Goal: Task Accomplishment & Management: Manage account settings

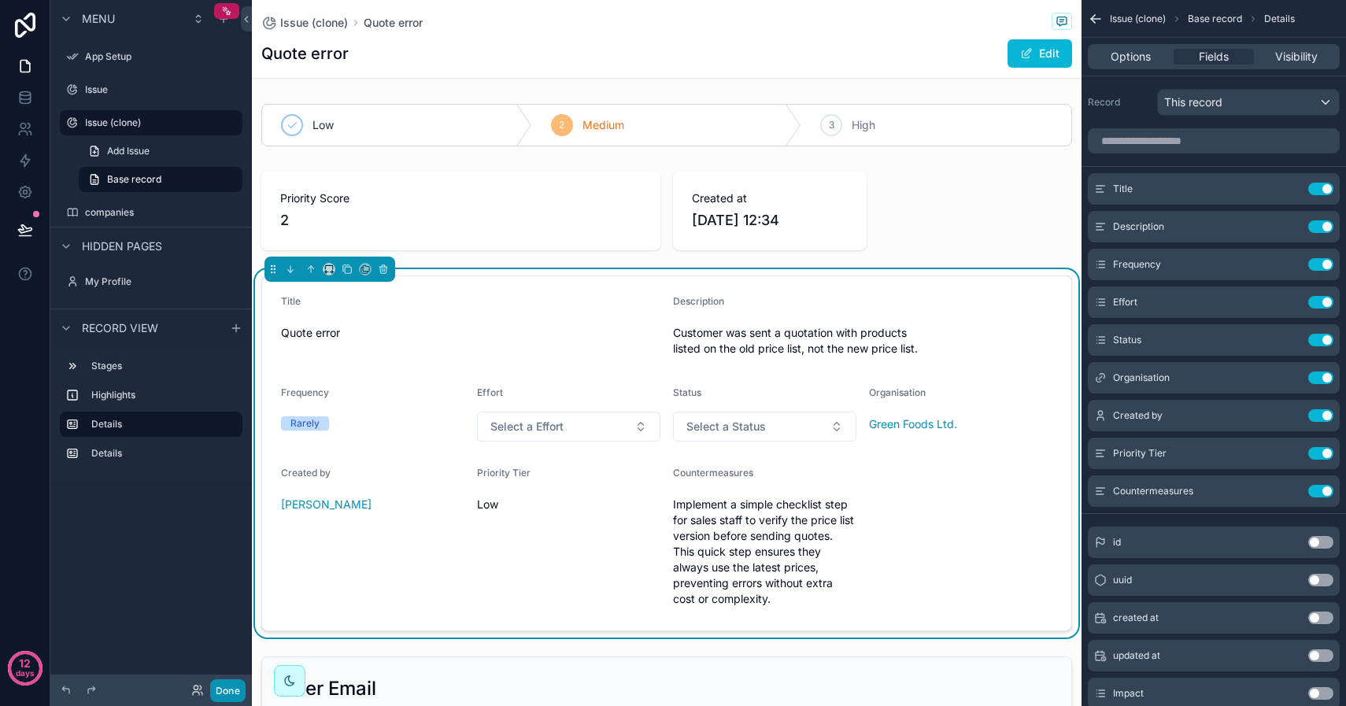
click at [236, 694] on button "Done" at bounding box center [227, 690] width 35 height 23
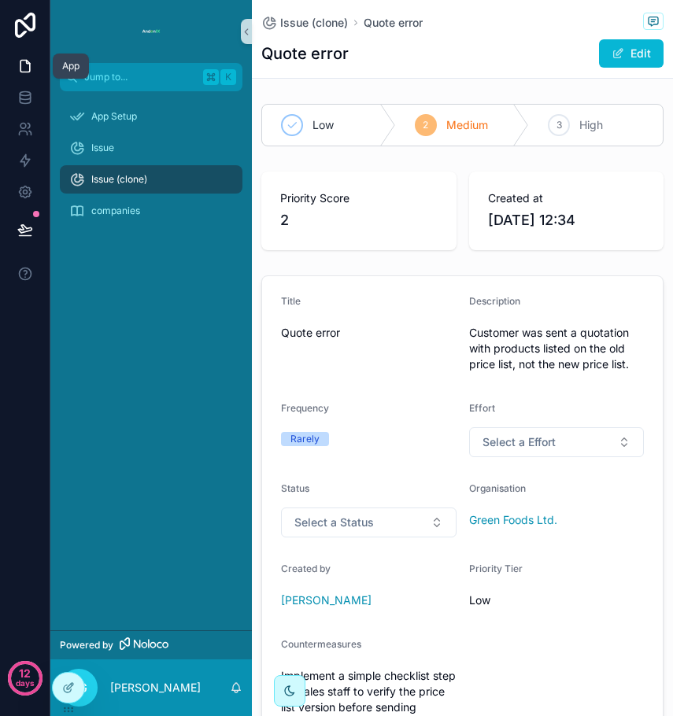
click at [25, 69] on icon at bounding box center [25, 66] width 16 height 16
click at [30, 192] on icon at bounding box center [25, 192] width 16 height 16
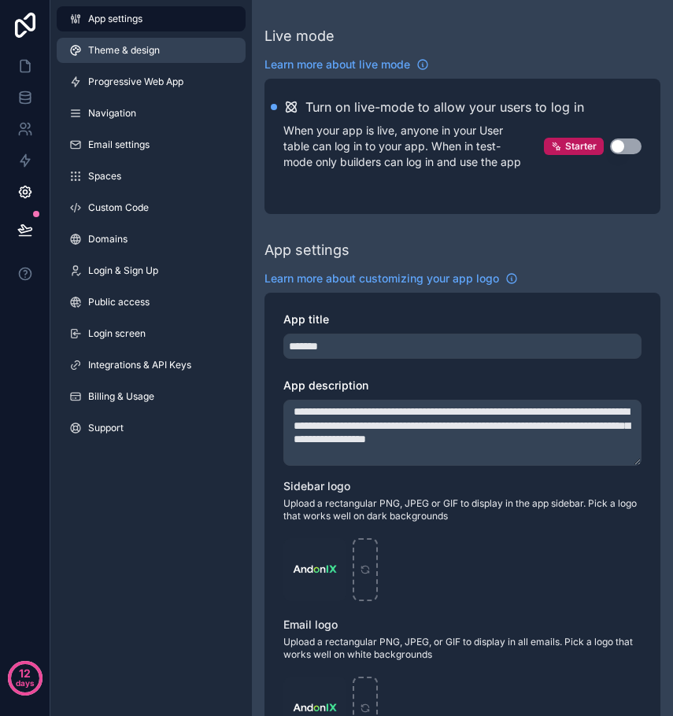
click at [131, 53] on span "Theme & design" at bounding box center [124, 50] width 72 height 13
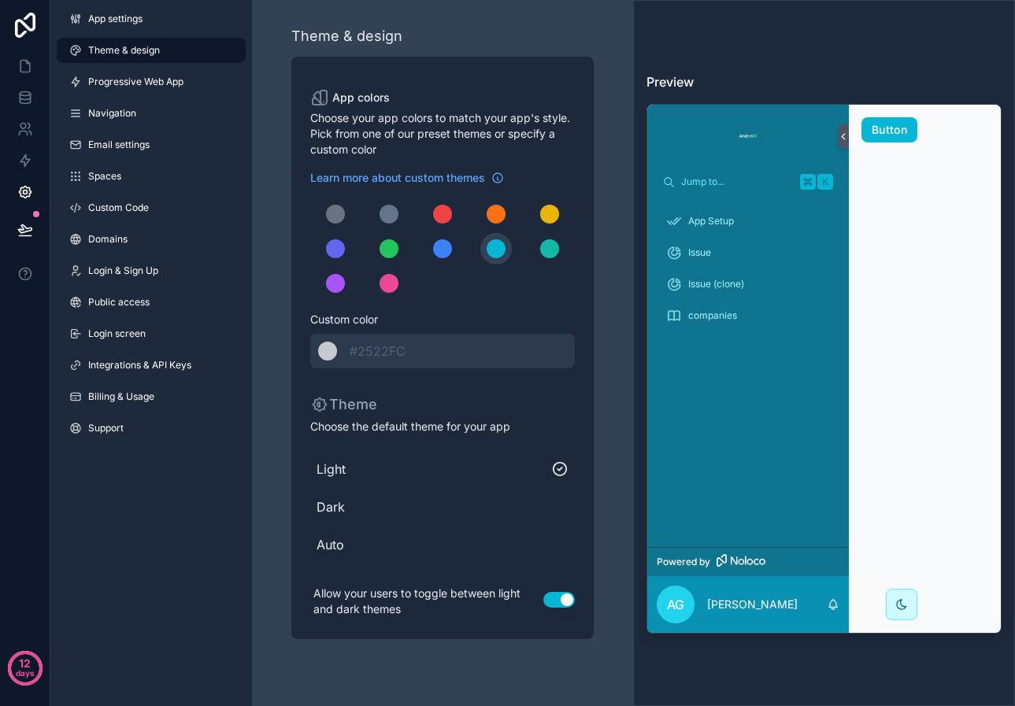
click at [751, 135] on img at bounding box center [747, 136] width 25 height 25
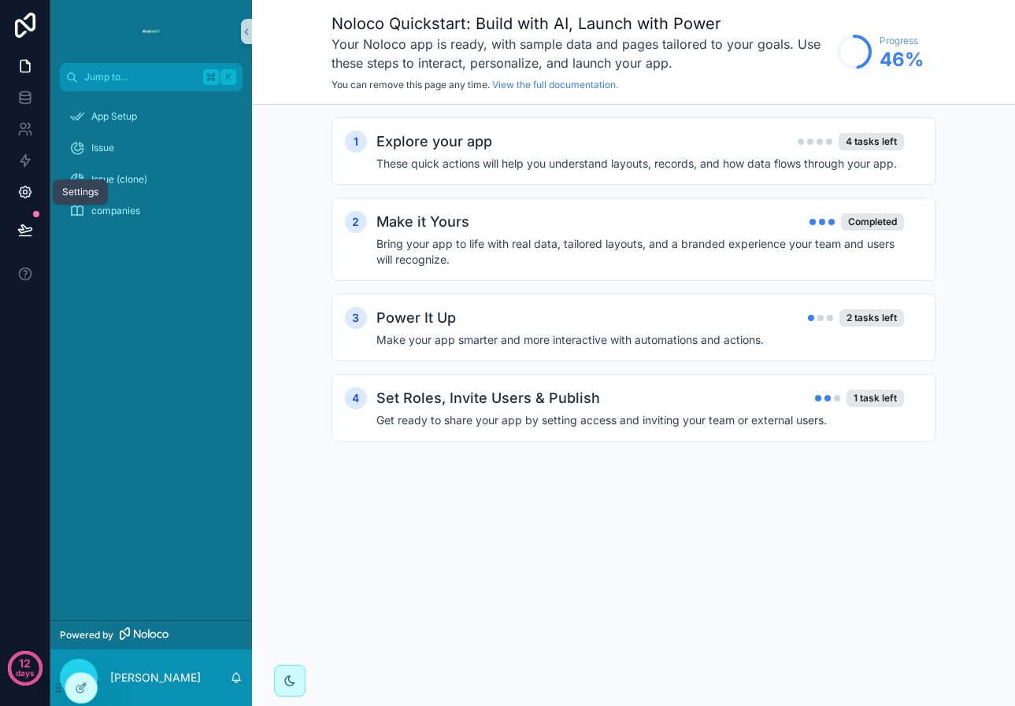
click at [31, 190] on icon at bounding box center [25, 193] width 12 height 12
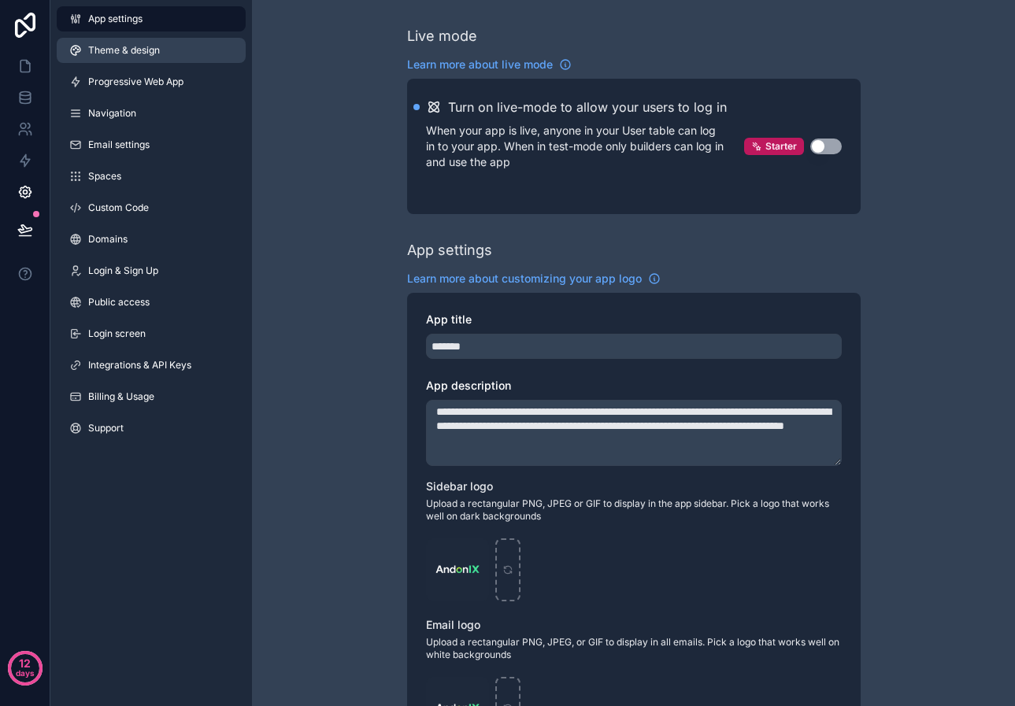
click at [159, 55] on span "Theme & design" at bounding box center [124, 50] width 72 height 13
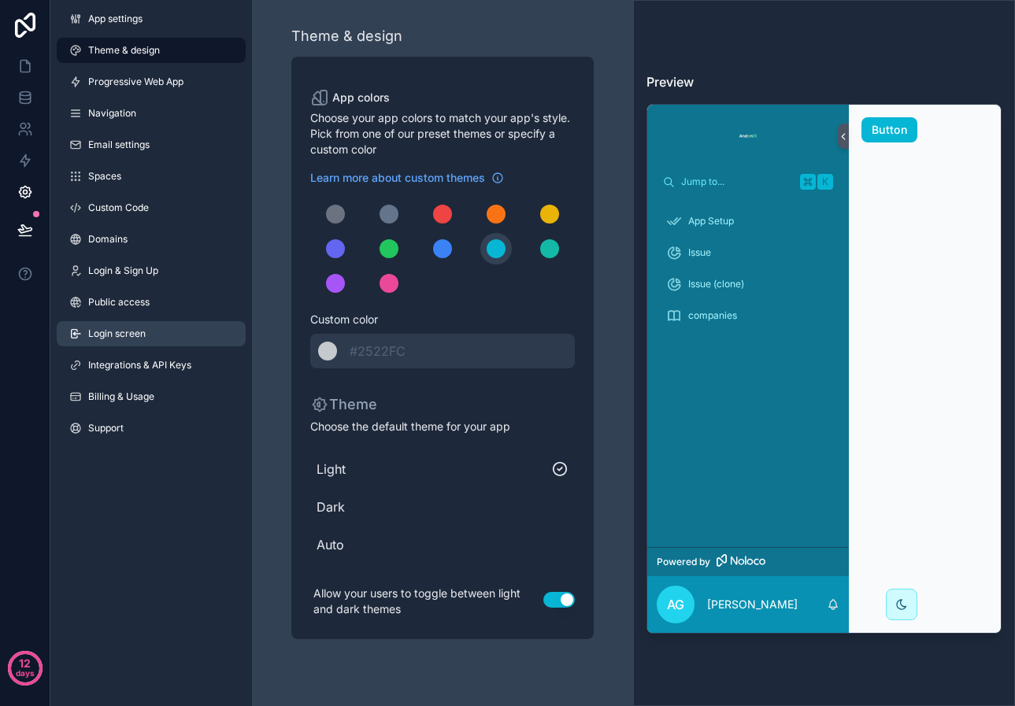
click at [123, 340] on link "Login screen" at bounding box center [151, 333] width 189 height 25
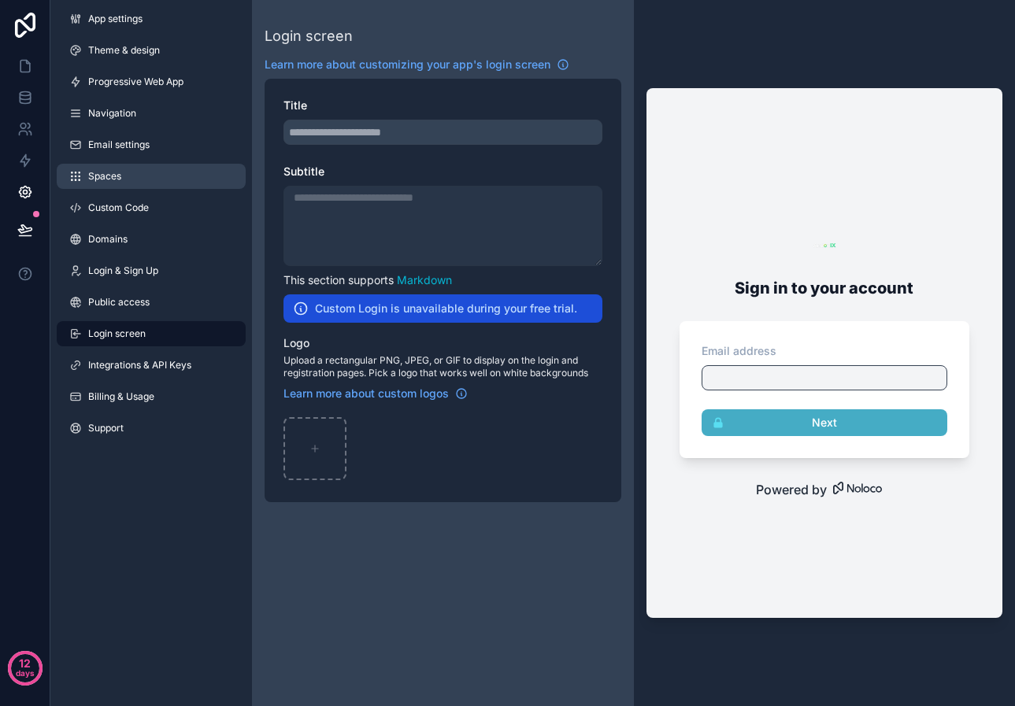
click at [128, 179] on link "Spaces" at bounding box center [151, 176] width 189 height 25
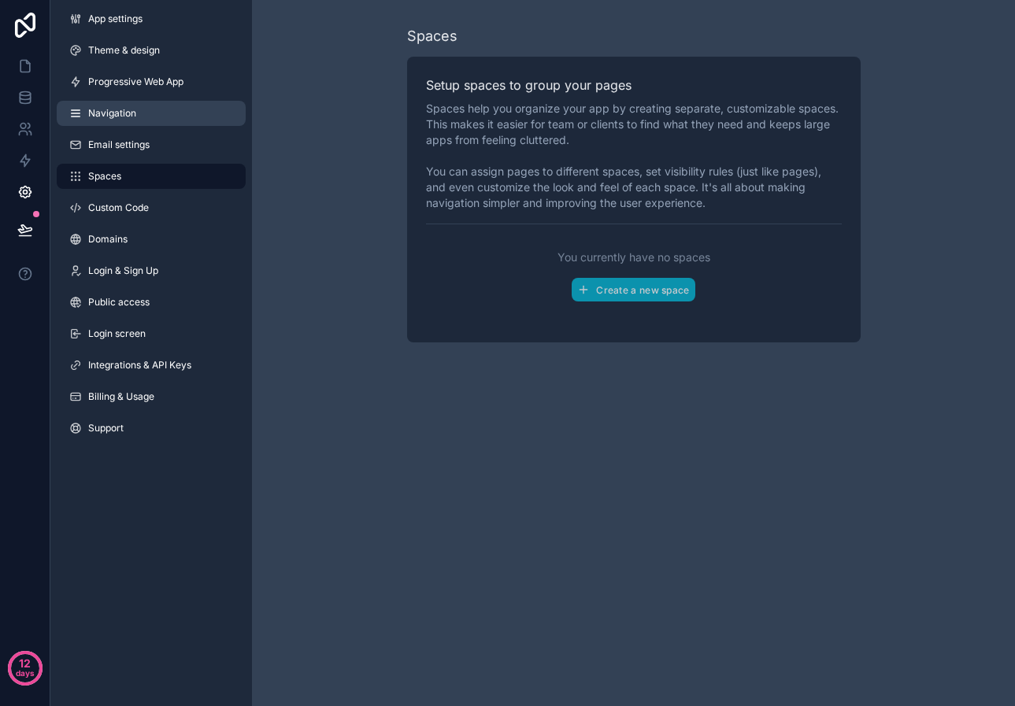
click at [124, 115] on span "Navigation" at bounding box center [112, 113] width 48 height 13
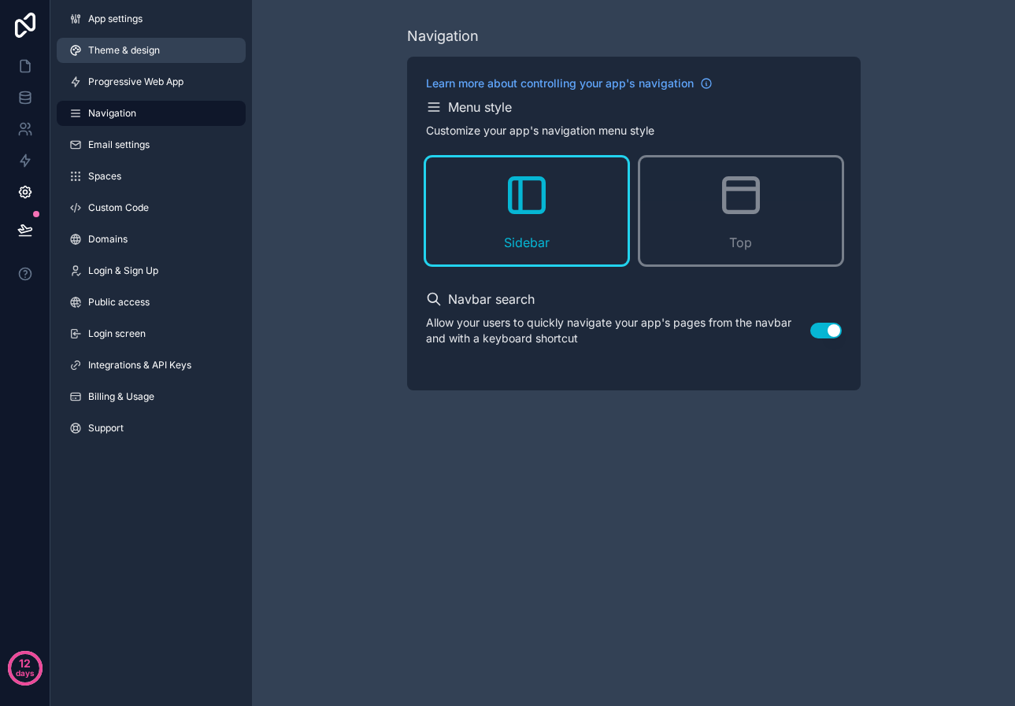
click at [134, 55] on span "Theme & design" at bounding box center [124, 50] width 72 height 13
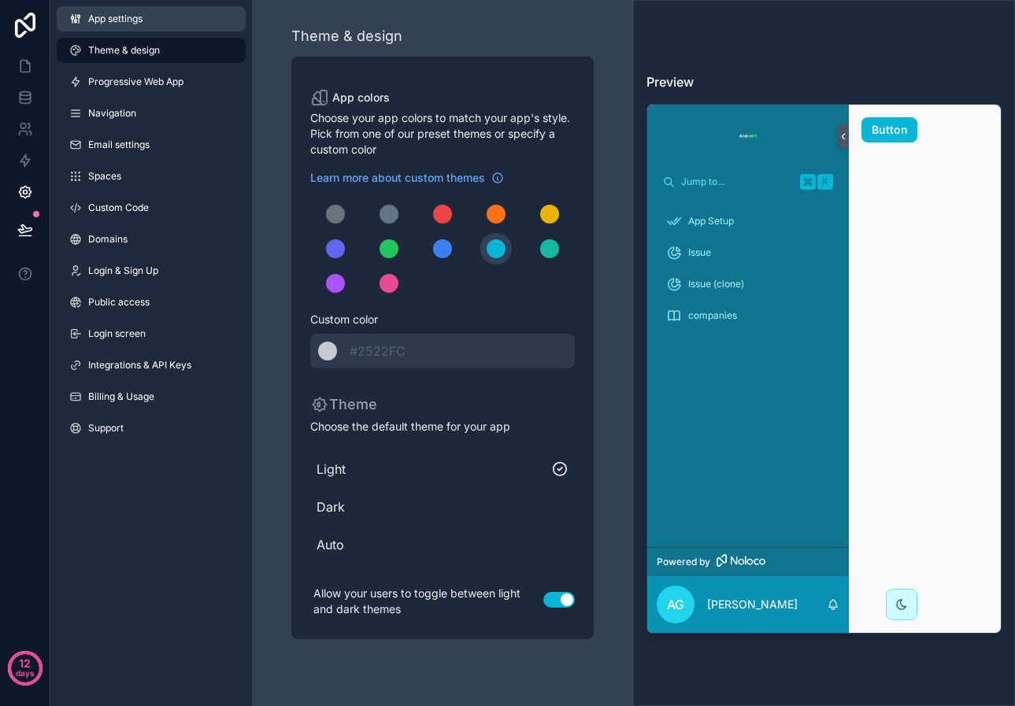
click at [172, 24] on link "App settings" at bounding box center [151, 18] width 189 height 25
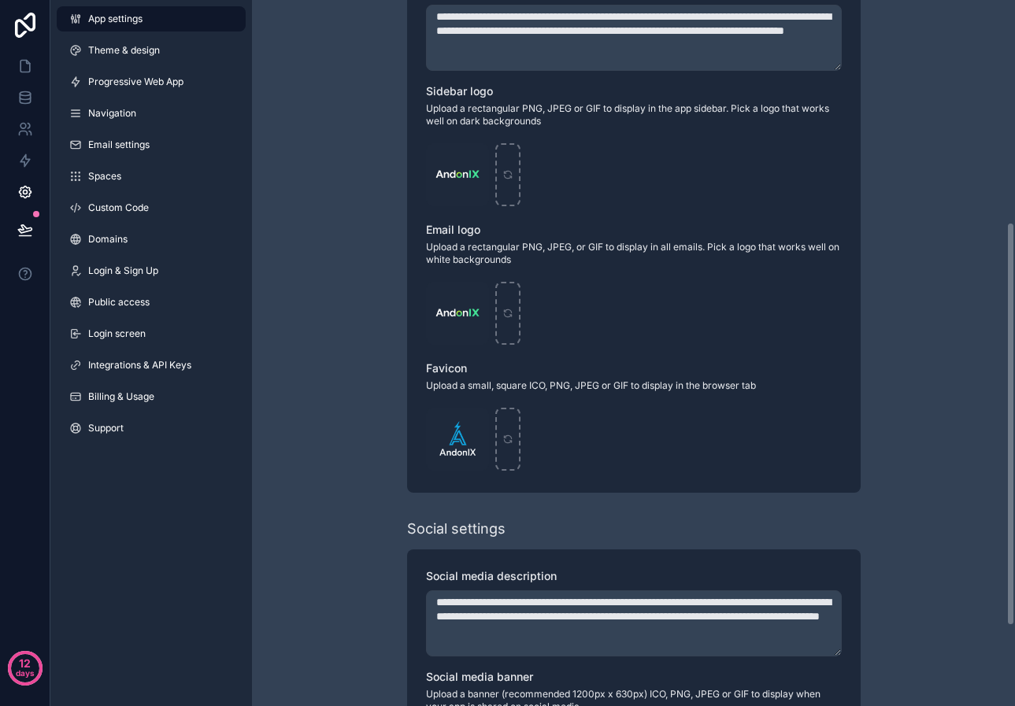
scroll to position [380, 0]
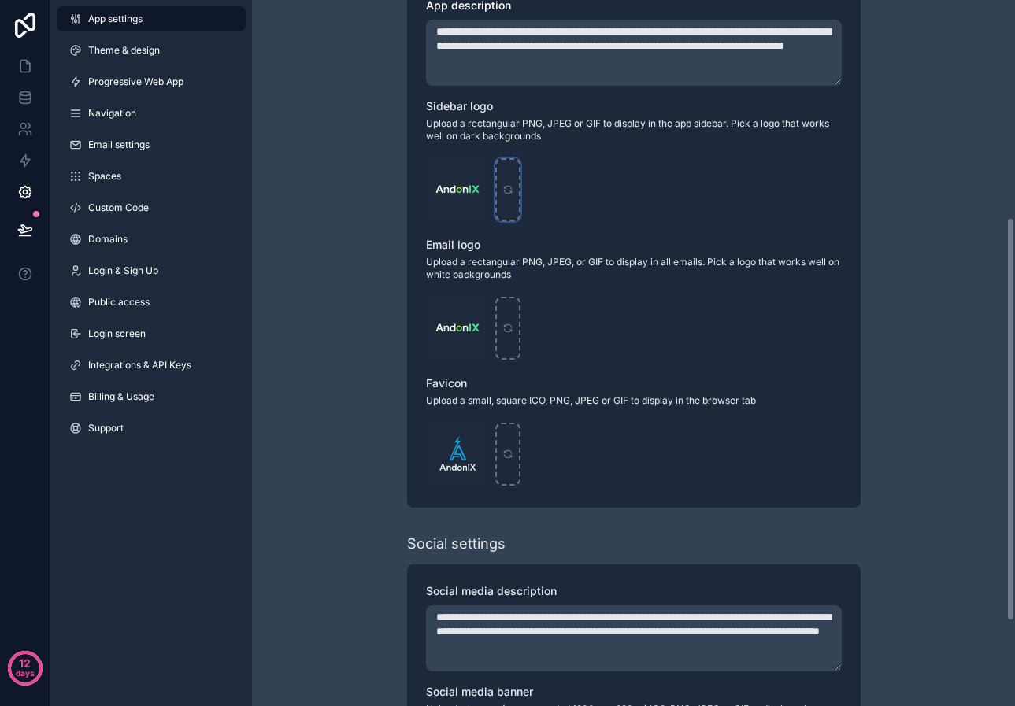
click at [508, 193] on icon "scrollable content" at bounding box center [507, 191] width 7 height 3
type input "**********"
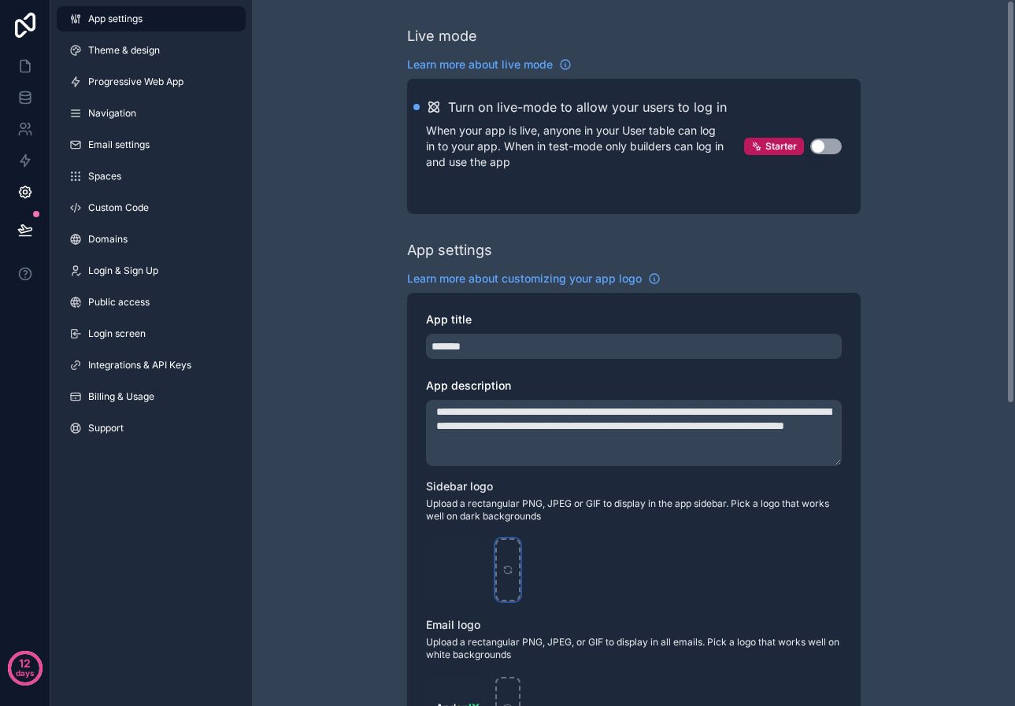
scroll to position [0, 0]
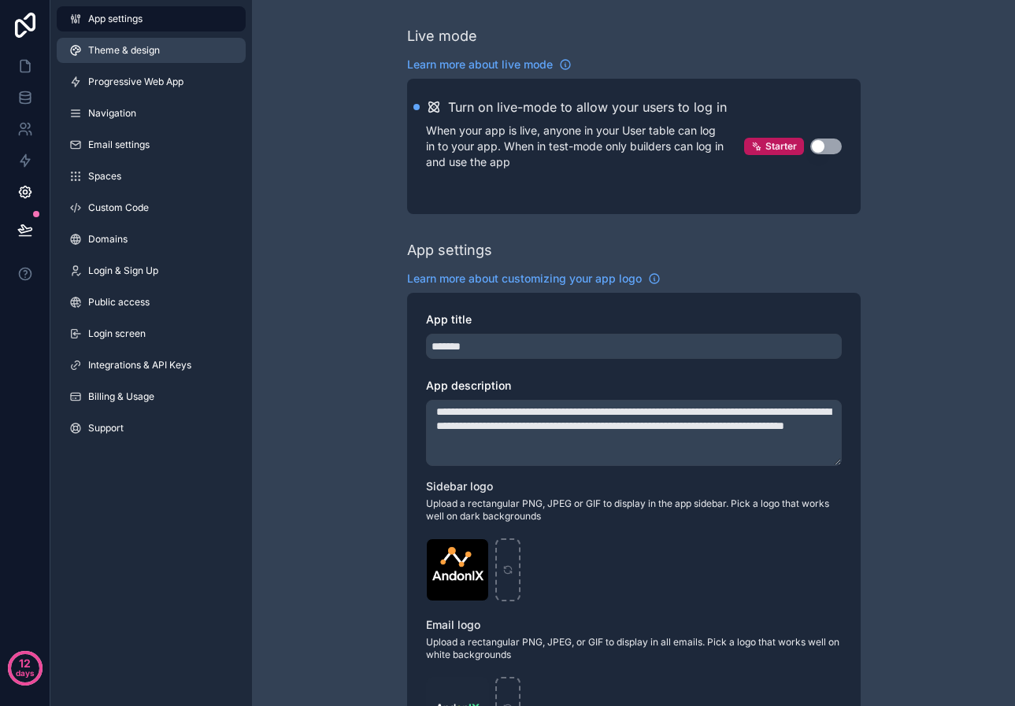
click at [168, 52] on link "Theme & design" at bounding box center [151, 50] width 189 height 25
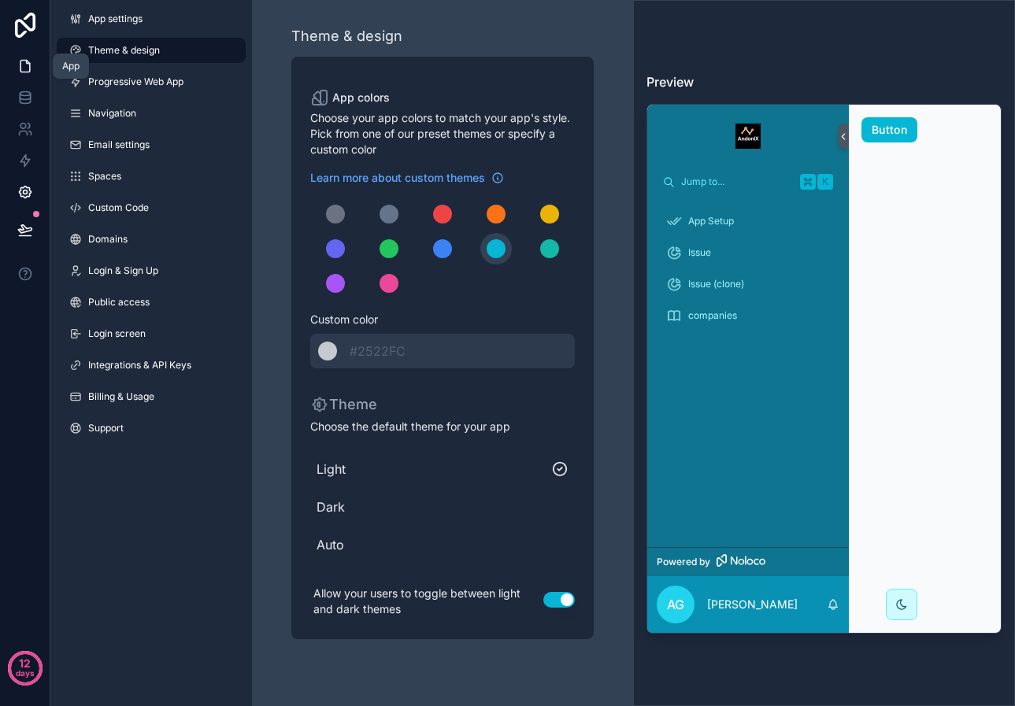
click at [30, 64] on icon at bounding box center [24, 67] width 9 height 12
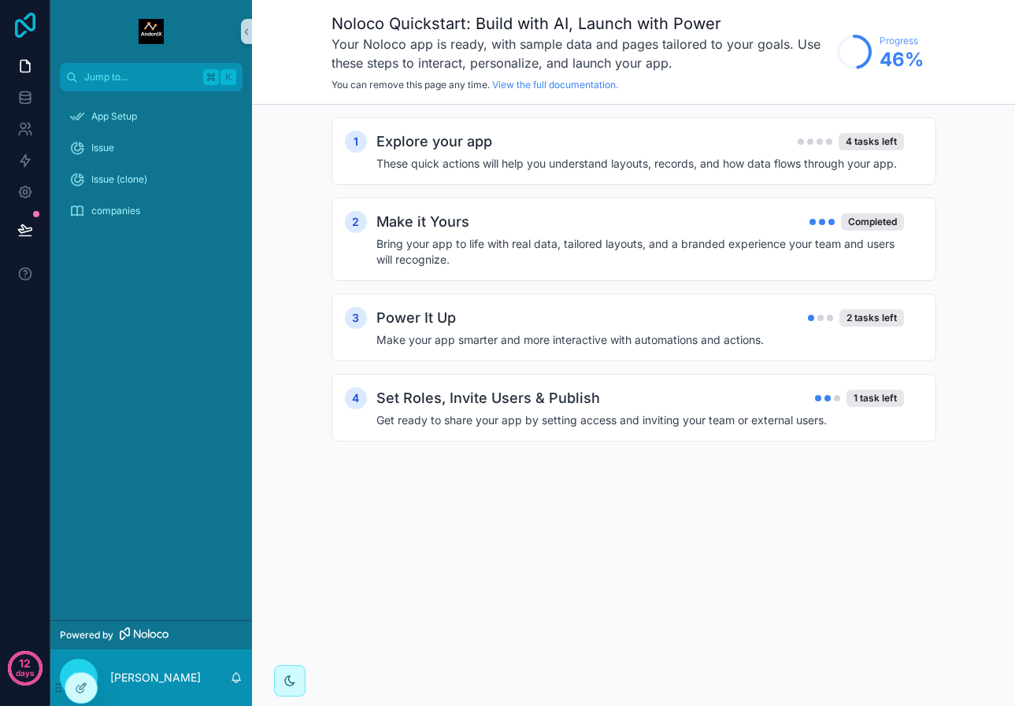
click at [26, 22] on icon at bounding box center [24, 25] width 31 height 25
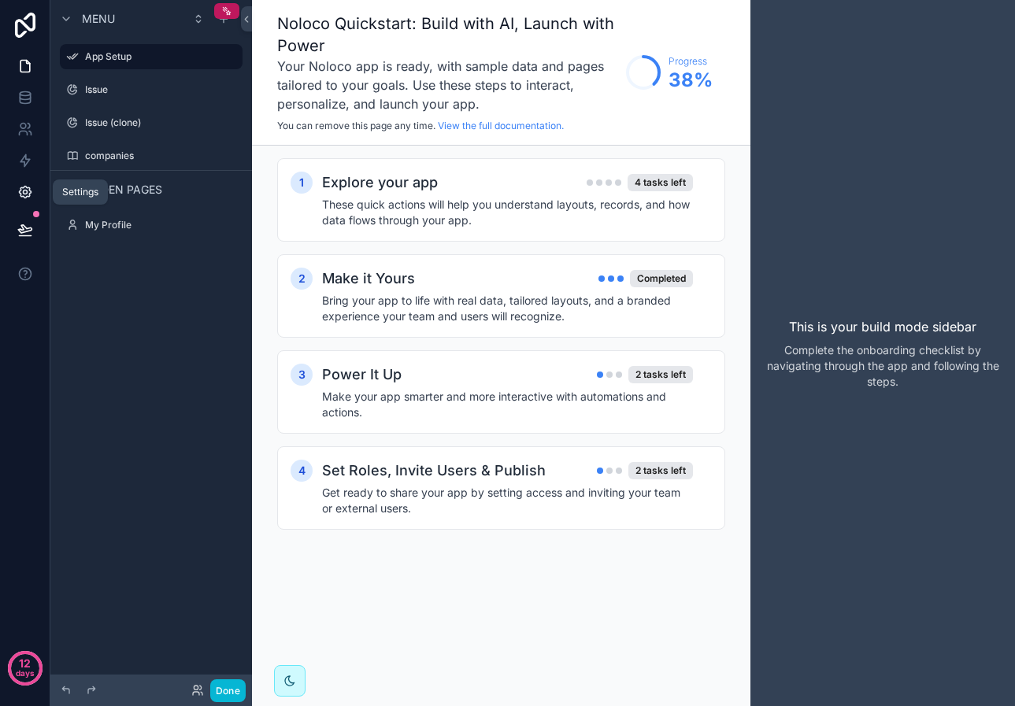
click at [25, 190] on icon at bounding box center [25, 192] width 4 height 4
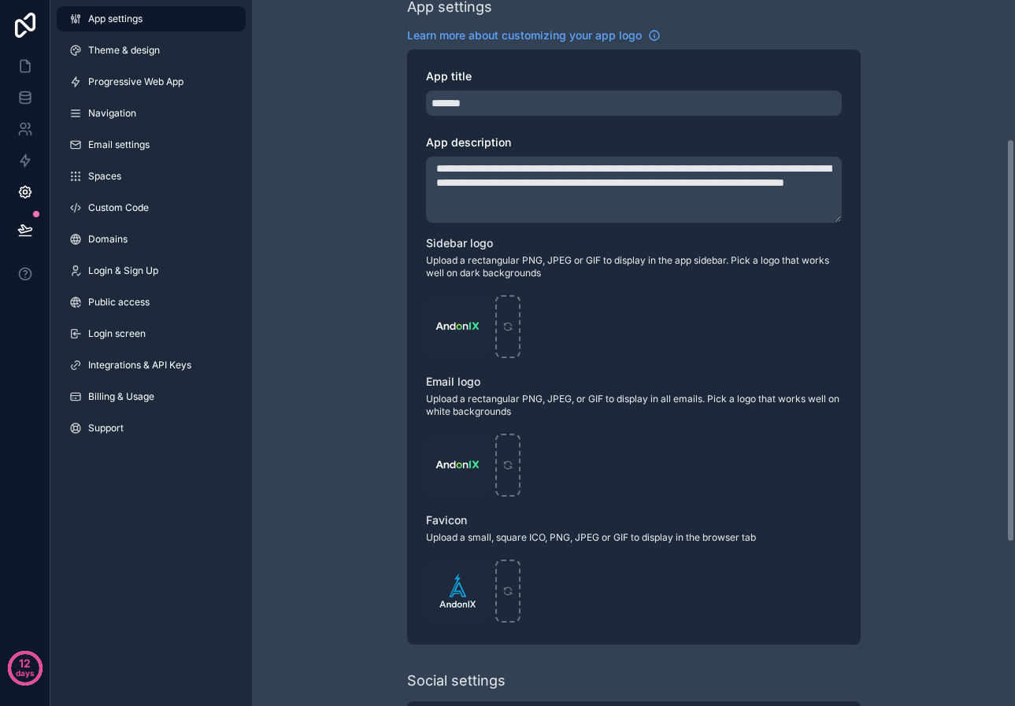
scroll to position [305, 0]
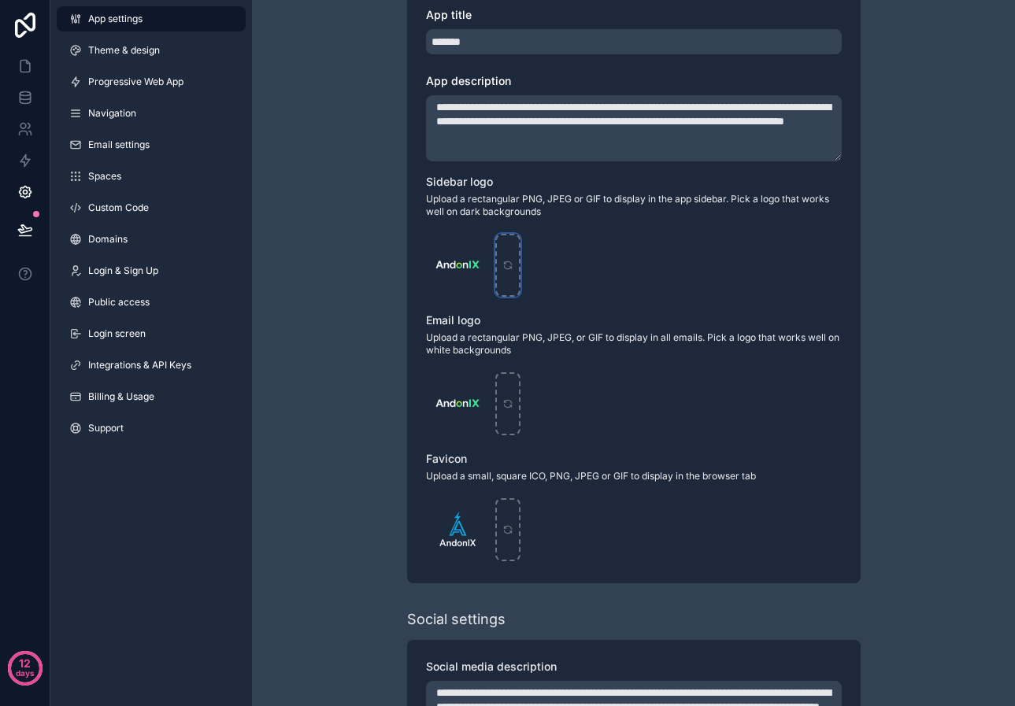
click at [505, 270] on icon "scrollable content" at bounding box center [507, 265] width 11 height 11
type input "**********"
click at [131, 50] on span "Theme & design" at bounding box center [124, 50] width 72 height 13
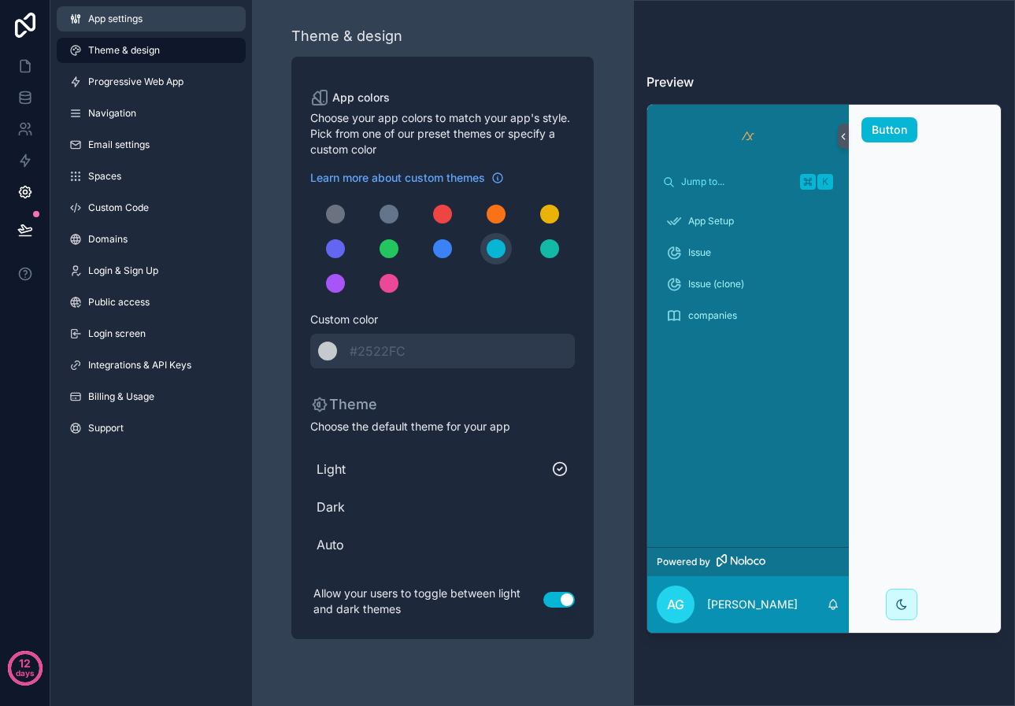
click at [132, 20] on span "App settings" at bounding box center [115, 19] width 54 height 13
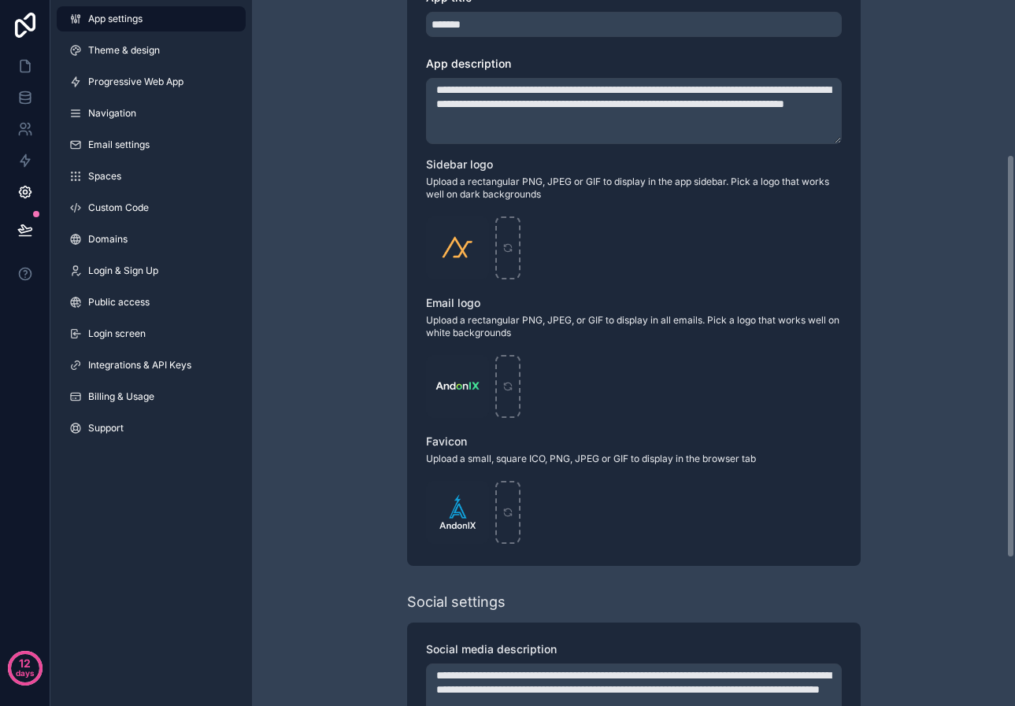
scroll to position [402, 0]
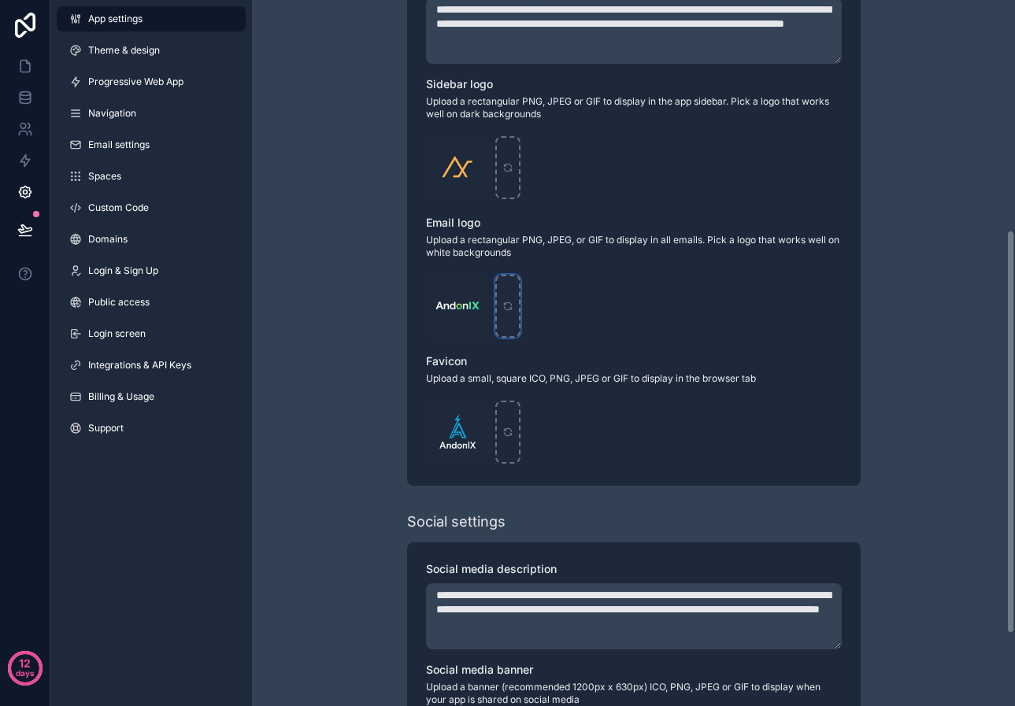
click at [505, 309] on icon "scrollable content" at bounding box center [507, 306] width 11 height 11
type input "**********"
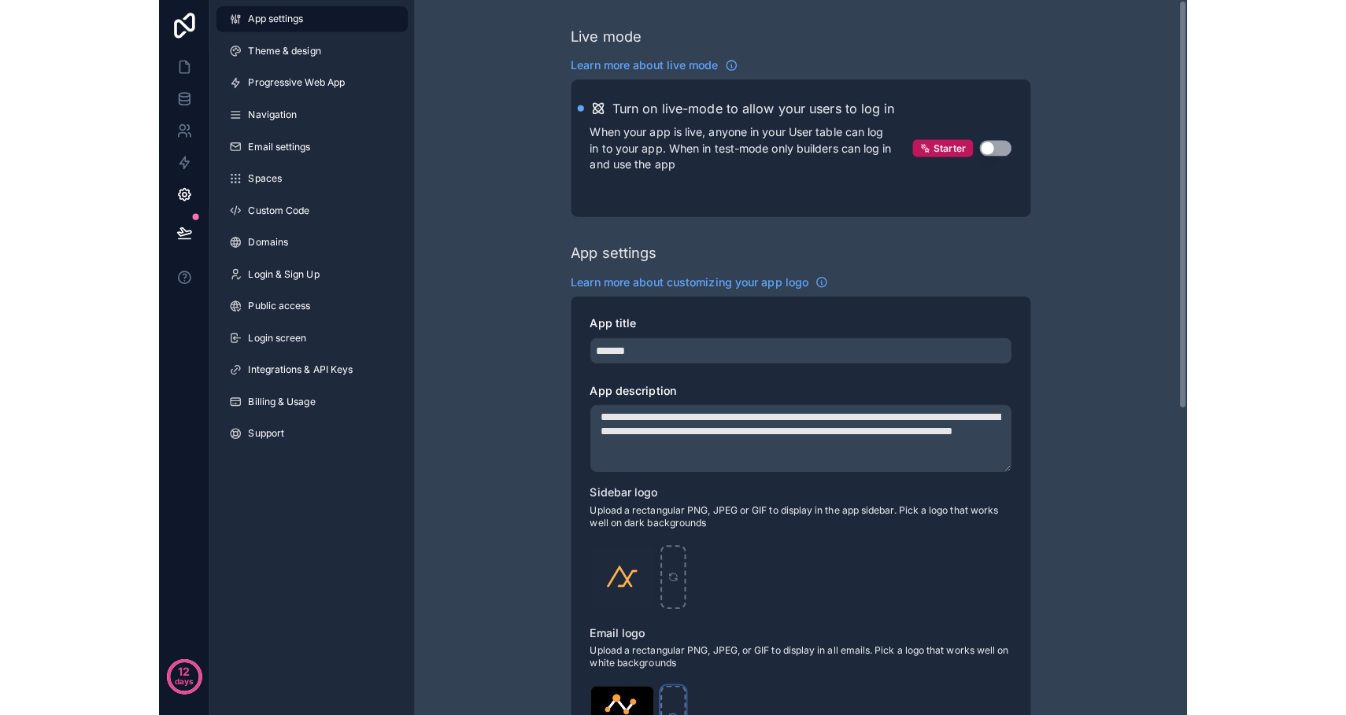
scroll to position [0, 0]
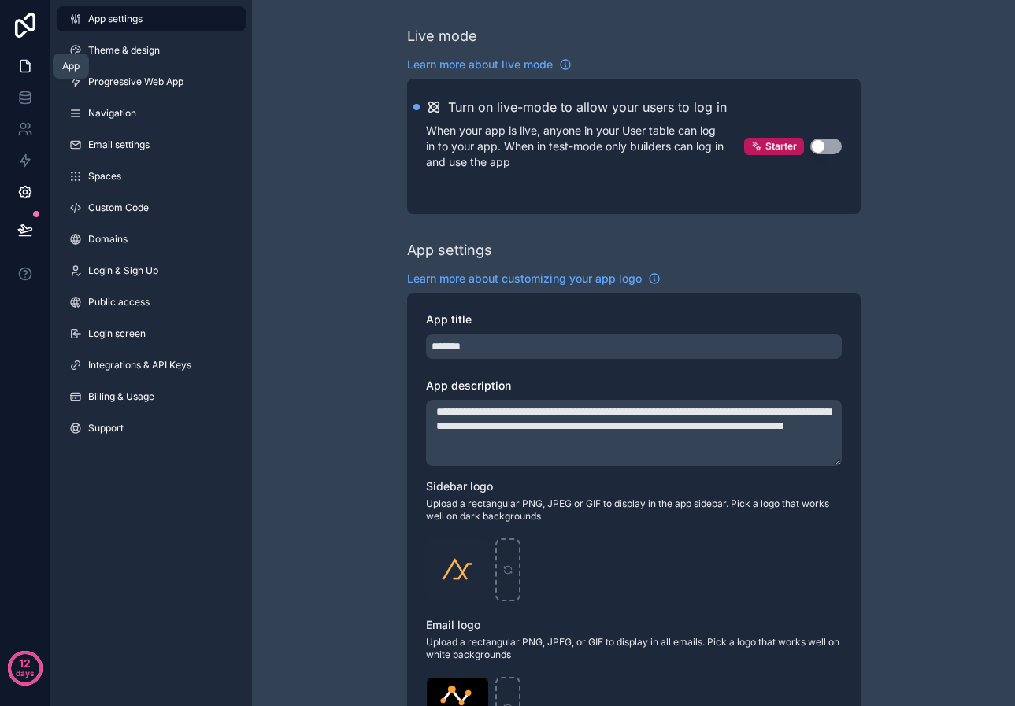
click at [25, 65] on icon at bounding box center [25, 66] width 16 height 16
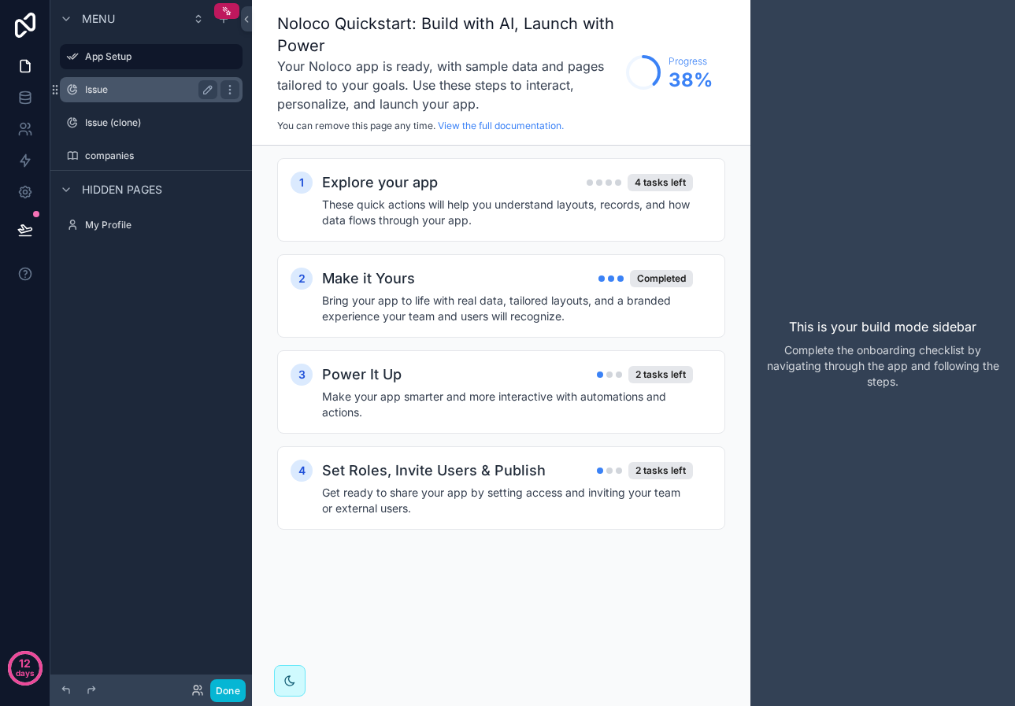
click at [120, 89] on label "Issue" at bounding box center [148, 89] width 126 height 13
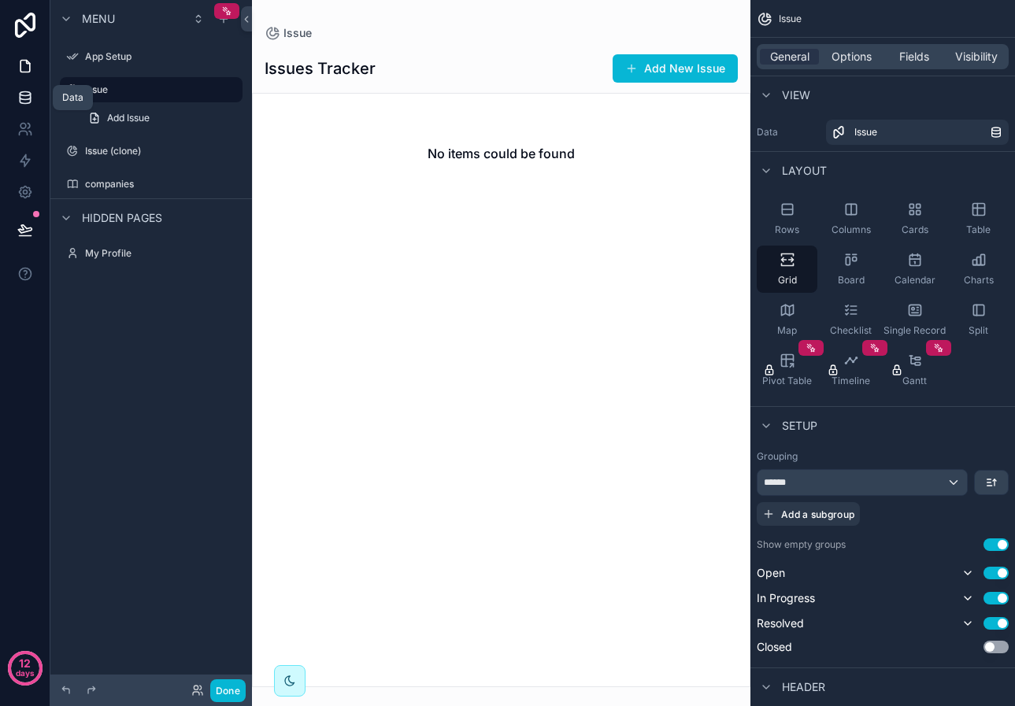
click at [24, 98] on icon at bounding box center [25, 98] width 16 height 16
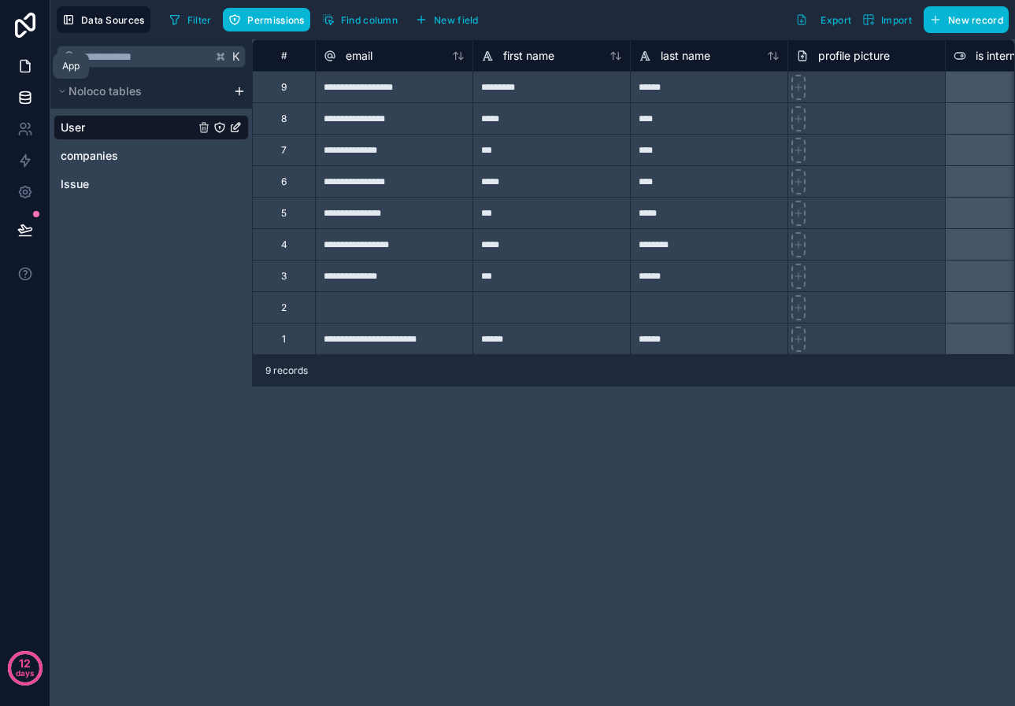
click at [24, 70] on icon at bounding box center [25, 66] width 16 height 16
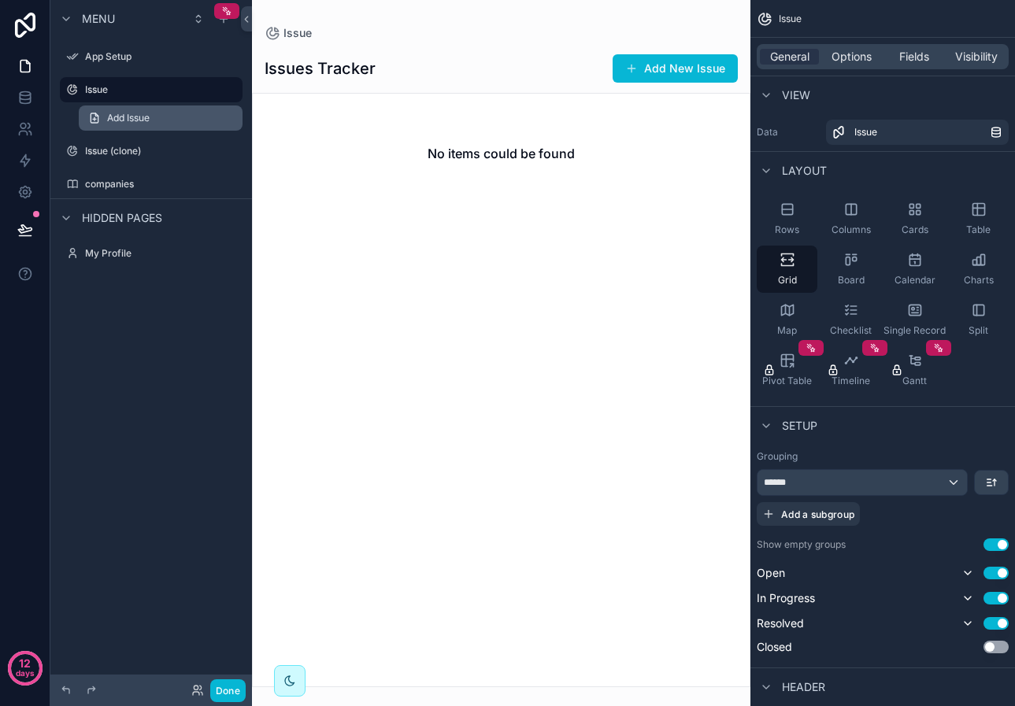
click at [146, 120] on span "Add Issue" at bounding box center [128, 118] width 43 height 13
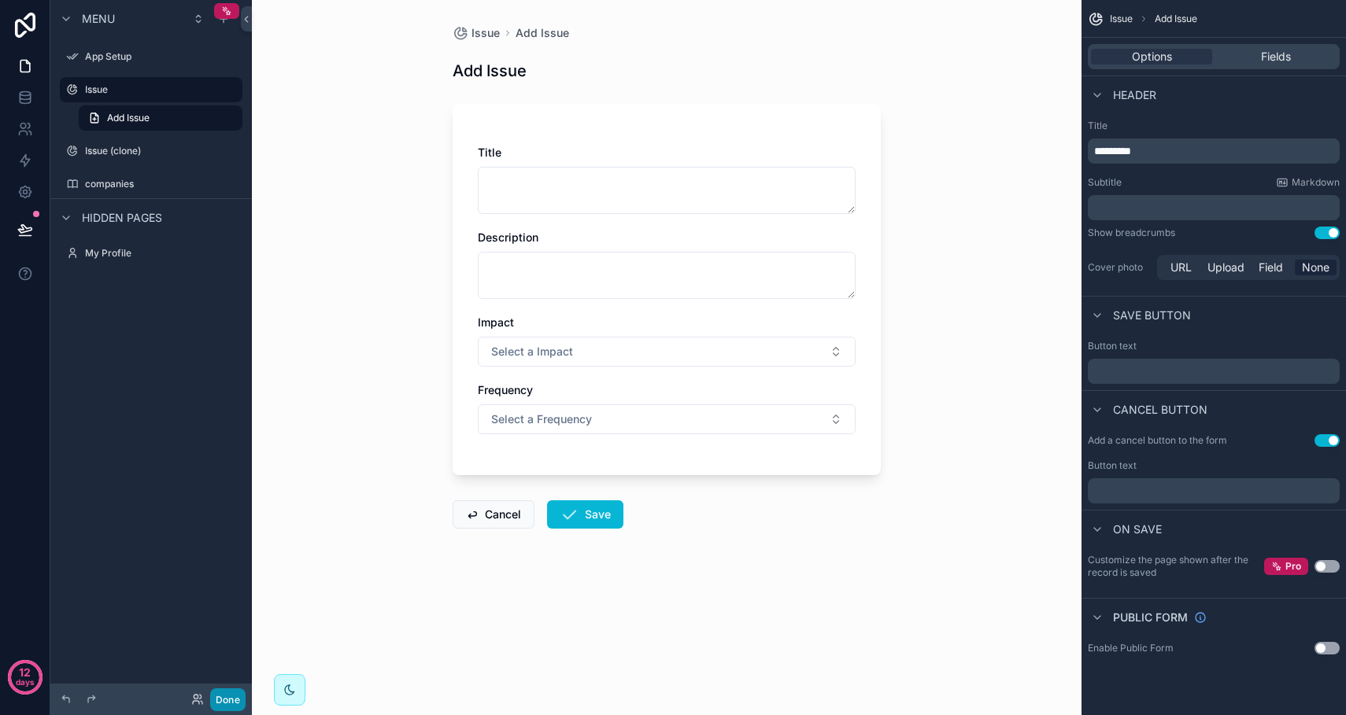
click at [235, 704] on button "Done" at bounding box center [227, 700] width 35 height 23
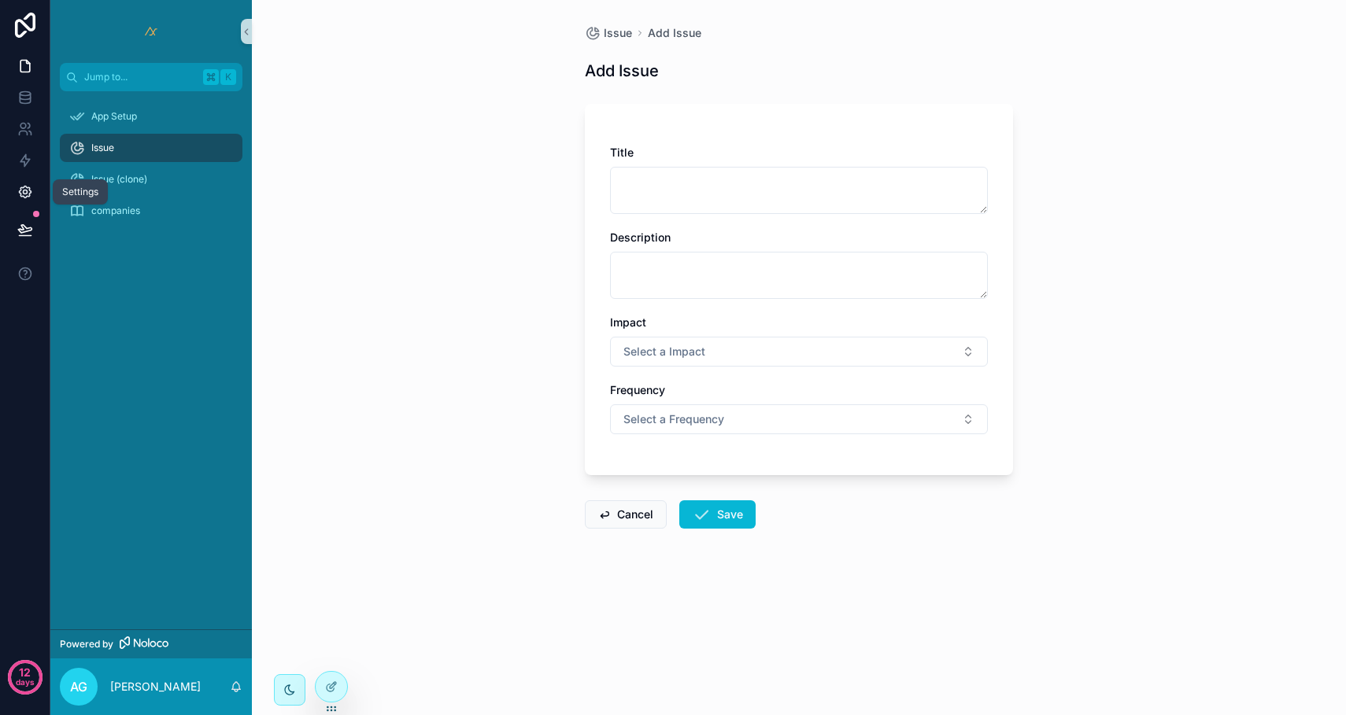
click at [27, 192] on icon at bounding box center [25, 192] width 4 height 4
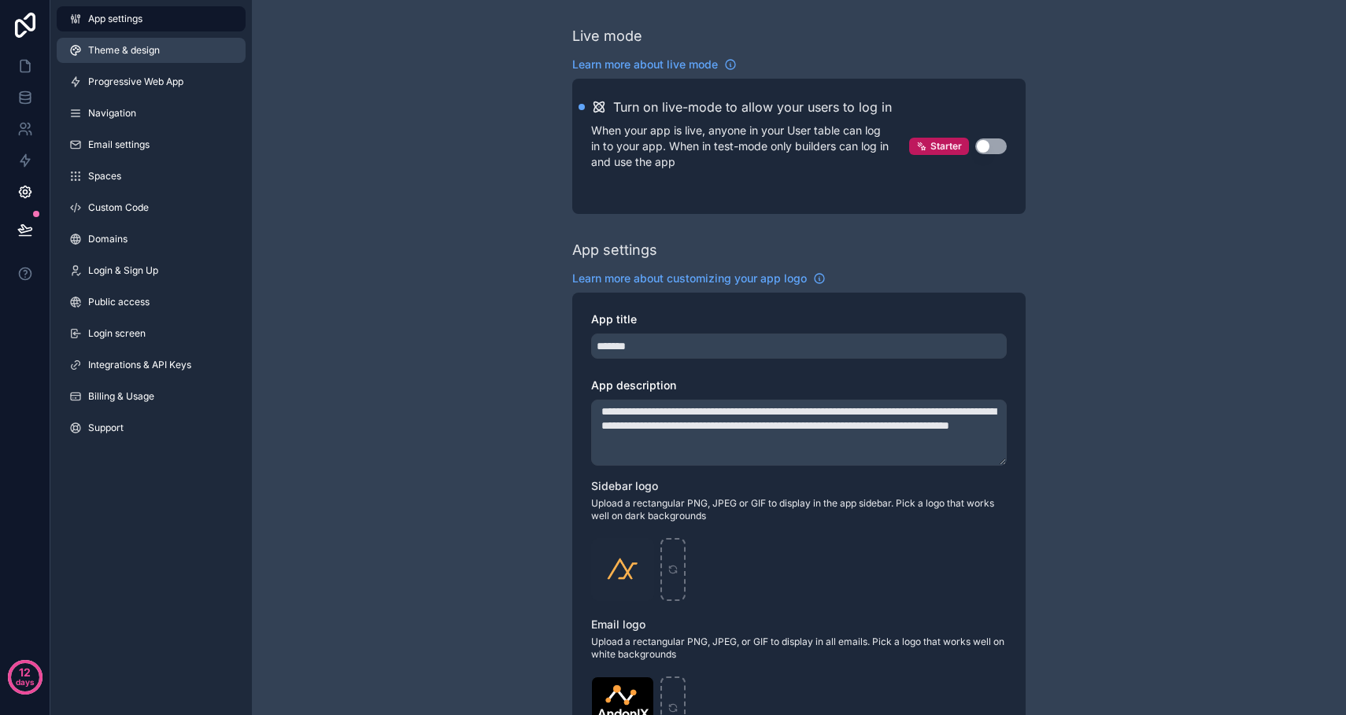
click at [142, 53] on span "Theme & design" at bounding box center [124, 50] width 72 height 13
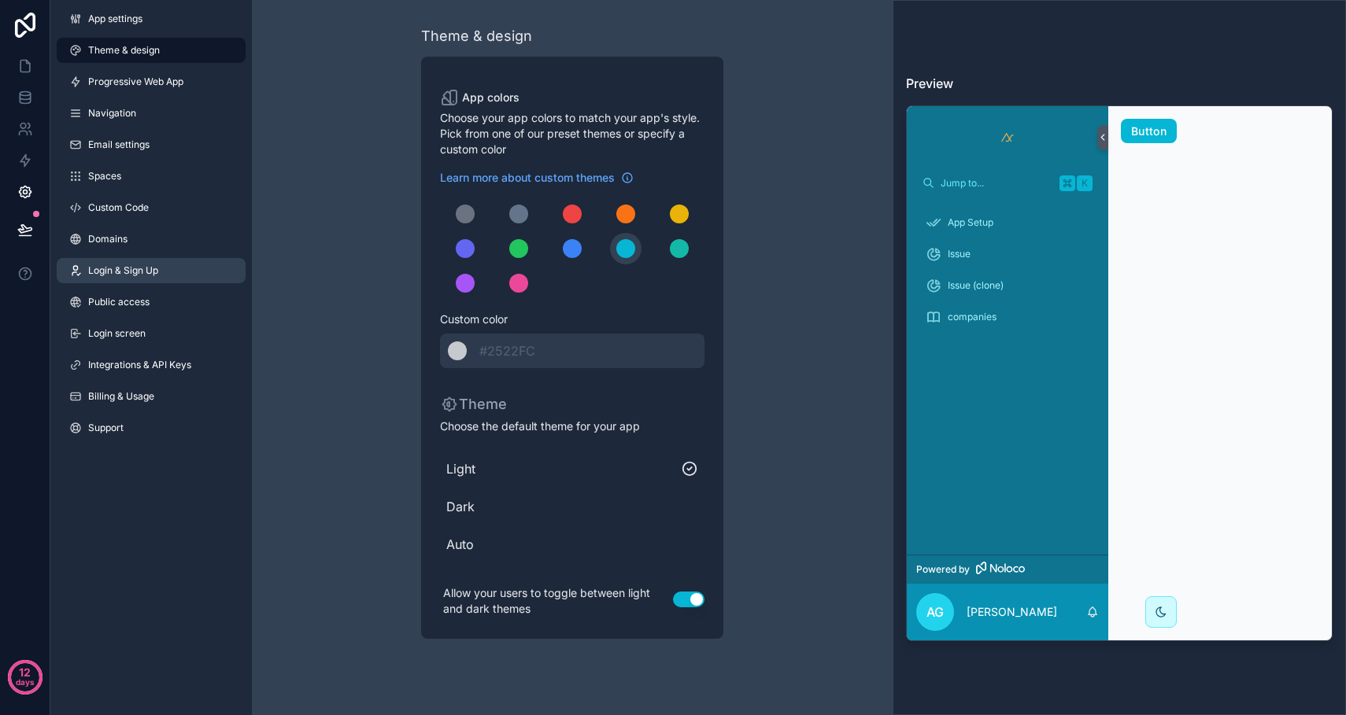
click at [137, 268] on span "Login & Sign Up" at bounding box center [123, 270] width 70 height 13
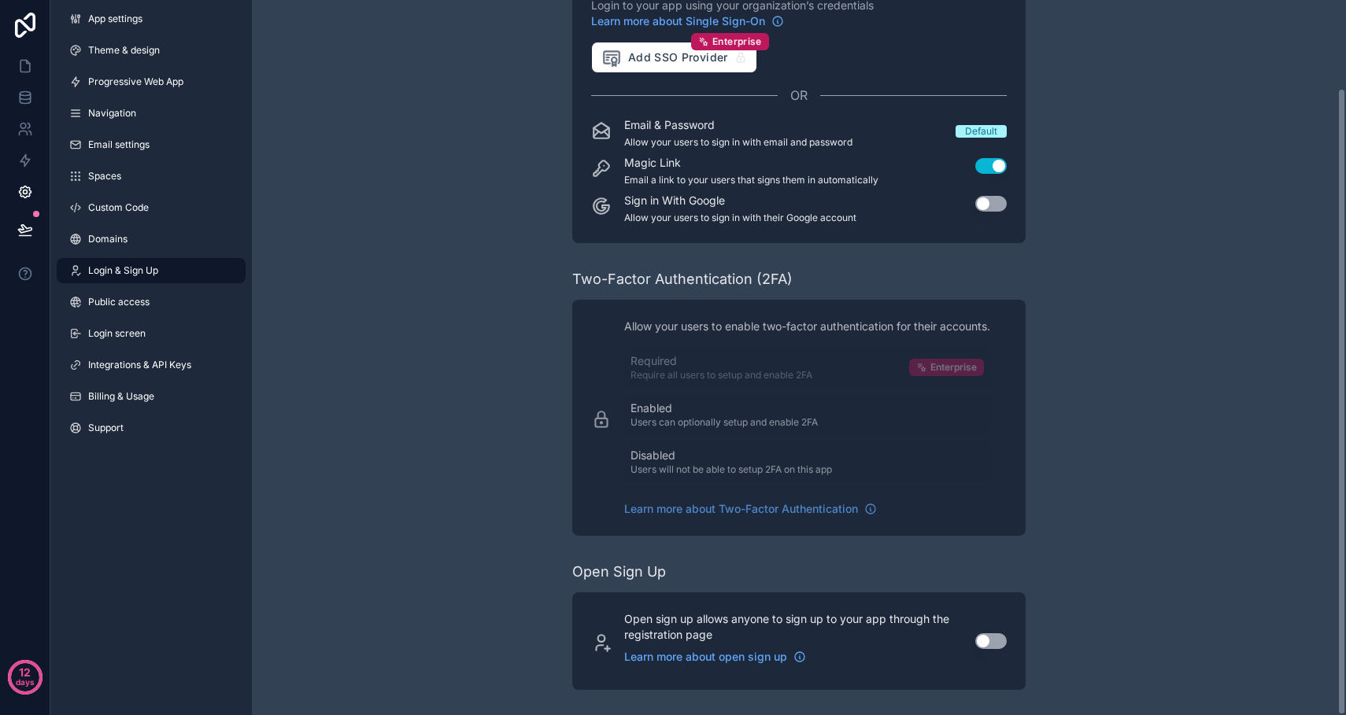
scroll to position [100, 0]
click at [998, 168] on button "Use setting" at bounding box center [990, 166] width 31 height 16
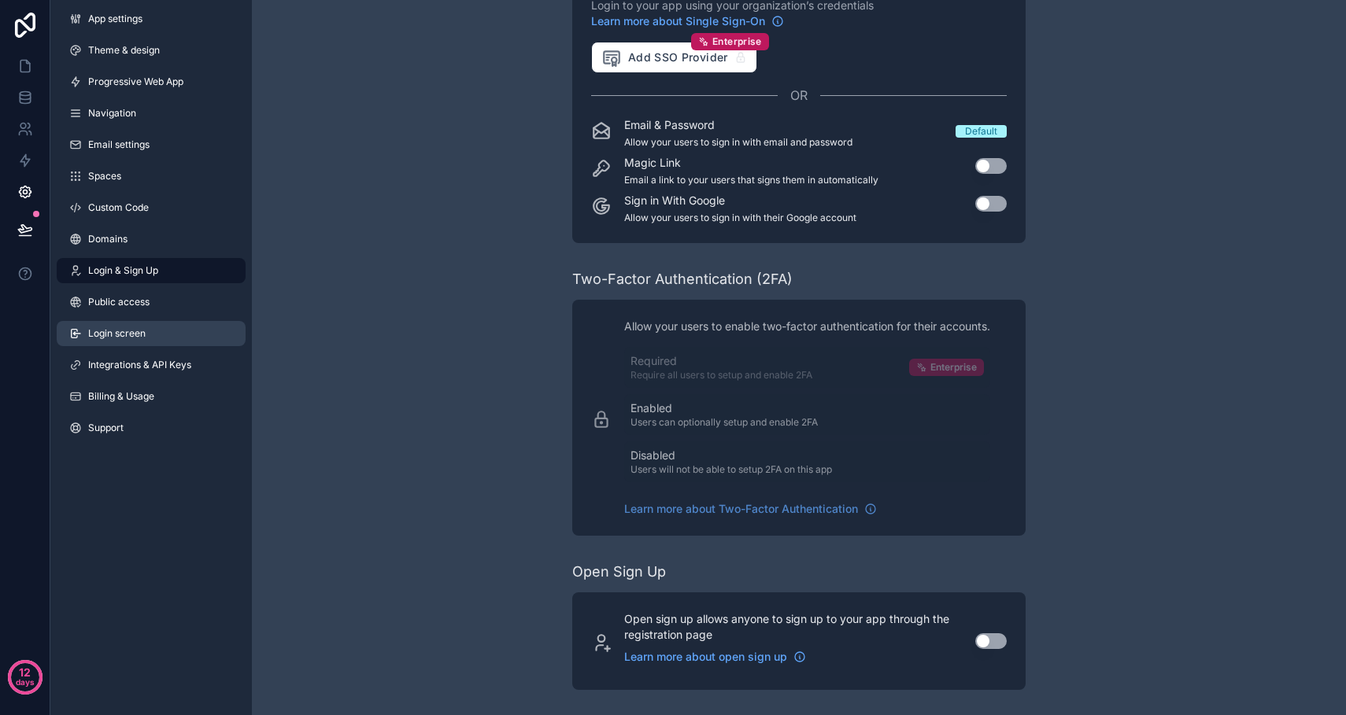
click at [139, 341] on link "Login screen" at bounding box center [151, 333] width 189 height 25
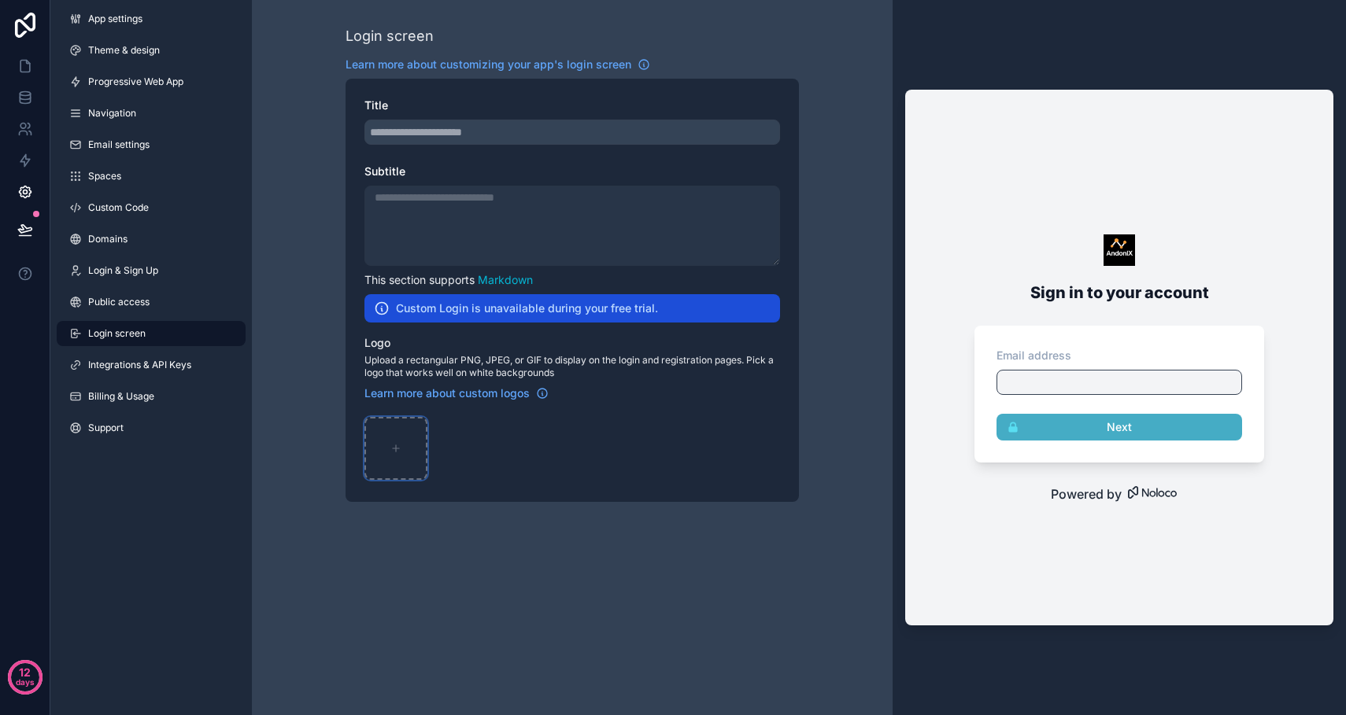
click at [401, 449] on div "scrollable content" at bounding box center [395, 448] width 63 height 63
type input "**********"
click at [394, 467] on span "logo-2" at bounding box center [382, 470] width 29 height 13
click at [394, 458] on div "logo-2 .png" at bounding box center [395, 448] width 63 height 63
click at [419, 453] on div "logo-2 .png" at bounding box center [395, 448] width 63 height 63
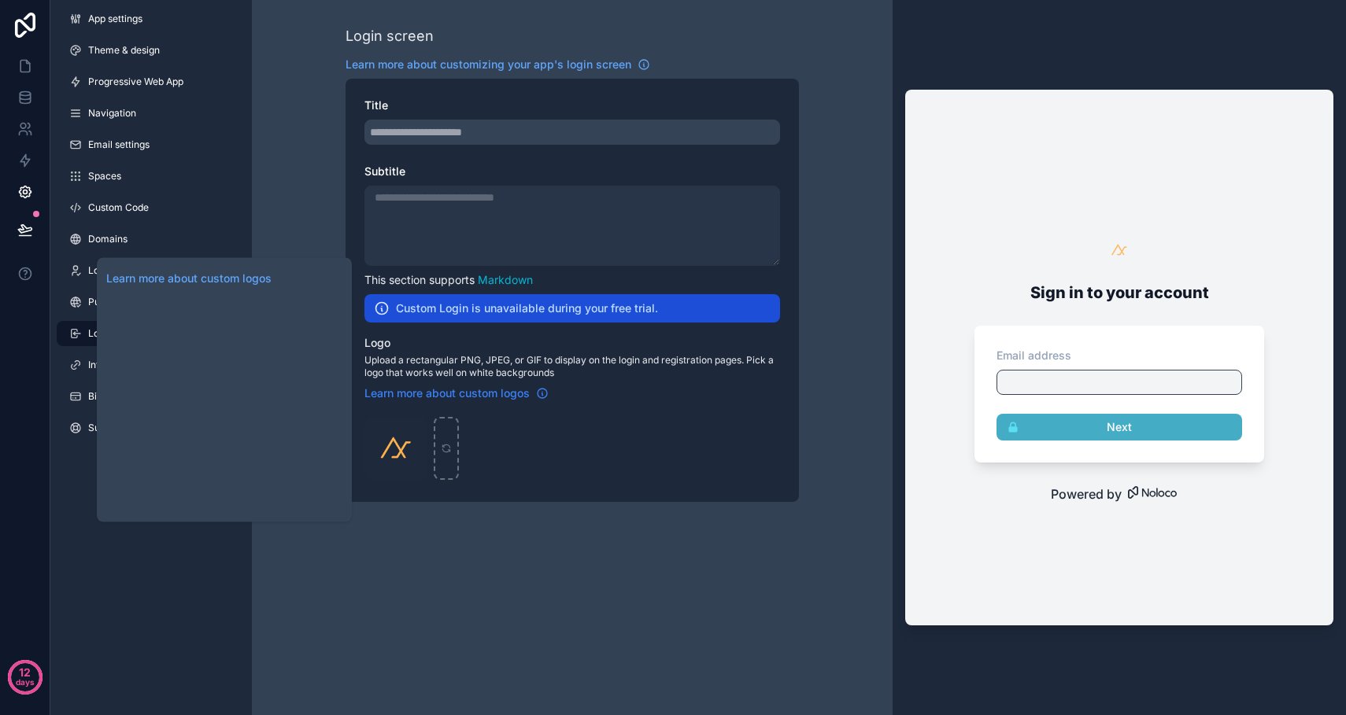
click at [542, 394] on icon "scrollable content" at bounding box center [542, 395] width 1 height 2
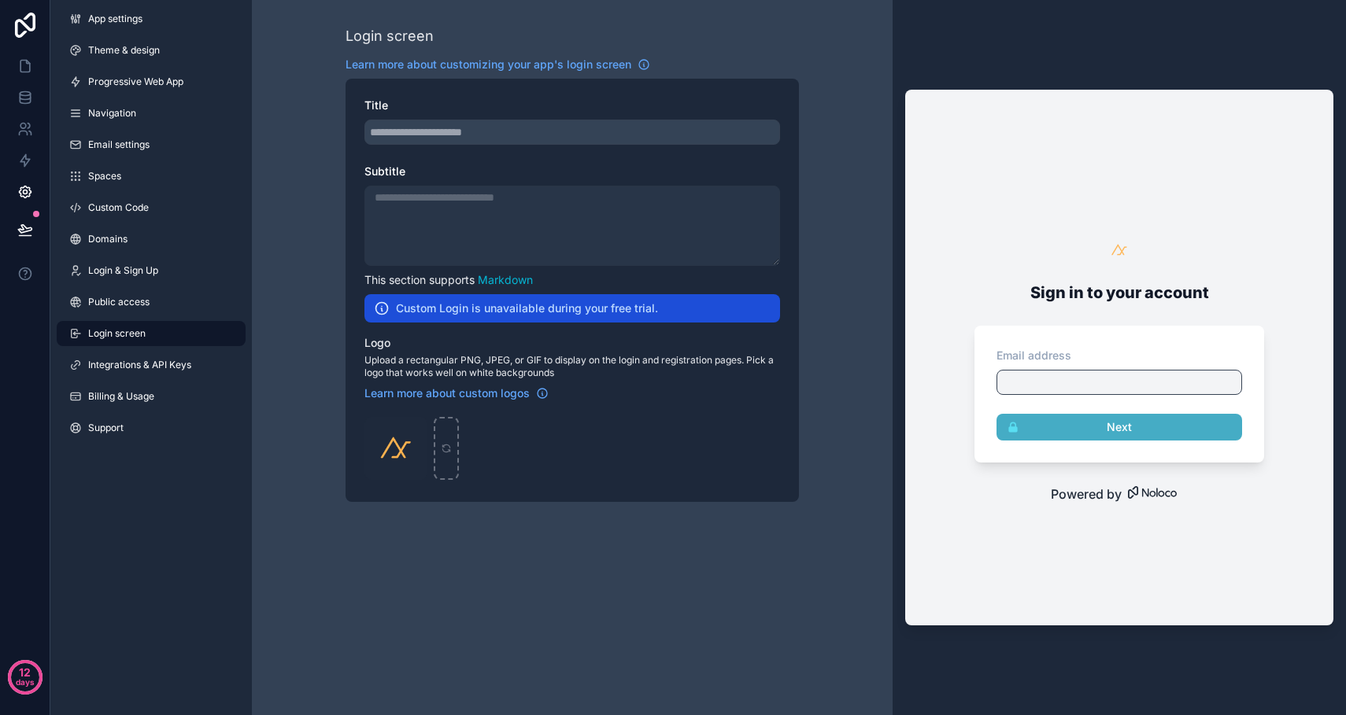
click at [300, 161] on div "Login screen Learn more about customizing your app's login screen Title Subtitl…" at bounding box center [572, 263] width 641 height 527
click at [24, 65] on icon at bounding box center [25, 66] width 16 height 16
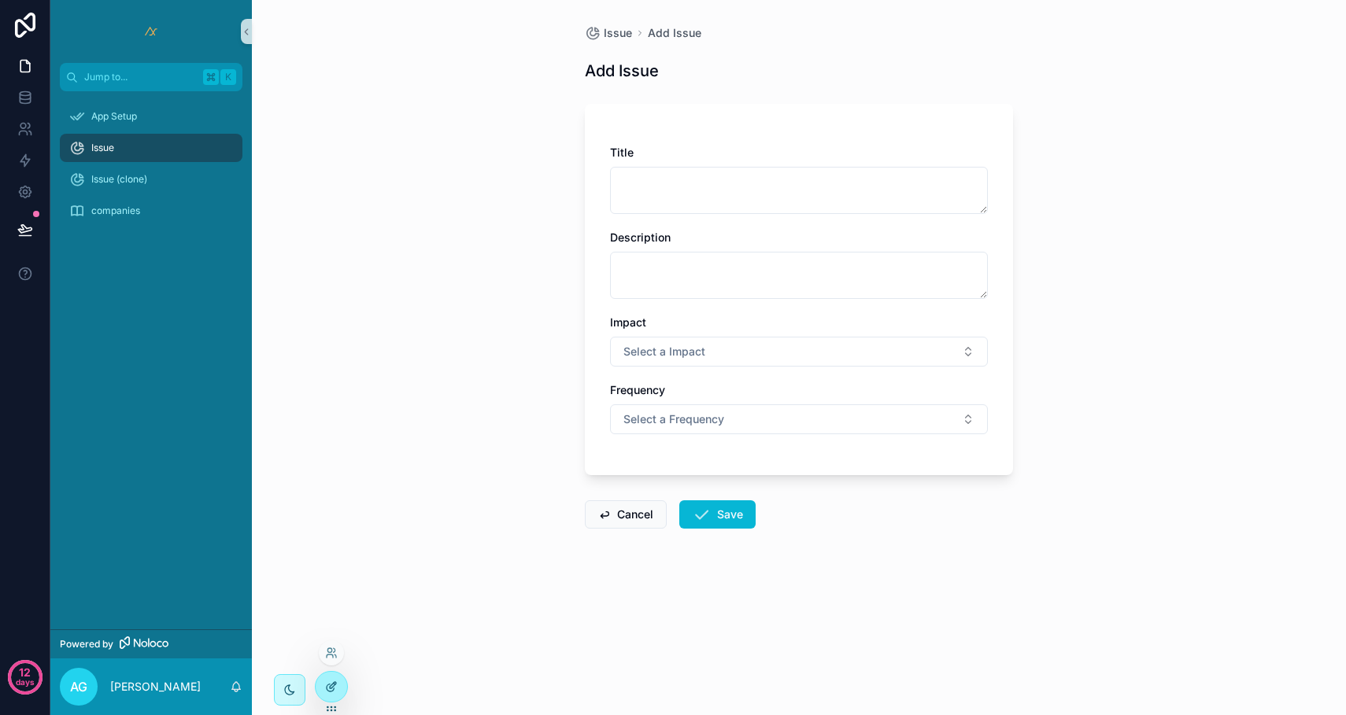
click at [332, 692] on icon at bounding box center [330, 688] width 7 height 7
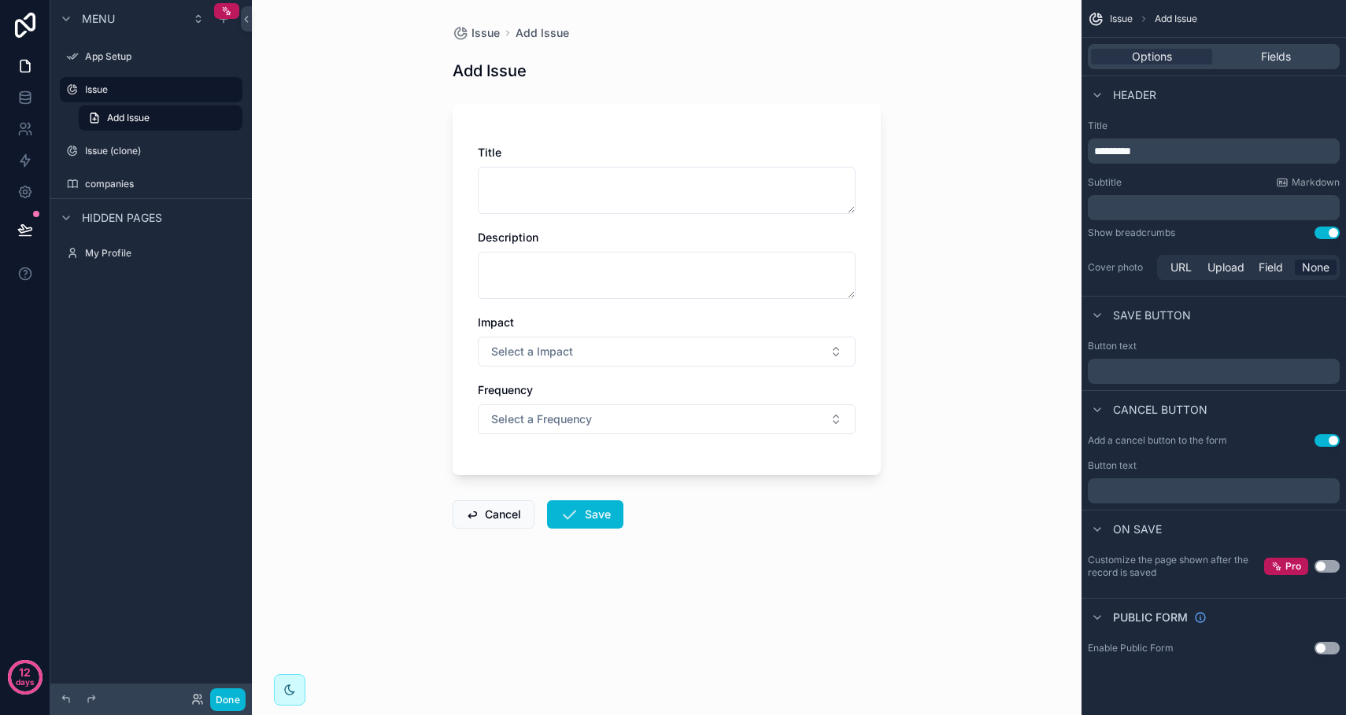
click at [353, 138] on div "Issue Add Issue Add Issue Title Description Impact Select a Impact Frequency Se…" at bounding box center [667, 357] width 830 height 715
click at [537, 128] on div "Title Description Impact Select a Impact Frequency Select a Frequency" at bounding box center [667, 290] width 428 height 372
click at [551, 137] on div "Title Description Impact Select a Impact Frequency Select a Frequency" at bounding box center [667, 290] width 428 height 372
click at [547, 137] on div "Title Description Impact Select a Impact Frequency Select a Frequency" at bounding box center [667, 290] width 428 height 372
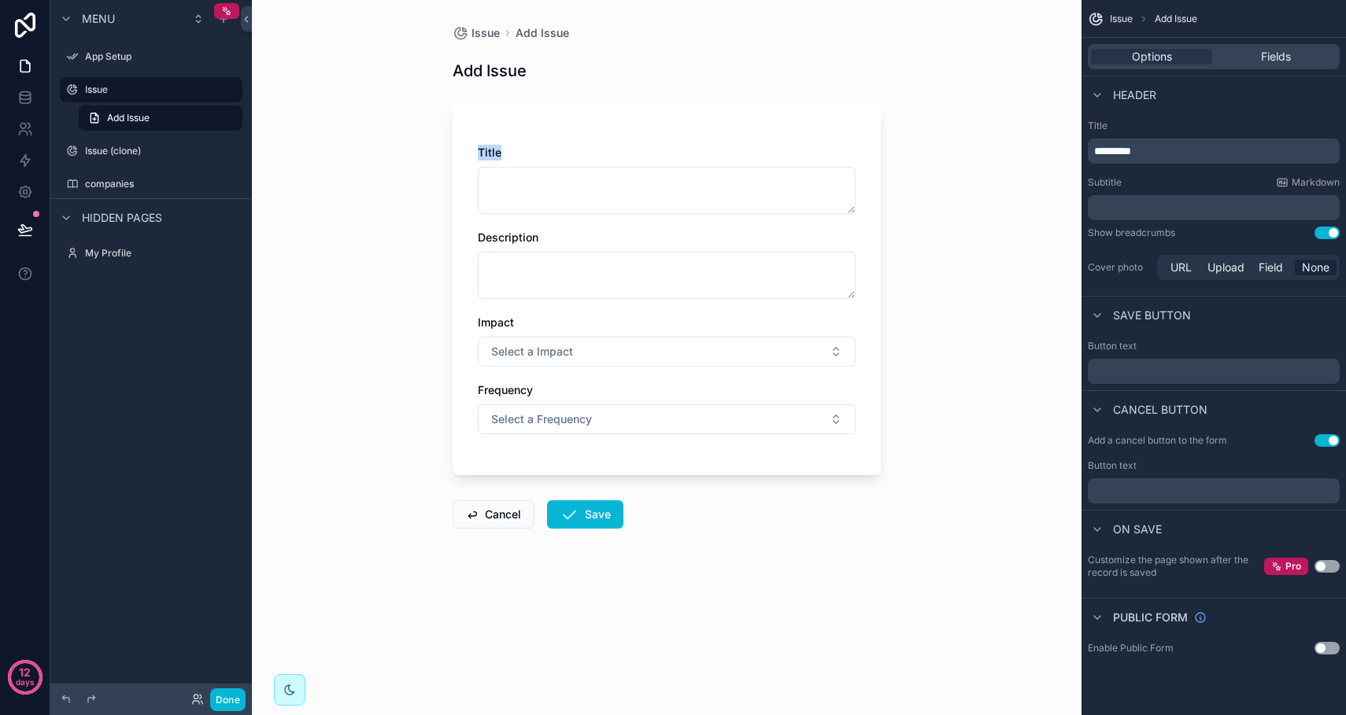
click at [367, 147] on div "Issue Add Issue Add Issue Title Description Impact Select a Impact Frequency Se…" at bounding box center [667, 357] width 830 height 715
click at [388, 155] on div "Issue Add Issue Add Issue Title Description Impact Select a Impact Frequency Se…" at bounding box center [667, 357] width 830 height 715
click at [1014, 57] on span "Fields" at bounding box center [1276, 57] width 30 height 16
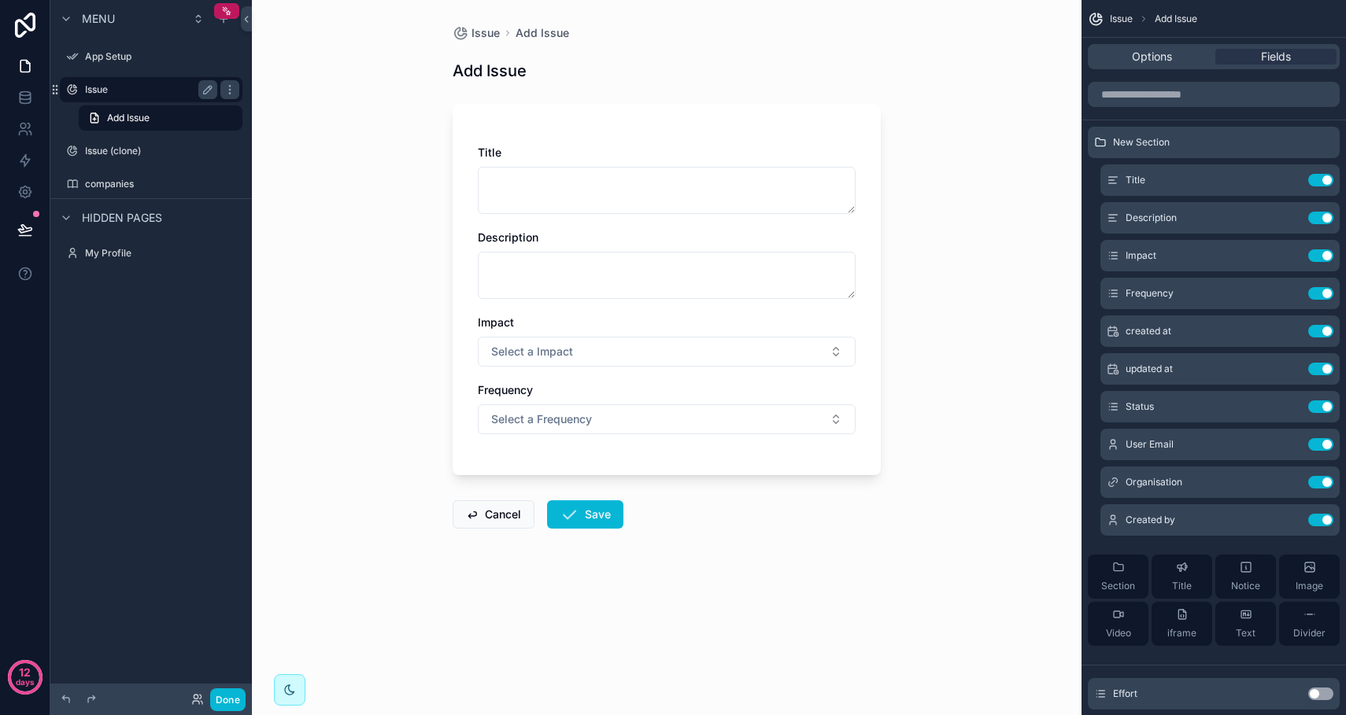
click at [134, 87] on label "Issue" at bounding box center [148, 89] width 126 height 13
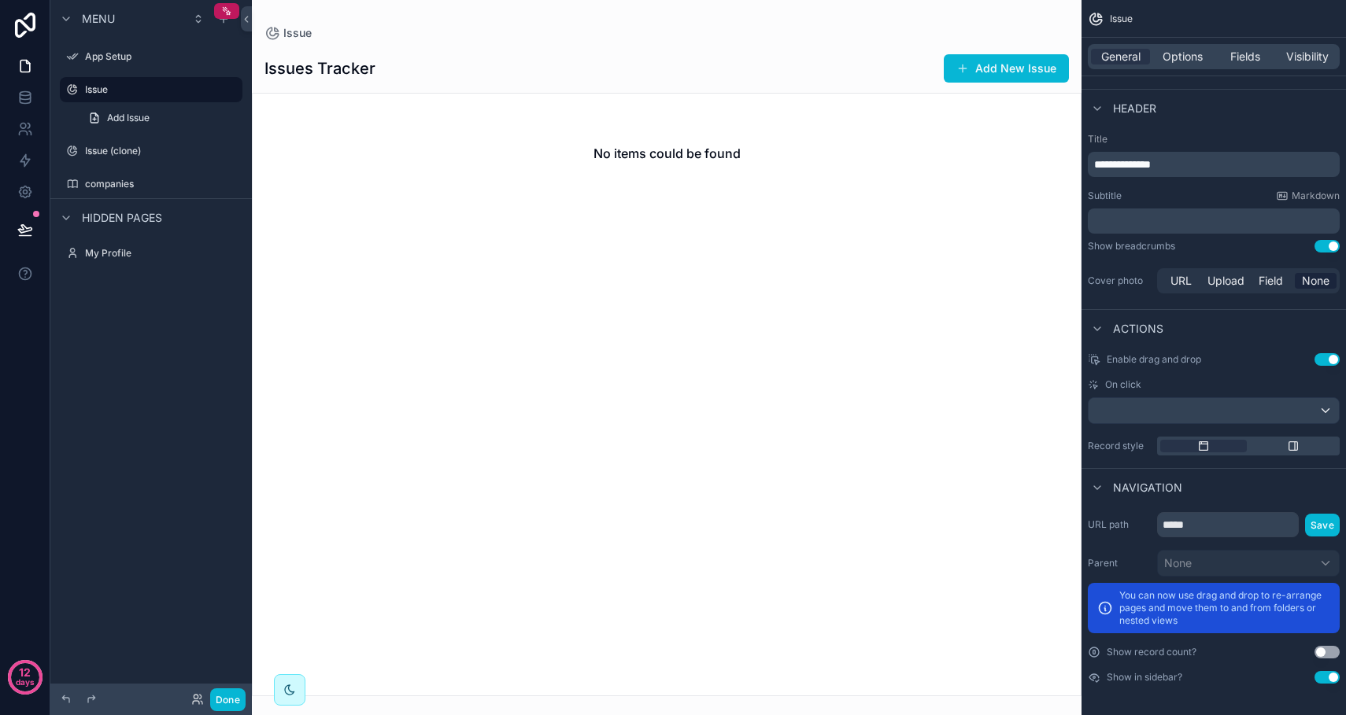
click at [1014, 678] on button "Use setting" at bounding box center [1326, 677] width 25 height 13
click at [1014, 680] on button "Use setting" at bounding box center [1326, 677] width 25 height 13
click at [1014, 64] on span "Visibility" at bounding box center [1307, 57] width 43 height 16
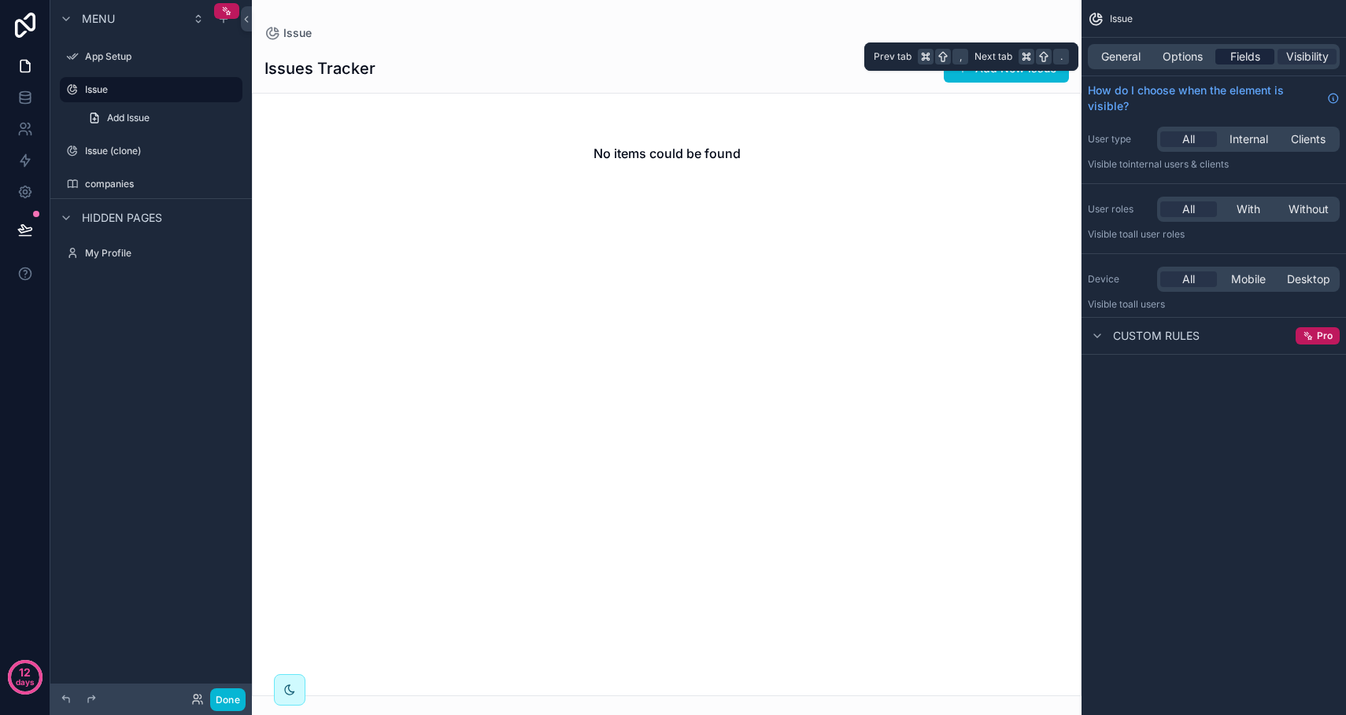
click at [1014, 61] on span "Fields" at bounding box center [1245, 57] width 30 height 16
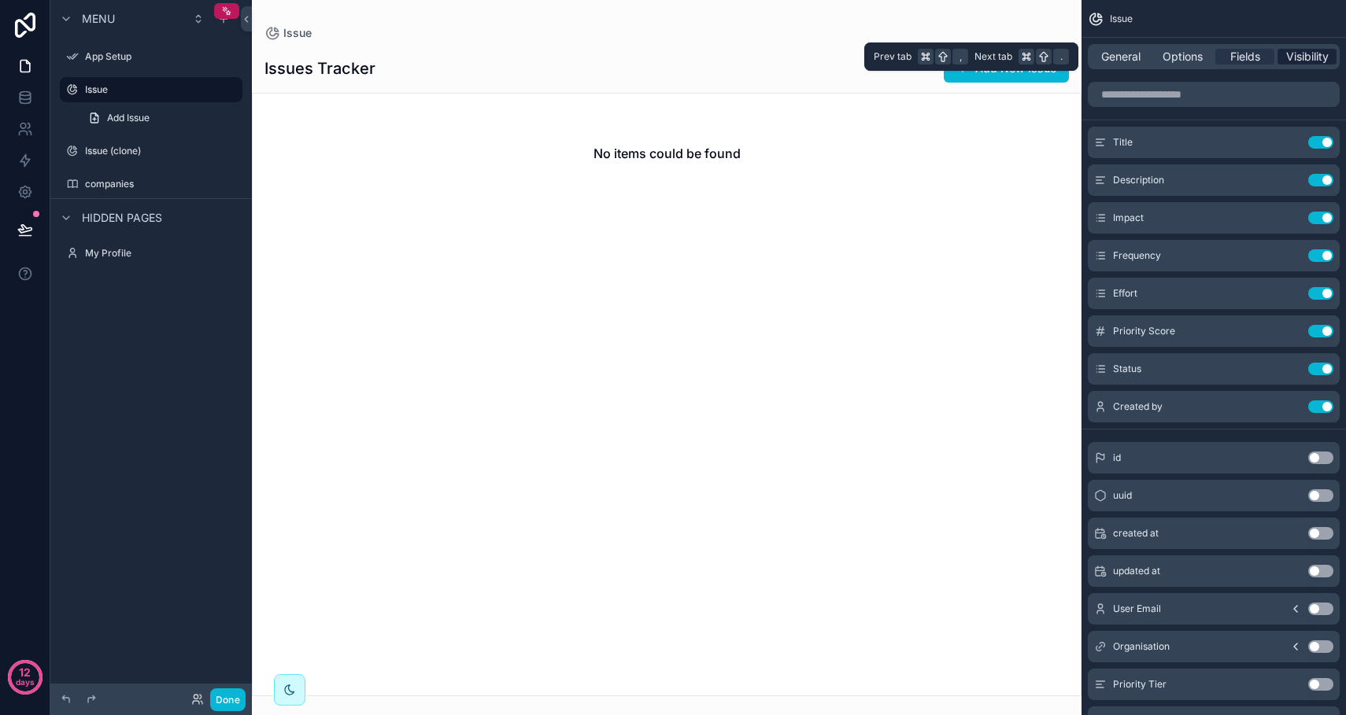
click at [1014, 58] on span "Visibility" at bounding box center [1307, 57] width 43 height 16
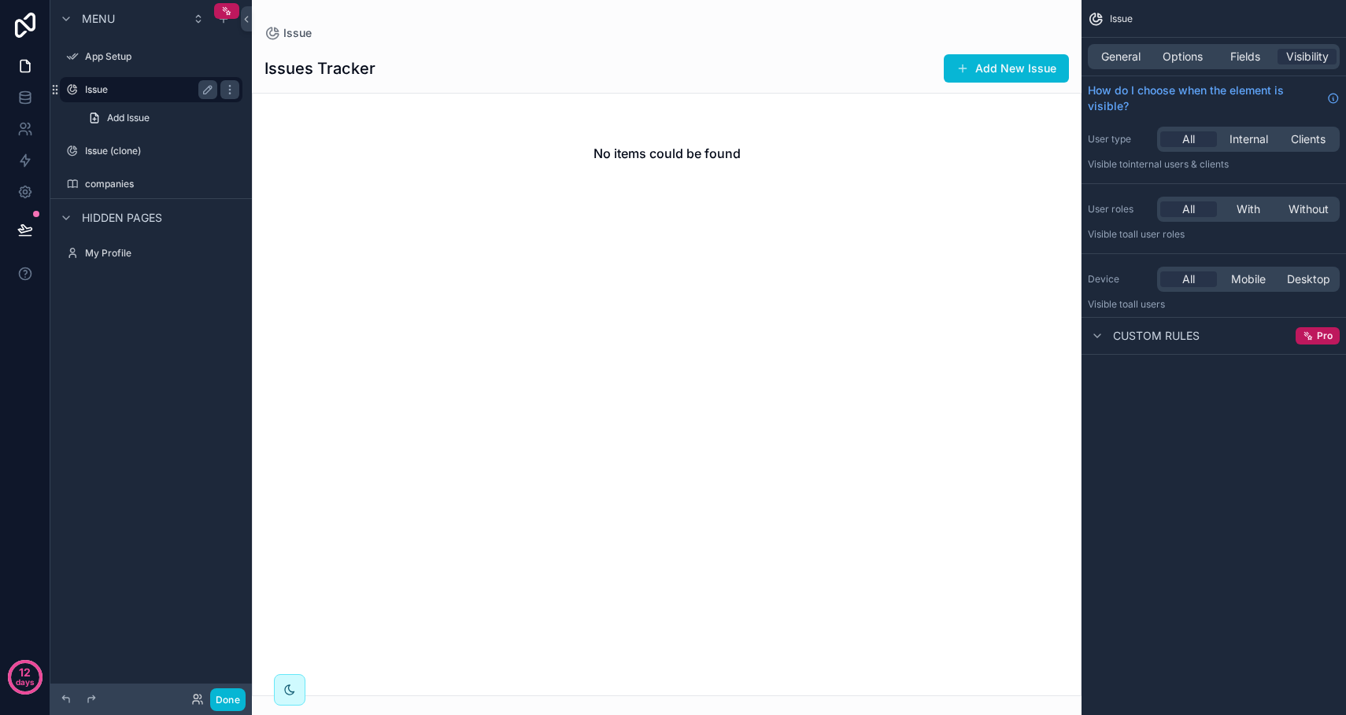
click at [144, 87] on label "Issue" at bounding box center [148, 89] width 126 height 13
click at [144, 86] on label "Issue" at bounding box center [148, 89] width 126 height 13
click at [141, 119] on span "Add Issue" at bounding box center [128, 118] width 43 height 13
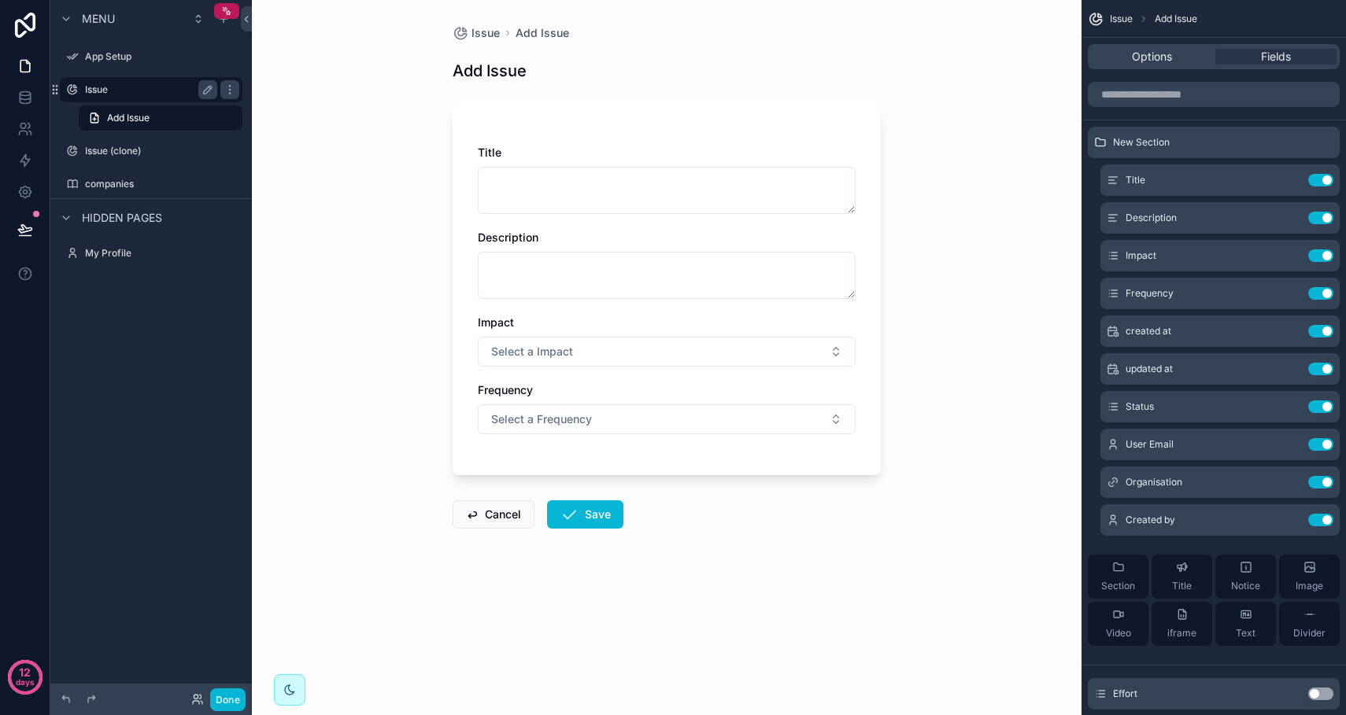
click at [132, 99] on div "Issue" at bounding box center [151, 89] width 176 height 25
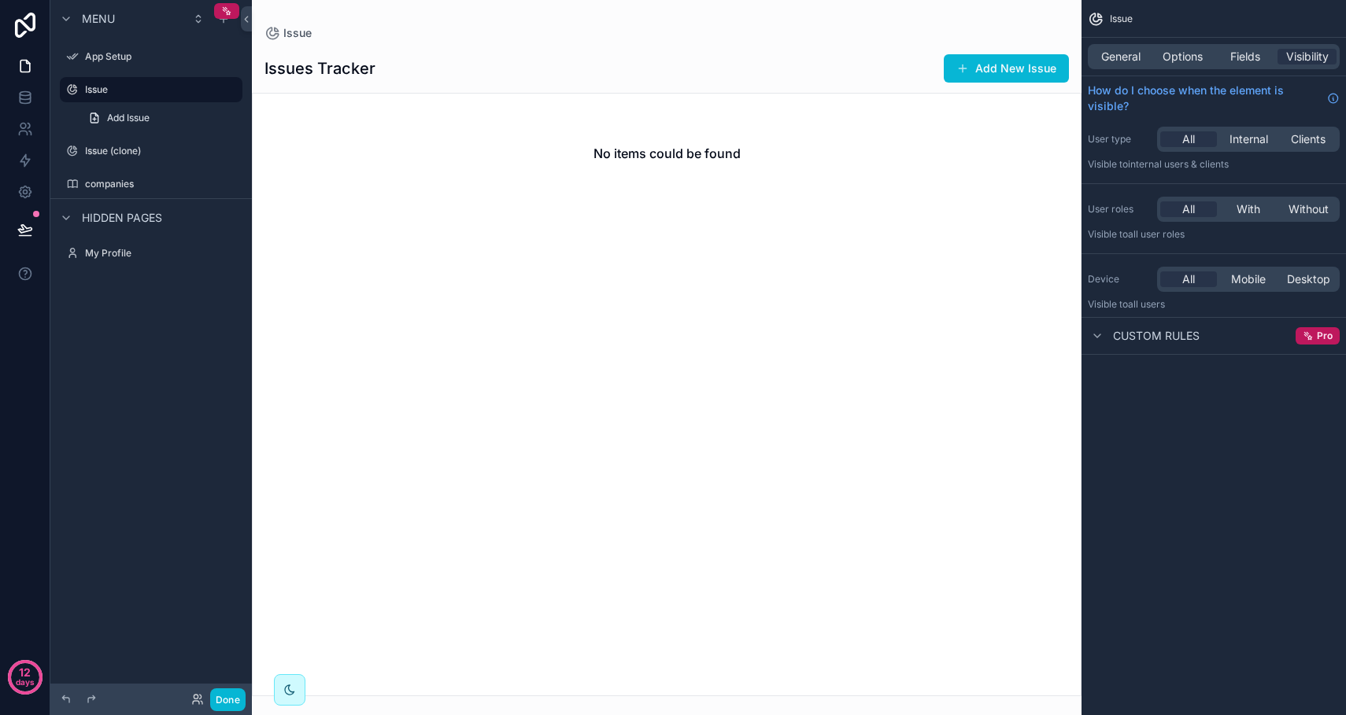
click at [616, 202] on div "No items could be found" at bounding box center [667, 154] width 828 height 120
click at [104, 156] on label "Issue (clone)" at bounding box center [148, 151] width 126 height 13
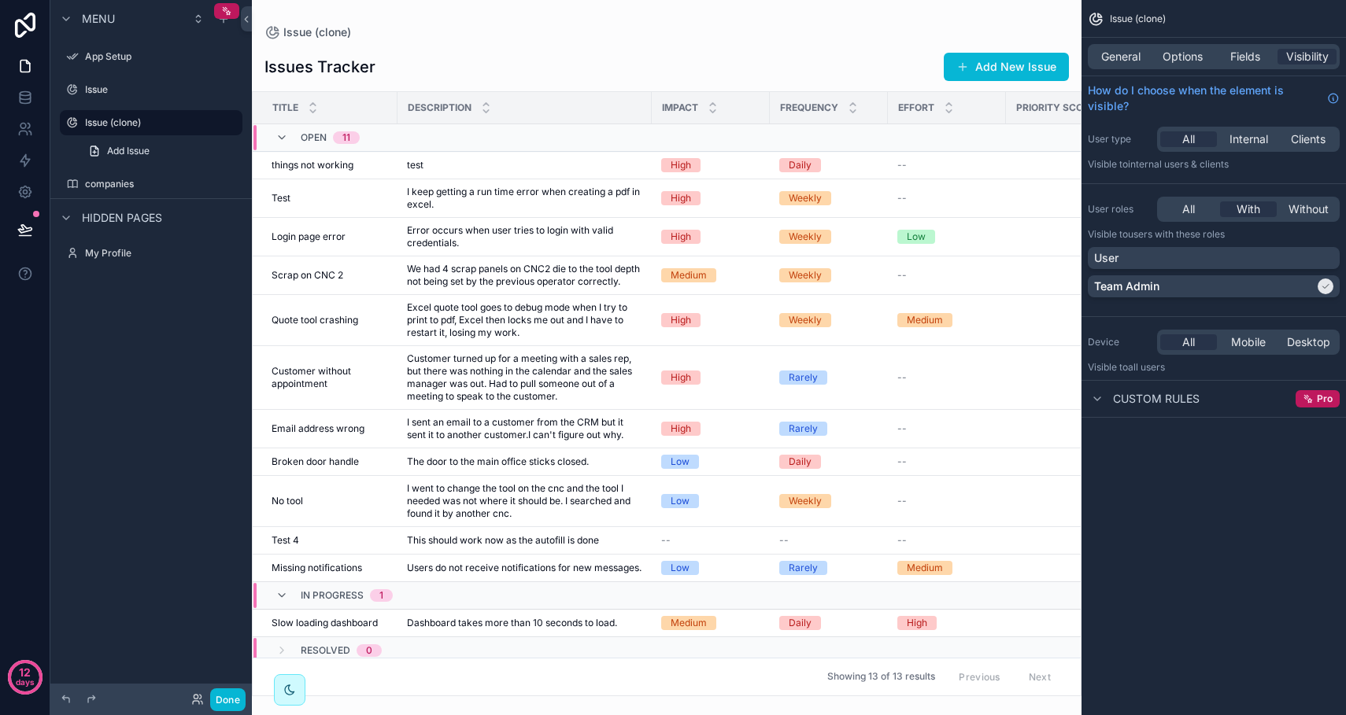
click at [469, 194] on div "scrollable content" at bounding box center [667, 357] width 830 height 715
click at [469, 194] on span "I keep getting a run time error when creating a pdf in excel." at bounding box center [524, 198] width 235 height 25
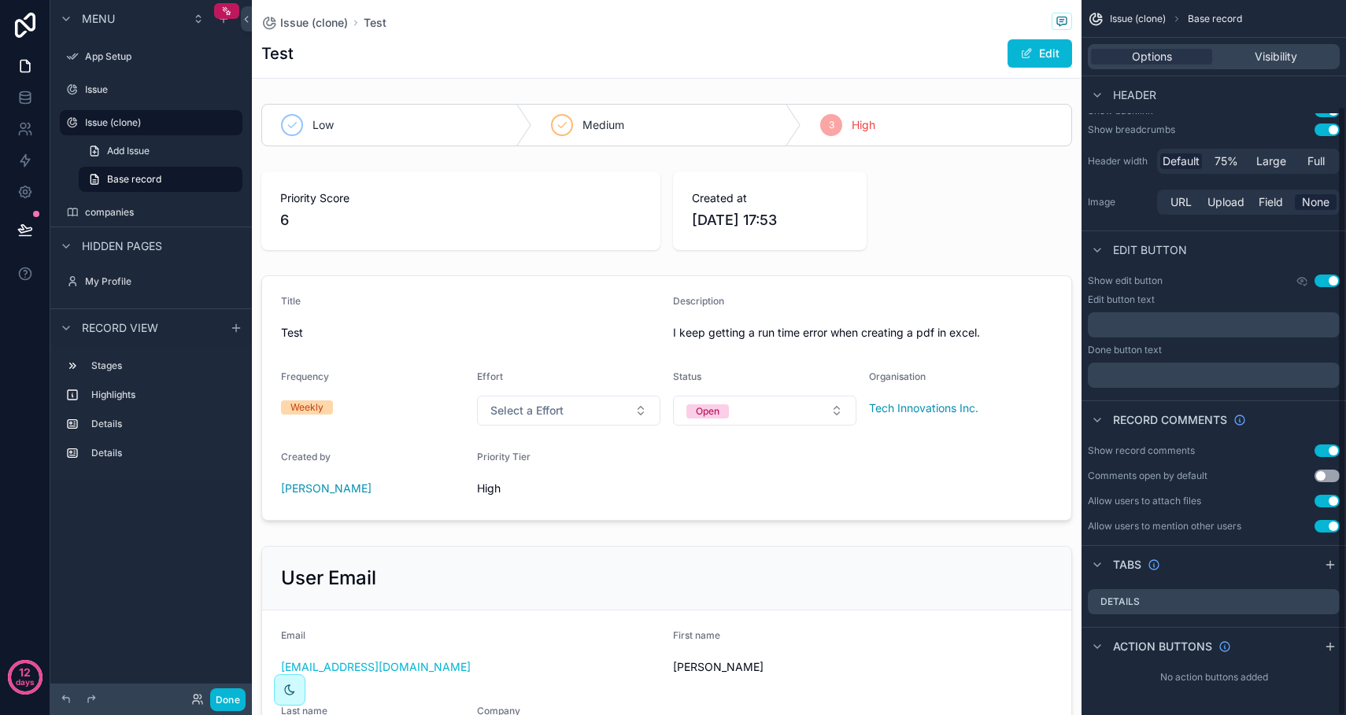
scroll to position [124, 0]
click at [1014, 52] on span "Visibility" at bounding box center [1276, 57] width 43 height 16
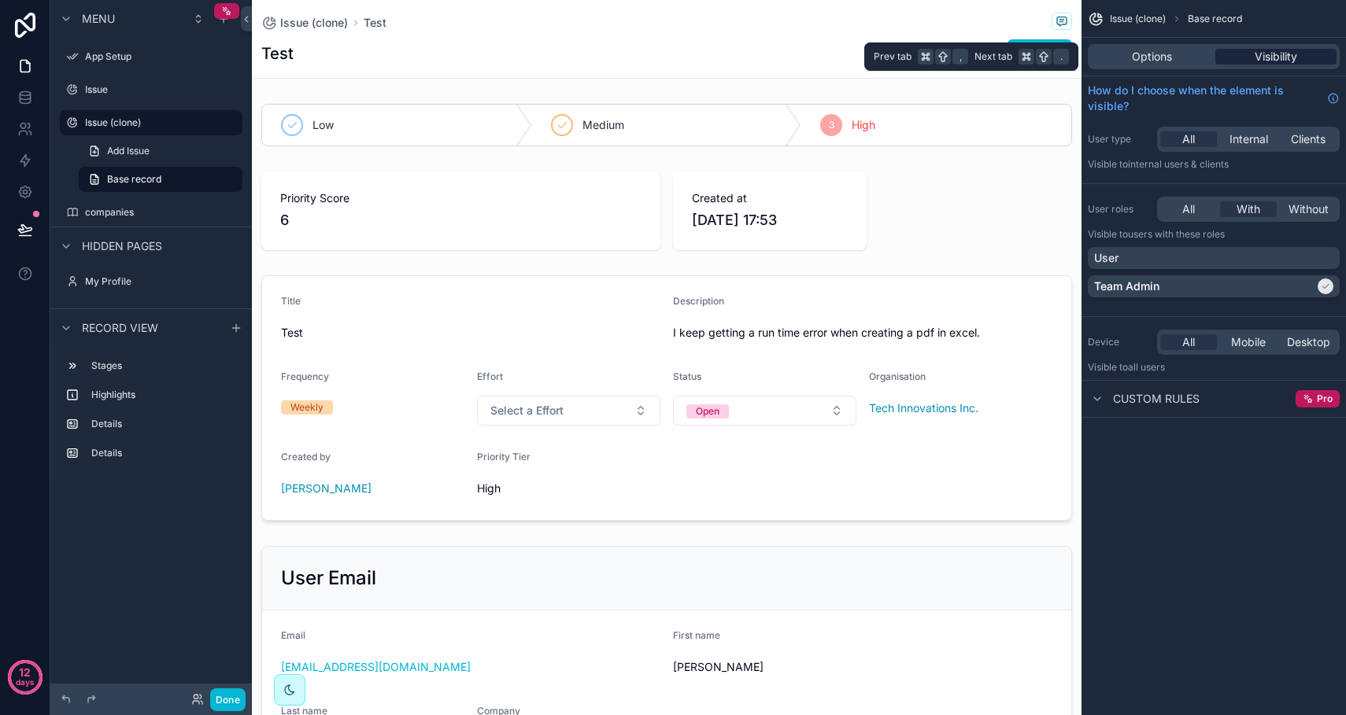
scroll to position [0, 0]
click at [1014, 60] on div "Options" at bounding box center [1151, 57] width 121 height 16
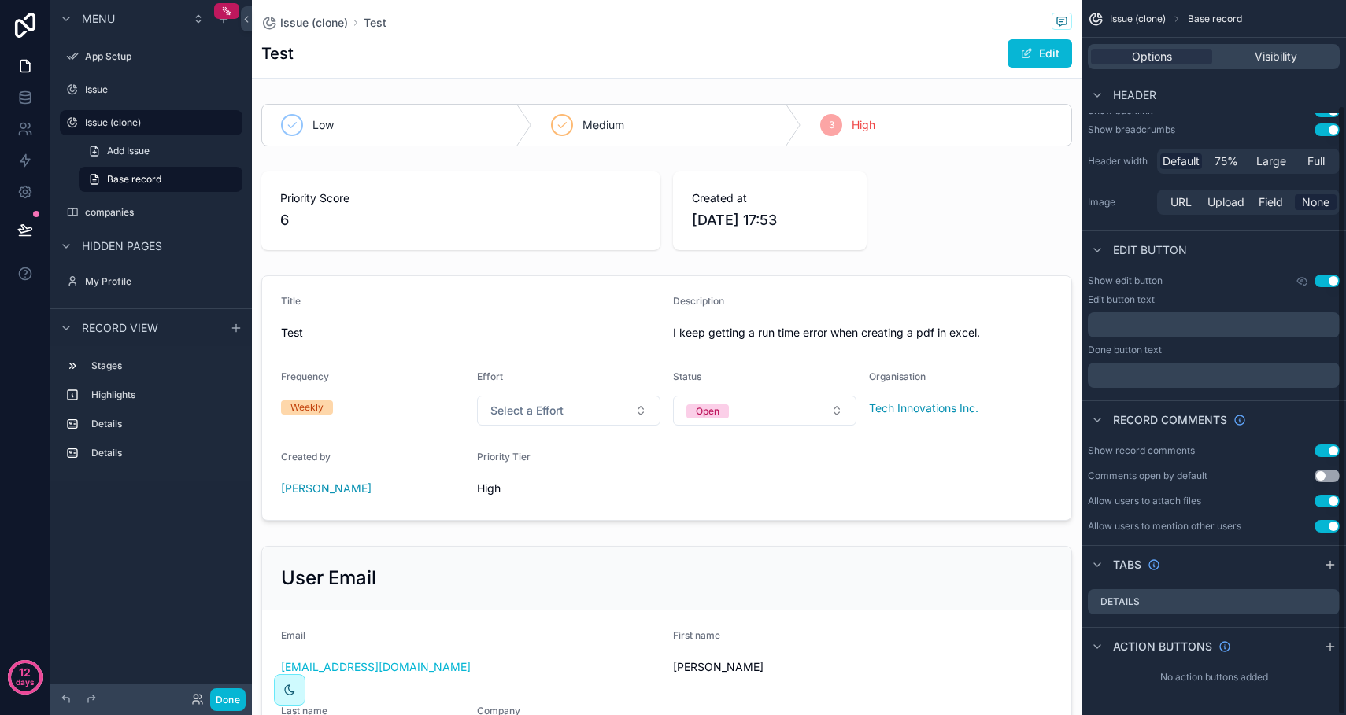
scroll to position [124, 0]
click at [1014, 378] on p "﻿" at bounding box center [1215, 375] width 242 height 13
click at [1014, 15] on div "Issue (clone) Base record" at bounding box center [1213, 19] width 264 height 38
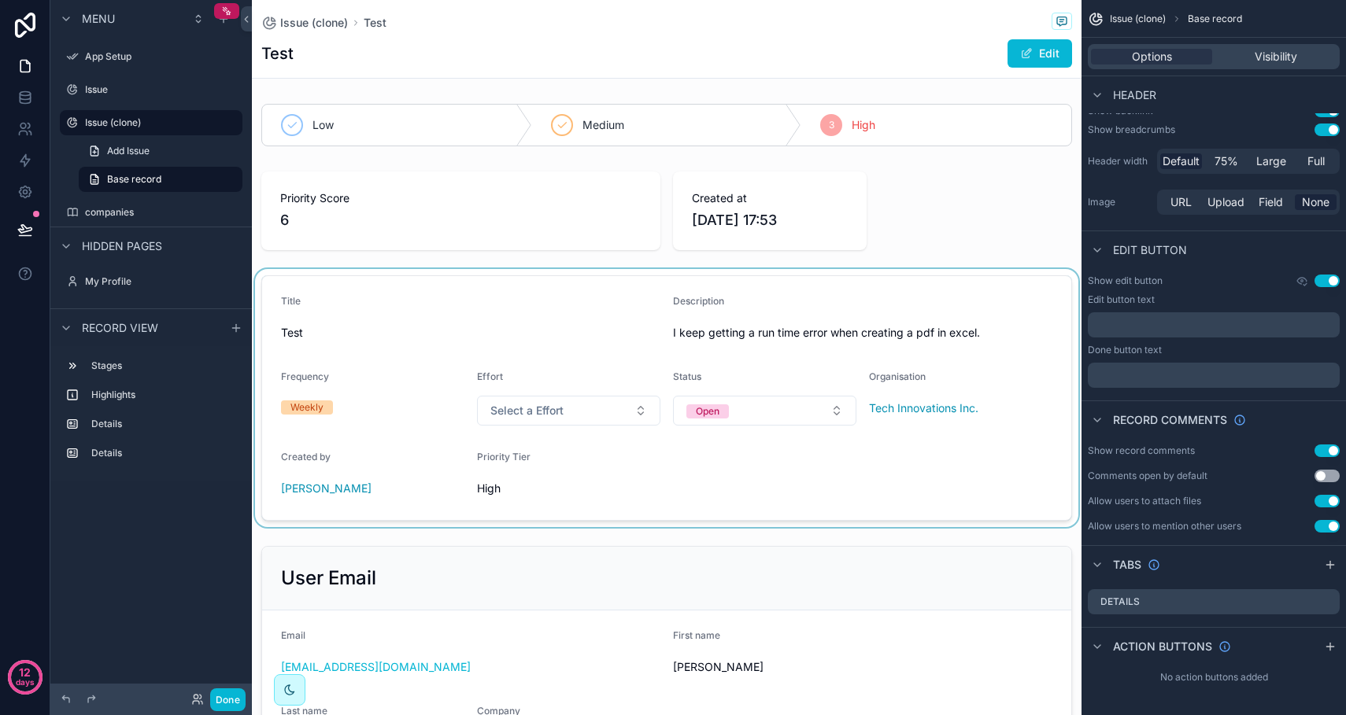
click at [813, 304] on div "scrollable content" at bounding box center [667, 398] width 830 height 258
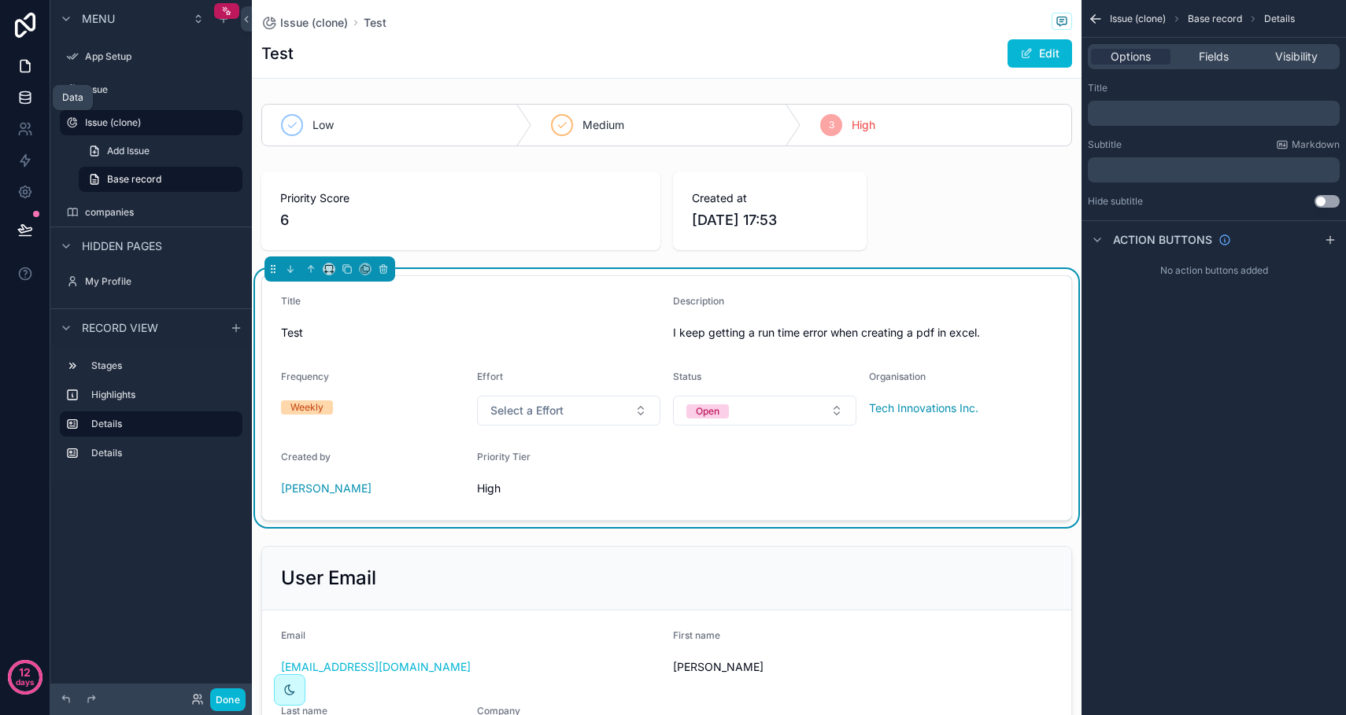
click at [25, 95] on icon at bounding box center [25, 94] width 10 height 4
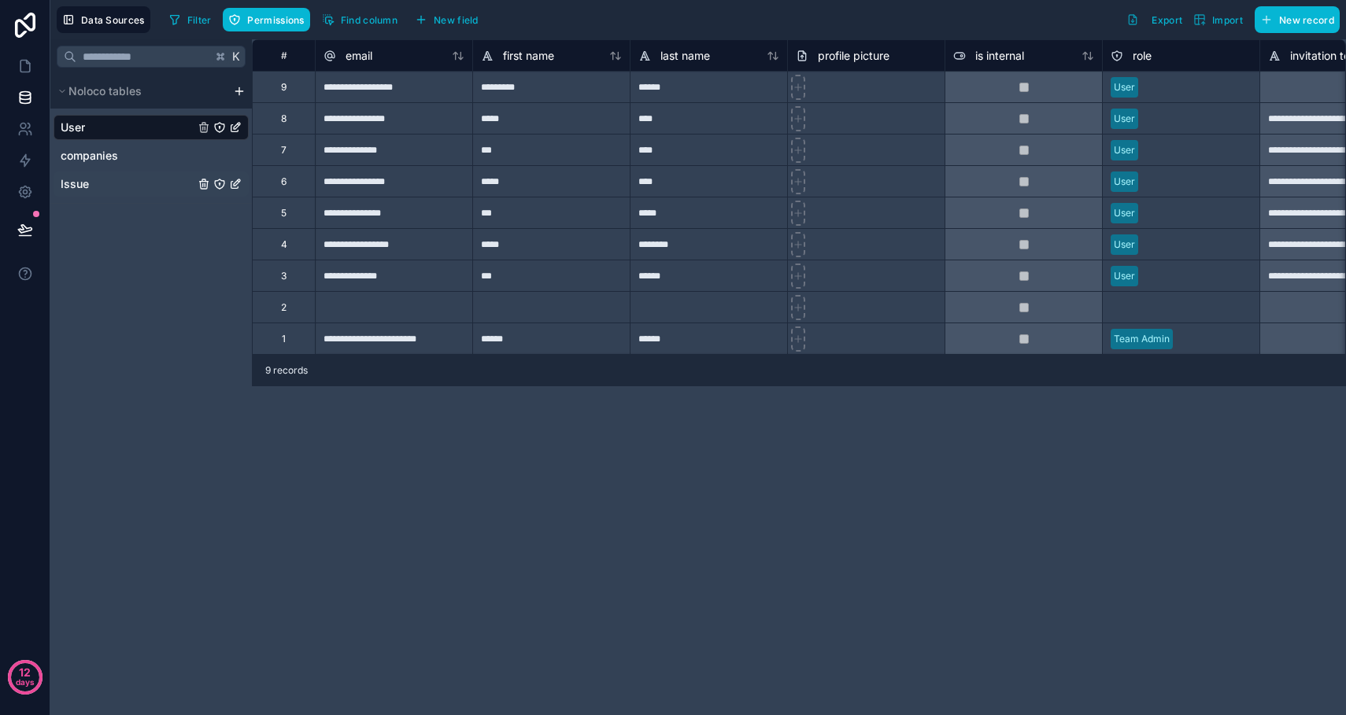
click at [117, 195] on div "Issue" at bounding box center [151, 184] width 195 height 25
click at [104, 185] on link "Issue" at bounding box center [128, 184] width 134 height 16
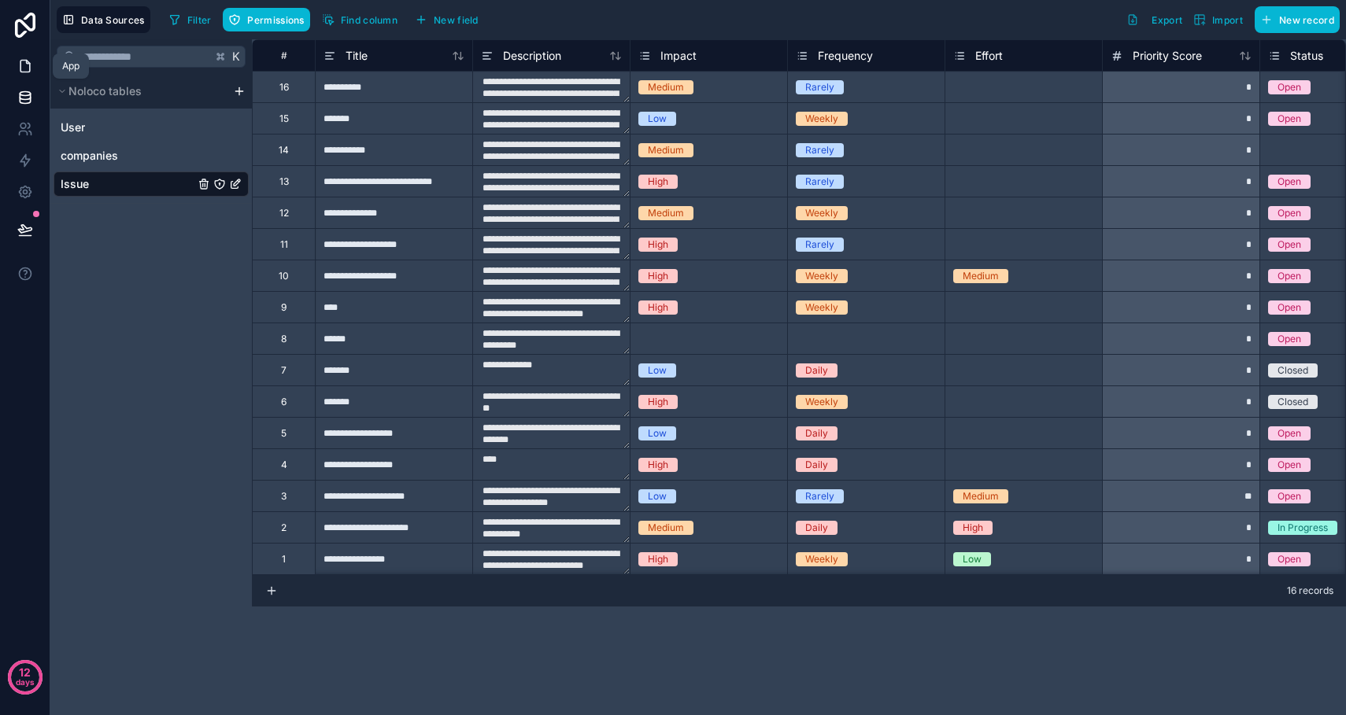
click at [28, 69] on icon at bounding box center [25, 66] width 16 height 16
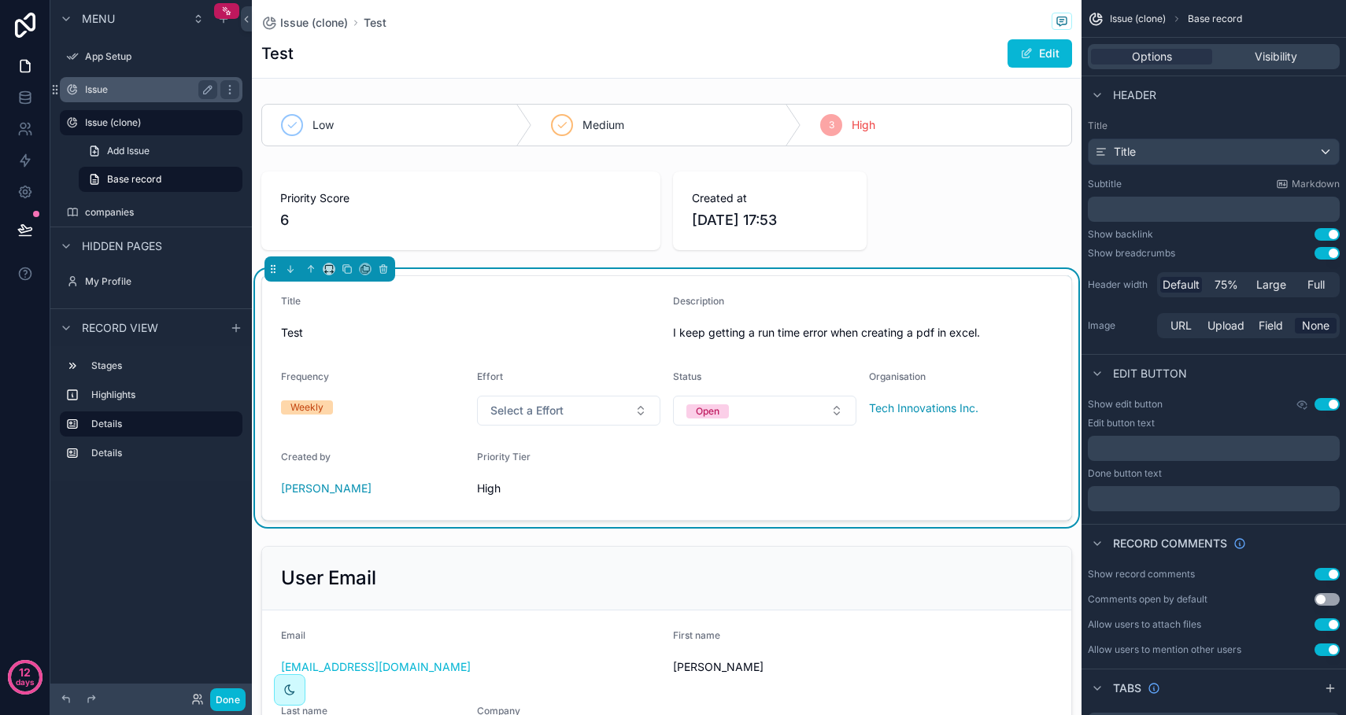
click at [155, 91] on label "Issue" at bounding box center [148, 89] width 126 height 13
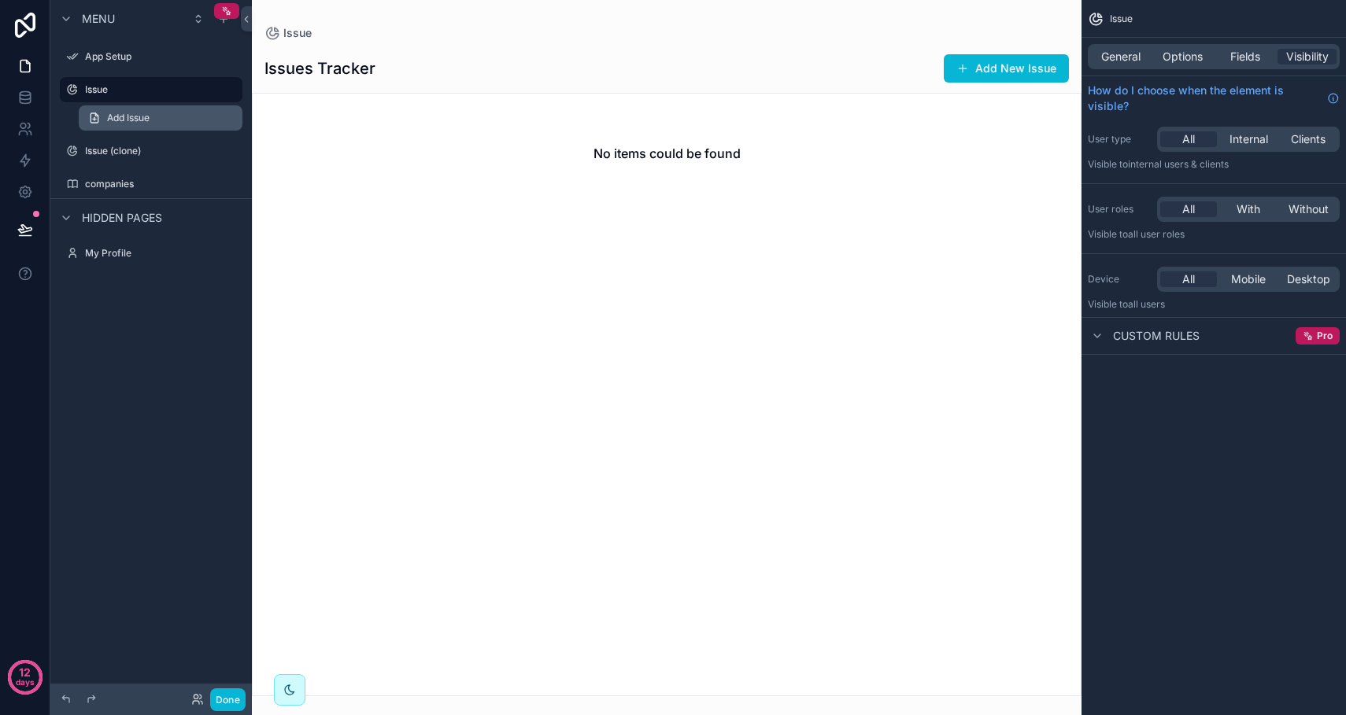
click at [153, 116] on link "Add Issue" at bounding box center [161, 117] width 164 height 25
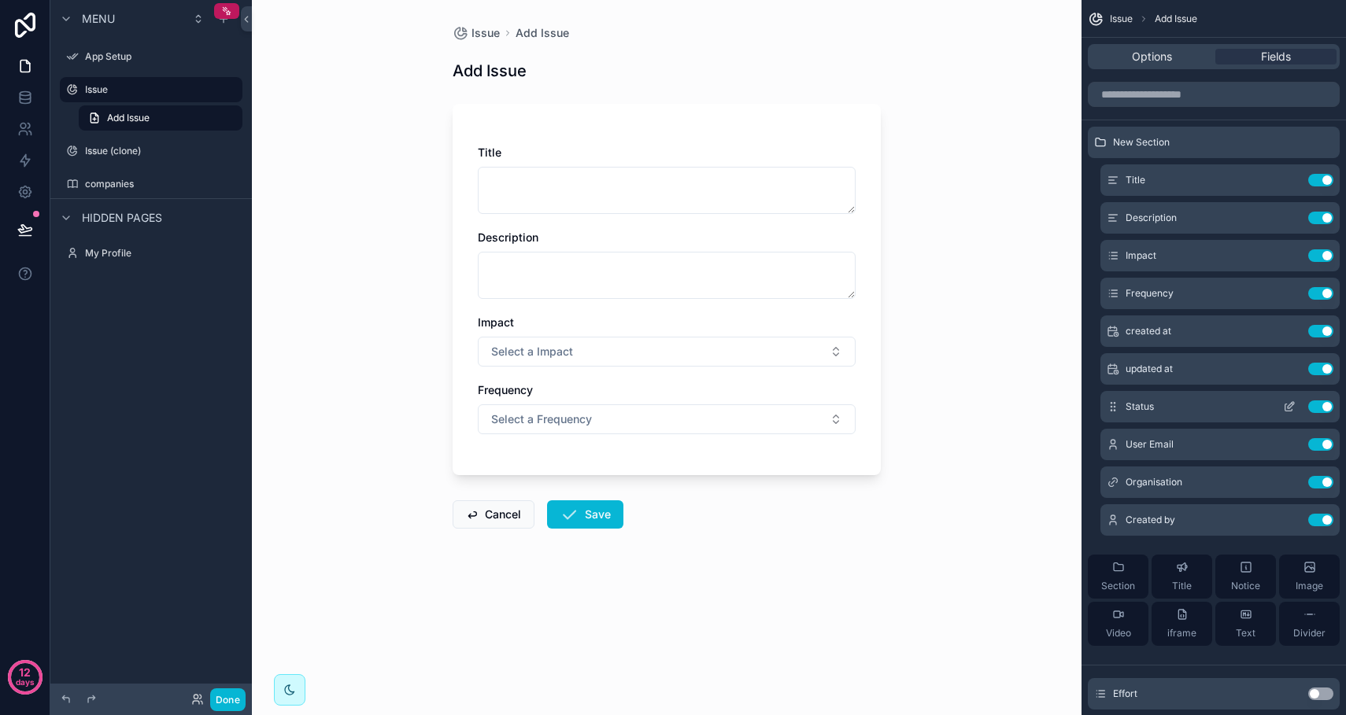
click at [1014, 405] on icon "scrollable content" at bounding box center [1289, 407] width 13 height 13
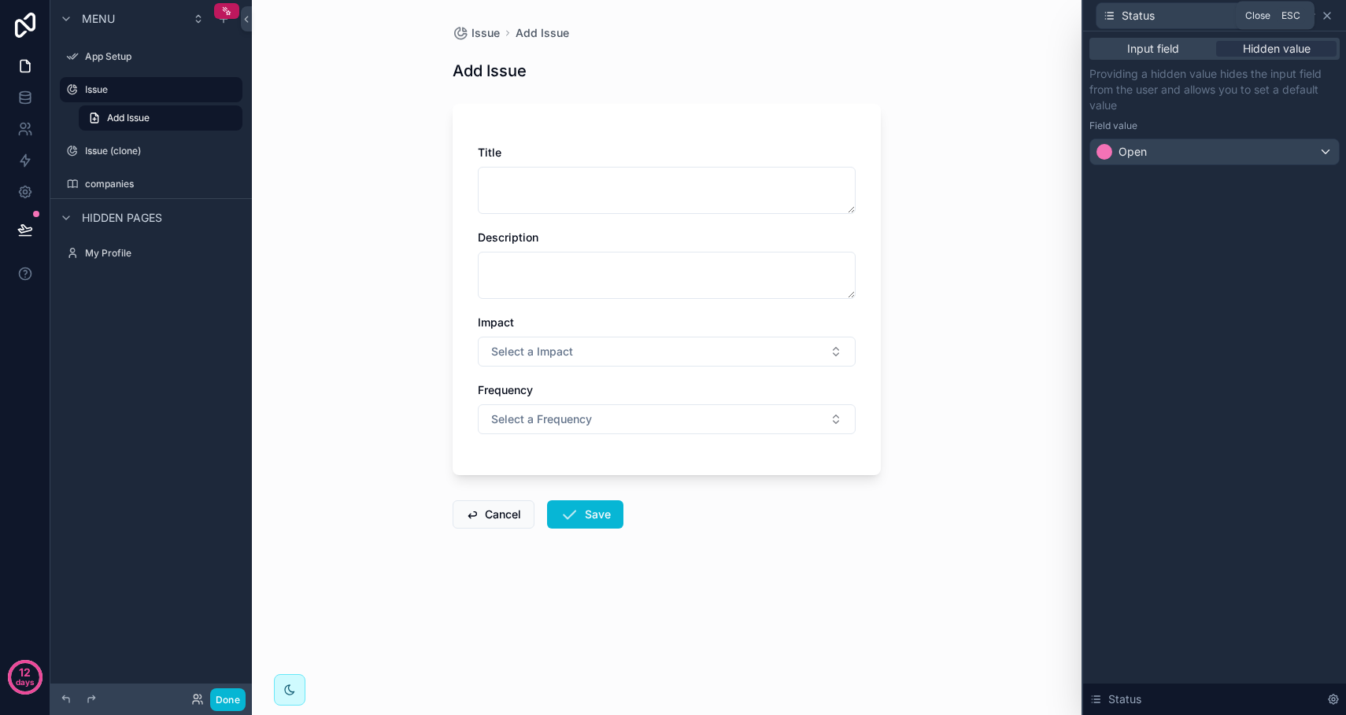
click at [1014, 20] on icon at bounding box center [1327, 15] width 13 height 13
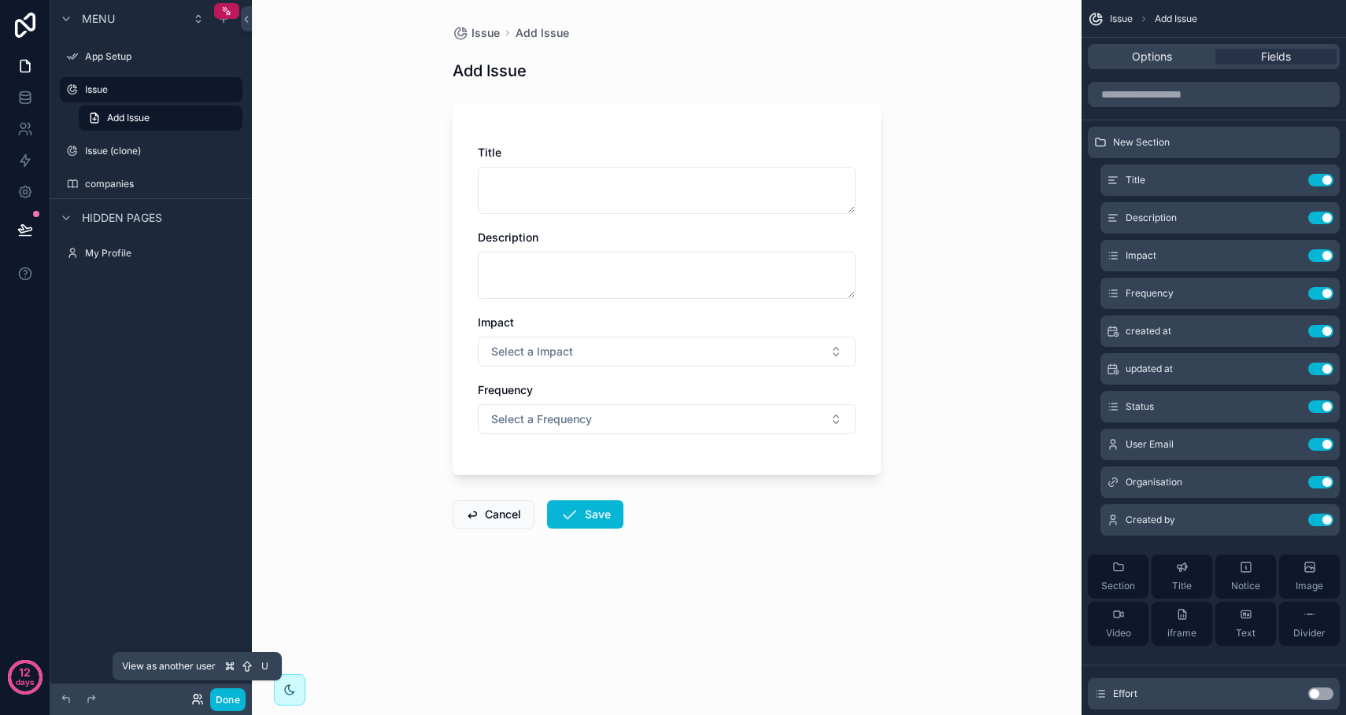
click at [198, 699] on icon at bounding box center [197, 699] width 13 height 13
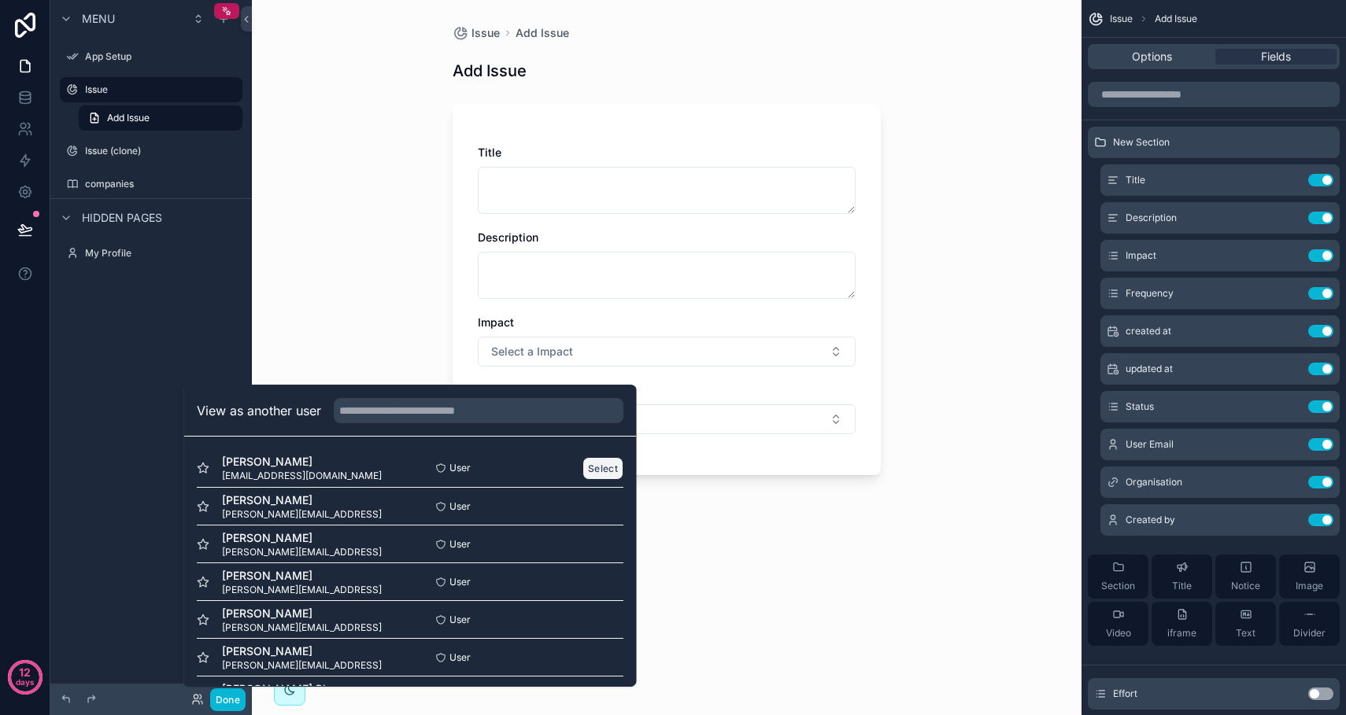
click at [601, 468] on button "Select" at bounding box center [602, 468] width 41 height 23
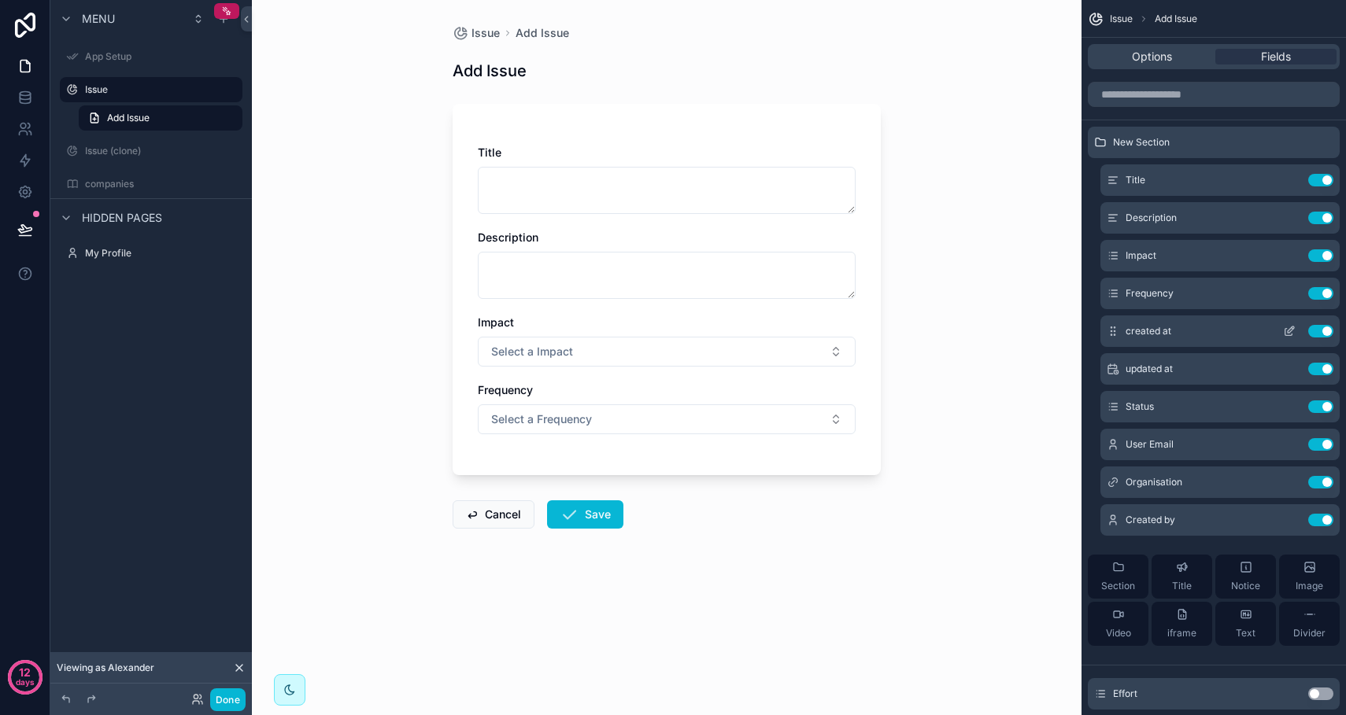
click at [1290, 329] on icon "scrollable content" at bounding box center [1291, 330] width 6 height 6
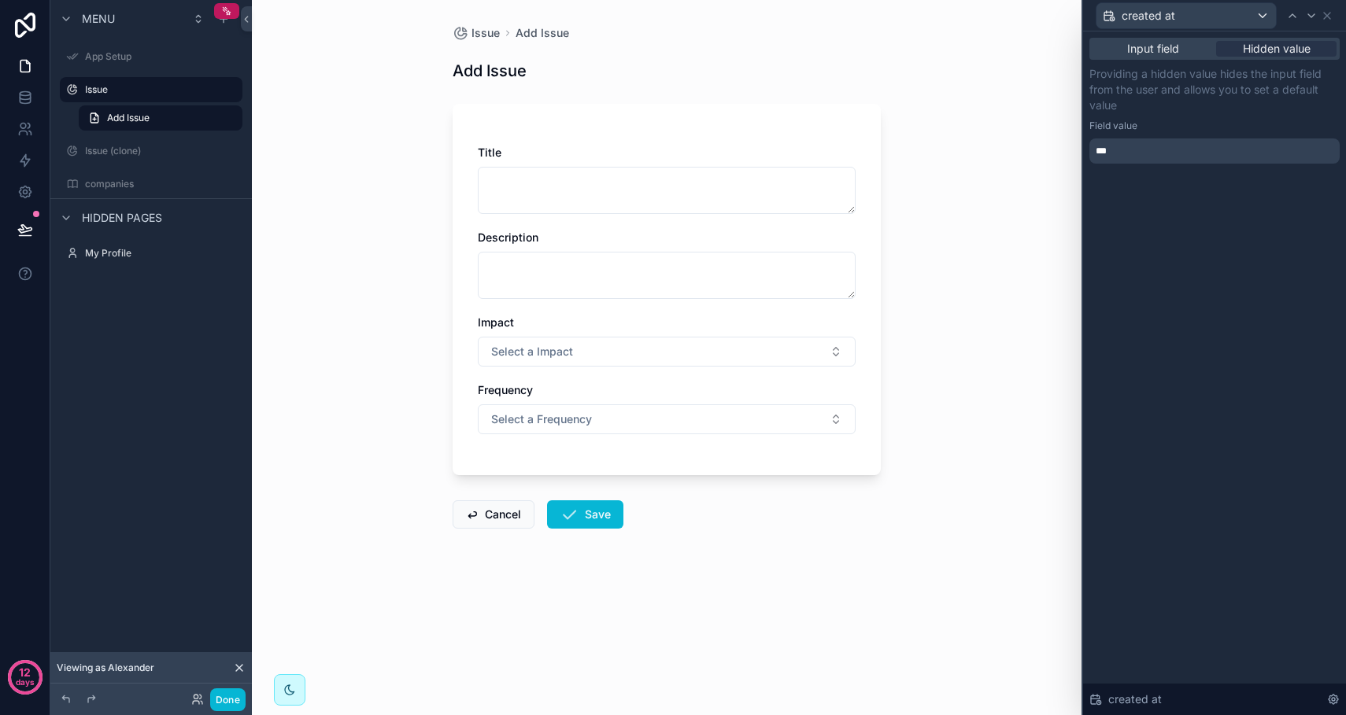
click at [1290, 329] on div "Input field Hidden value Providing a hidden value hides the input field from th…" at bounding box center [1214, 373] width 263 height 684
click at [977, 316] on div "Issue Add Issue Add Issue Title Description Impact Select a Impact Frequency Se…" at bounding box center [667, 357] width 830 height 715
click at [995, 338] on div "Issue Add Issue Add Issue Title Description Impact Select a Impact Frequency Se…" at bounding box center [667, 357] width 830 height 715
click at [30, 91] on icon at bounding box center [25, 98] width 16 height 16
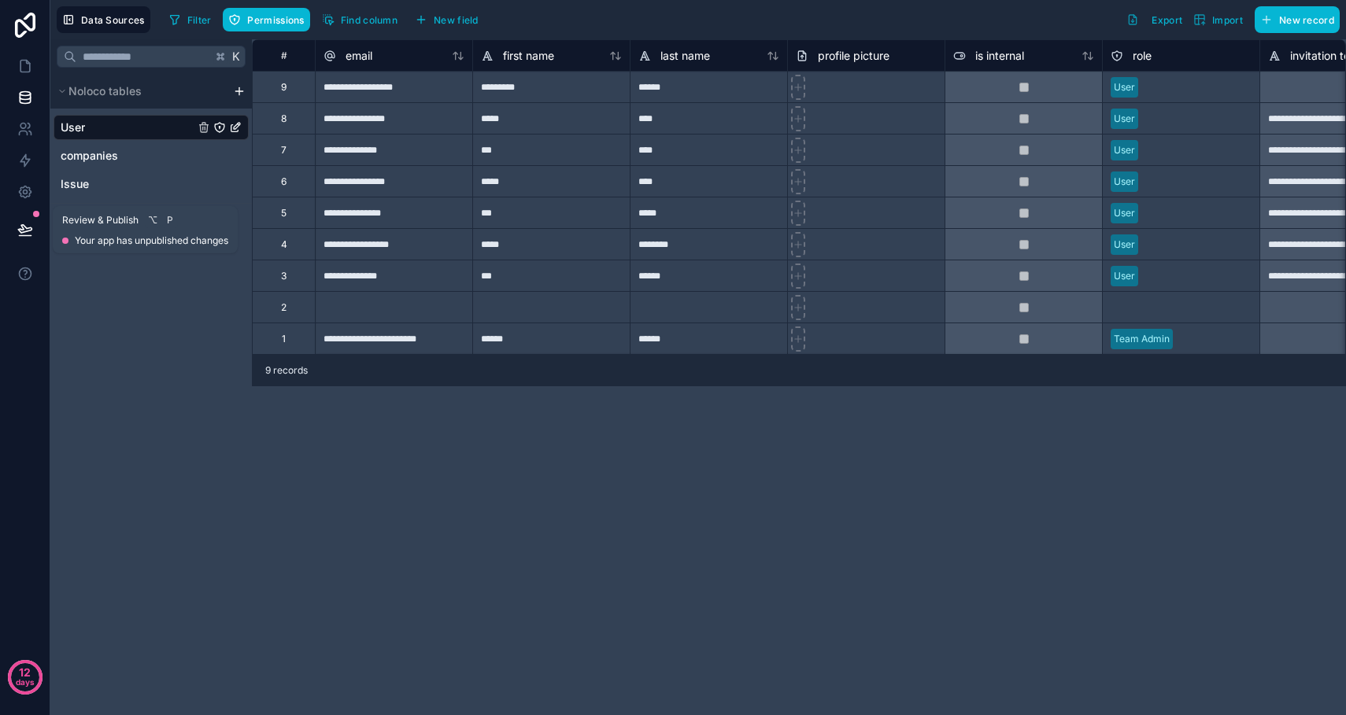
click at [28, 230] on icon at bounding box center [25, 230] width 16 height 16
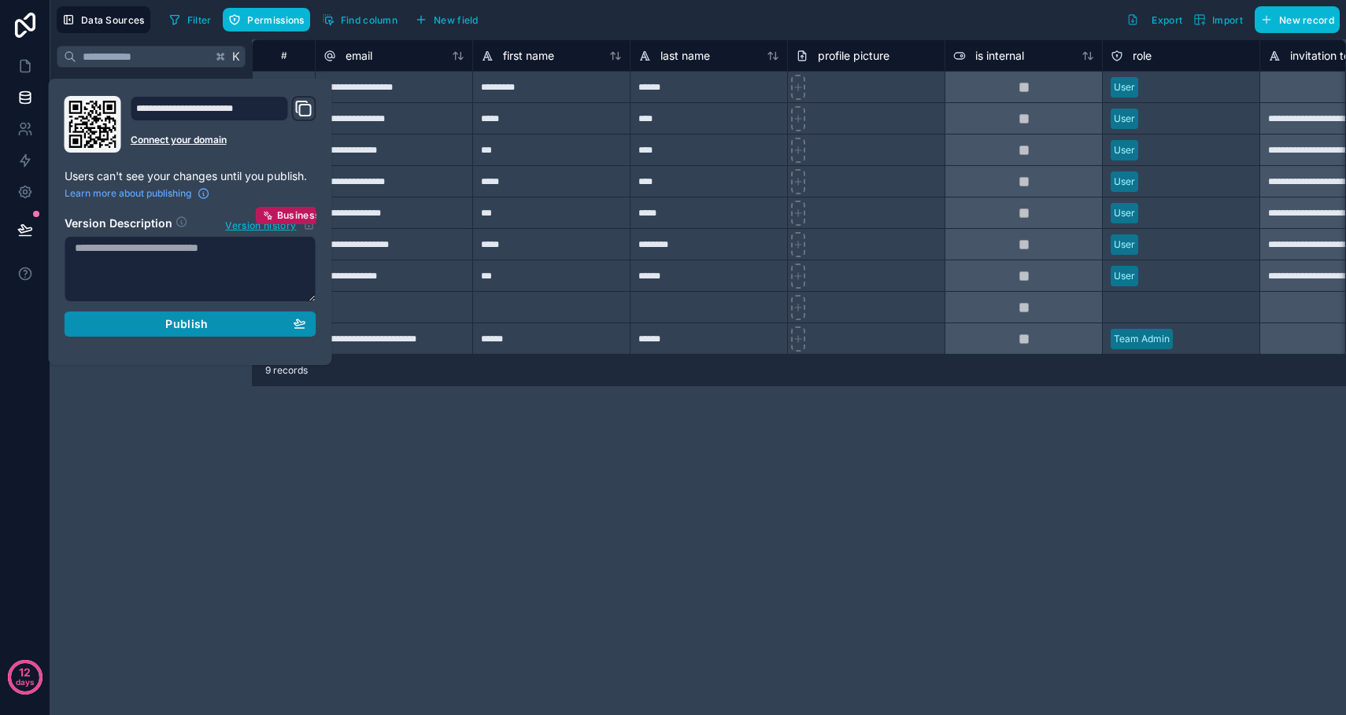
click at [194, 326] on span "Publish" at bounding box center [186, 324] width 43 height 14
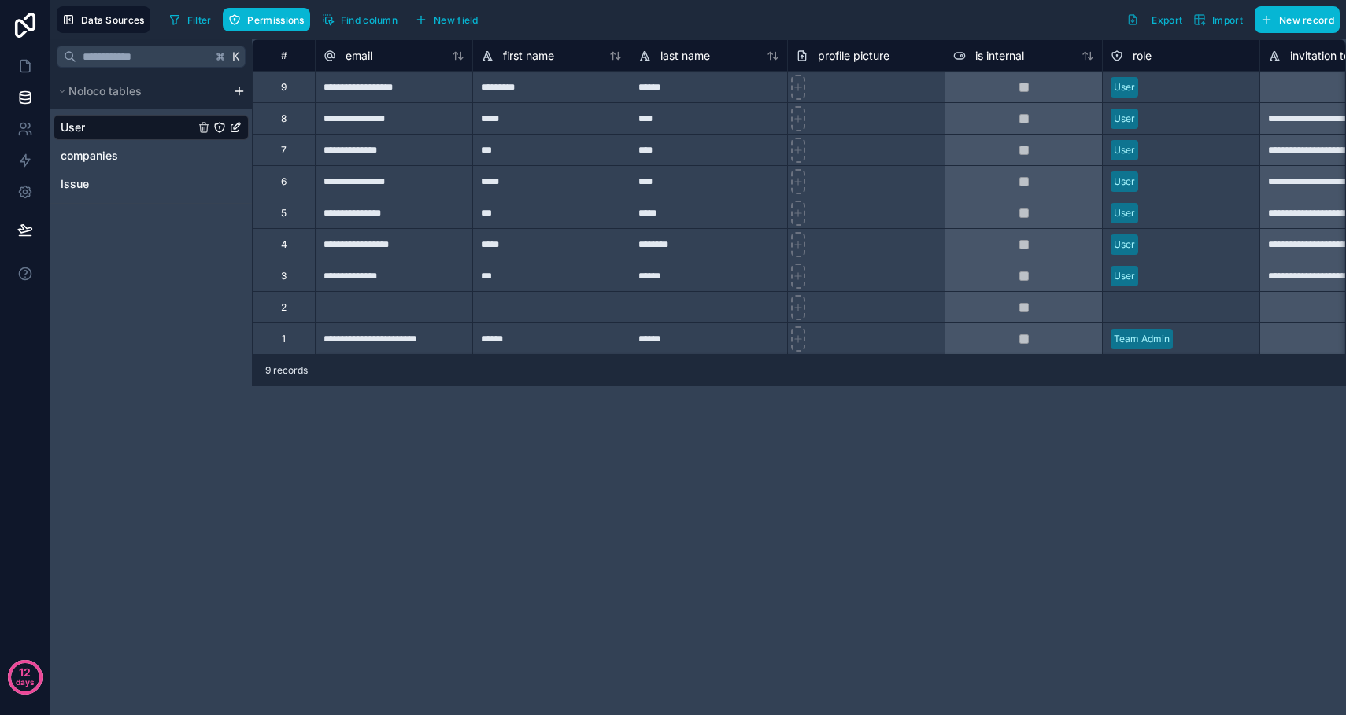
click at [394, 431] on div "**********" at bounding box center [799, 377] width 1094 height 676
click at [94, 182] on link "Issue" at bounding box center [128, 184] width 134 height 16
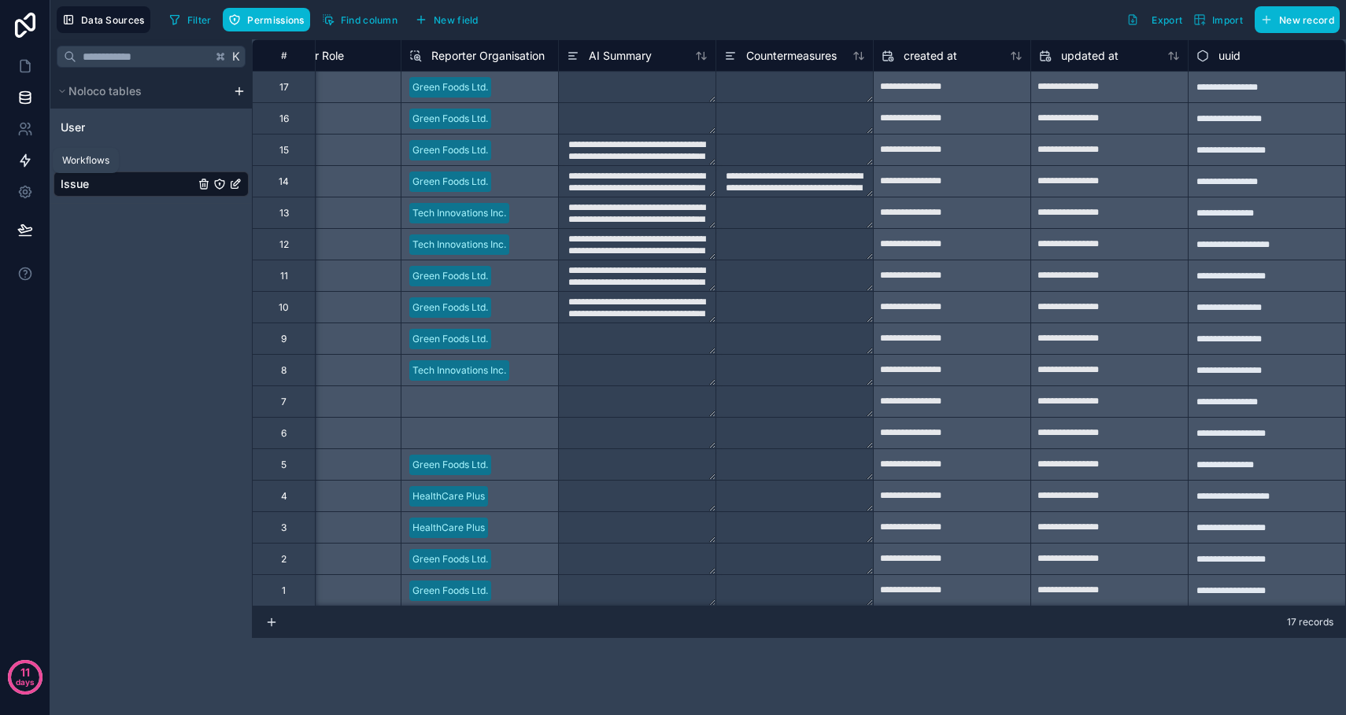
click at [25, 161] on icon at bounding box center [25, 161] width 16 height 16
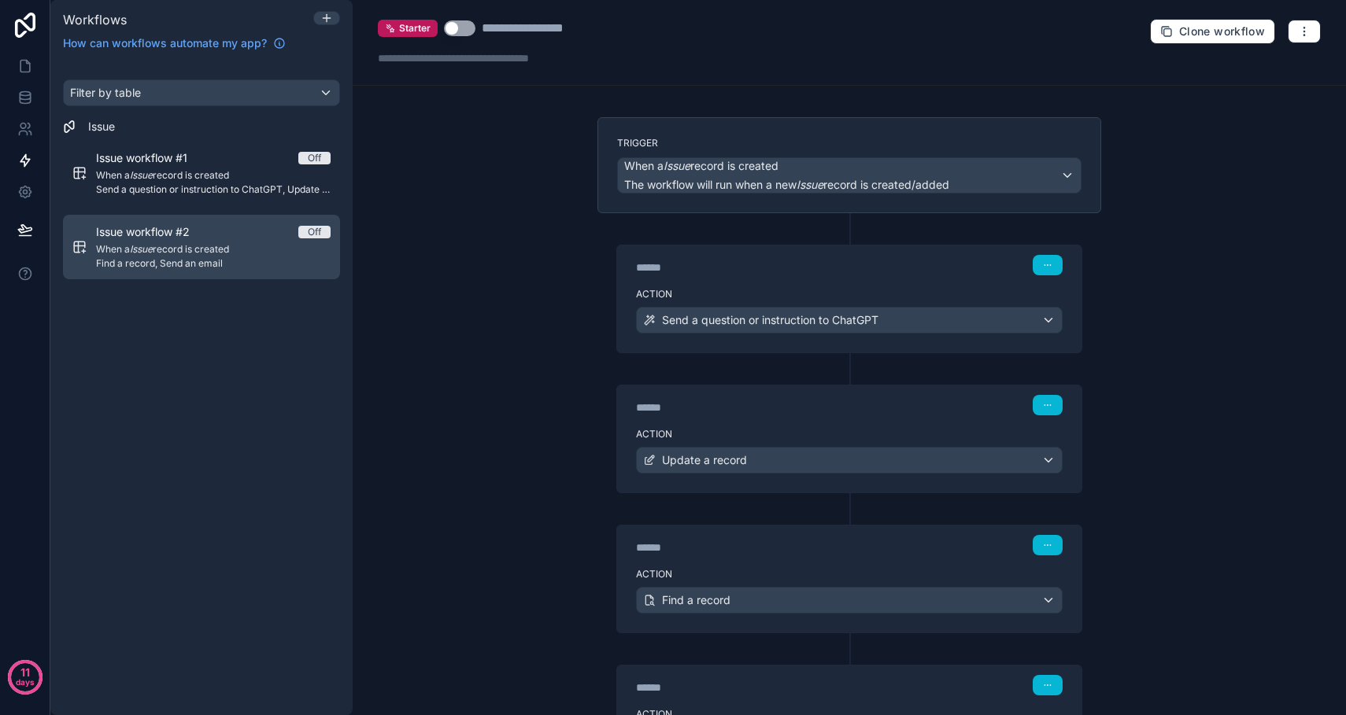
click at [312, 234] on div "Off" at bounding box center [314, 232] width 13 height 13
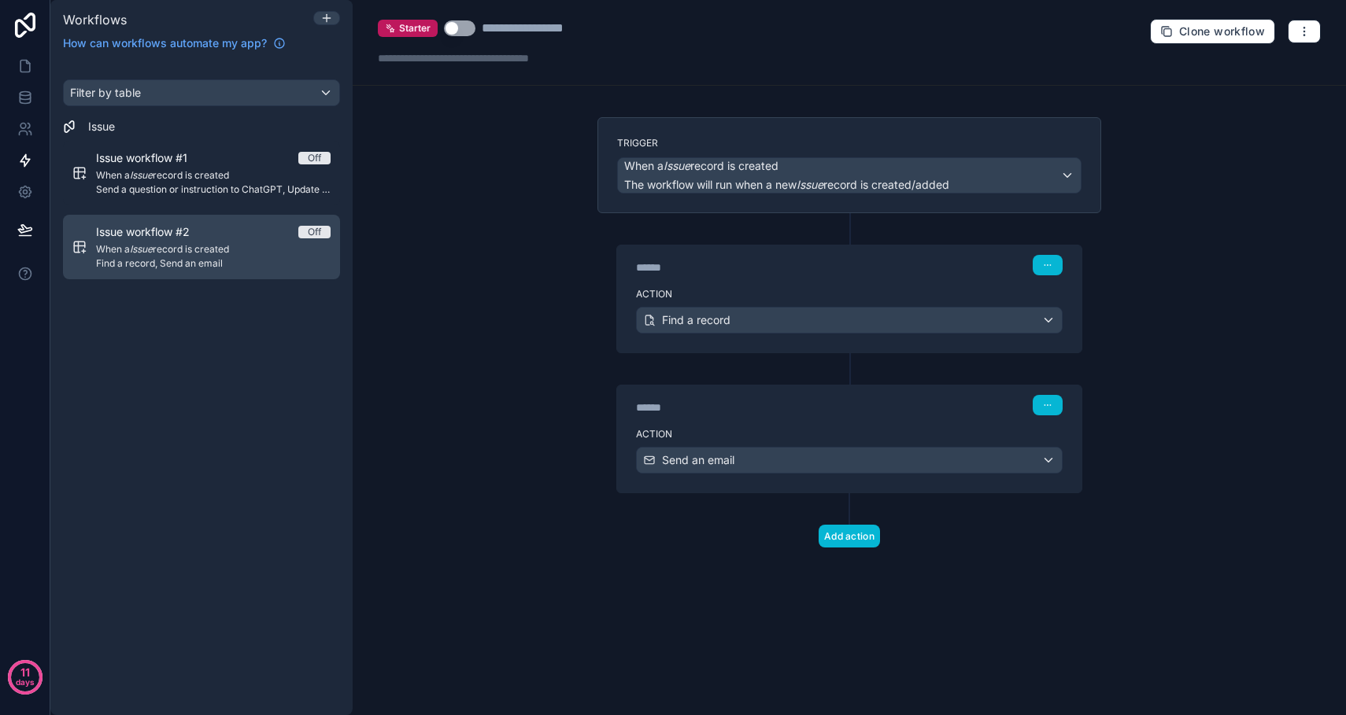
click at [312, 234] on div "Off" at bounding box center [314, 232] width 13 height 13
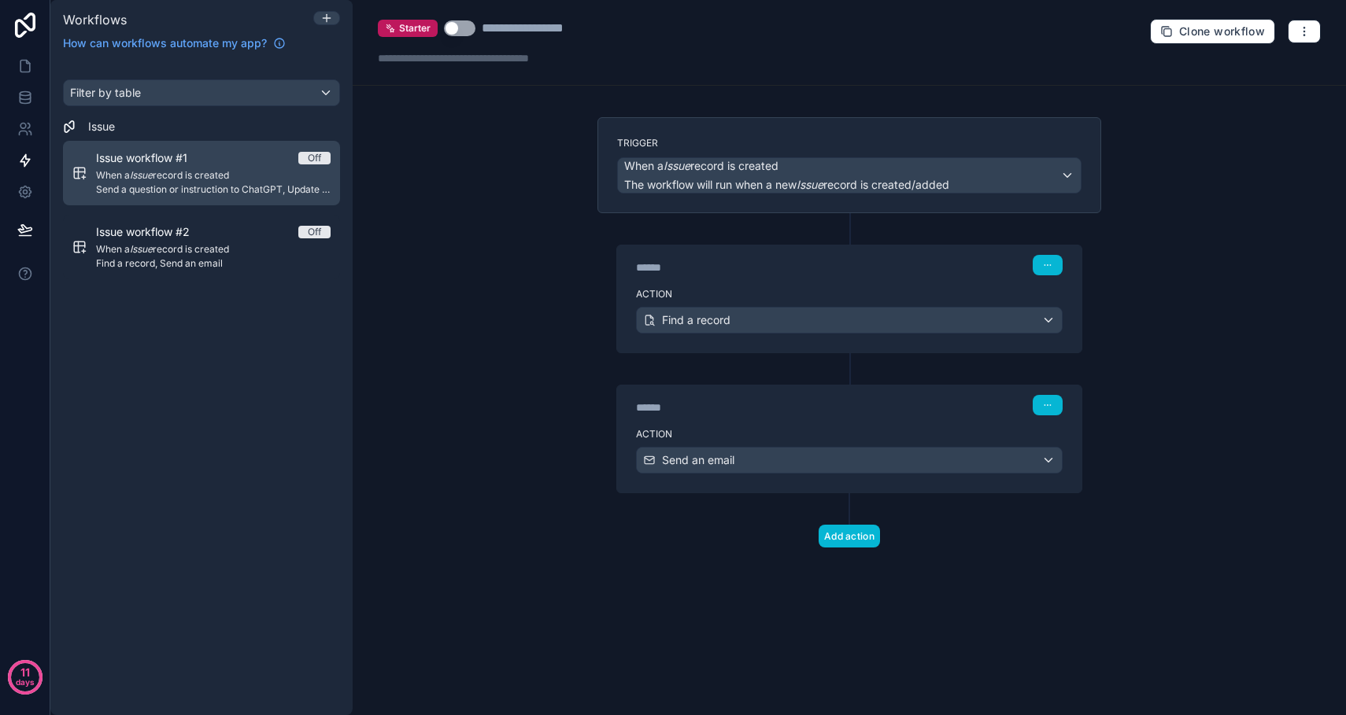
click at [316, 160] on div "Off" at bounding box center [314, 158] width 13 height 13
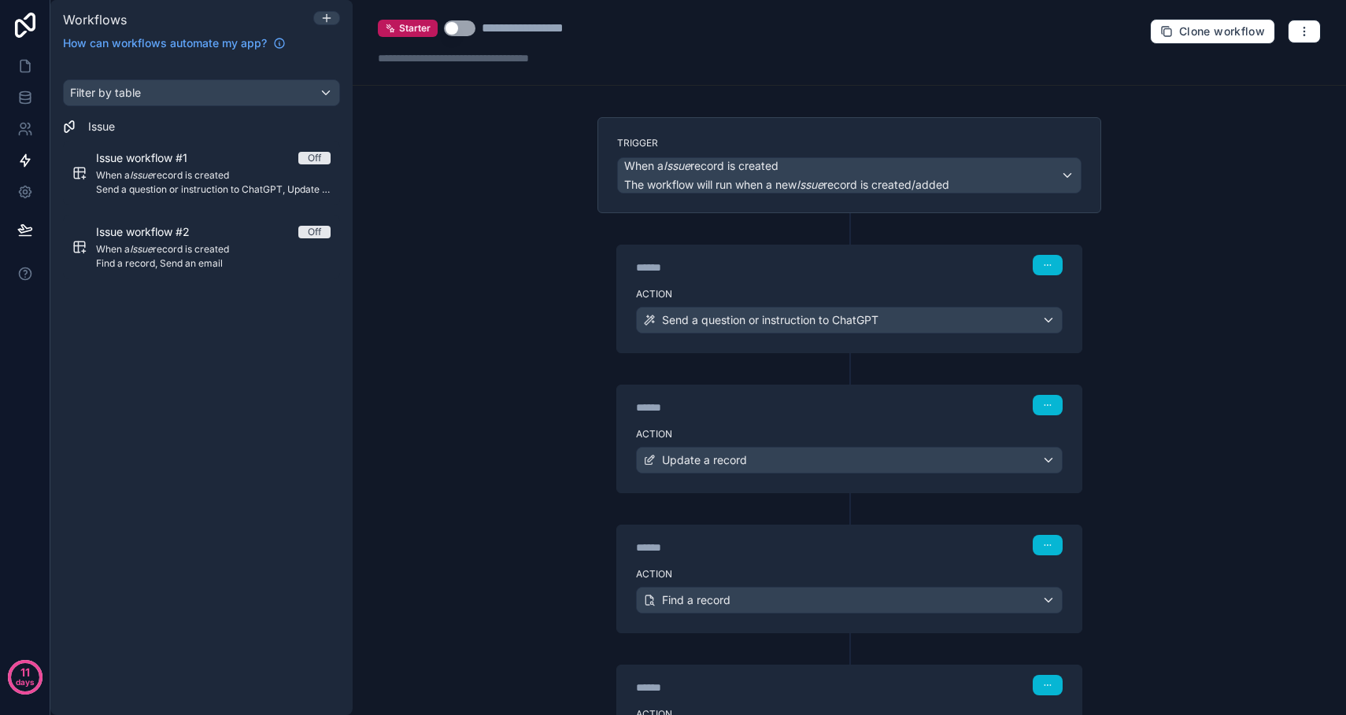
click at [452, 30] on button "Use setting" at bounding box center [459, 28] width 31 height 16
click at [1305, 32] on icon "button" at bounding box center [1304, 31] width 13 height 13
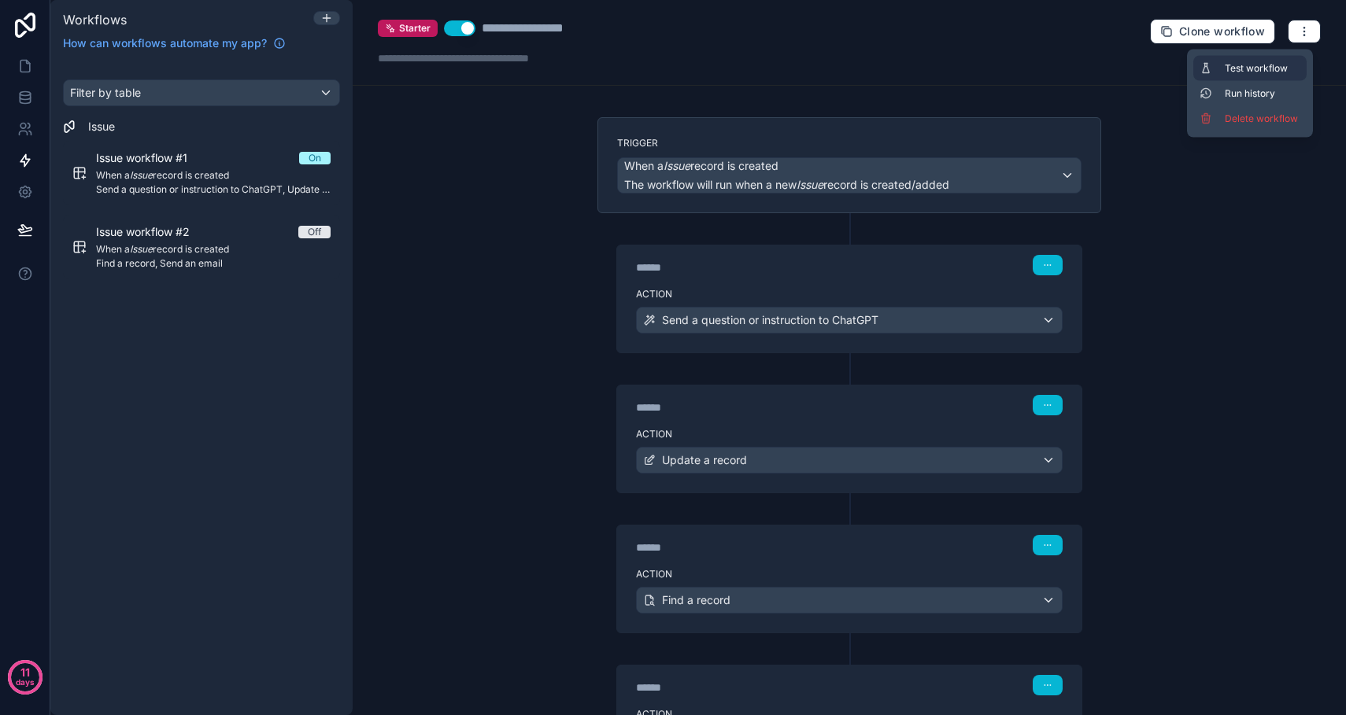
click at [1263, 74] on span "Test workflow" at bounding box center [1263, 68] width 76 height 13
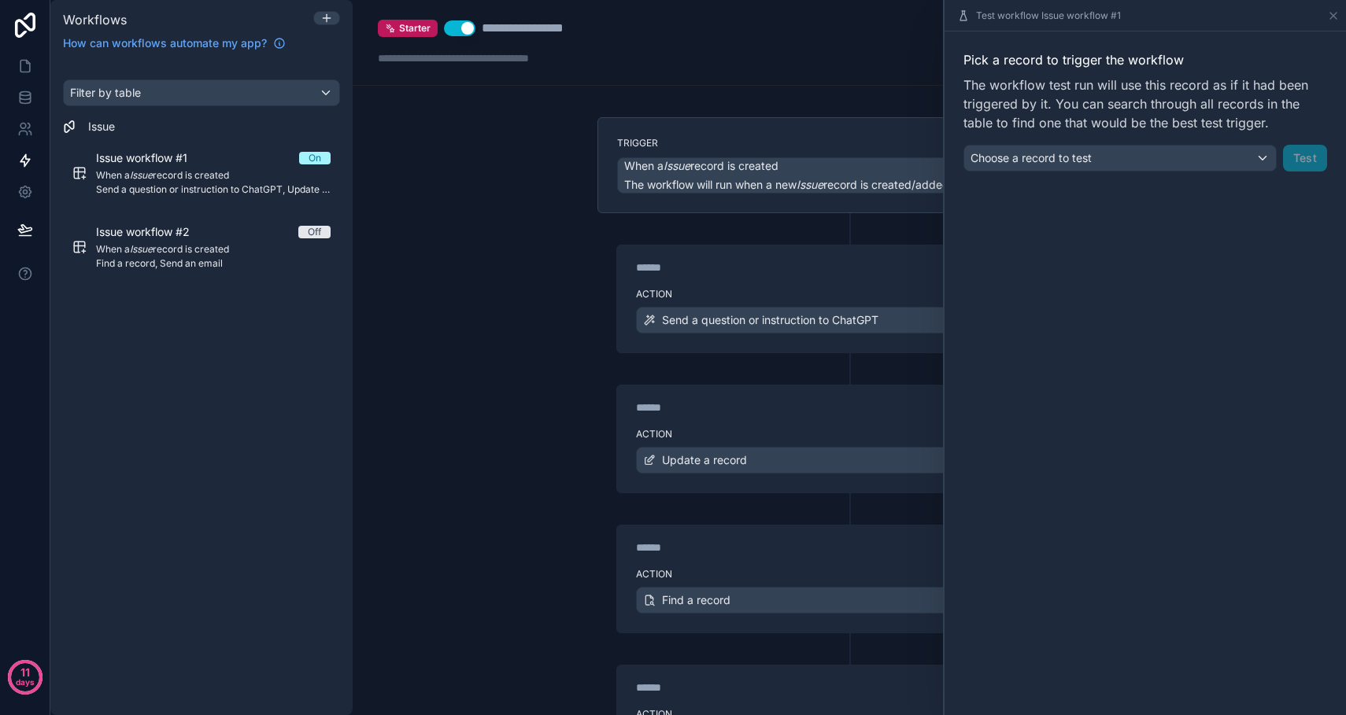
click at [1256, 161] on div "Choose a record to test" at bounding box center [1120, 158] width 312 height 25
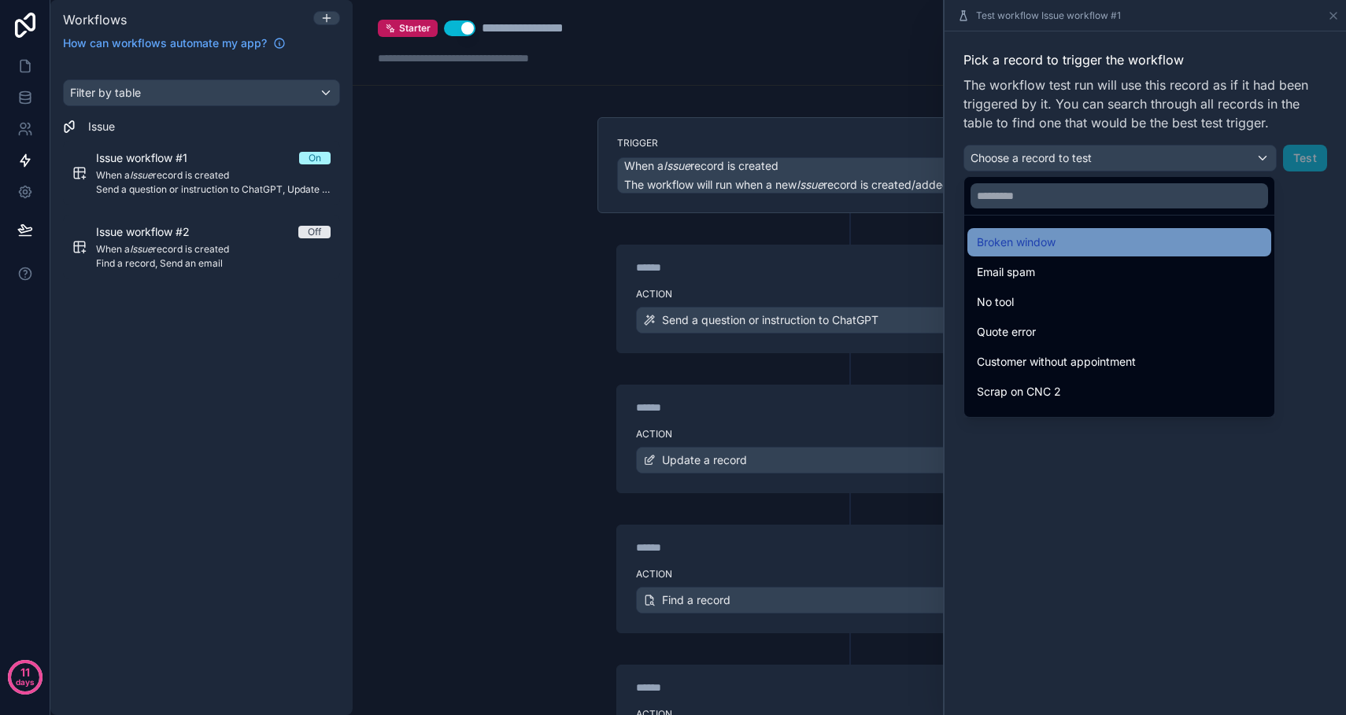
click at [1064, 247] on div "Broken window" at bounding box center [1119, 242] width 285 height 19
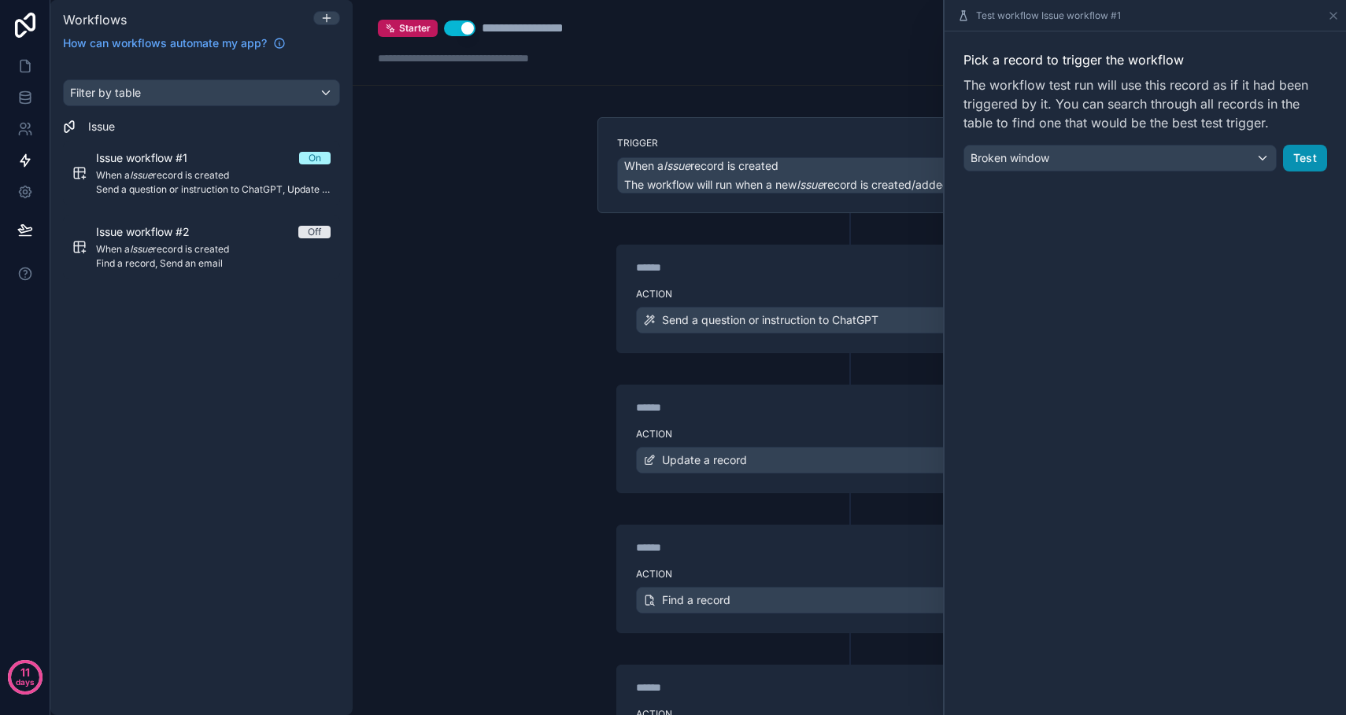
click at [1313, 162] on button "Test" at bounding box center [1305, 158] width 44 height 27
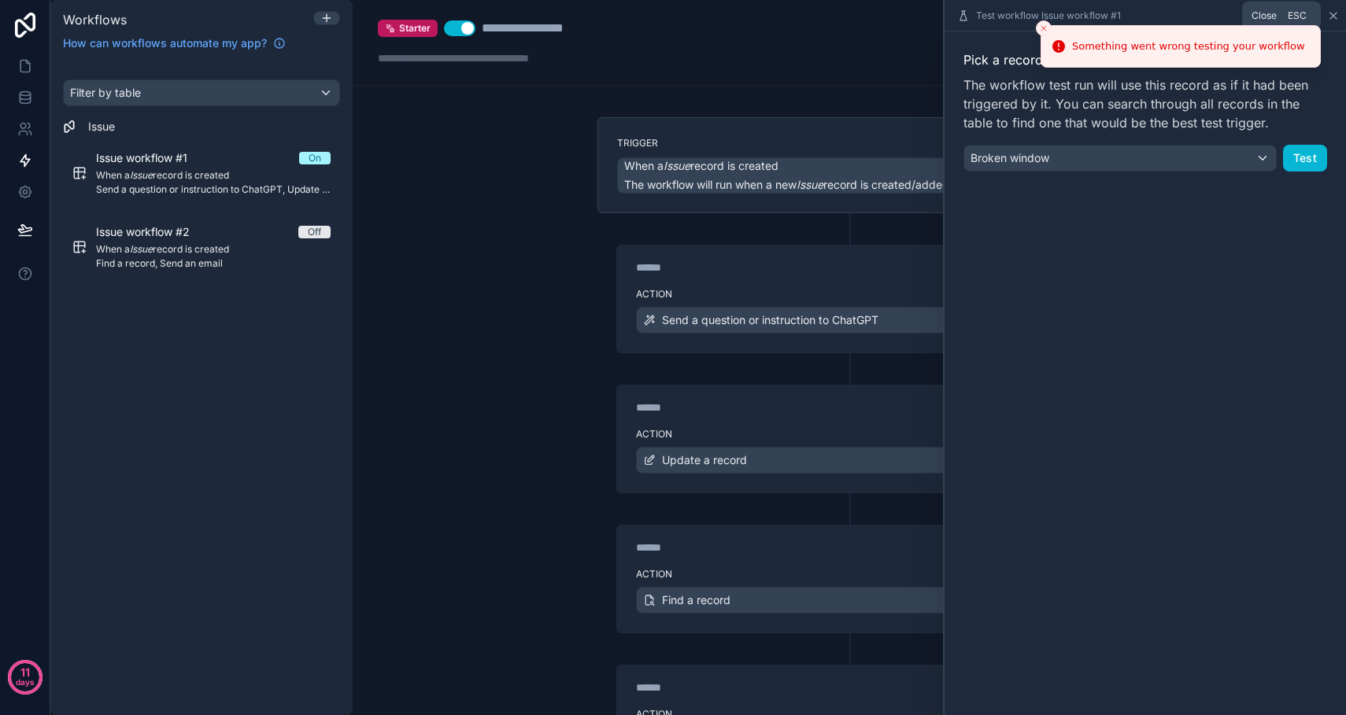
click at [1331, 20] on icon at bounding box center [1333, 15] width 13 height 13
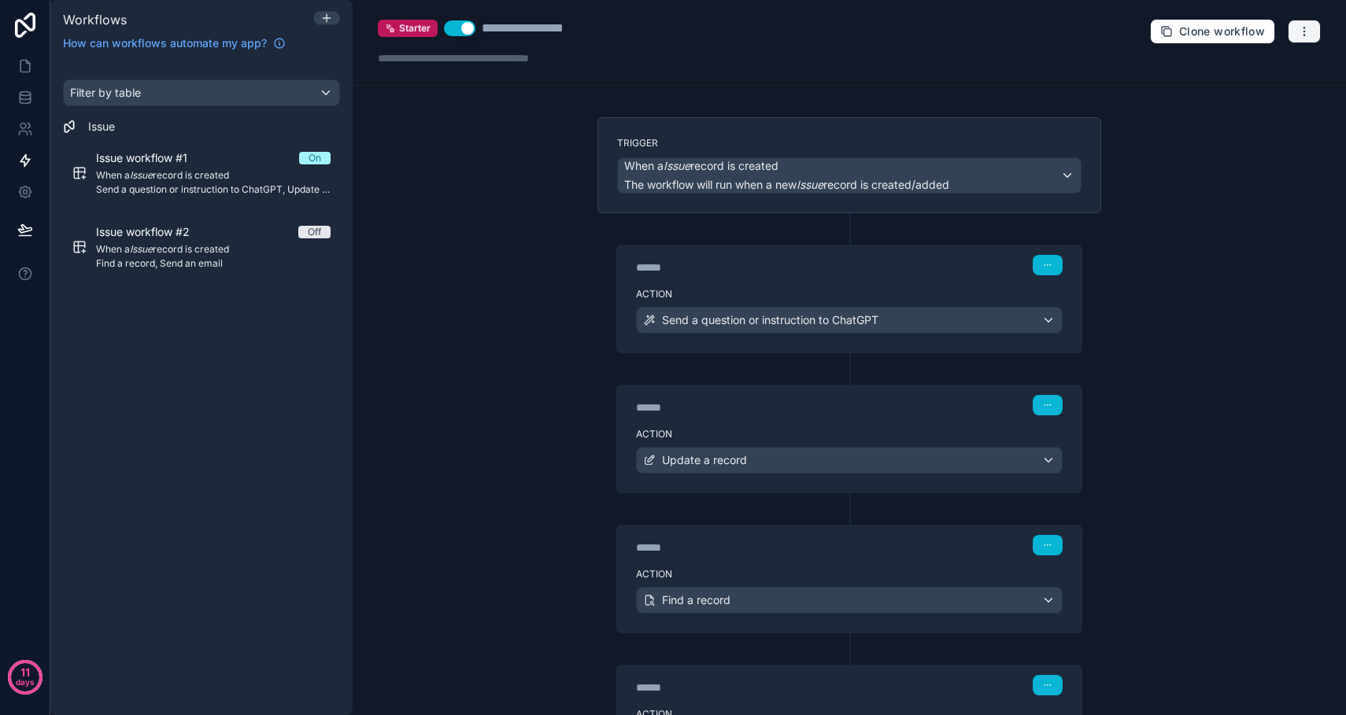
click at [1307, 30] on icon "button" at bounding box center [1304, 31] width 13 height 13
click at [1260, 95] on span "Run history" at bounding box center [1263, 93] width 76 height 13
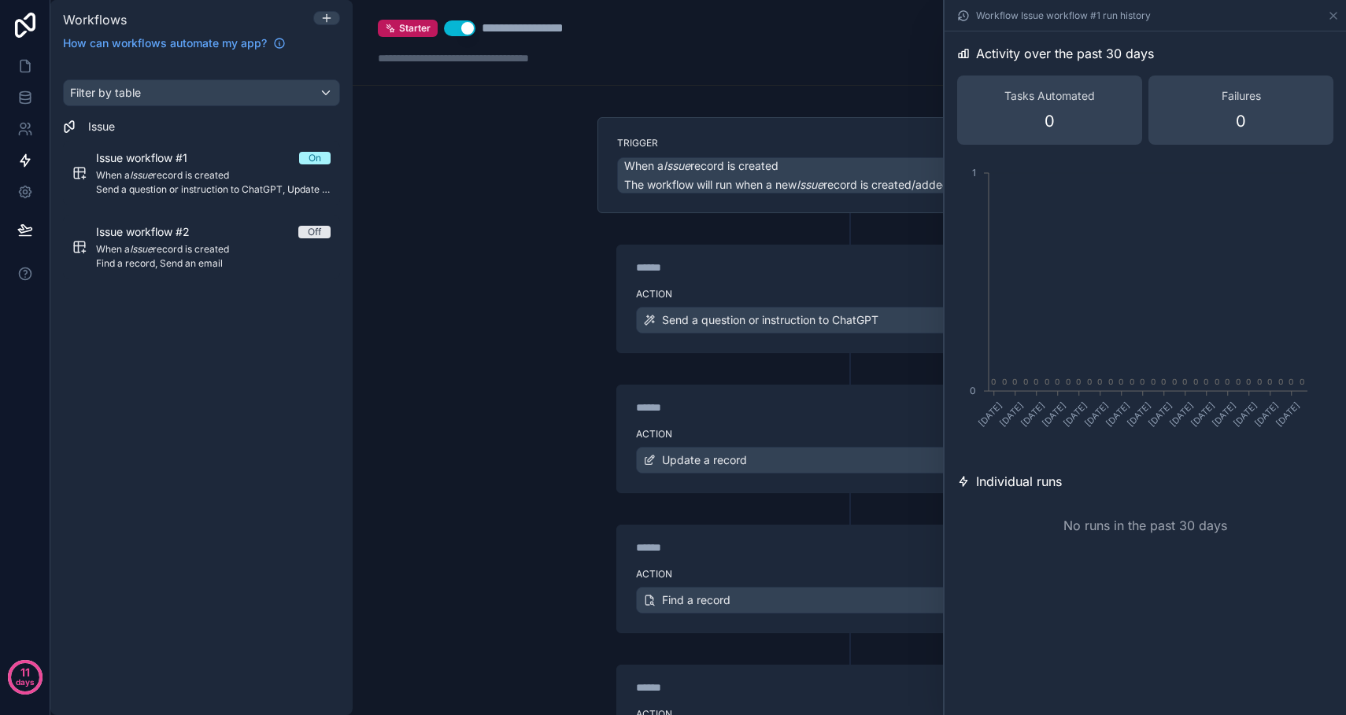
click at [554, 304] on div "**********" at bounding box center [849, 357] width 993 height 715
click at [1337, 17] on icon at bounding box center [1333, 15] width 13 height 13
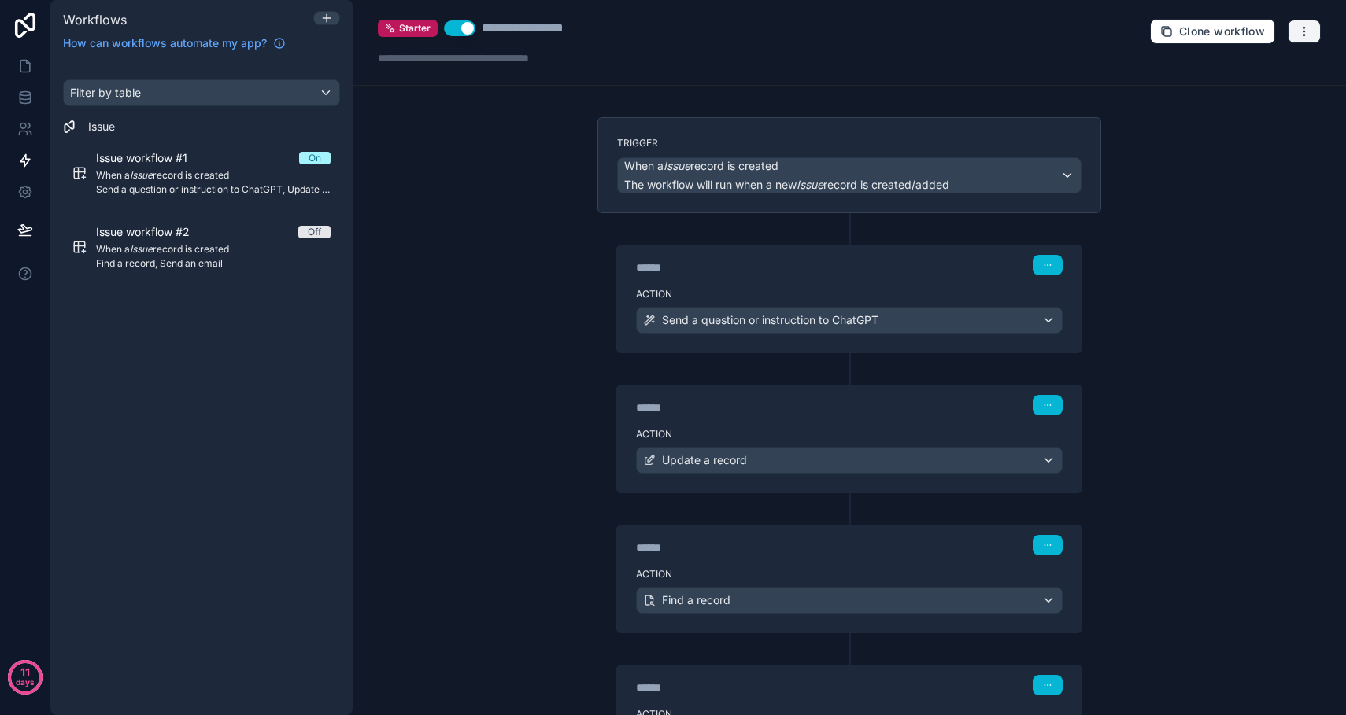
click at [1314, 29] on button "button" at bounding box center [1304, 32] width 33 height 24
click at [1274, 69] on span "Test workflow" at bounding box center [1263, 68] width 76 height 13
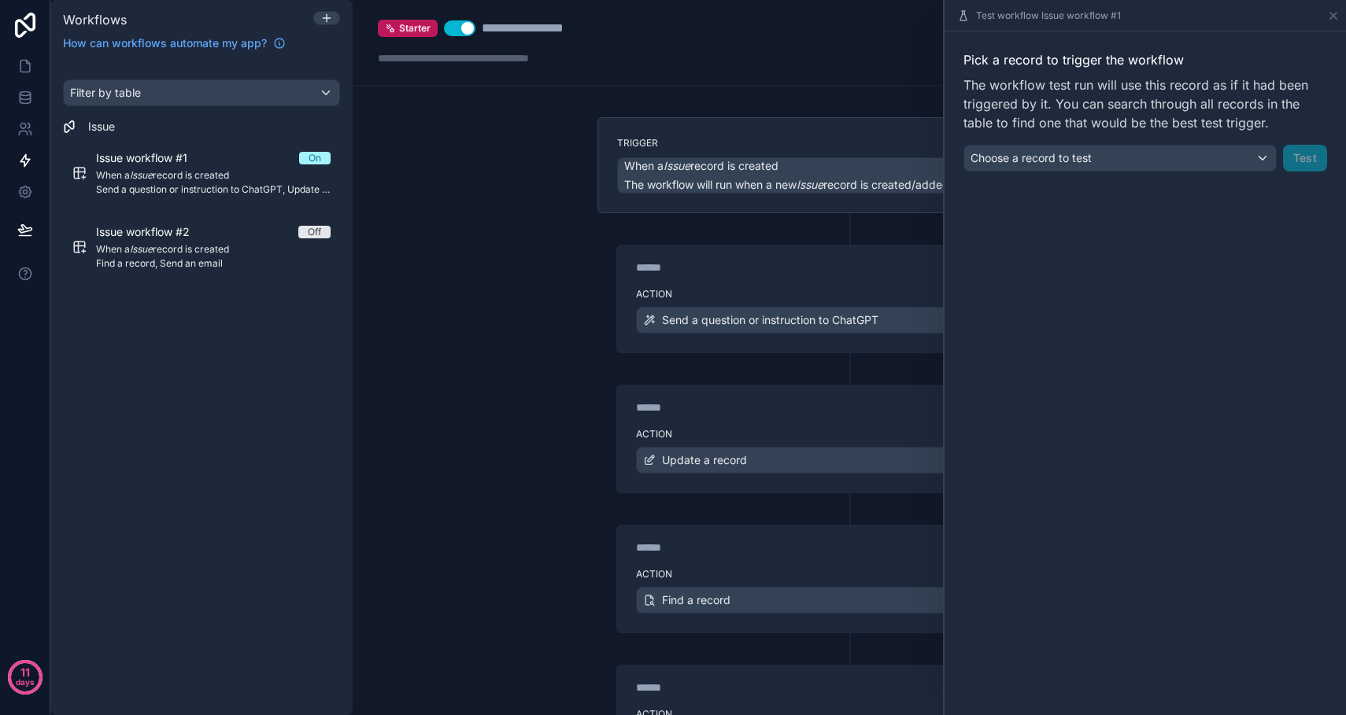
click at [1267, 162] on div "Choose a record to test" at bounding box center [1120, 158] width 312 height 25
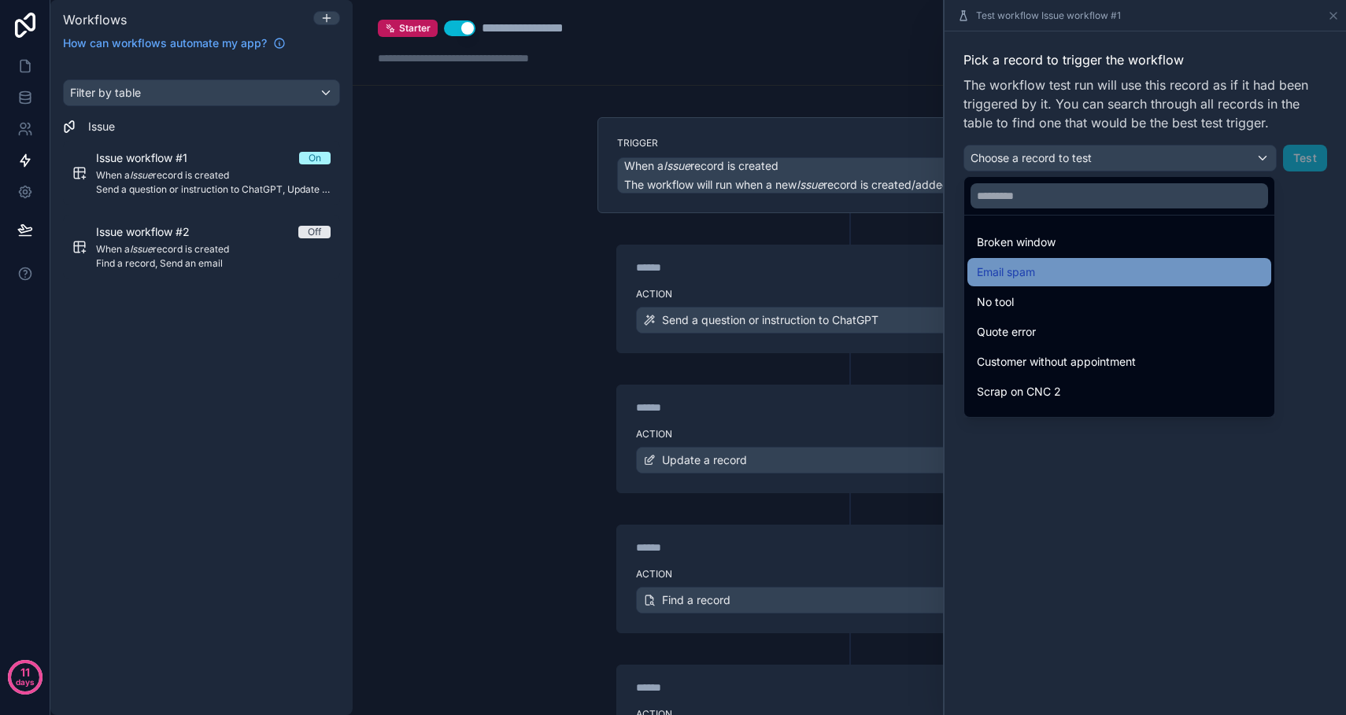
click at [1112, 265] on div "Email spam" at bounding box center [1119, 272] width 285 height 19
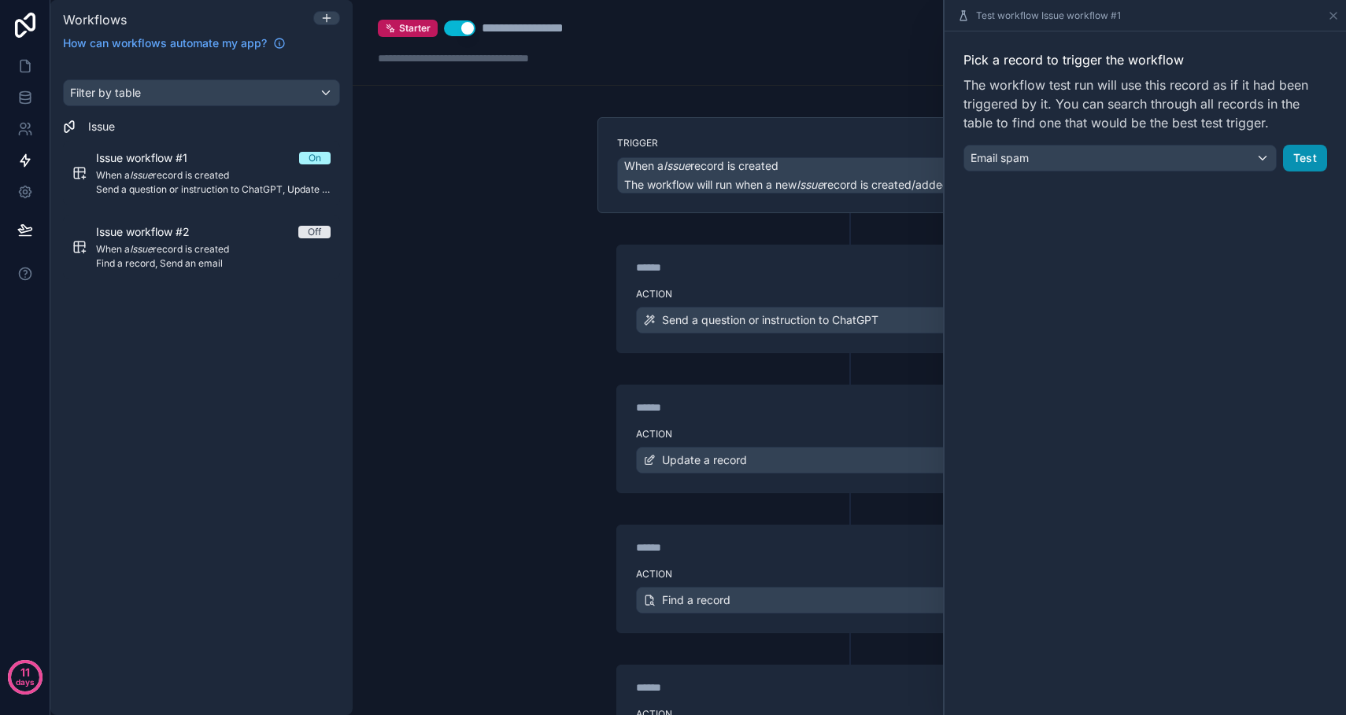
click at [1307, 157] on button "Test" at bounding box center [1305, 158] width 44 height 27
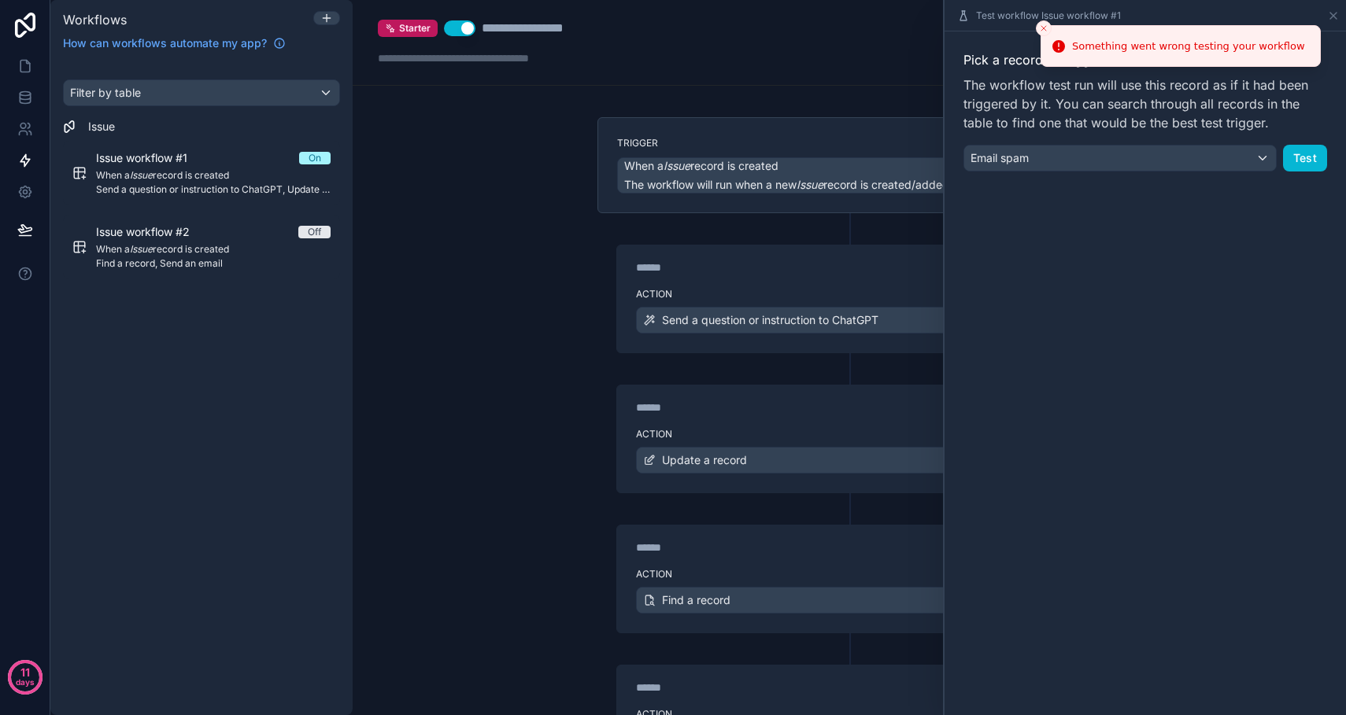
click at [1043, 28] on icon "Close toast" at bounding box center [1043, 28] width 9 height 9
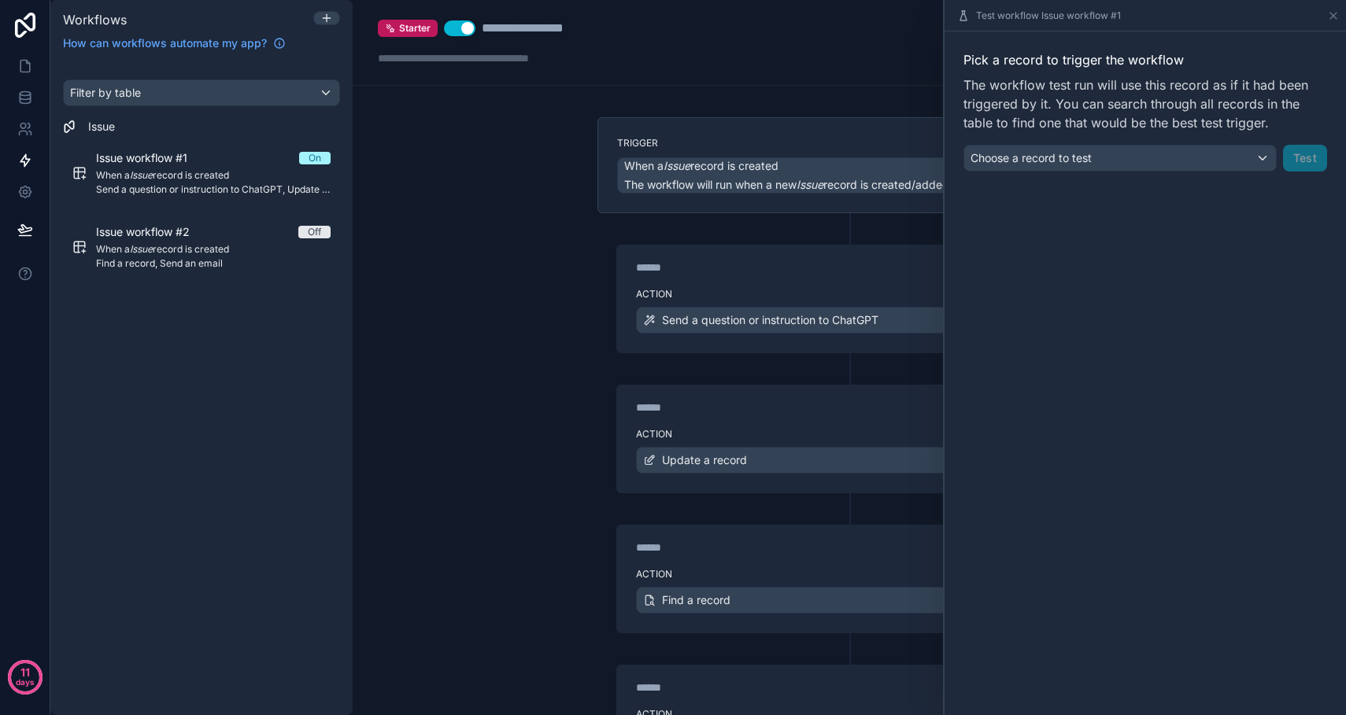
click at [1263, 154] on div "Choose a record to test" at bounding box center [1120, 158] width 312 height 25
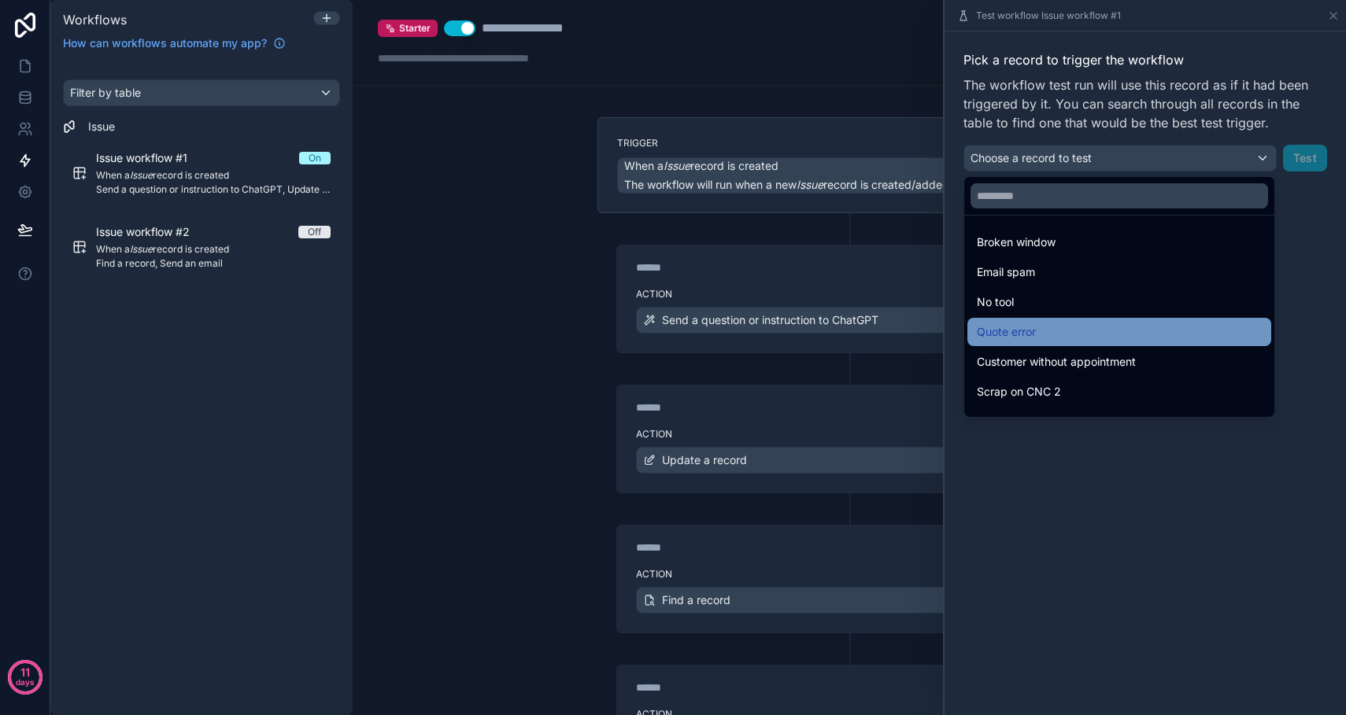
click at [1108, 331] on div "Quote error" at bounding box center [1119, 332] width 285 height 19
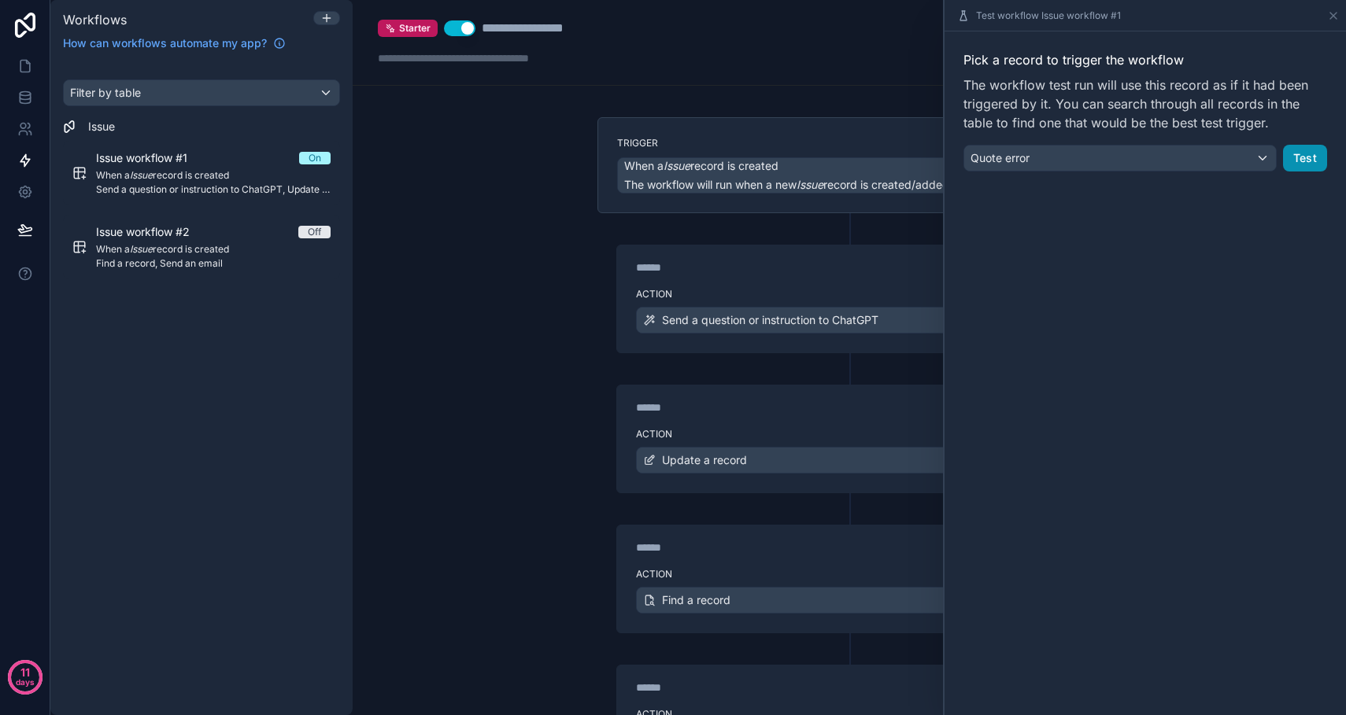
click at [1314, 163] on button "Test" at bounding box center [1305, 158] width 44 height 27
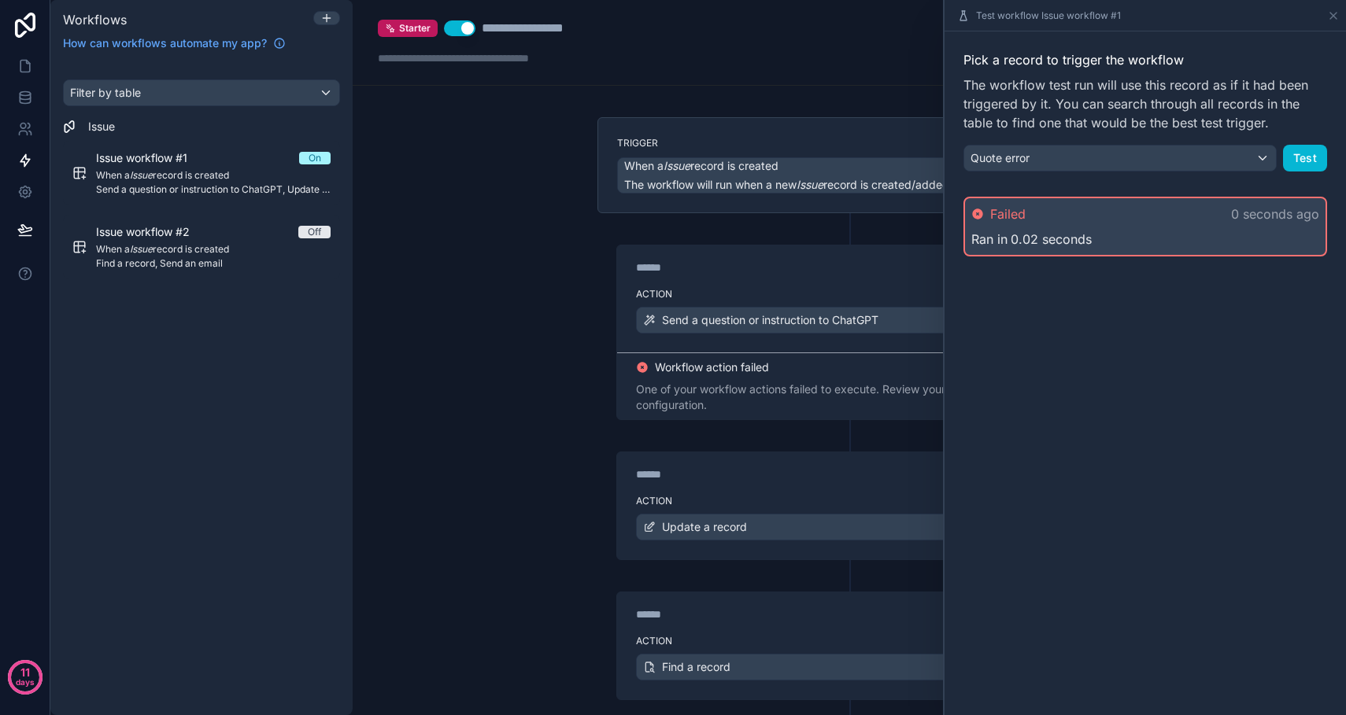
click at [856, 381] on div "Workflow action failed One of your workflow actions failed to execute. Review y…" at bounding box center [849, 386] width 464 height 67
click at [788, 411] on div "One of your workflow actions failed to execute. Review your workflow configurat…" at bounding box center [849, 397] width 427 height 31
click at [1333, 13] on icon at bounding box center [1333, 15] width 13 height 13
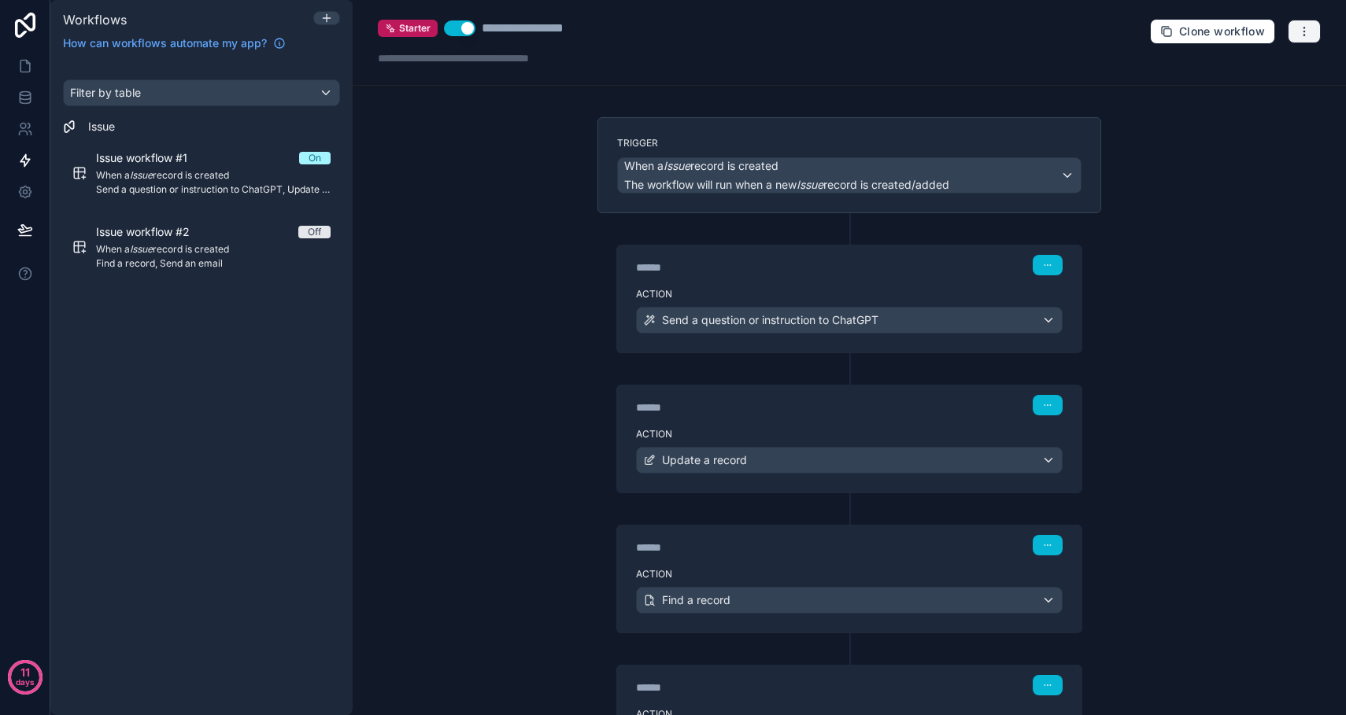
click at [1303, 33] on icon "button" at bounding box center [1304, 31] width 13 height 13
click at [1255, 98] on span "Run history" at bounding box center [1263, 93] width 76 height 13
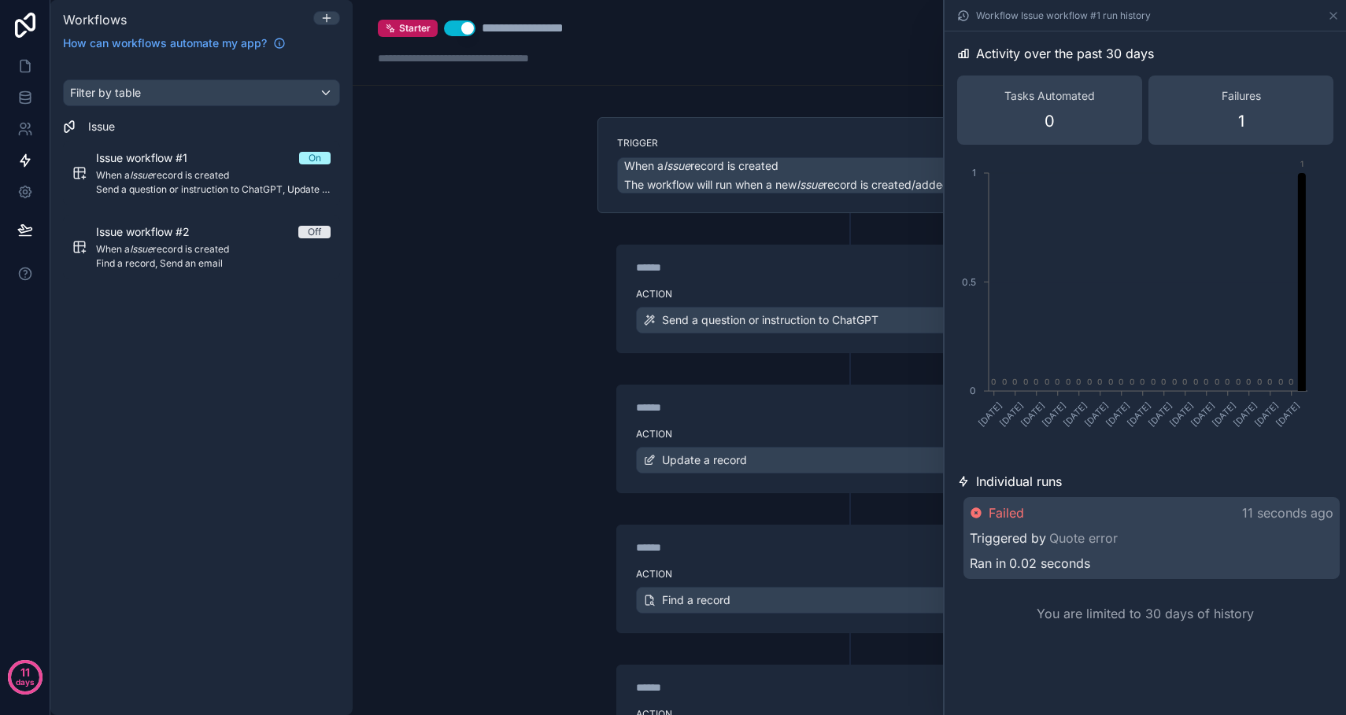
click at [1137, 539] on div "Triggered by Quote error" at bounding box center [1152, 538] width 364 height 19
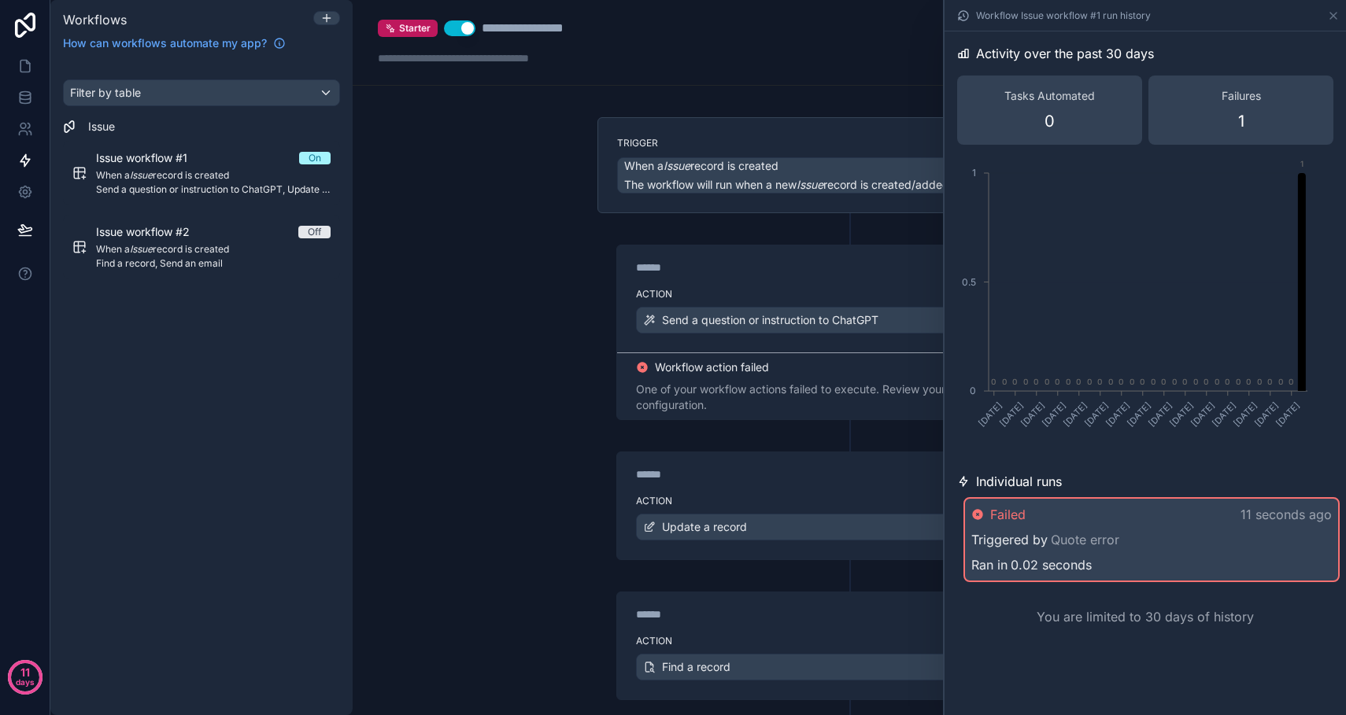
click at [784, 278] on div "****** Step 1" at bounding box center [849, 264] width 464 height 36
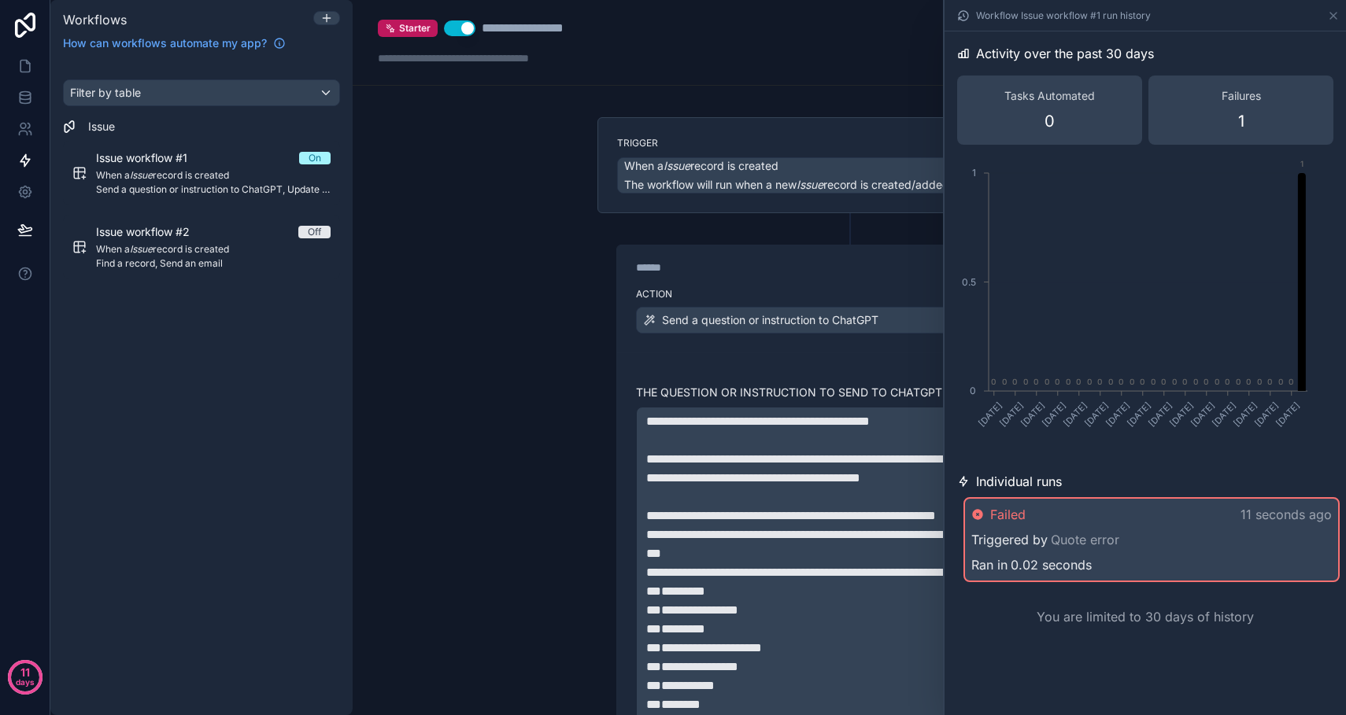
click at [612, 383] on div "**********" at bounding box center [849, 709] width 504 height 993
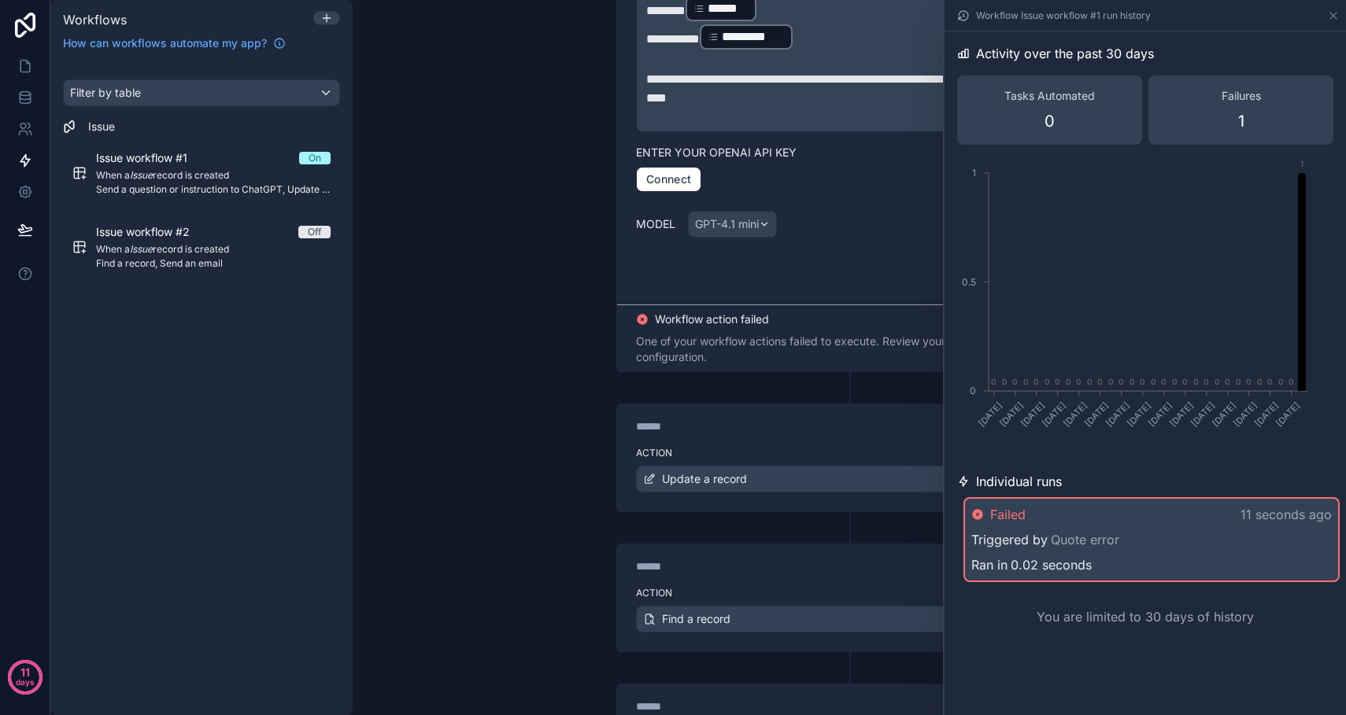
scroll to position [831, 0]
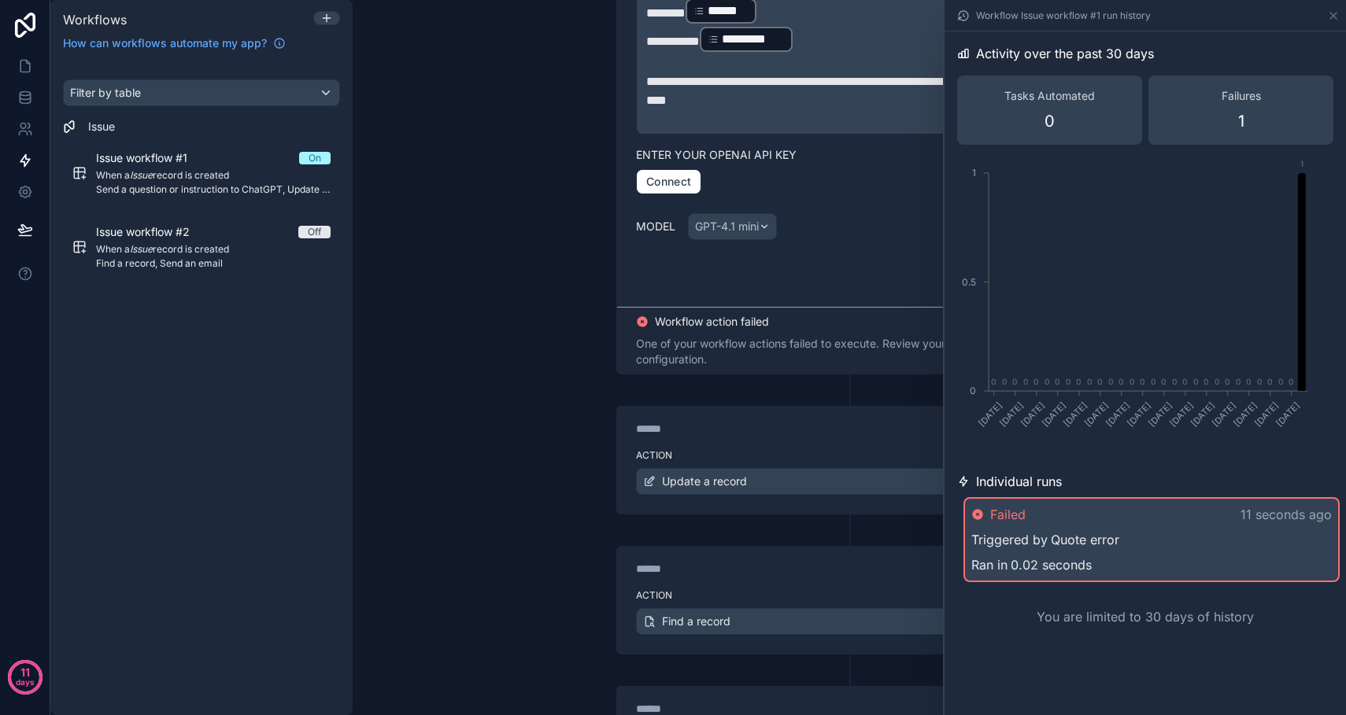
click at [1105, 541] on link "Quote error" at bounding box center [1085, 540] width 68 height 19
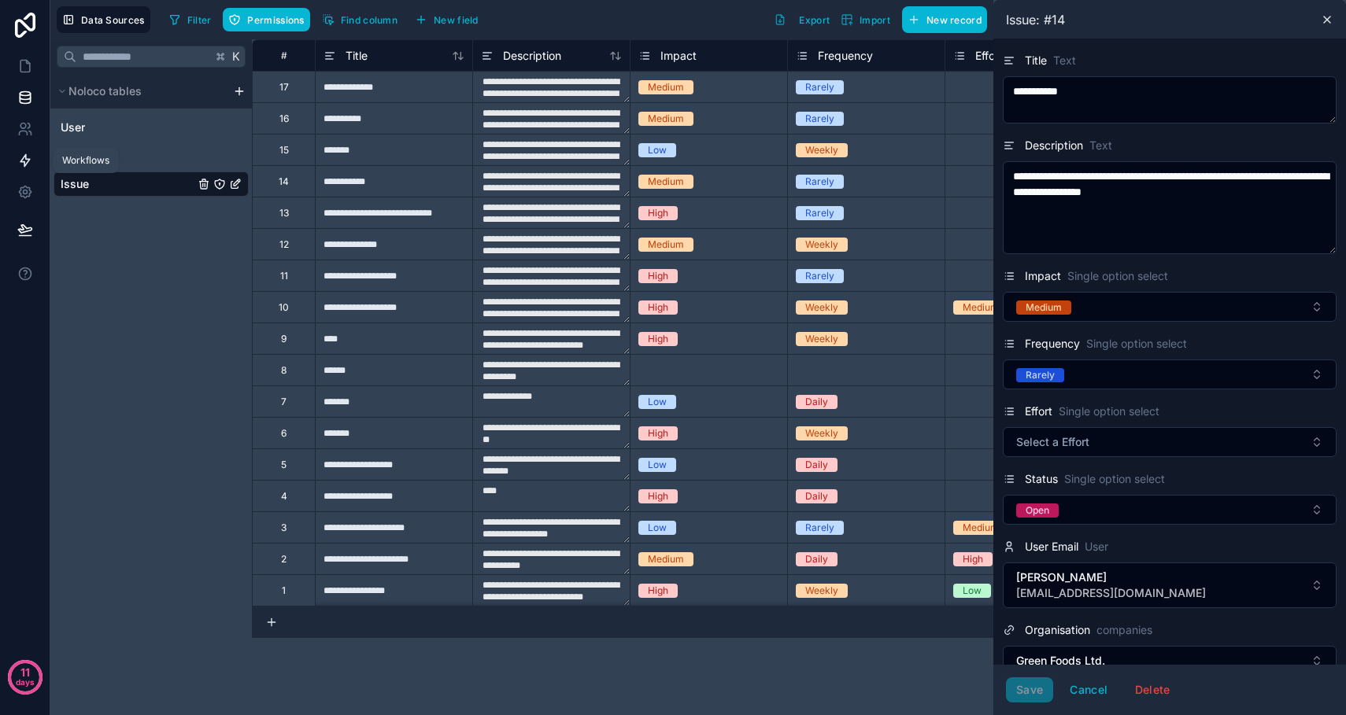
click at [26, 165] on icon at bounding box center [24, 161] width 9 height 12
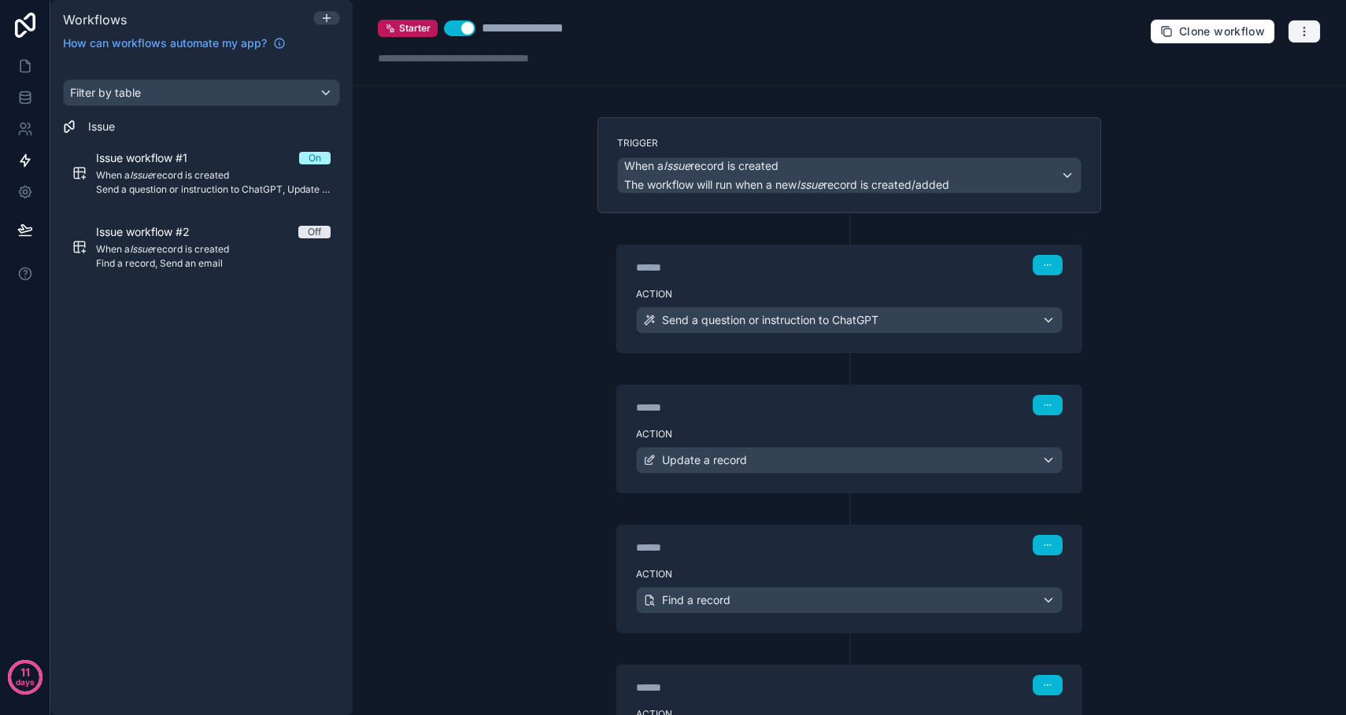
click at [1318, 29] on button "button" at bounding box center [1304, 32] width 33 height 24
click at [1254, 70] on span "Test workflow" at bounding box center [1263, 68] width 76 height 13
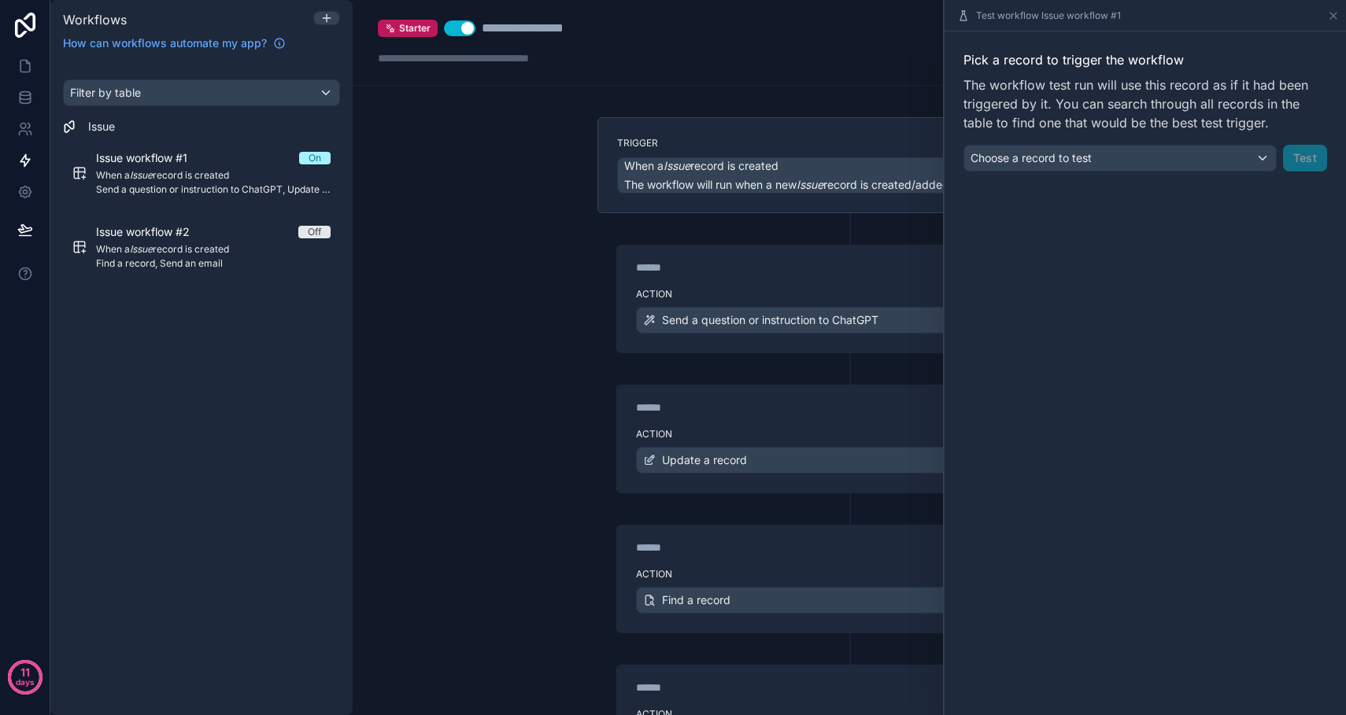
click at [1125, 168] on div "Choose a record to test" at bounding box center [1120, 158] width 312 height 25
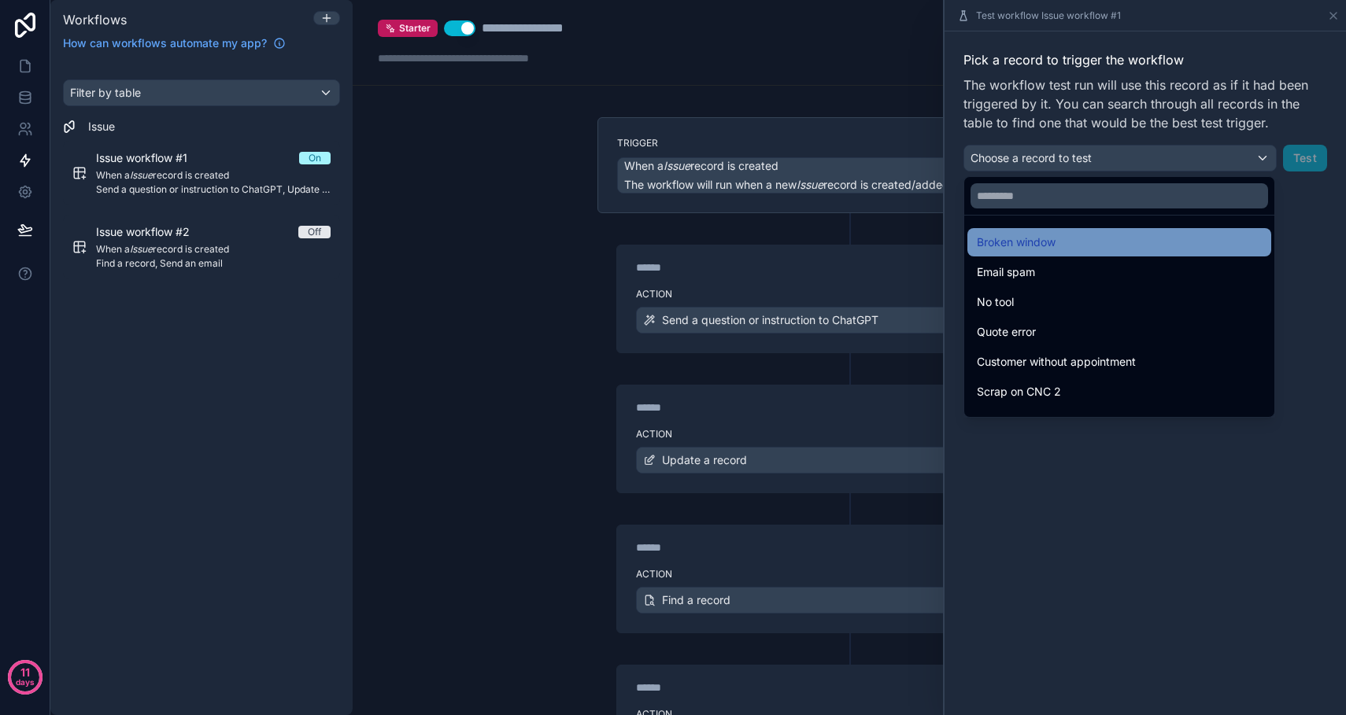
click at [1048, 246] on span "Broken window" at bounding box center [1016, 242] width 79 height 19
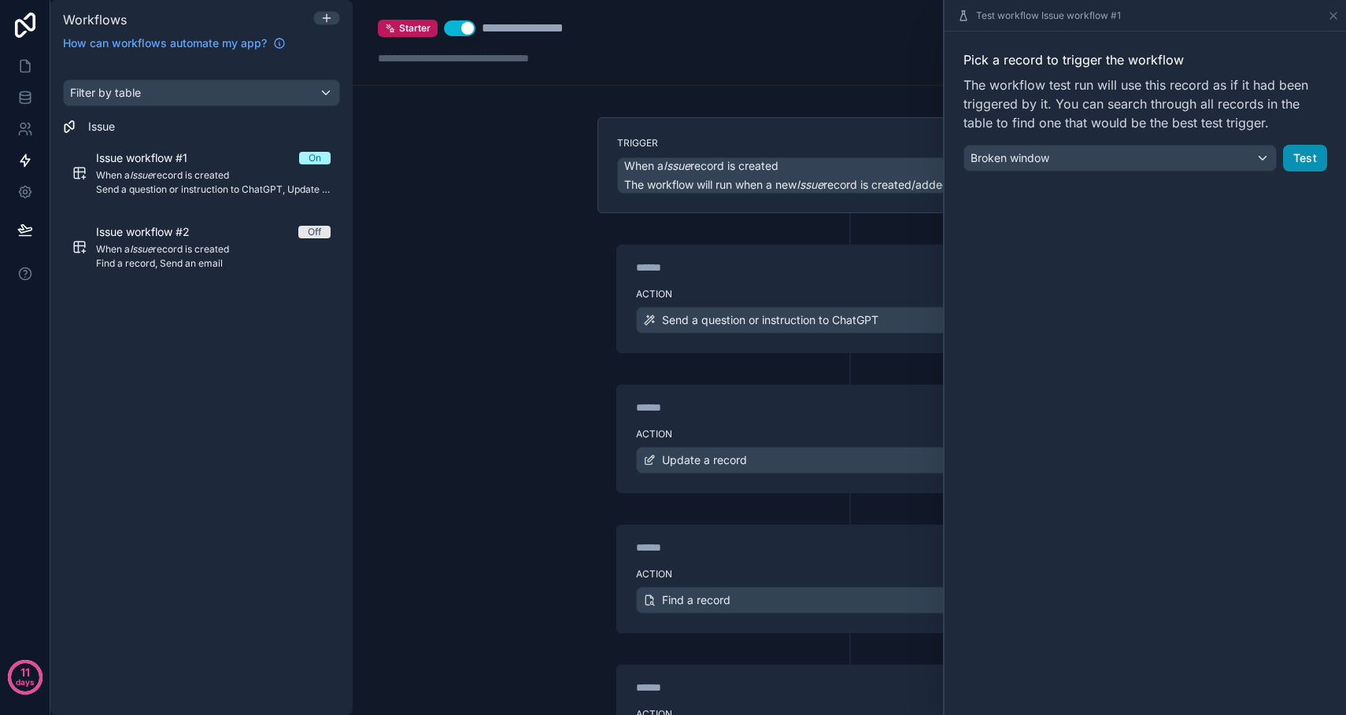
click at [1307, 150] on button "Test" at bounding box center [1305, 158] width 44 height 27
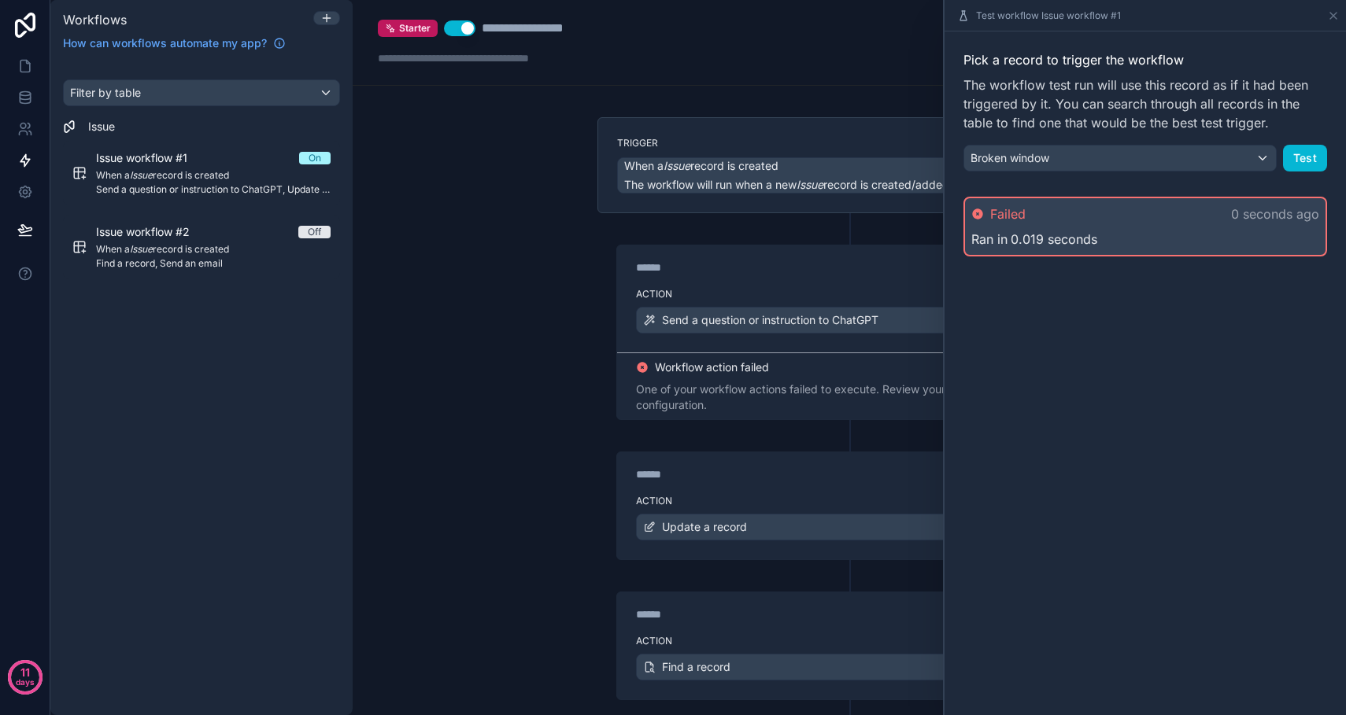
click at [869, 390] on div "One of your workflow actions failed to execute. Review your workflow configurat…" at bounding box center [849, 397] width 427 height 31
click at [1333, 13] on icon at bounding box center [1333, 15] width 13 height 13
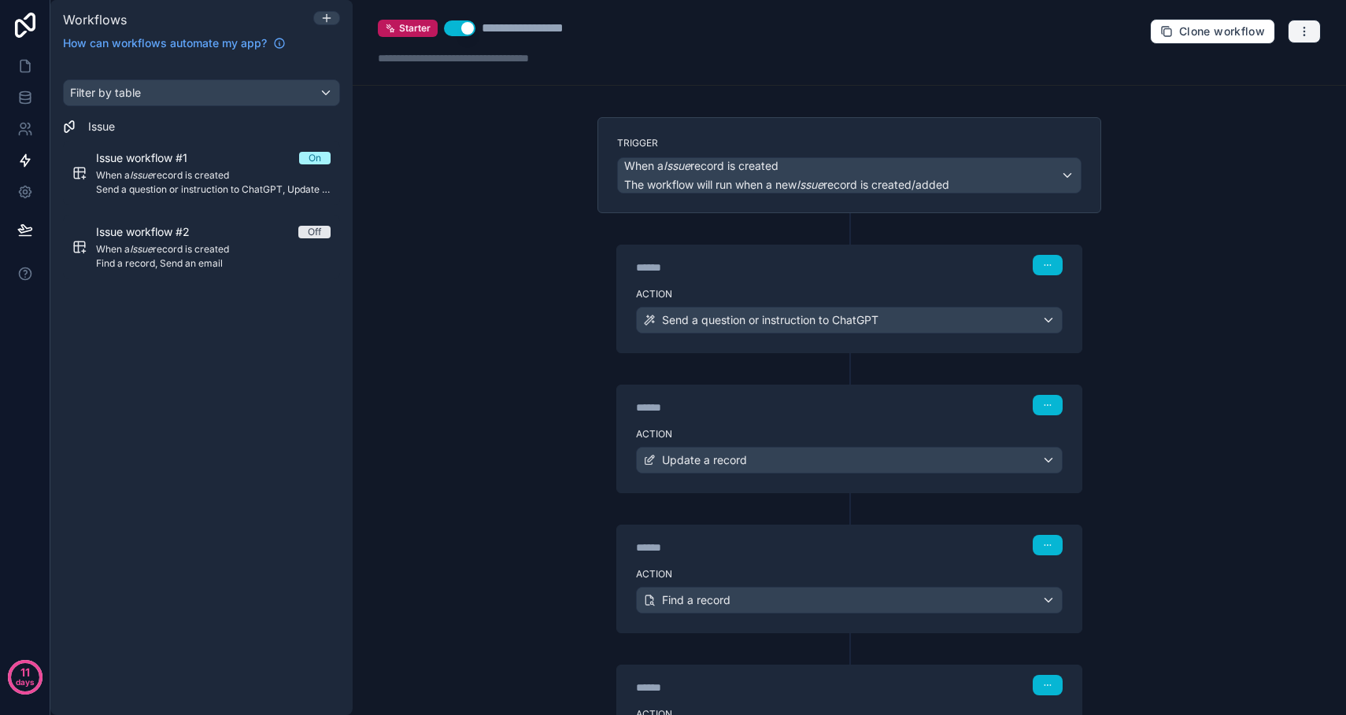
click at [1303, 28] on icon "button" at bounding box center [1304, 31] width 13 height 13
click at [1251, 88] on span "Run history" at bounding box center [1263, 93] width 76 height 13
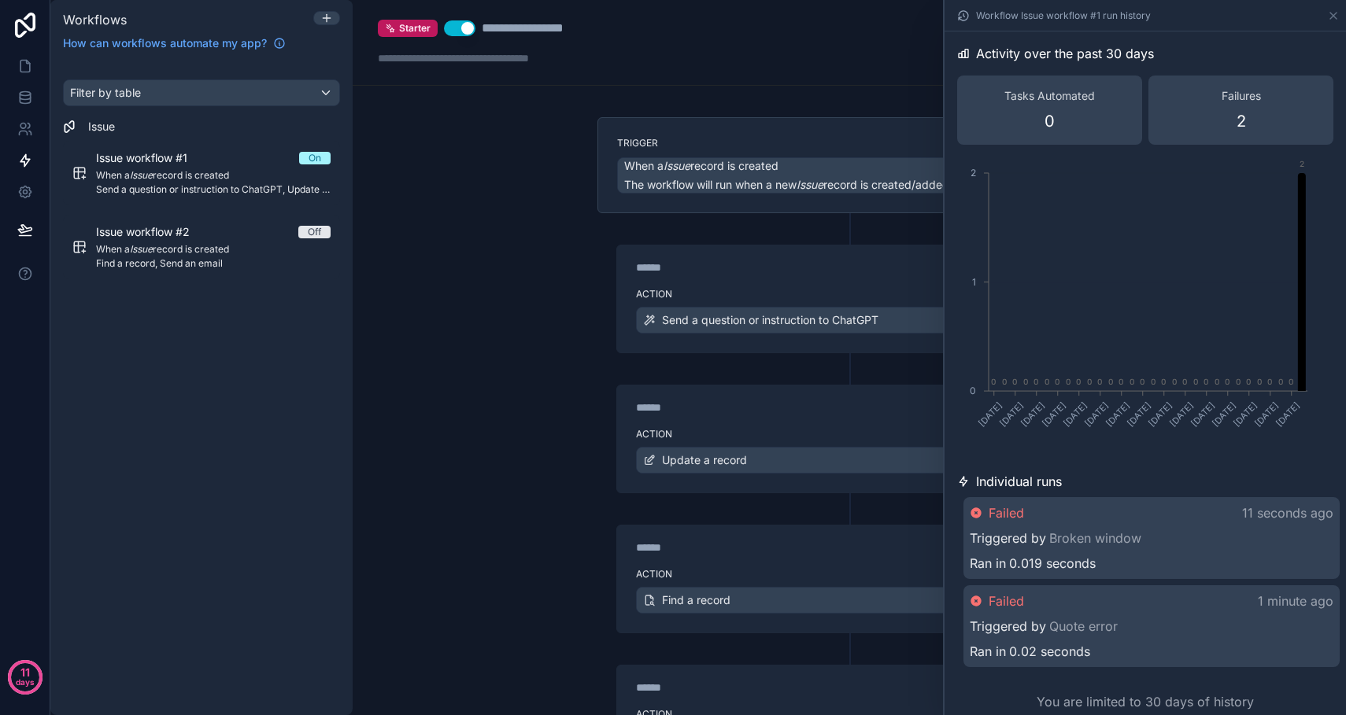
click at [1156, 522] on div "Failed 11 seconds ago" at bounding box center [1152, 513] width 364 height 19
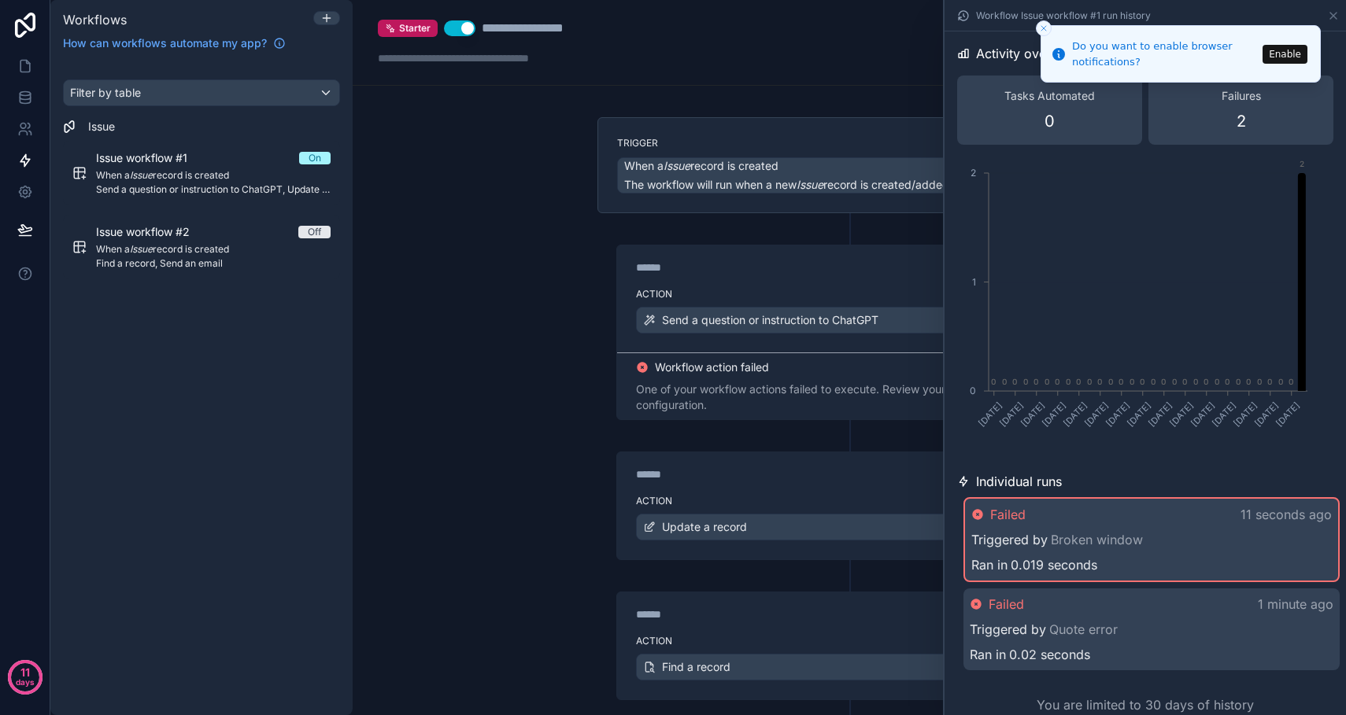
click at [814, 439] on div "****** Step 2 Action Update a record" at bounding box center [849, 490] width 504 height 140
click at [823, 301] on div "Action Send a question or instruction to ChatGPT" at bounding box center [849, 317] width 464 height 71
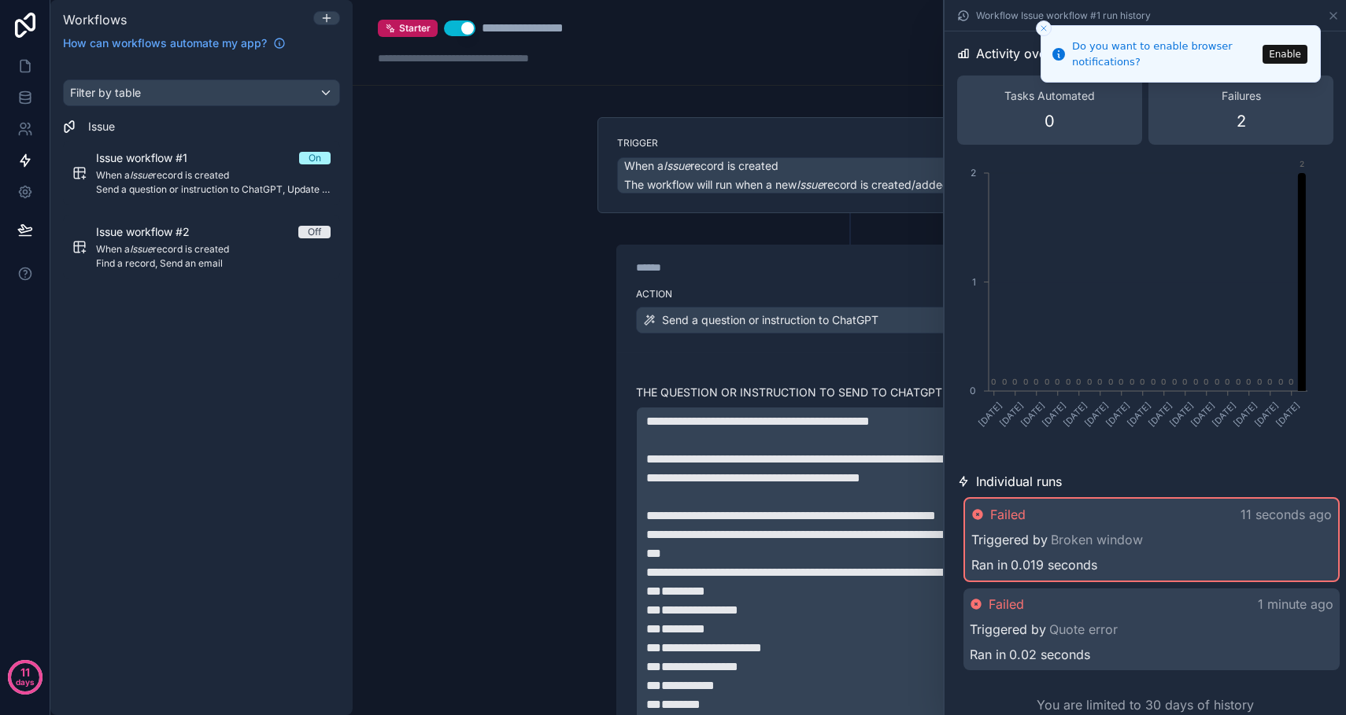
click at [834, 295] on label "Action" at bounding box center [849, 294] width 427 height 13
click at [1277, 52] on button "Enable" at bounding box center [1285, 53] width 45 height 19
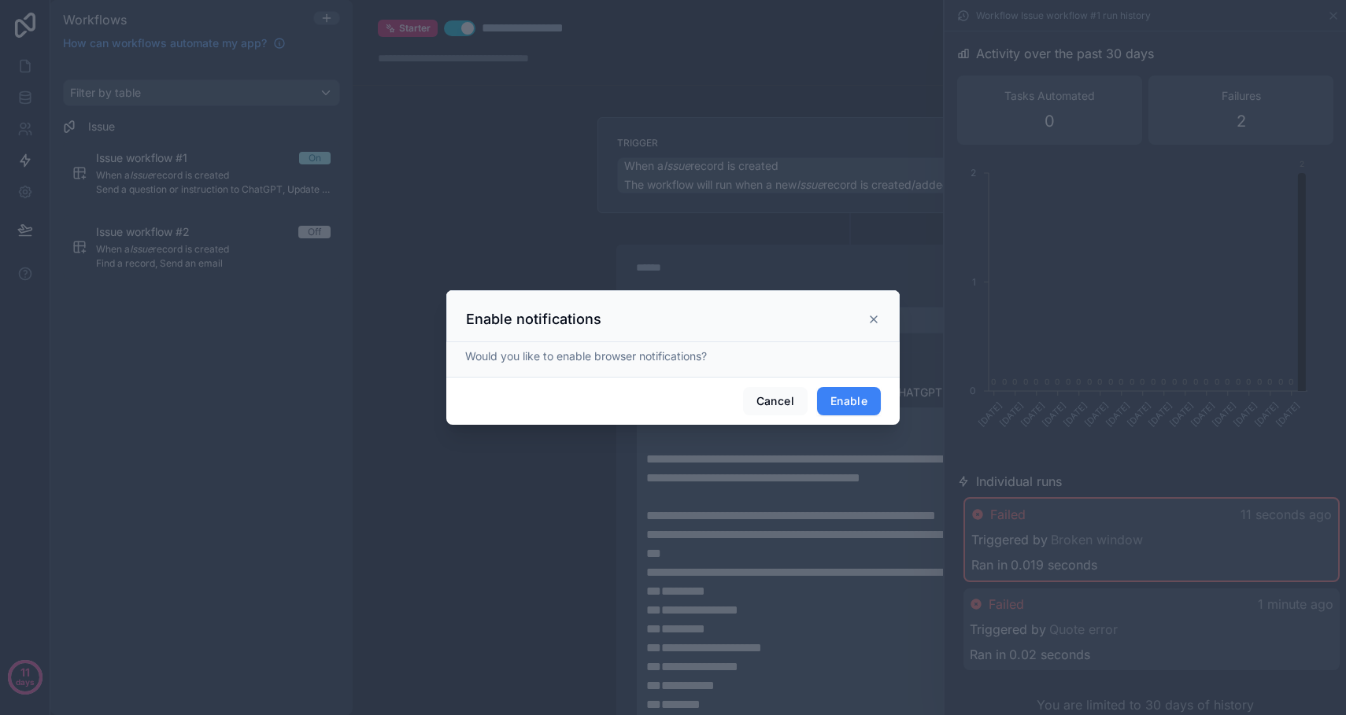
click at [852, 400] on button "Enable" at bounding box center [849, 401] width 64 height 28
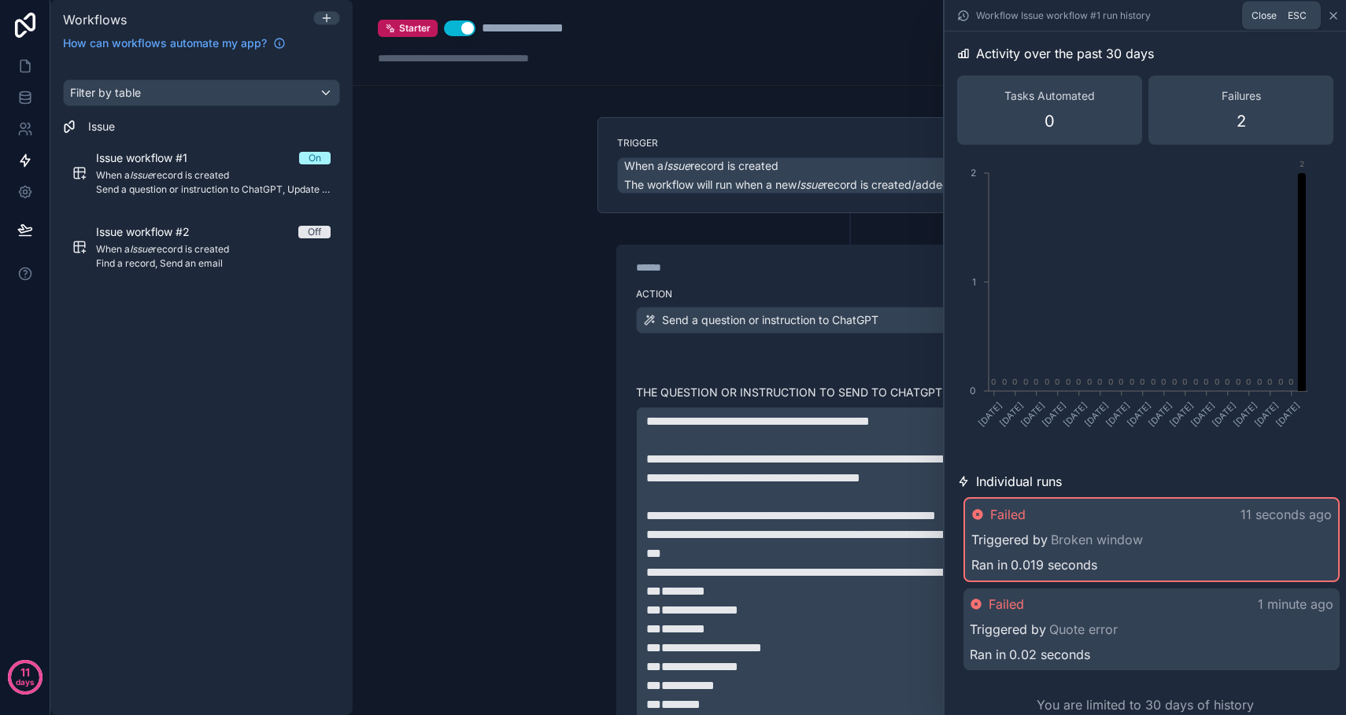
click at [1338, 17] on icon at bounding box center [1333, 15] width 13 height 13
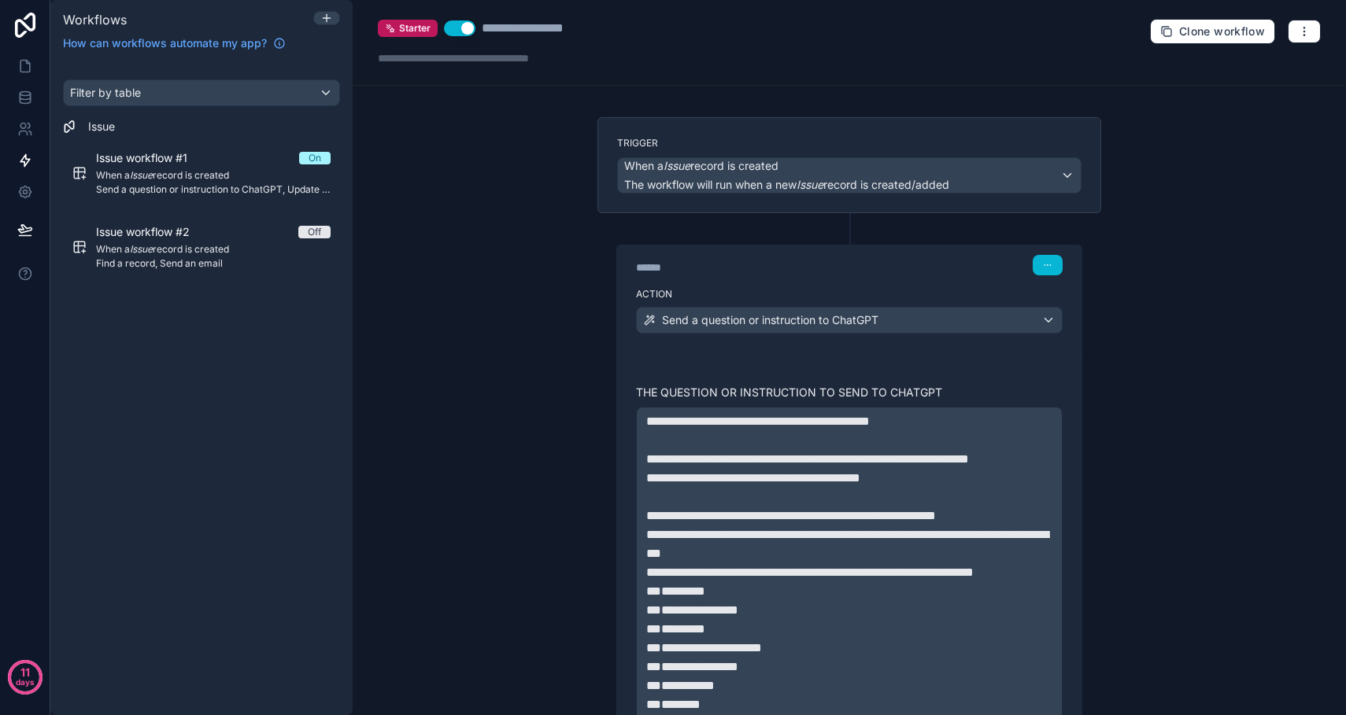
click at [1052, 322] on div "Send a question or instruction to ChatGPT" at bounding box center [849, 320] width 425 height 25
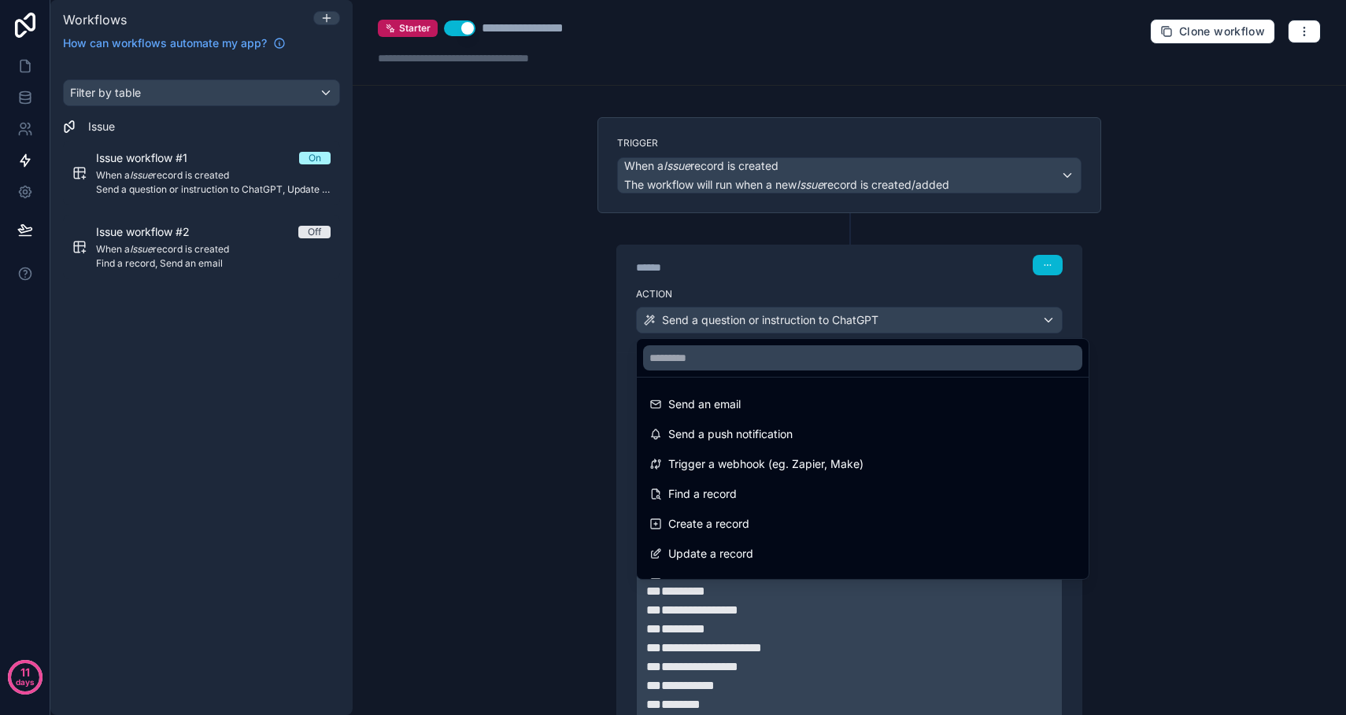
click at [628, 422] on div at bounding box center [673, 357] width 1346 height 715
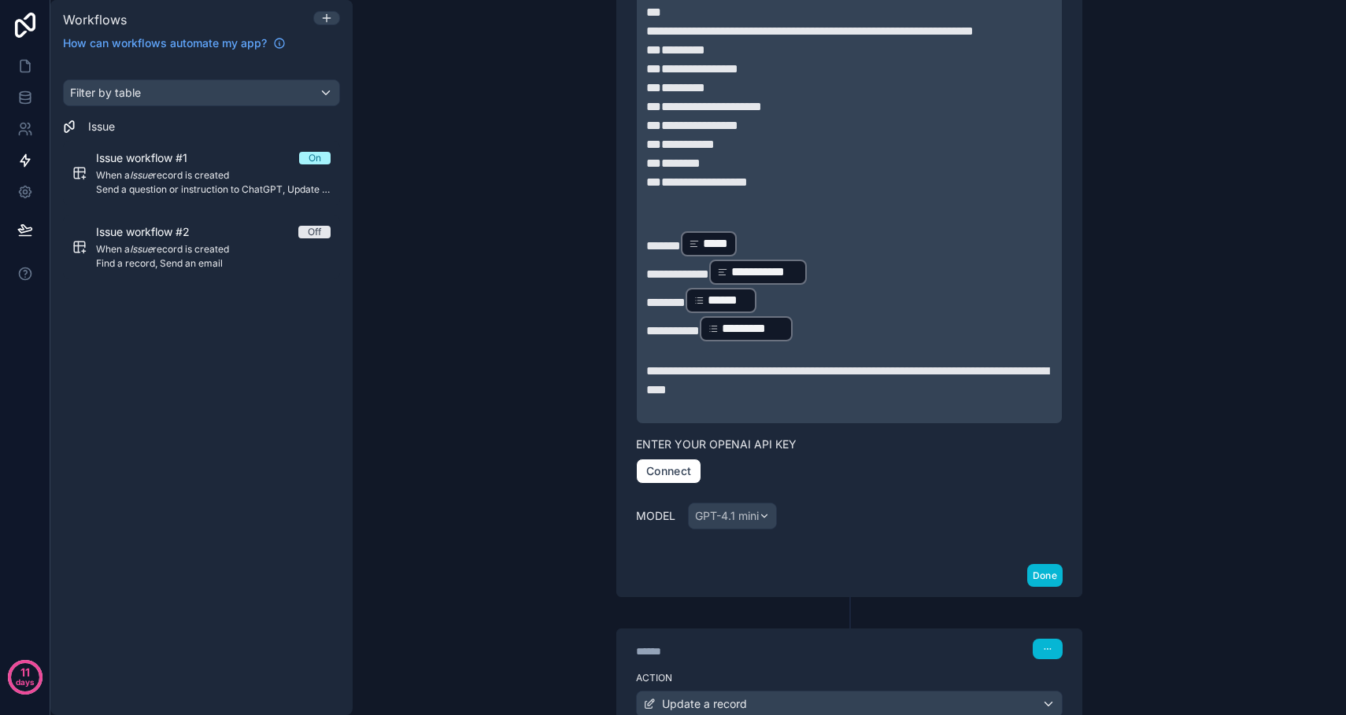
scroll to position [543, 0]
click at [681, 482] on button "Connect" at bounding box center [668, 469] width 65 height 25
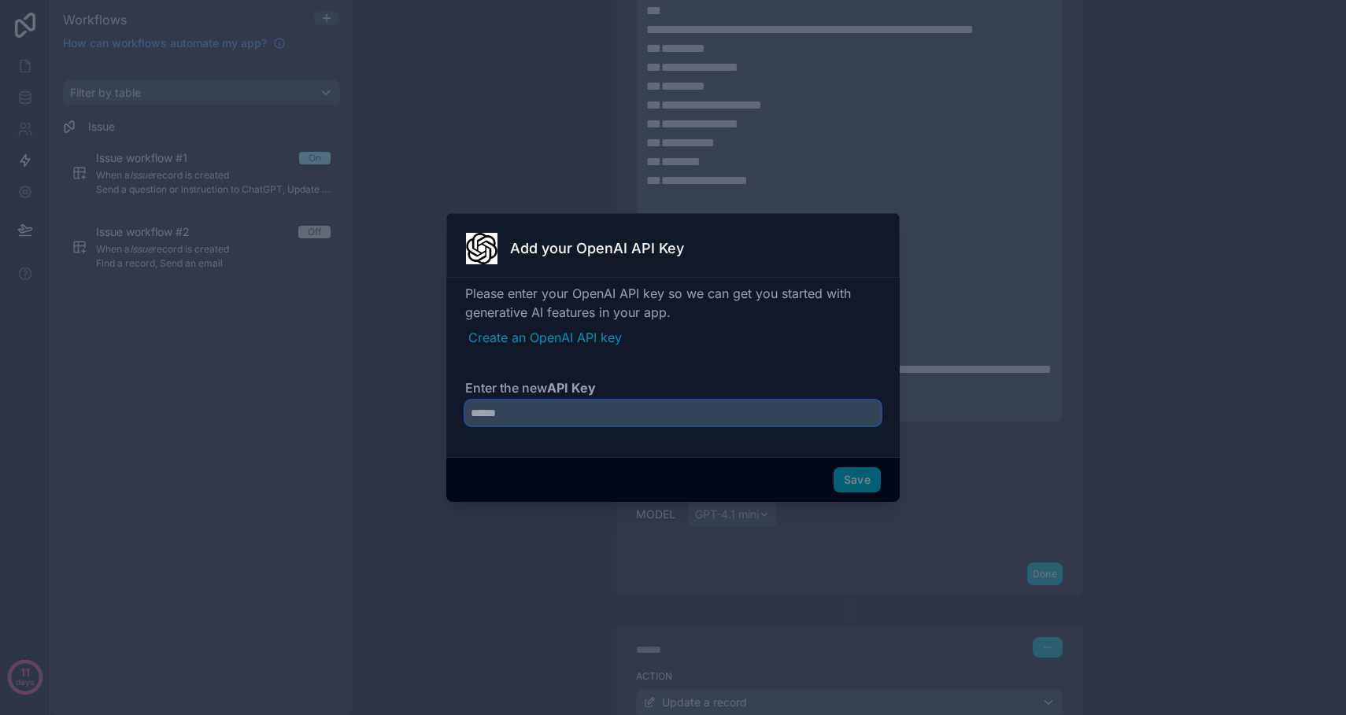
click at [610, 411] on input "Enter the new API Key" at bounding box center [673, 413] width 416 height 25
paste input "**********"
type input "**********"
click at [852, 485] on button "Save" at bounding box center [857, 480] width 47 height 25
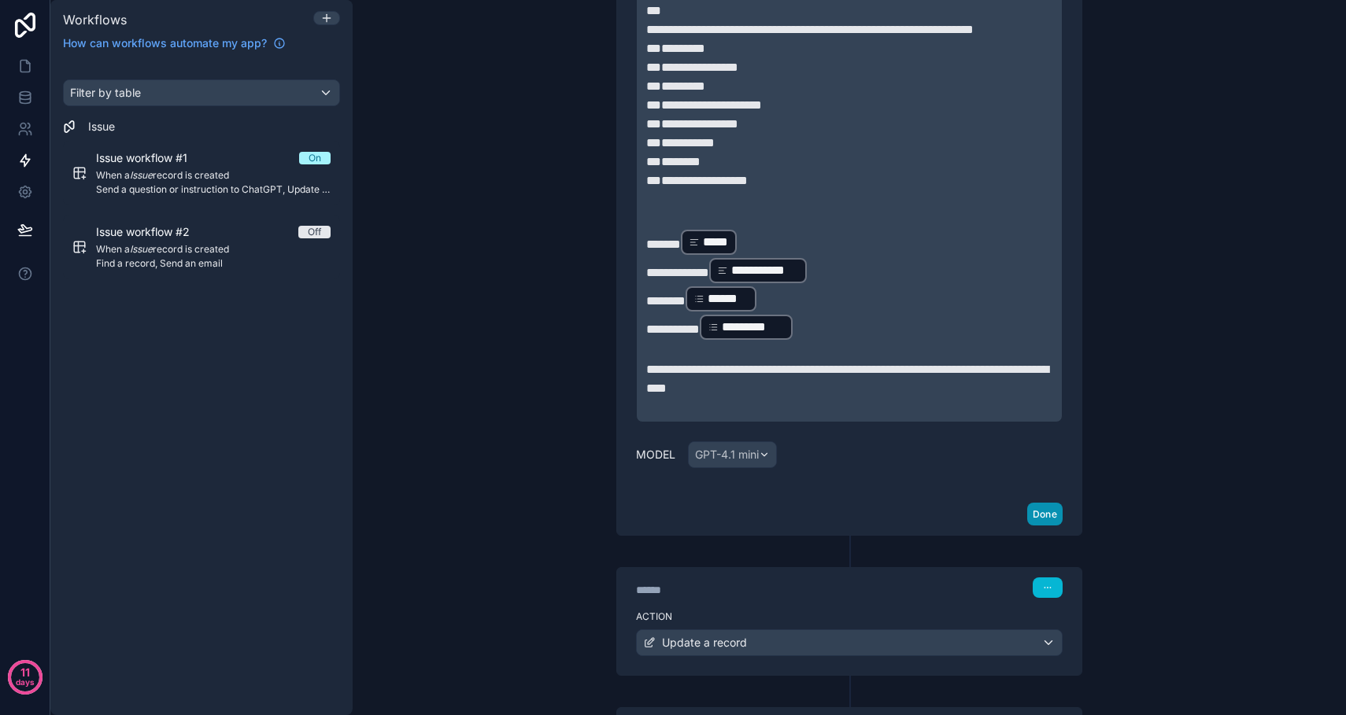
click at [1047, 526] on button "Done" at bounding box center [1044, 514] width 35 height 23
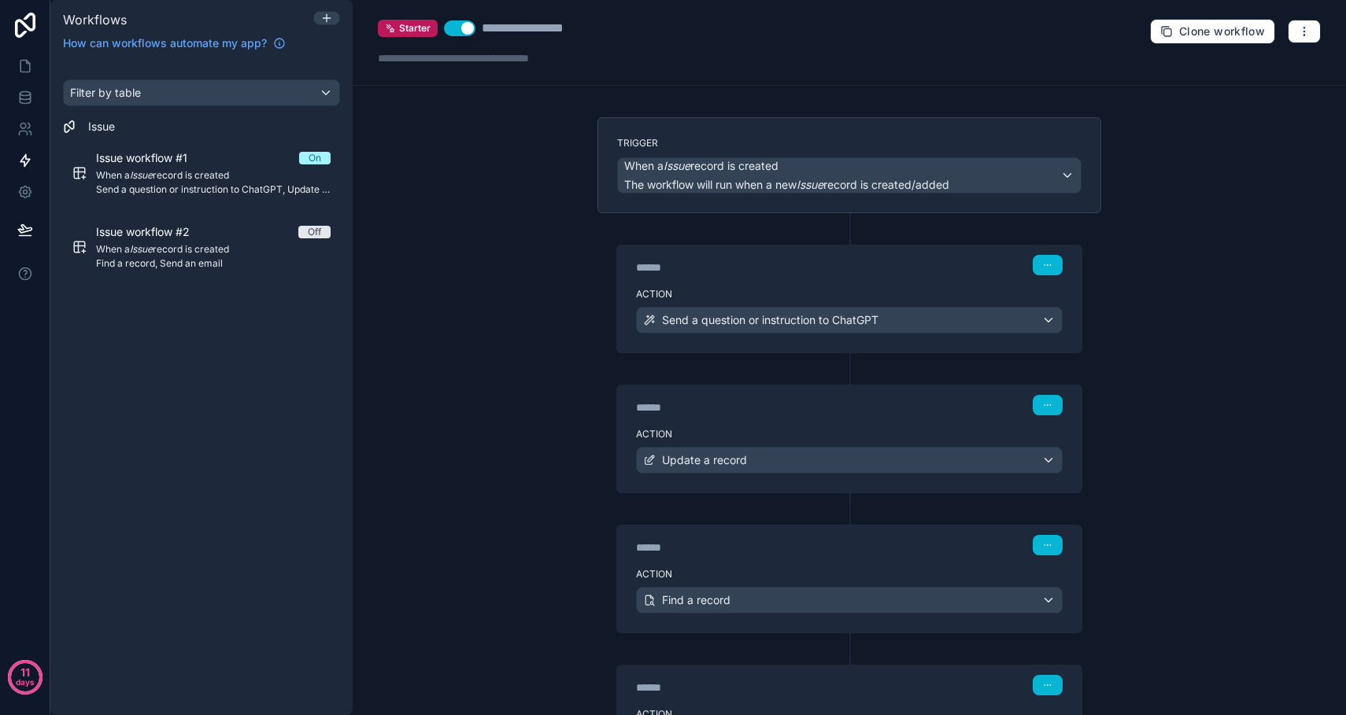
scroll to position [0, 0]
click at [1302, 38] on button "button" at bounding box center [1304, 32] width 33 height 24
click at [1250, 71] on span "Test workflow" at bounding box center [1263, 68] width 76 height 13
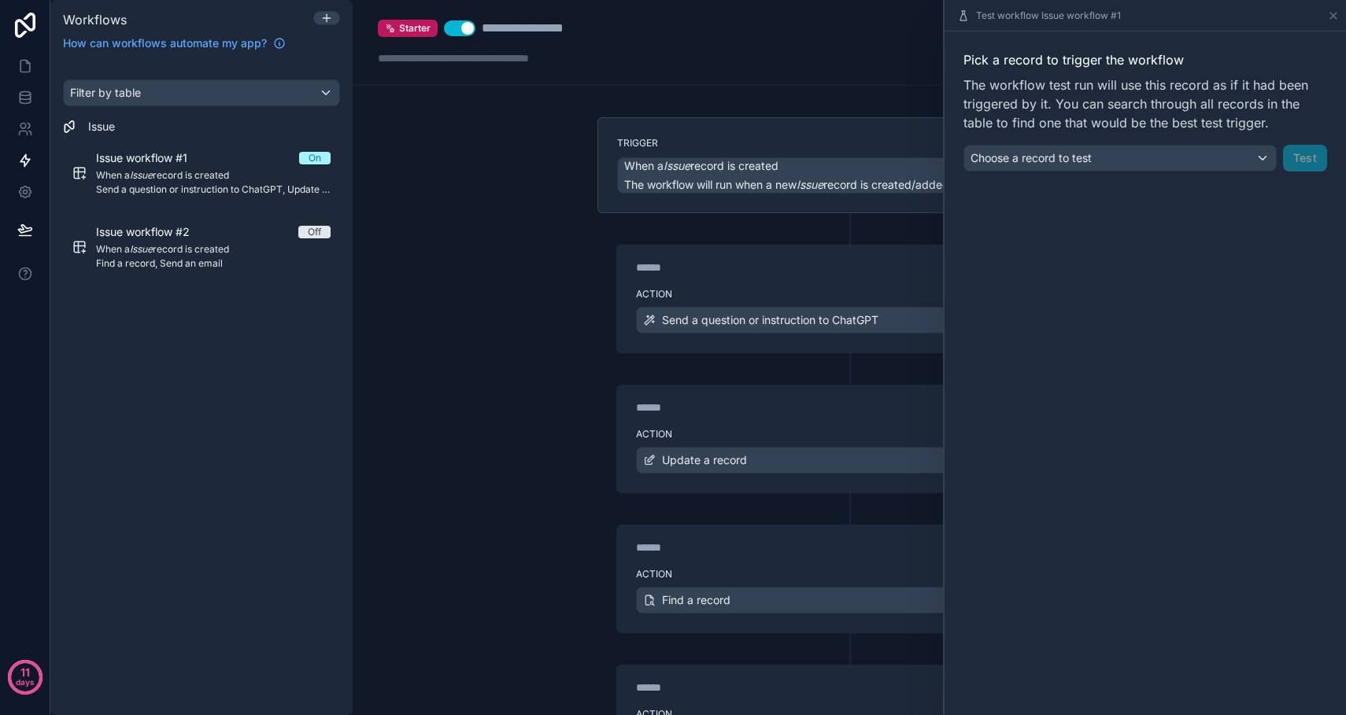
click at [1259, 156] on div "Choose a record to test" at bounding box center [1120, 158] width 312 height 25
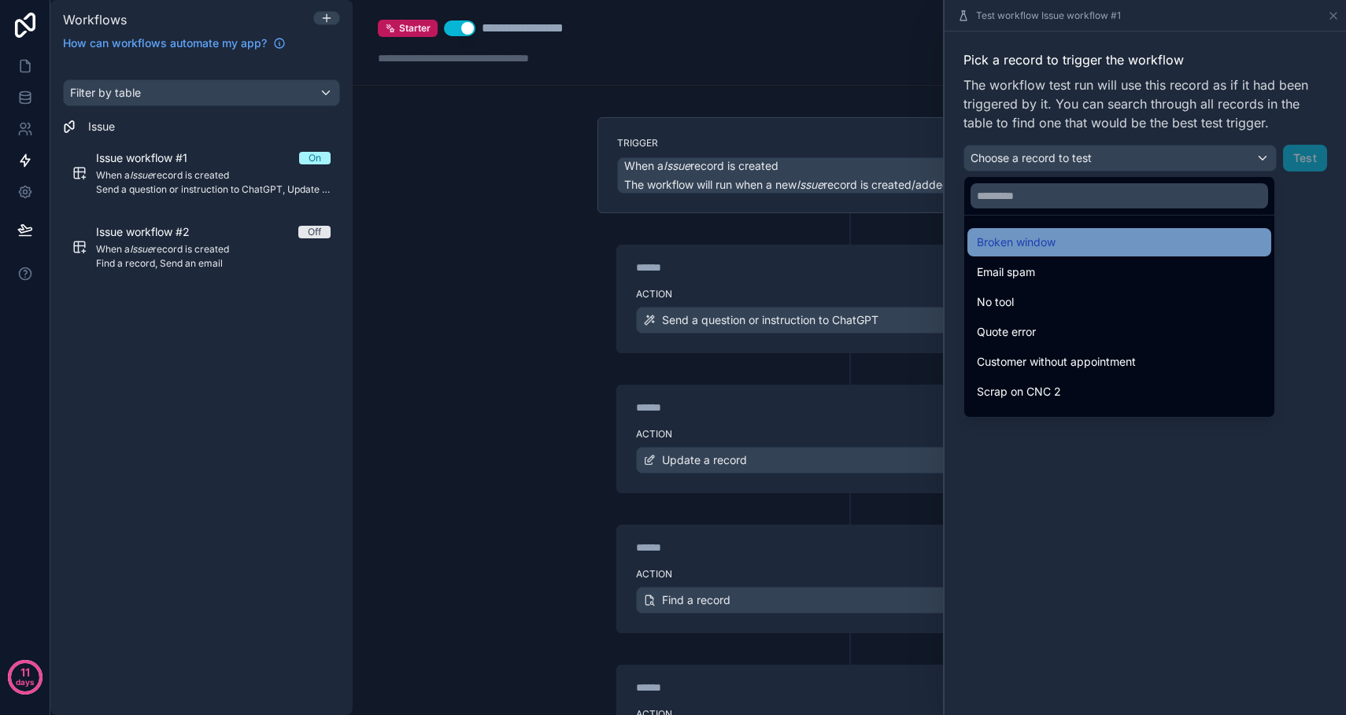
click at [1068, 246] on div "Broken window" at bounding box center [1119, 242] width 285 height 19
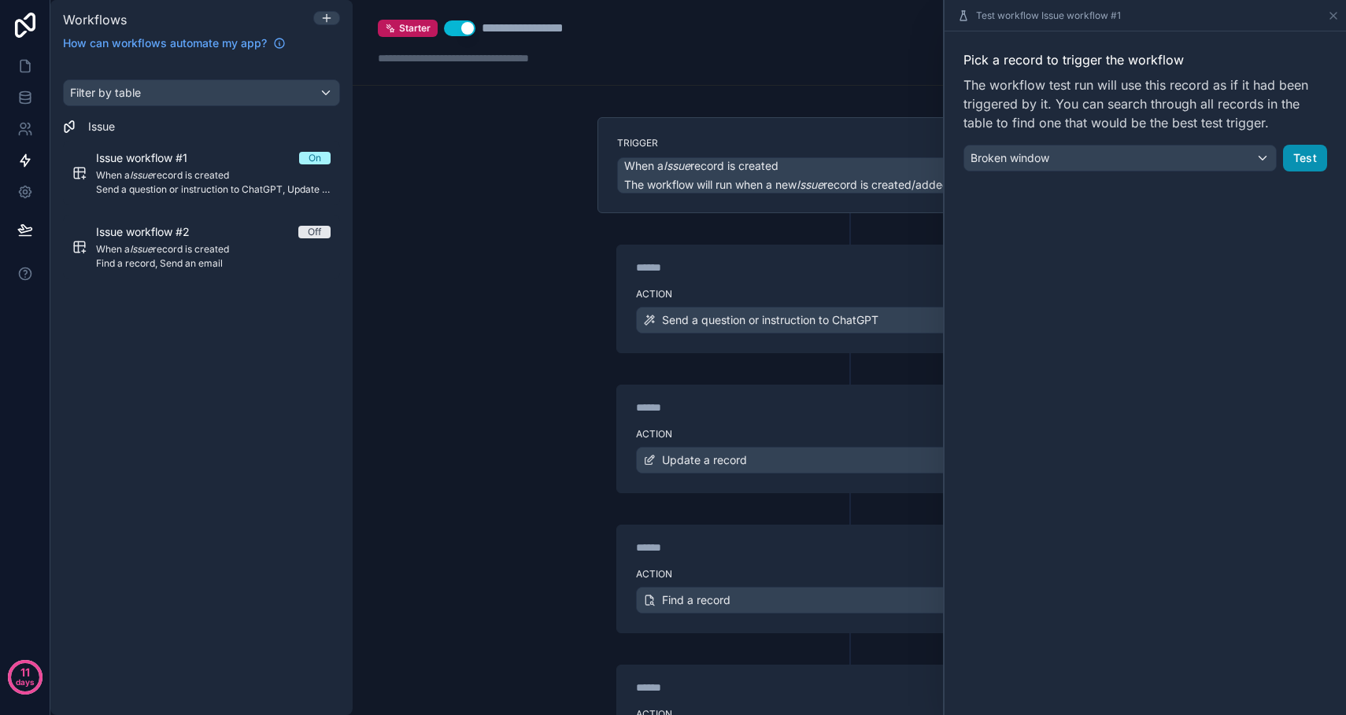
click at [1308, 163] on button "Test" at bounding box center [1305, 158] width 44 height 27
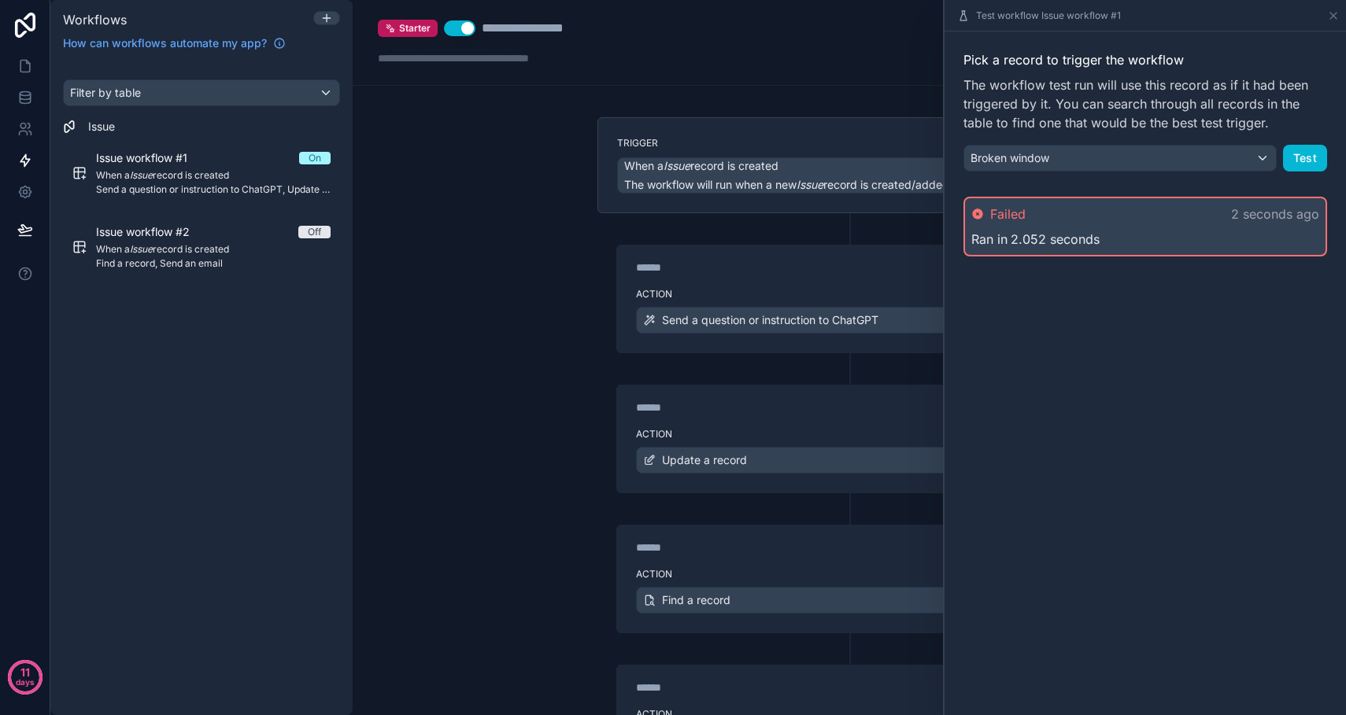
click at [1162, 232] on div "Ran in 2.052 seconds" at bounding box center [1145, 239] width 348 height 19
click at [1335, 13] on icon at bounding box center [1333, 15] width 13 height 13
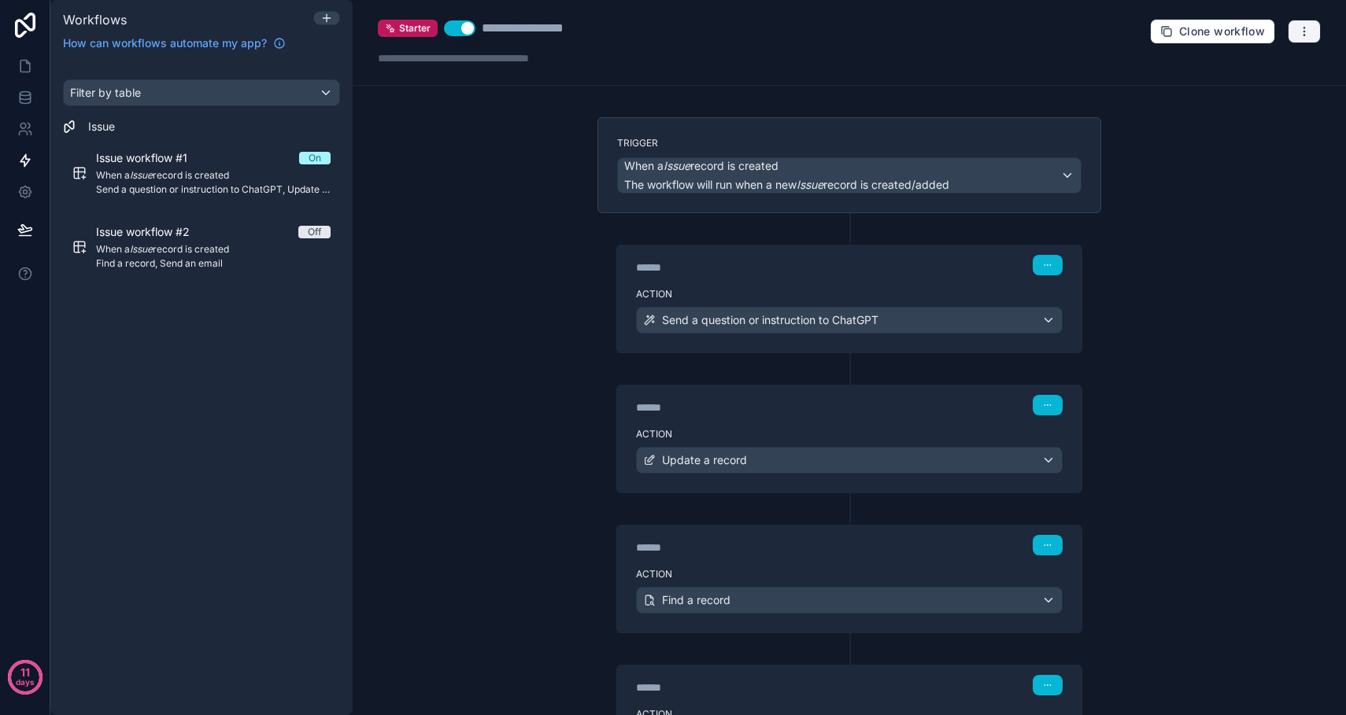
click at [1308, 34] on icon "button" at bounding box center [1304, 31] width 13 height 13
click at [1260, 98] on span "Run history" at bounding box center [1263, 93] width 76 height 13
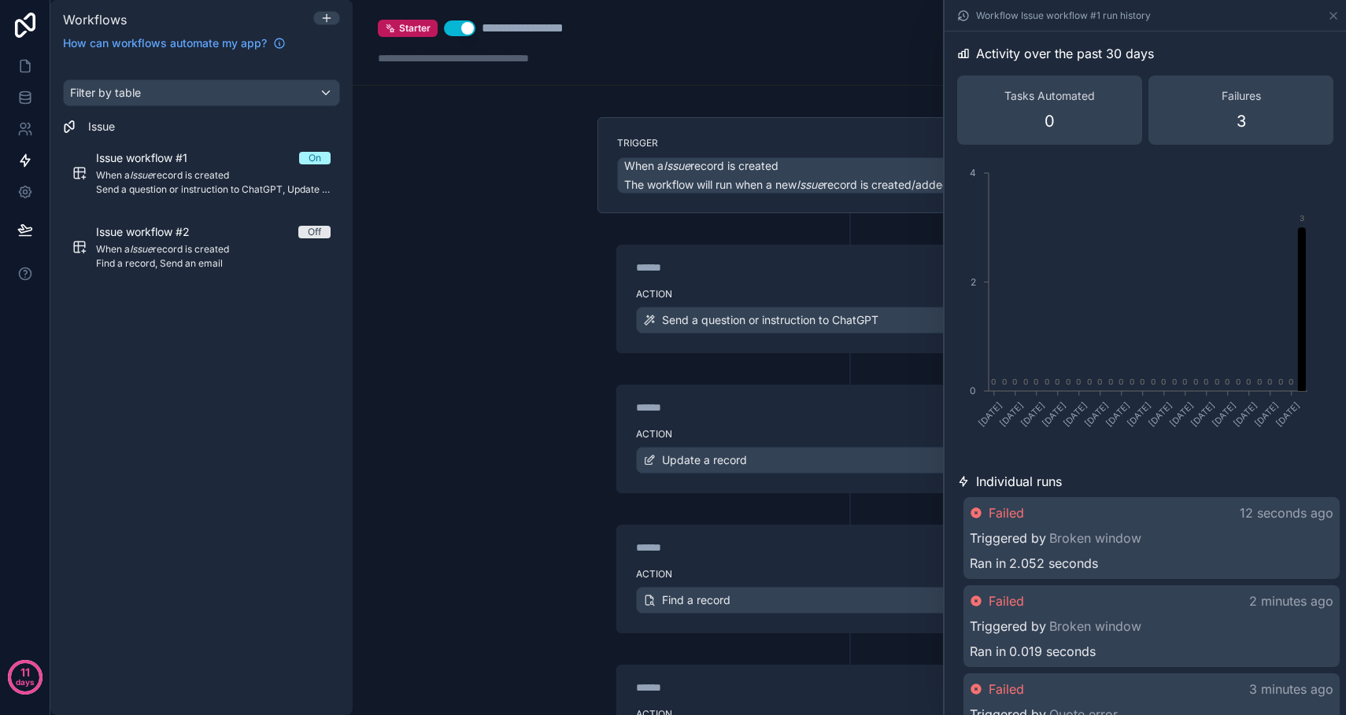
click at [1141, 513] on div "Failed 12 seconds ago" at bounding box center [1152, 513] width 364 height 19
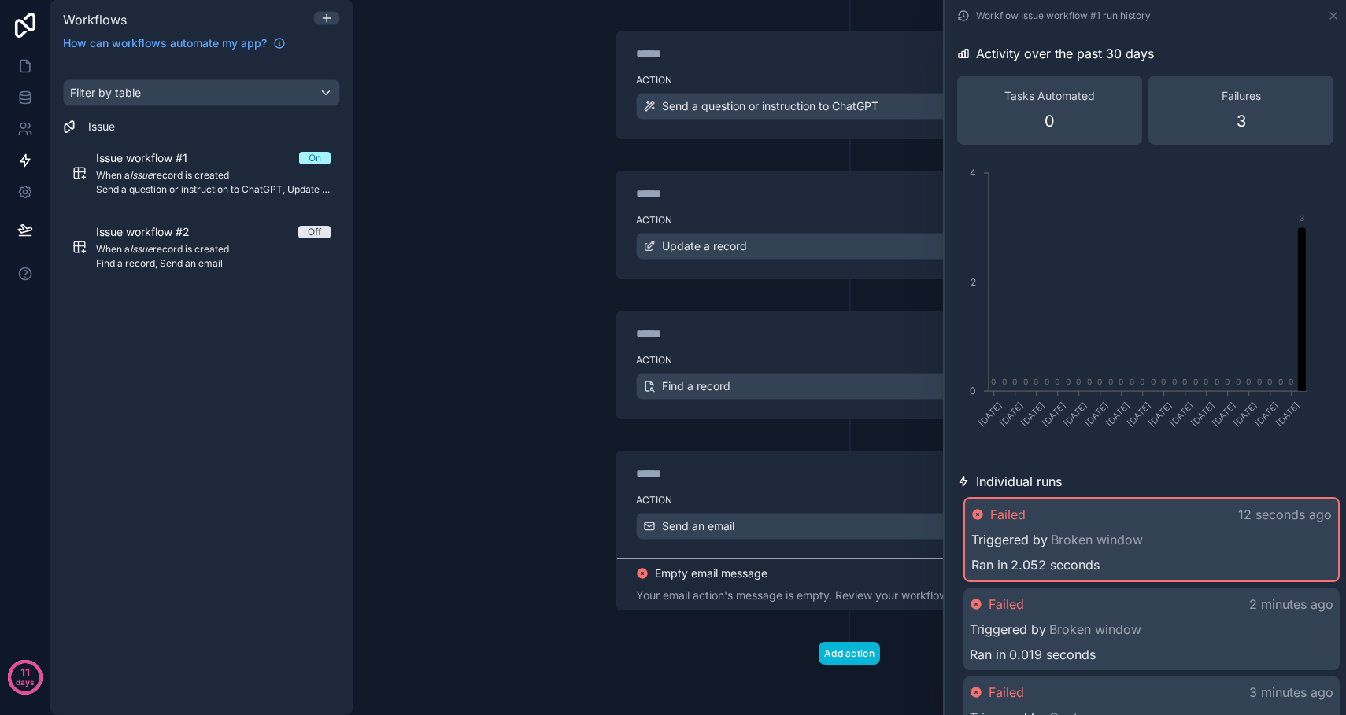
scroll to position [214, 0]
click at [852, 589] on div "Your email action's message is empty. Review your workflow configuration." at bounding box center [849, 596] width 427 height 16
click at [1337, 18] on icon at bounding box center [1333, 15] width 13 height 13
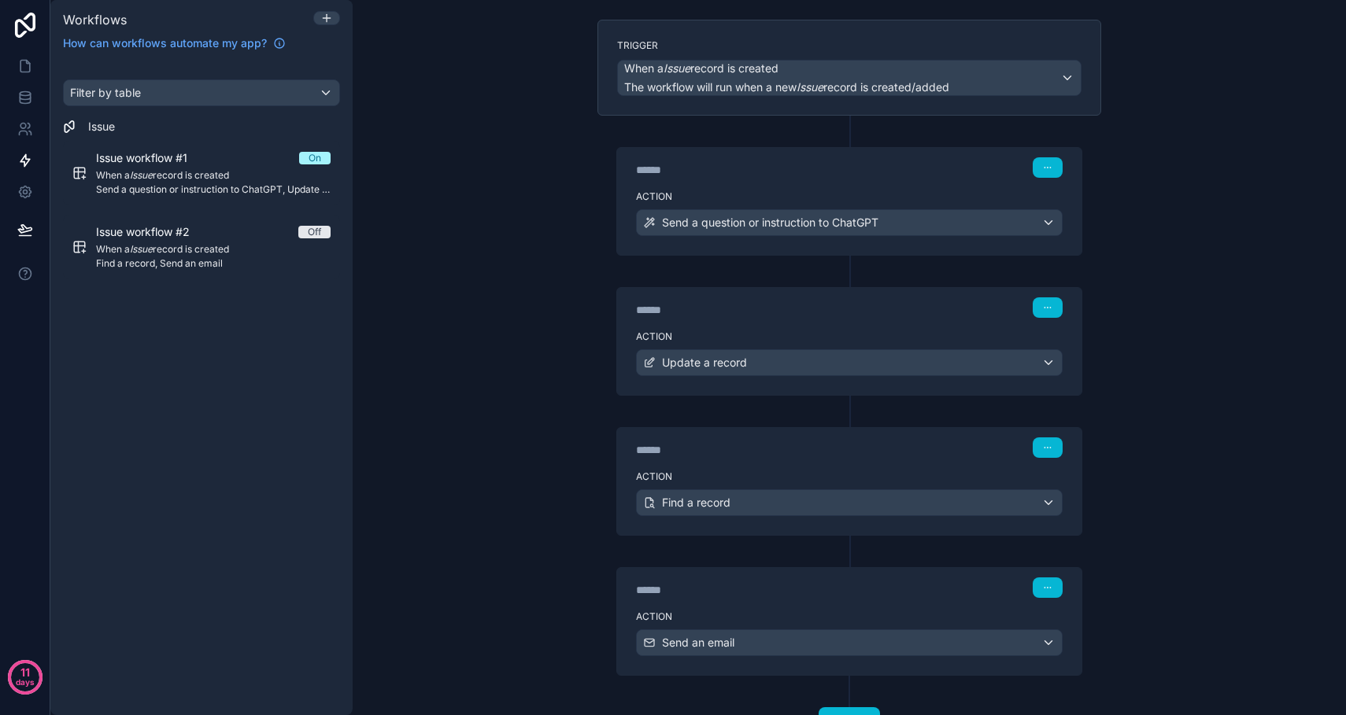
scroll to position [97, 0]
click at [1051, 168] on icon "button" at bounding box center [1047, 168] width 9 height 9
click at [1072, 206] on span "Edit Description" at bounding box center [1098, 204] width 70 height 13
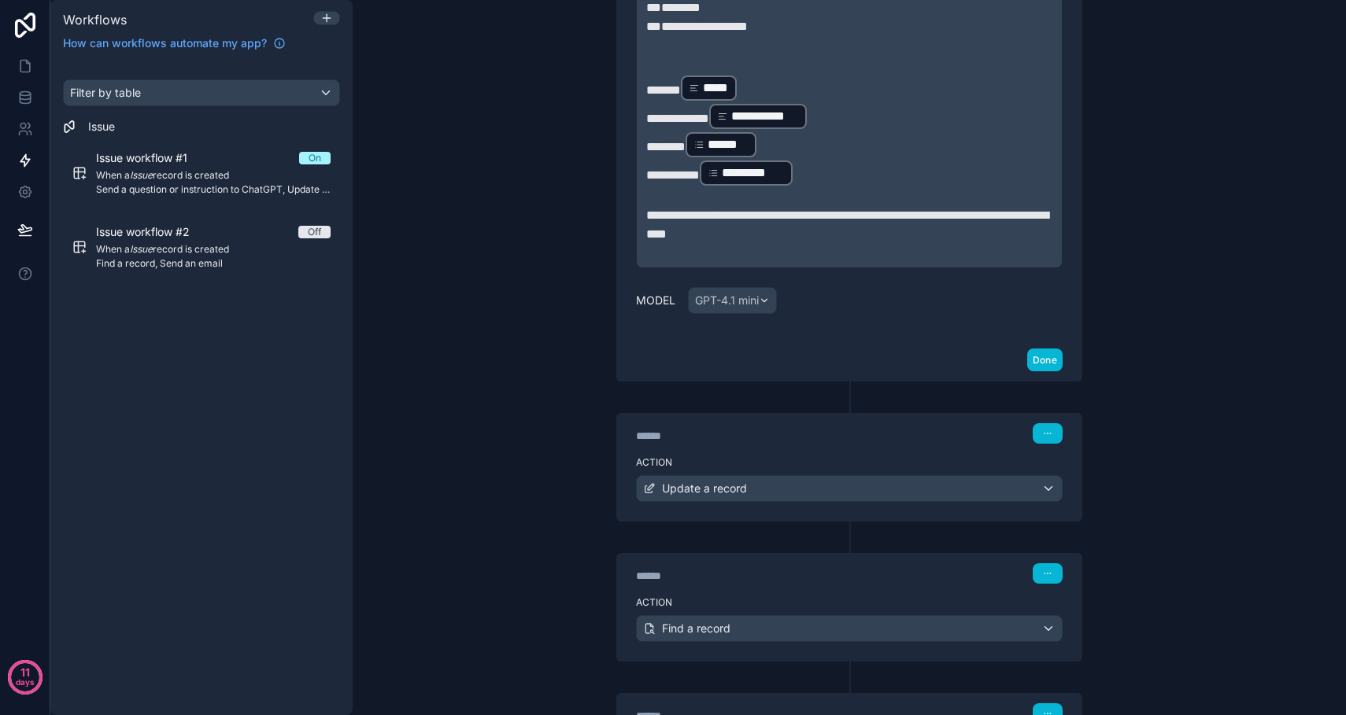
scroll to position [843, 0]
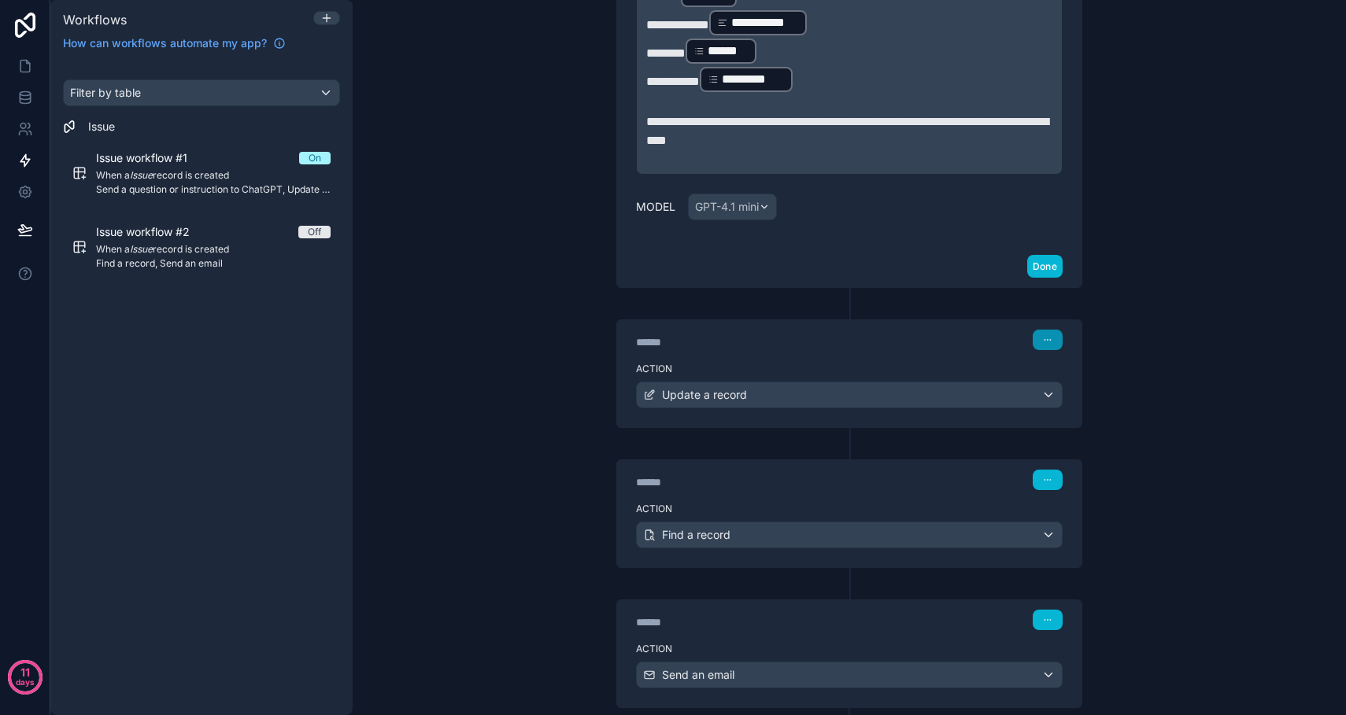
click at [1052, 350] on button "button" at bounding box center [1048, 340] width 30 height 20
click at [1076, 399] on span "Edit Description" at bounding box center [1098, 394] width 70 height 13
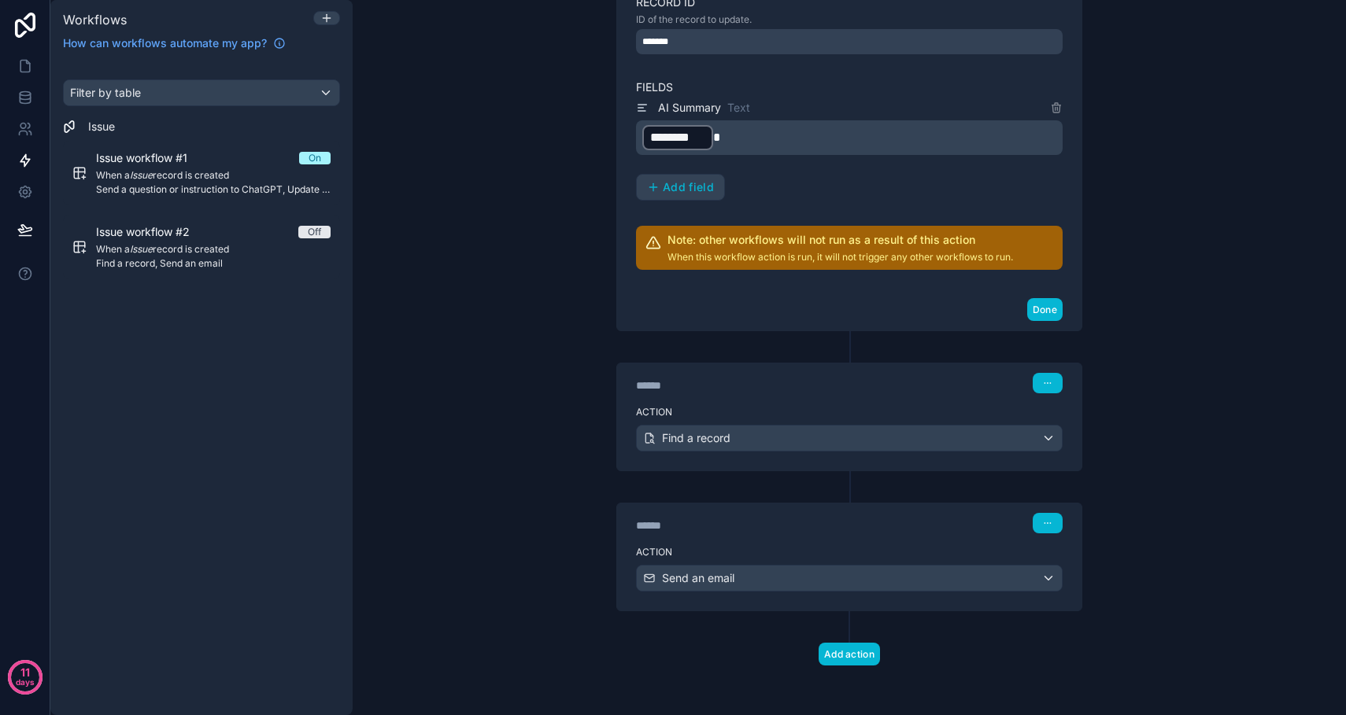
scroll to position [1420, 0]
click at [1050, 383] on icon "button" at bounding box center [1050, 382] width 1 height 1
click at [1092, 436] on span "Edit Description" at bounding box center [1098, 435] width 70 height 13
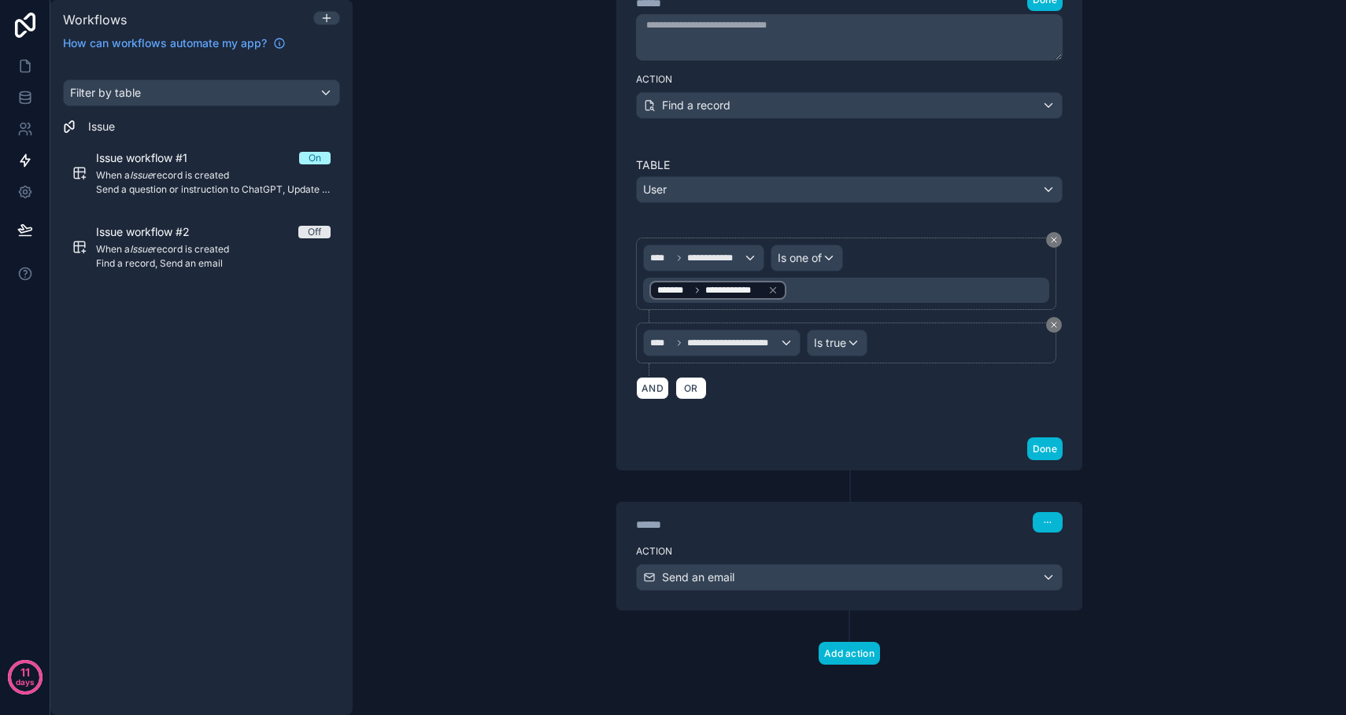
scroll to position [1821, 0]
click at [901, 419] on div "**********" at bounding box center [849, 283] width 464 height 290
click at [1050, 520] on icon "button" at bounding box center [1047, 522] width 9 height 9
click at [1091, 563] on span "Edit Description" at bounding box center [1098, 558] width 70 height 13
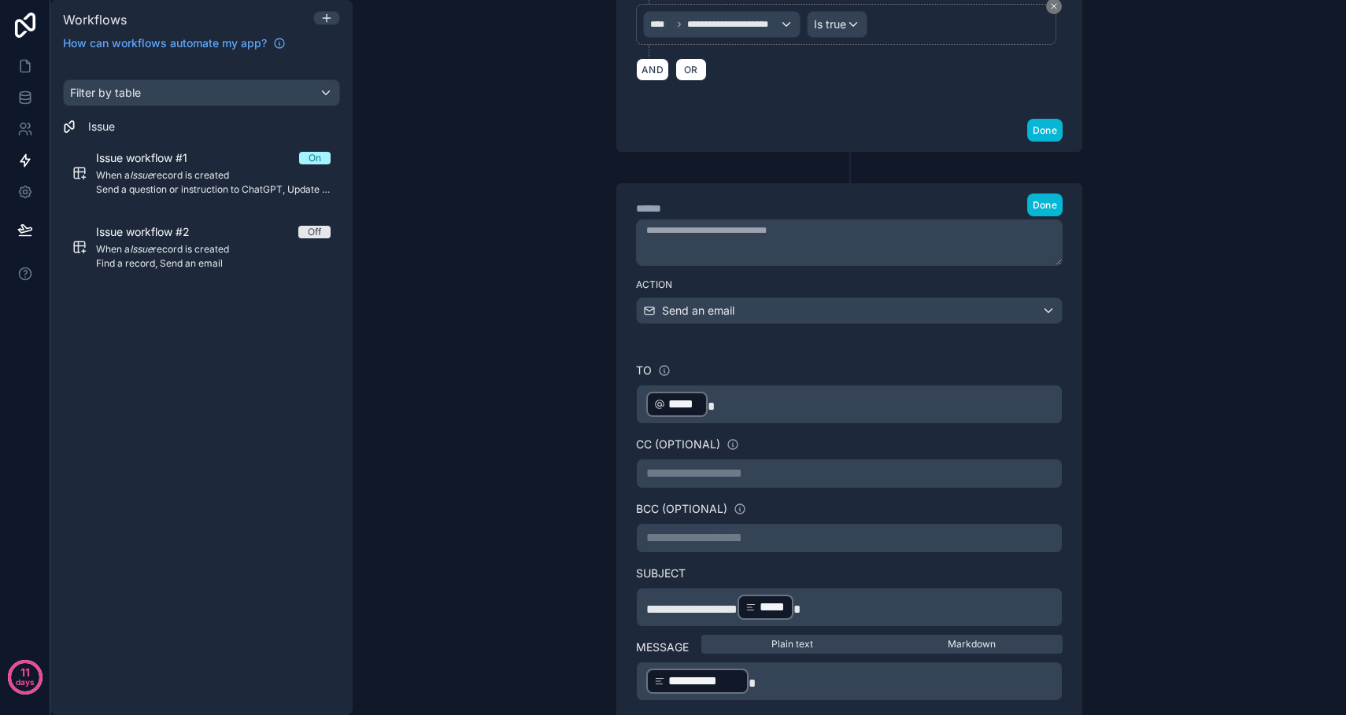
scroll to position [2113, 0]
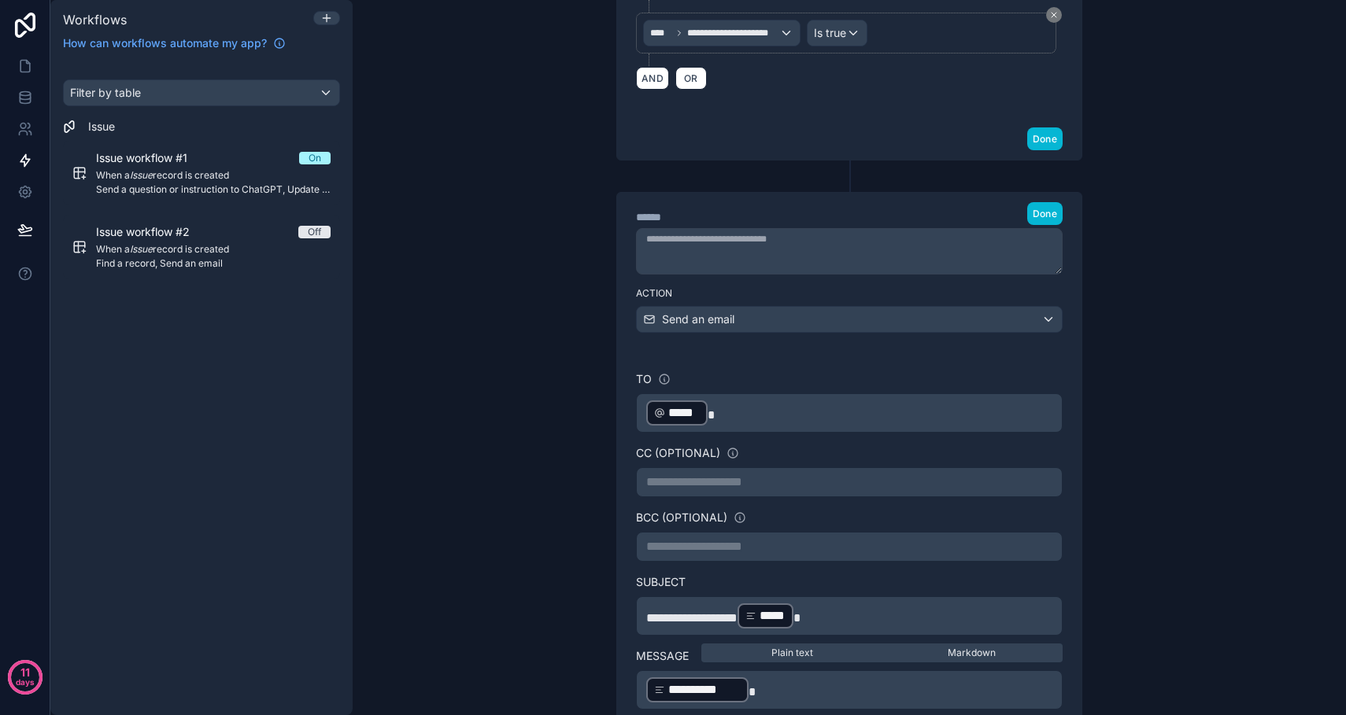
click at [800, 427] on p "﻿ ***** ﻿" at bounding box center [849, 413] width 406 height 28
click at [680, 423] on span "*****" at bounding box center [683, 413] width 31 height 19
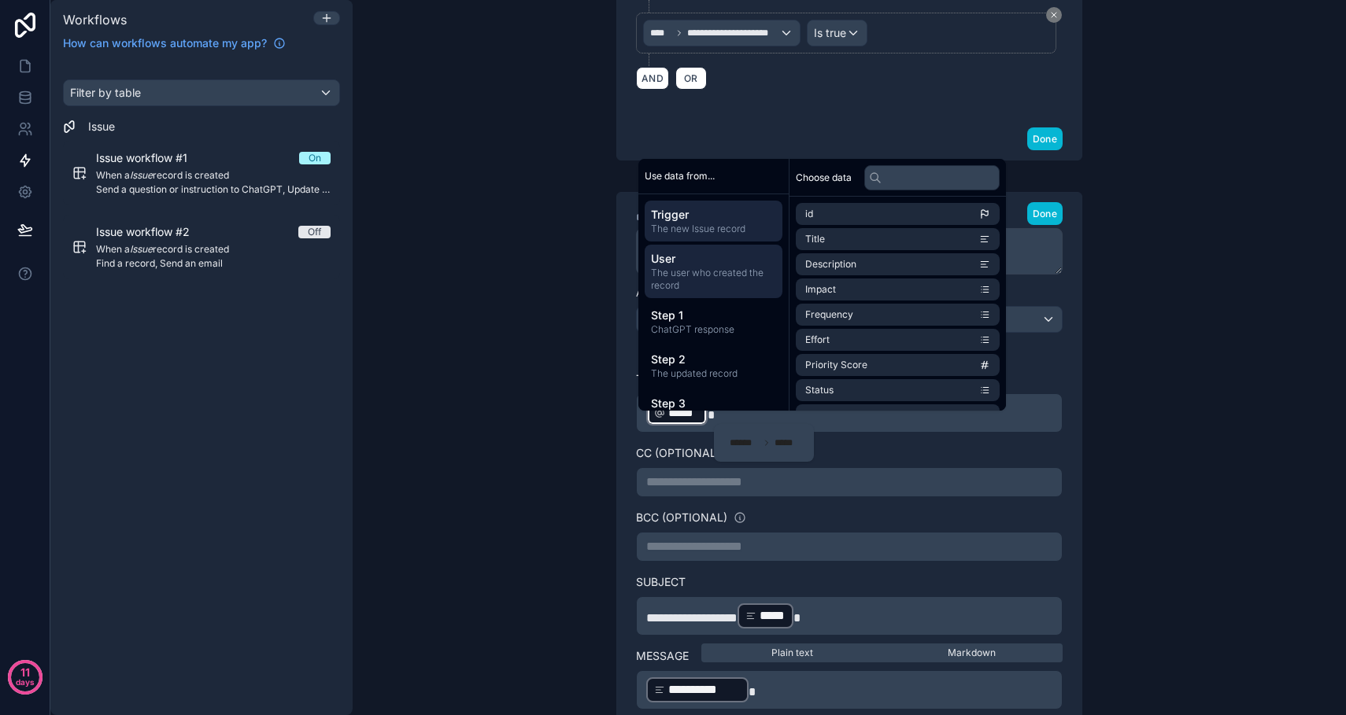
click at [736, 267] on span "The user who created the record" at bounding box center [713, 279] width 125 height 25
click at [853, 242] on li "email" at bounding box center [898, 239] width 204 height 22
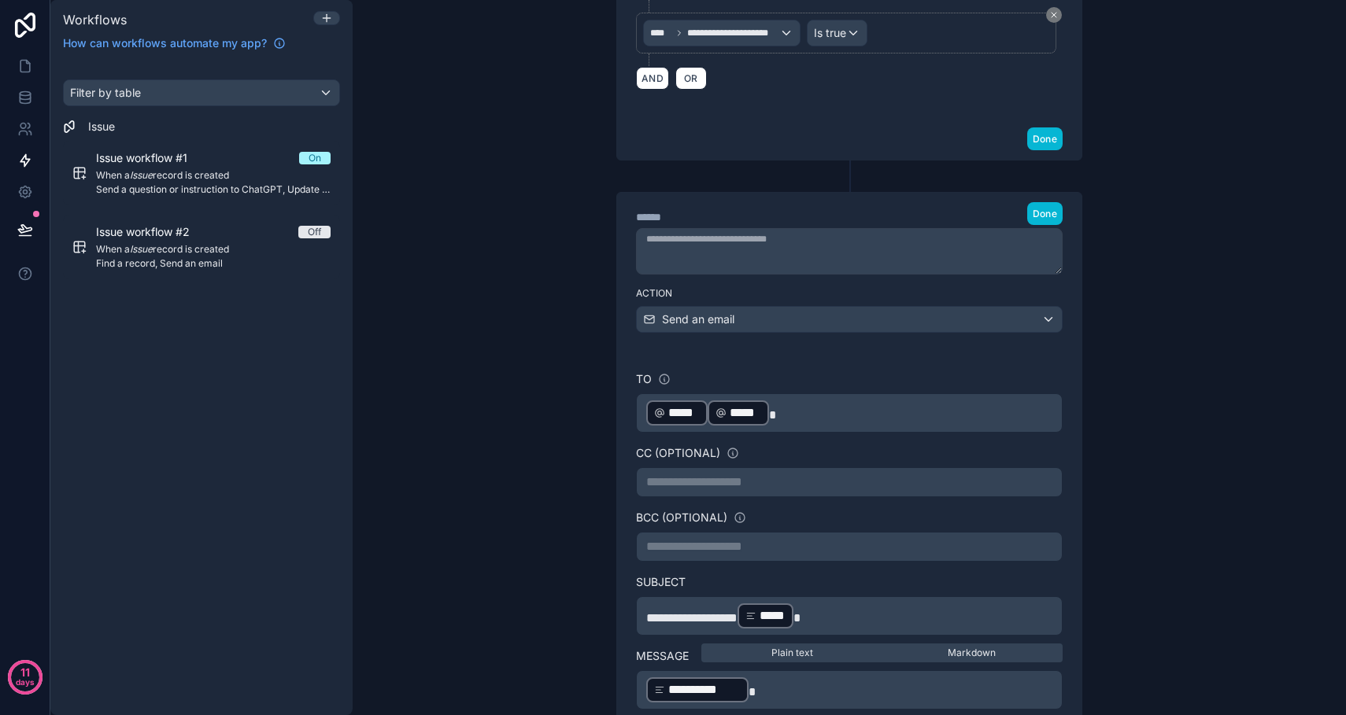
click at [792, 427] on p "﻿ ***** ﻿ ﻿ ***** ﻿" at bounding box center [849, 413] width 406 height 28
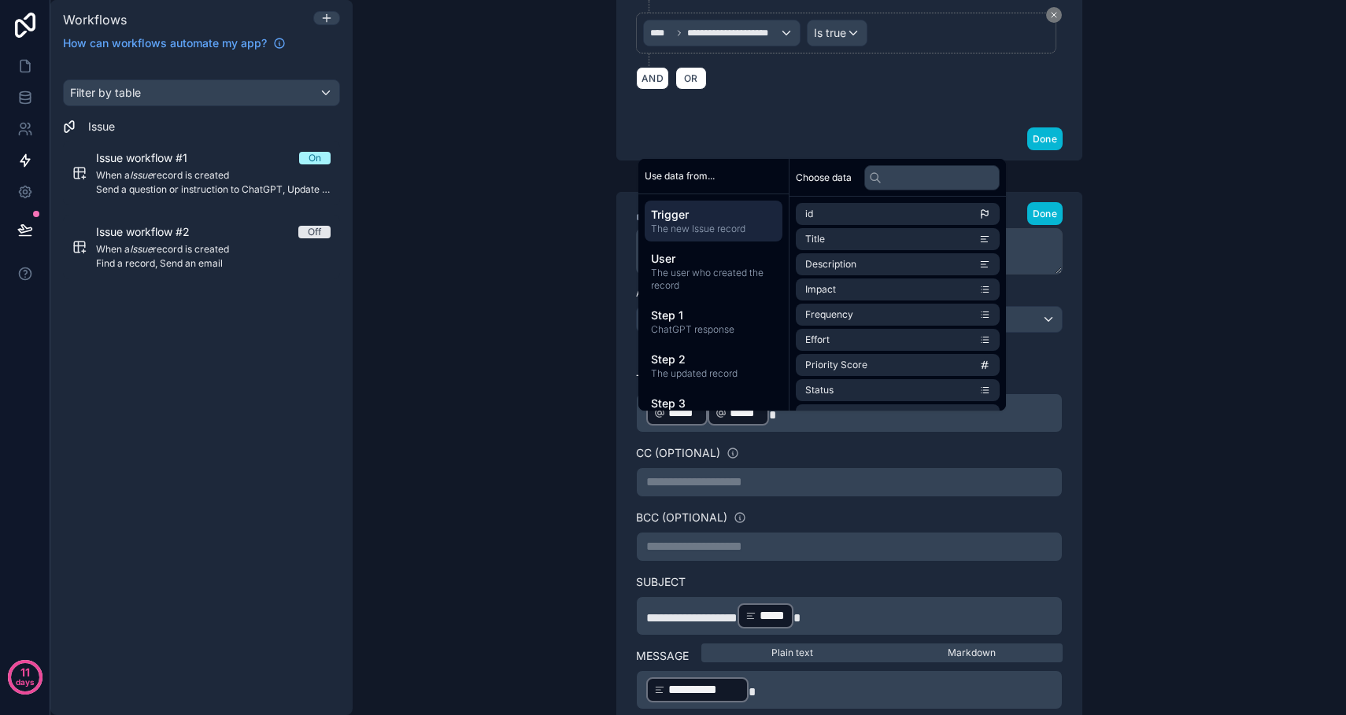
click at [749, 423] on span "*****" at bounding box center [745, 413] width 31 height 19
click at [687, 423] on span "*****" at bounding box center [683, 413] width 31 height 19
click at [751, 425] on p "﻿ ***** ﻿" at bounding box center [849, 413] width 406 height 28
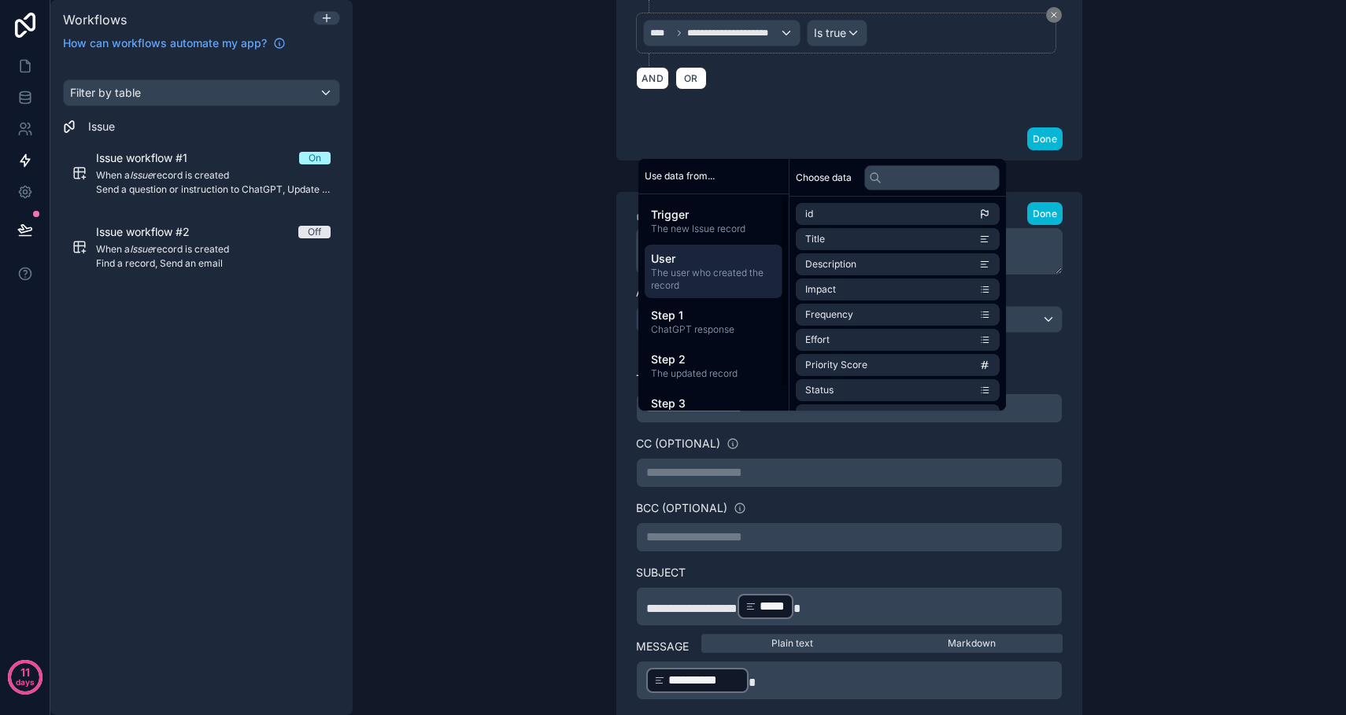
click at [700, 276] on span "The user who created the record" at bounding box center [713, 279] width 125 height 25
click at [838, 240] on li "email" at bounding box center [898, 239] width 204 height 22
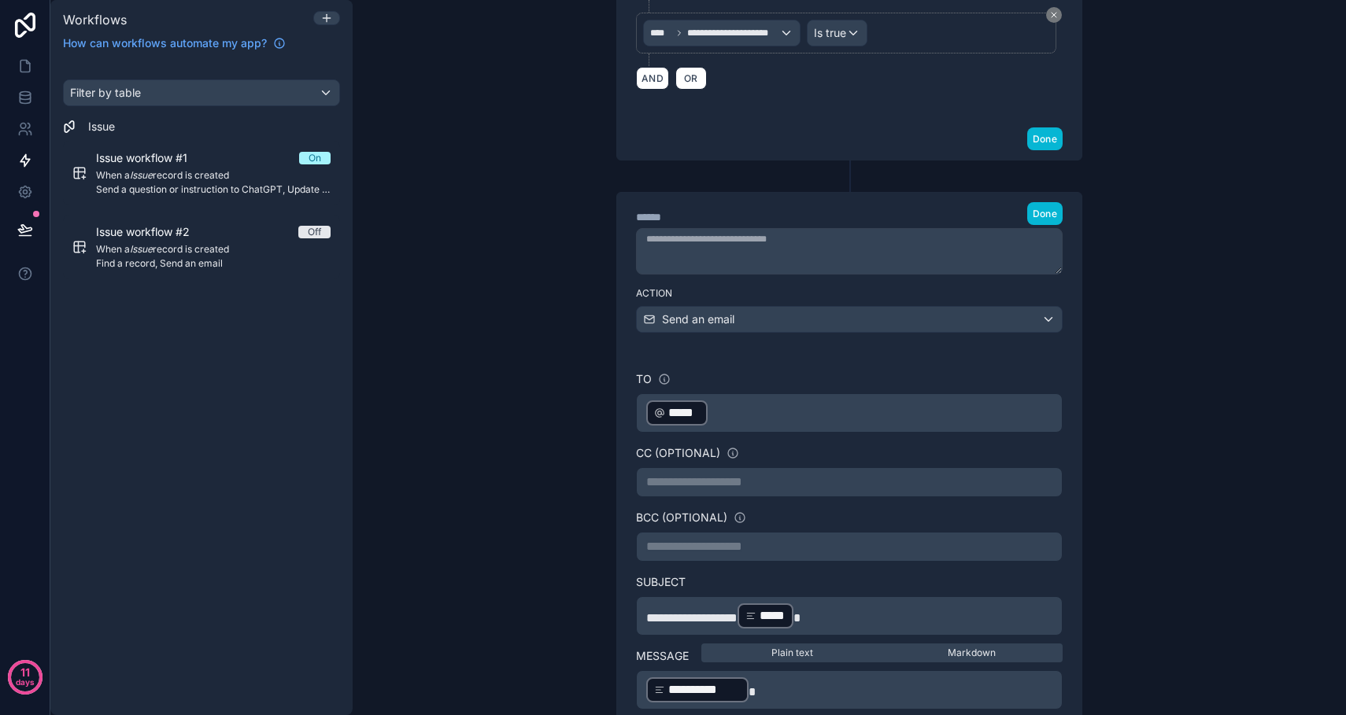
click at [783, 427] on p "﻿ ***** ﻿ ﻿" at bounding box center [849, 413] width 406 height 28
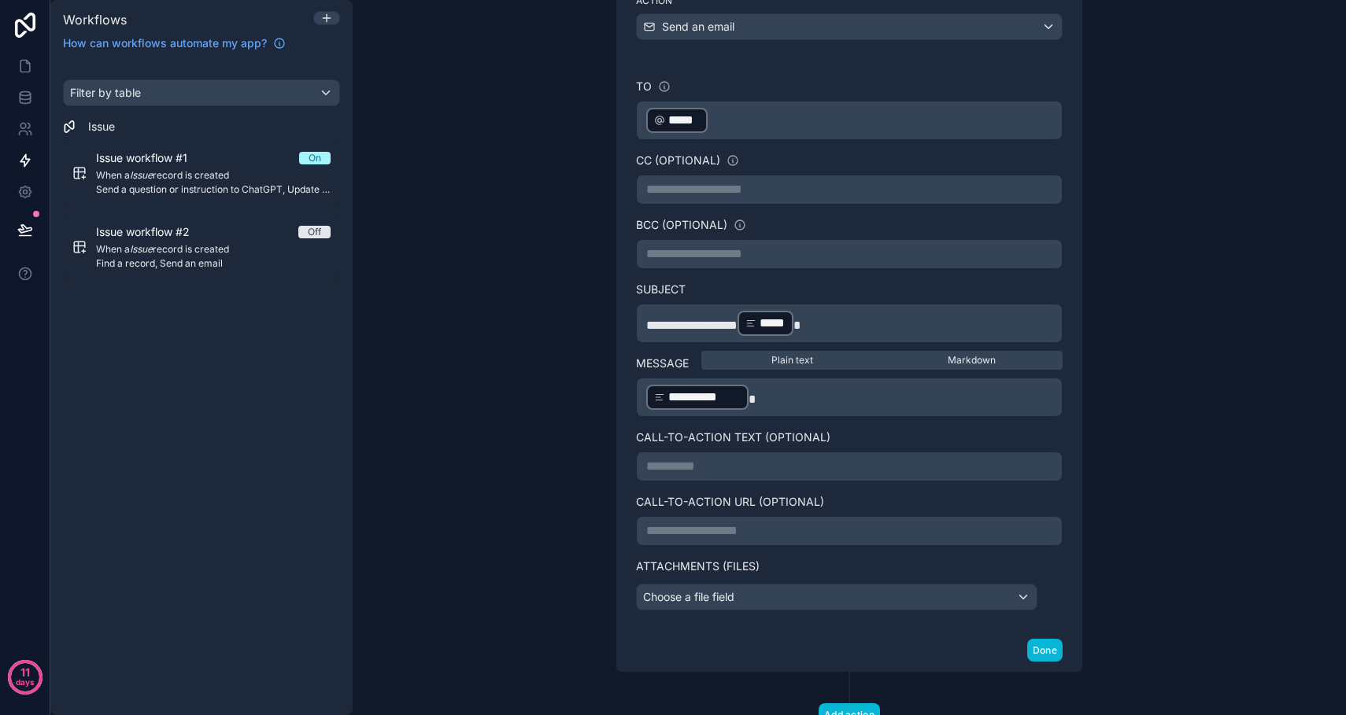
scroll to position [2407, 0]
click at [780, 409] on p "**********" at bounding box center [849, 397] width 406 height 28
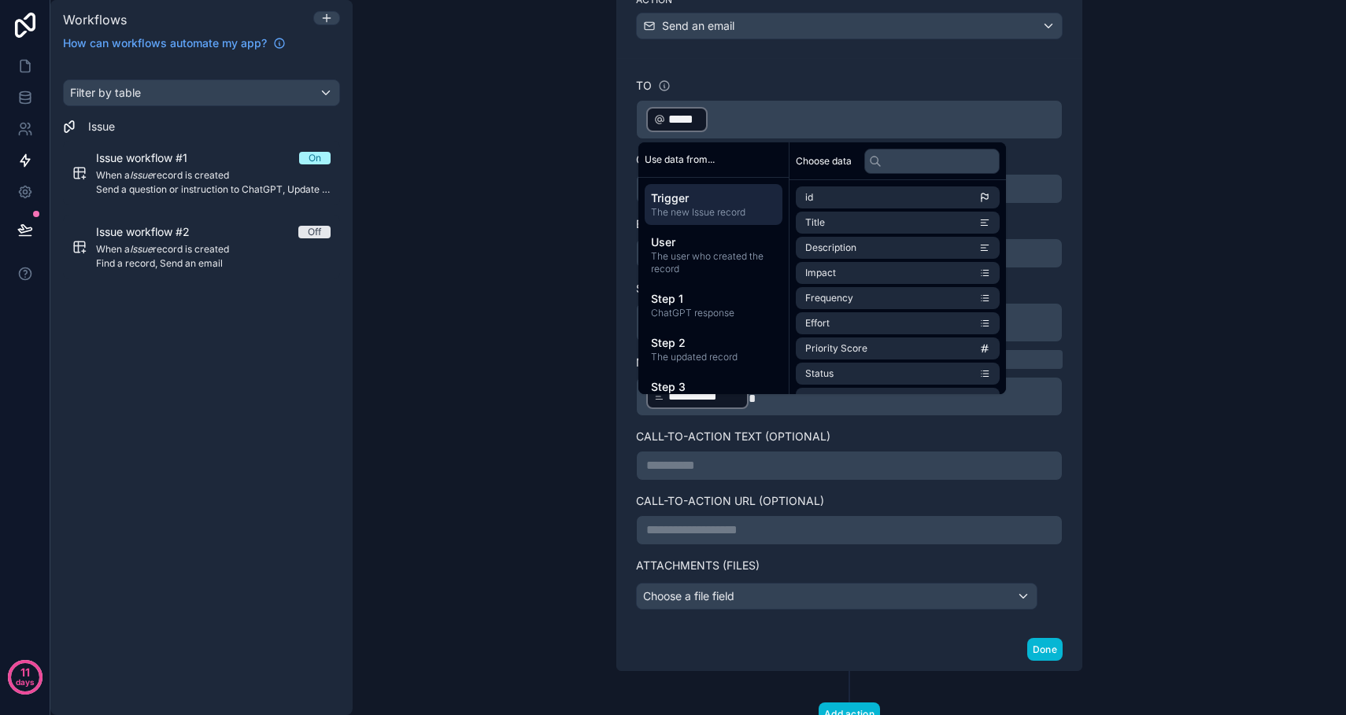
click at [706, 406] on span "**********" at bounding box center [704, 396] width 72 height 19
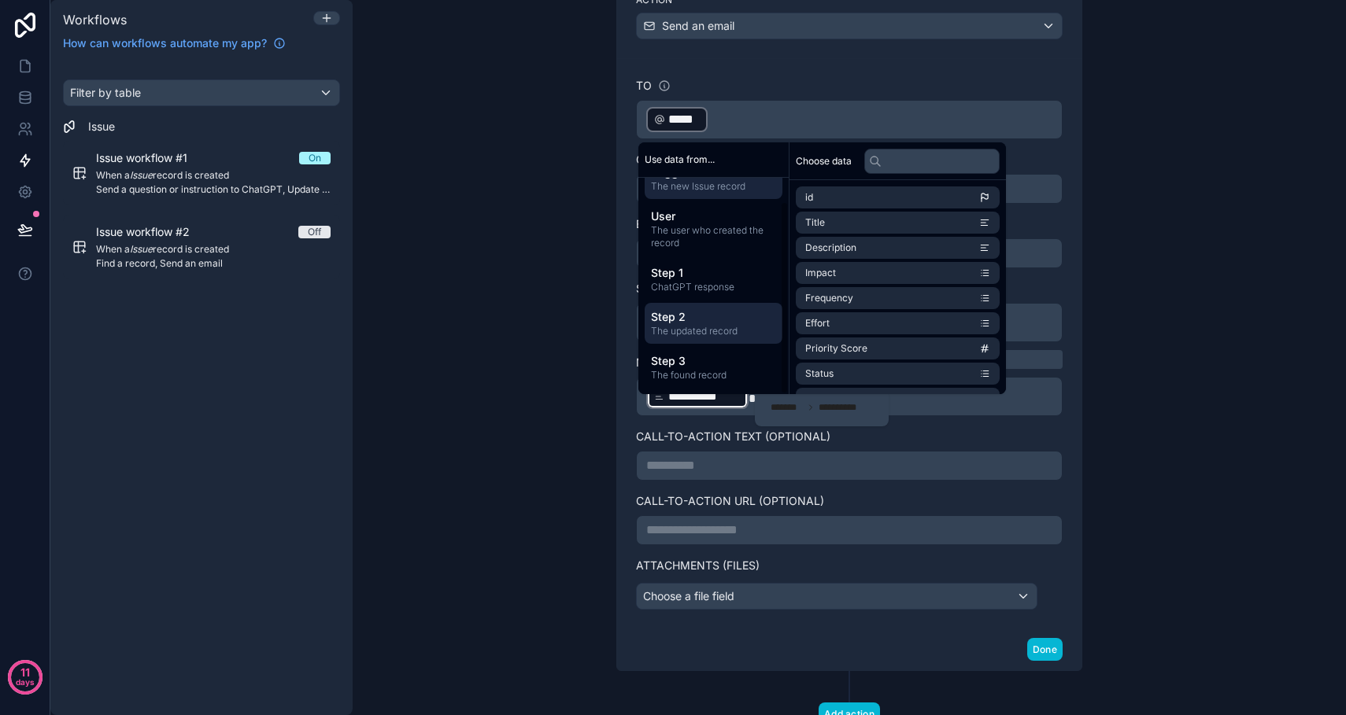
scroll to position [26, 0]
click at [707, 369] on span "The found record" at bounding box center [713, 375] width 125 height 13
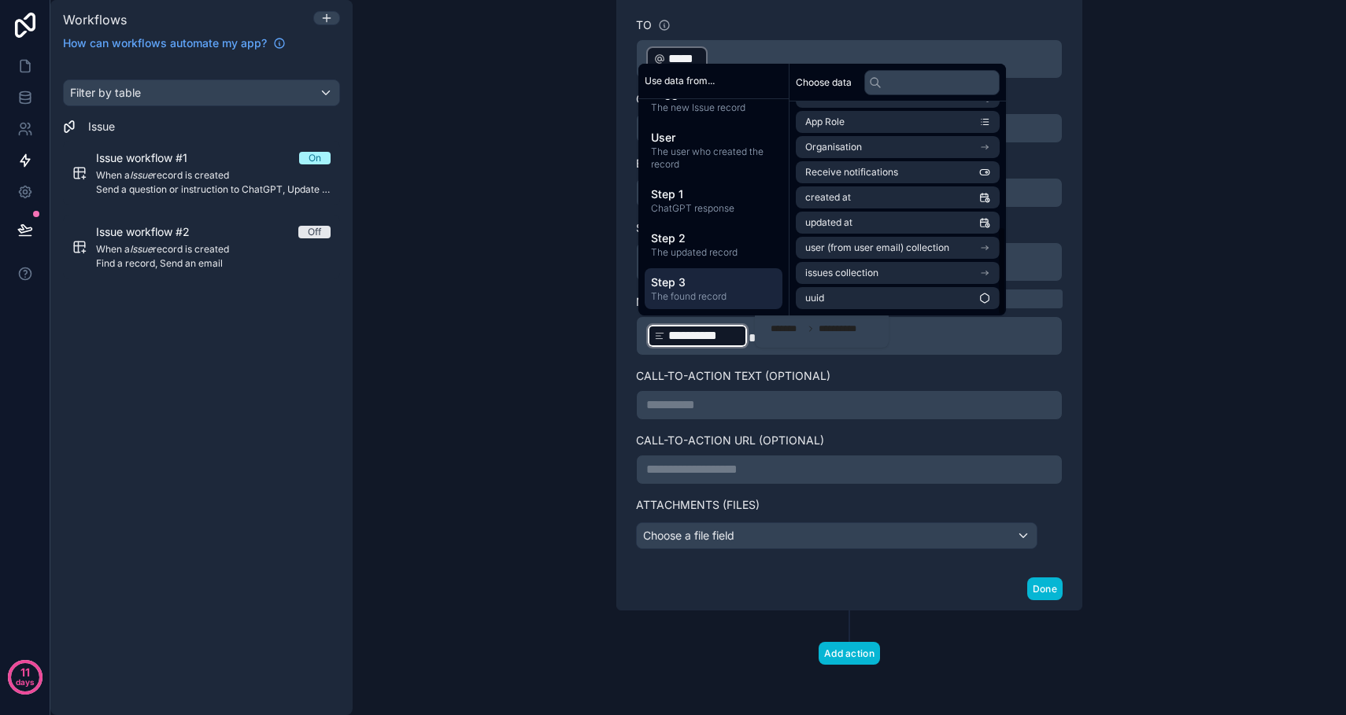
scroll to position [299, 0]
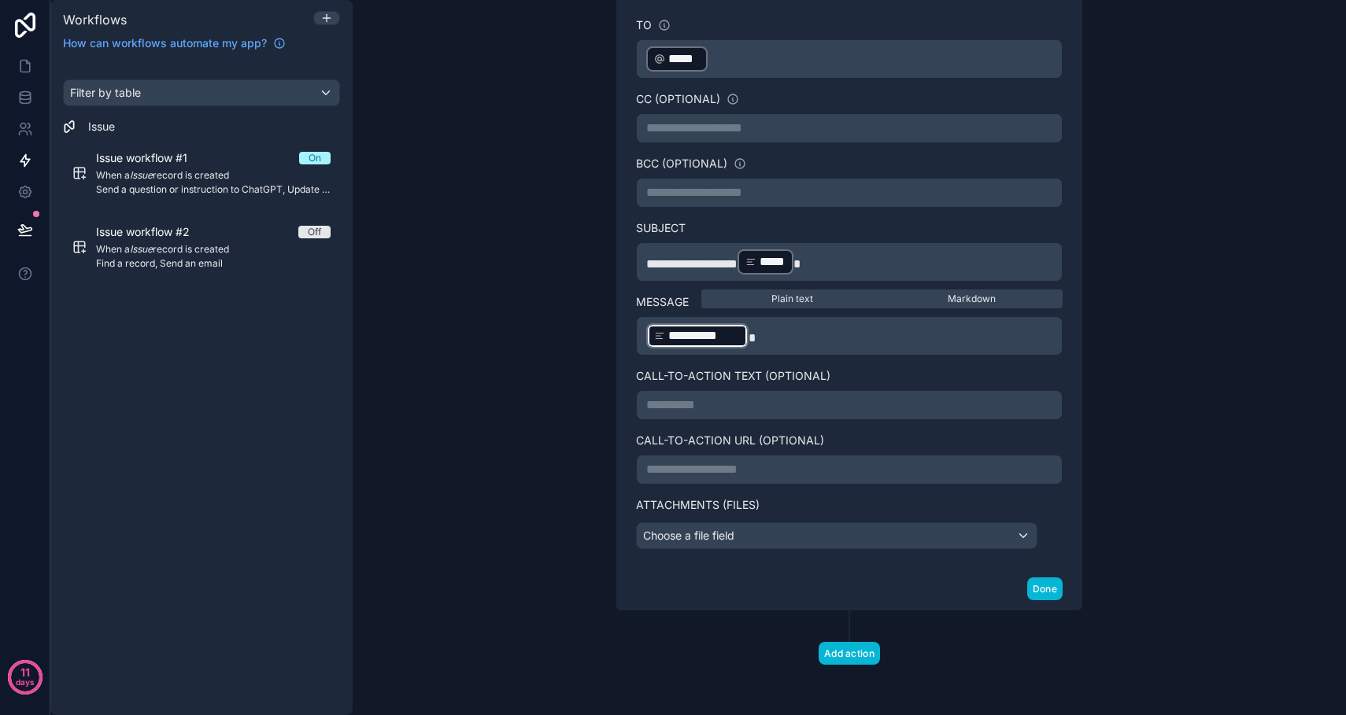
click at [581, 201] on div "**********" at bounding box center [849, 357] width 993 height 715
click at [601, 262] on div "**********" at bounding box center [849, 208] width 504 height 804
click at [1044, 589] on button "Done" at bounding box center [1044, 589] width 35 height 23
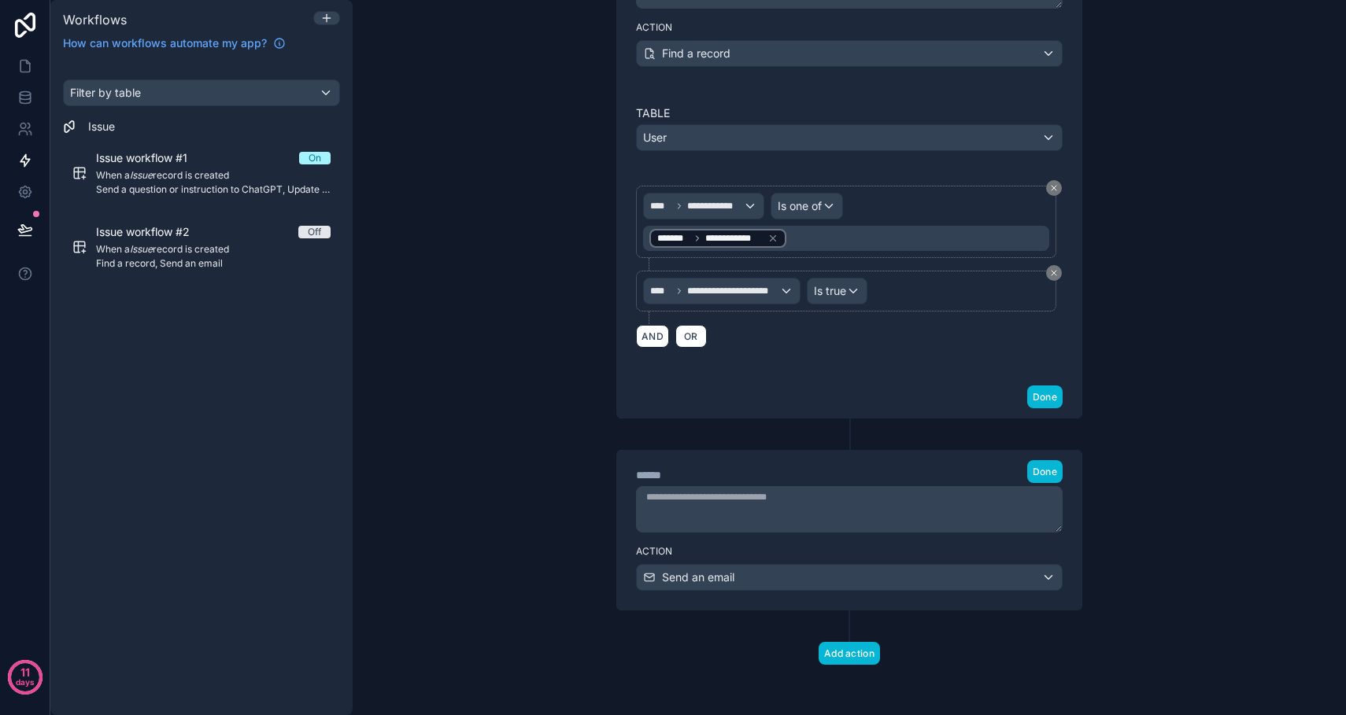
click at [964, 467] on div "****** Step 4 Done" at bounding box center [849, 471] width 427 height 23
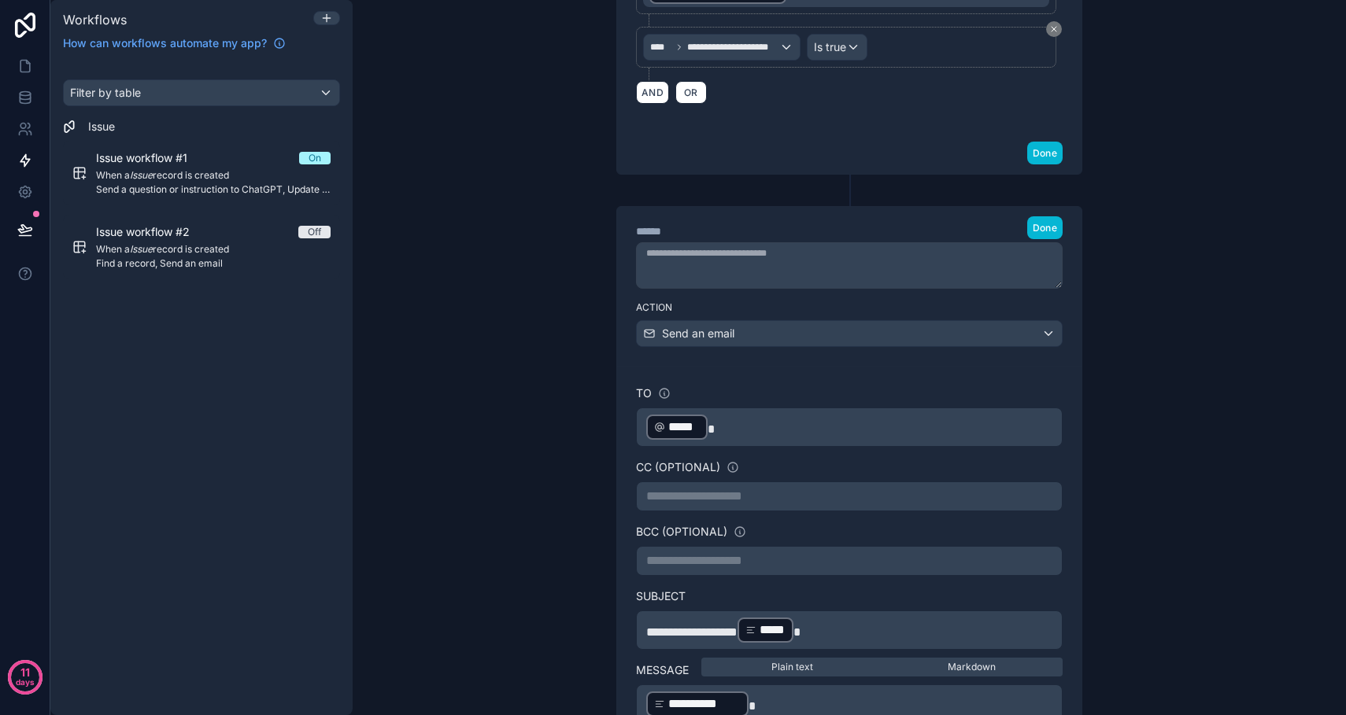
scroll to position [2036, 0]
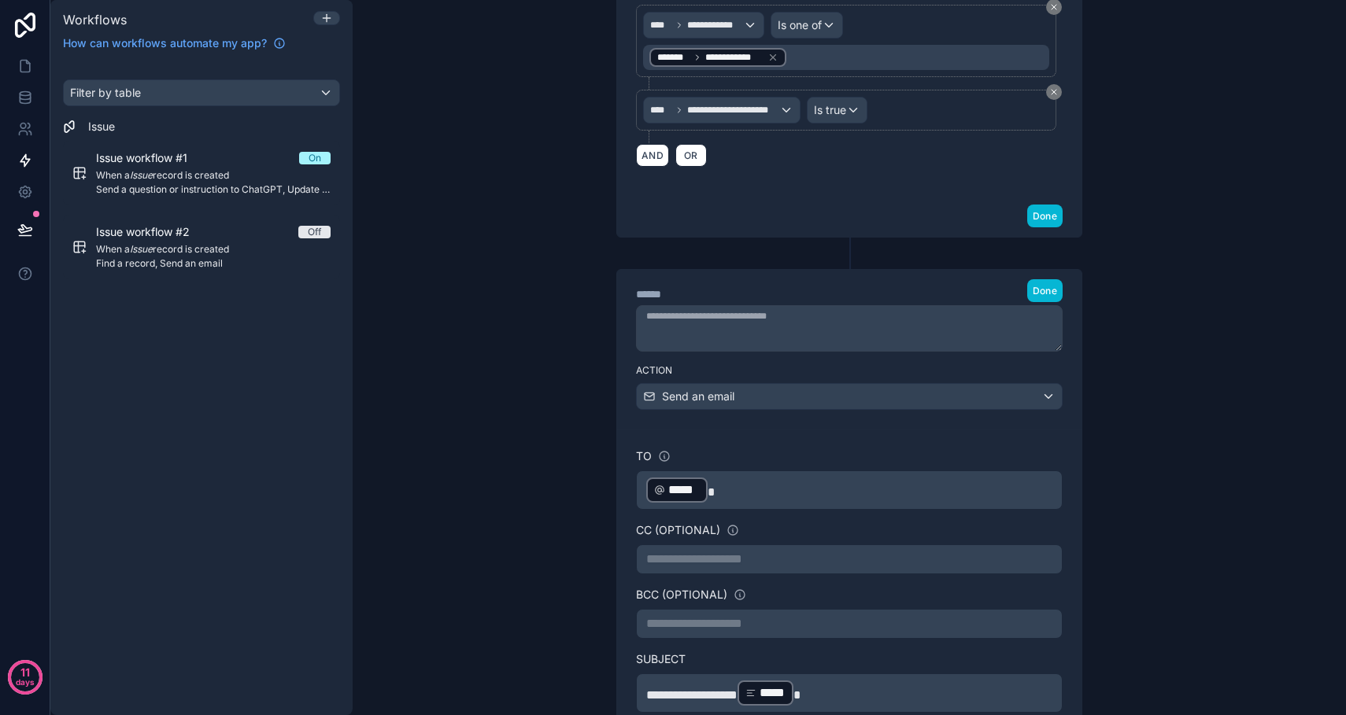
click at [683, 302] on div "******" at bounding box center [754, 295] width 236 height 16
click at [815, 409] on div "Send an email" at bounding box center [849, 396] width 425 height 25
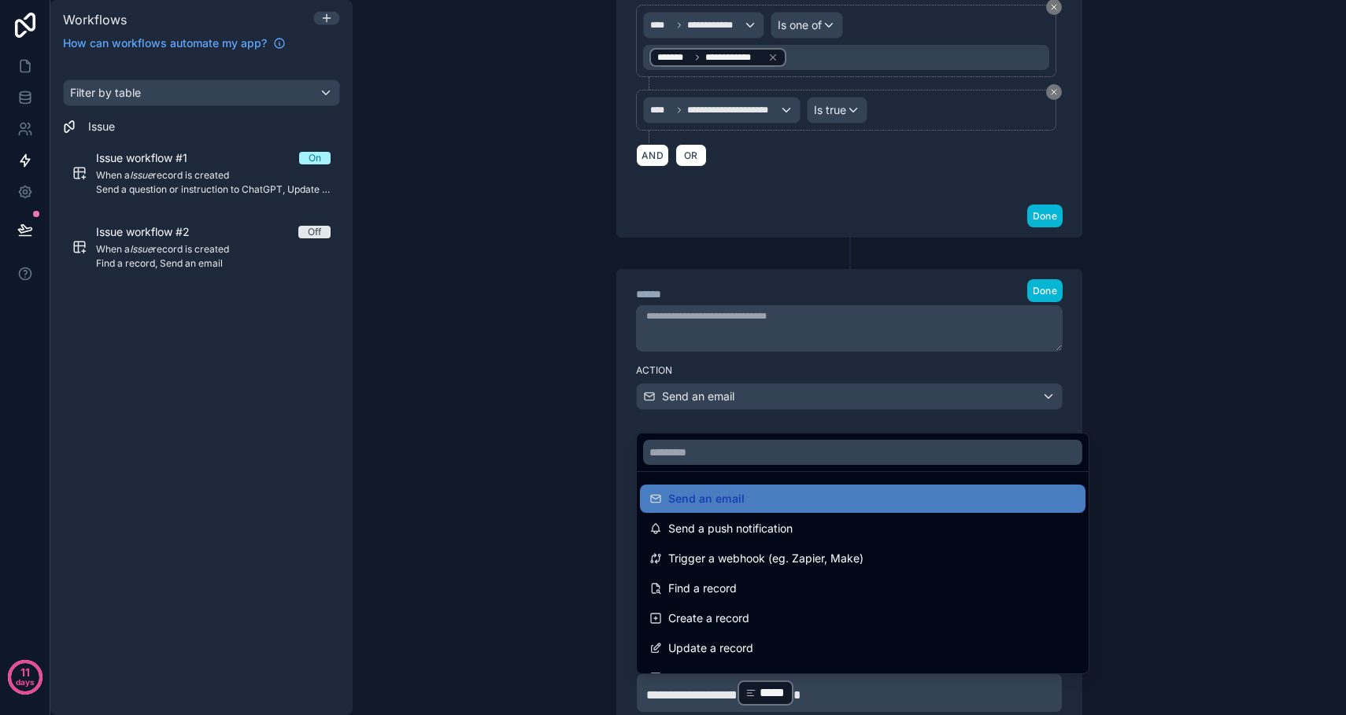
click at [836, 419] on div at bounding box center [673, 357] width 1346 height 715
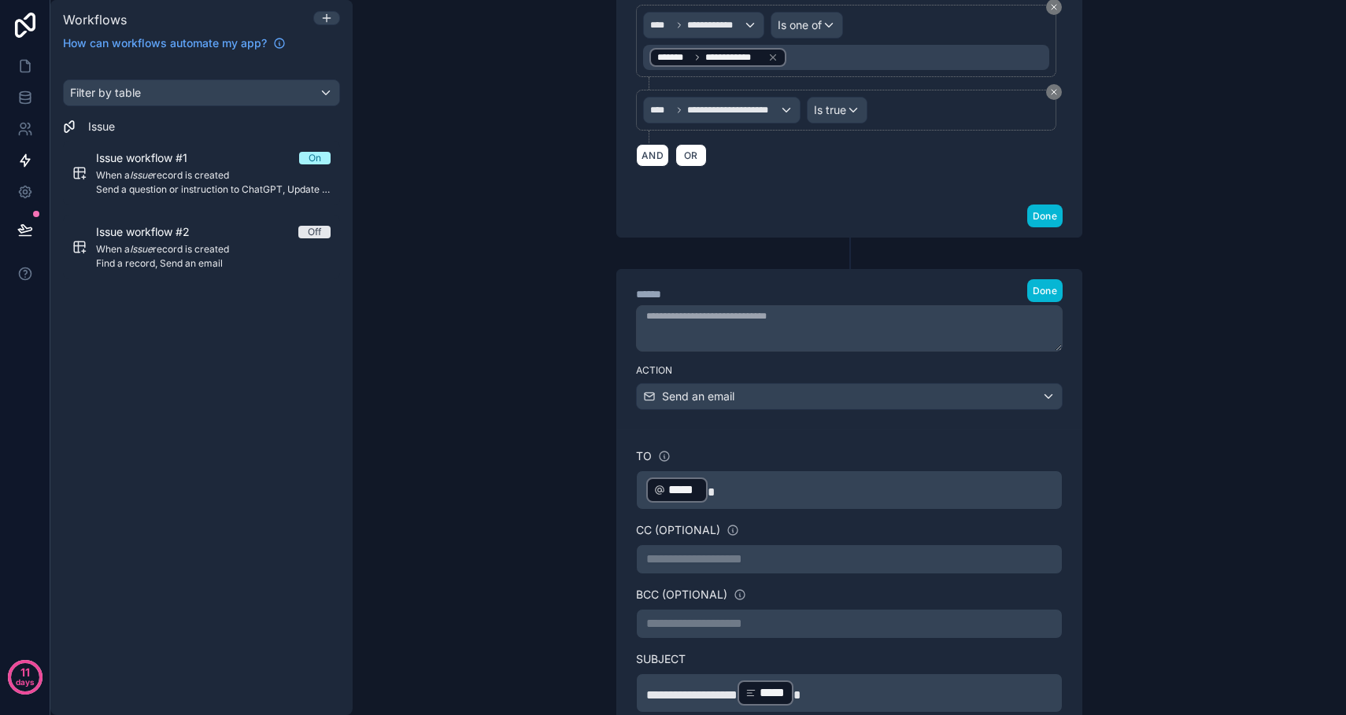
click at [839, 377] on label "Action" at bounding box center [849, 370] width 427 height 13
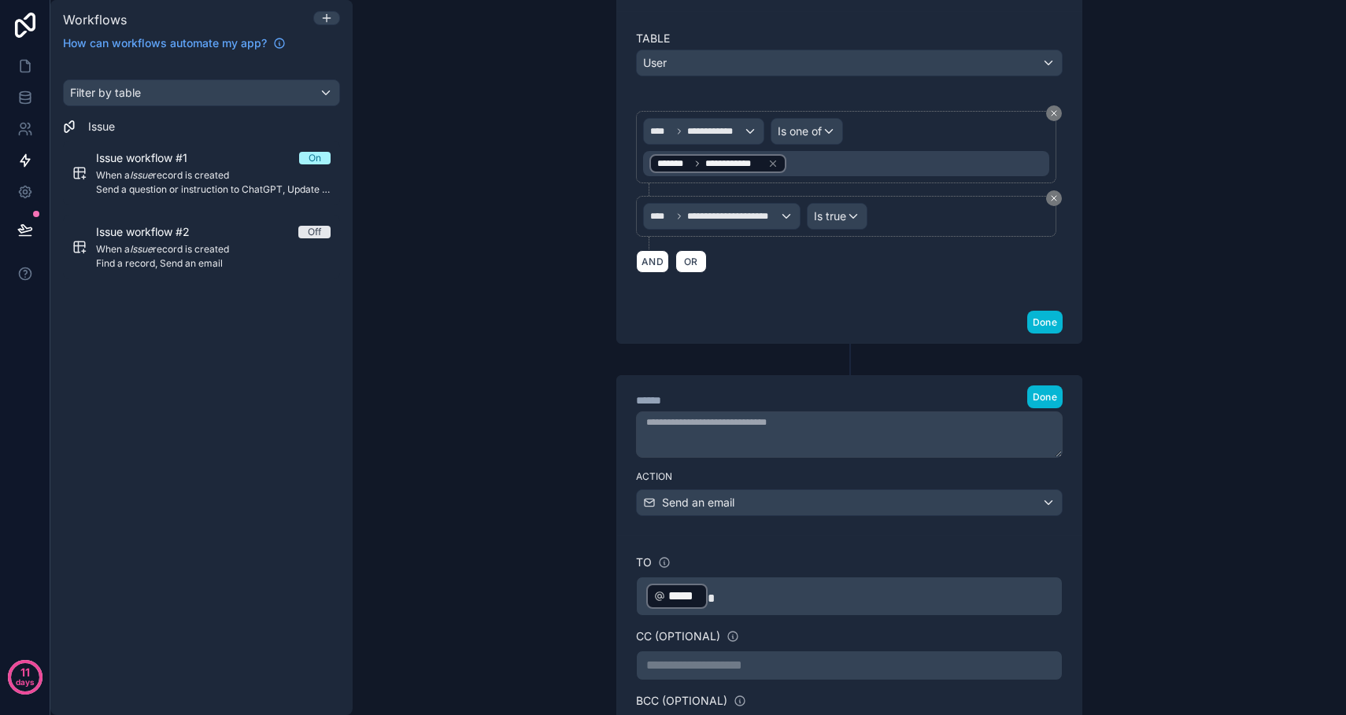
scroll to position [1925, 0]
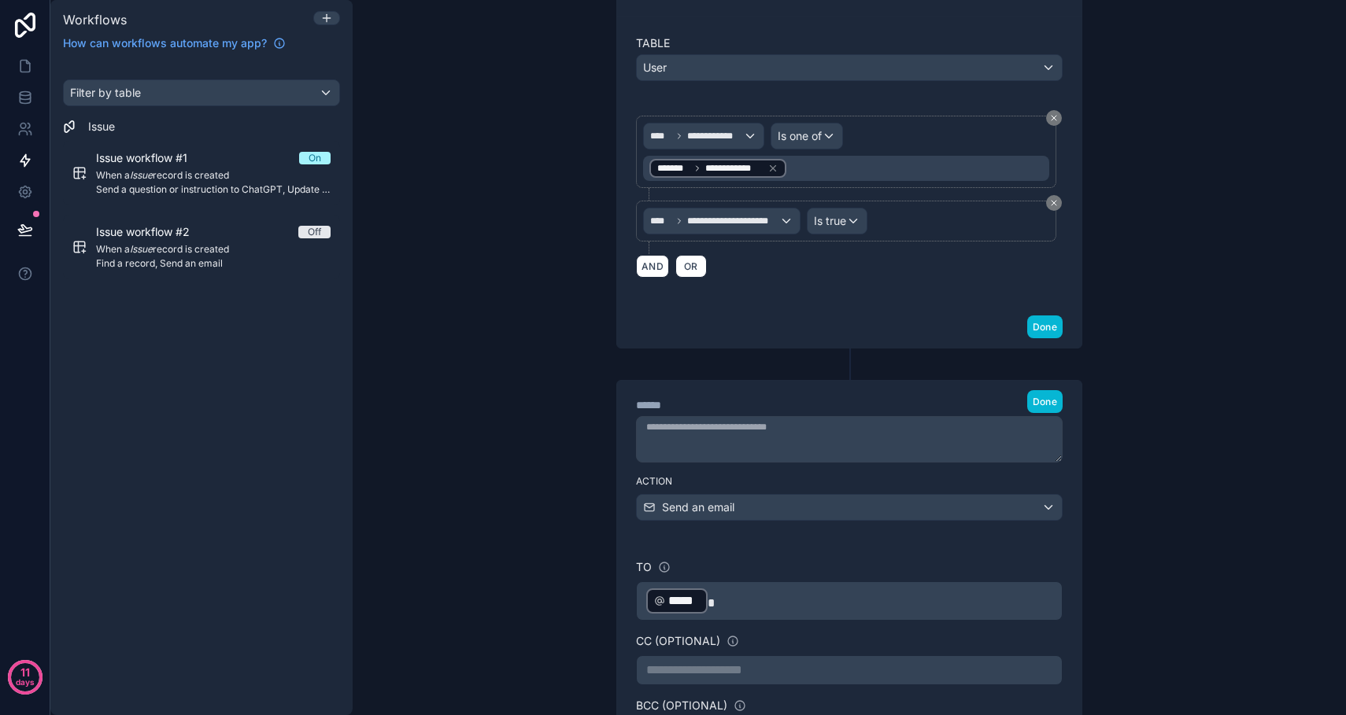
click at [738, 404] on div "****** Step 4 Done" at bounding box center [849, 425] width 464 height 88
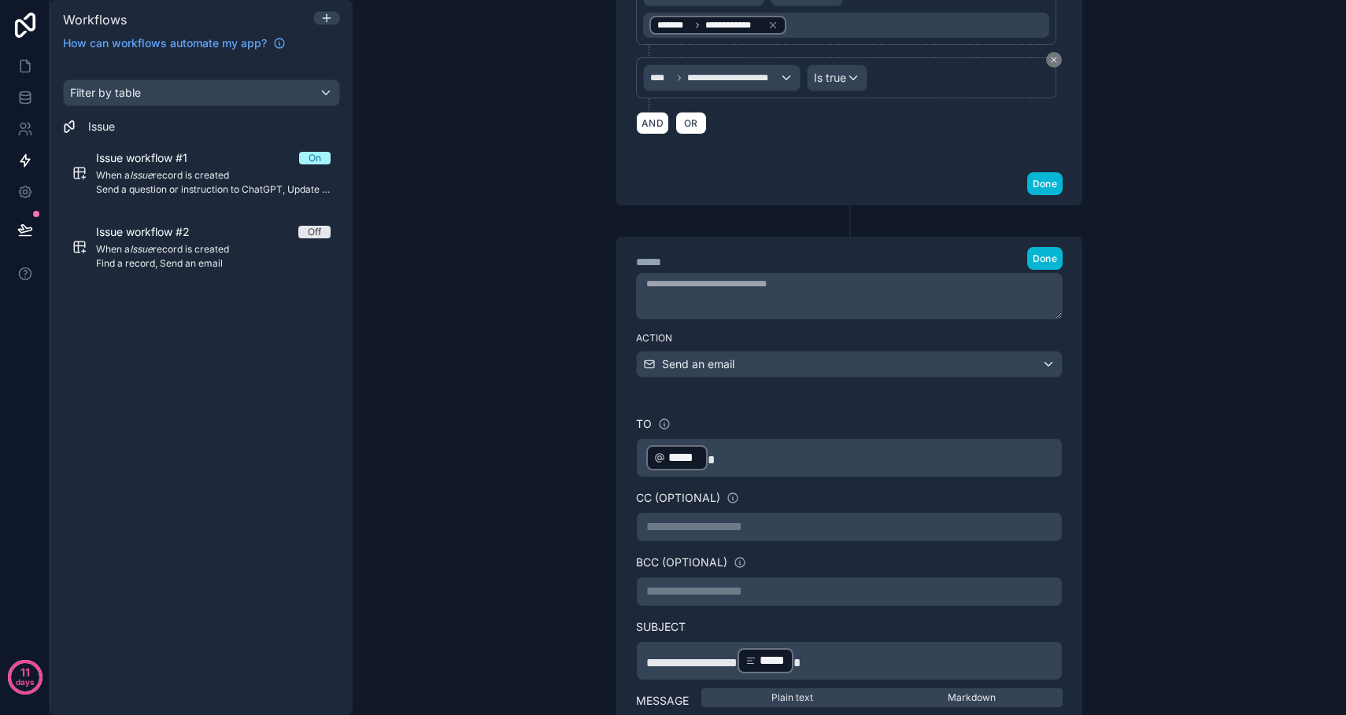
scroll to position [2068, 0]
click at [1052, 378] on div "Send an email" at bounding box center [849, 365] width 425 height 25
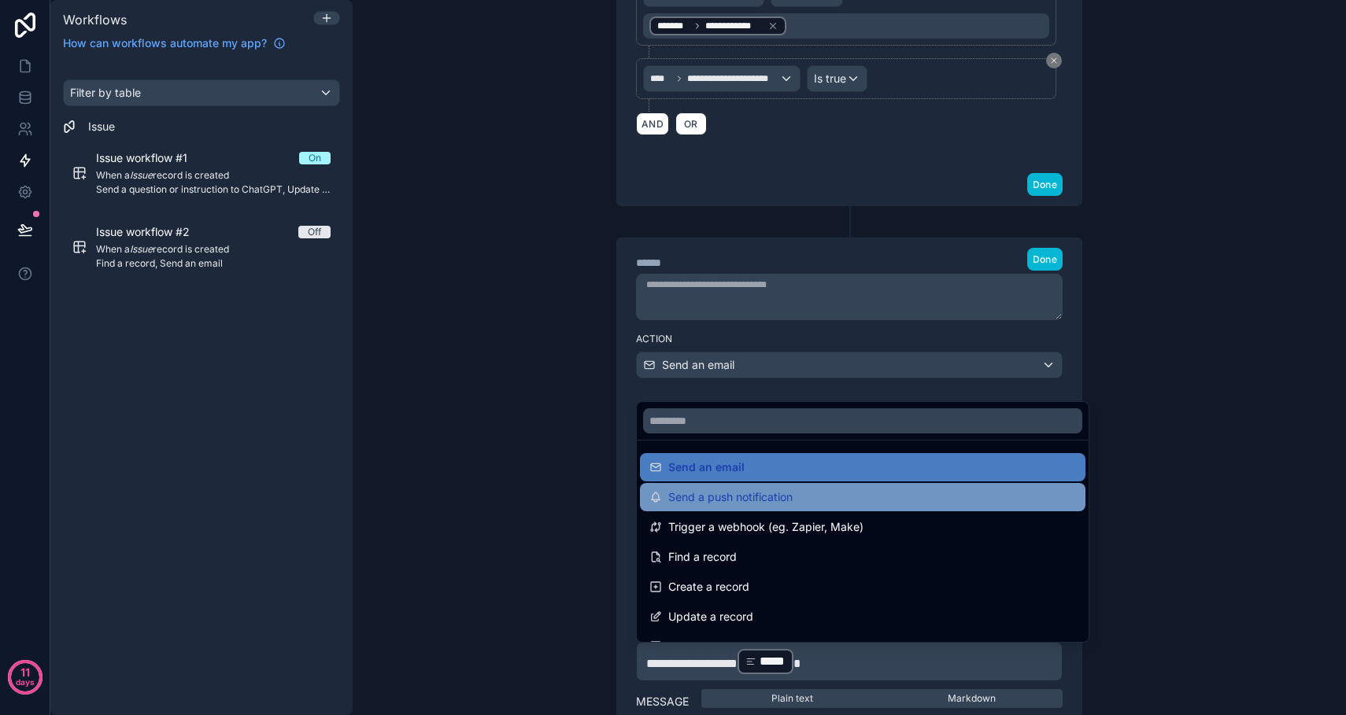
click at [805, 499] on div "Send a push notification" at bounding box center [862, 497] width 427 height 19
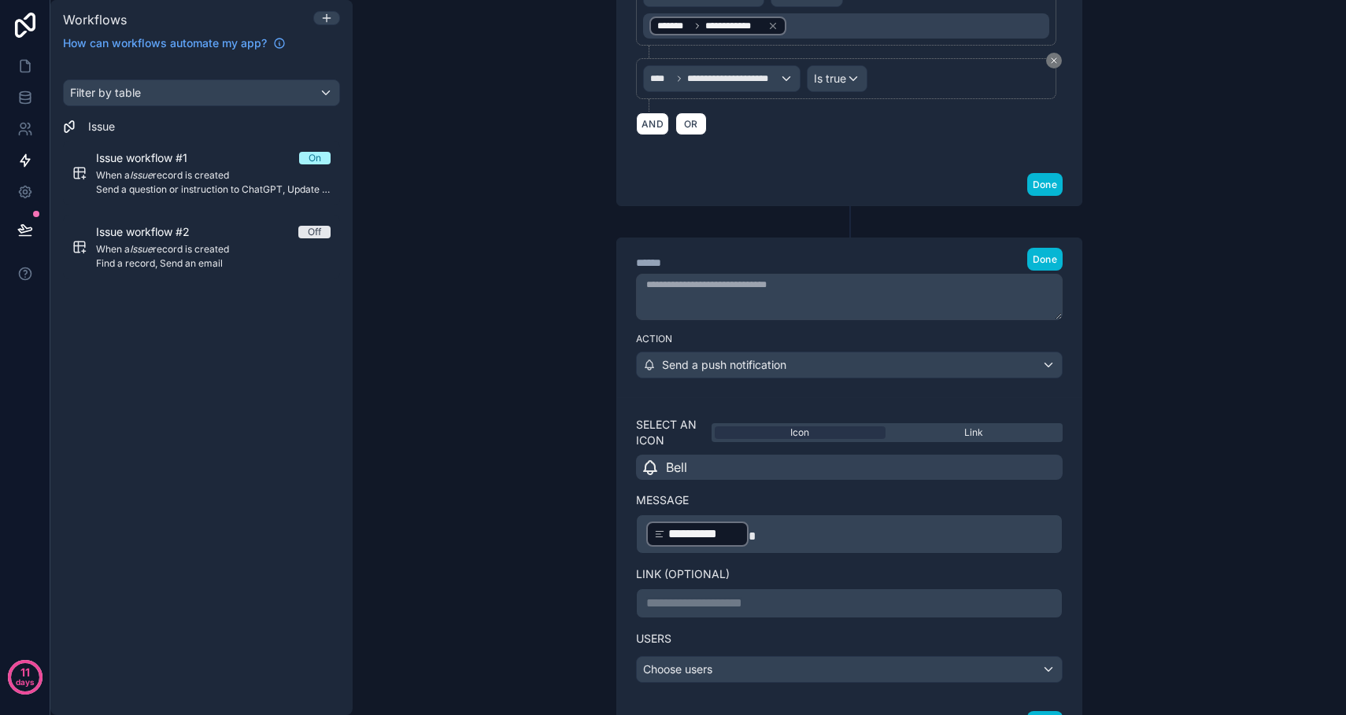
click at [1052, 378] on div "Send a push notification" at bounding box center [849, 365] width 425 height 25
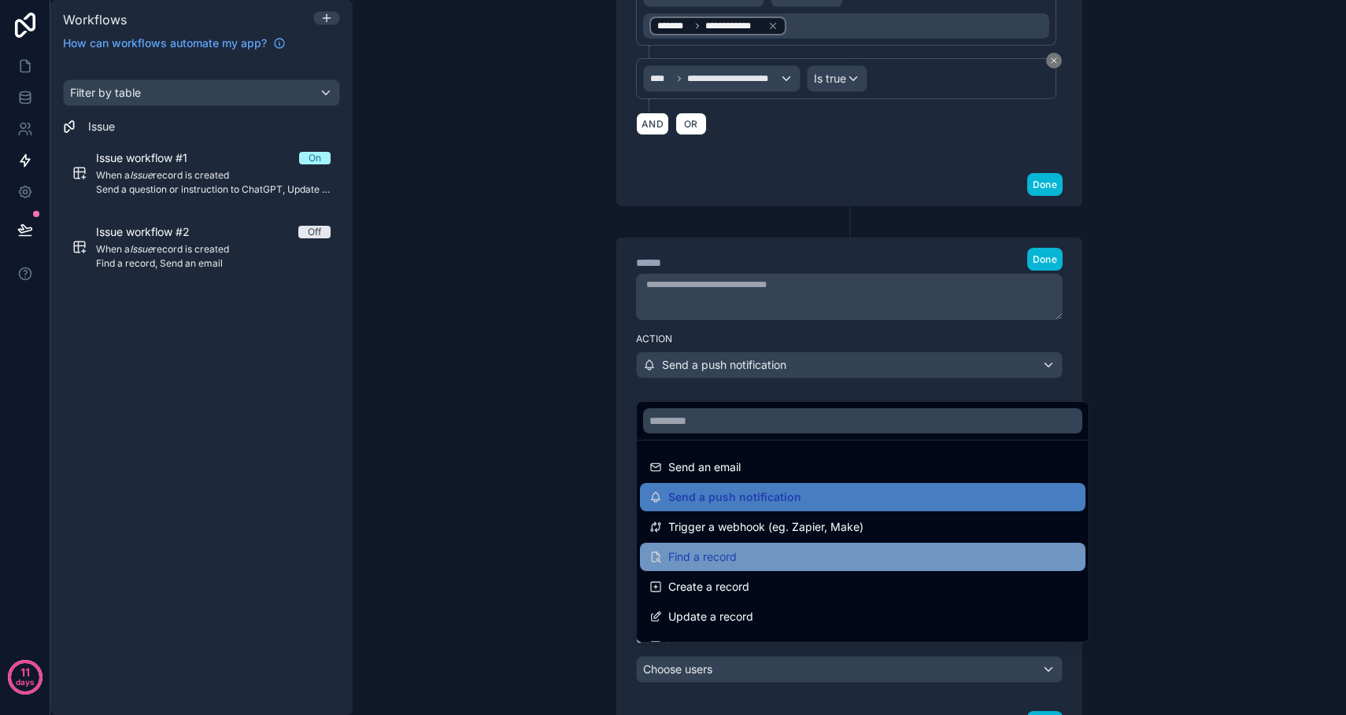
click at [800, 559] on div "Find a record" at bounding box center [862, 557] width 427 height 19
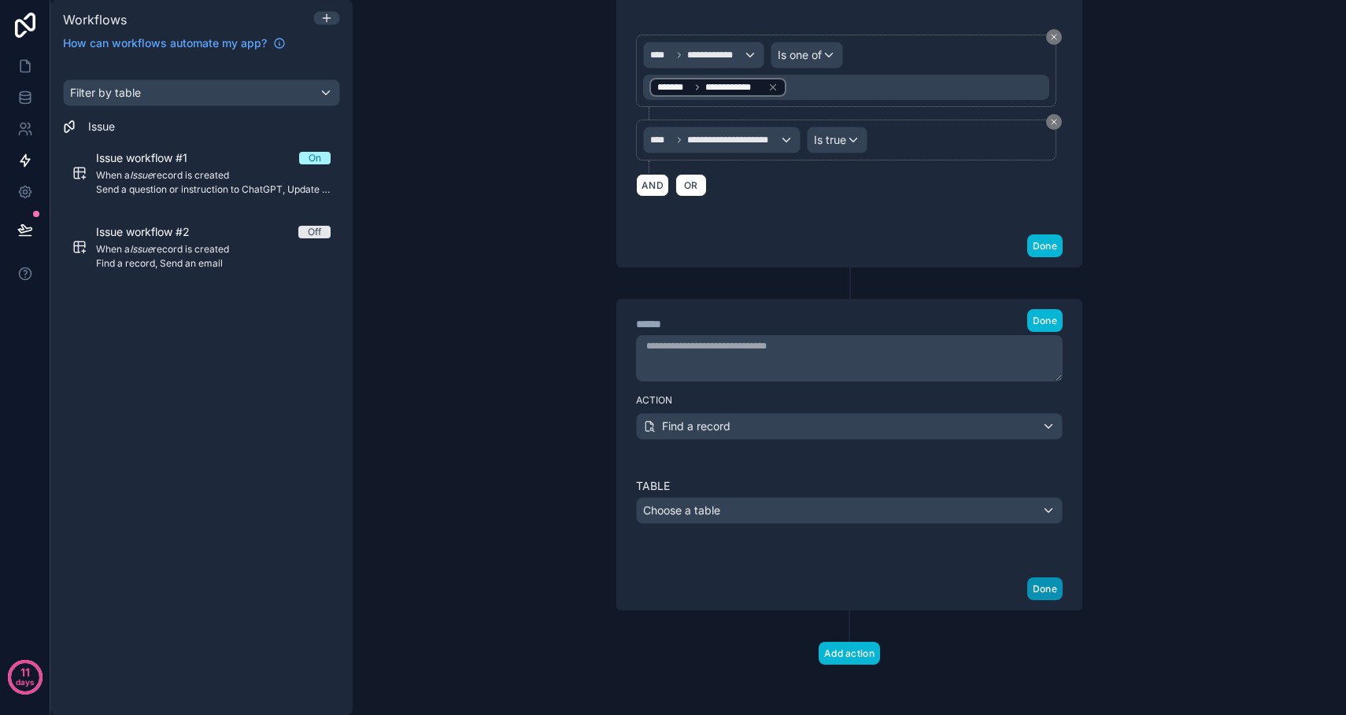
click at [1050, 590] on button "Done" at bounding box center [1044, 589] width 35 height 23
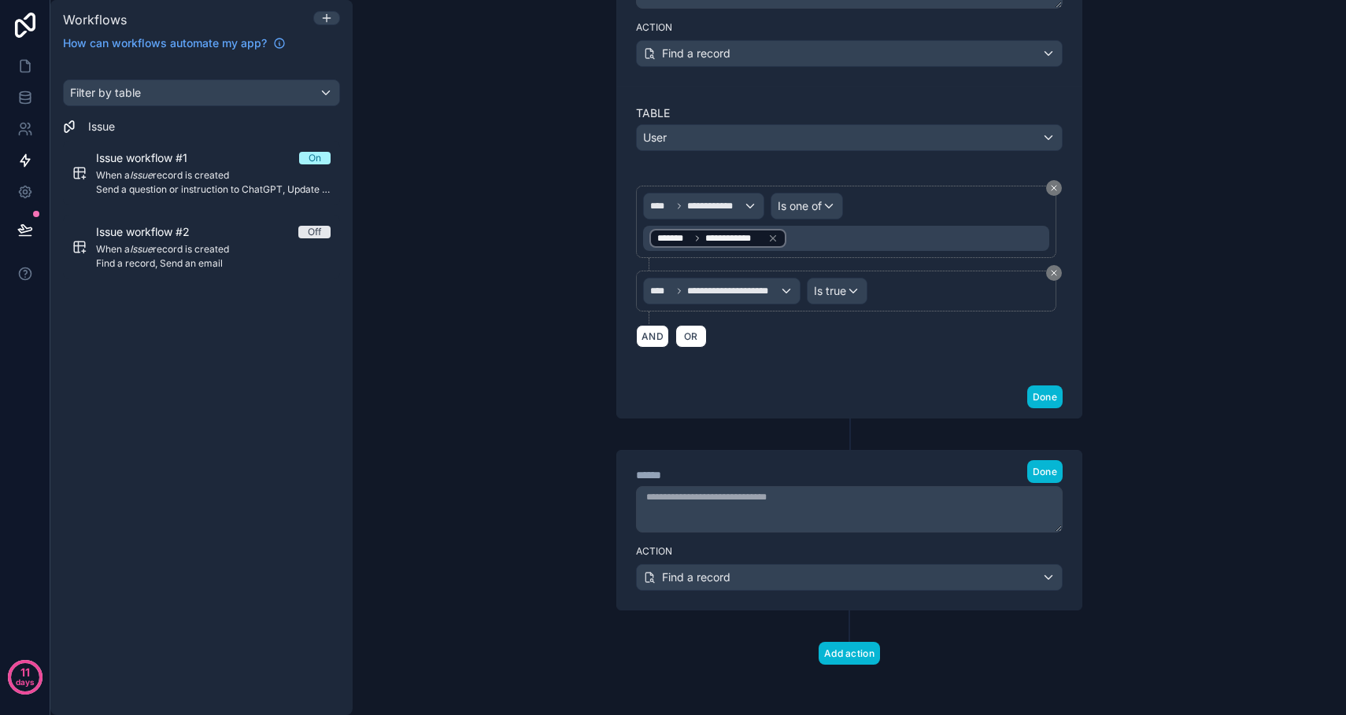
click at [929, 476] on div "****** Step 4 Done" at bounding box center [849, 471] width 427 height 23
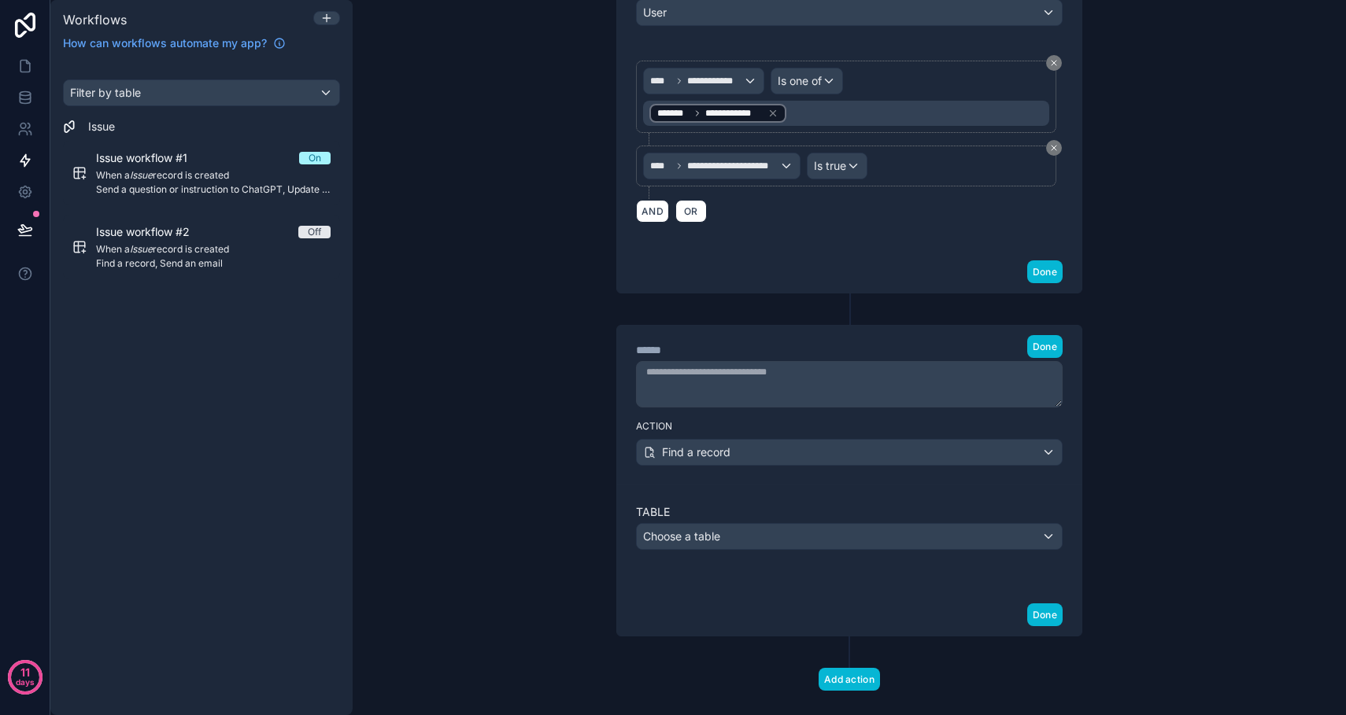
scroll to position [1995, 0]
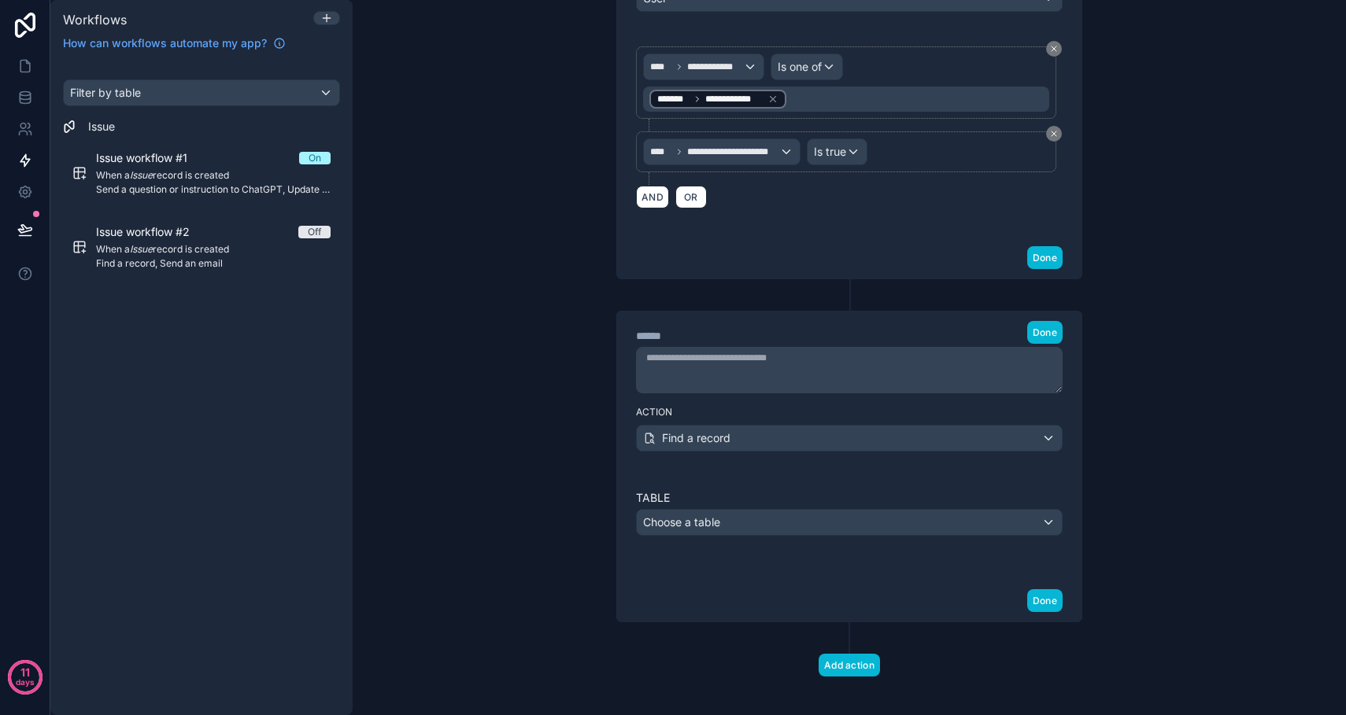
click at [654, 344] on div "******" at bounding box center [754, 336] width 236 height 16
click at [631, 347] on div "****** Step 4 Done" at bounding box center [849, 356] width 464 height 88
click at [697, 344] on div "******" at bounding box center [754, 336] width 236 height 16
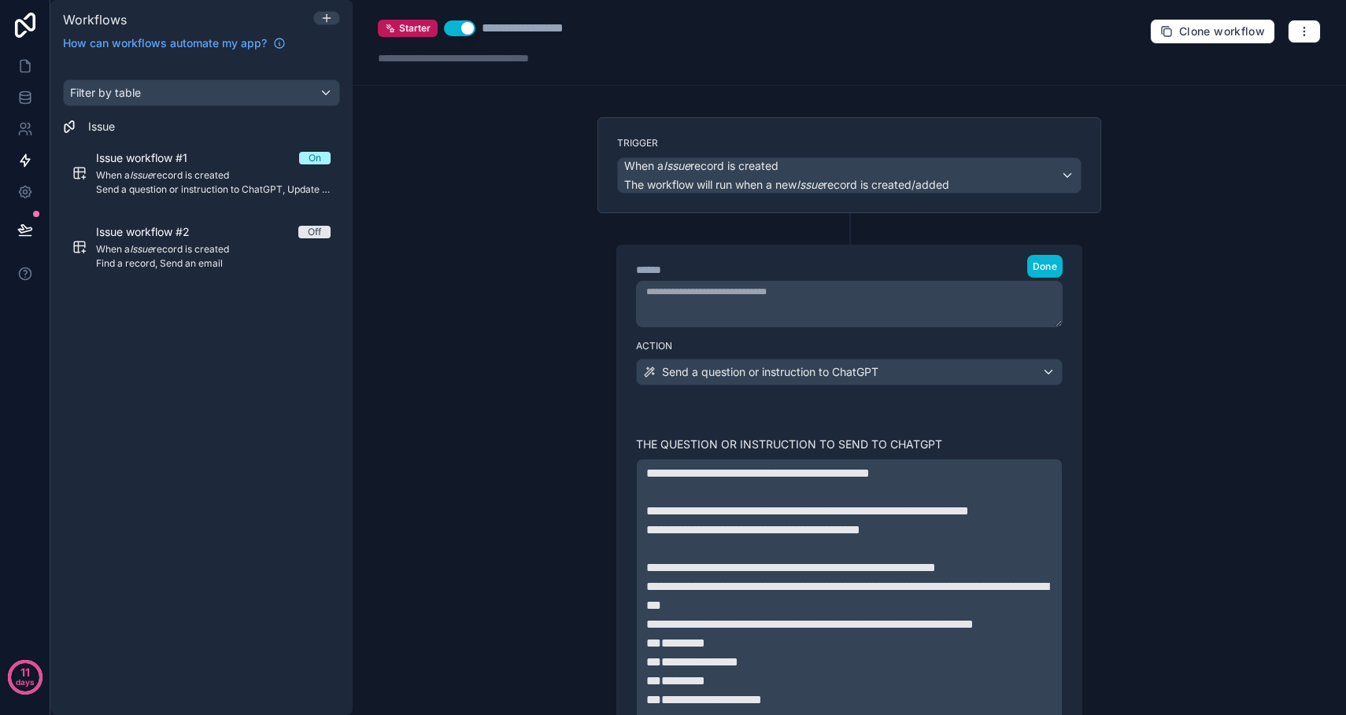
scroll to position [0, 0]
click at [1303, 34] on icon "button" at bounding box center [1304, 31] width 13 height 13
click at [1156, 379] on div "**********" at bounding box center [849, 357] width 993 height 715
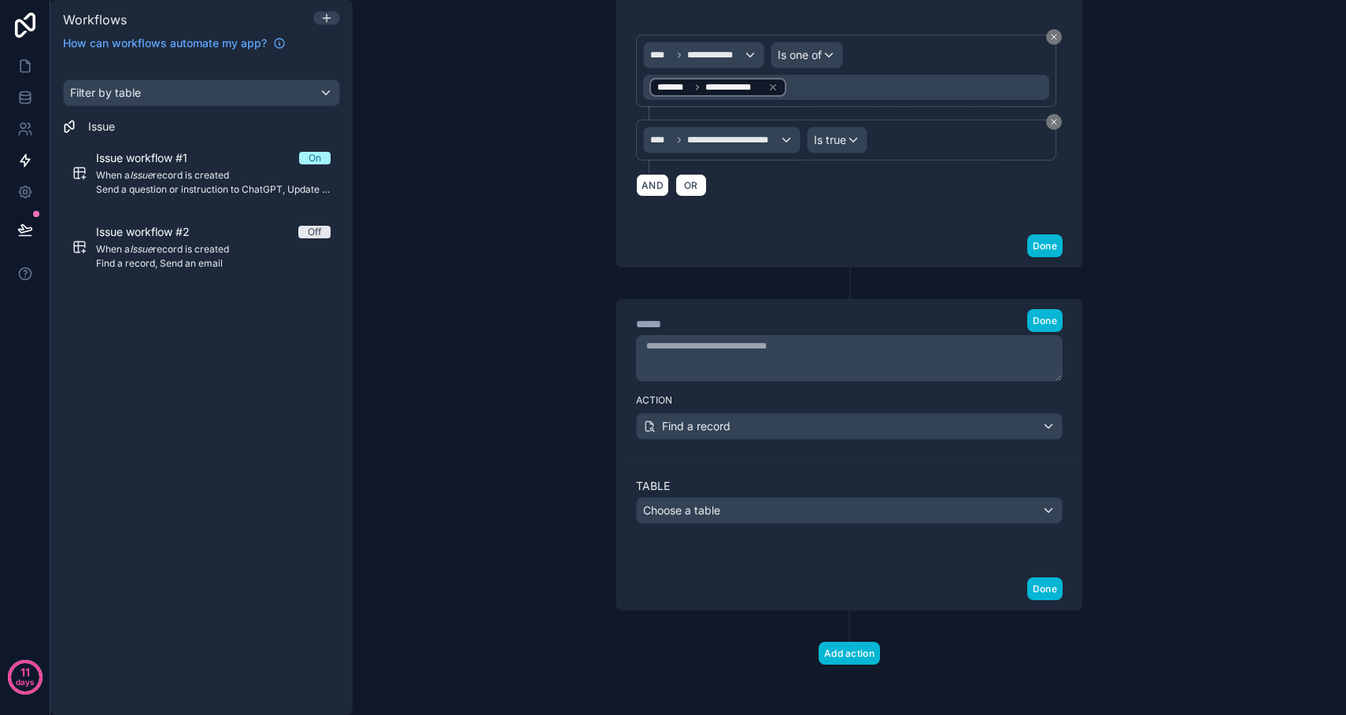
scroll to position [2024, 0]
click at [709, 317] on div "******" at bounding box center [754, 324] width 236 height 16
click at [956, 322] on div "****** Step 4 Done" at bounding box center [849, 320] width 427 height 23
click at [1043, 588] on button "Done" at bounding box center [1044, 589] width 35 height 23
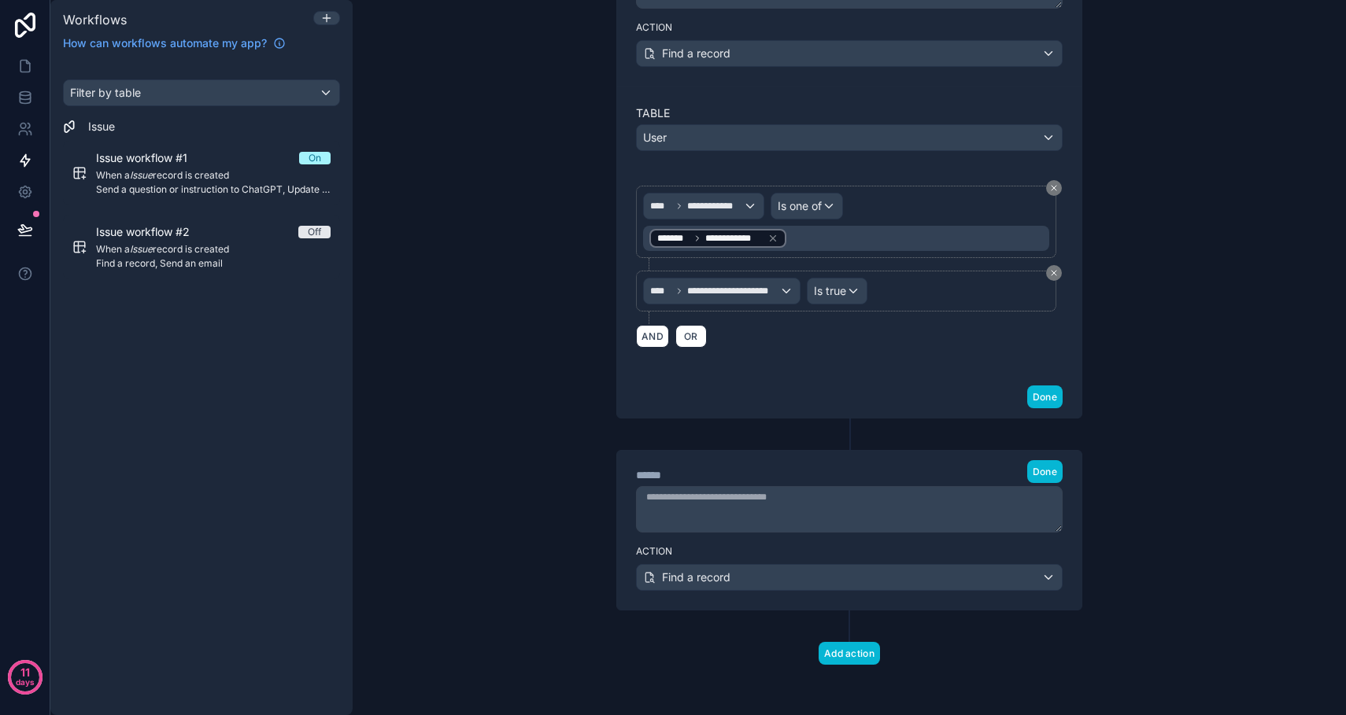
click at [1051, 578] on div "Find a record" at bounding box center [849, 577] width 425 height 25
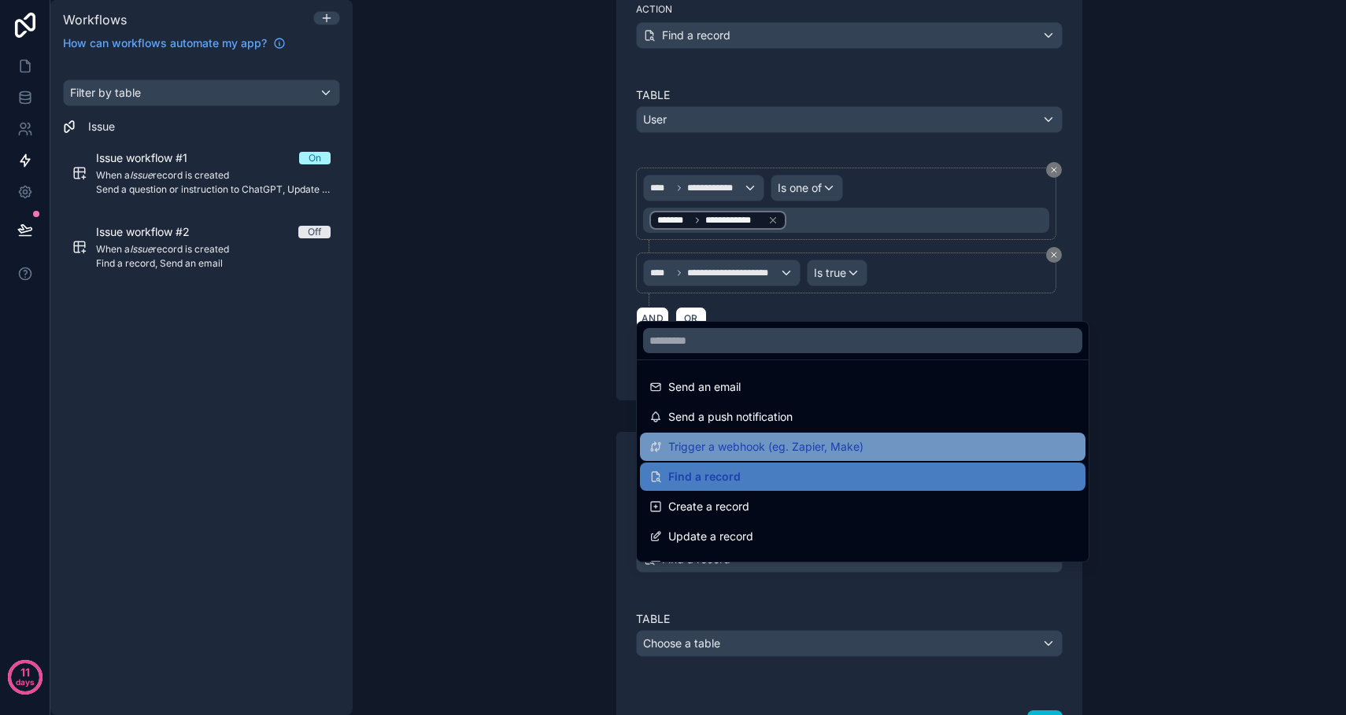
scroll to position [0, 0]
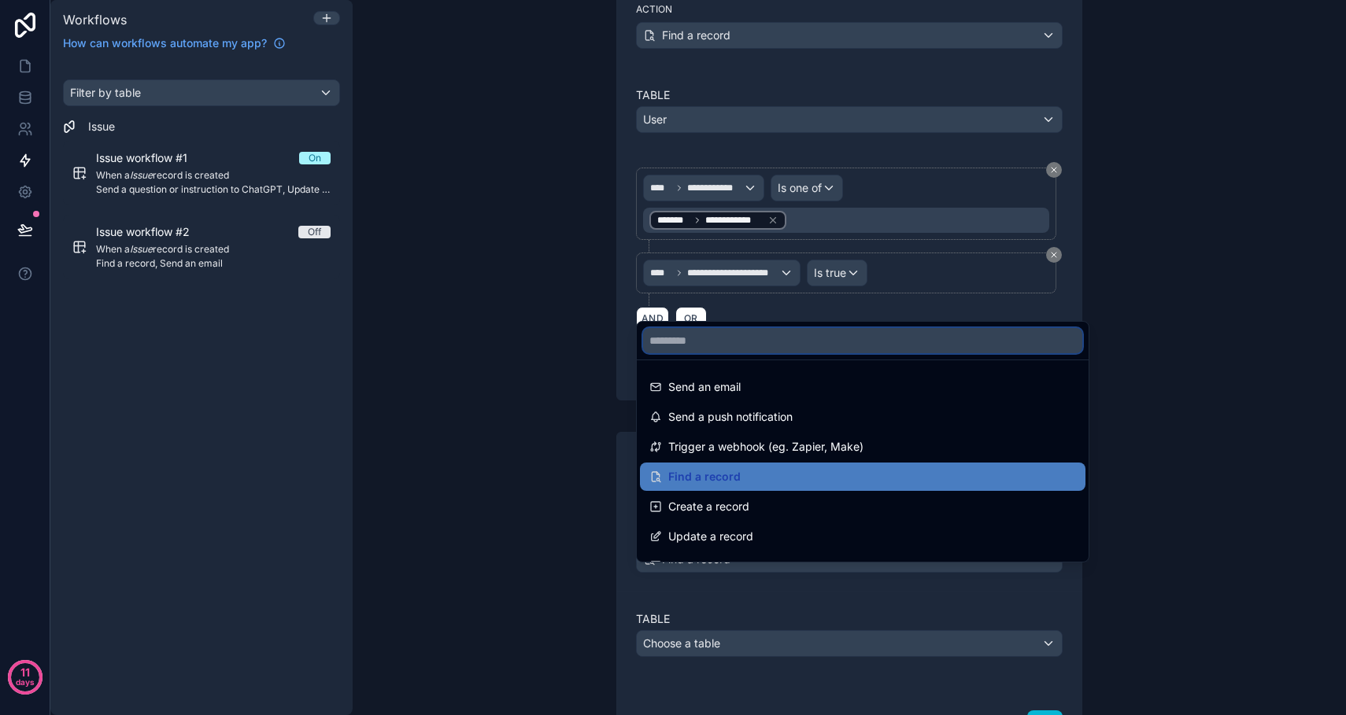
click at [693, 337] on input "text" at bounding box center [862, 340] width 439 height 25
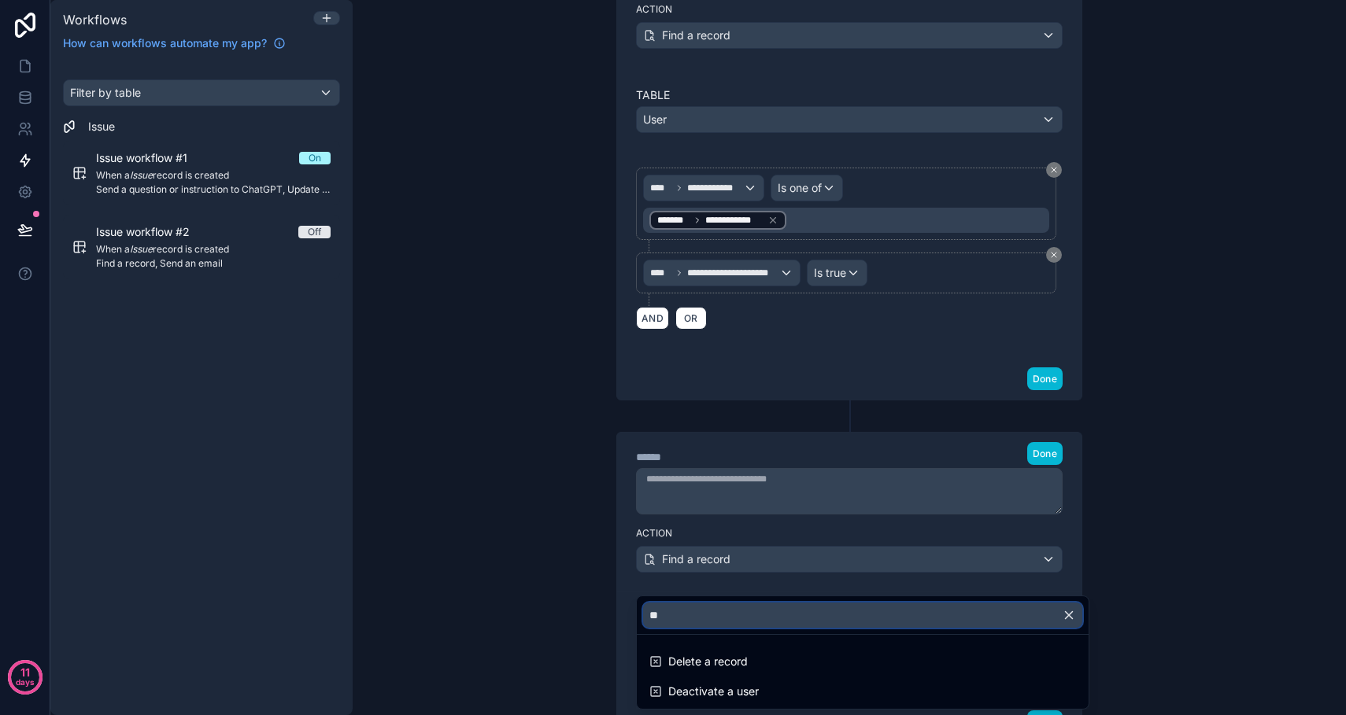
type input "**"
click at [691, 537] on div at bounding box center [673, 357] width 1346 height 715
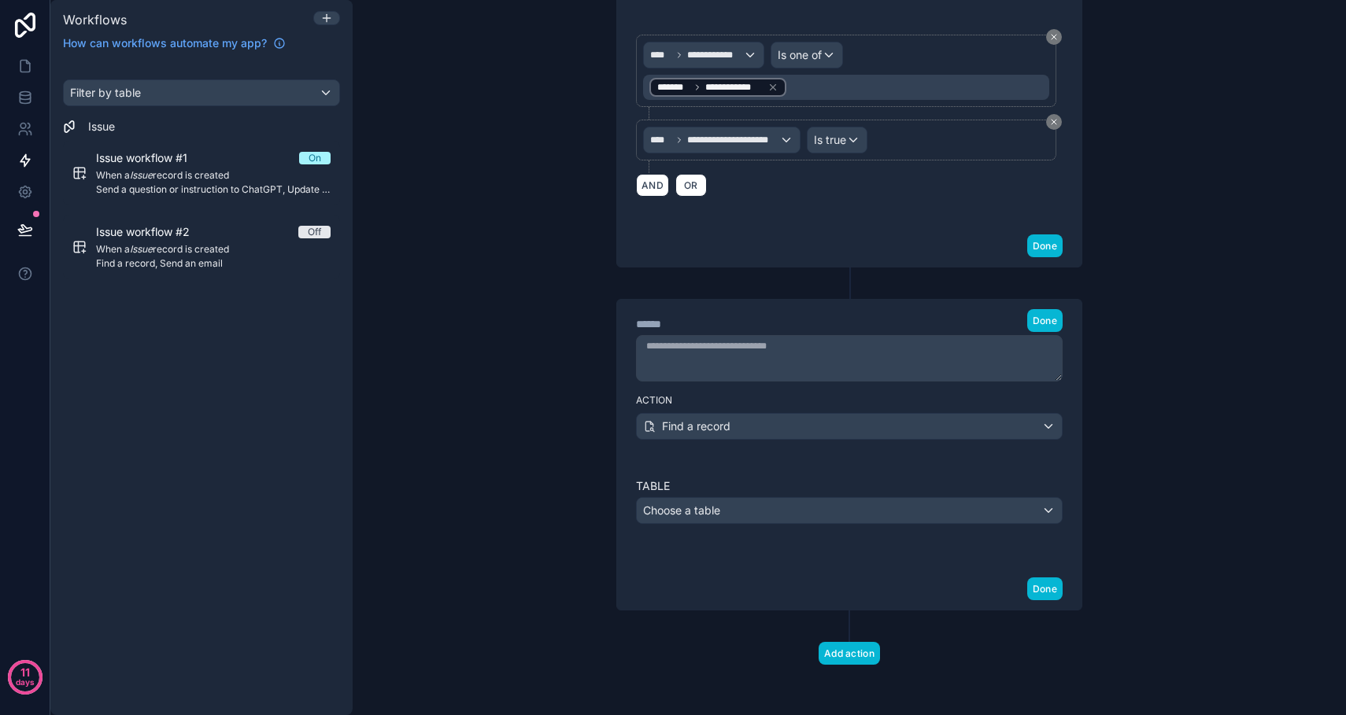
scroll to position [2024, 0]
click at [746, 561] on div "Table Choose a table" at bounding box center [849, 513] width 464 height 109
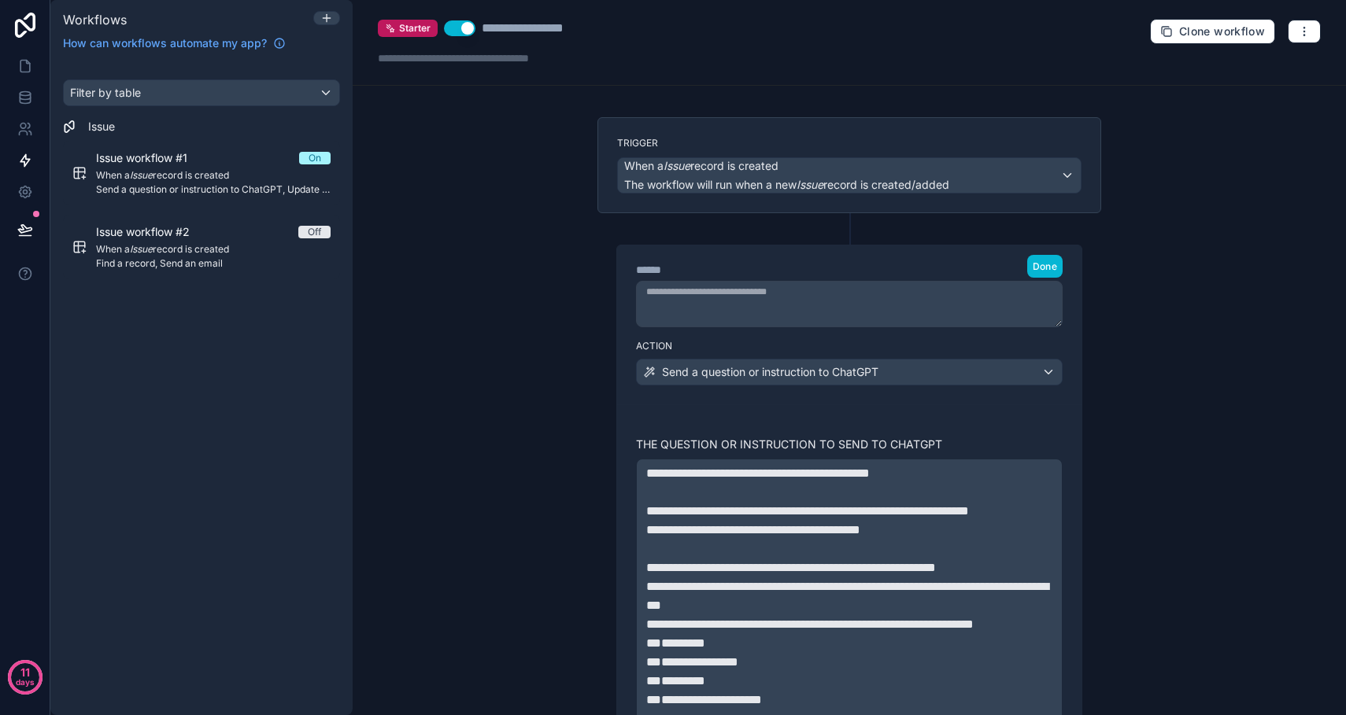
scroll to position [0, 0]
click at [1160, 258] on div "**********" at bounding box center [849, 357] width 993 height 715
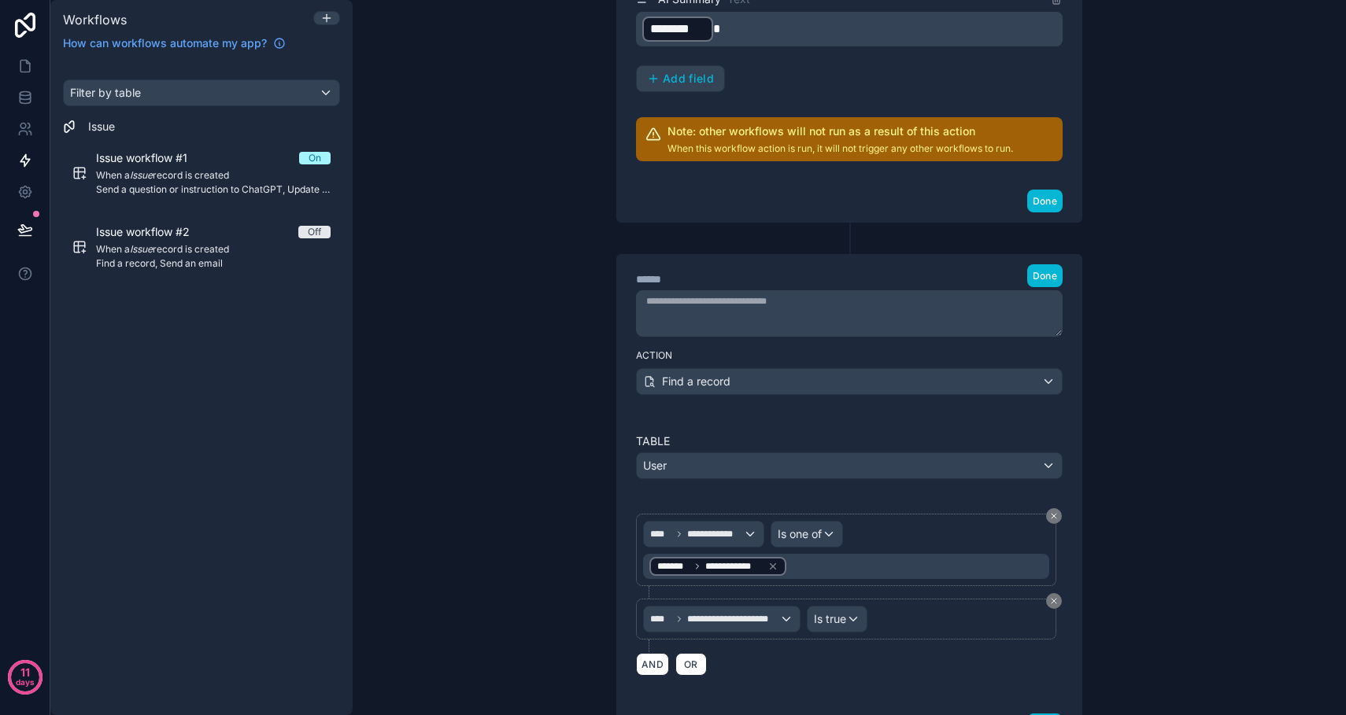
scroll to position [1551, 0]
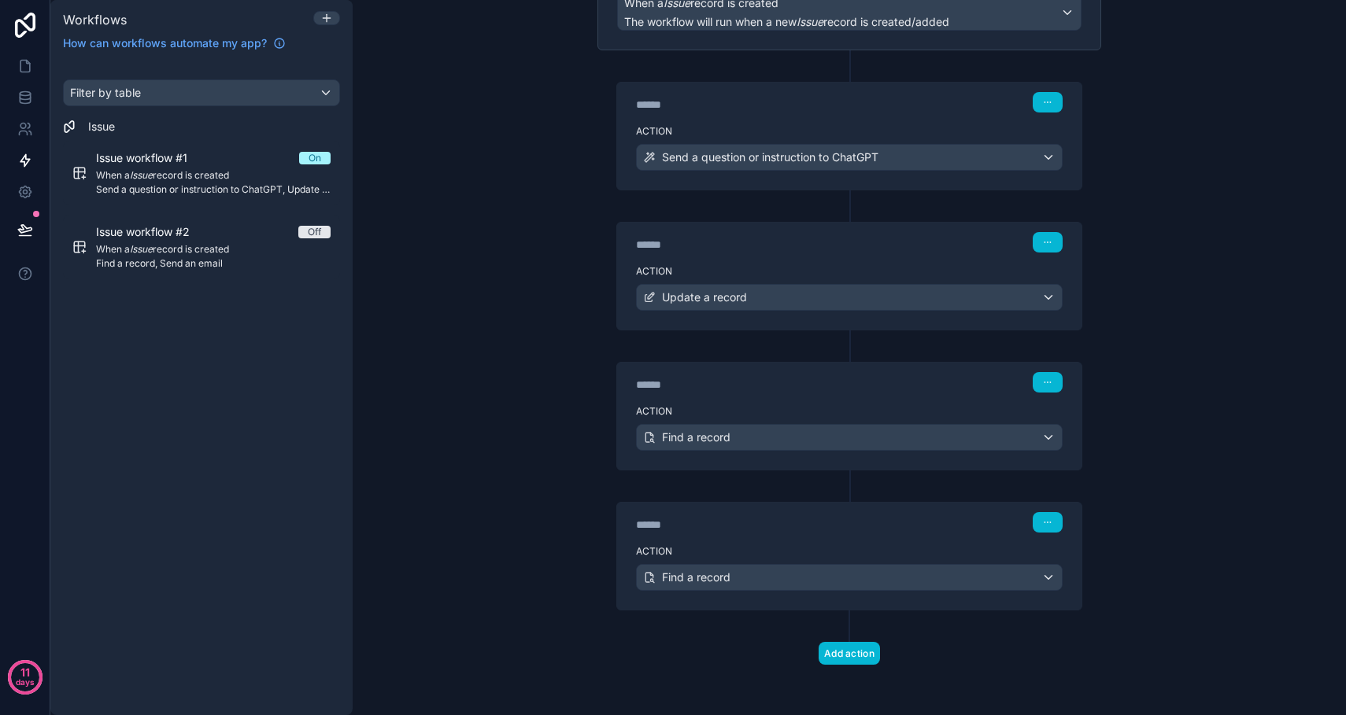
scroll to position [163, 0]
click at [1050, 523] on icon "button" at bounding box center [1047, 522] width 9 height 9
click at [952, 521] on div "****** Step 4" at bounding box center [849, 522] width 427 height 20
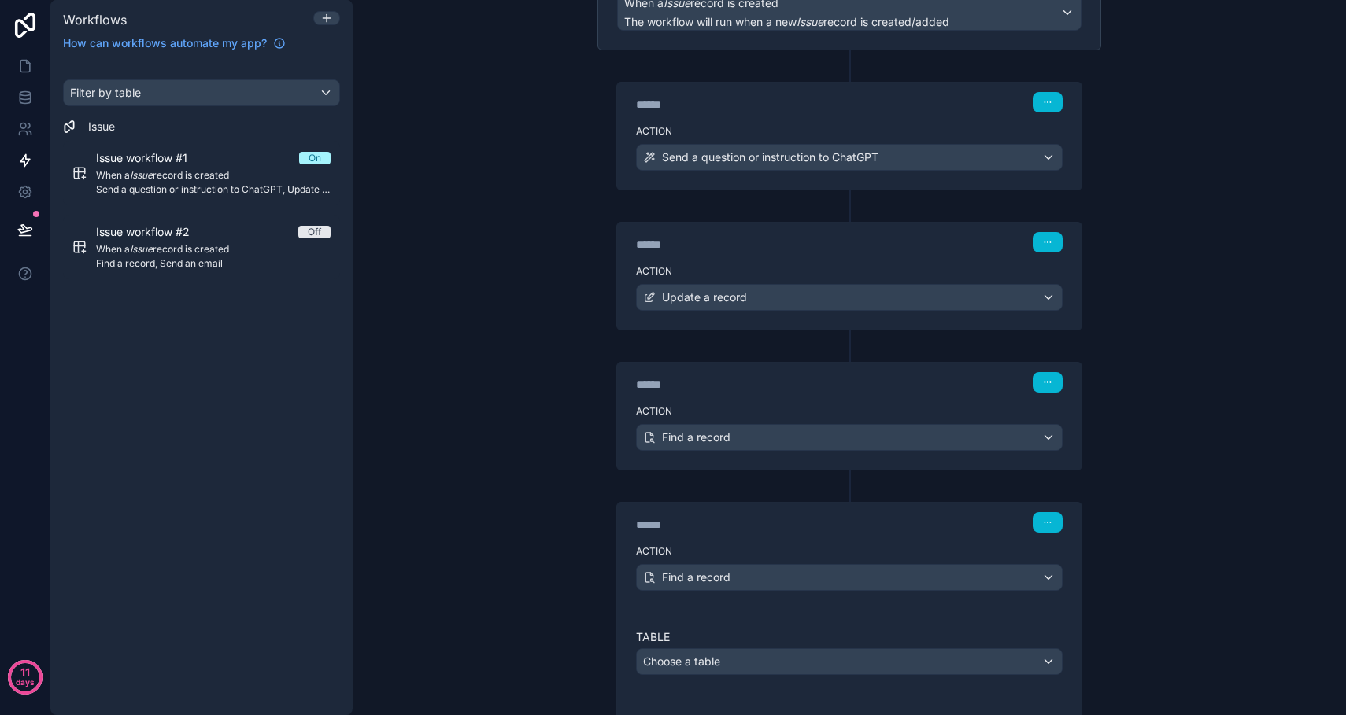
click at [884, 392] on div "****** Step 3" at bounding box center [849, 382] width 427 height 20
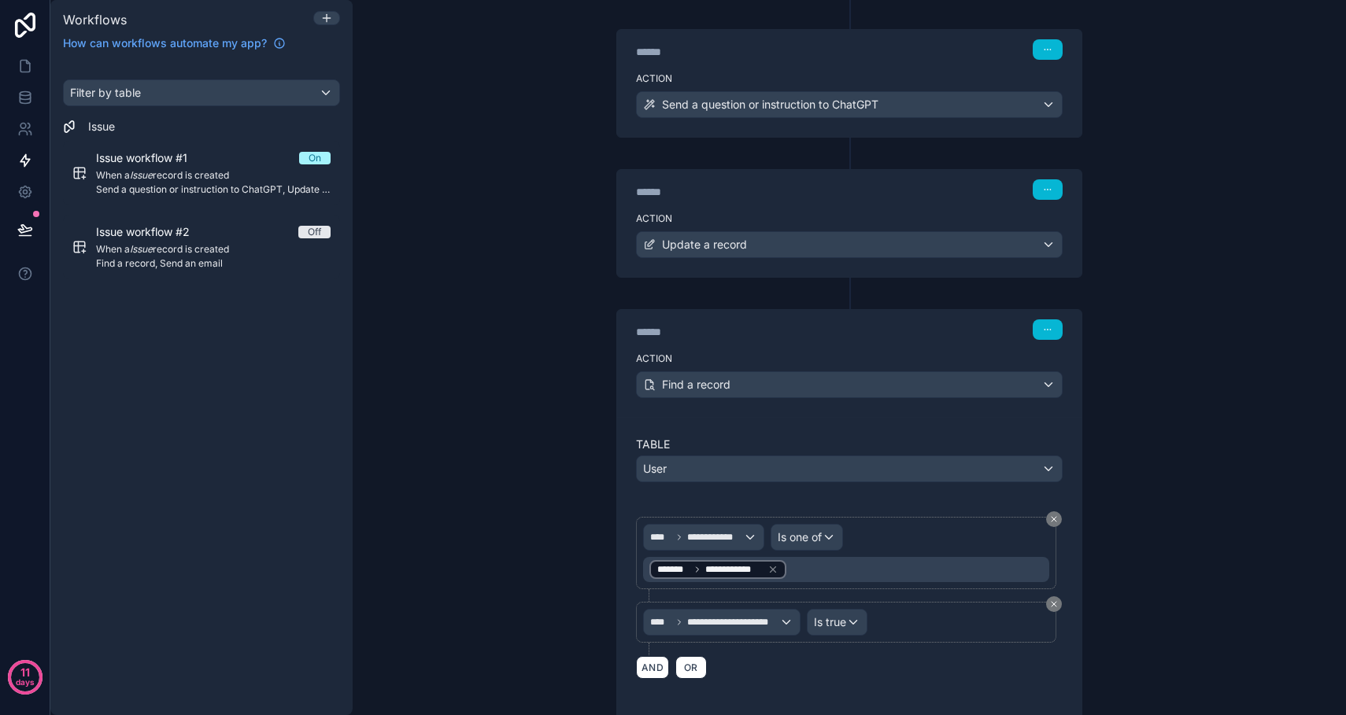
scroll to position [220, 0]
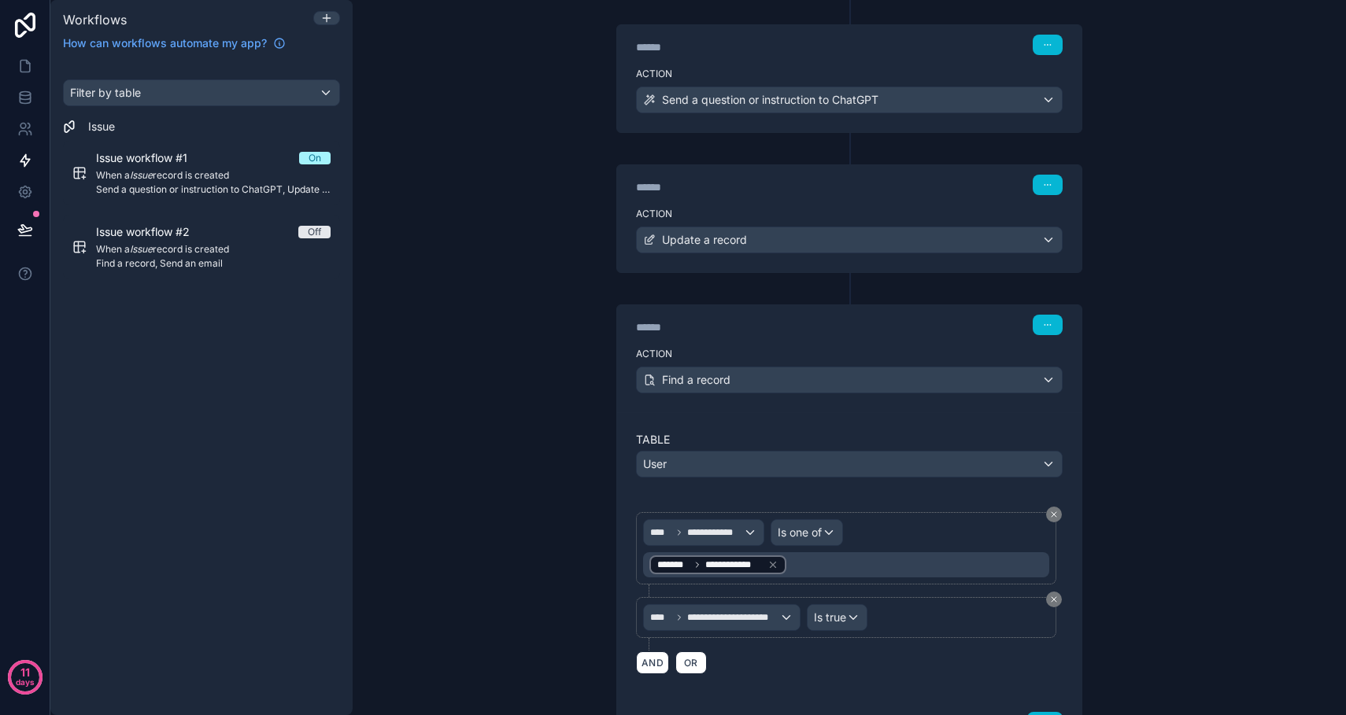
click at [767, 194] on div "******" at bounding box center [754, 187] width 236 height 16
click at [735, 193] on div "******" at bounding box center [754, 187] width 236 height 16
click at [841, 227] on div "Update a record" at bounding box center [849, 239] width 425 height 25
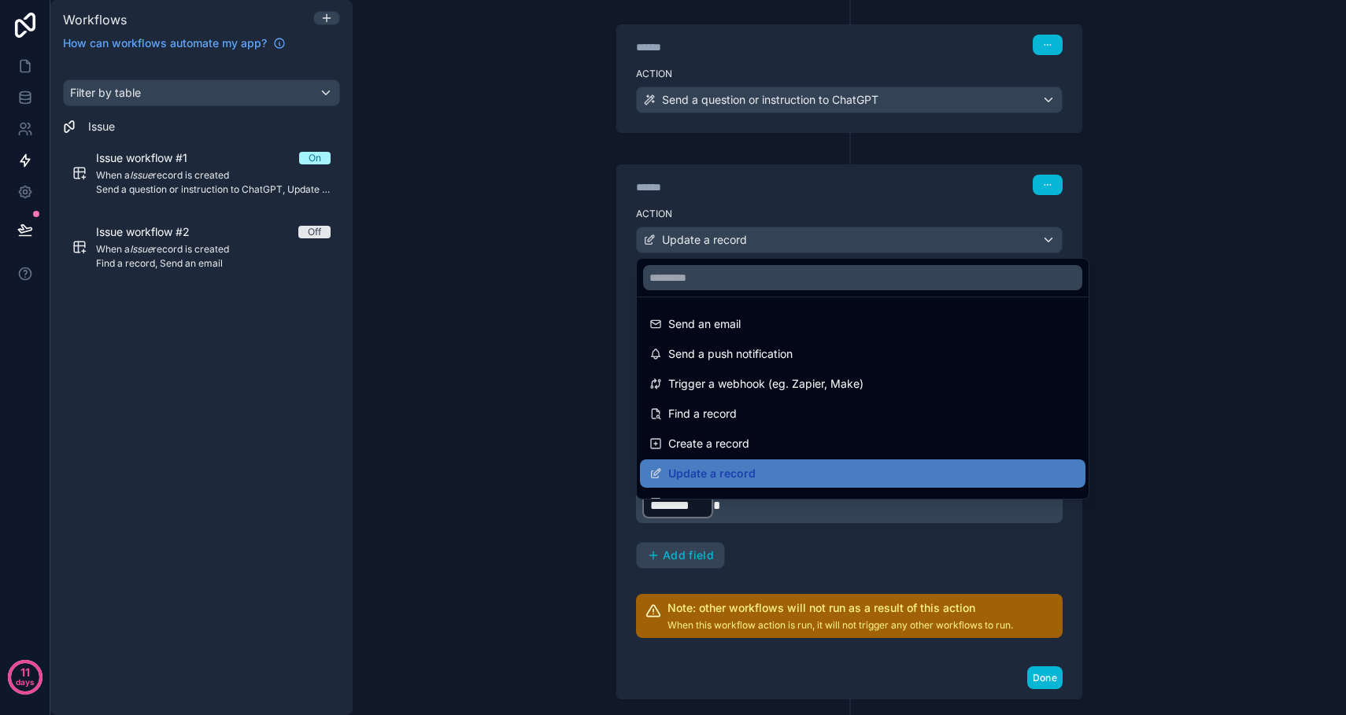
click at [777, 242] on div at bounding box center [673, 357] width 1346 height 715
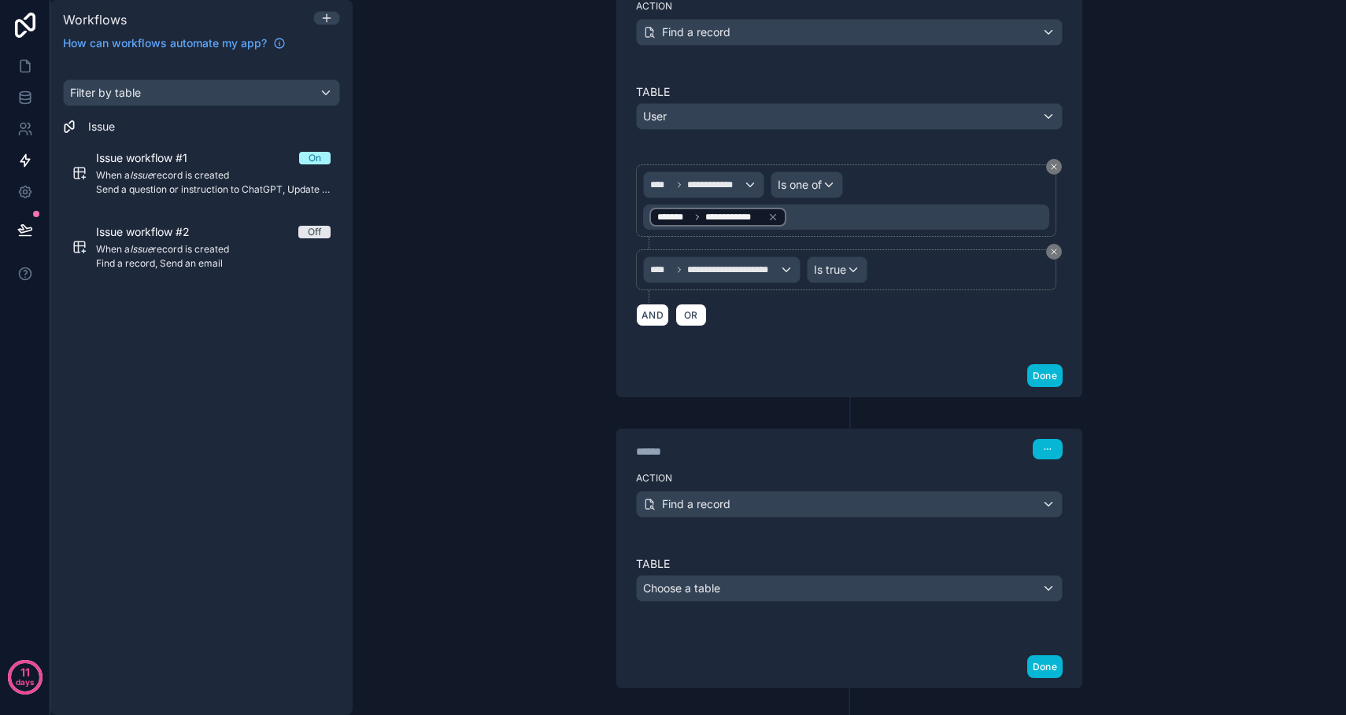
scroll to position [1008, 0]
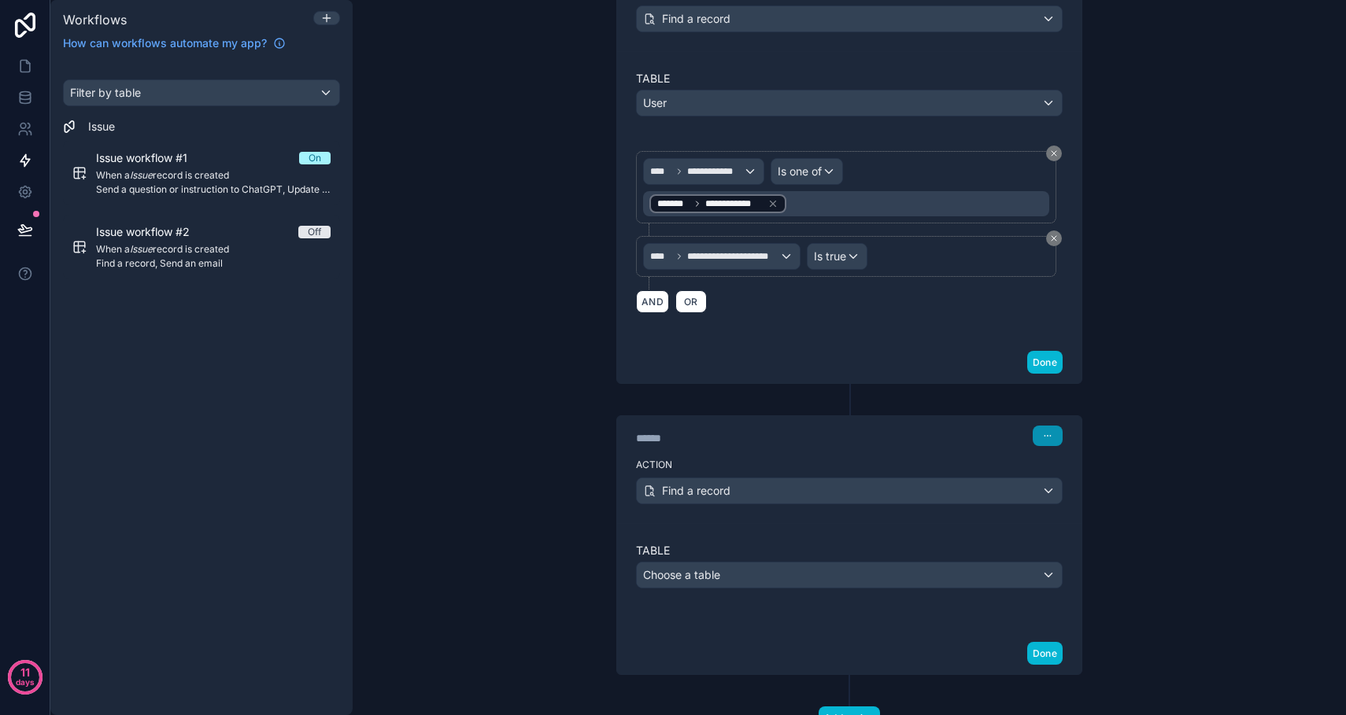
click at [1051, 441] on button "button" at bounding box center [1048, 436] width 30 height 20
click at [1083, 500] on span "Delete" at bounding box center [1077, 496] width 29 height 13
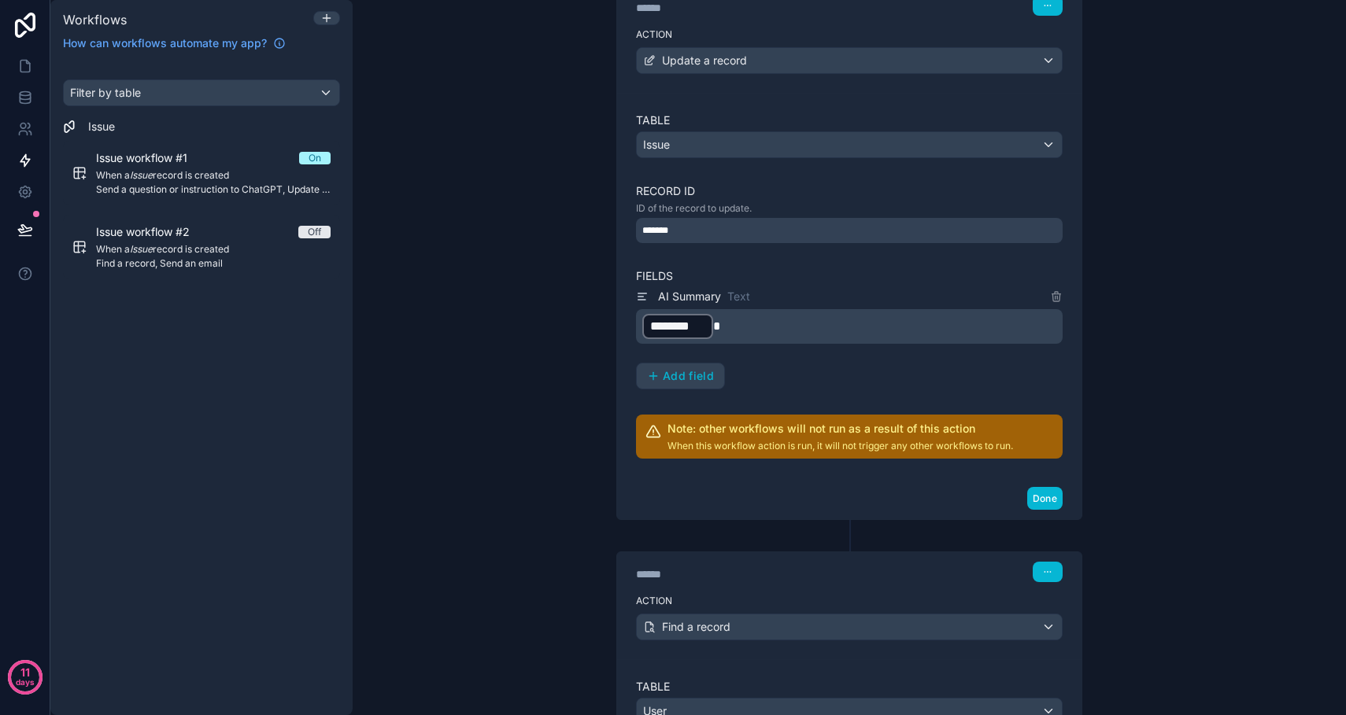
scroll to position [407, 0]
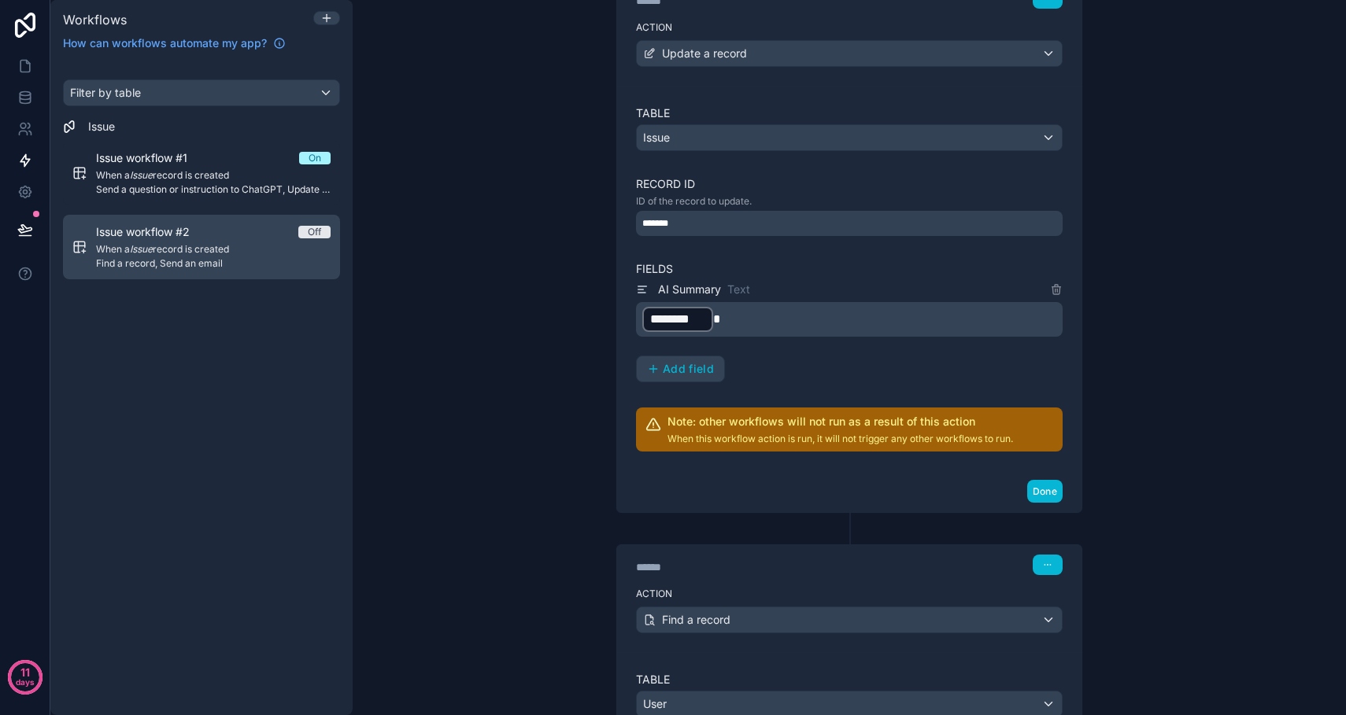
click at [171, 251] on span "When a Issue record is created" at bounding box center [213, 249] width 235 height 13
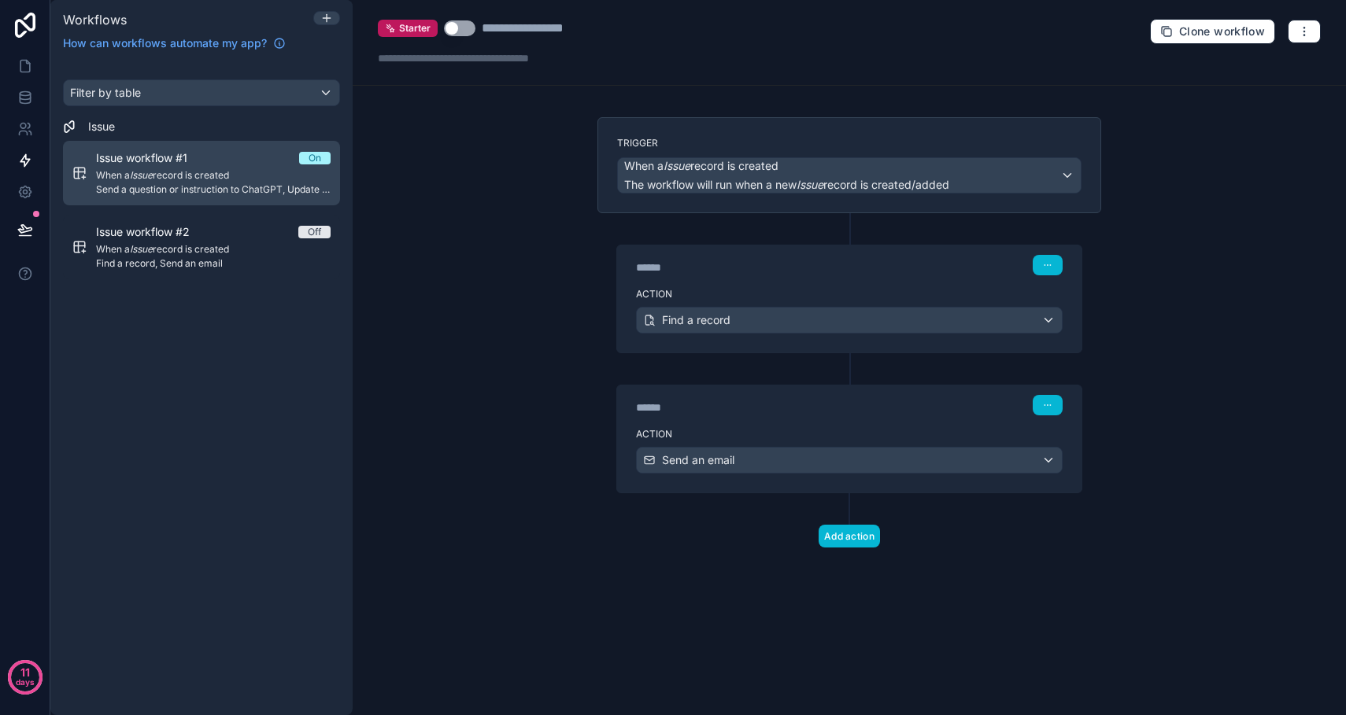
click at [213, 183] on span "Send a question or instruction to ChatGPT, Update a record, Find a record" at bounding box center [213, 189] width 235 height 13
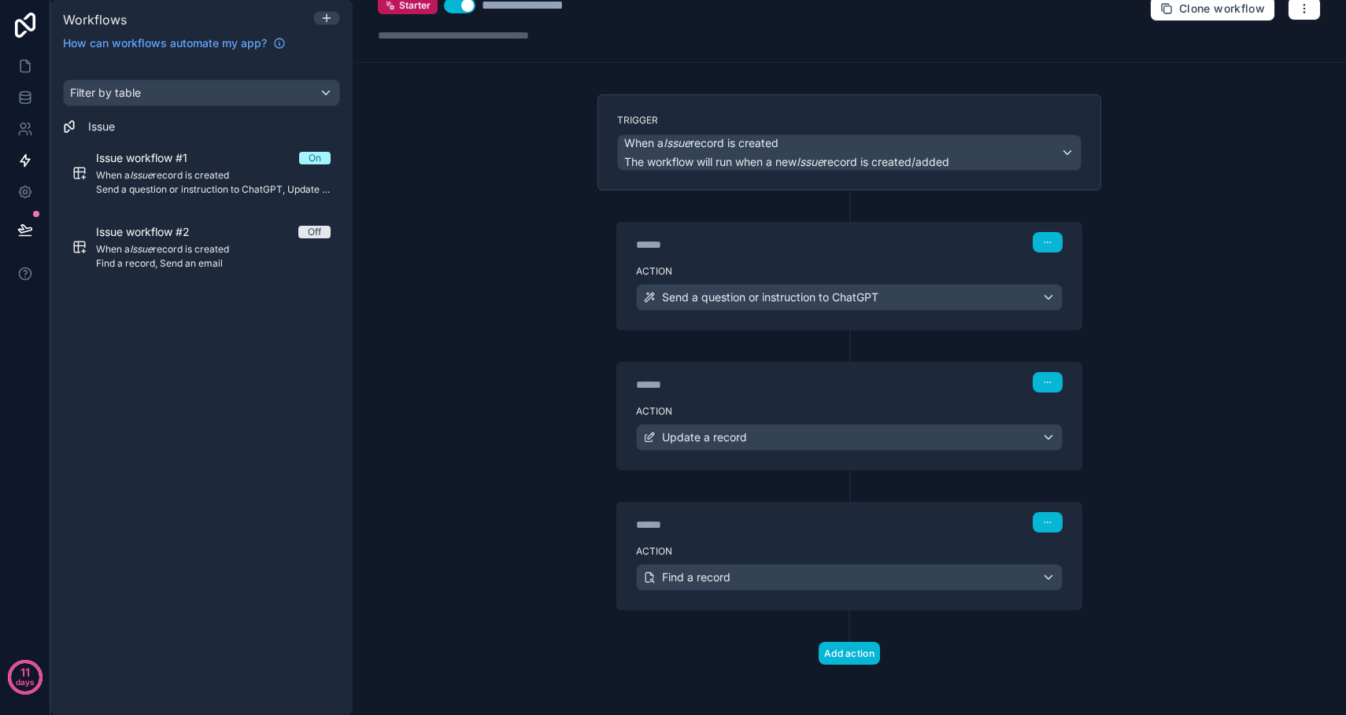
scroll to position [23, 0]
click at [27, 31] on icon at bounding box center [24, 25] width 31 height 25
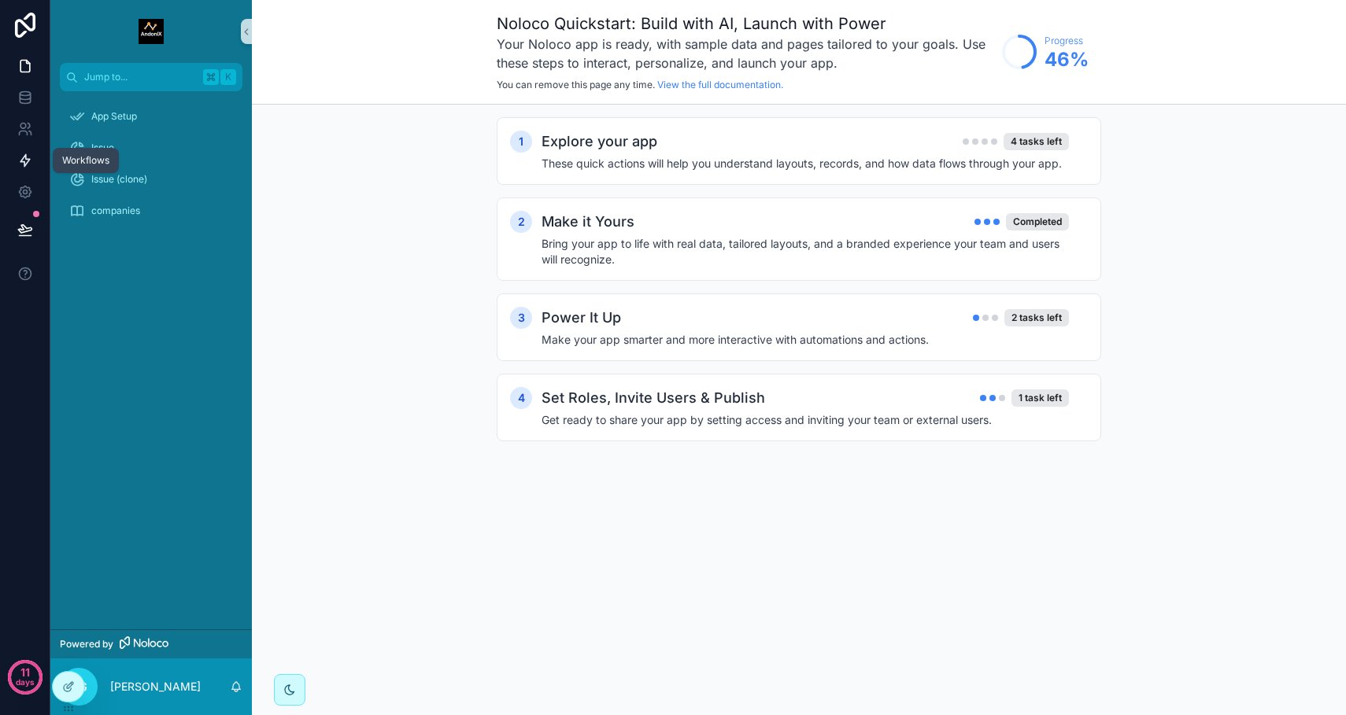
click at [25, 165] on icon at bounding box center [24, 161] width 9 height 12
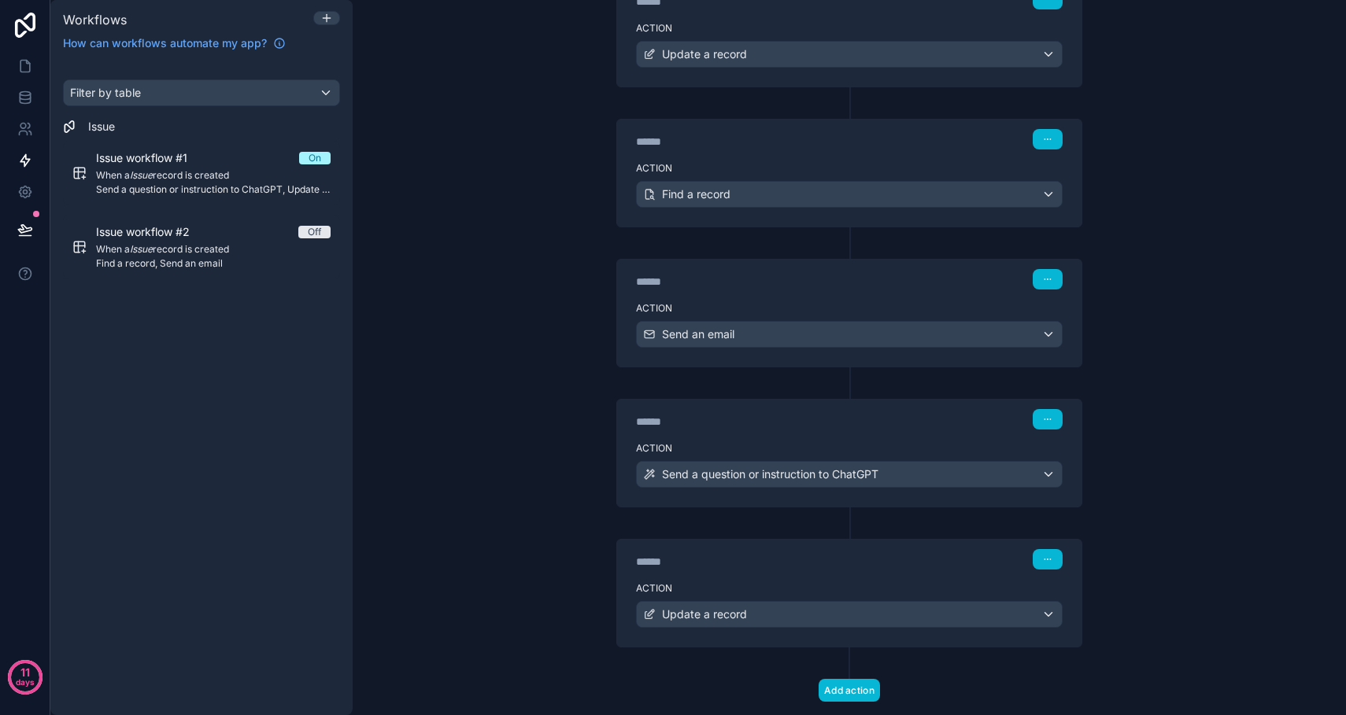
scroll to position [402, 0]
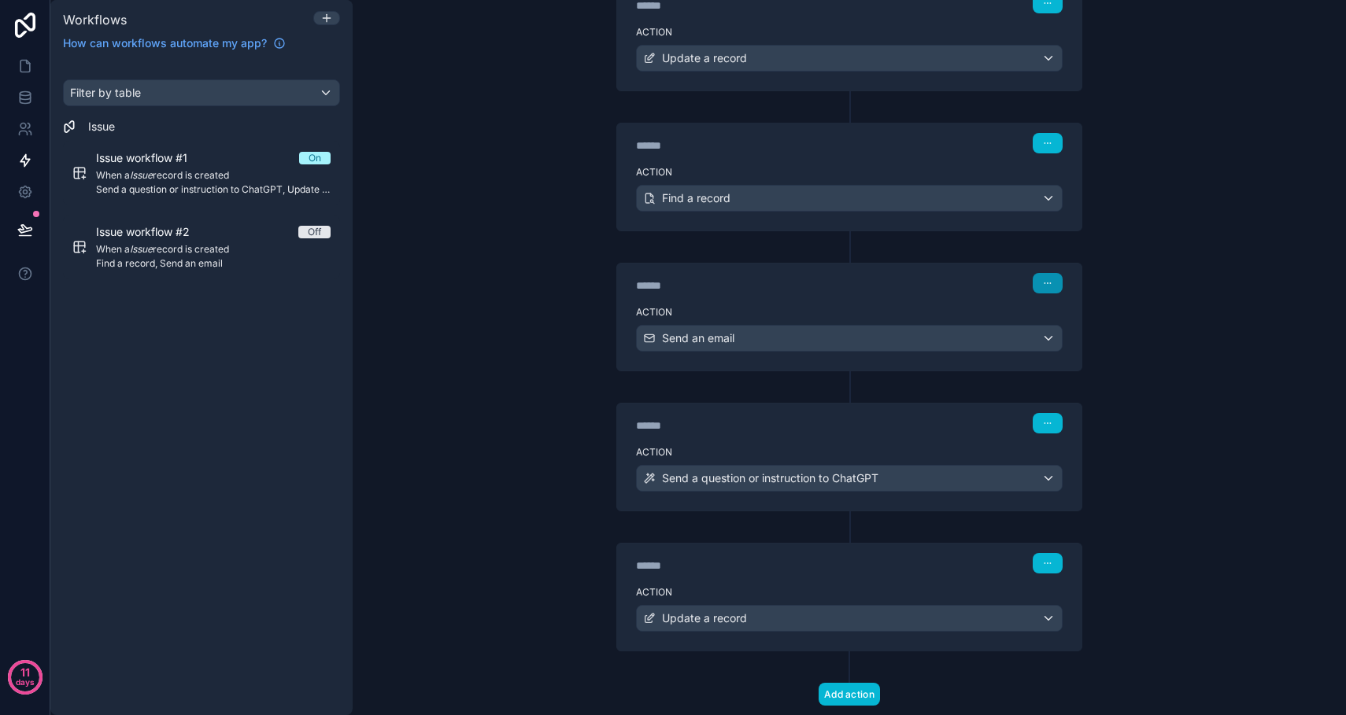
click at [1048, 285] on icon "button" at bounding box center [1047, 283] width 9 height 9
click at [1078, 322] on span "Edit Description" at bounding box center [1098, 318] width 70 height 13
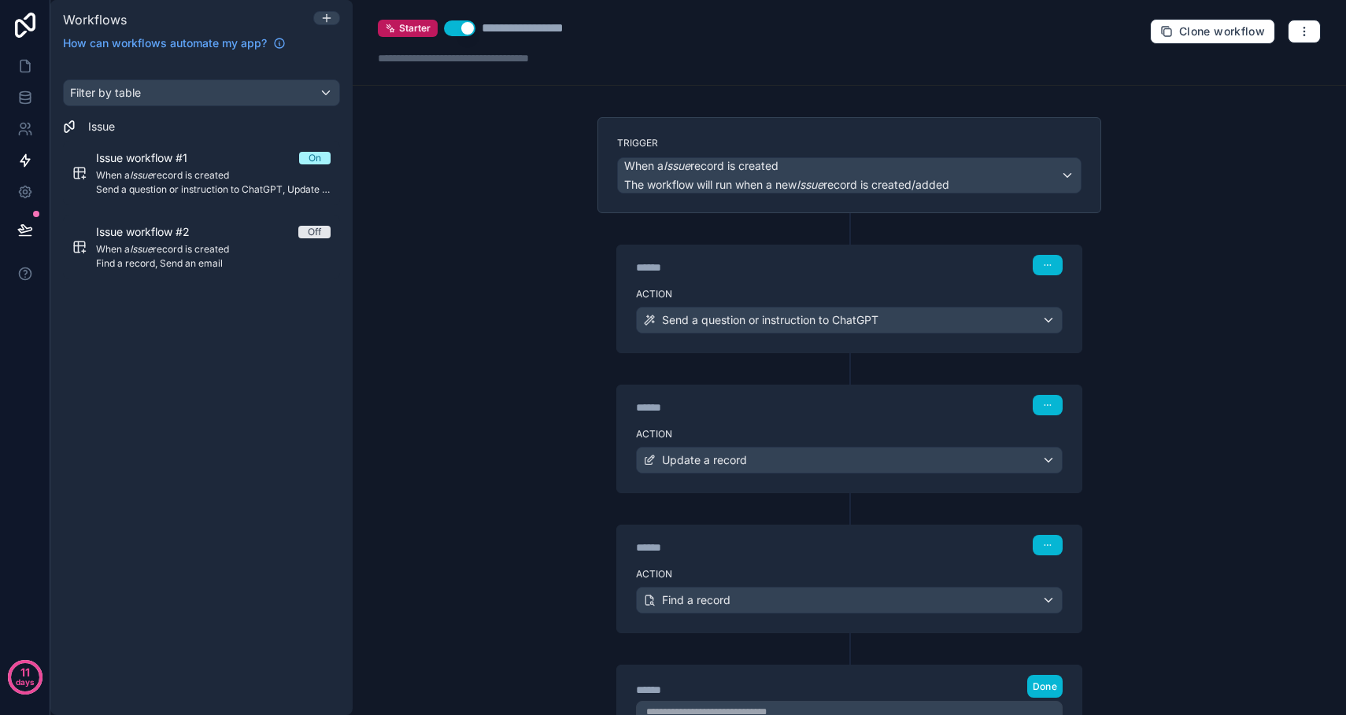
scroll to position [0, 0]
click at [1224, 31] on span "Clone workflow" at bounding box center [1222, 31] width 86 height 14
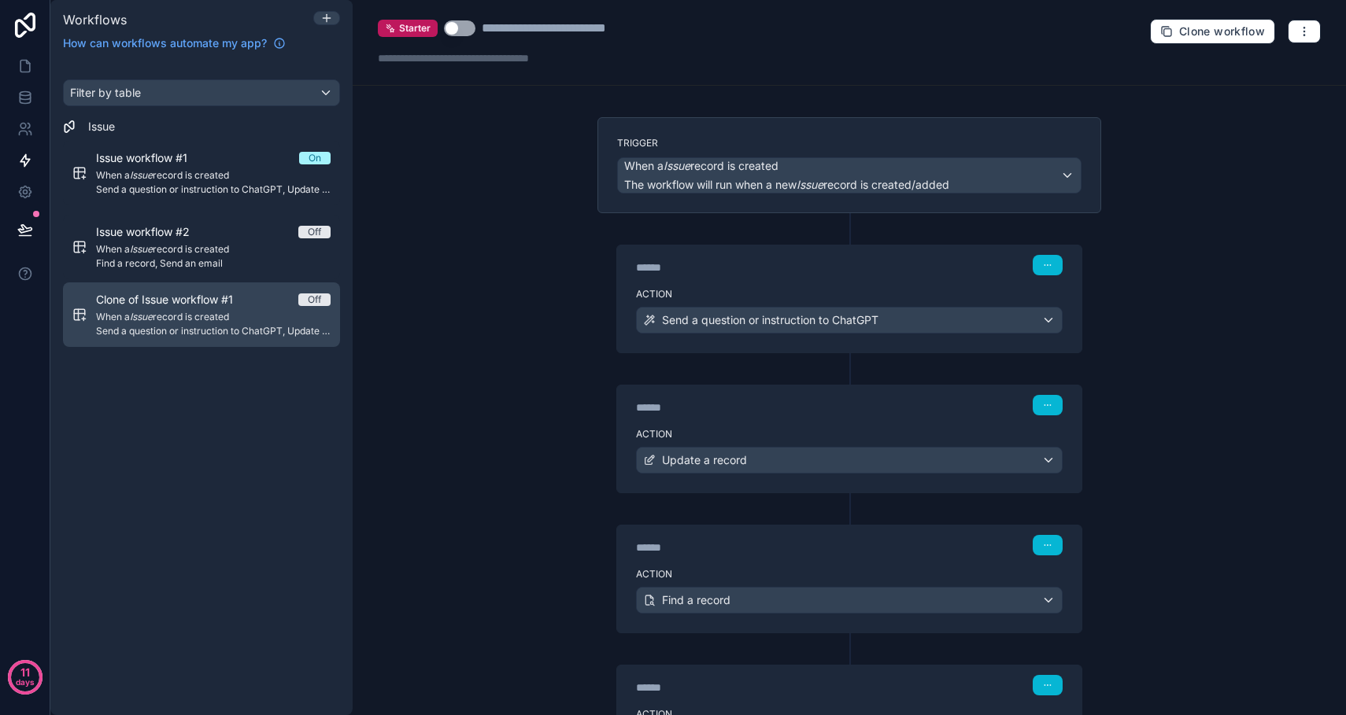
click at [250, 312] on span "When a Issue record is created" at bounding box center [213, 317] width 235 height 13
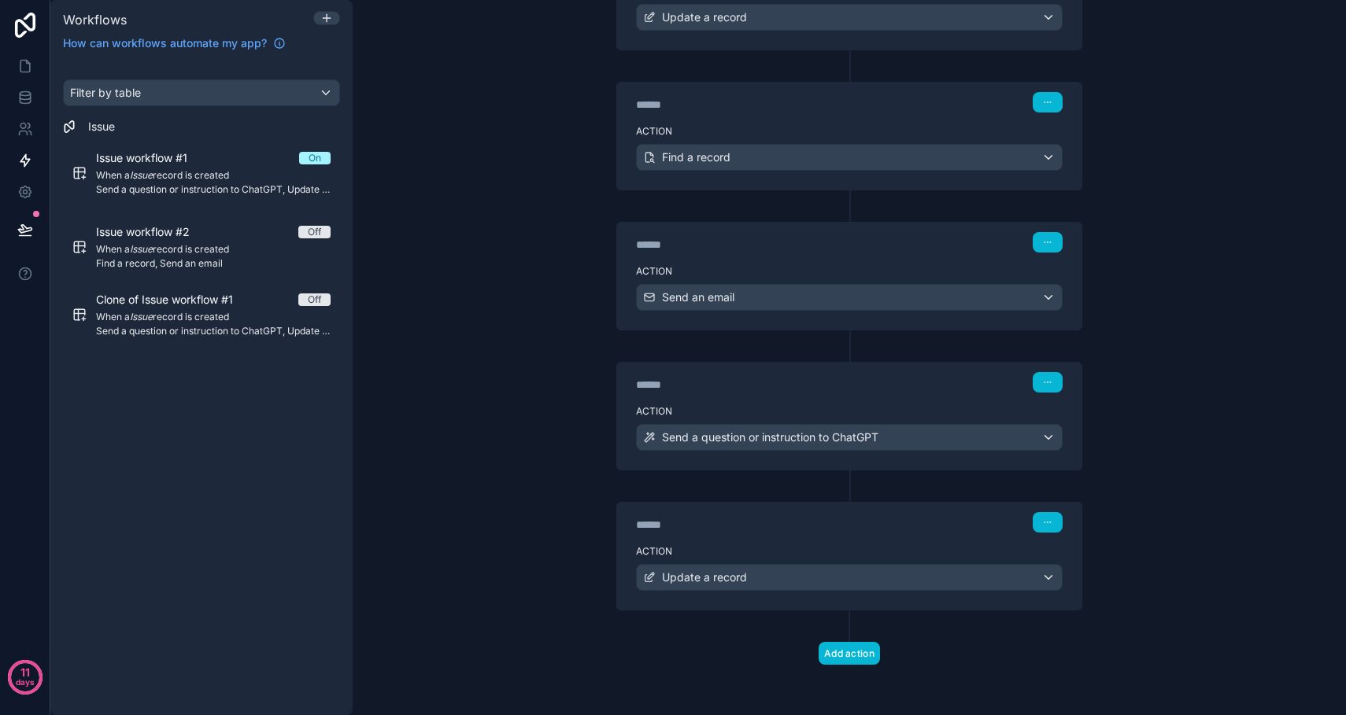
scroll to position [443, 0]
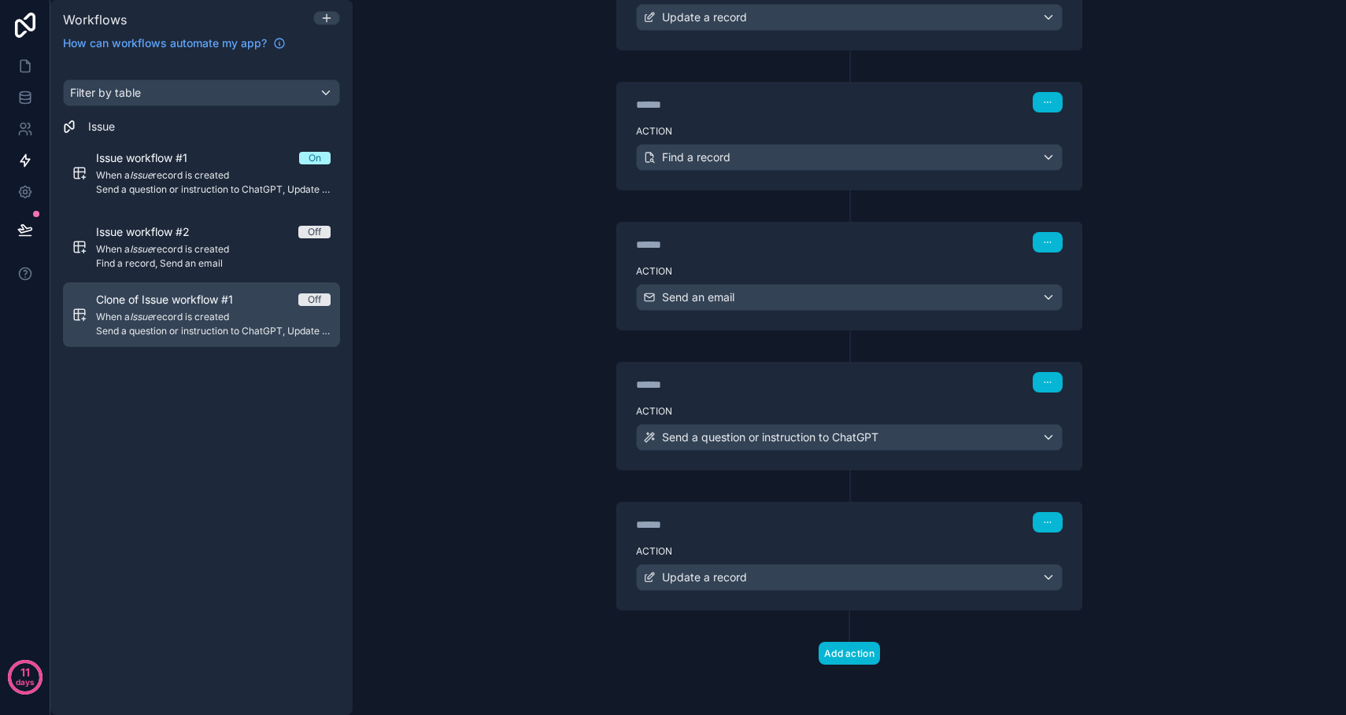
click at [253, 314] on span "When a Issue record is created" at bounding box center [213, 317] width 235 height 13
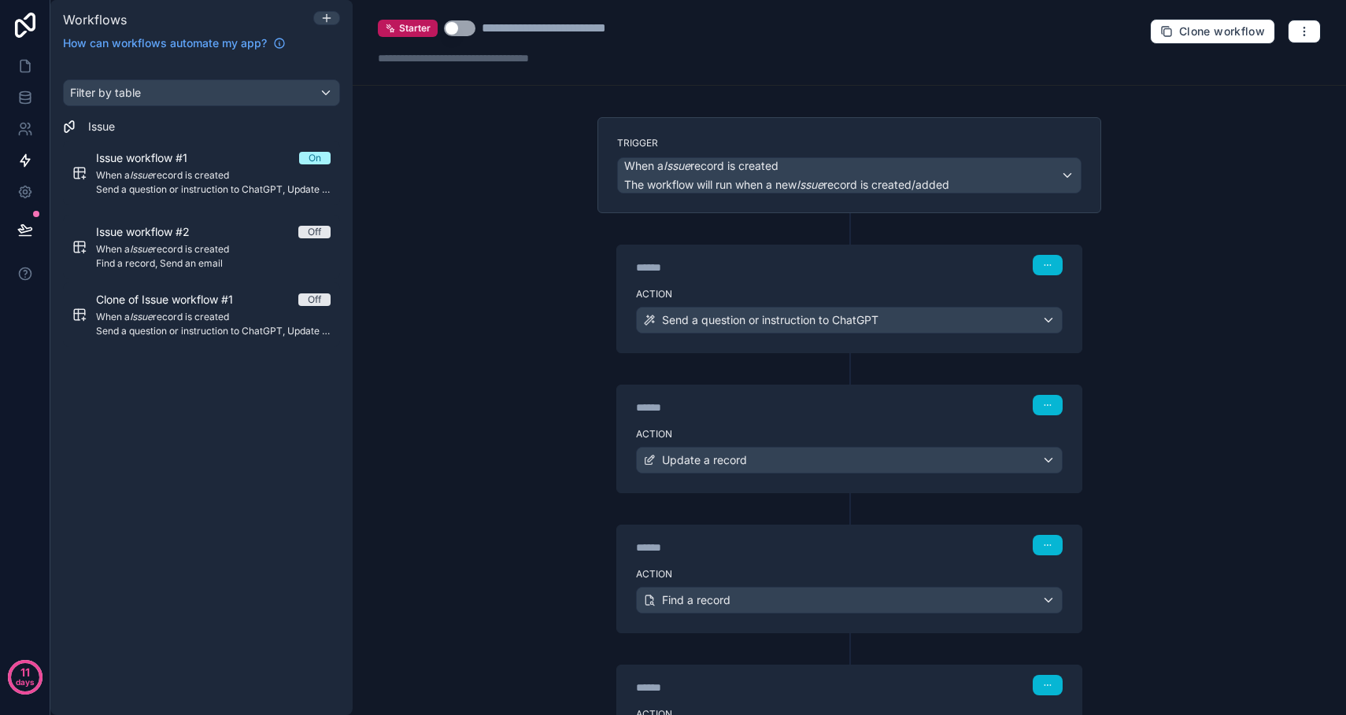
scroll to position [0, 0]
click at [1308, 32] on icon "button" at bounding box center [1304, 31] width 13 height 13
click at [1247, 126] on button "Delete workflow" at bounding box center [1249, 118] width 113 height 25
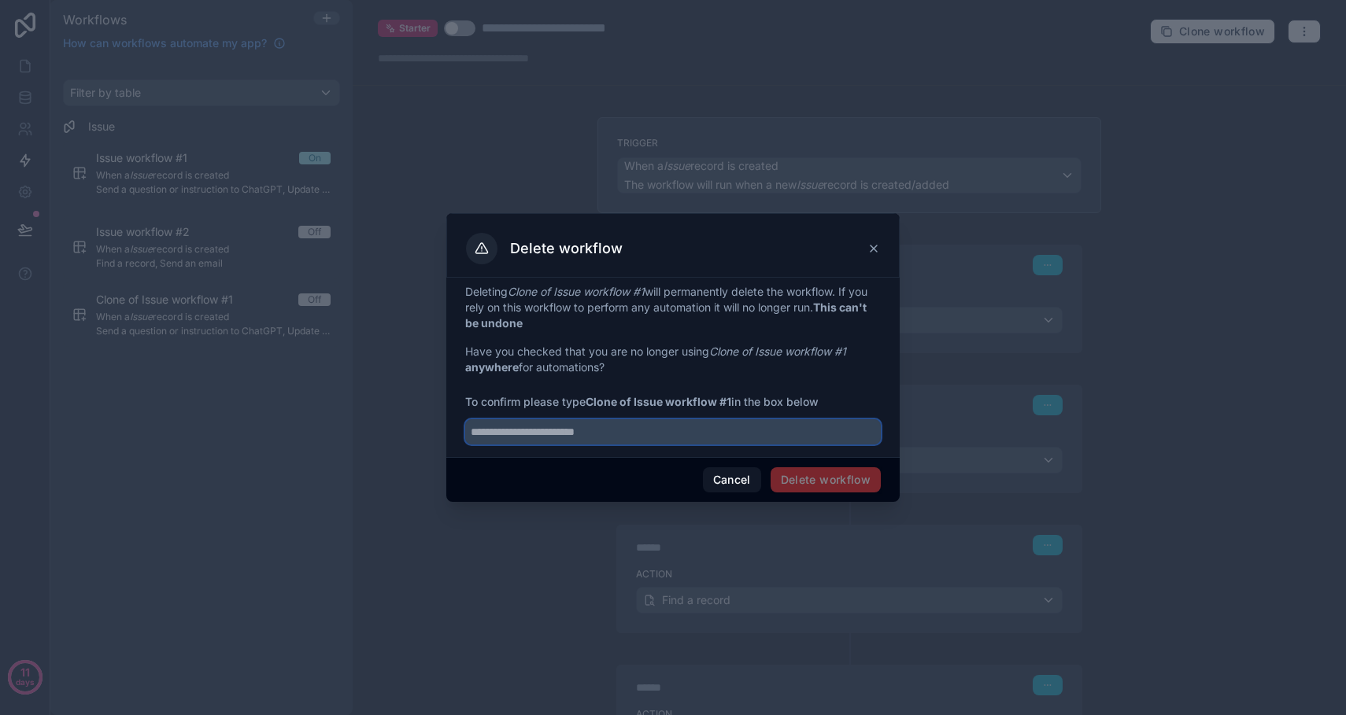
click at [605, 435] on input "text" at bounding box center [673, 432] width 416 height 25
click at [808, 487] on span "Delete workflow" at bounding box center [826, 480] width 110 height 25
click at [526, 431] on input "**********" at bounding box center [673, 432] width 416 height 25
type input "**********"
click at [811, 475] on button "Delete workflow" at bounding box center [826, 480] width 110 height 25
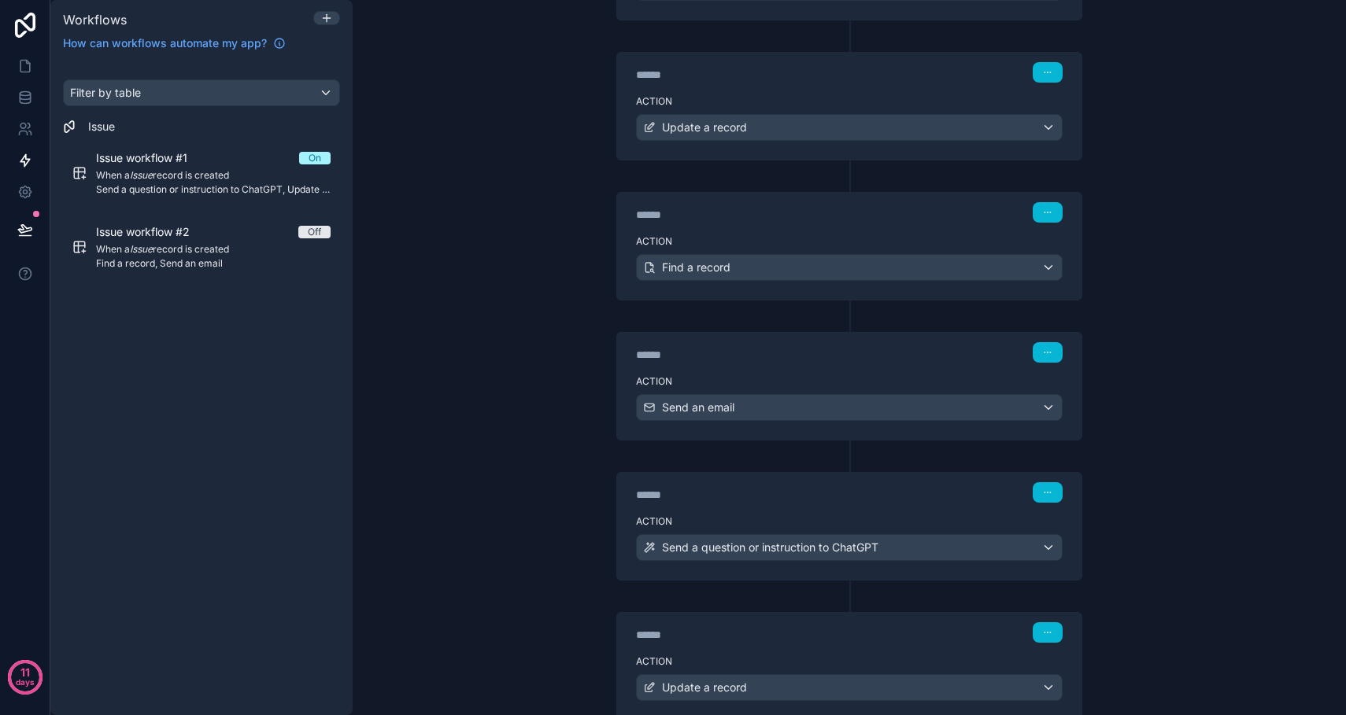
scroll to position [358, 0]
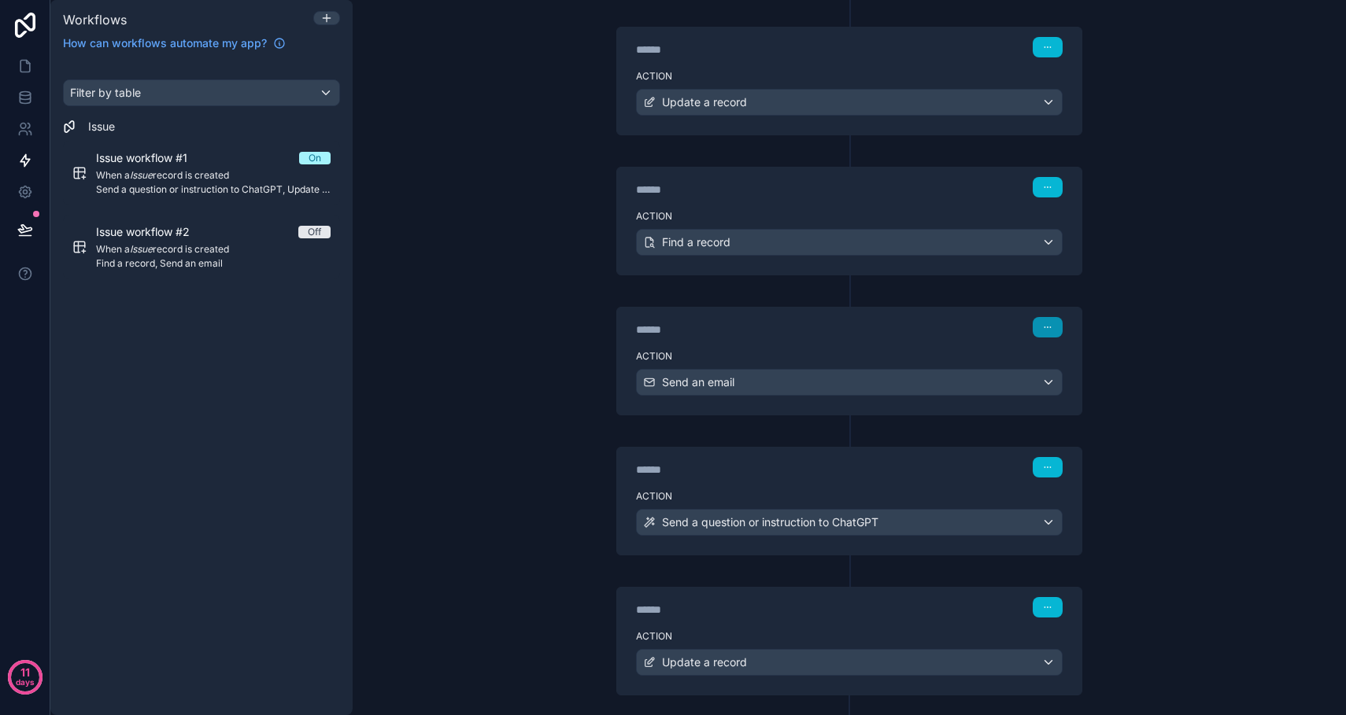
click at [1055, 329] on button "button" at bounding box center [1048, 327] width 30 height 20
click at [1085, 364] on span "Edit Description" at bounding box center [1098, 363] width 70 height 13
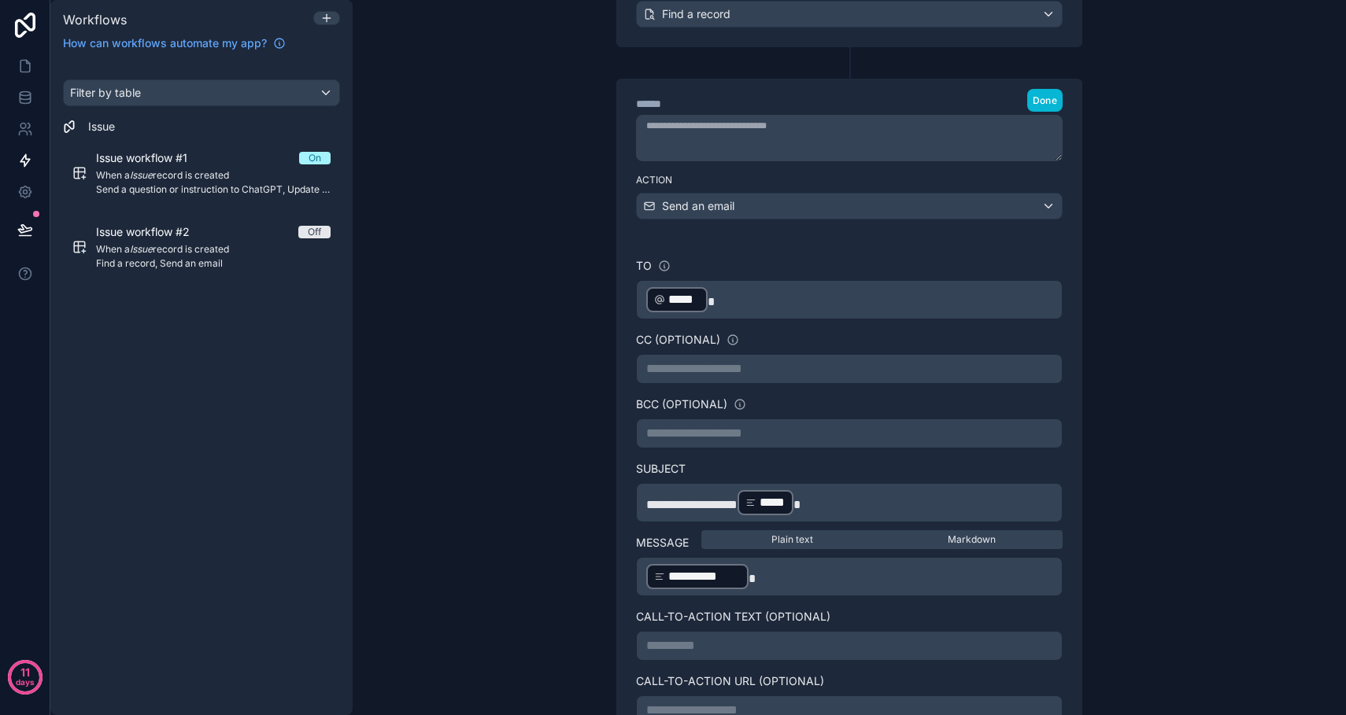
scroll to position [566, 0]
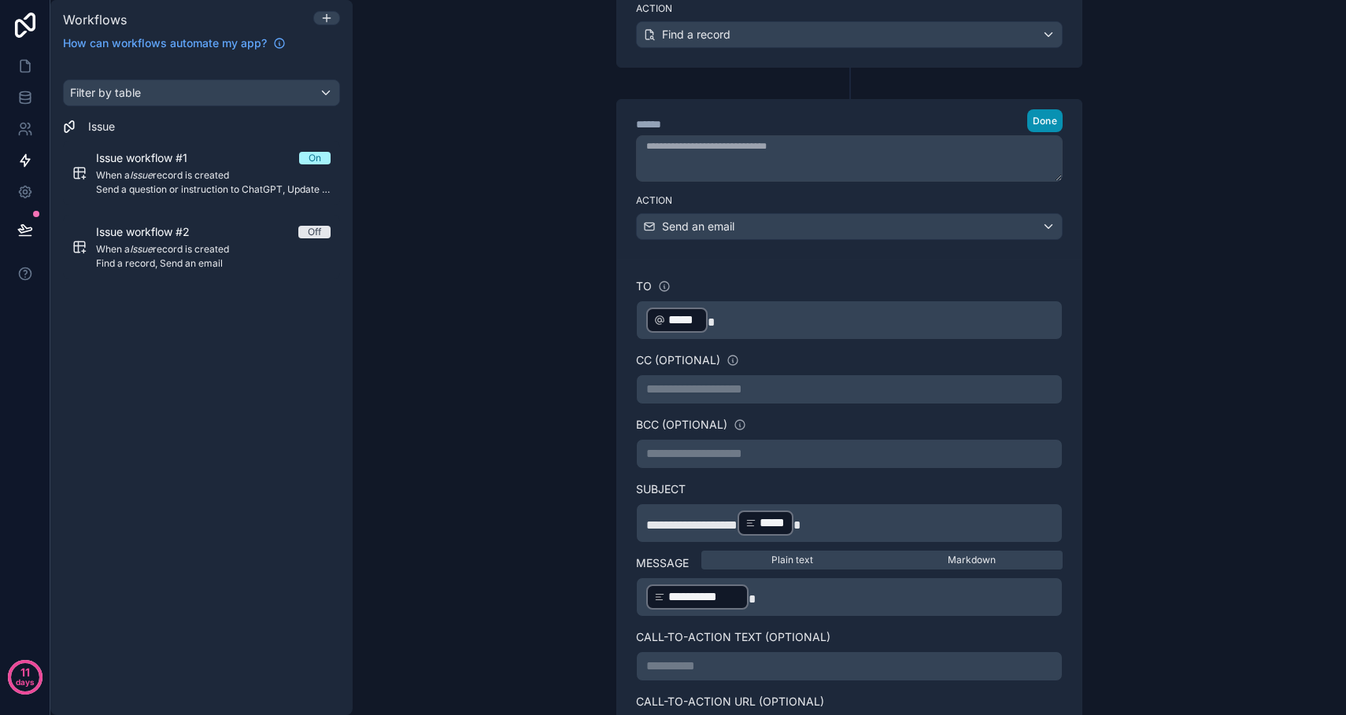
click at [1040, 119] on span "Done" at bounding box center [1045, 121] width 24 height 12
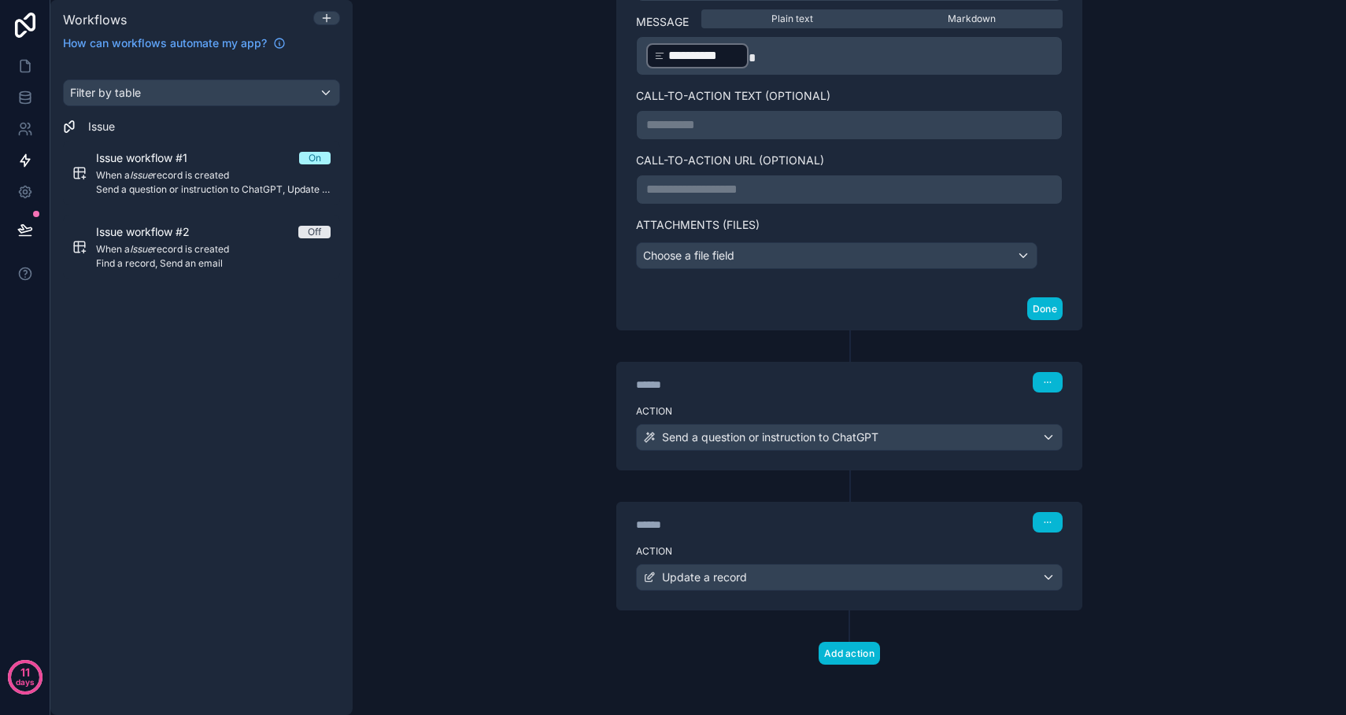
scroll to position [1056, 0]
click at [1046, 382] on icon "button" at bounding box center [1047, 382] width 9 height 9
click at [1081, 415] on span "Edit Description" at bounding box center [1098, 418] width 70 height 13
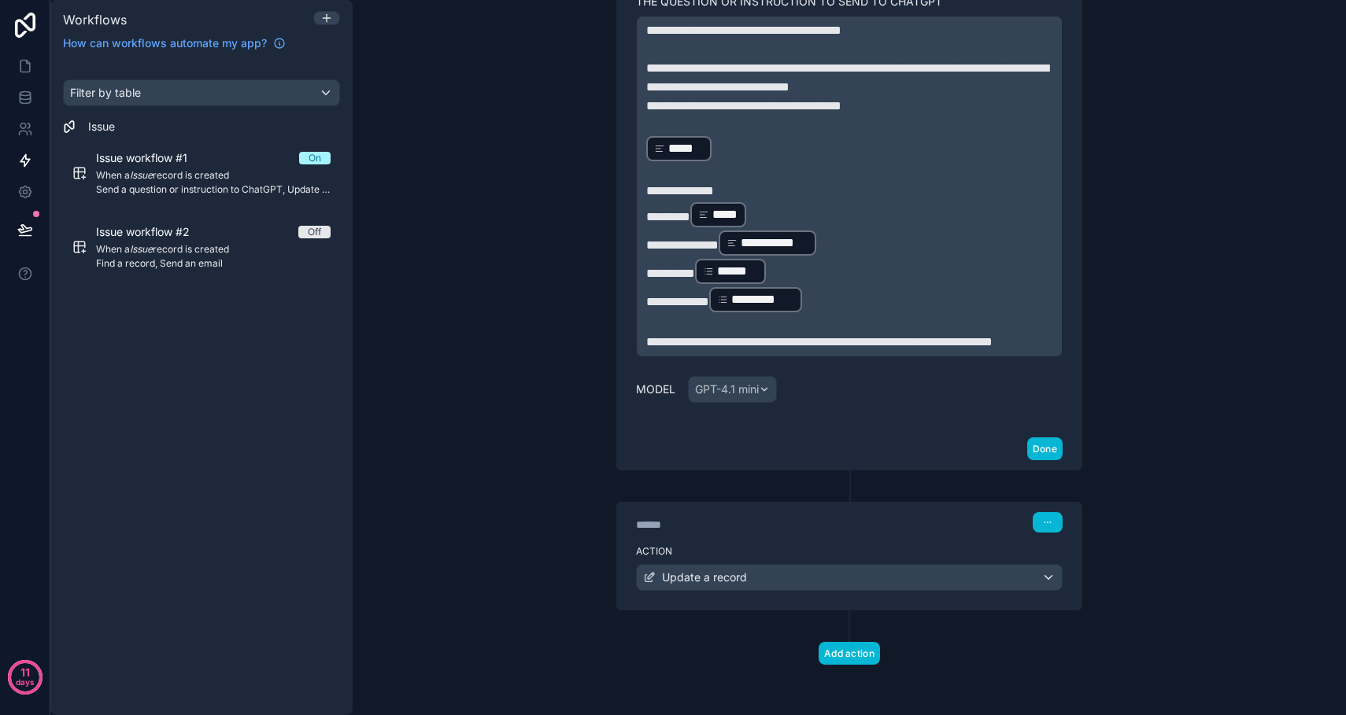
scroll to position [1635, 0]
click at [1048, 524] on icon "button" at bounding box center [1047, 522] width 9 height 9
click at [1081, 561] on span "Edit Description" at bounding box center [1098, 558] width 70 height 13
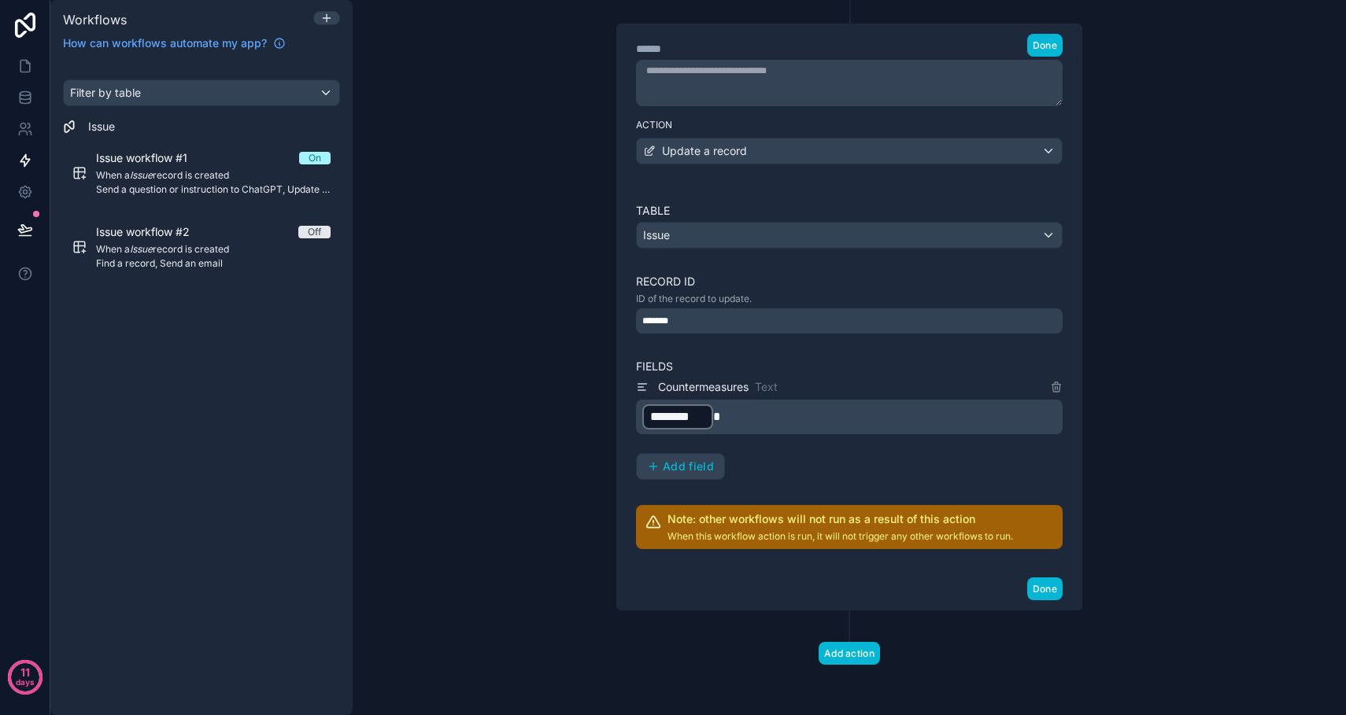
scroll to position [2096, 0]
click at [28, 35] on icon at bounding box center [24, 25] width 31 height 25
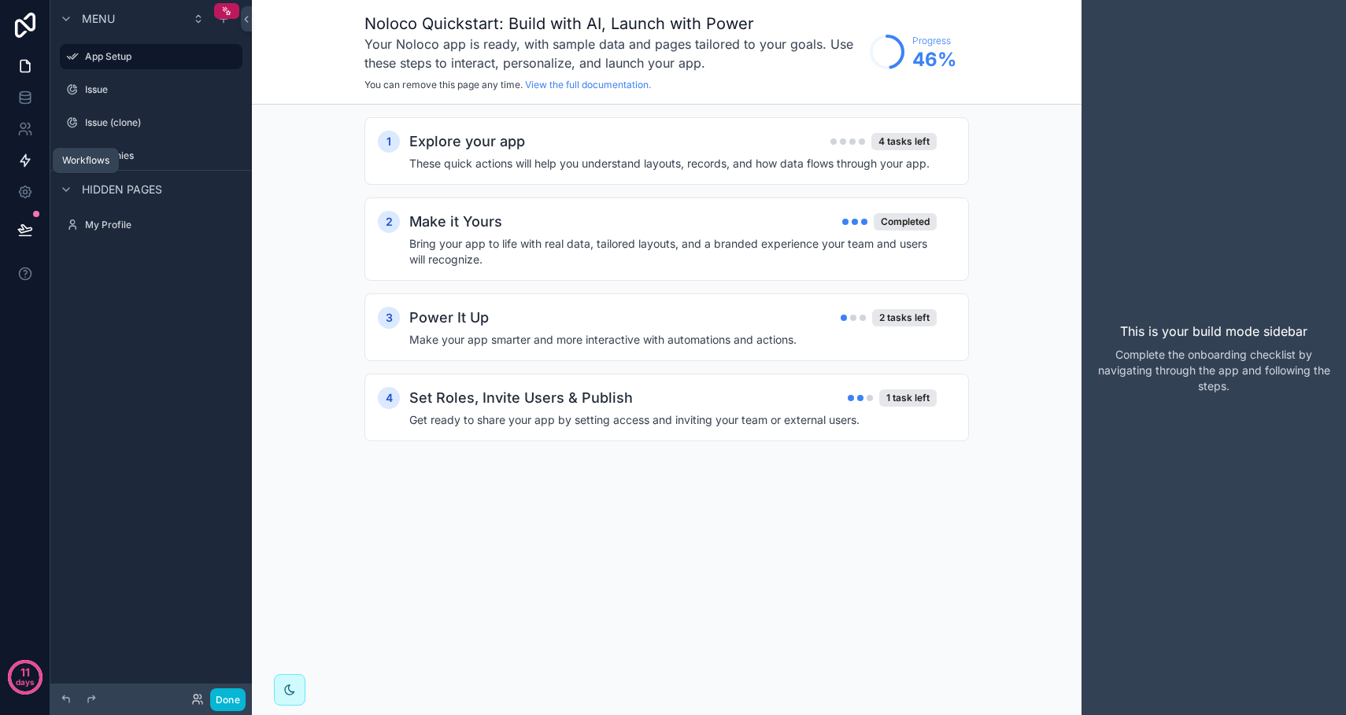
click at [32, 165] on icon at bounding box center [25, 161] width 16 height 16
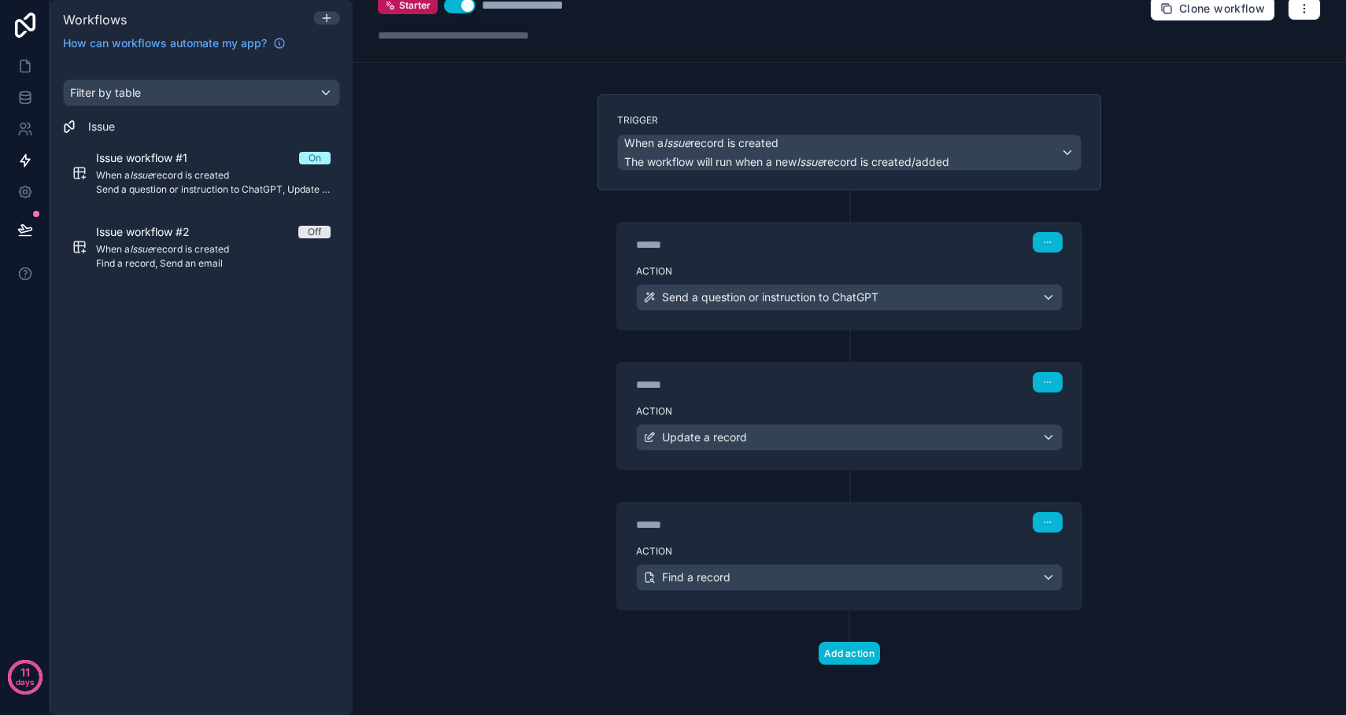
scroll to position [23, 0]
click at [1052, 523] on icon "button" at bounding box center [1047, 522] width 9 height 9
click at [925, 523] on div "****** Step 3" at bounding box center [849, 522] width 427 height 20
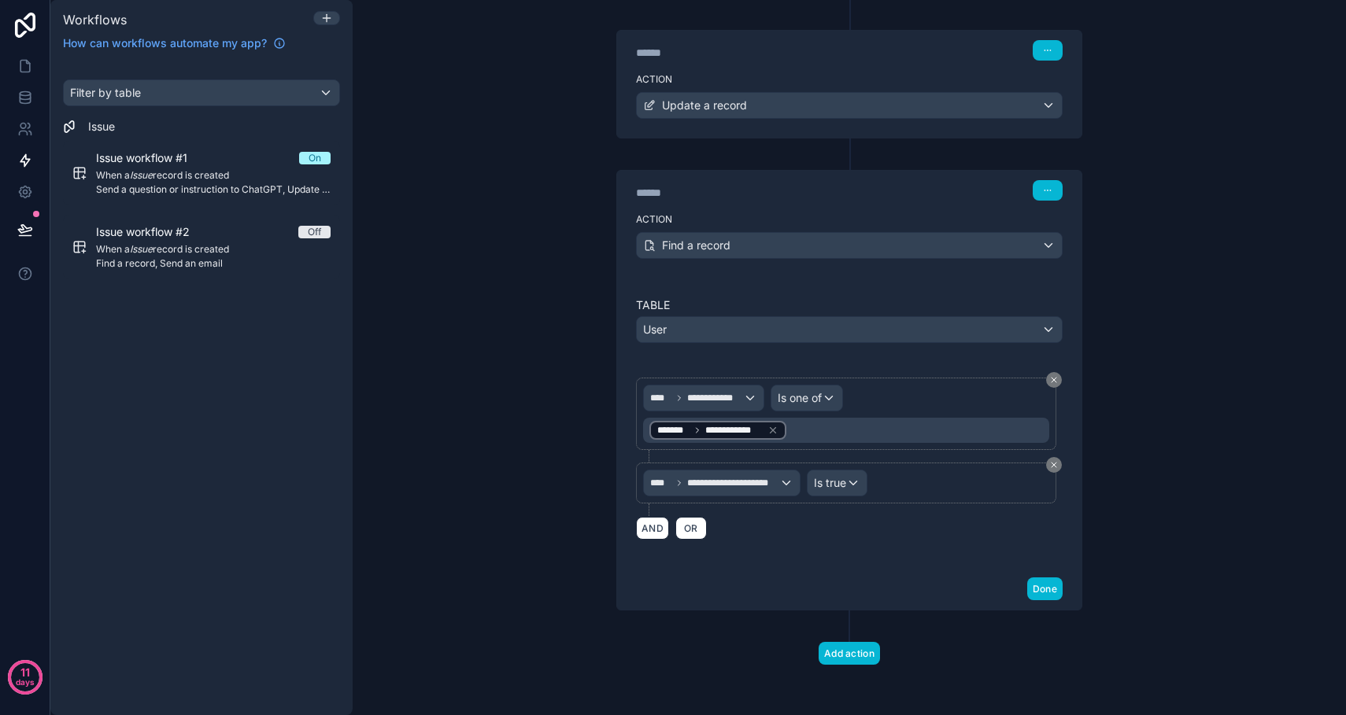
scroll to position [355, 0]
click at [854, 656] on button "Add action" at bounding box center [849, 653] width 61 height 23
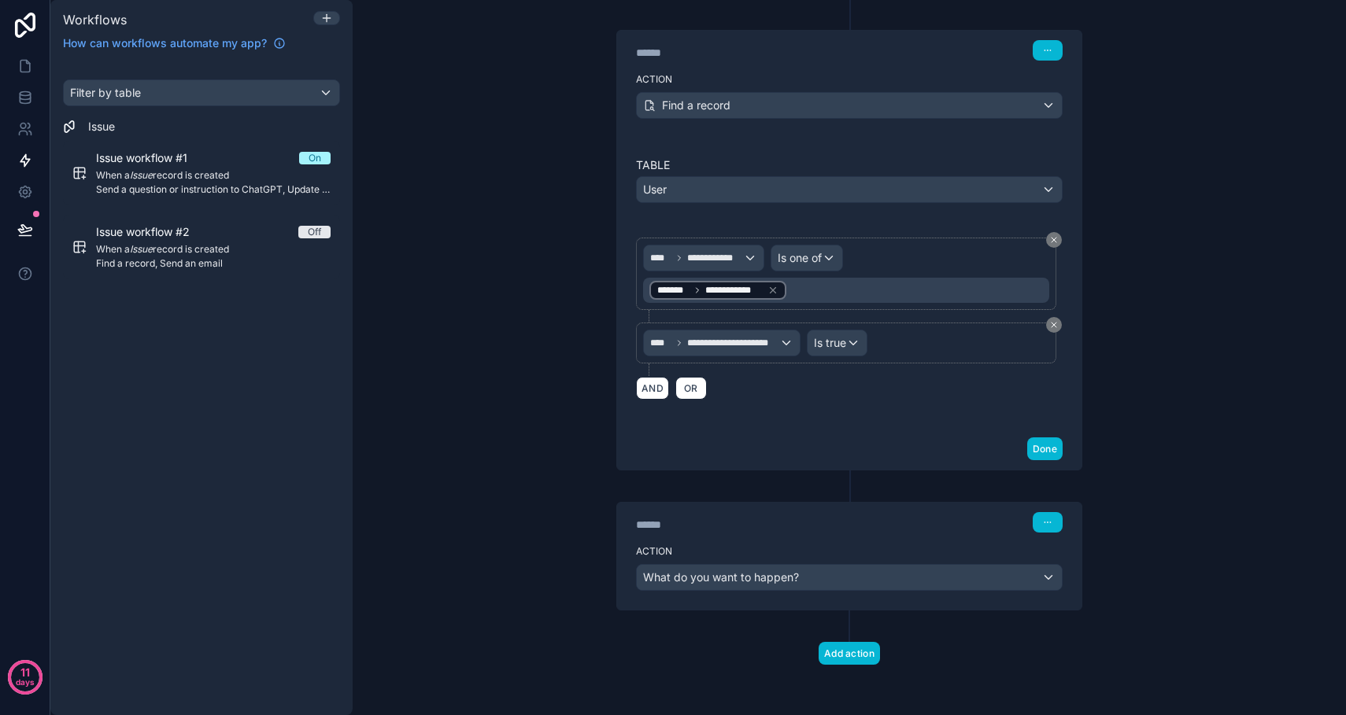
scroll to position [495, 0]
click at [1040, 577] on div "What do you want to happen?" at bounding box center [849, 577] width 425 height 25
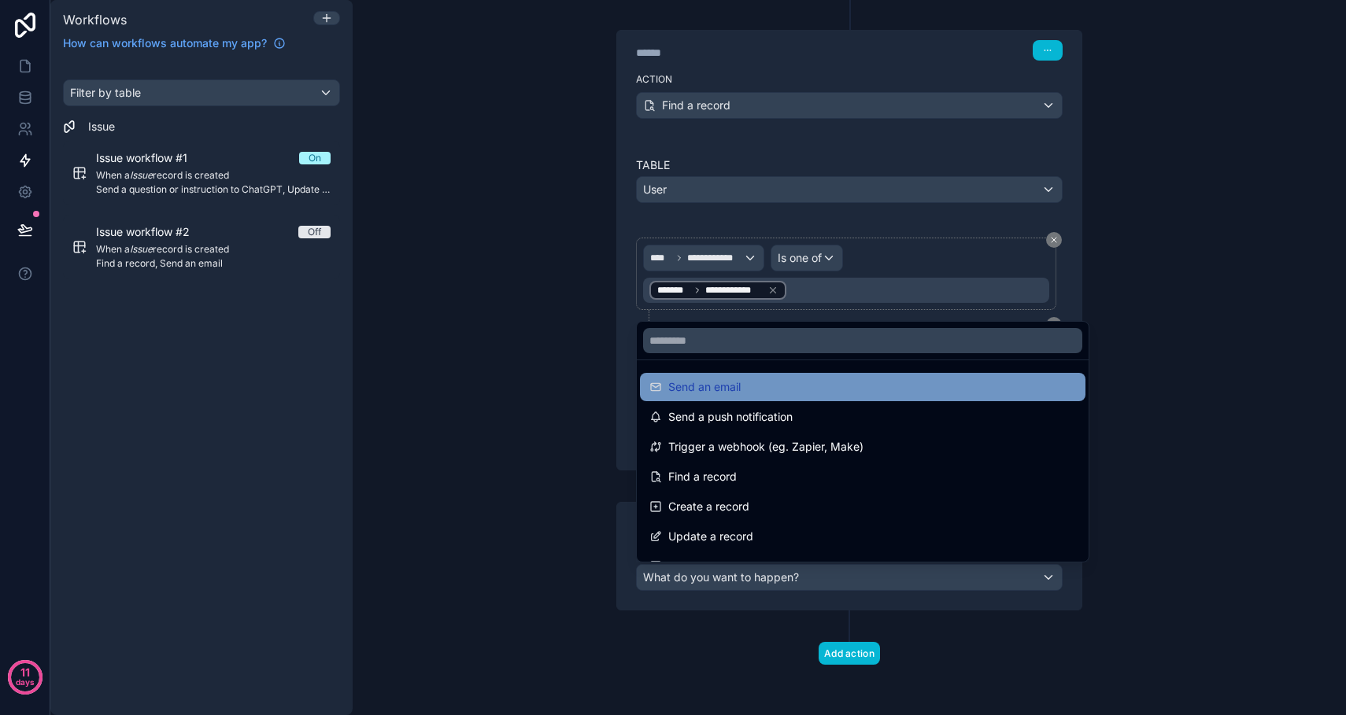
click at [799, 392] on div "Send an email" at bounding box center [862, 387] width 427 height 19
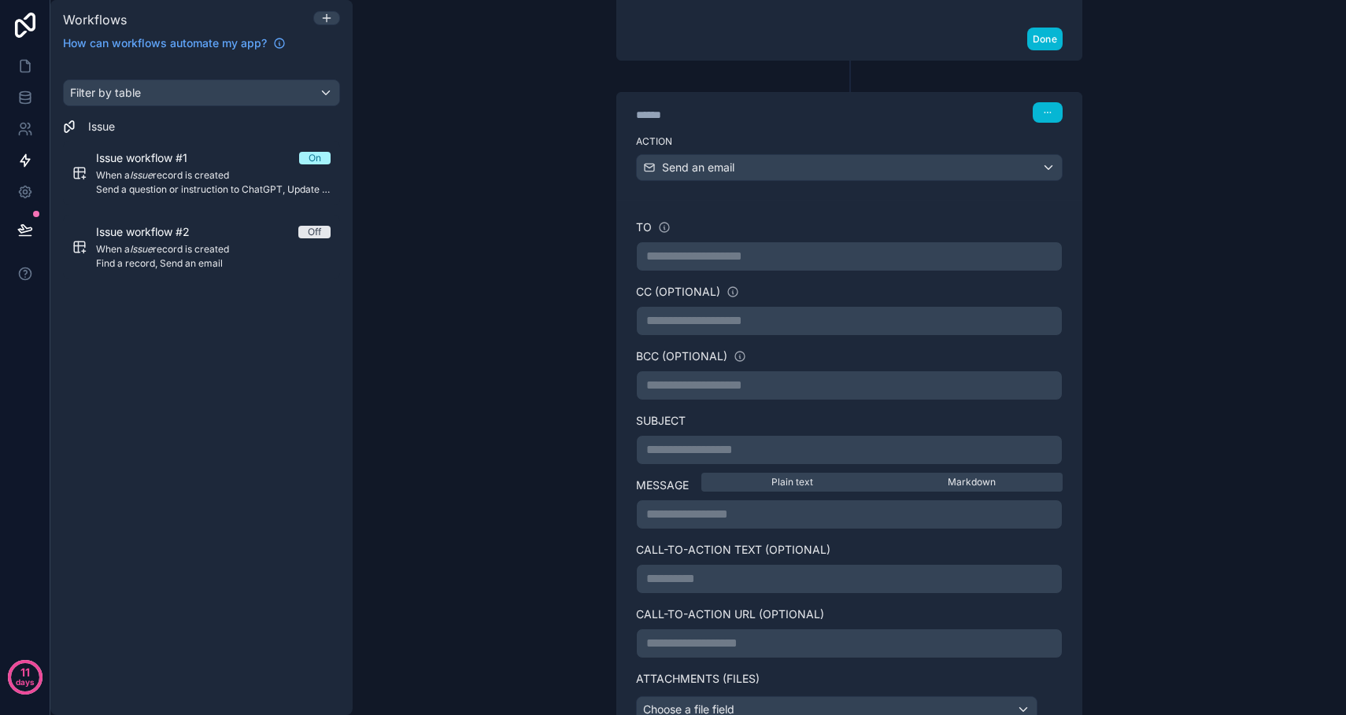
scroll to position [963, 0]
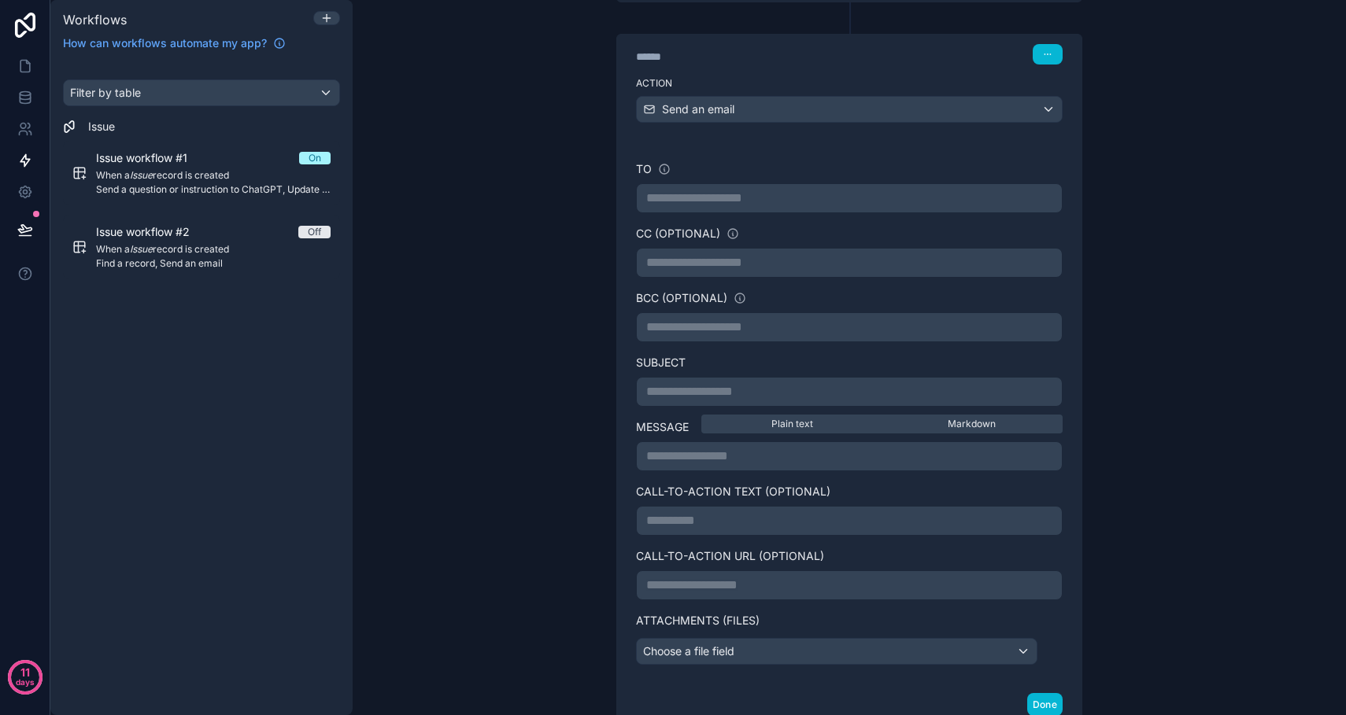
click at [707, 199] on p "**********" at bounding box center [849, 198] width 406 height 19
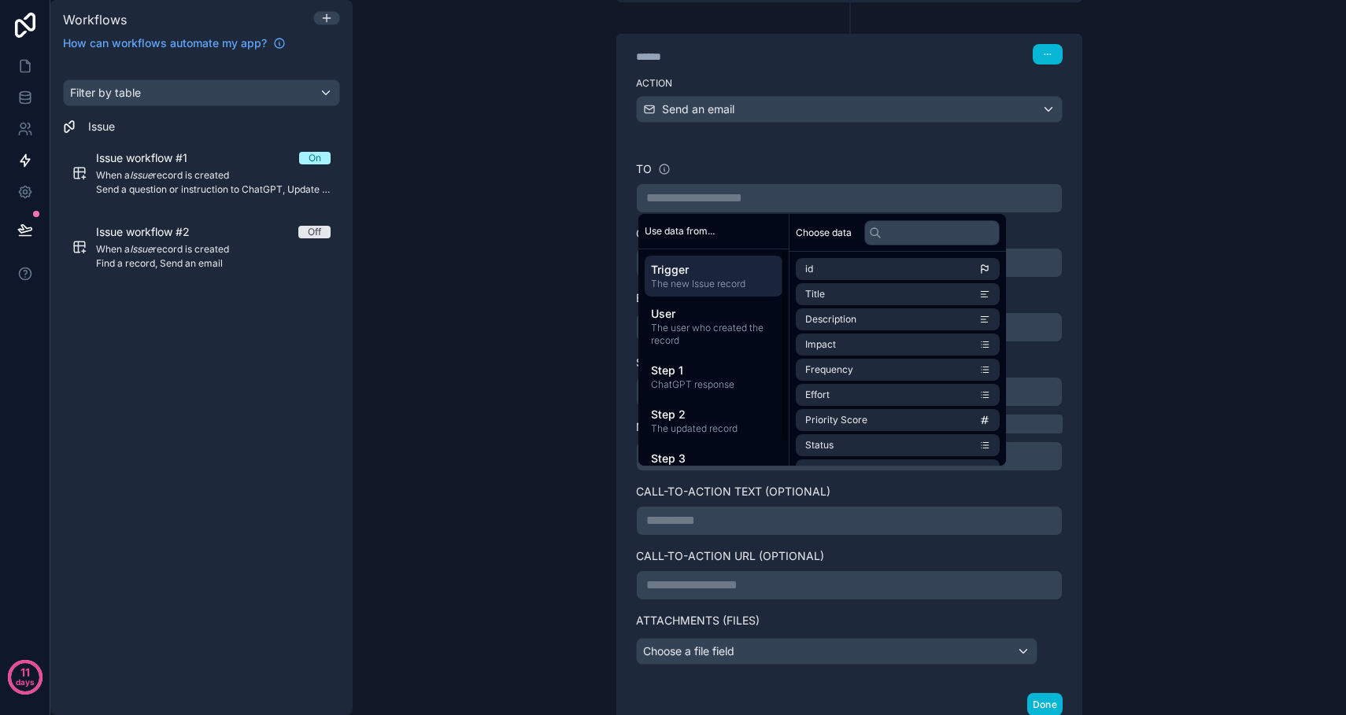
click at [711, 274] on span "Trigger" at bounding box center [713, 270] width 125 height 16
click at [711, 338] on span "The user who created the record" at bounding box center [713, 334] width 125 height 25
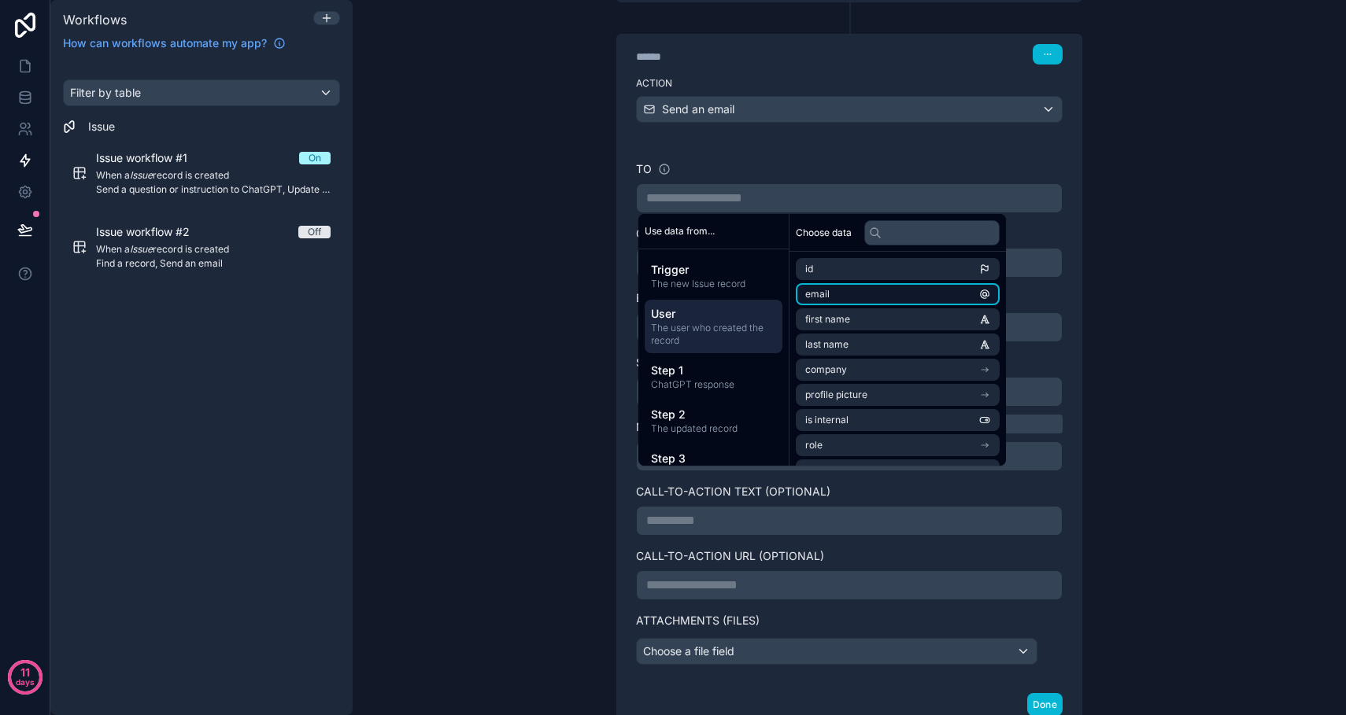
click at [841, 294] on li "email" at bounding box center [898, 294] width 204 height 22
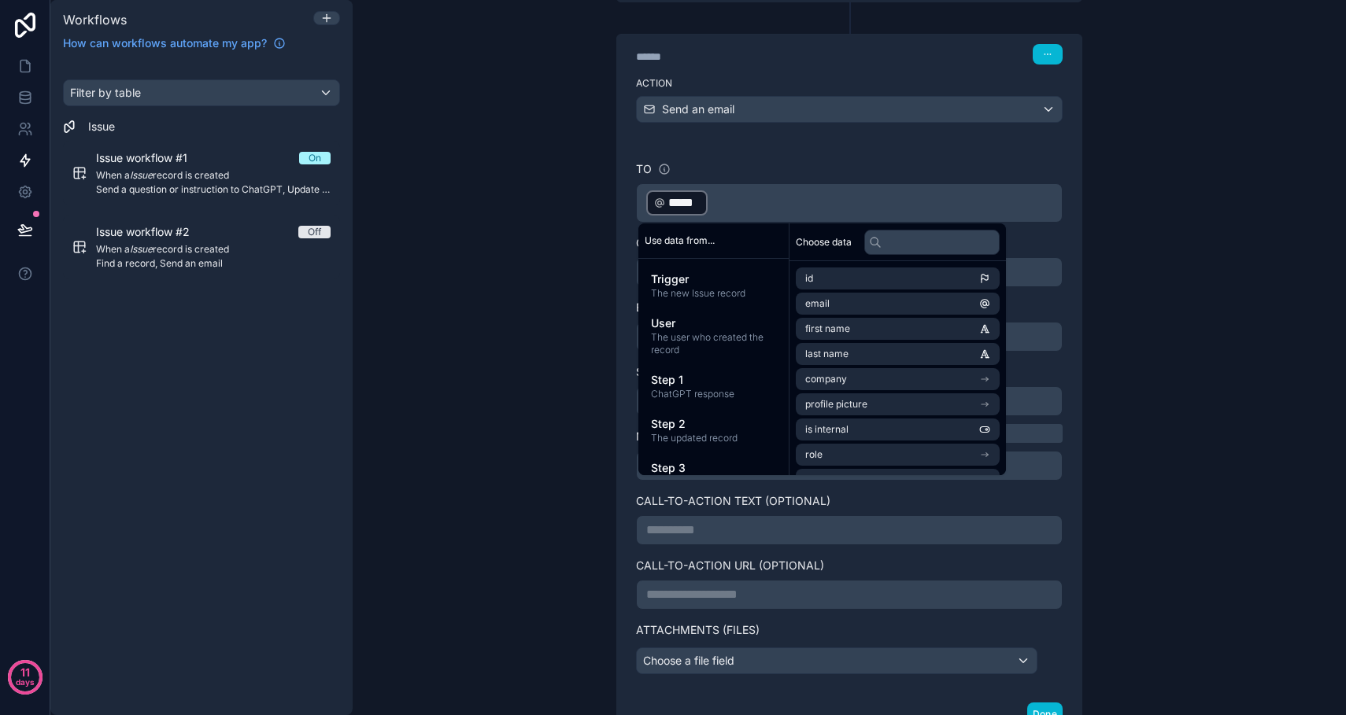
click at [622, 213] on div "**********" at bounding box center [849, 418] width 464 height 552
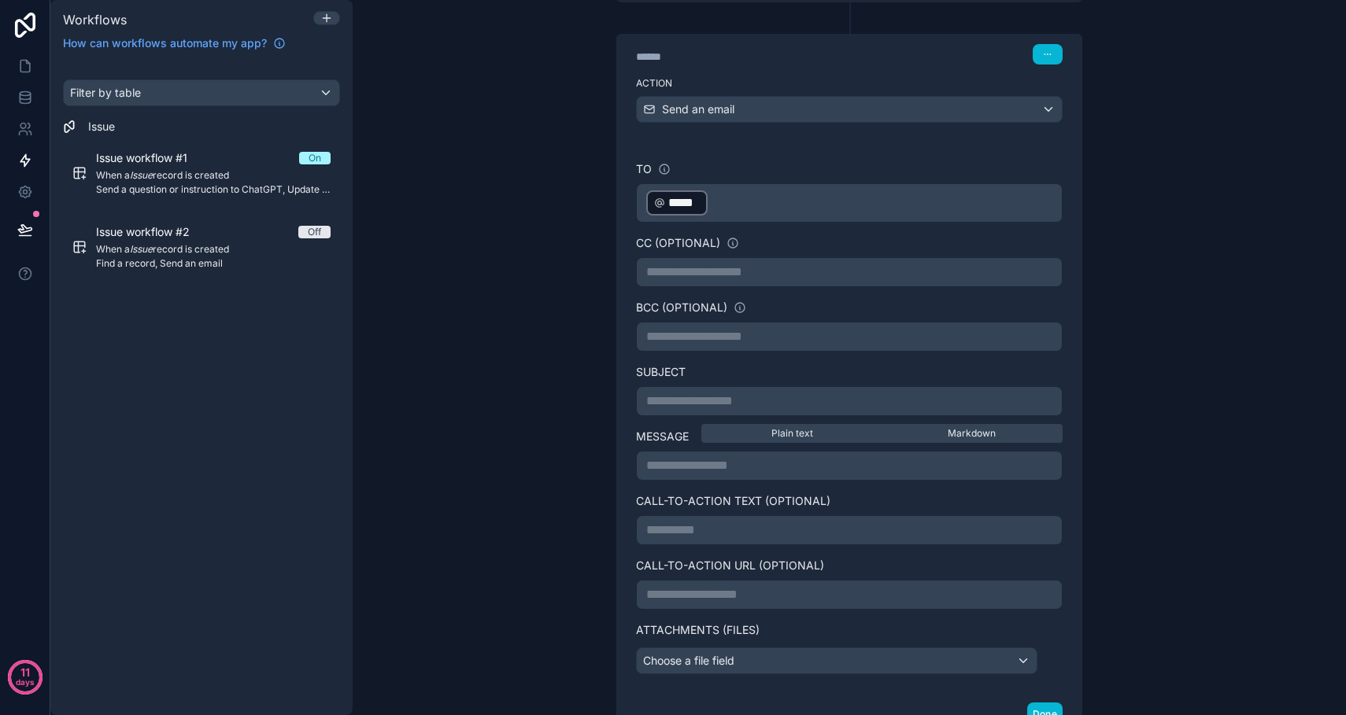
click at [673, 204] on span "*****" at bounding box center [683, 203] width 31 height 19
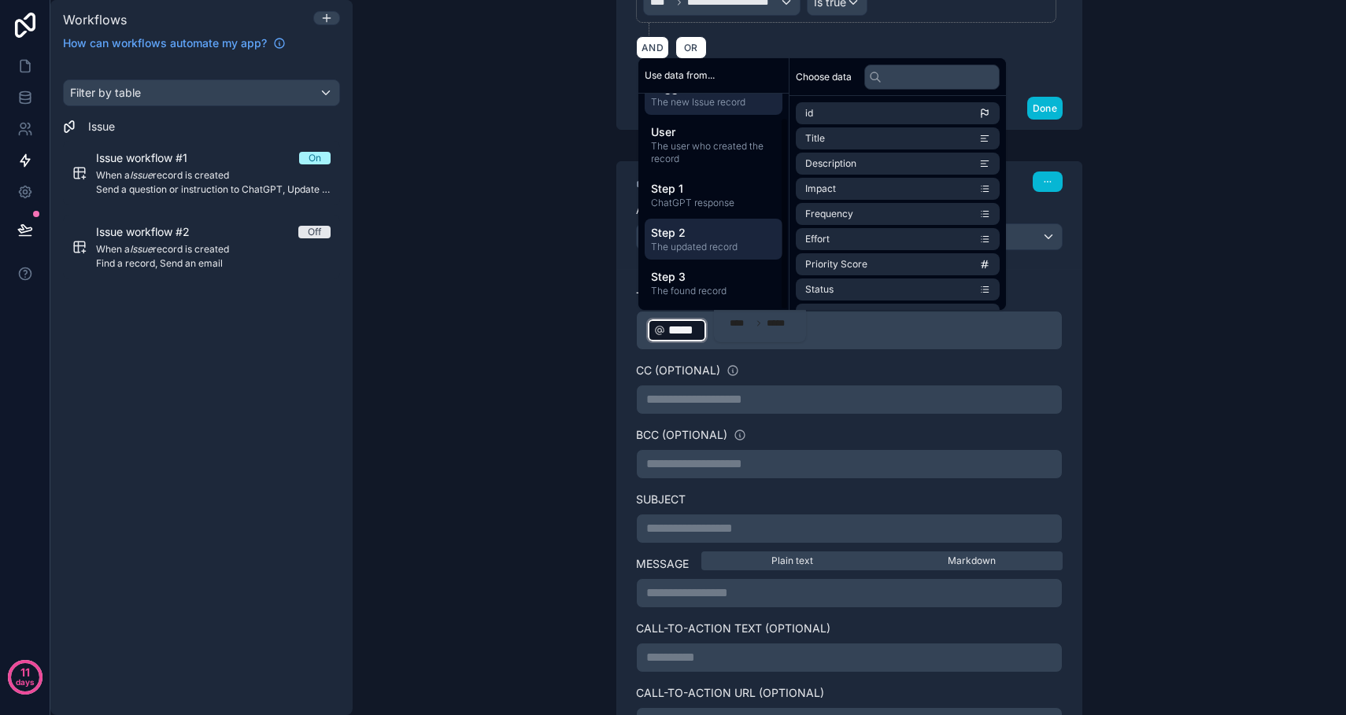
scroll to position [26, 0]
click at [708, 283] on span "Step 3" at bounding box center [713, 277] width 125 height 16
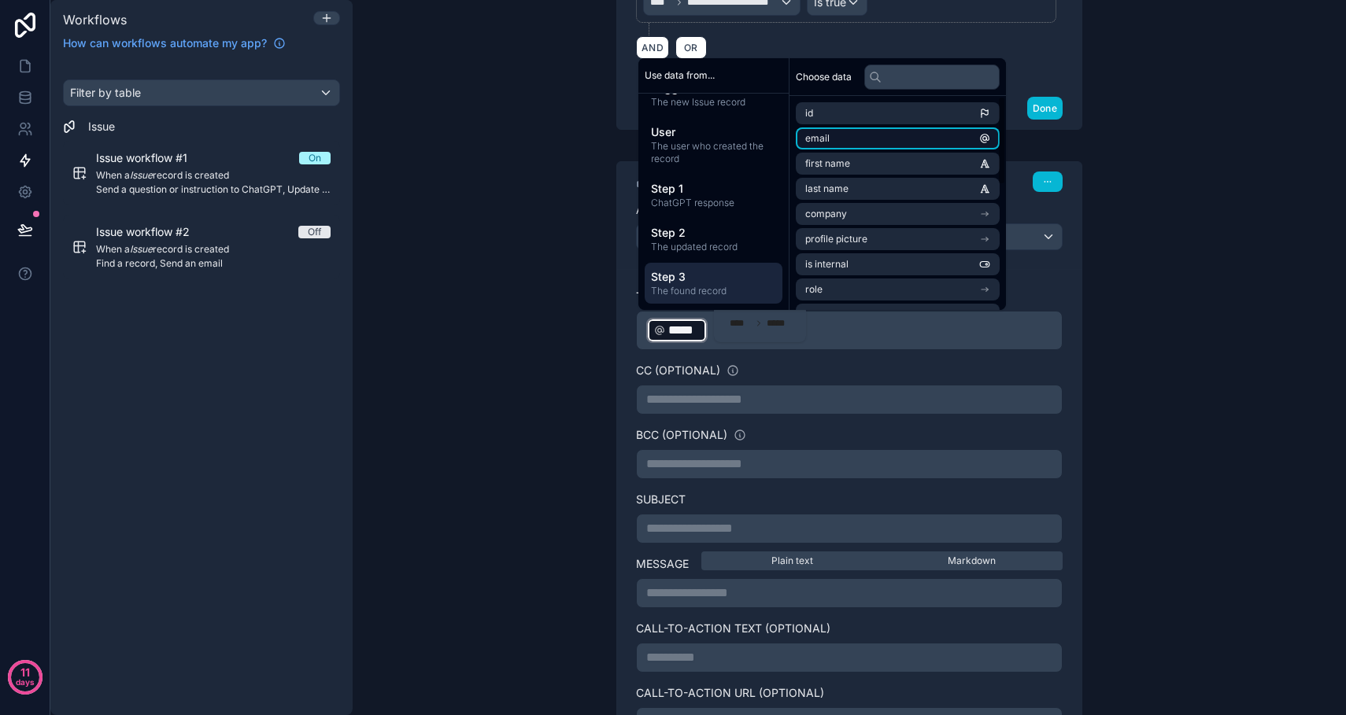
click at [833, 142] on li "email" at bounding box center [898, 139] width 204 height 22
click at [782, 335] on p "﻿ ***** ﻿ ﻿ ***** ﻿ ﻿" at bounding box center [849, 330] width 406 height 28
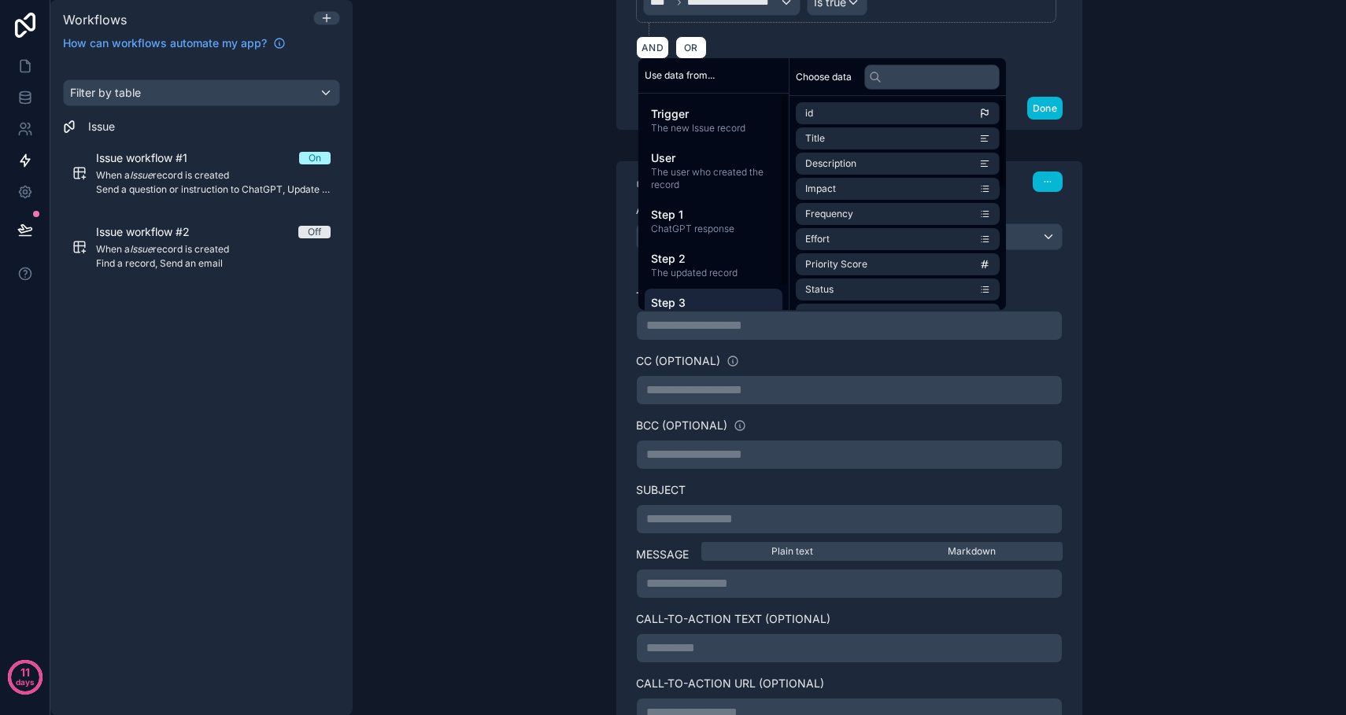
click at [735, 301] on span "Step 3" at bounding box center [713, 303] width 125 height 16
click at [844, 136] on li "email" at bounding box center [898, 139] width 204 height 22
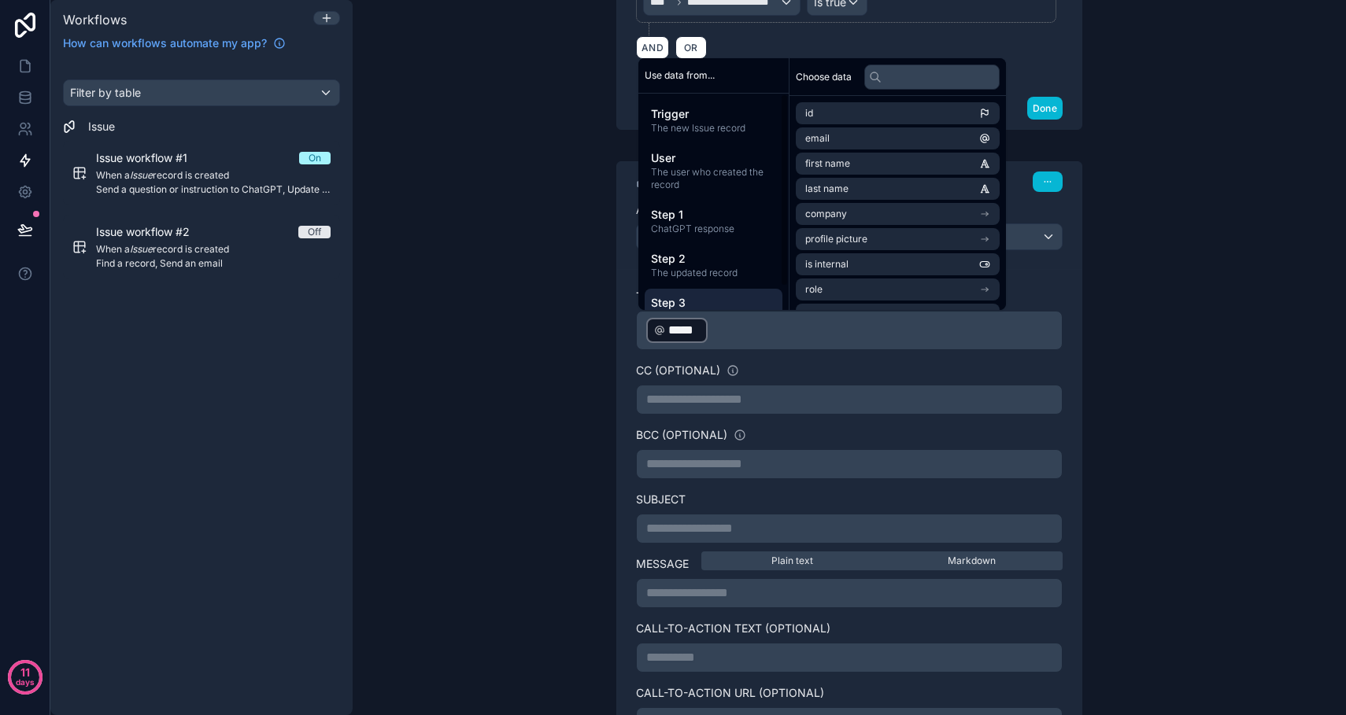
click at [574, 286] on div "**********" at bounding box center [849, 357] width 993 height 715
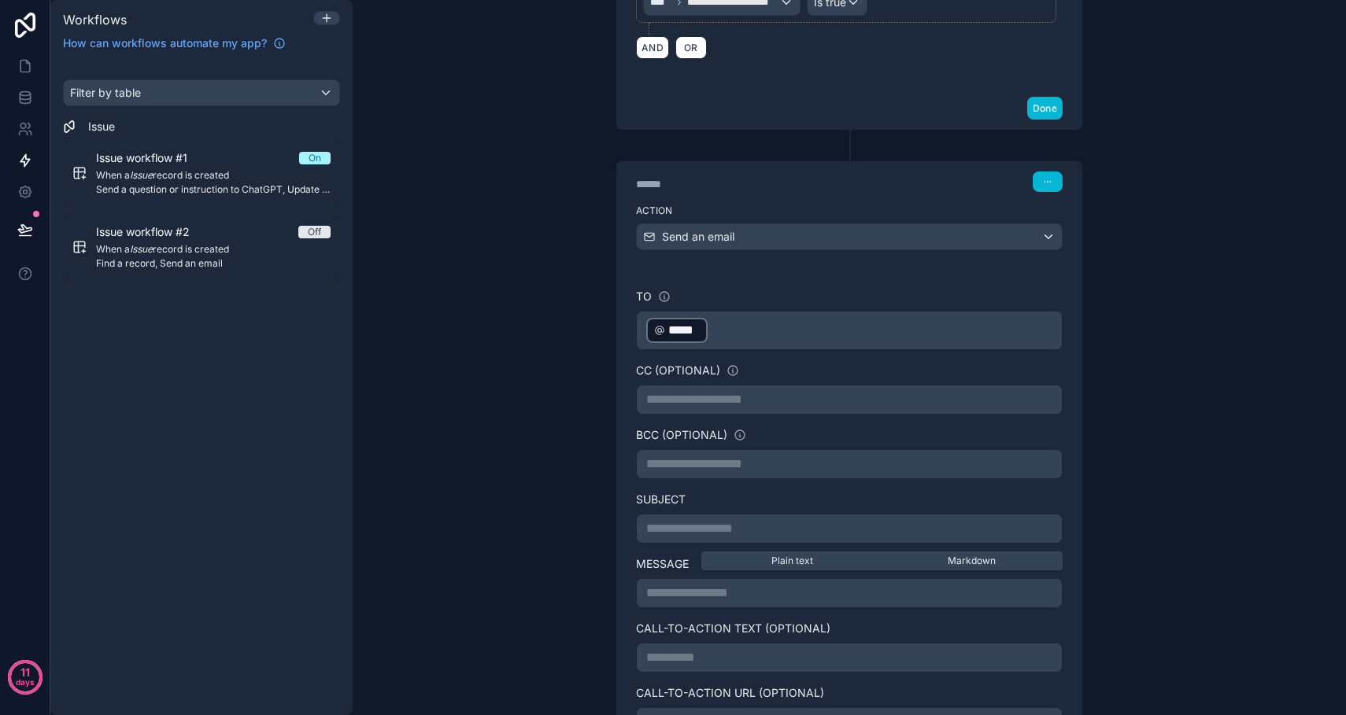
click at [675, 531] on p "**********" at bounding box center [849, 528] width 406 height 19
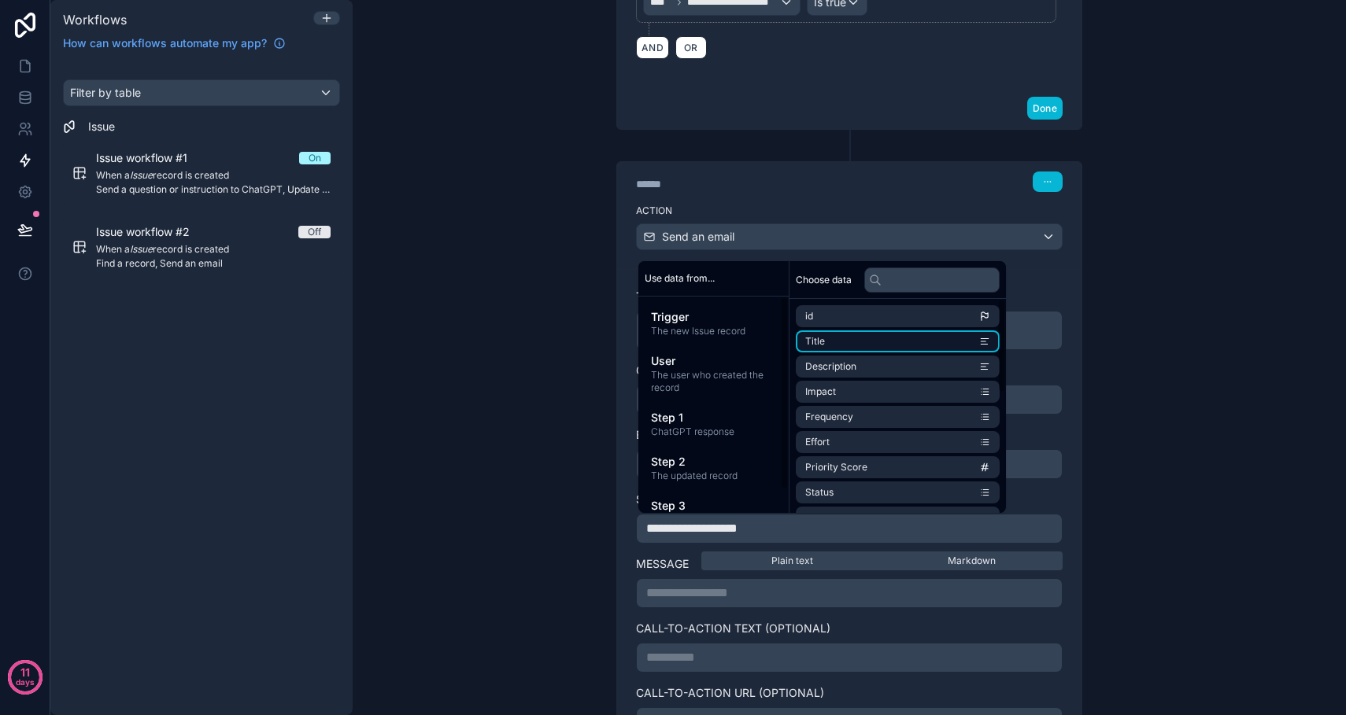
click at [838, 339] on li "Title" at bounding box center [898, 342] width 204 height 22
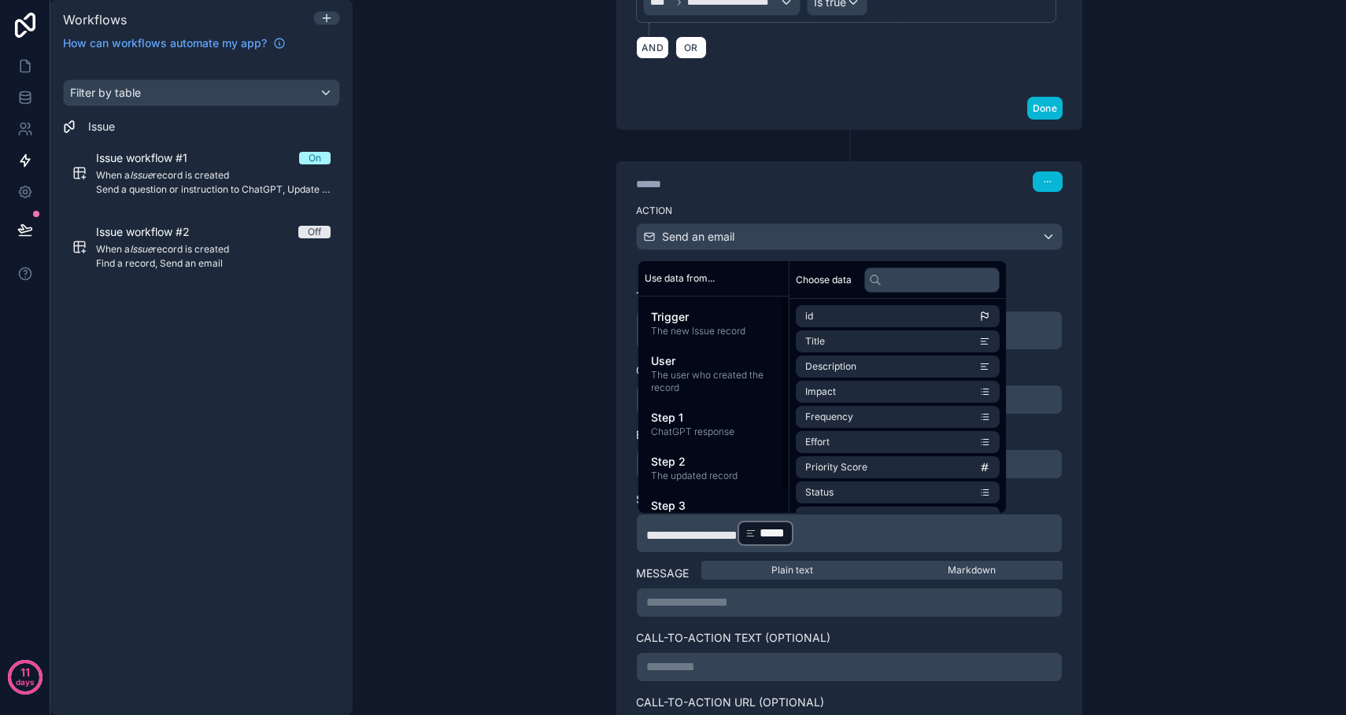
click at [542, 443] on div "**********" at bounding box center [849, 357] width 993 height 715
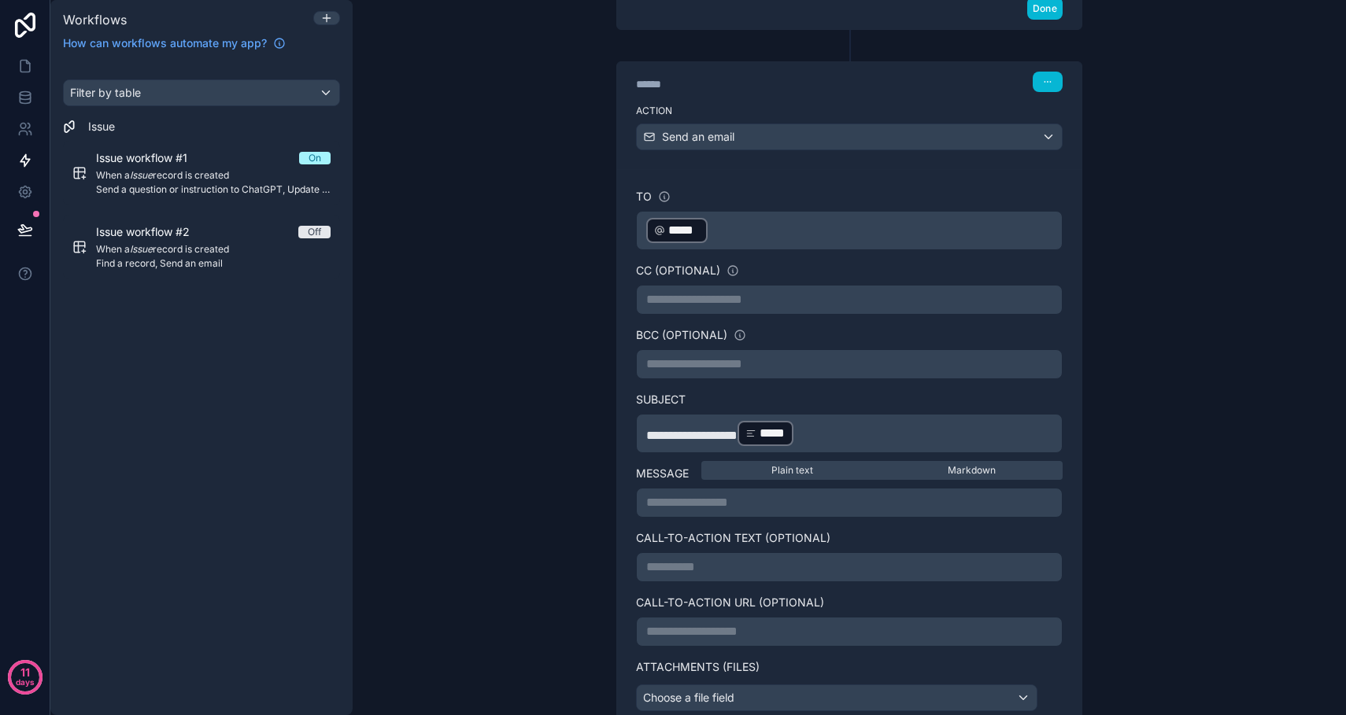
scroll to position [940, 0]
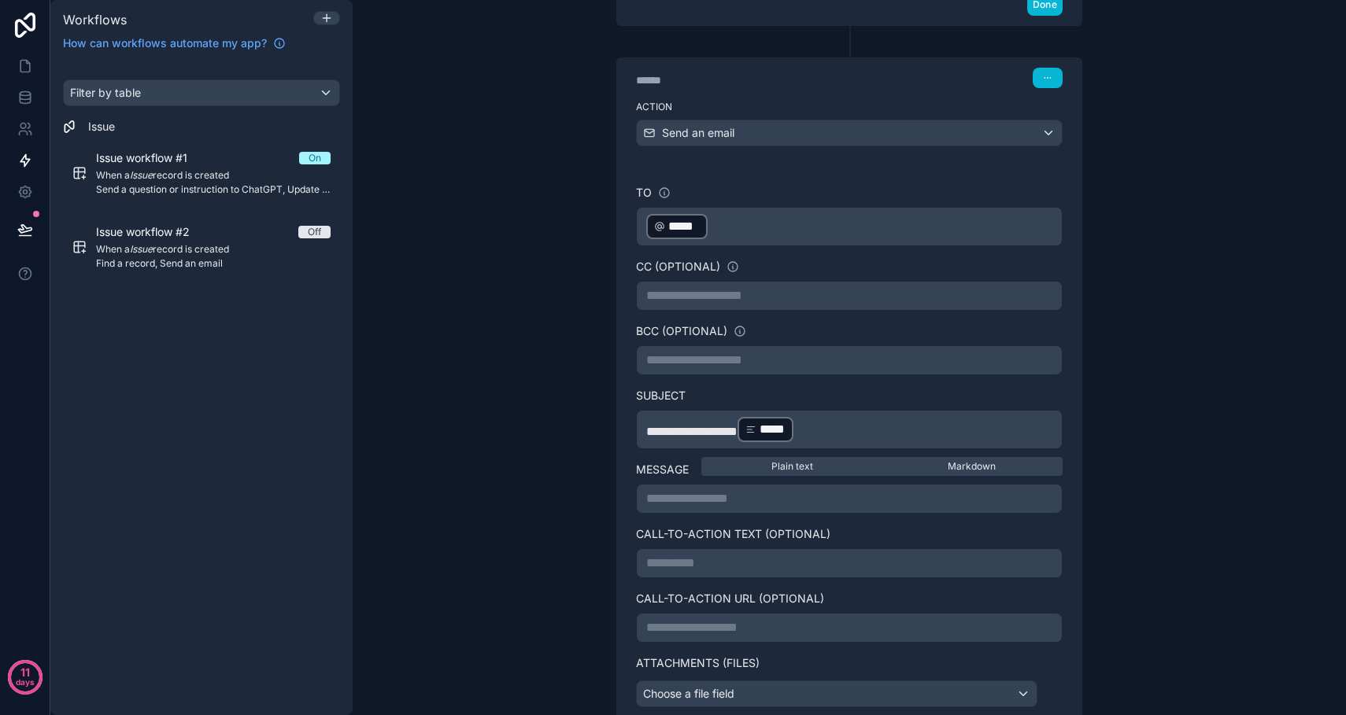
click at [677, 499] on p "**********" at bounding box center [849, 499] width 406 height 19
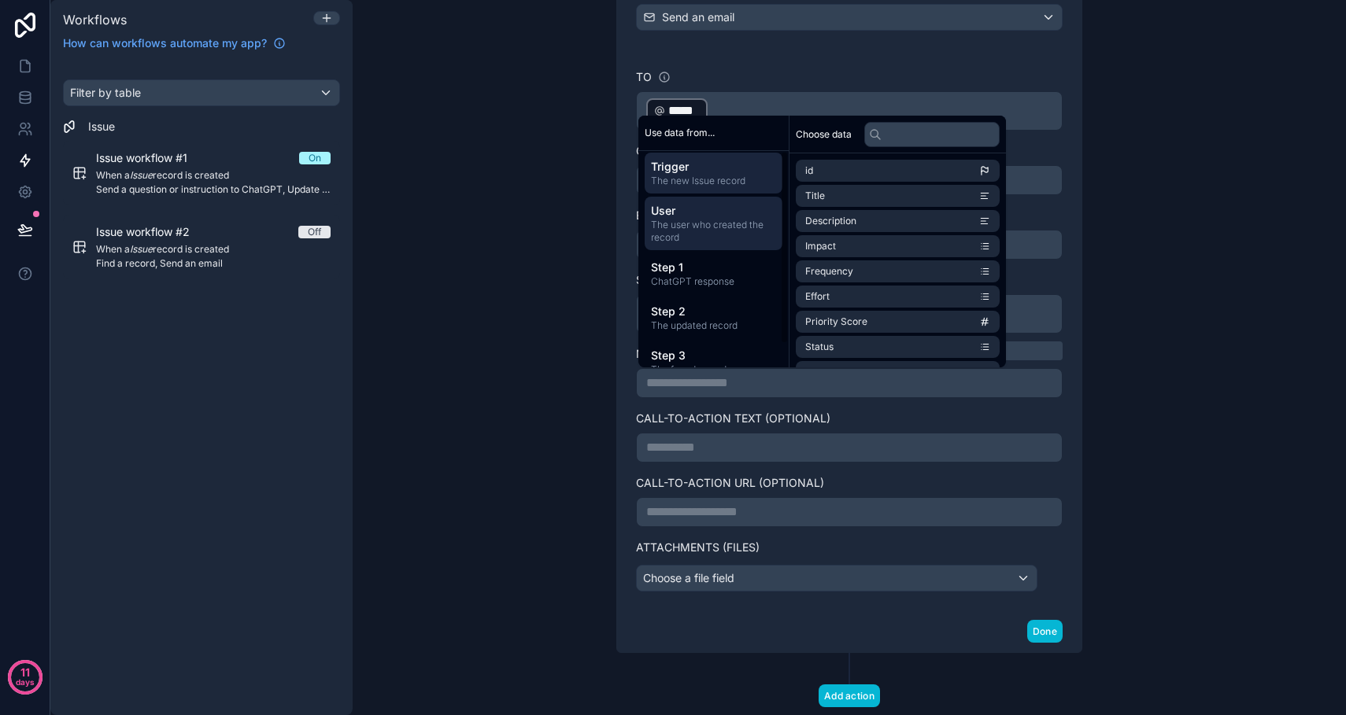
scroll to position [0, 0]
click at [708, 182] on span "The new Issue record" at bounding box center [713, 185] width 125 height 13
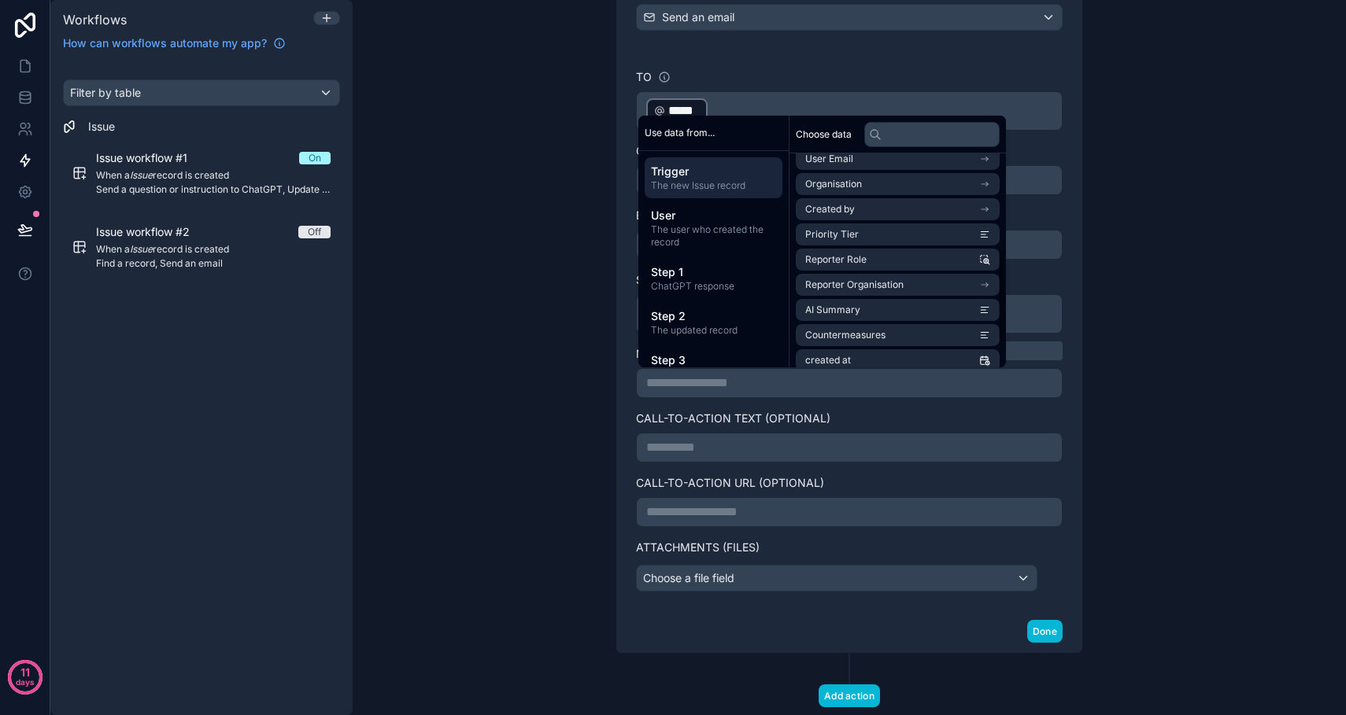
scroll to position [216, 0]
click at [846, 309] on span "AI Summary" at bounding box center [832, 307] width 55 height 13
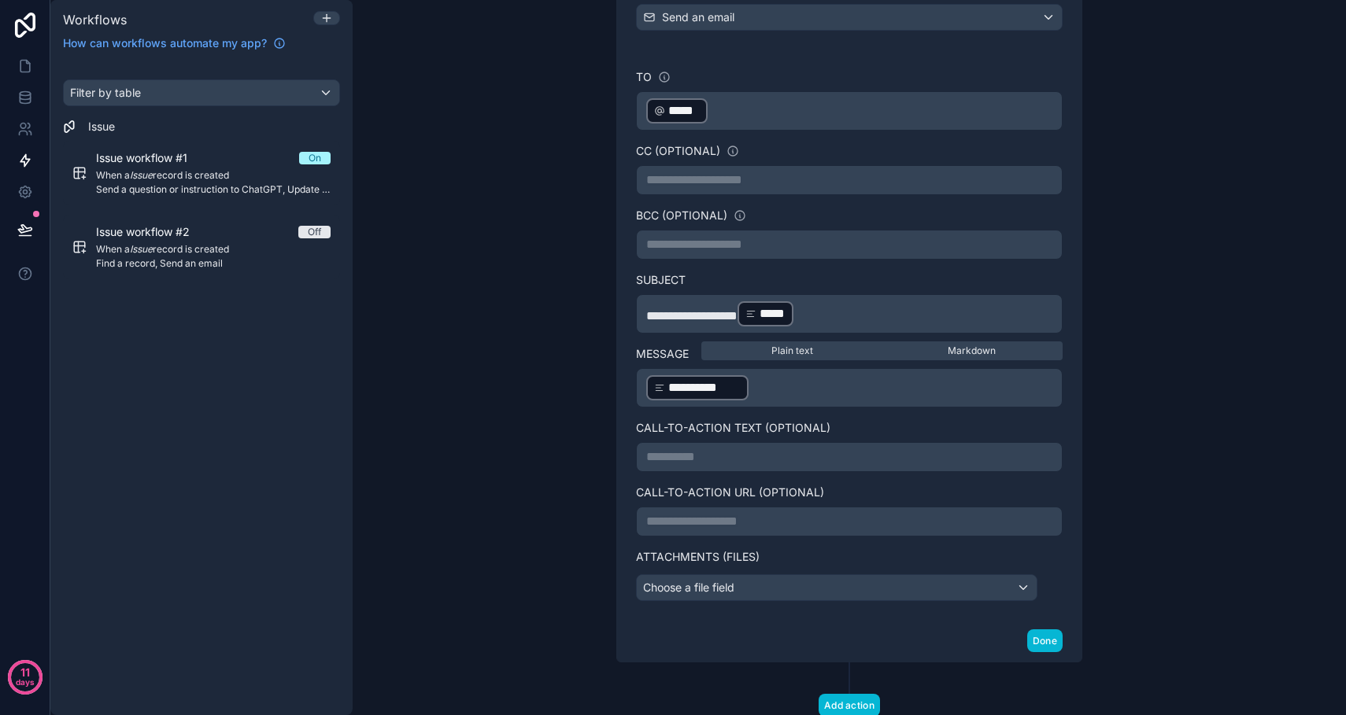
click at [606, 414] on div "**********" at bounding box center [849, 286] width 504 height 752
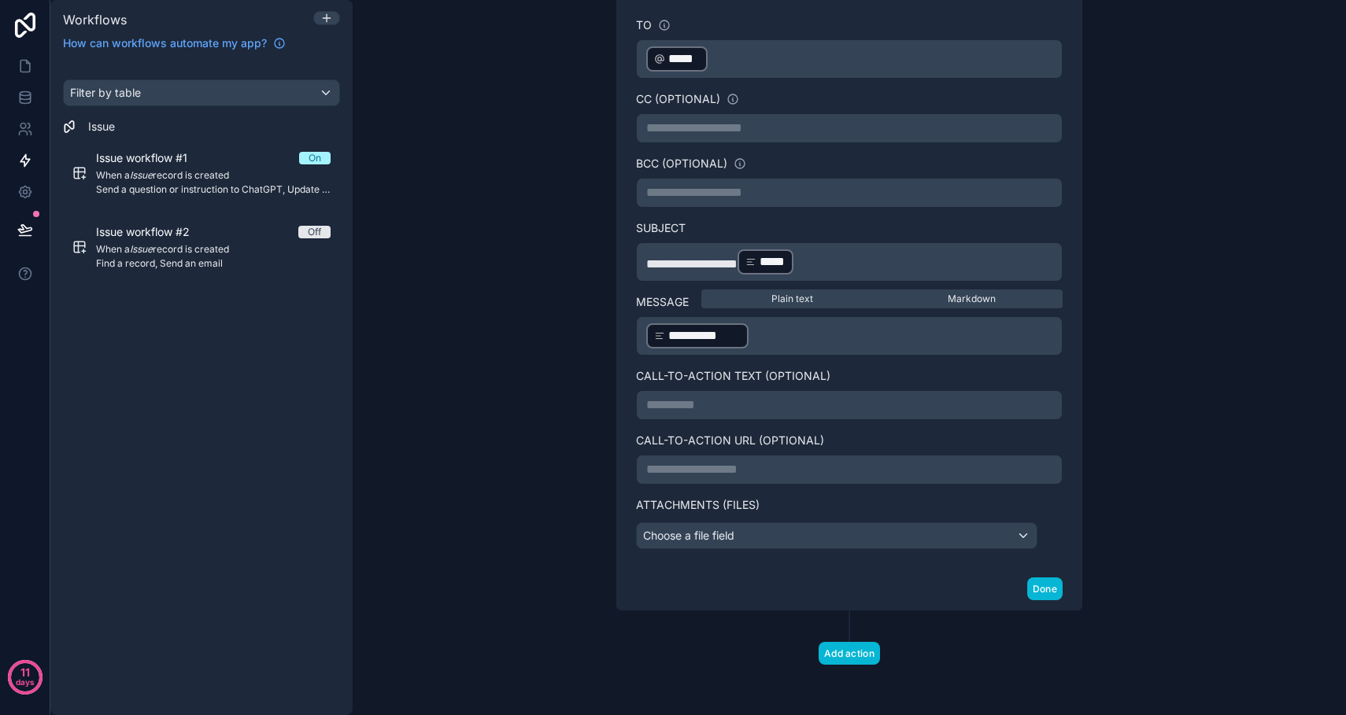
scroll to position [0, 0]
click at [1047, 590] on button "Done" at bounding box center [1044, 589] width 35 height 23
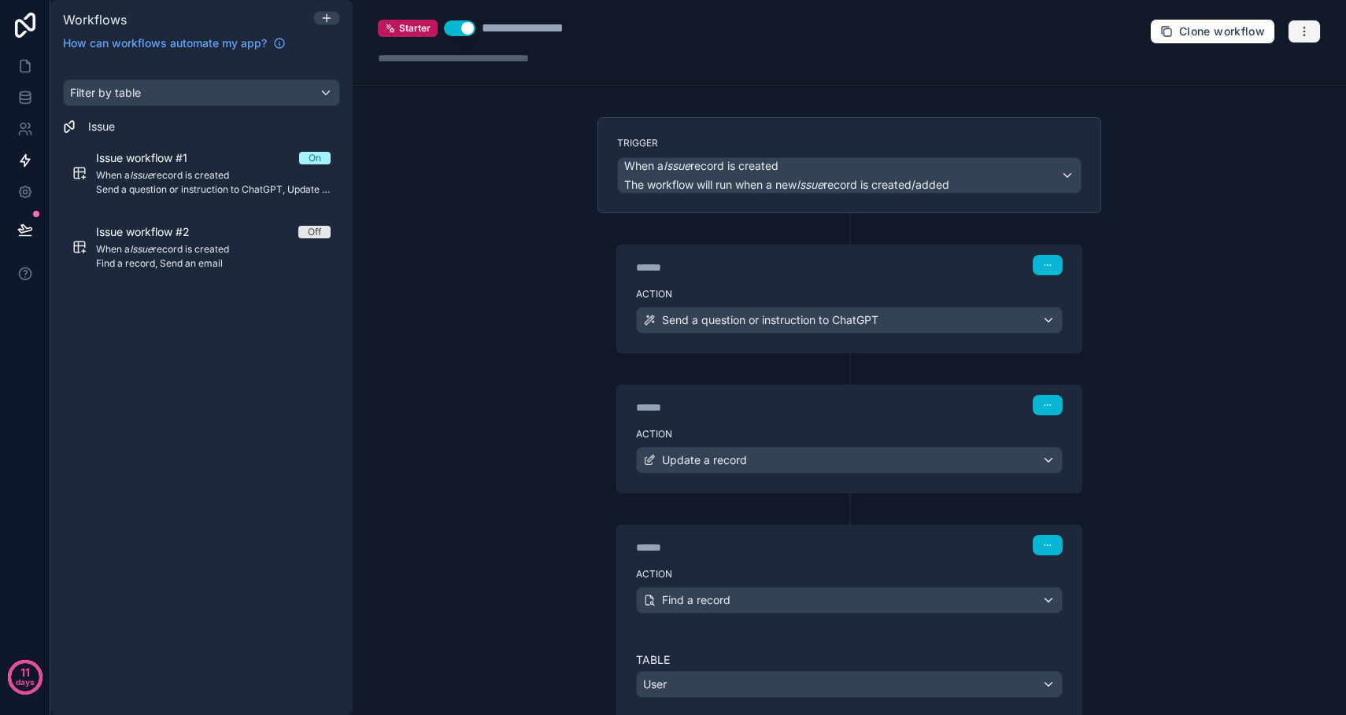
click at [1304, 28] on icon "button" at bounding box center [1303, 27] width 1 height 1
click at [1257, 68] on span "Test workflow" at bounding box center [1263, 68] width 76 height 13
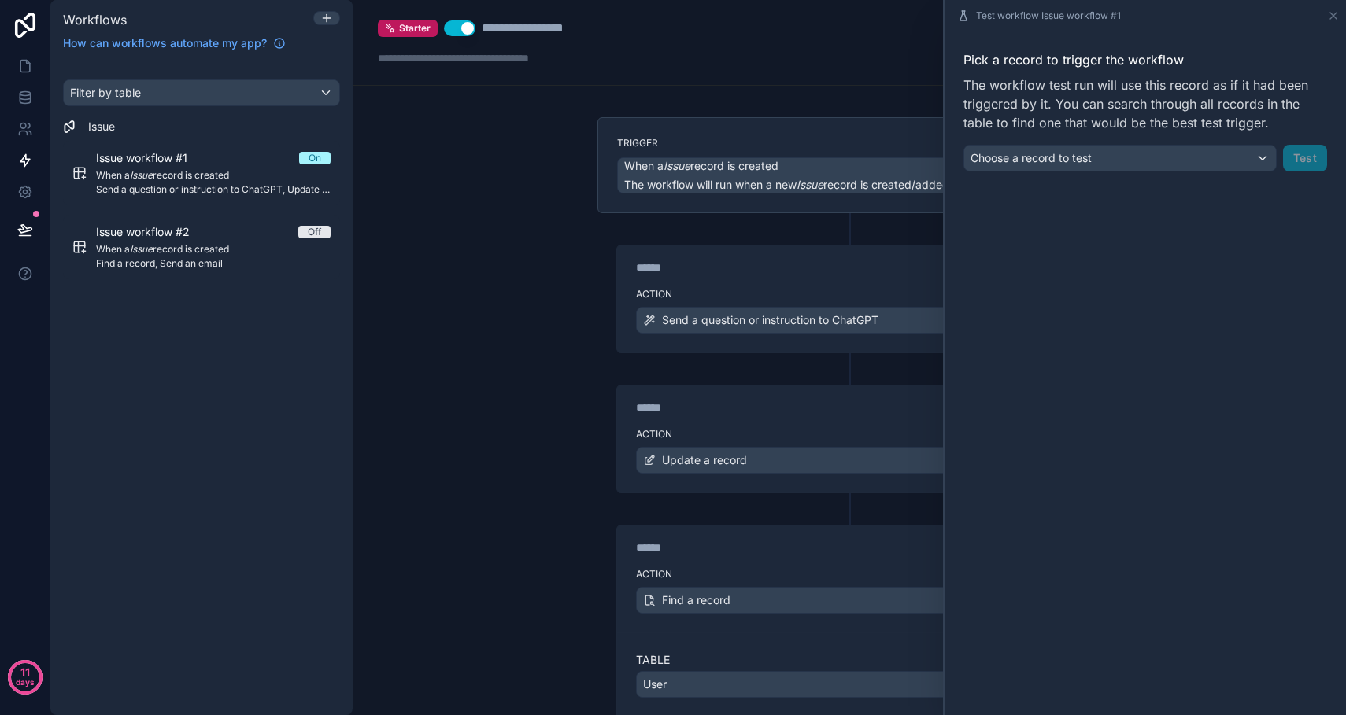
click at [1260, 161] on div "Choose a record to test" at bounding box center [1120, 158] width 312 height 25
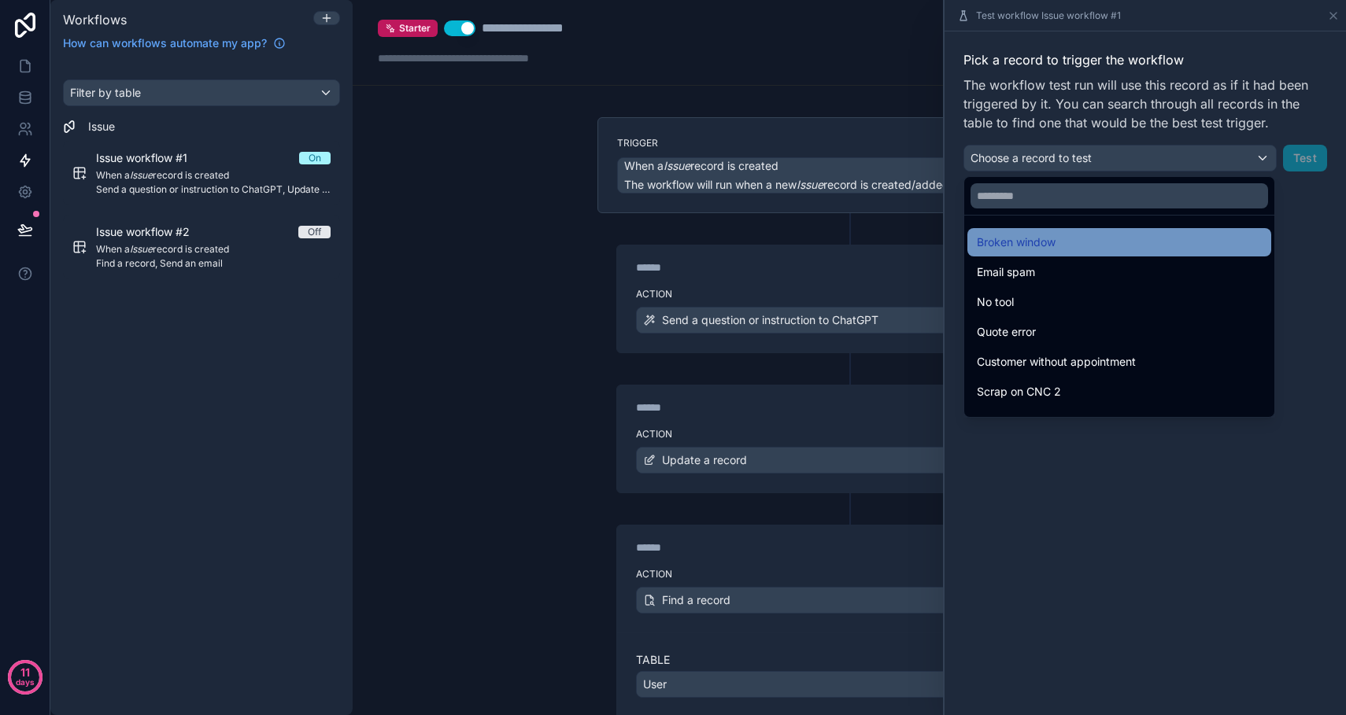
click at [1067, 243] on div "Broken window" at bounding box center [1119, 242] width 285 height 19
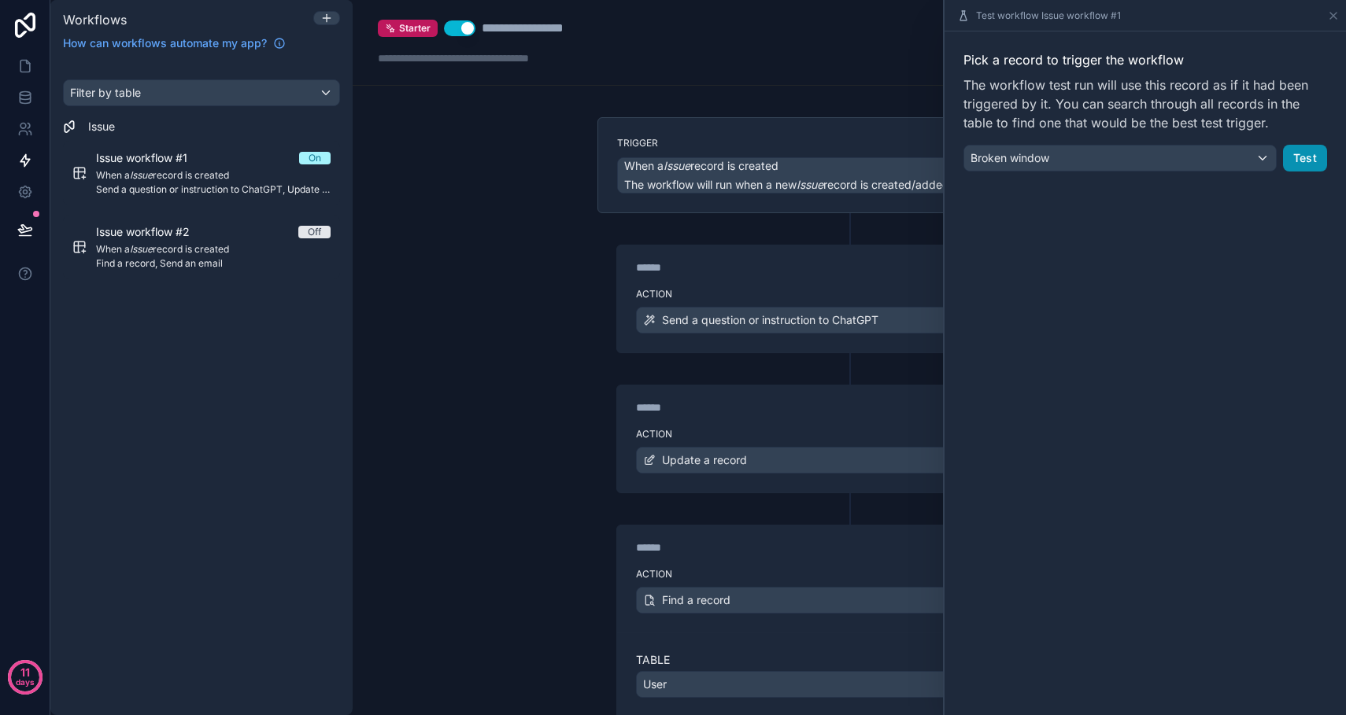
click at [1299, 159] on button "Test" at bounding box center [1305, 158] width 44 height 27
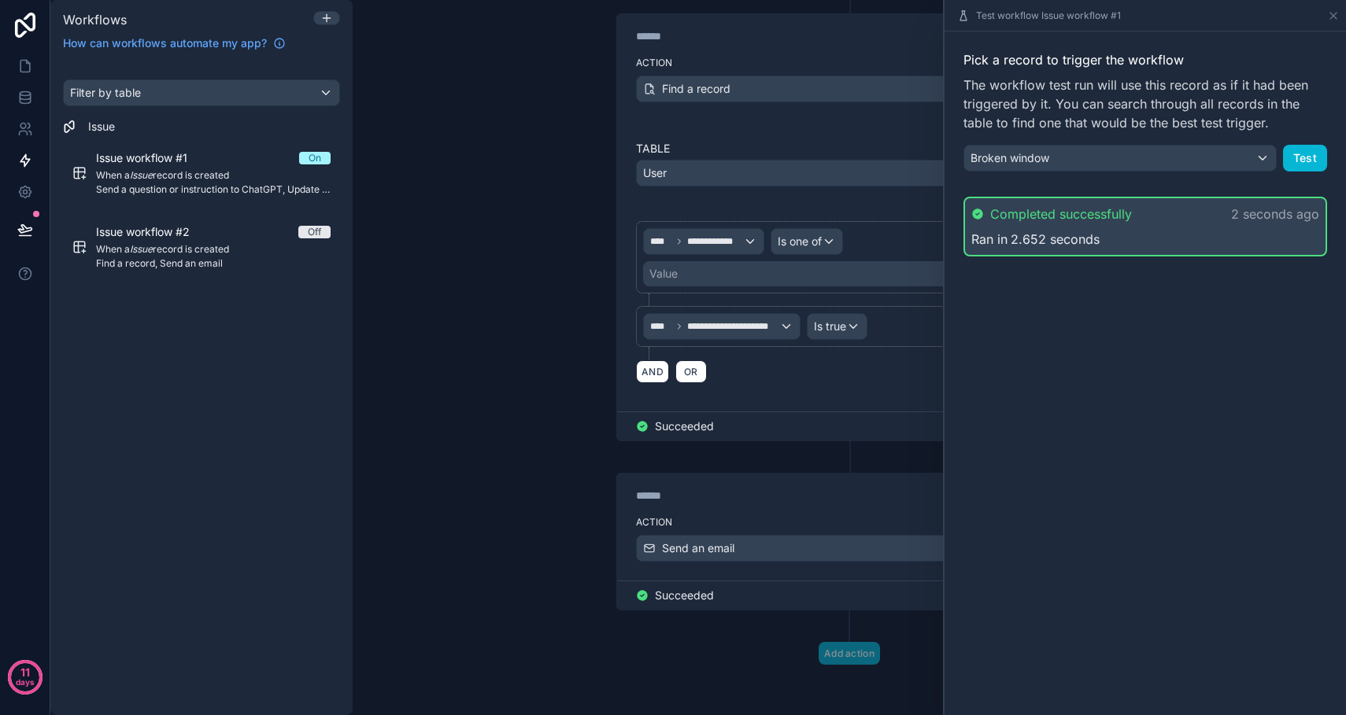
scroll to position [570, 0]
click at [1333, 16] on icon at bounding box center [1333, 16] width 6 height 6
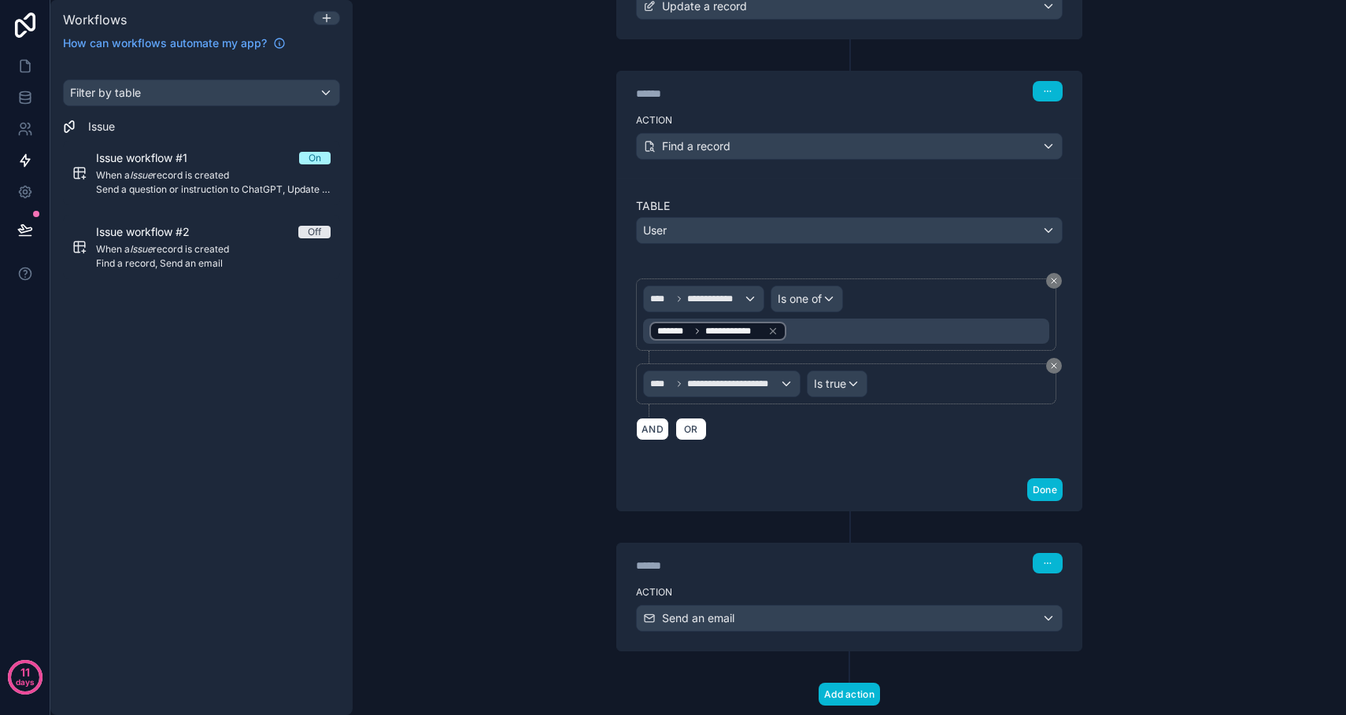
scroll to position [489, 0]
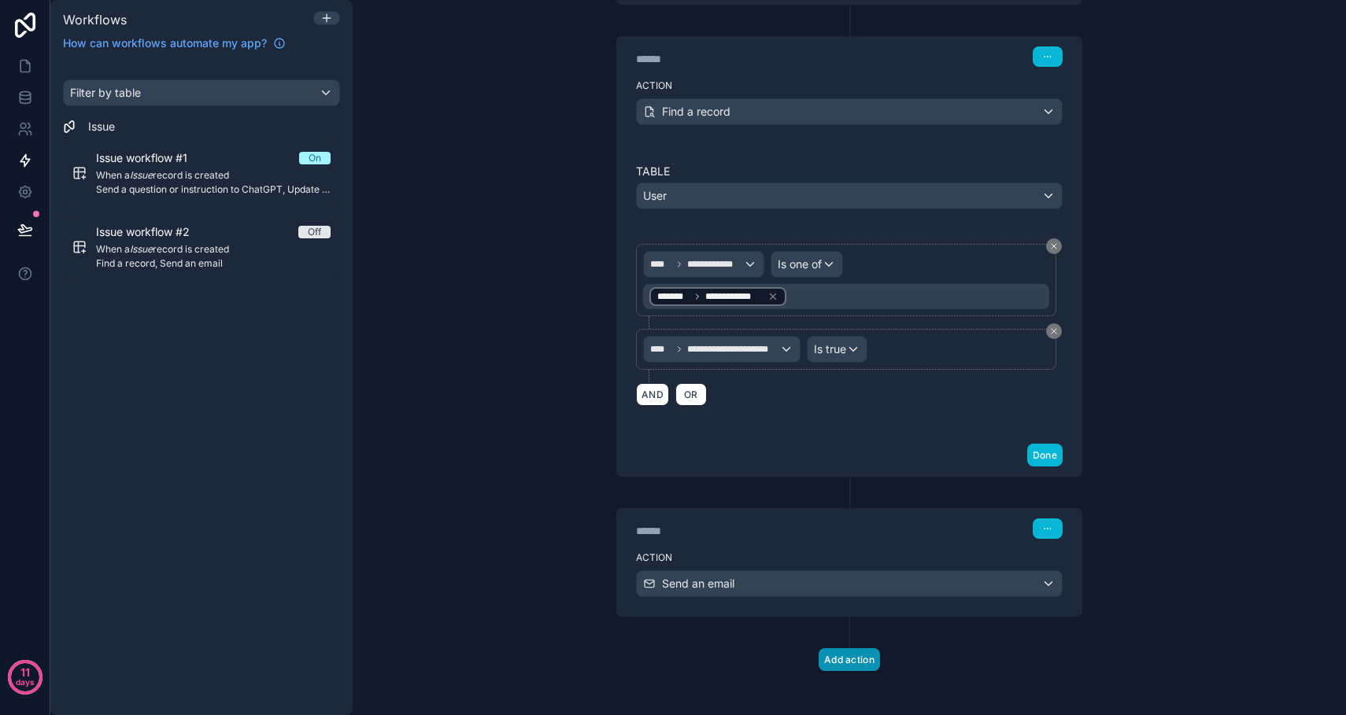
click at [847, 660] on button "Add action" at bounding box center [849, 660] width 61 height 23
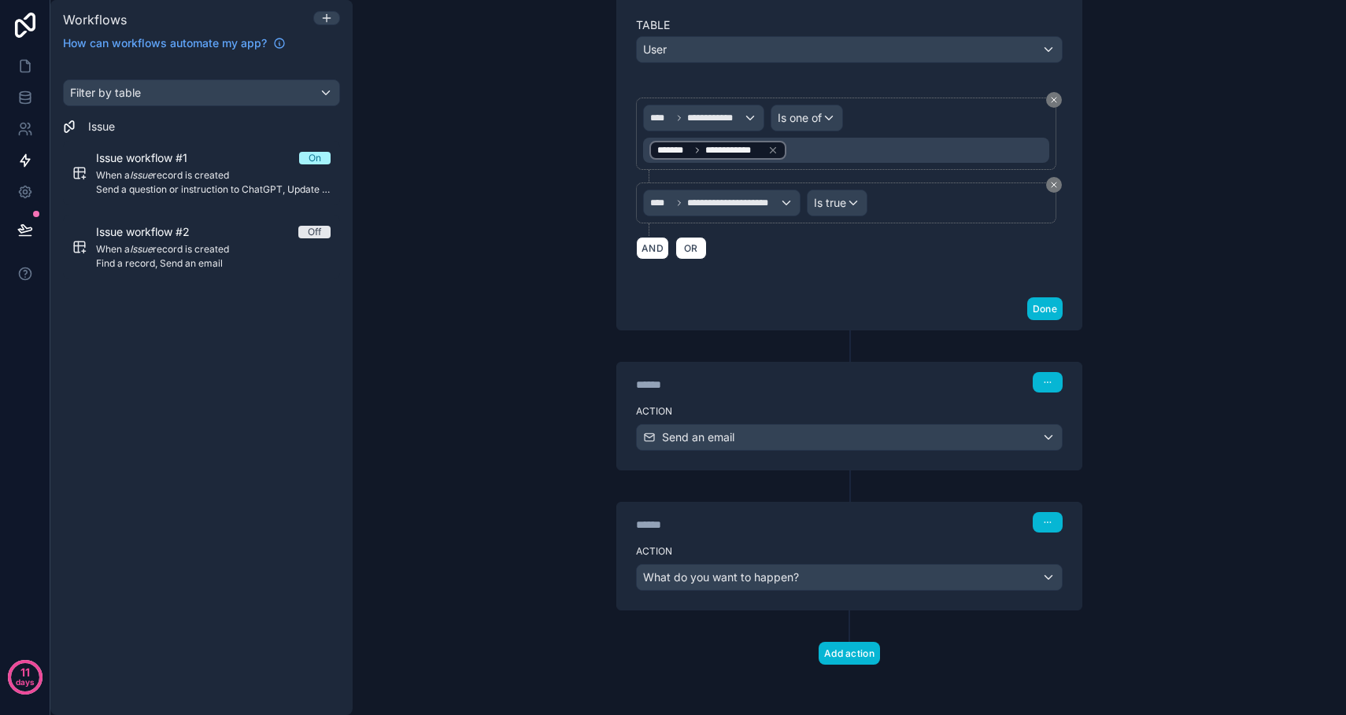
scroll to position [635, 0]
click at [723, 573] on span "What do you want to happen?" at bounding box center [721, 577] width 156 height 13
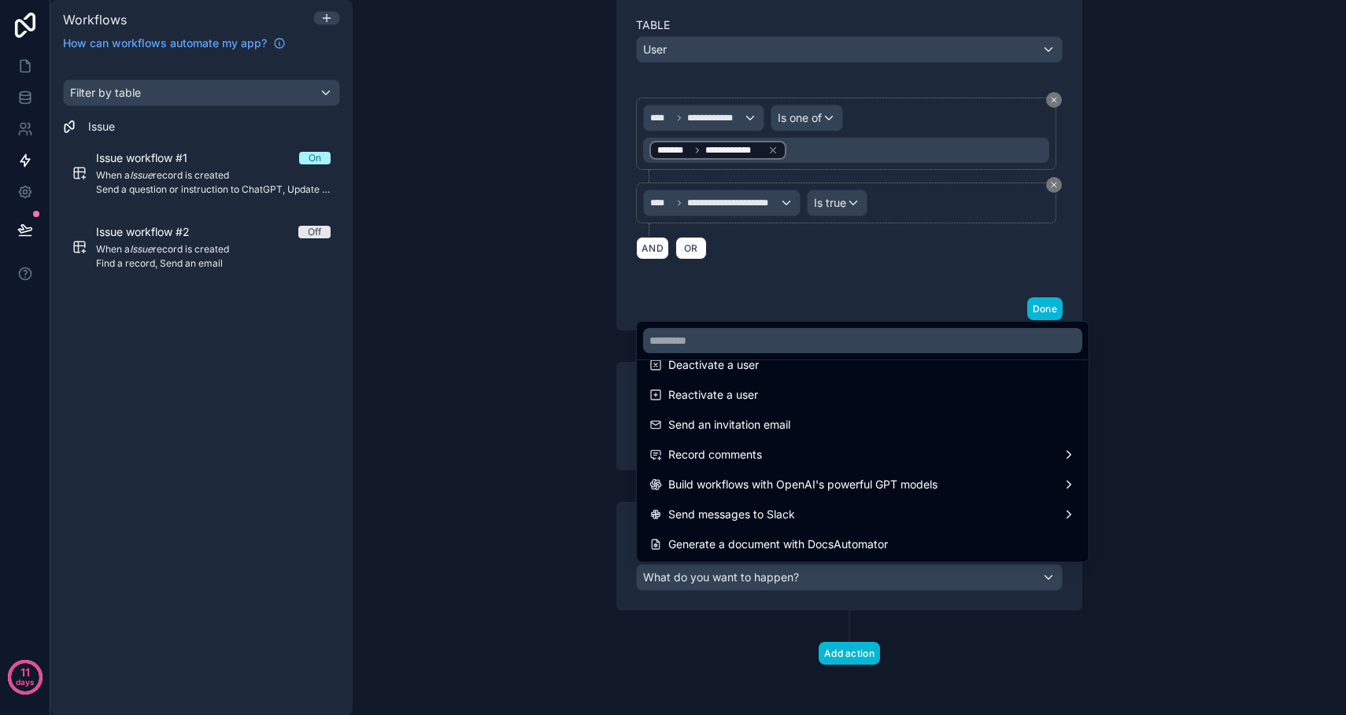
scroll to position [291, 0]
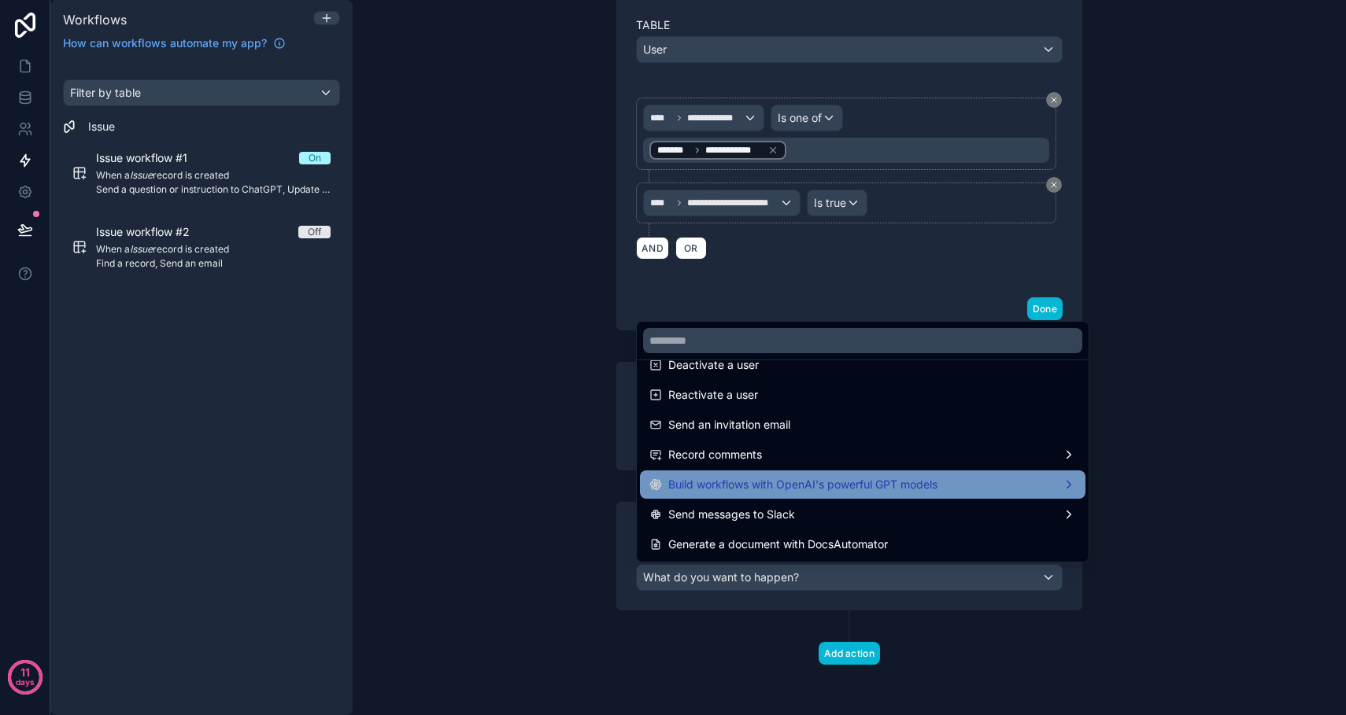
click at [766, 489] on span "Build workflows with OpenAI's powerful GPT models" at bounding box center [802, 484] width 269 height 19
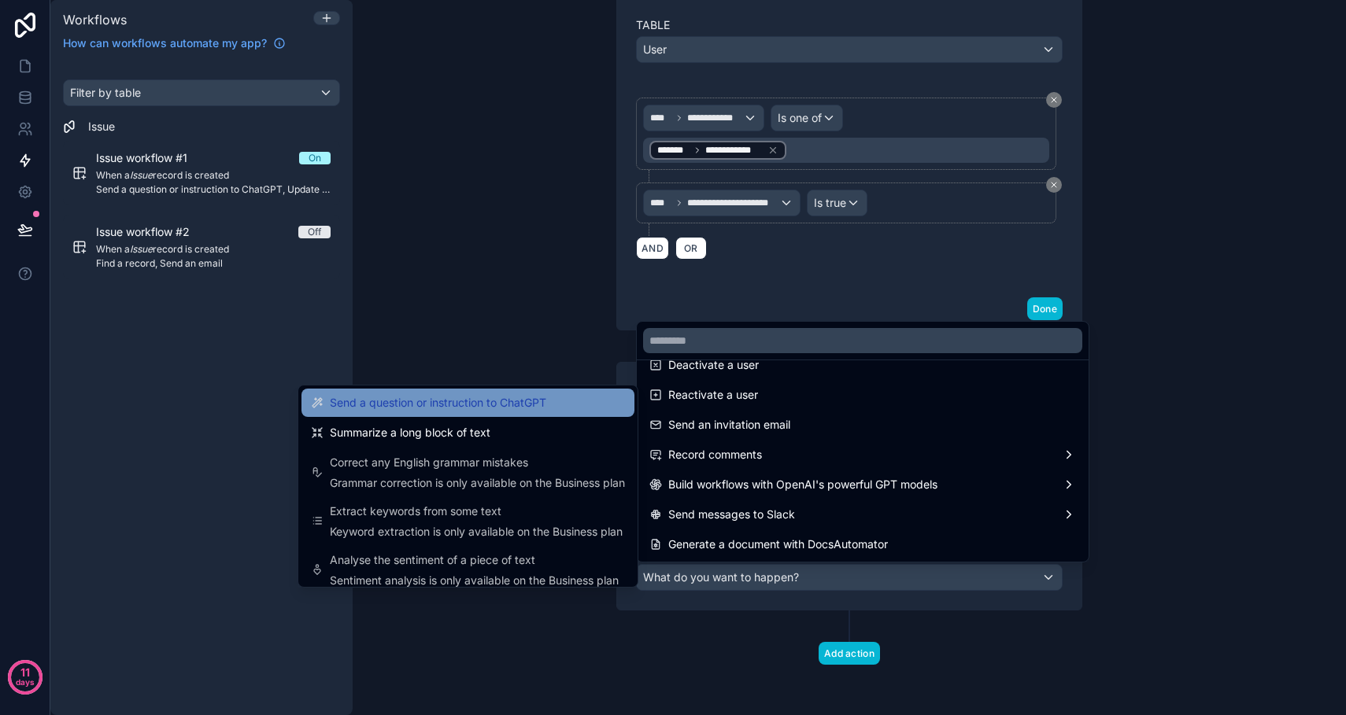
click at [465, 402] on span "Send a question or instruction to ChatGPT" at bounding box center [438, 403] width 216 height 19
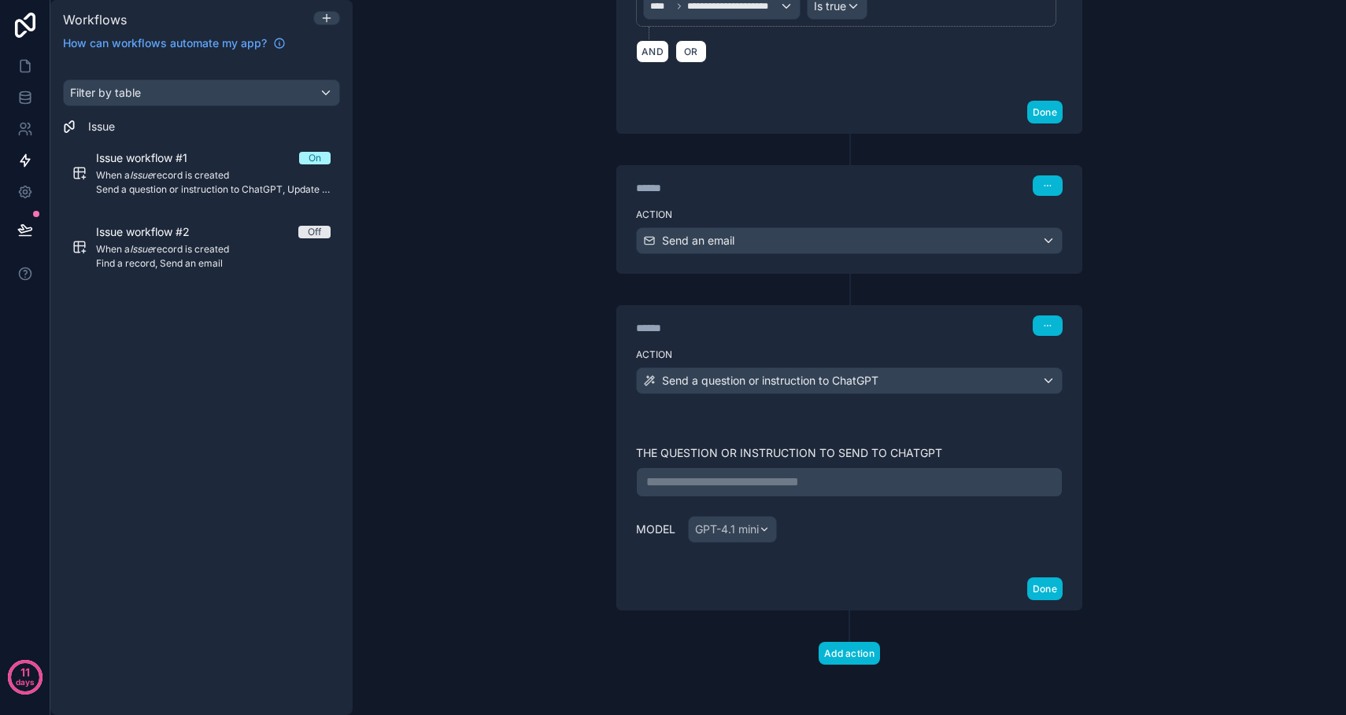
scroll to position [832, 0]
click at [709, 486] on p "**********" at bounding box center [849, 482] width 406 height 19
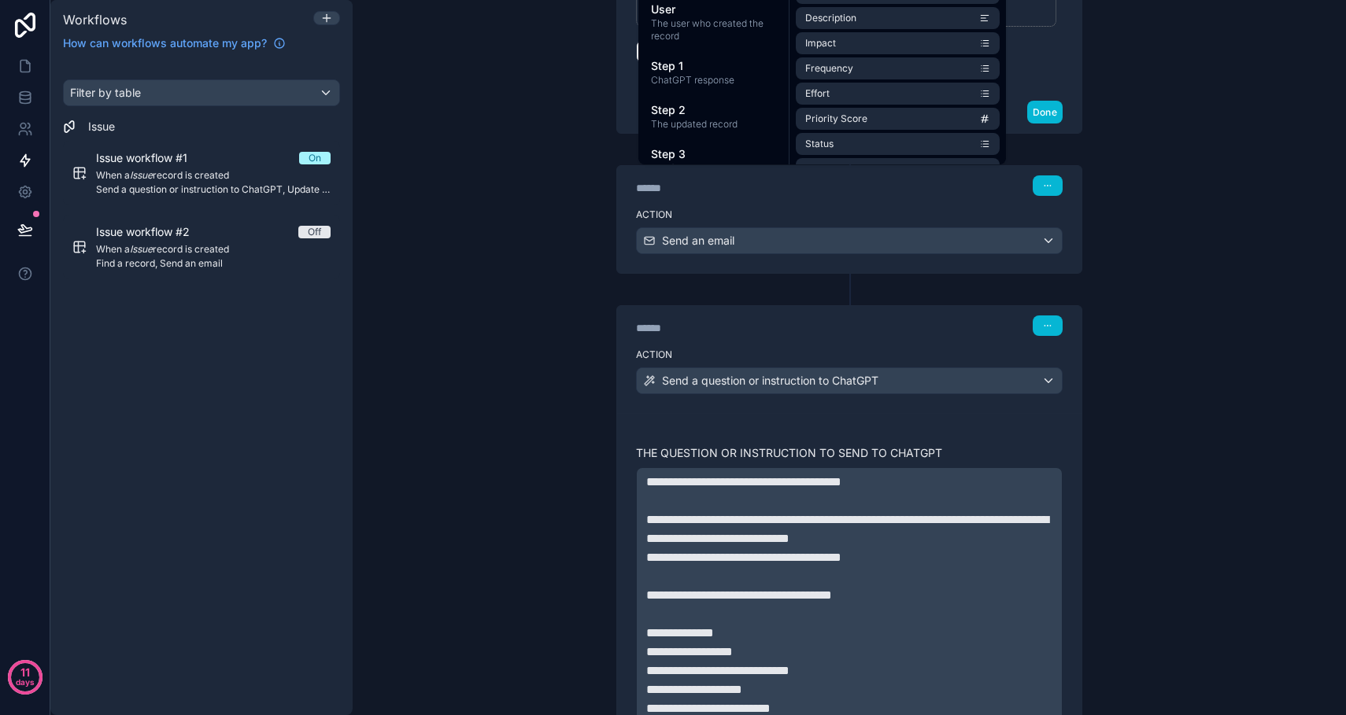
scroll to position [1134, 0]
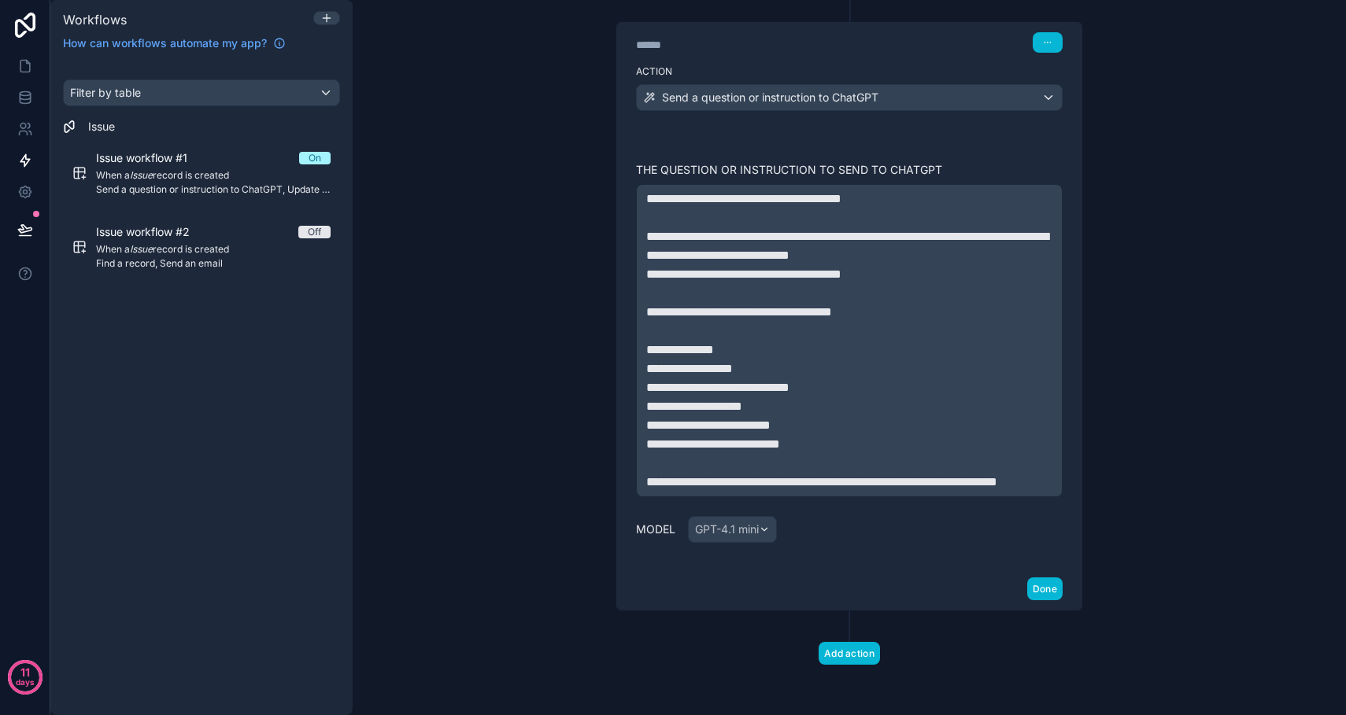
click at [904, 303] on p "**********" at bounding box center [849, 312] width 406 height 19
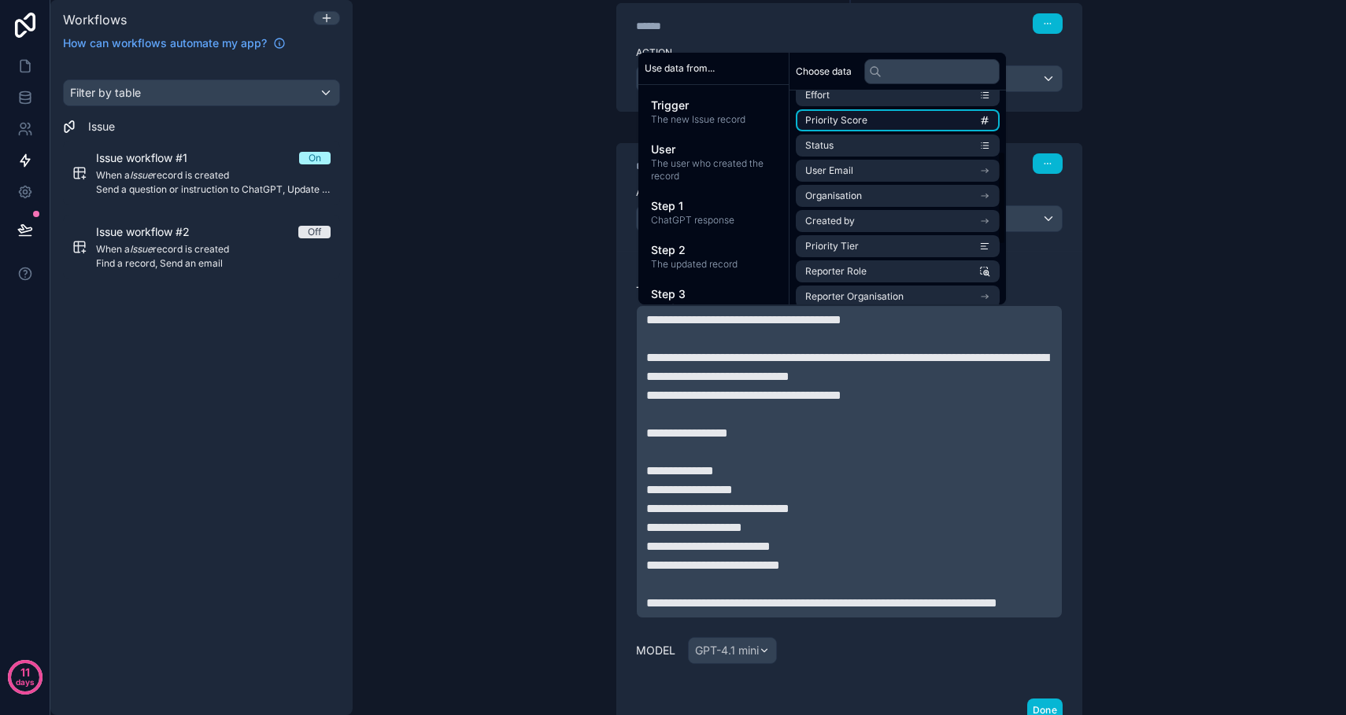
scroll to position [139, 0]
click at [853, 199] on span "Organisation" at bounding box center [833, 195] width 57 height 13
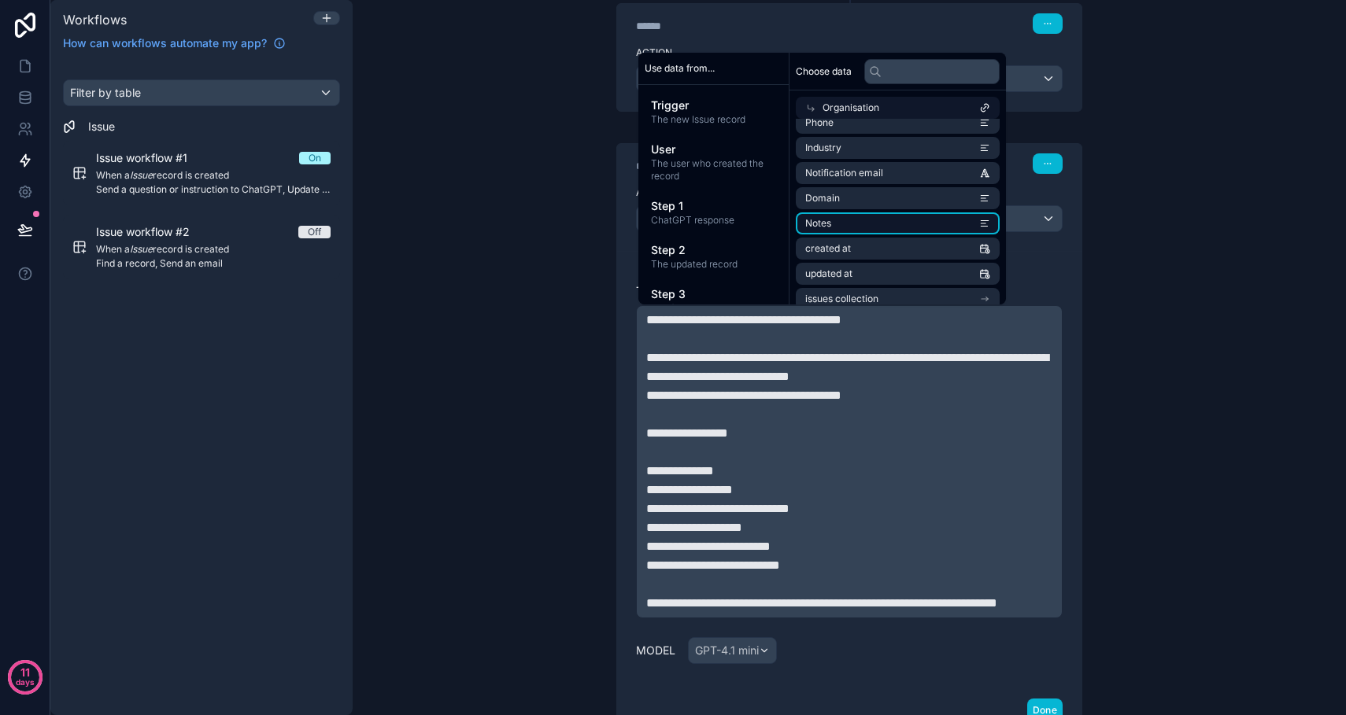
click at [852, 223] on li "Notes" at bounding box center [898, 224] width 204 height 22
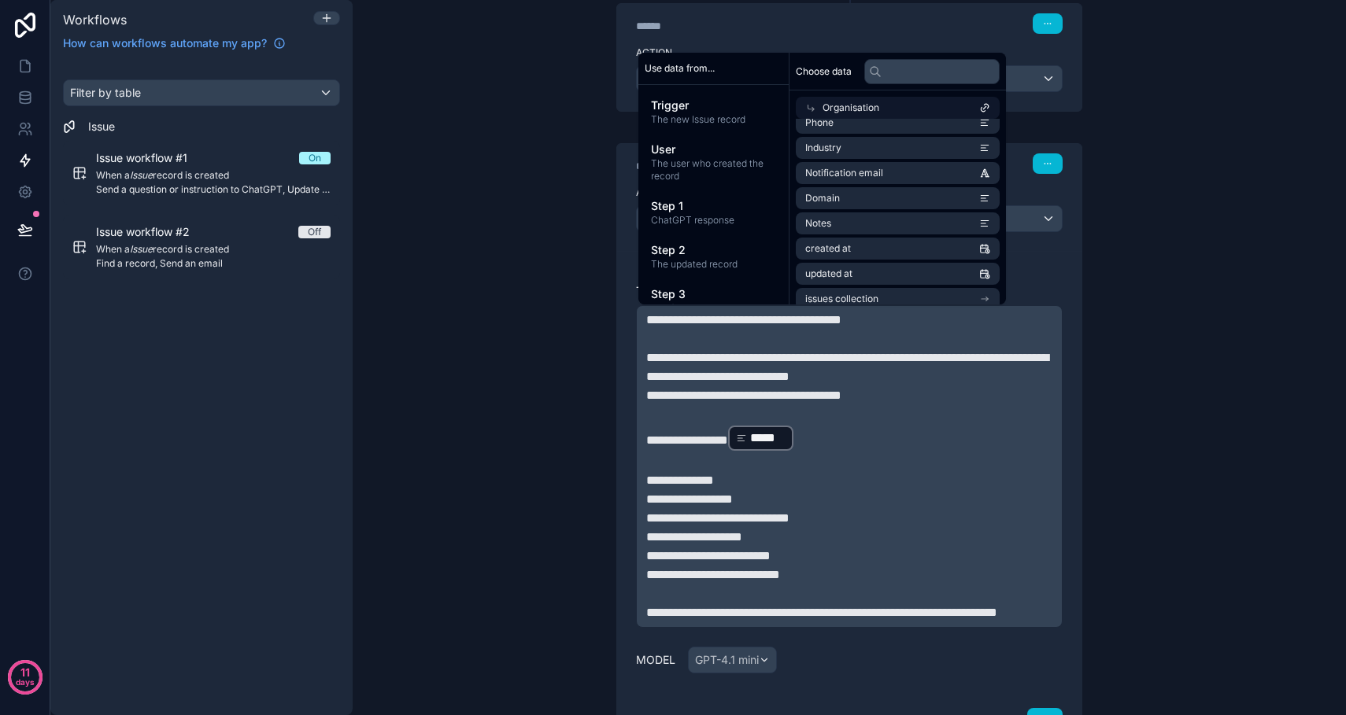
click at [750, 502] on p "**********" at bounding box center [849, 499] width 406 height 19
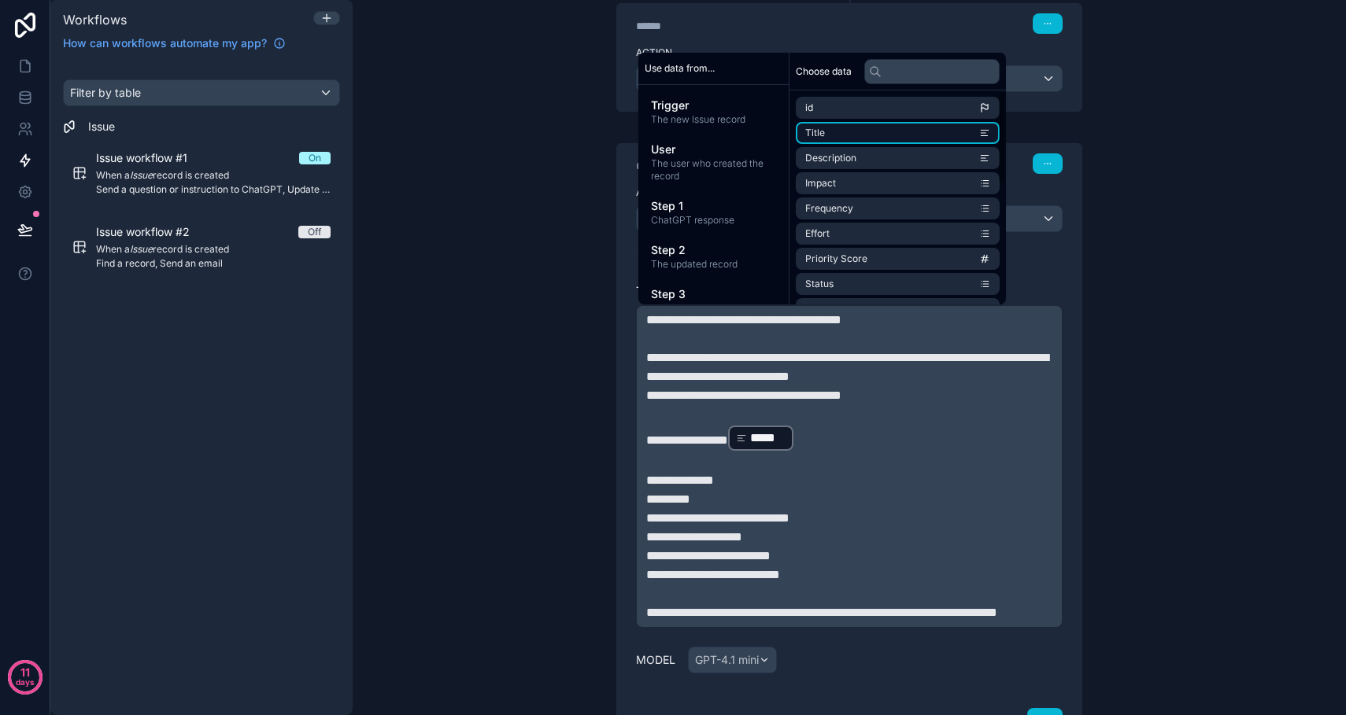
click at [840, 135] on li "Title" at bounding box center [898, 133] width 204 height 22
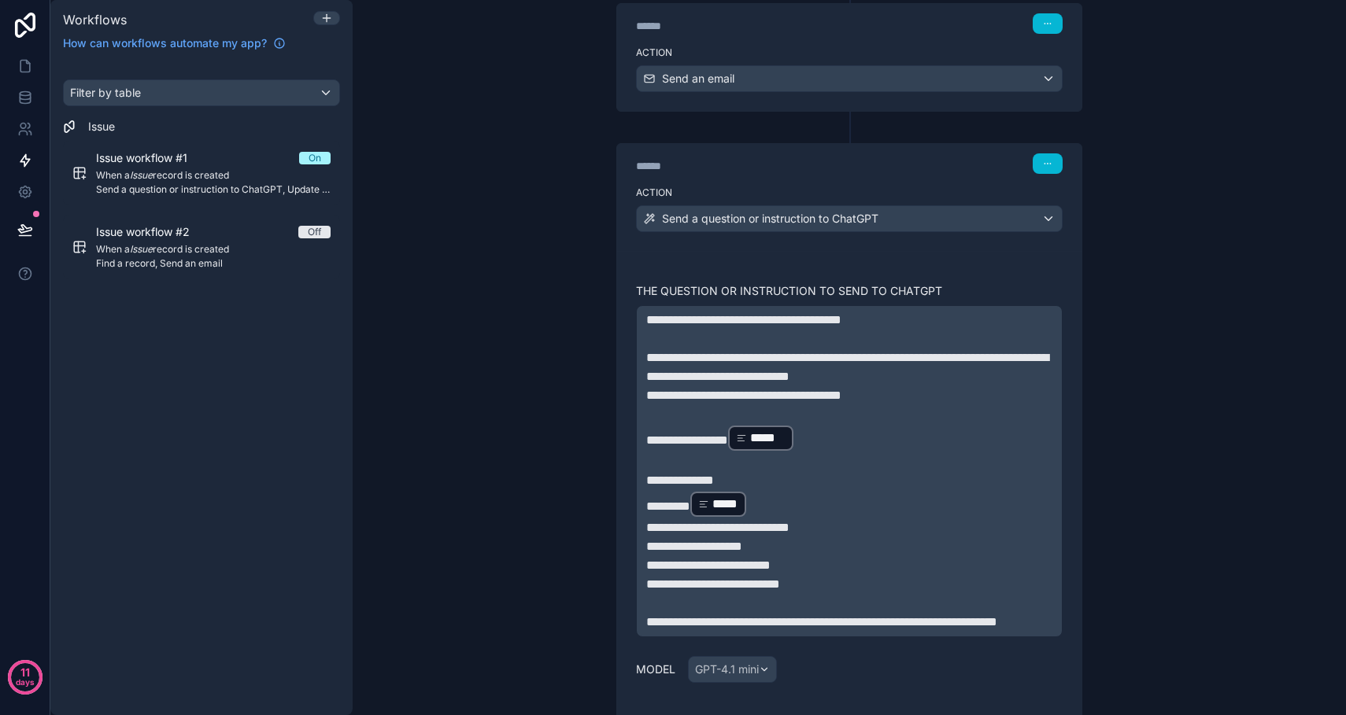
click at [826, 529] on p "**********" at bounding box center [849, 528] width 406 height 19
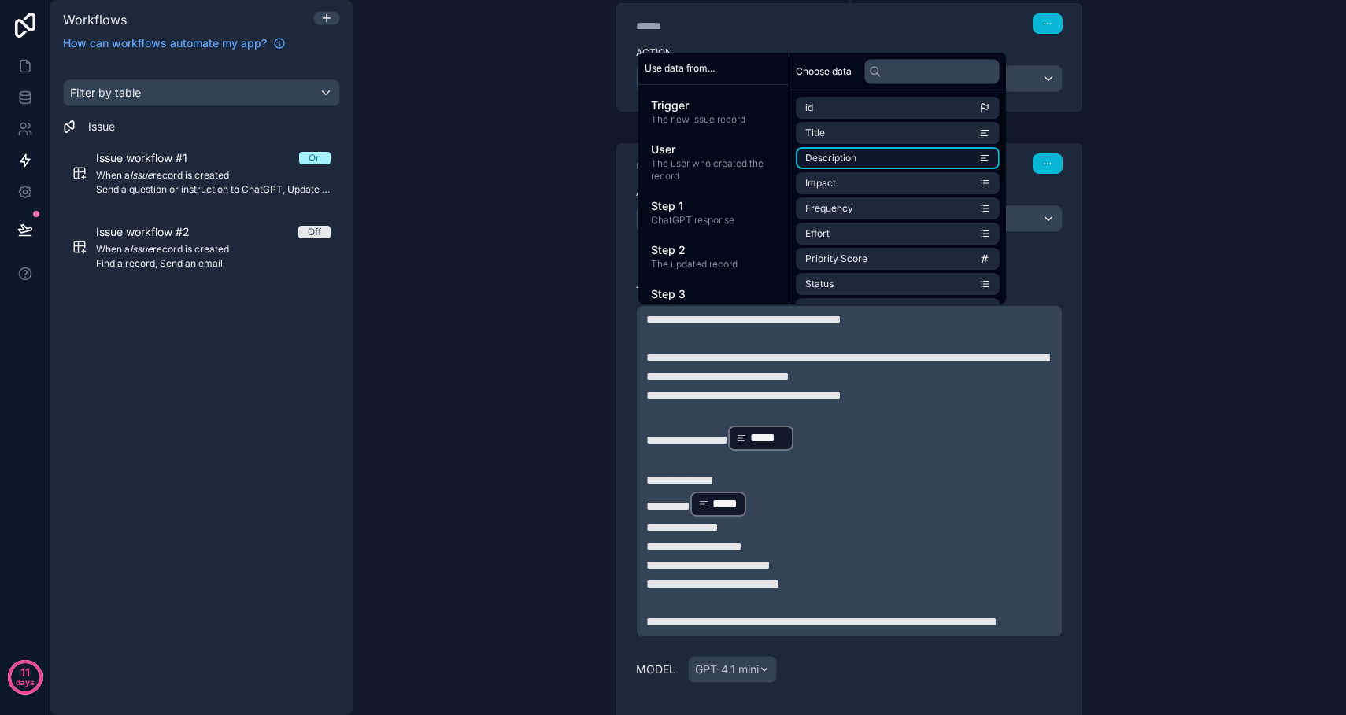
click at [853, 164] on span "Description" at bounding box center [830, 158] width 51 height 13
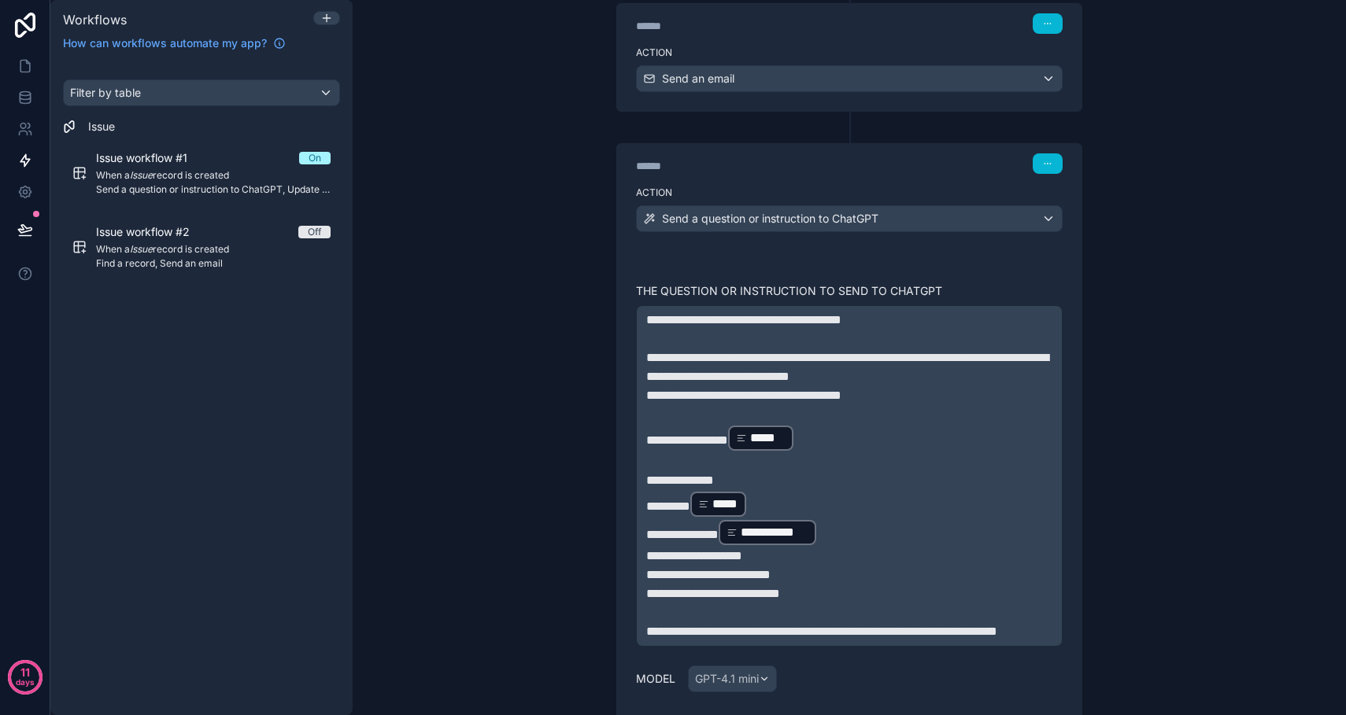
click at [808, 560] on p "**********" at bounding box center [849, 556] width 406 height 19
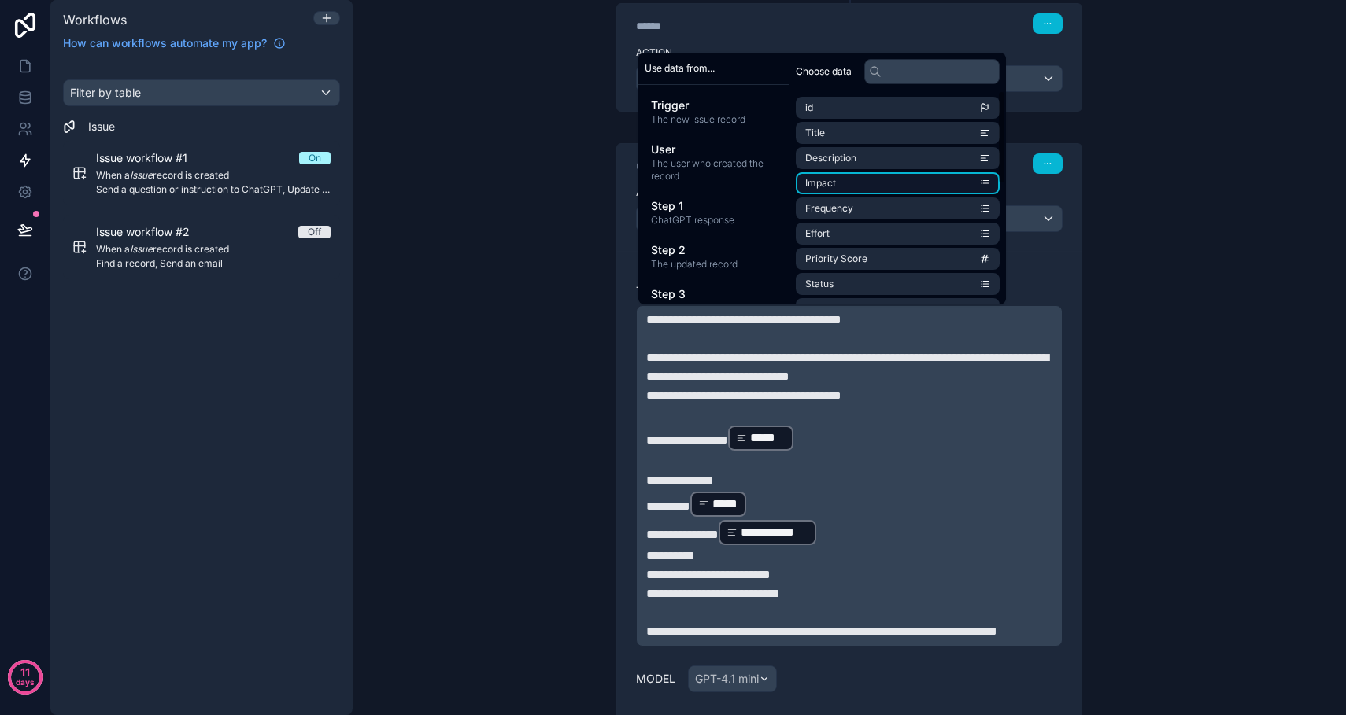
click at [836, 179] on li "Impact" at bounding box center [898, 183] width 204 height 22
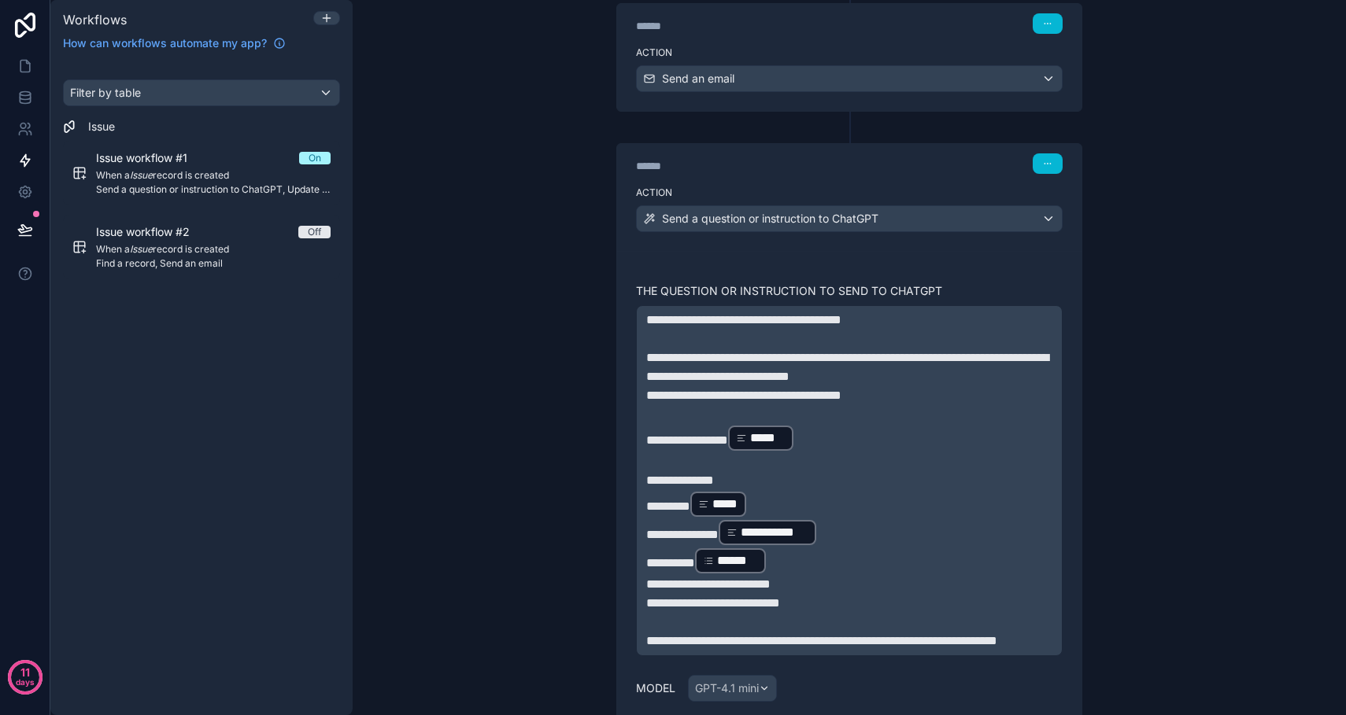
click at [825, 586] on p "**********" at bounding box center [849, 584] width 406 height 19
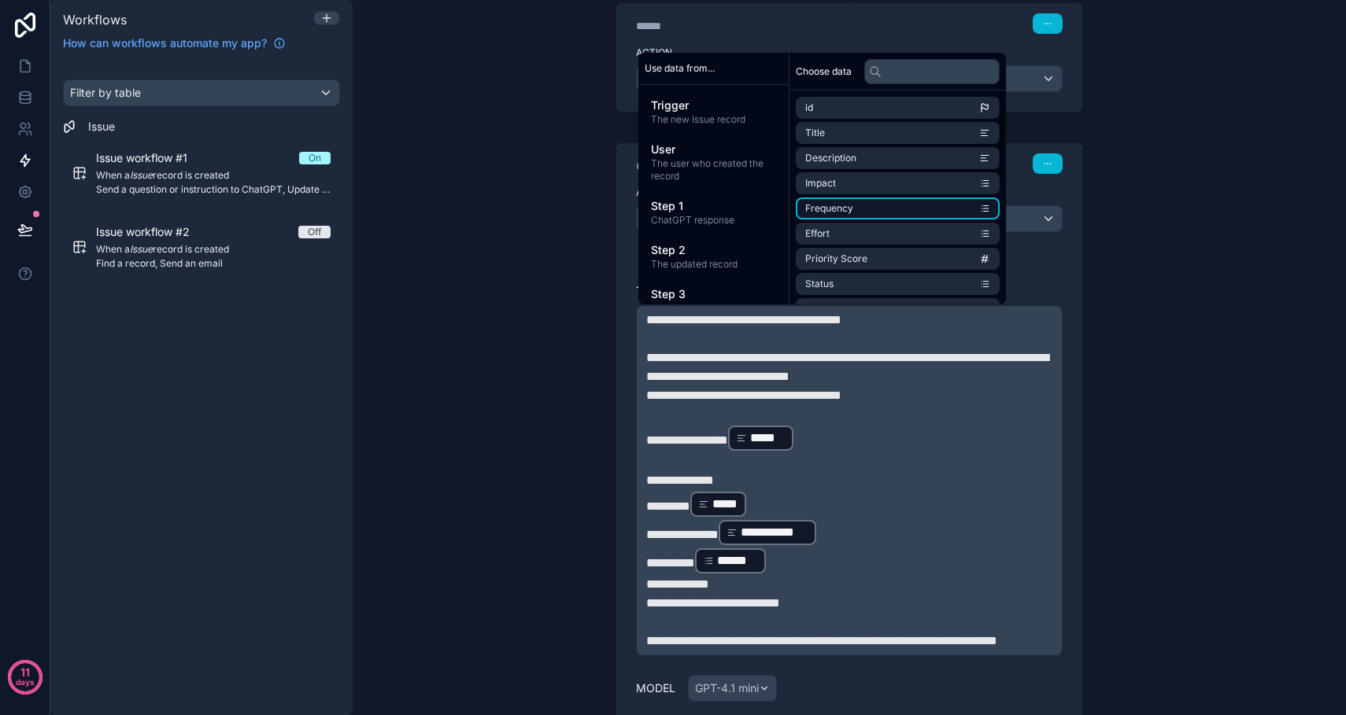
click at [863, 215] on li "Frequency" at bounding box center [898, 209] width 204 height 22
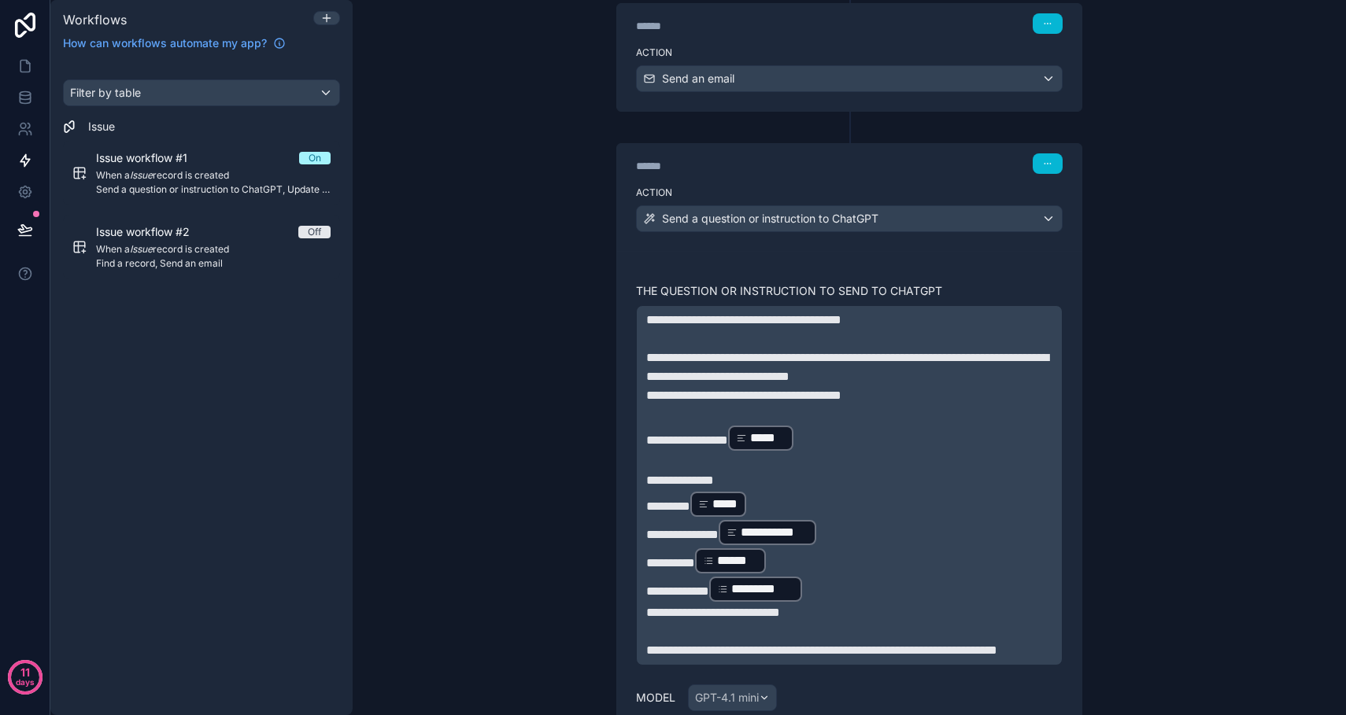
click at [843, 613] on p "**********" at bounding box center [849, 613] width 406 height 19
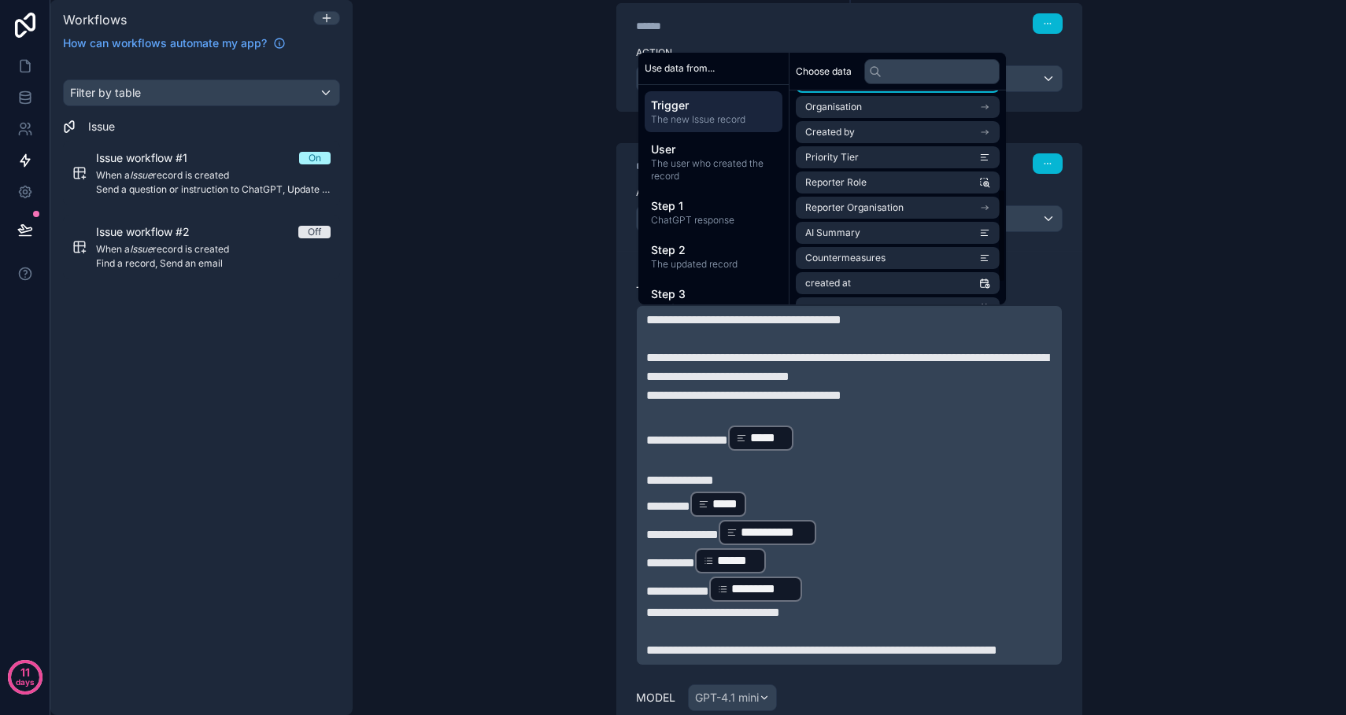
scroll to position [238, 0]
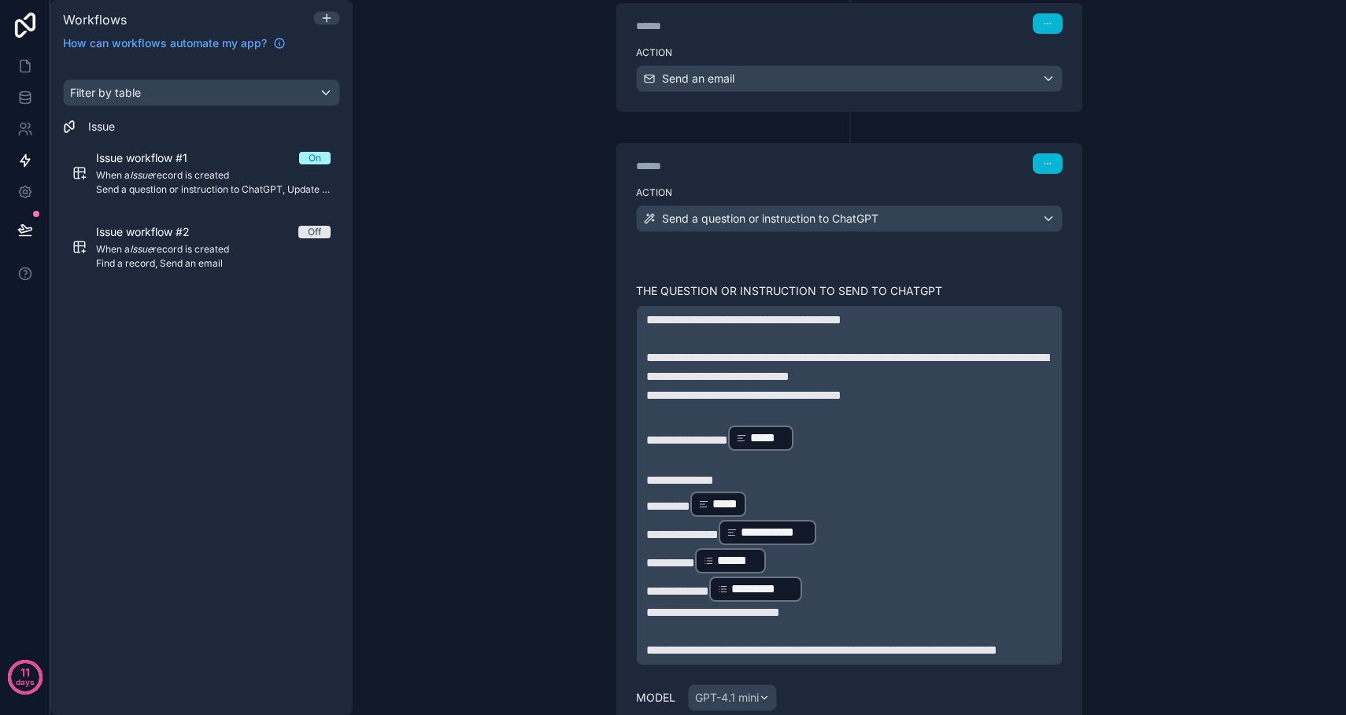
click at [839, 621] on p "**********" at bounding box center [849, 613] width 406 height 19
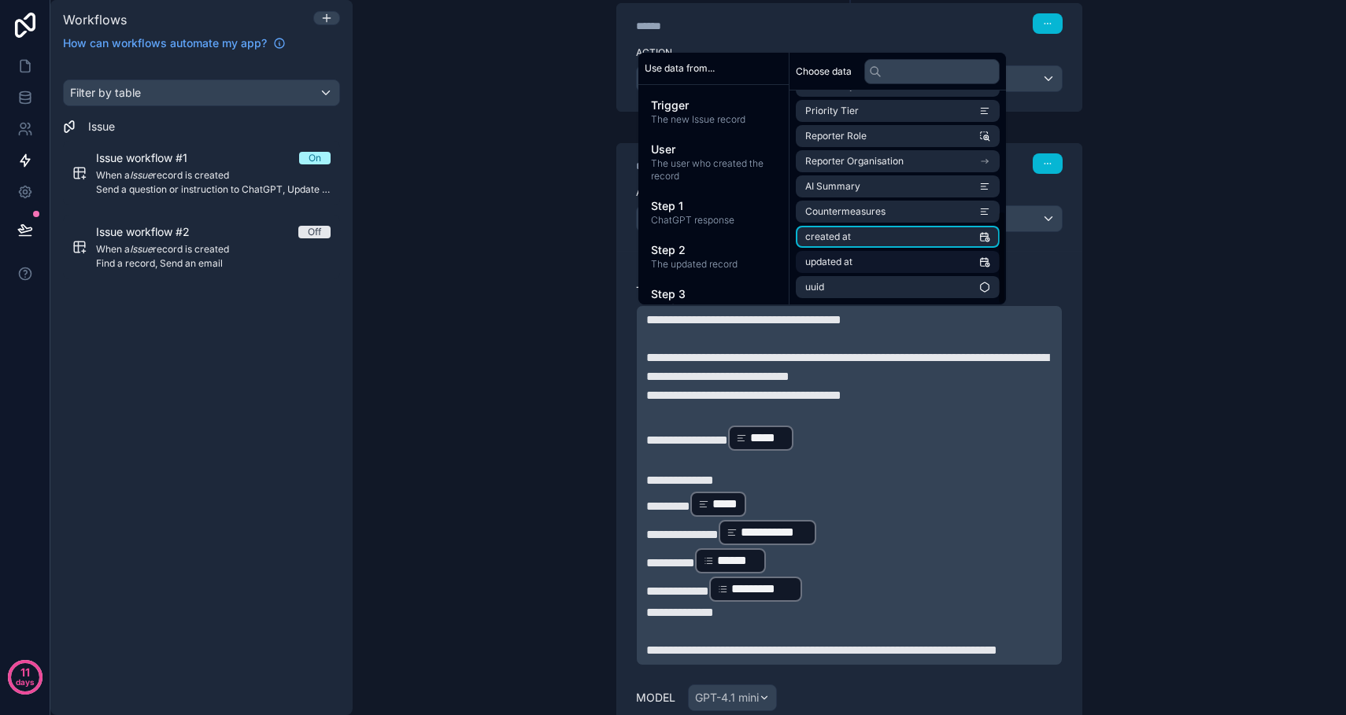
scroll to position [274, 0]
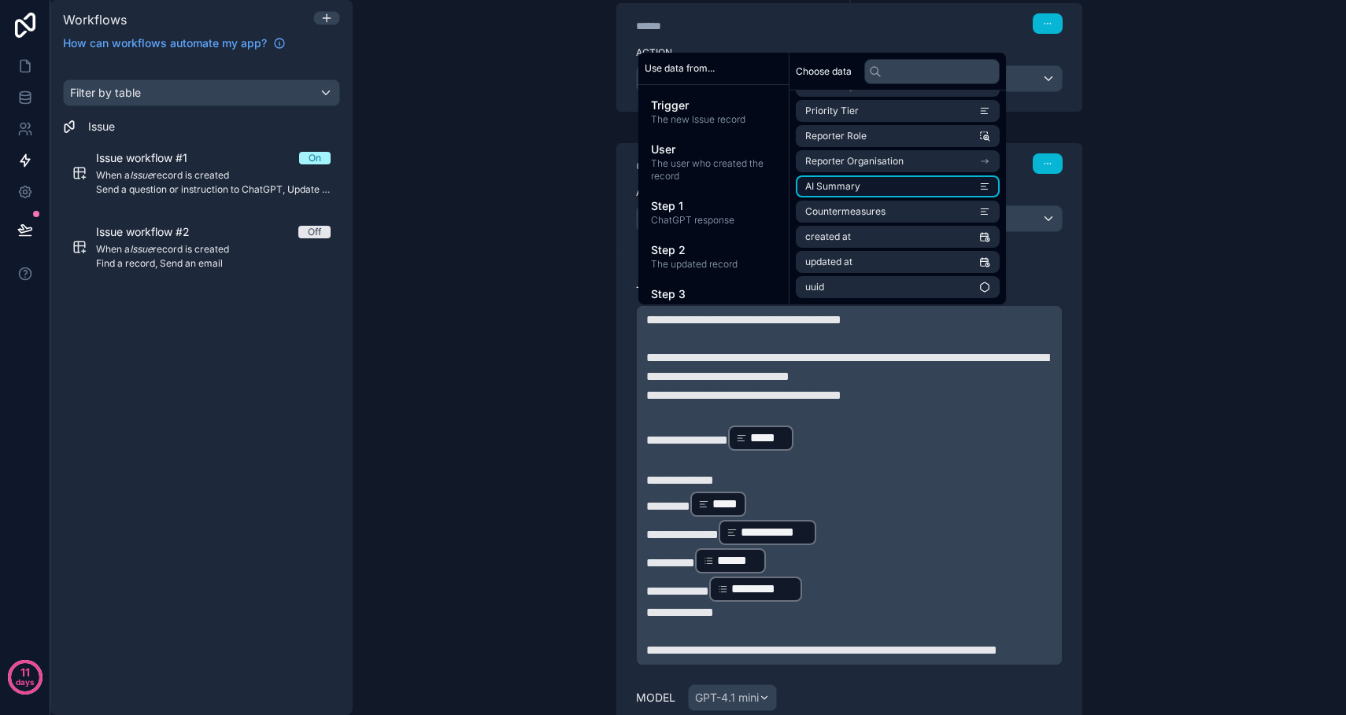
click at [856, 187] on span "AI Summary" at bounding box center [832, 186] width 55 height 13
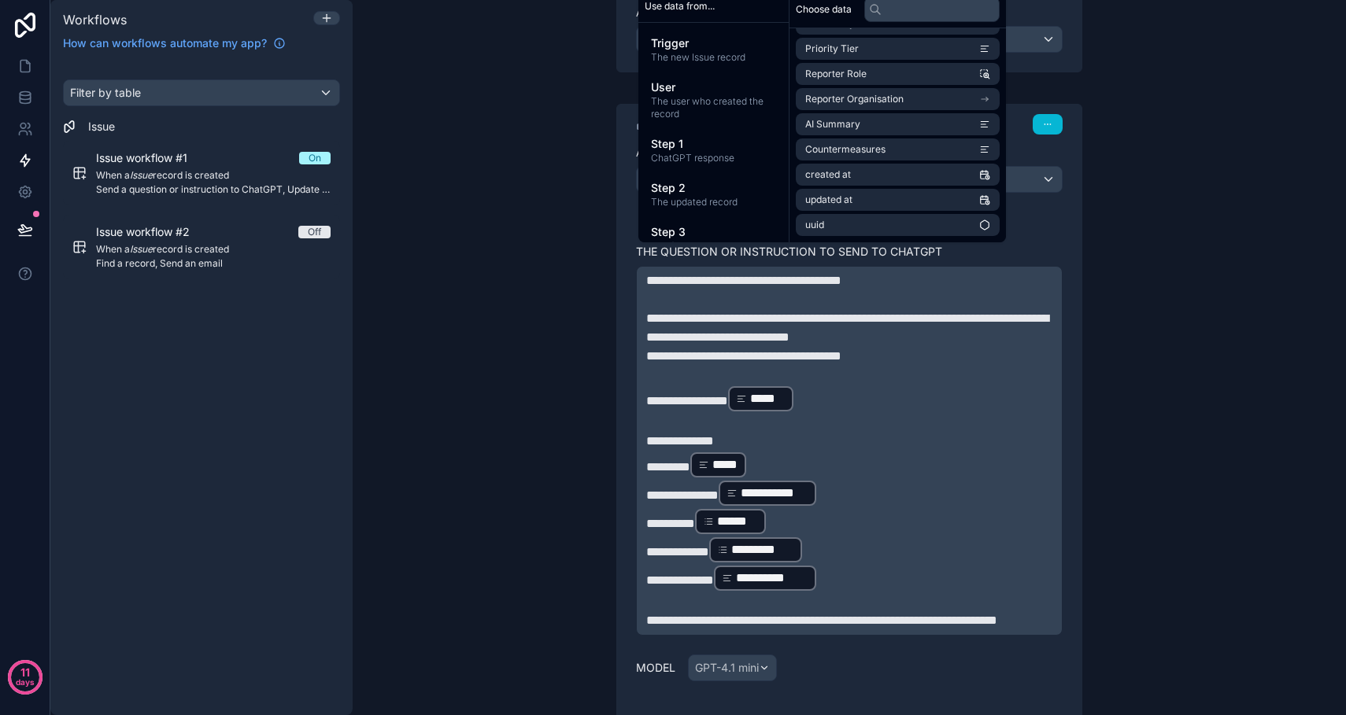
scroll to position [1067, 0]
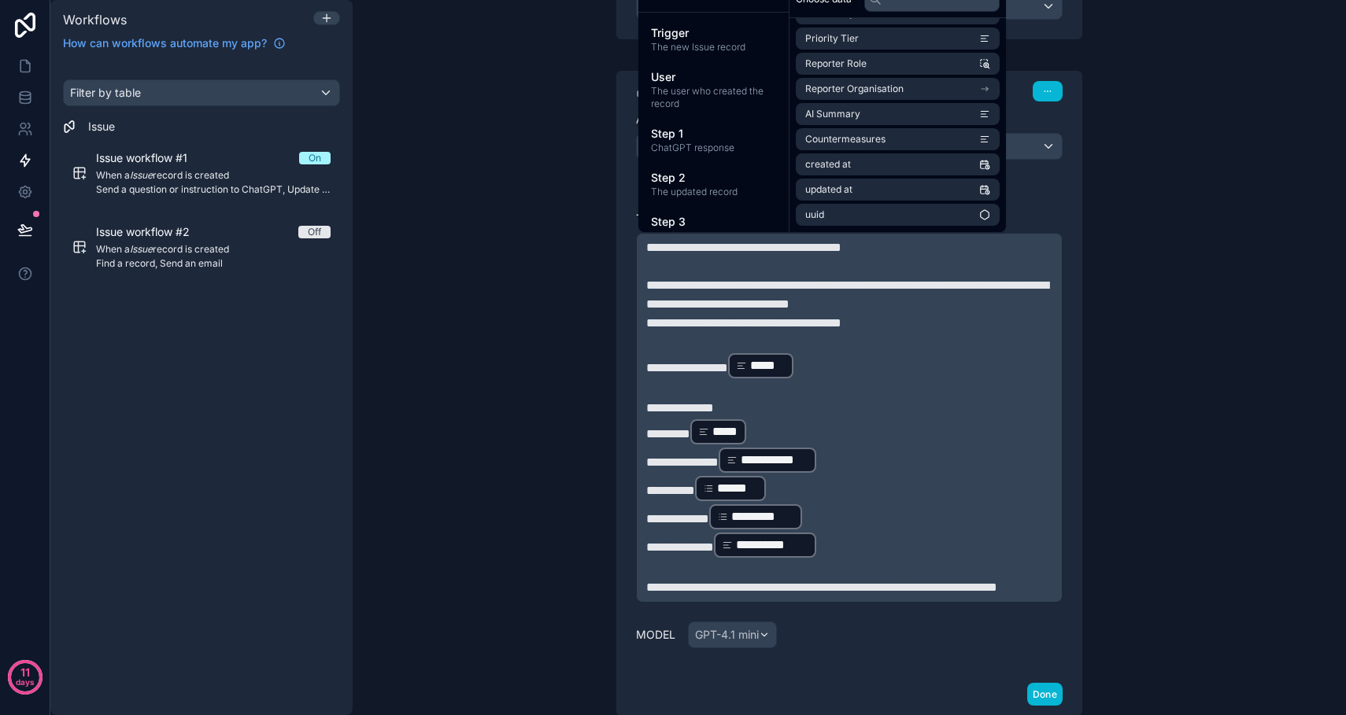
click at [806, 590] on span "**********" at bounding box center [821, 588] width 351 height 12
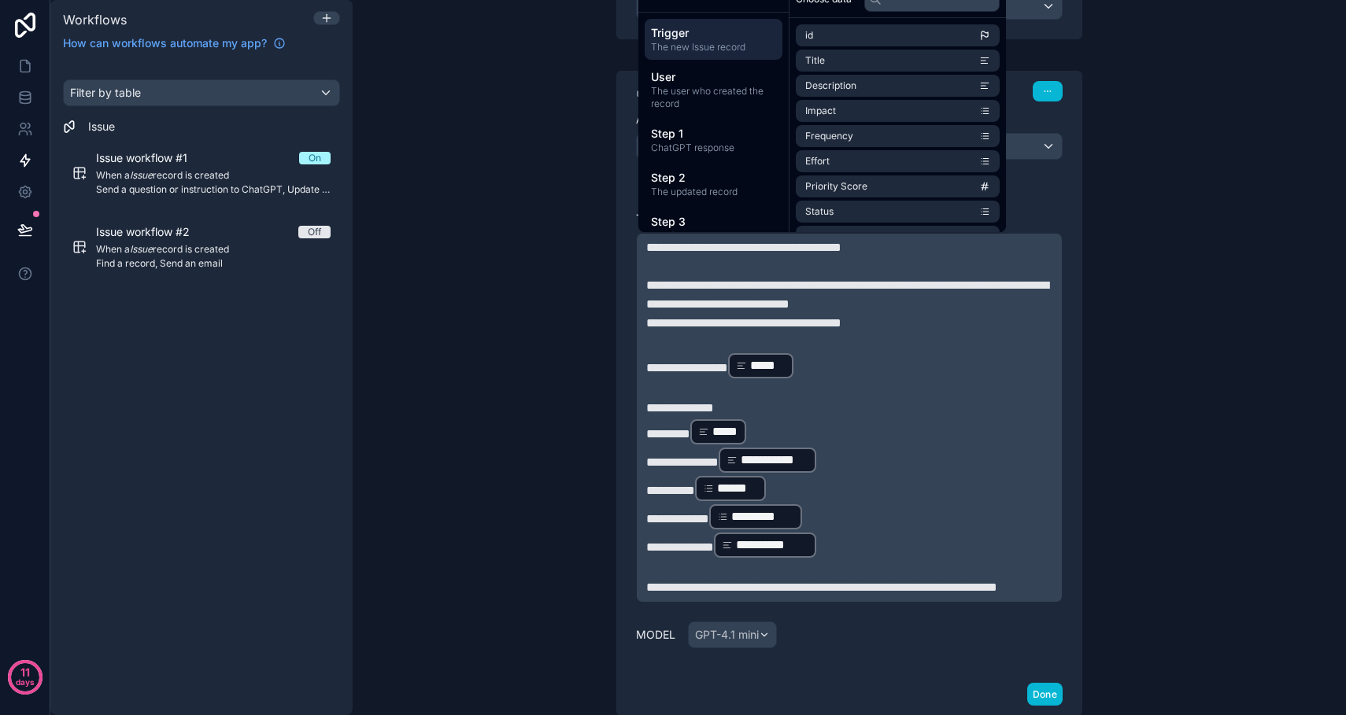
click at [624, 523] on div "**********" at bounding box center [849, 426] width 464 height 495
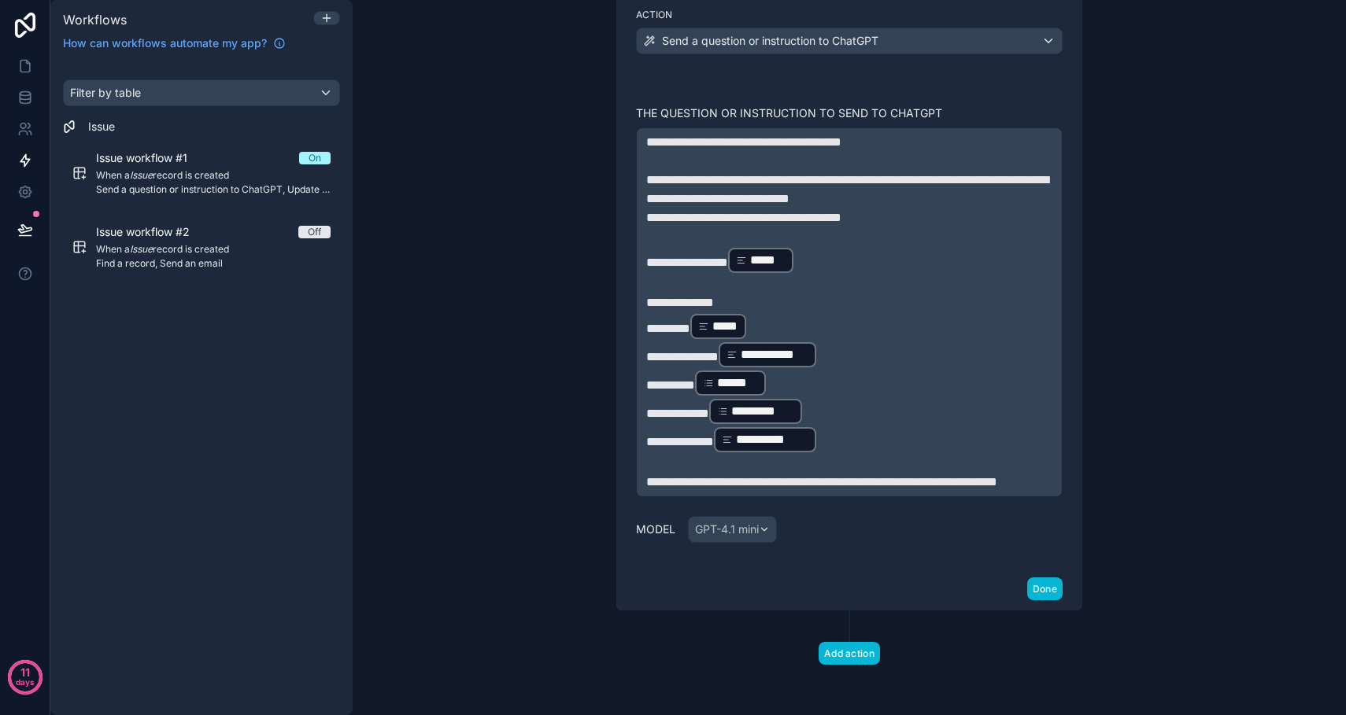
scroll to position [1191, 0]
click at [854, 660] on button "Add action" at bounding box center [849, 653] width 61 height 23
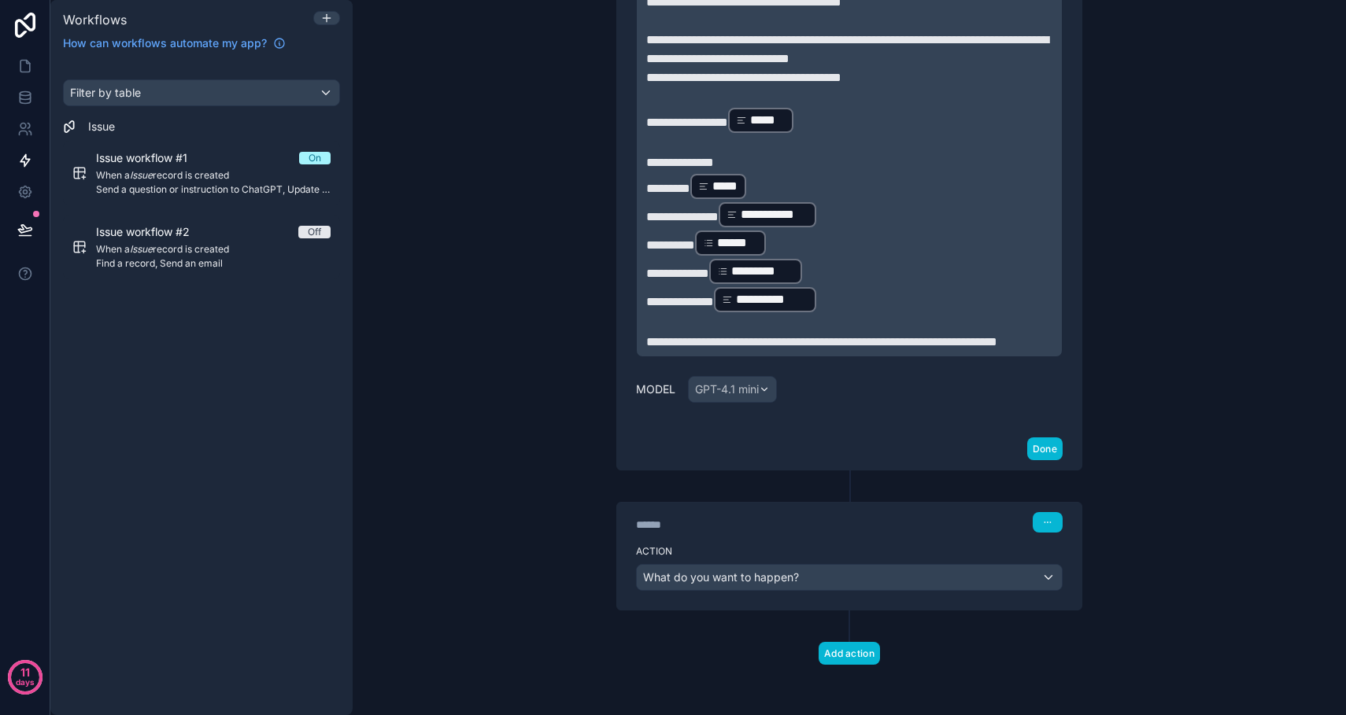
scroll to position [1331, 0]
click at [1055, 583] on div "What do you want to happen?" at bounding box center [849, 577] width 425 height 25
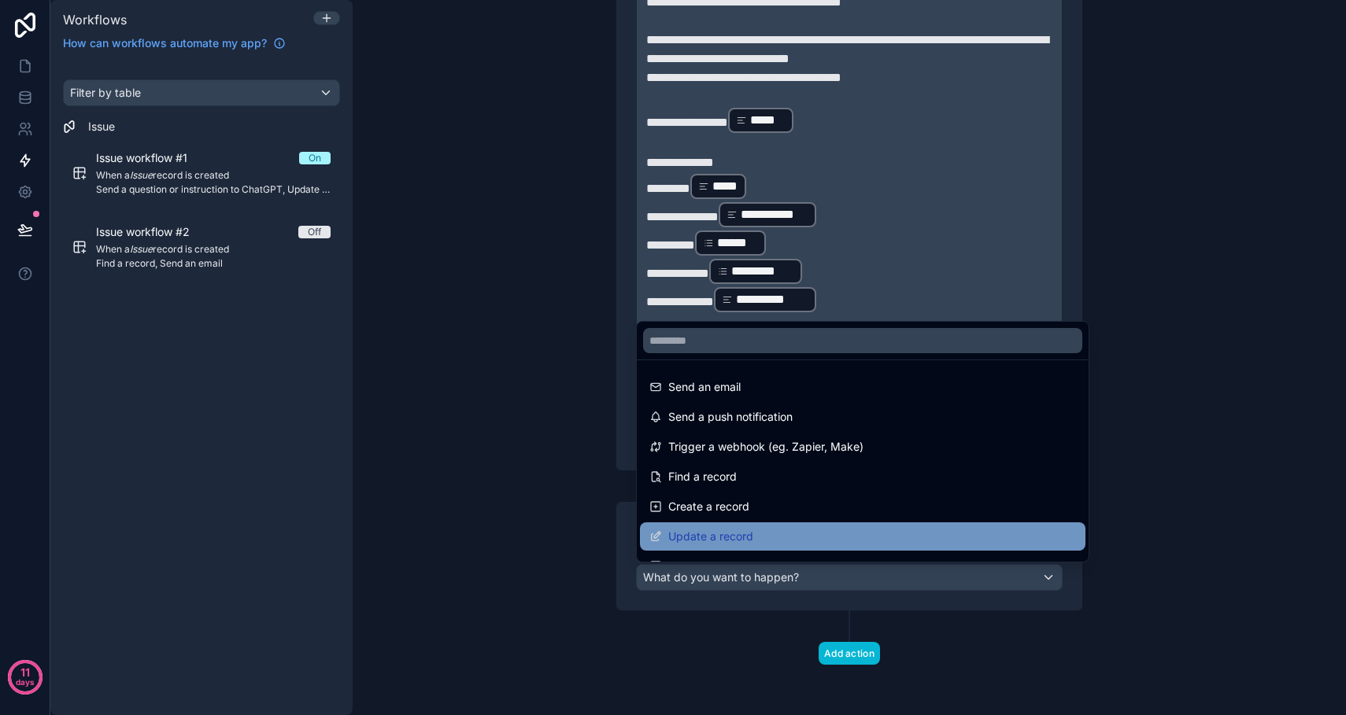
click at [763, 534] on div "Update a record" at bounding box center [862, 536] width 427 height 19
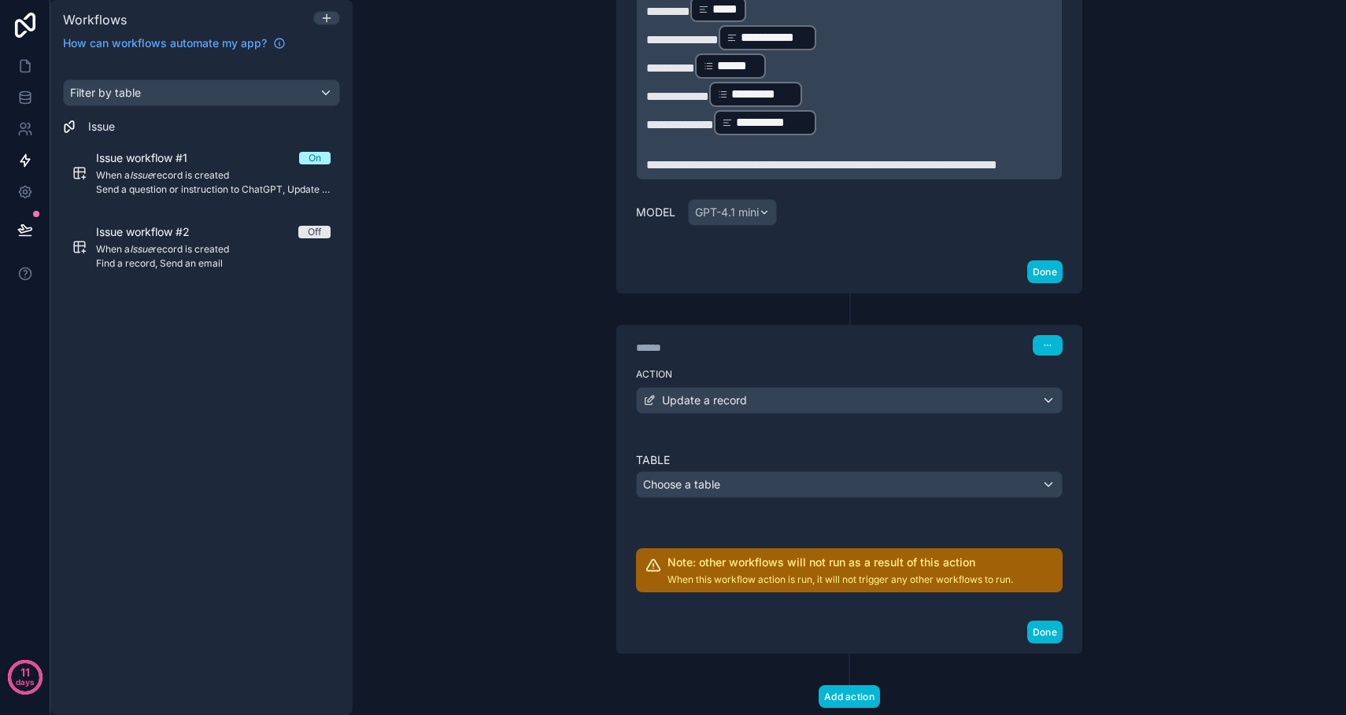
scroll to position [1532, 0]
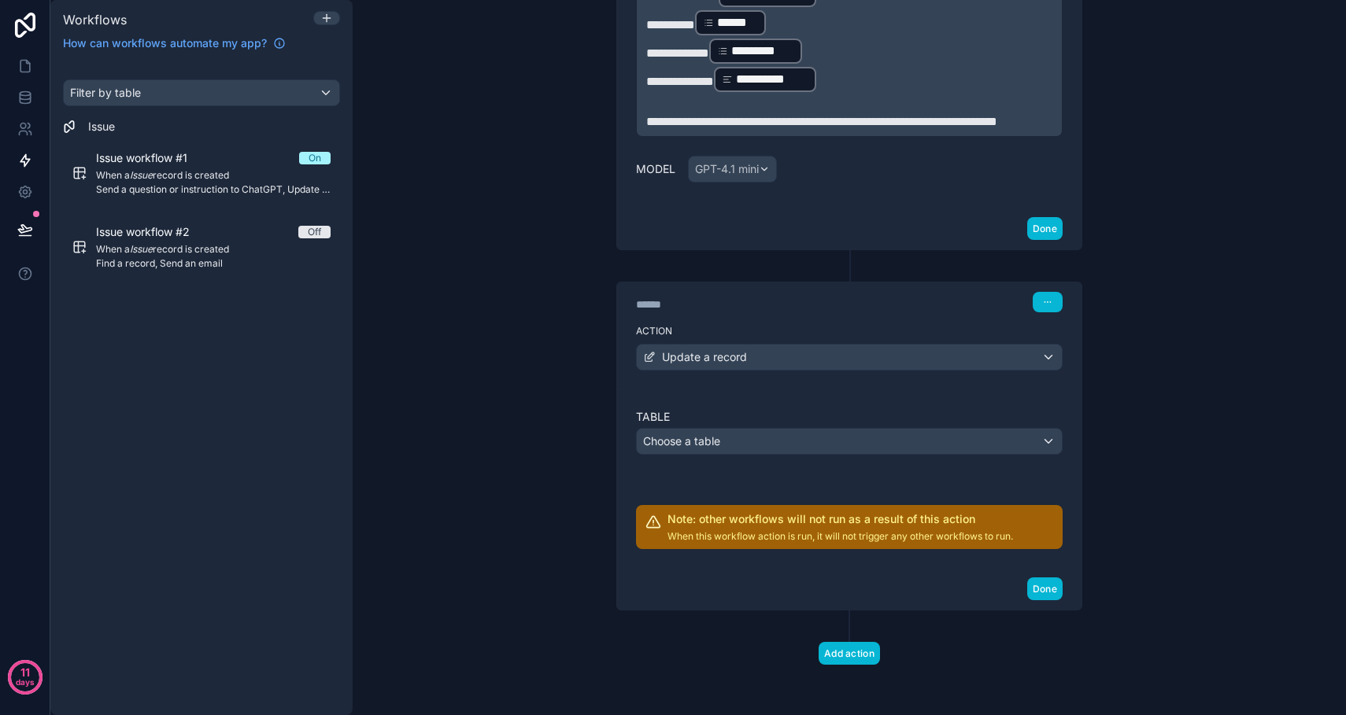
click at [752, 454] on div "Choose a table" at bounding box center [849, 441] width 425 height 25
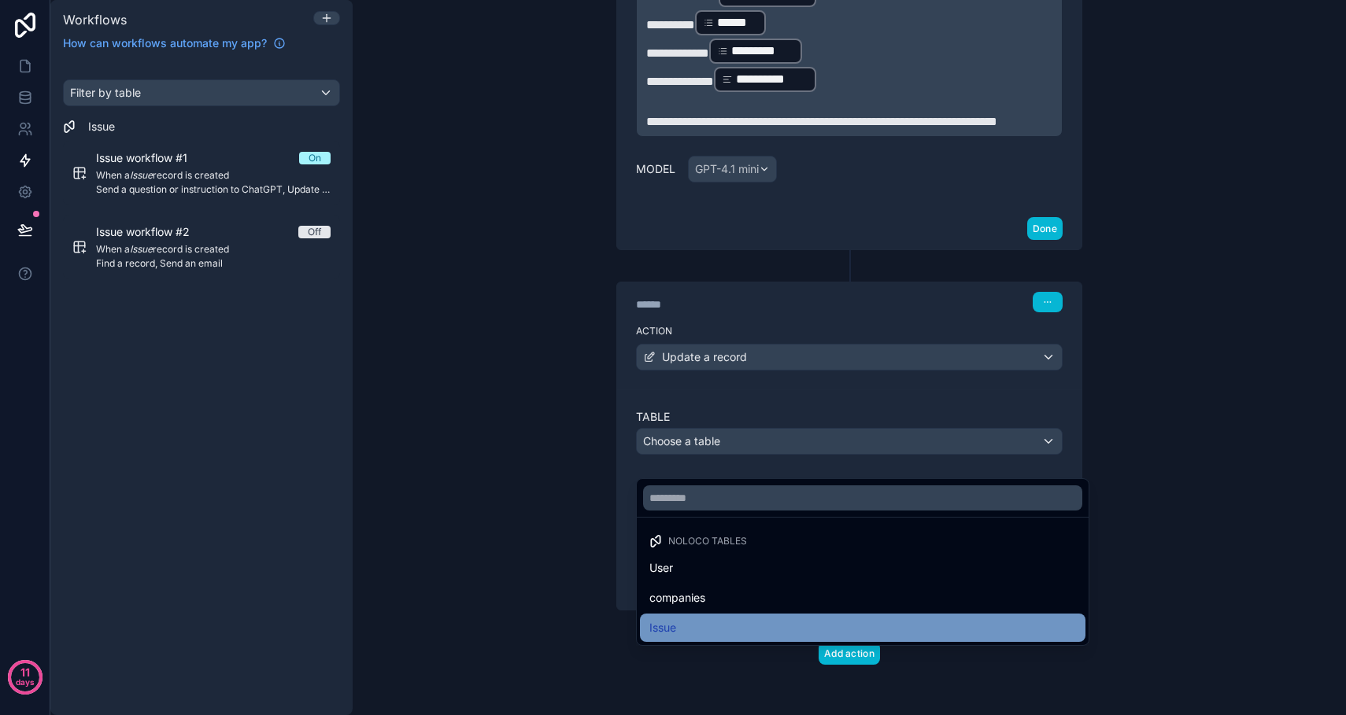
click at [697, 631] on div "Issue" at bounding box center [862, 628] width 427 height 19
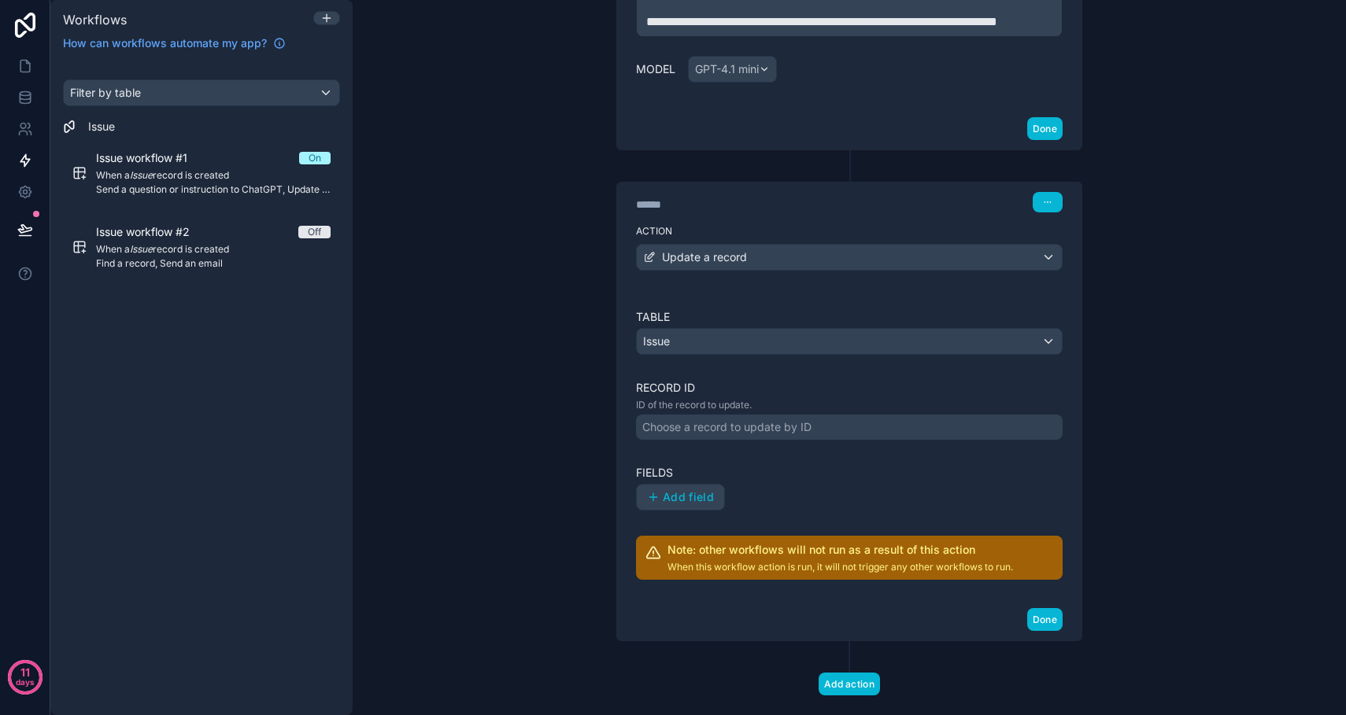
scroll to position [1674, 0]
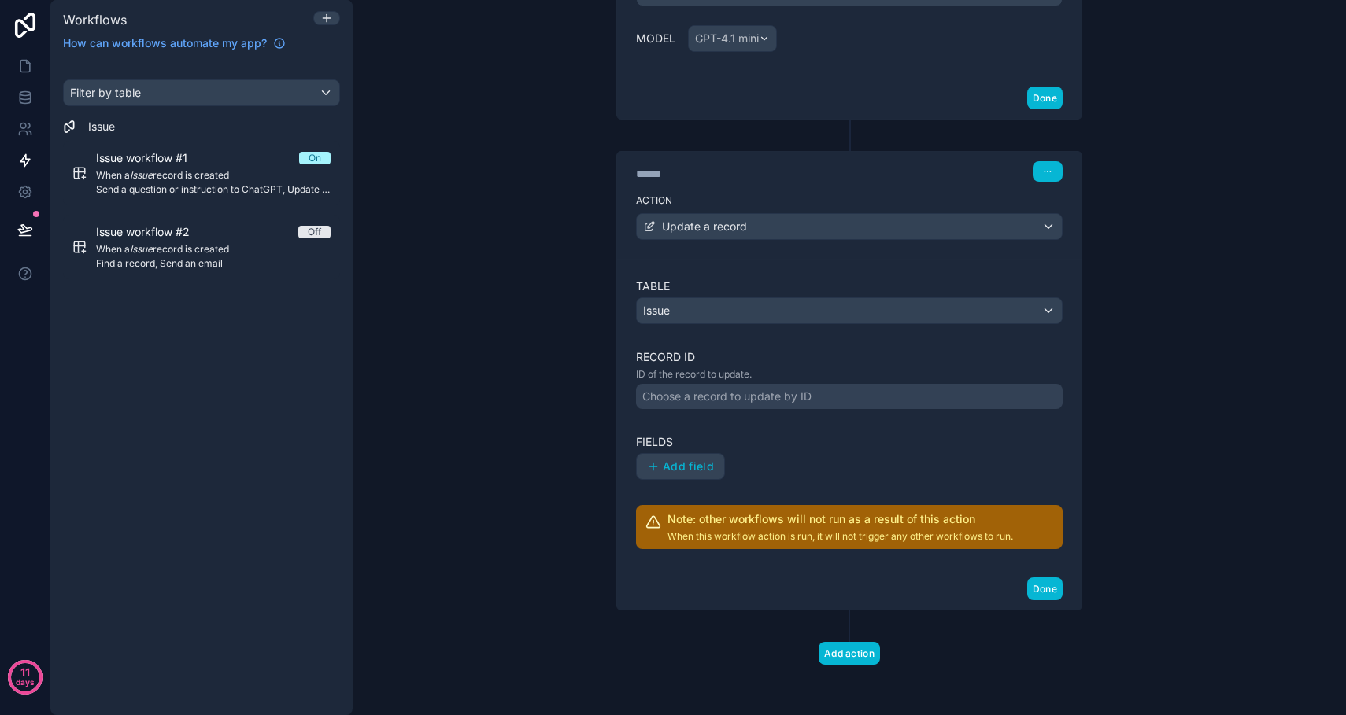
click at [728, 405] on div "Choose a record to update by ID" at bounding box center [726, 397] width 169 height 16
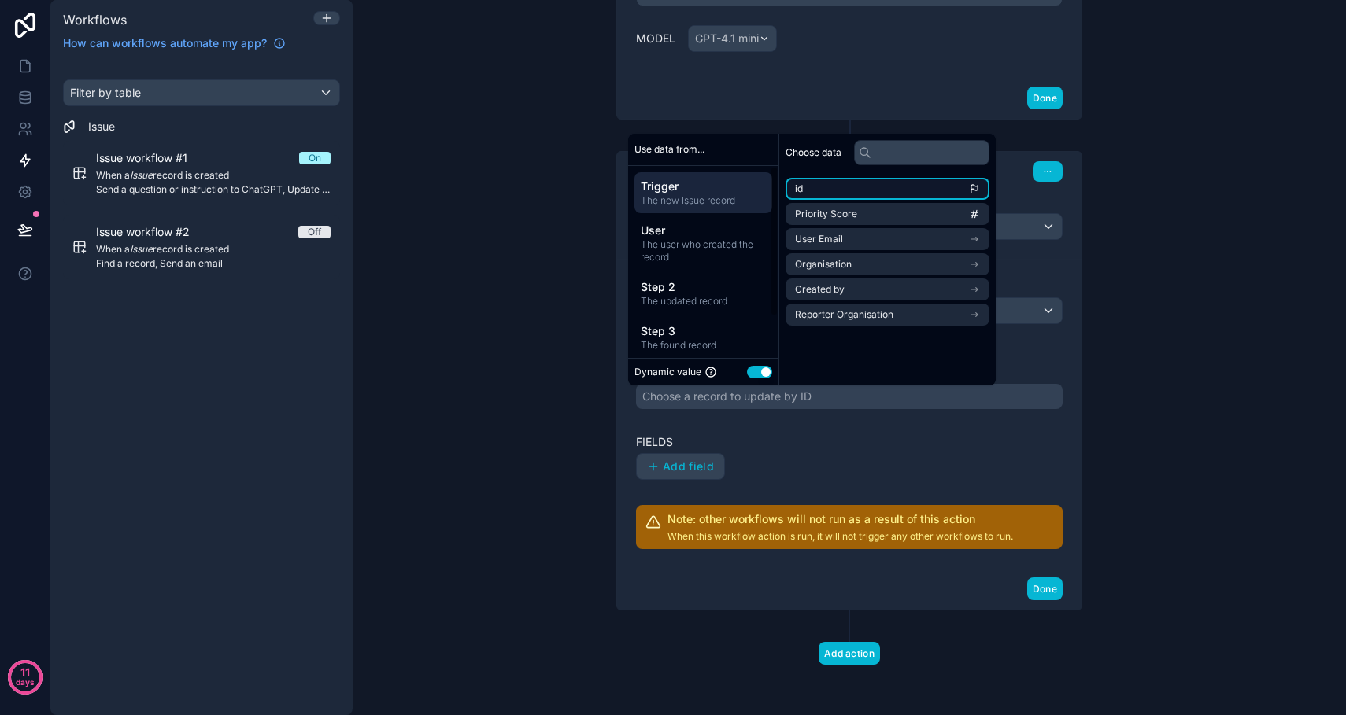
click at [868, 190] on li "id" at bounding box center [888, 189] width 204 height 22
click at [767, 436] on div "Table Issue Record ID ID of the record to update. ******* Fields Add field Note…" at bounding box center [849, 414] width 427 height 271
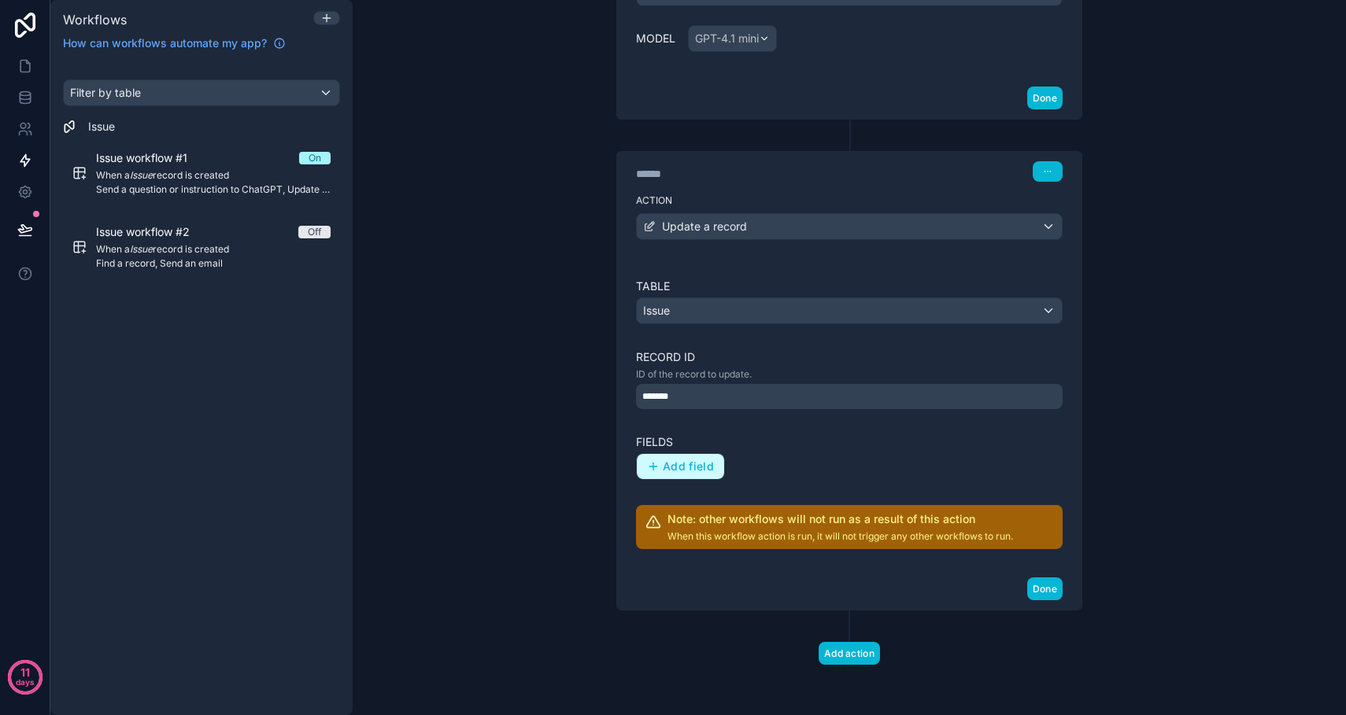
click at [698, 474] on span "Add field" at bounding box center [688, 467] width 51 height 14
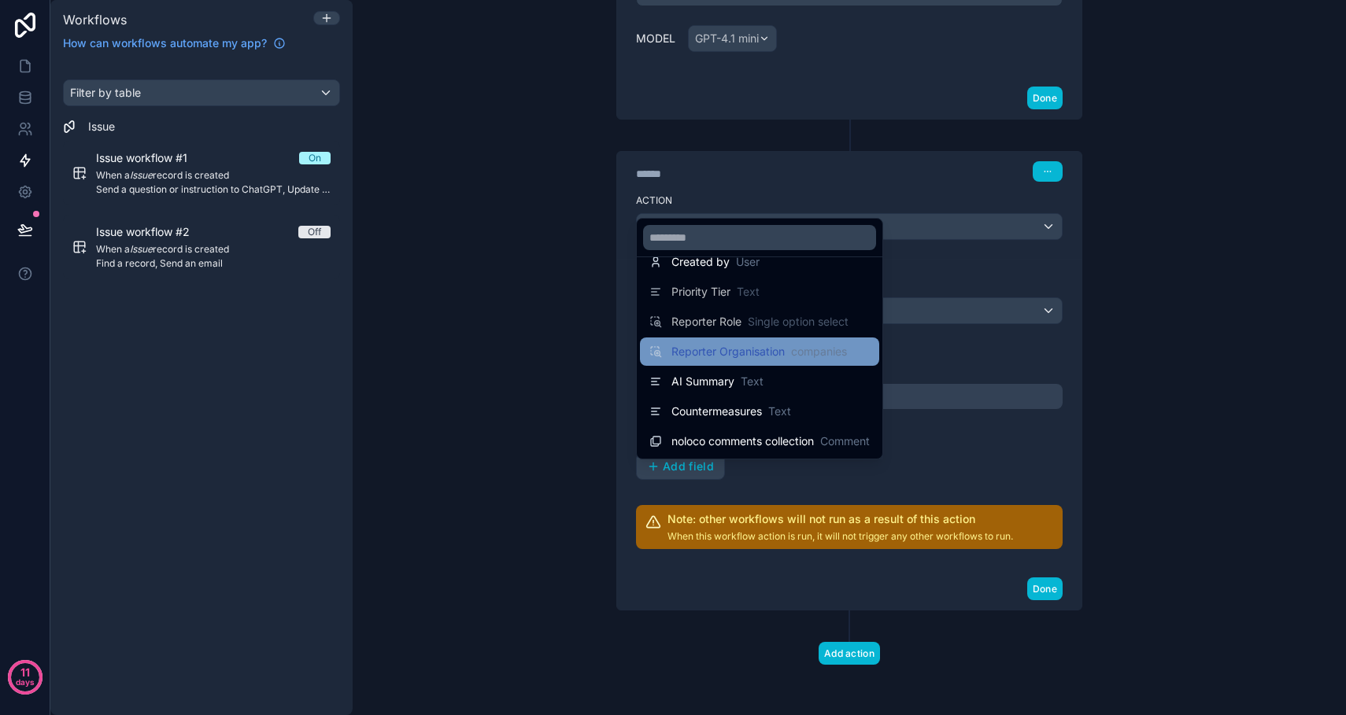
scroll to position [291, 0]
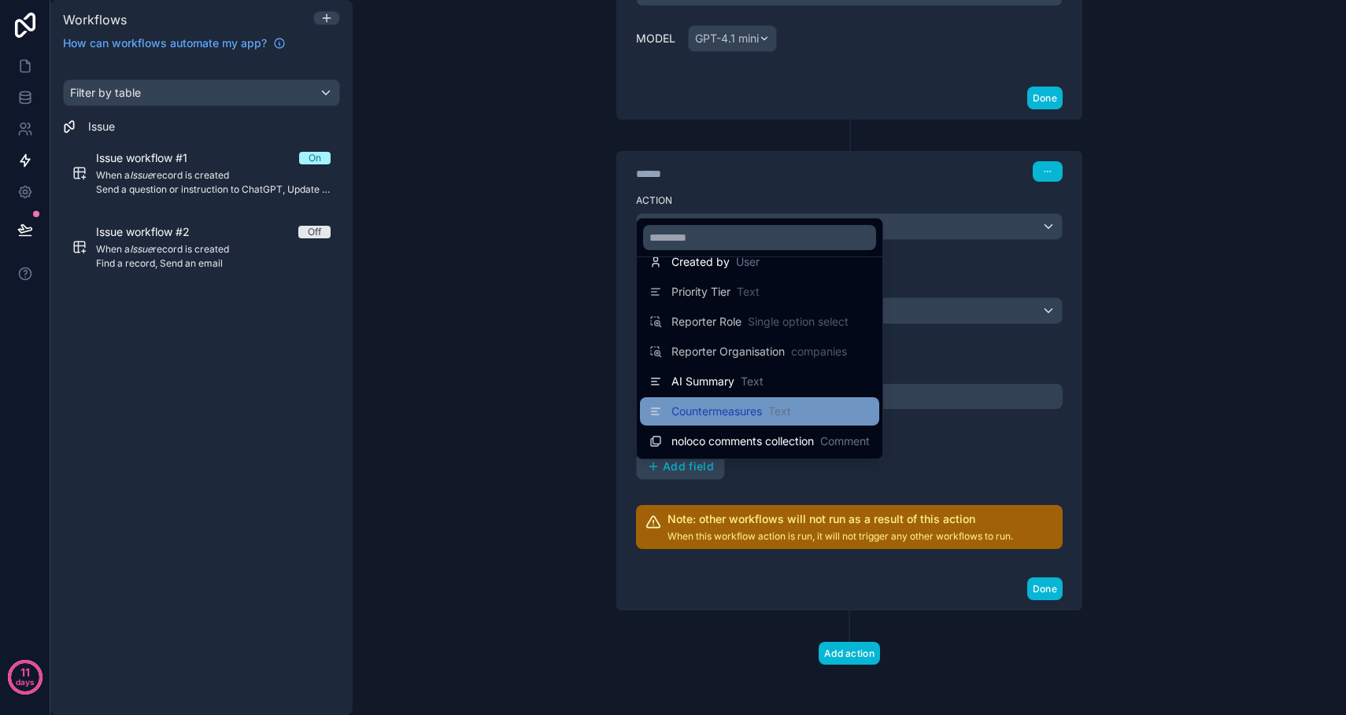
click at [708, 418] on span "Countermeasures" at bounding box center [716, 412] width 91 height 16
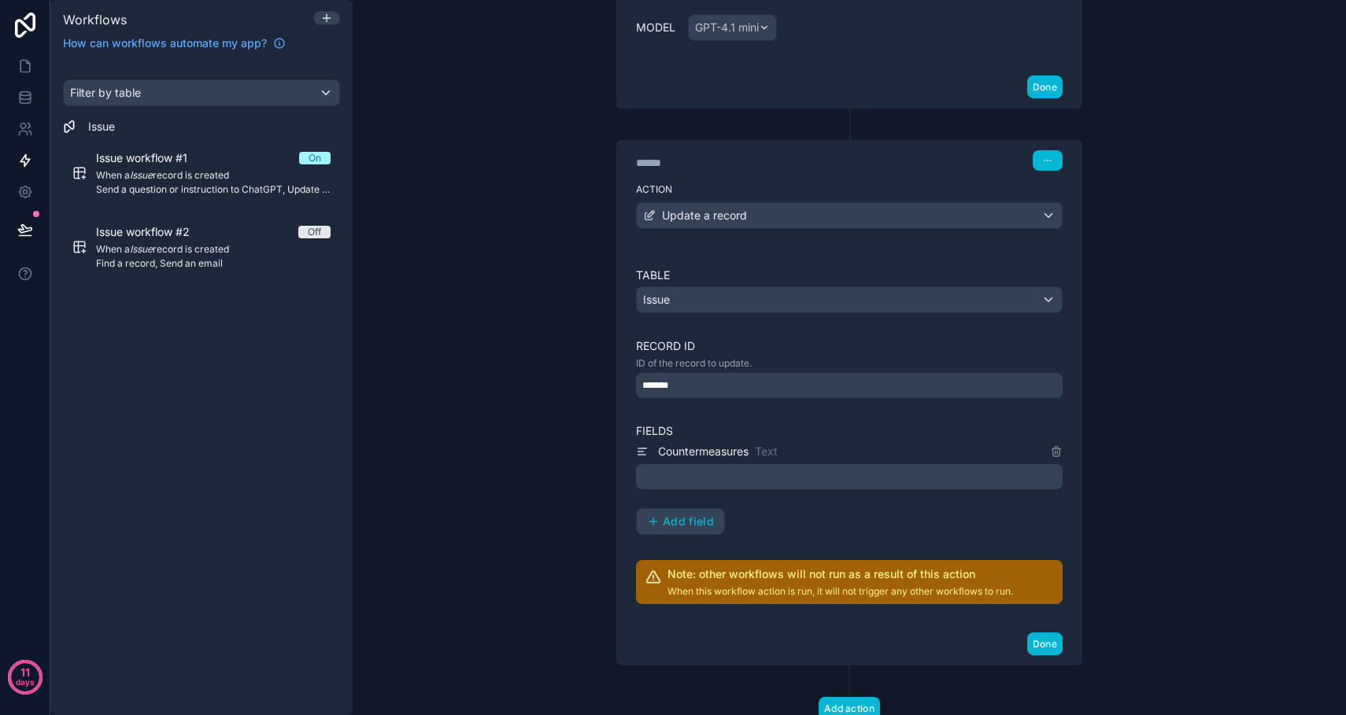
click at [704, 486] on p "﻿" at bounding box center [850, 477] width 417 height 19
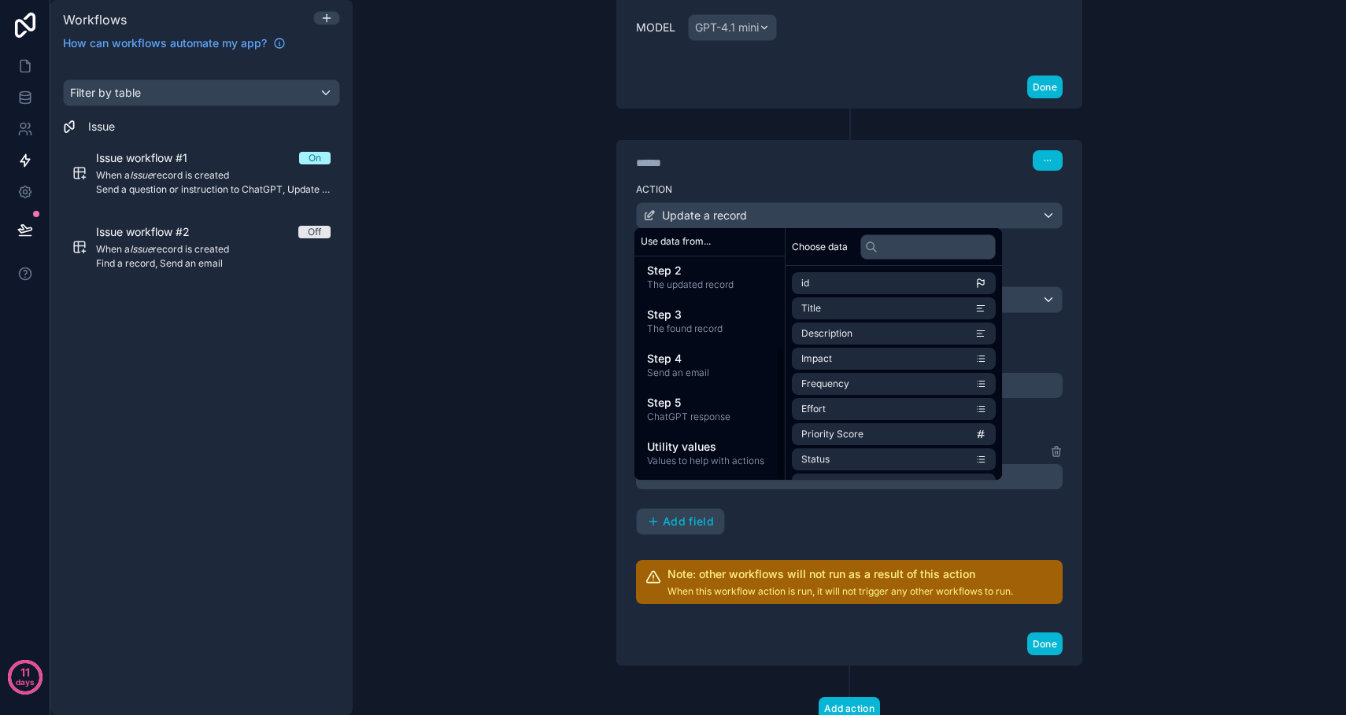
scroll to position [151, 0]
click at [700, 402] on span "Step 5" at bounding box center [709, 403] width 125 height 16
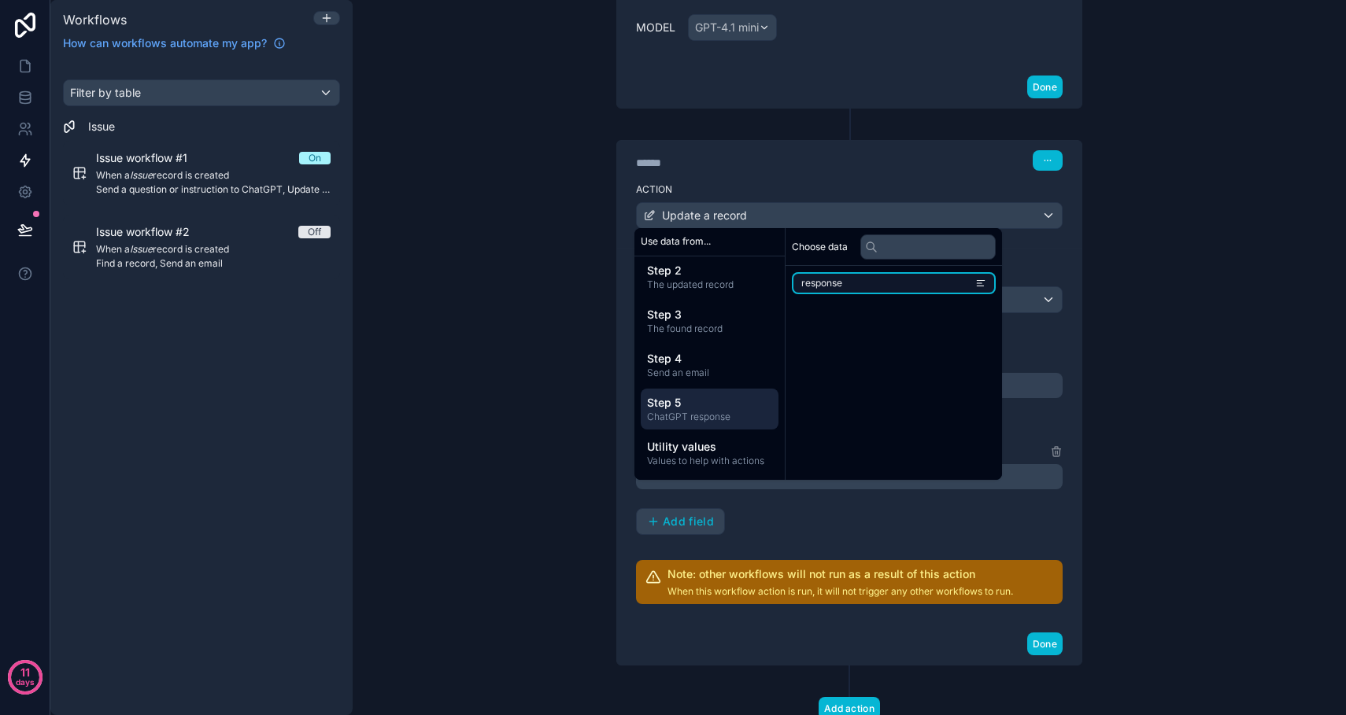
click at [850, 289] on li "response" at bounding box center [894, 283] width 204 height 22
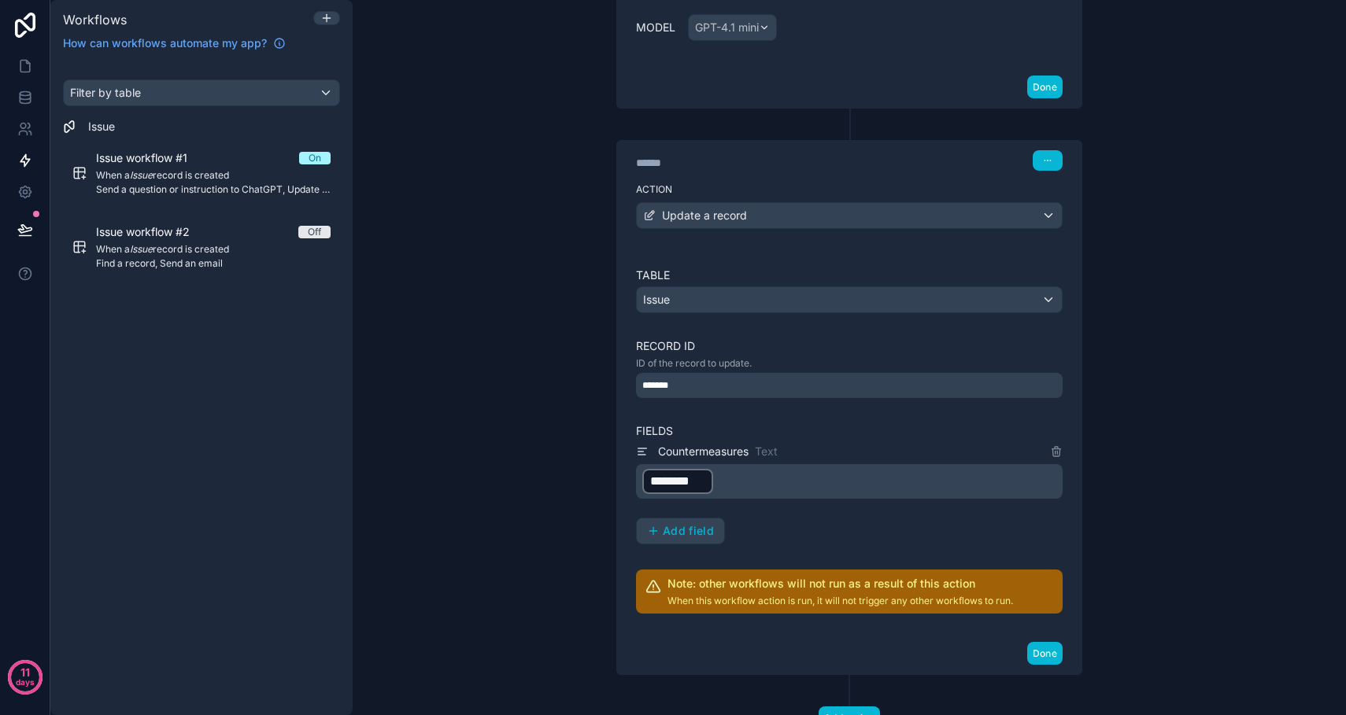
click at [623, 524] on div "Table Issue Record ID ID of the record to update. ******* Fields Countermeasure…" at bounding box center [849, 440] width 464 height 385
click at [1047, 665] on button "Done" at bounding box center [1044, 653] width 35 height 23
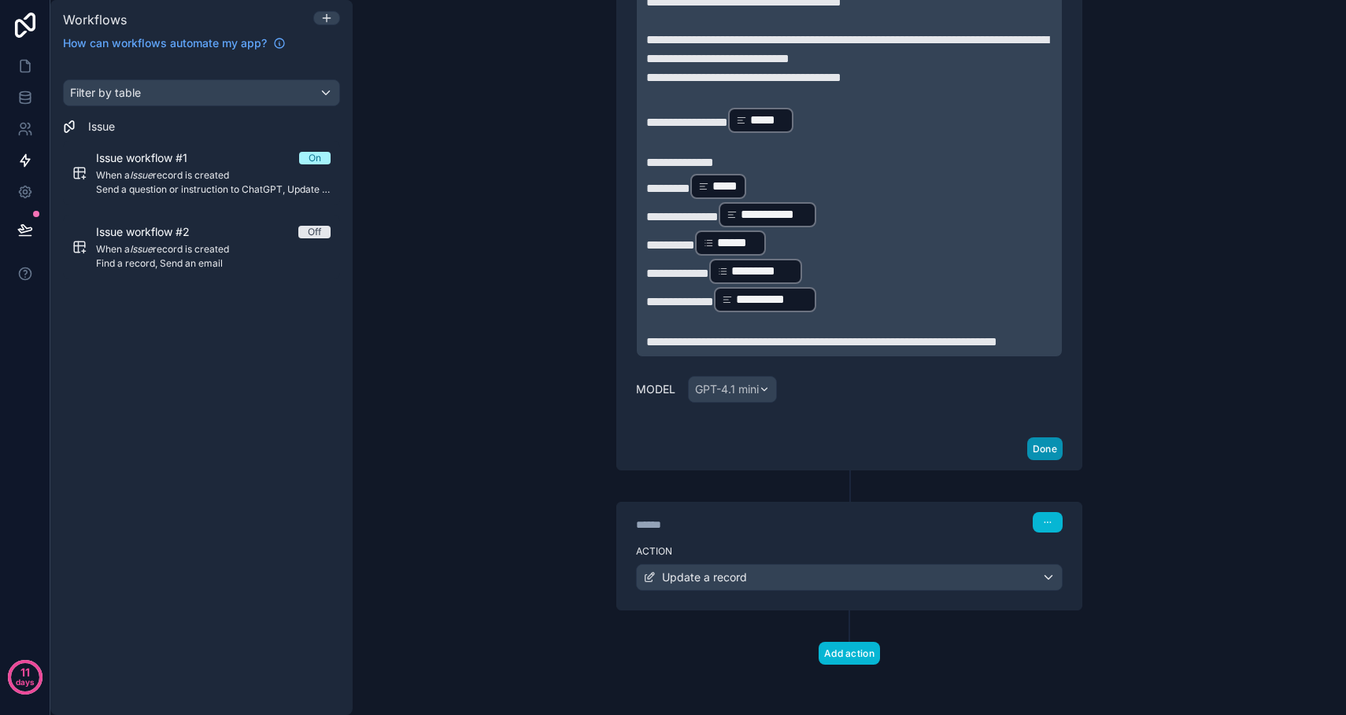
click at [1048, 453] on button "Done" at bounding box center [1044, 449] width 35 height 23
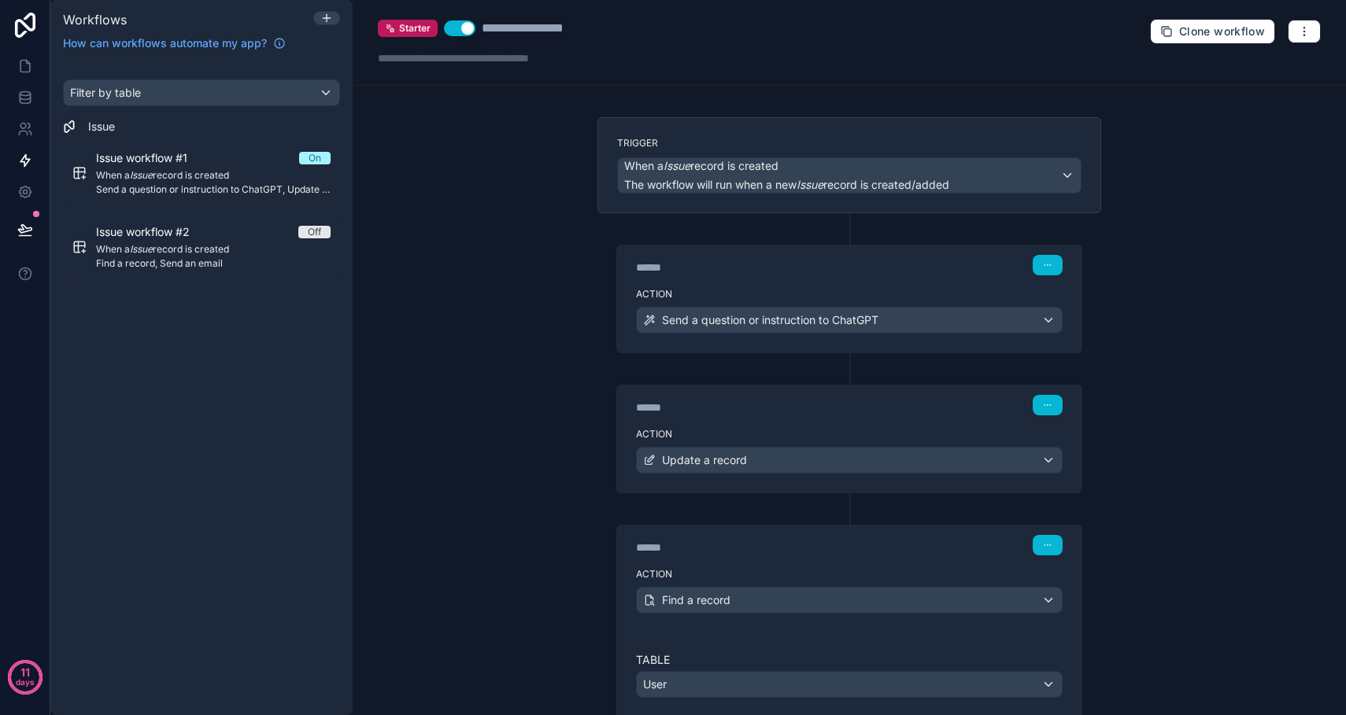
scroll to position [0, 0]
click at [1318, 33] on button "button" at bounding box center [1304, 32] width 33 height 24
click at [1255, 76] on button "Test workflow" at bounding box center [1249, 68] width 113 height 25
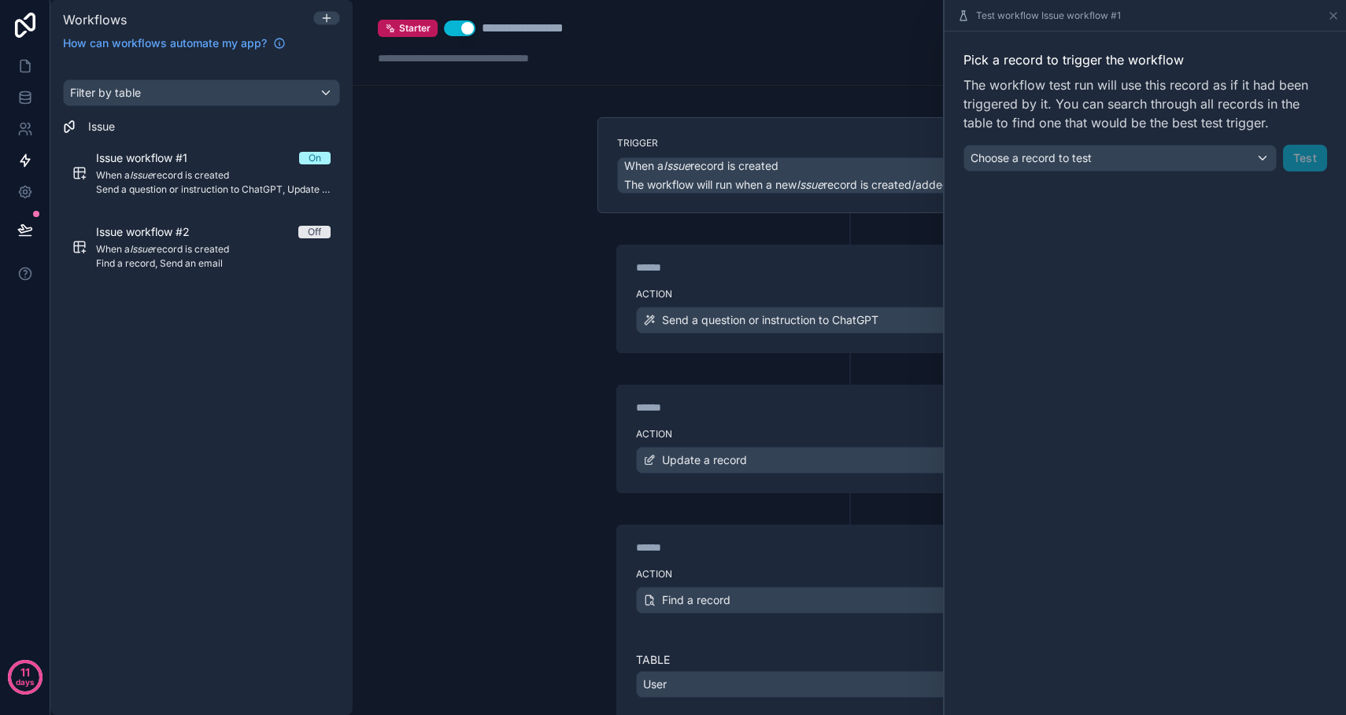
click at [1263, 154] on div "Choose a record to test" at bounding box center [1120, 158] width 312 height 25
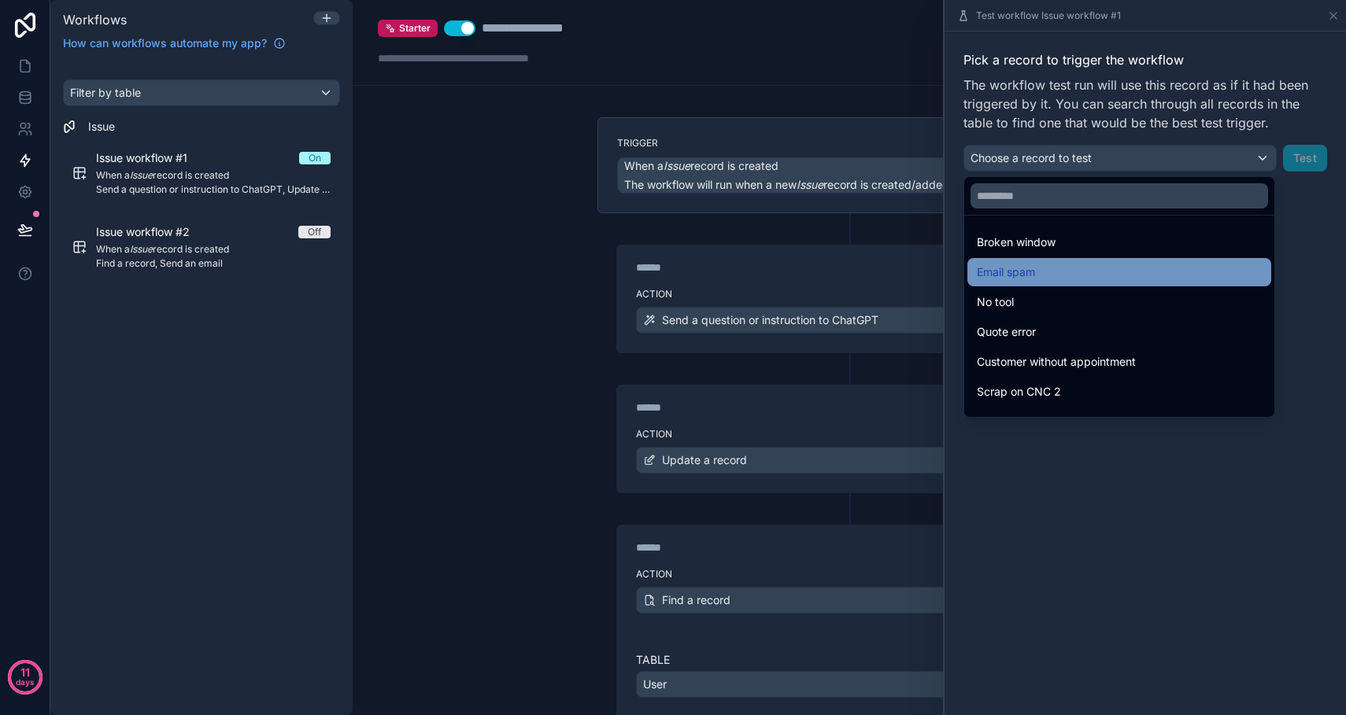
click at [1033, 277] on span "Email spam" at bounding box center [1006, 272] width 58 height 19
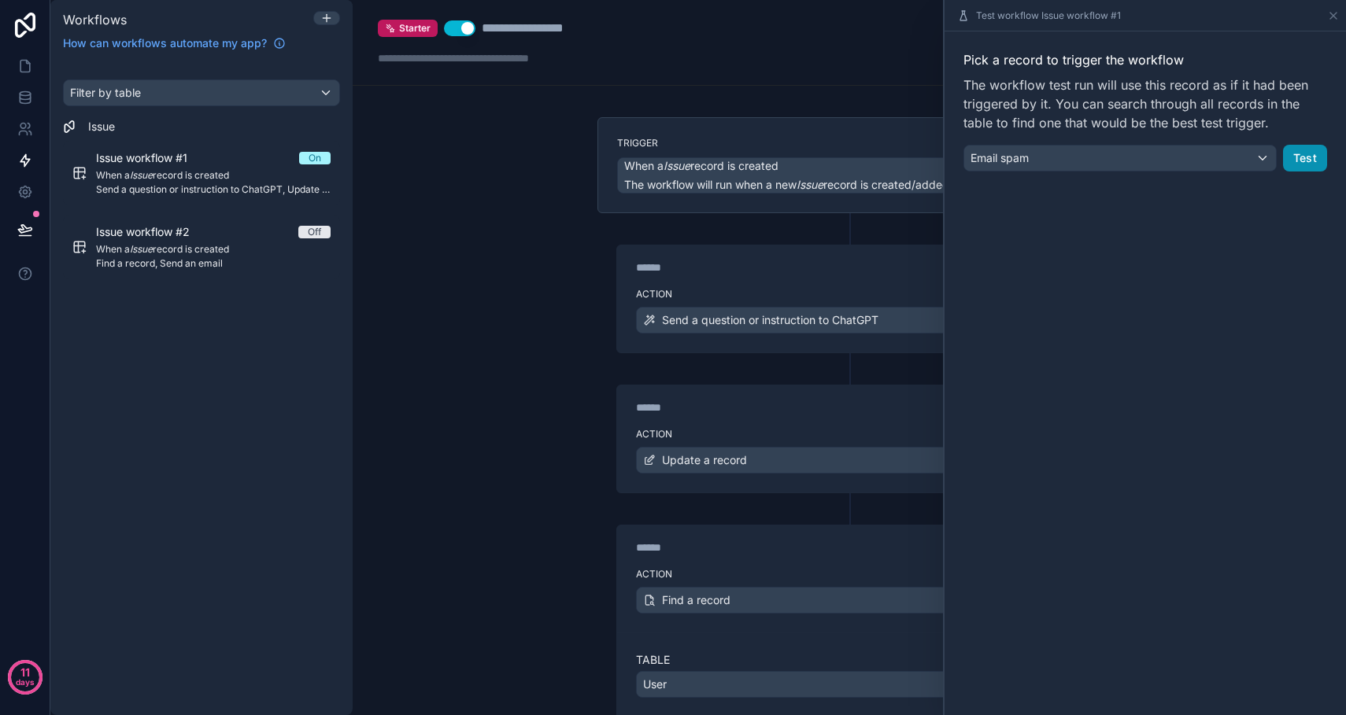
click at [1311, 155] on button "Test" at bounding box center [1305, 158] width 44 height 27
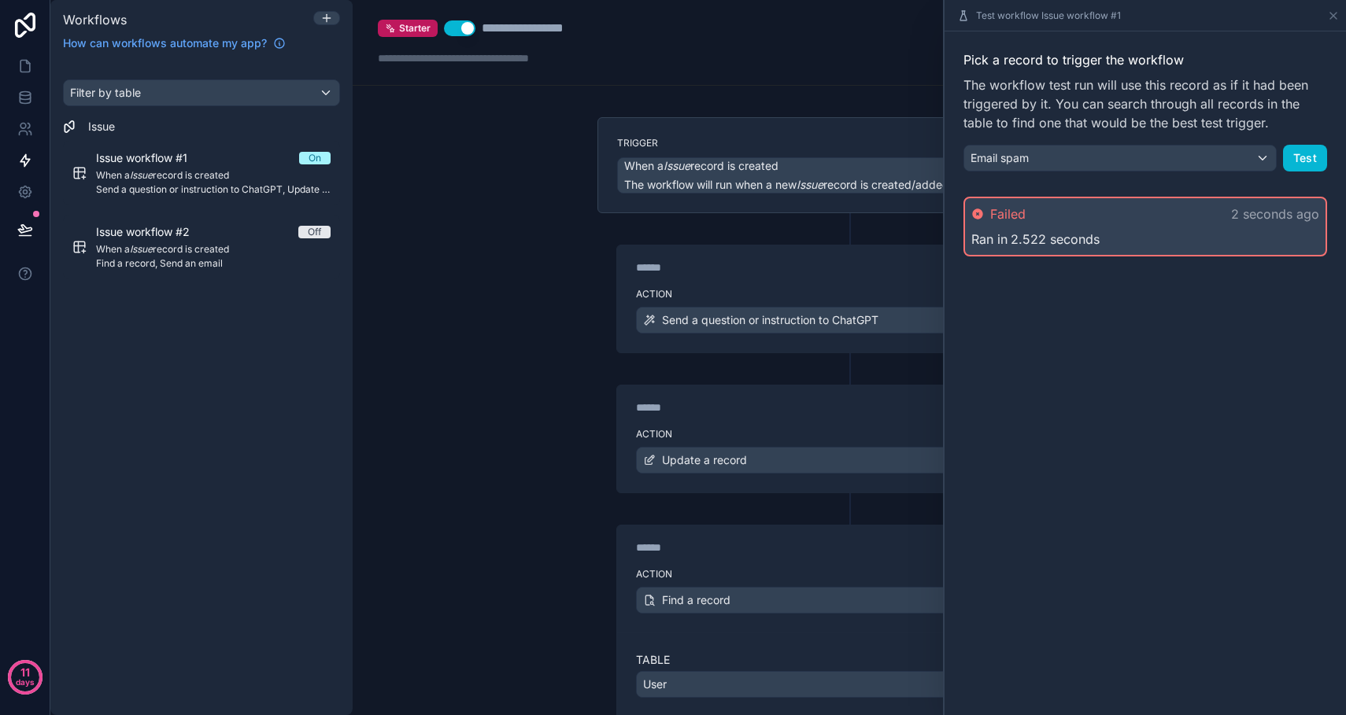
click at [1056, 231] on span "2.522 seconds" at bounding box center [1055, 239] width 89 height 19
click at [1340, 19] on div "Test workflow Issue workflow #1" at bounding box center [1145, 15] width 401 height 31
click at [1328, 19] on icon at bounding box center [1333, 15] width 13 height 13
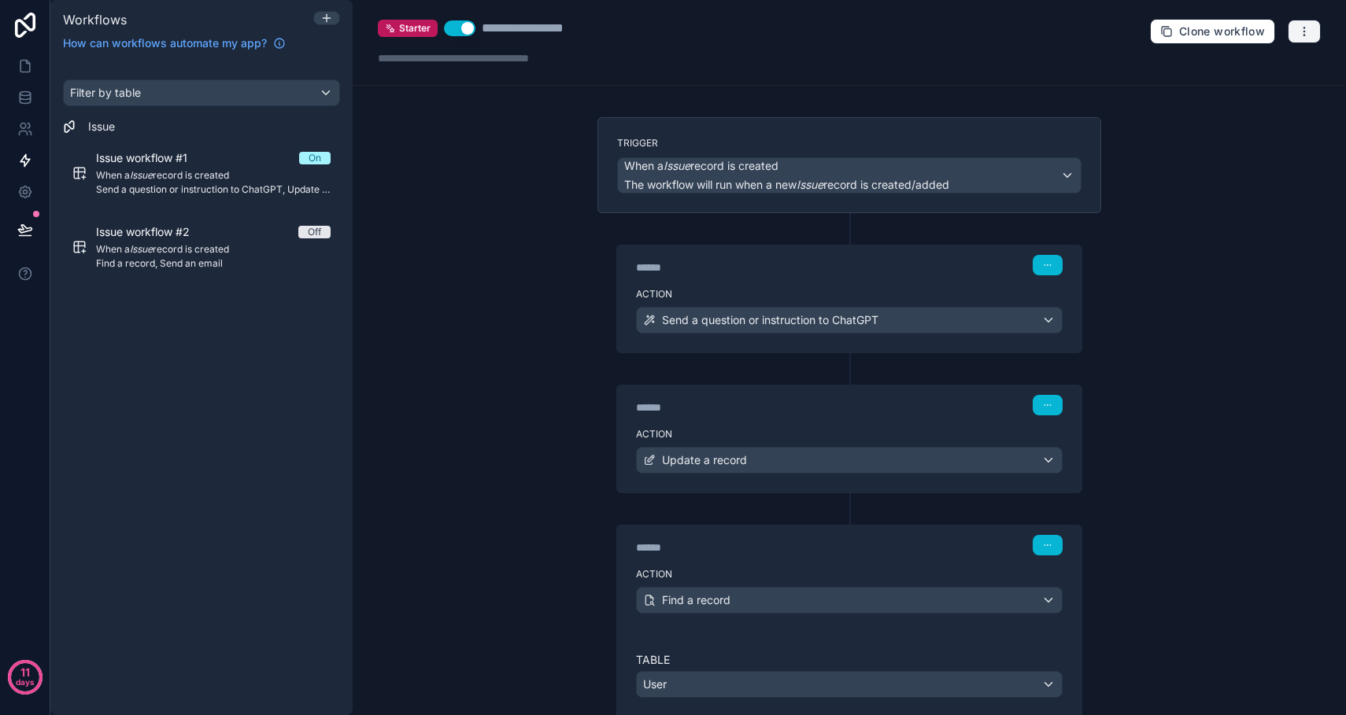
click at [1307, 30] on icon "button" at bounding box center [1304, 31] width 13 height 13
click at [1267, 96] on span "Run history" at bounding box center [1263, 93] width 76 height 13
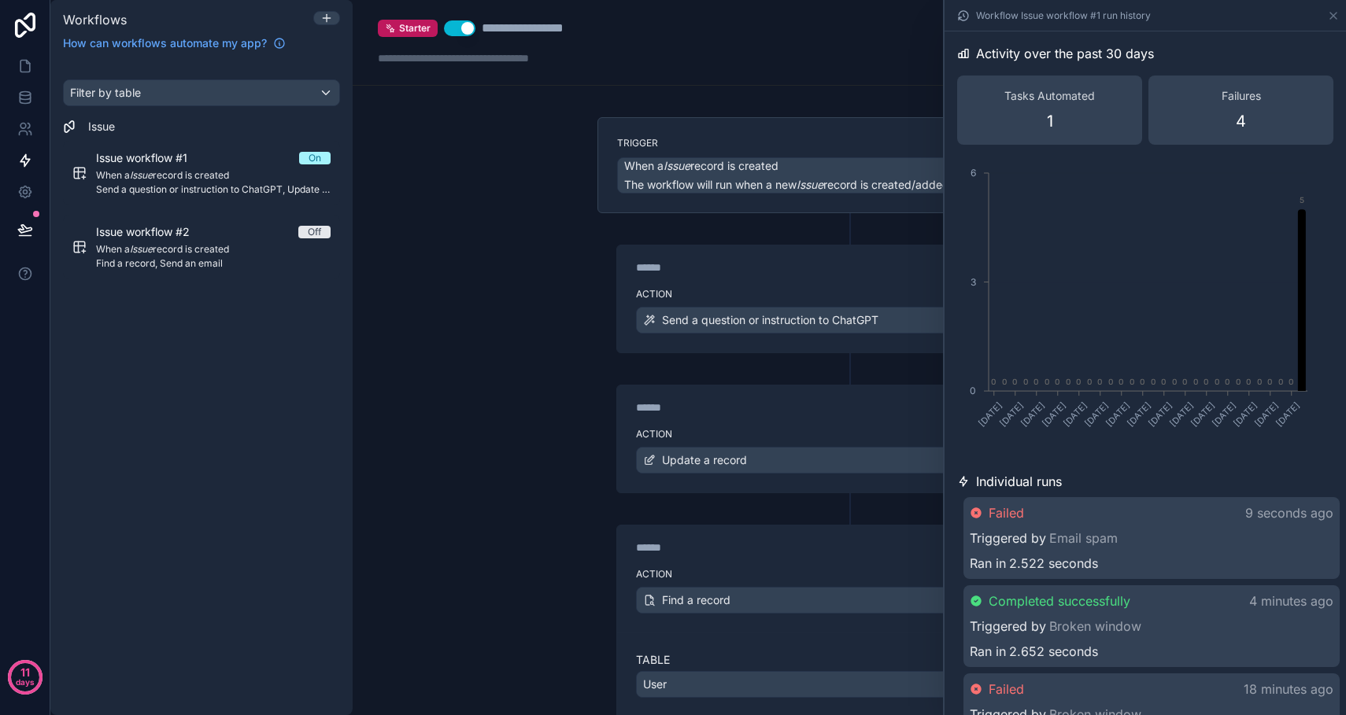
click at [1137, 549] on div "Failed 9 seconds ago Triggered by Email spam Ran in 2.522 seconds" at bounding box center [1151, 538] width 376 height 82
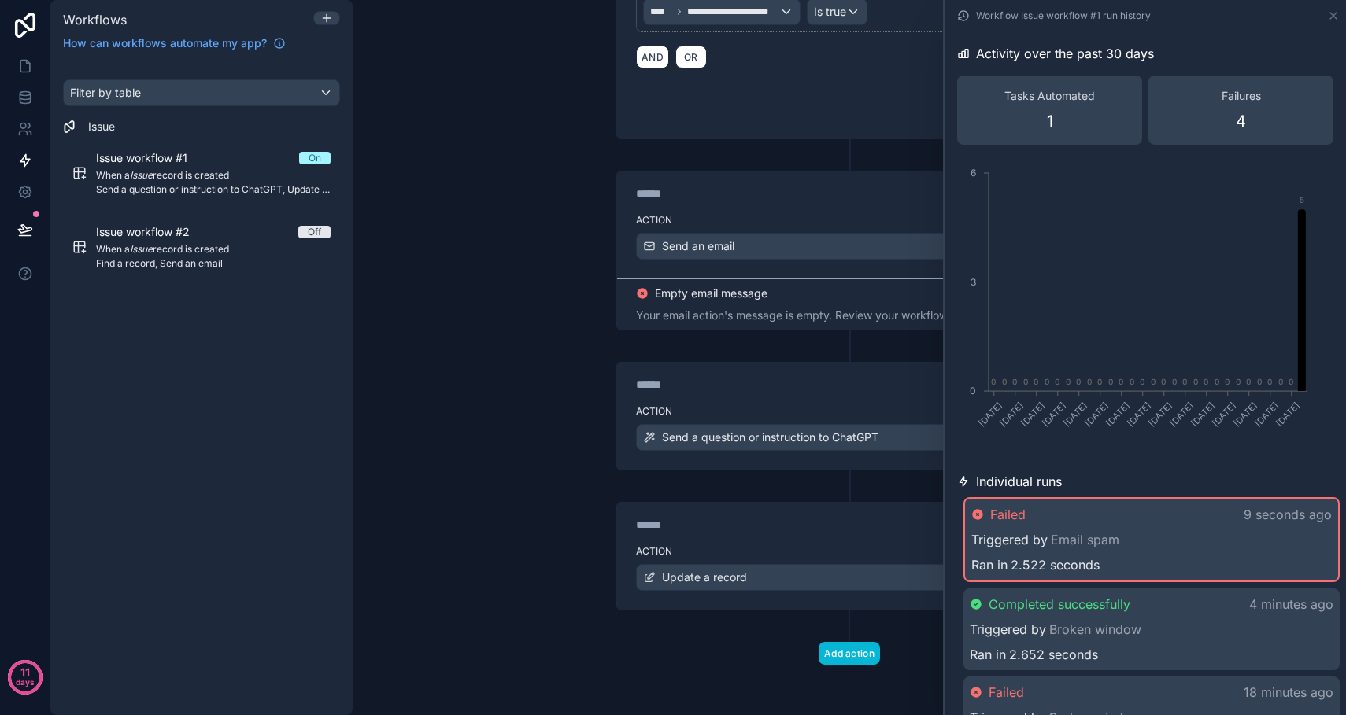
scroll to position [826, 0]
click at [586, 298] on div "**********" at bounding box center [849, 3] width 529 height 1425
click at [704, 311] on div "Your email action's message is empty. Review your workflow configuration." at bounding box center [849, 316] width 427 height 16
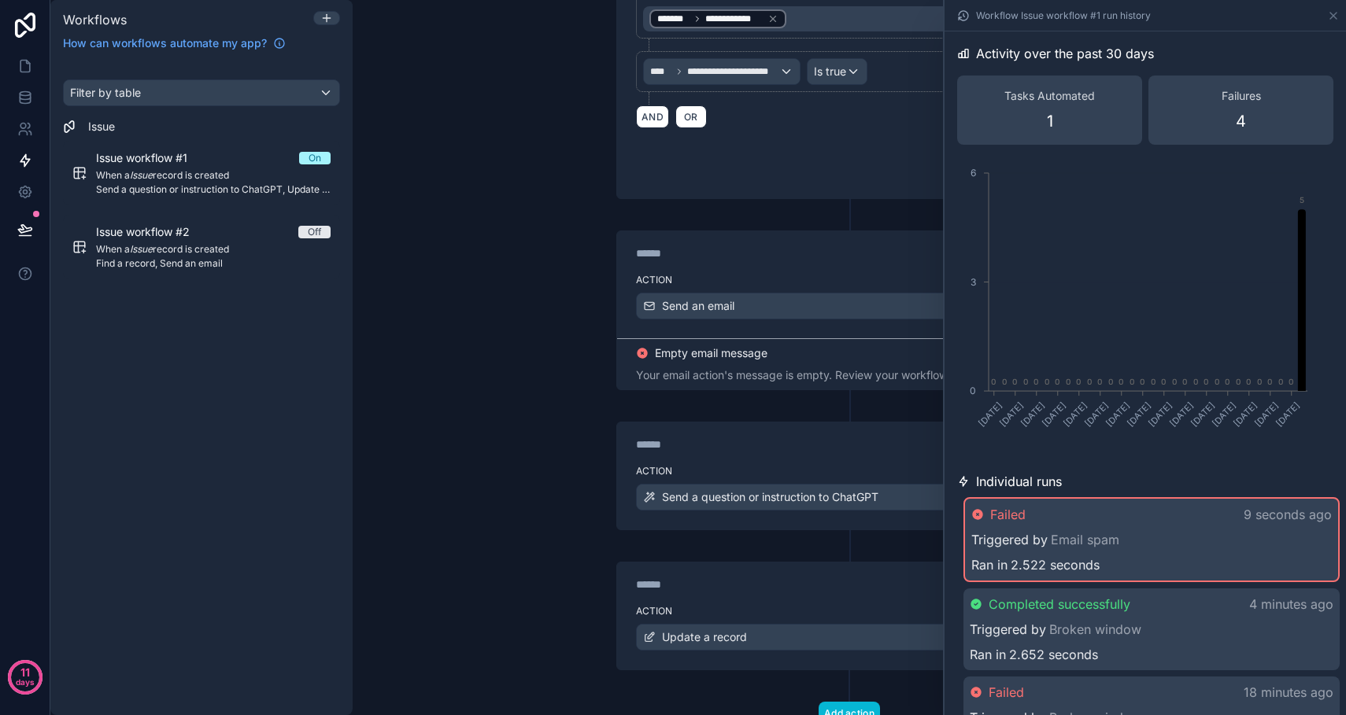
scroll to position [771, 0]
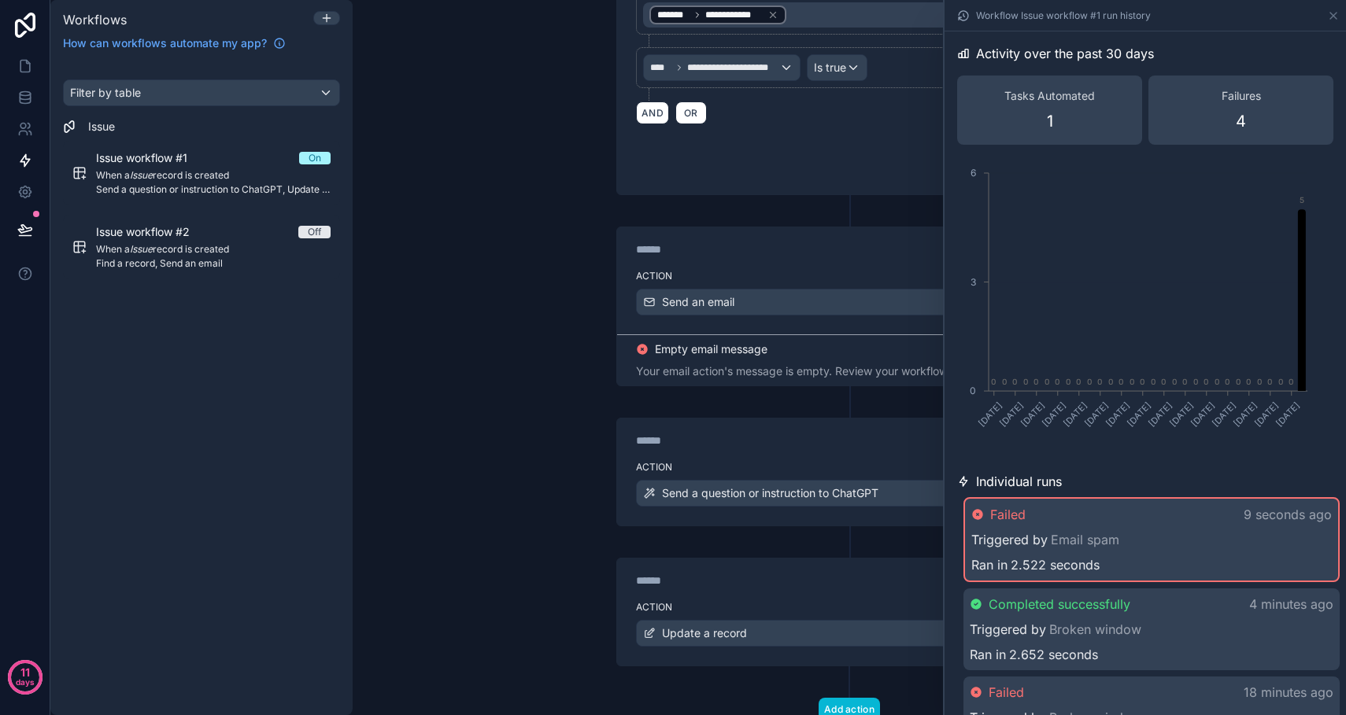
click at [709, 367] on div "Your email action's message is empty. Review your workflow configuration." at bounding box center [849, 372] width 427 height 16
click at [571, 317] on div "**********" at bounding box center [849, 357] width 993 height 715
click at [1337, 18] on icon at bounding box center [1333, 15] width 13 height 13
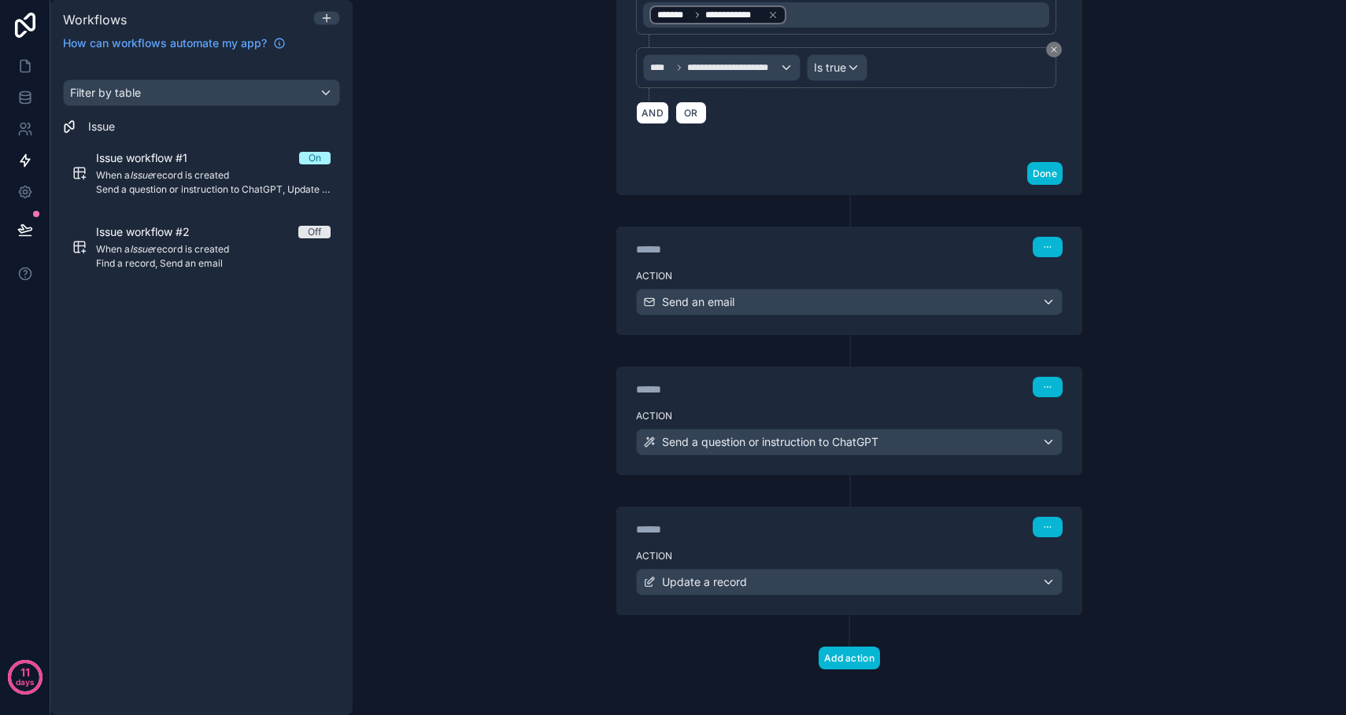
click at [535, 216] on div "**********" at bounding box center [849, 357] width 993 height 715
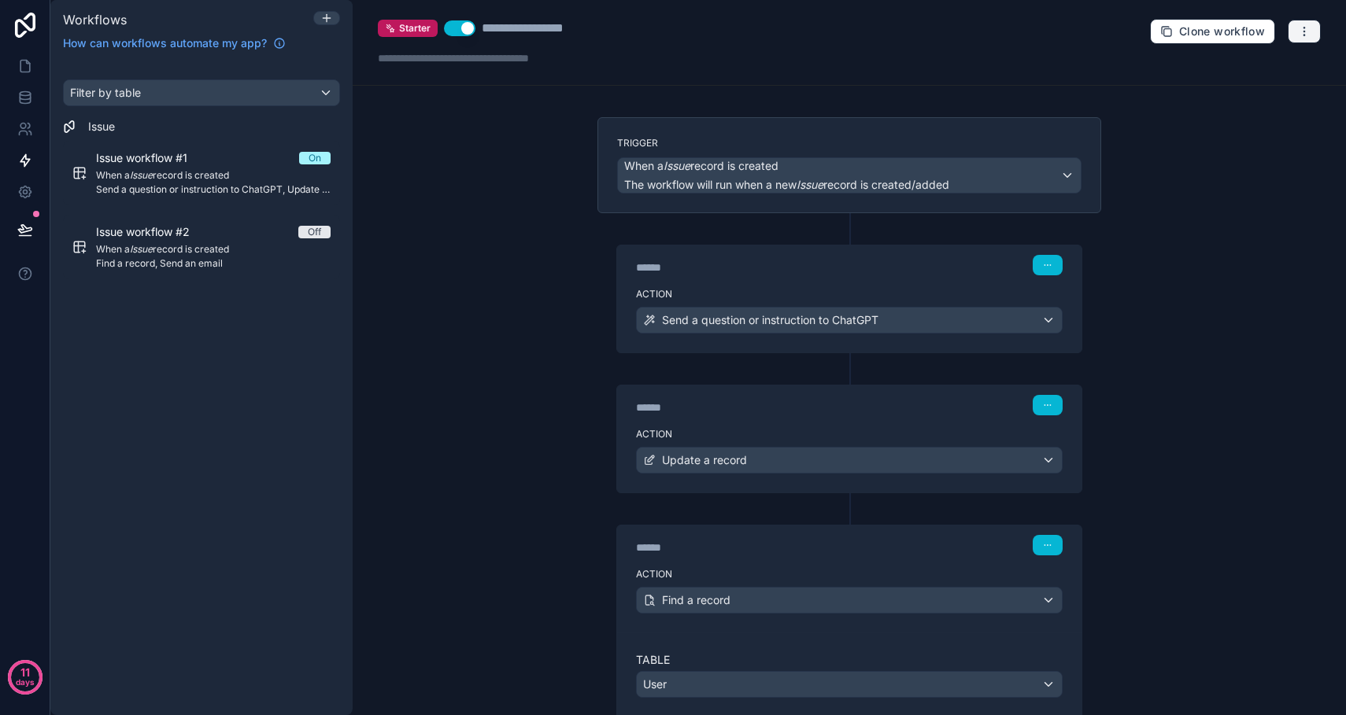
click at [1309, 31] on icon "button" at bounding box center [1304, 31] width 13 height 13
click at [1274, 71] on span "Test workflow" at bounding box center [1263, 68] width 76 height 13
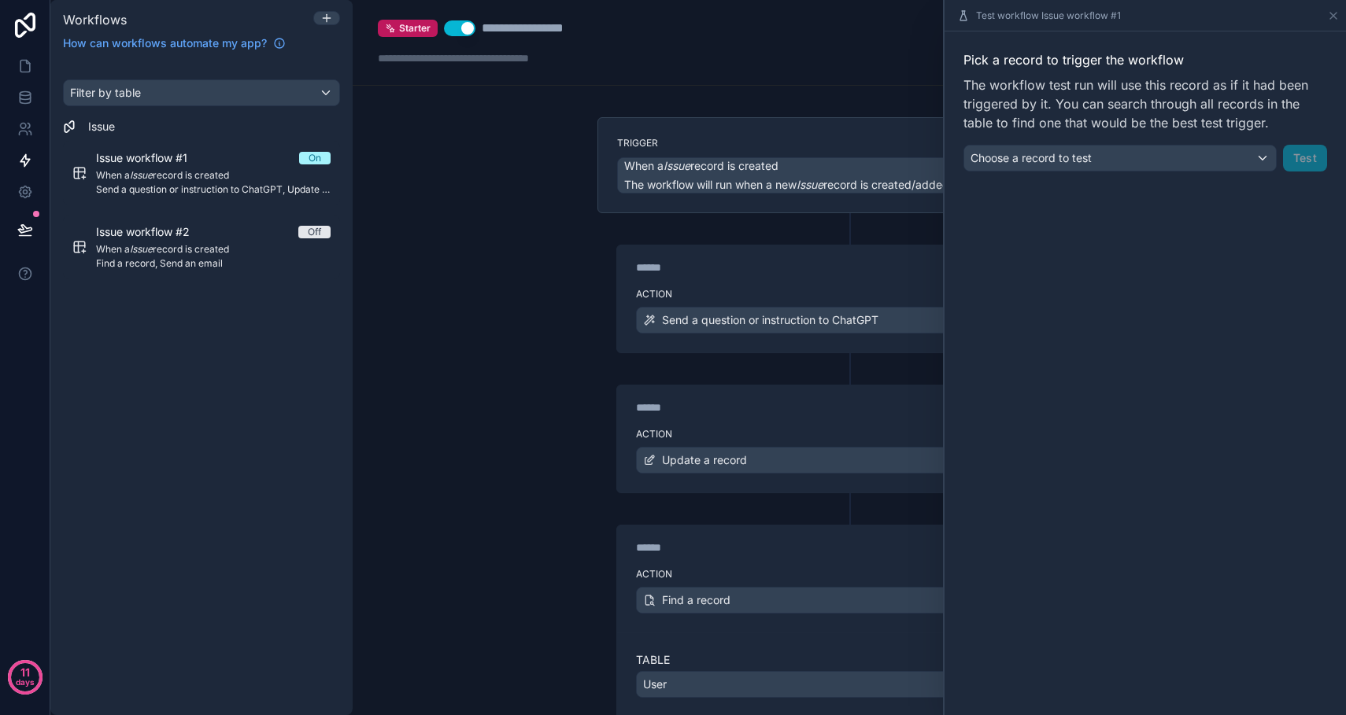
click at [1266, 161] on div "Choose a record to test" at bounding box center [1120, 158] width 312 height 25
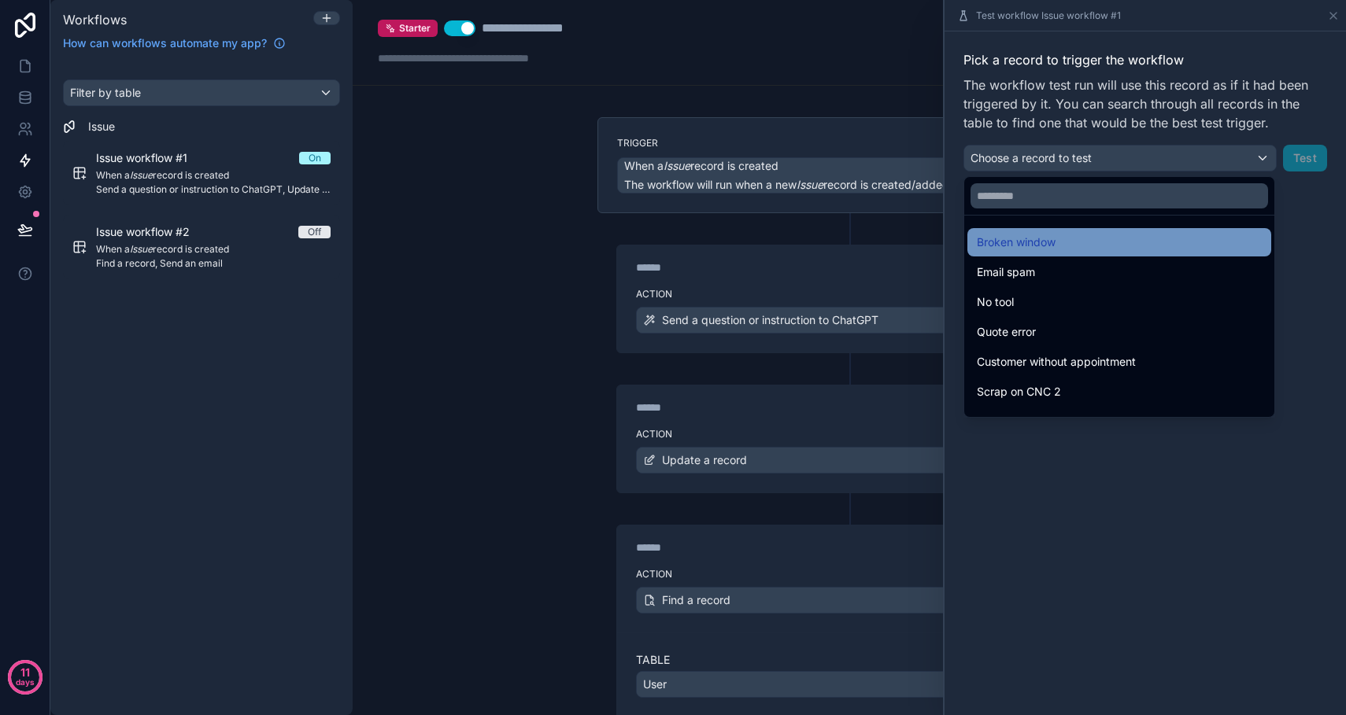
click at [1073, 245] on div "Broken window" at bounding box center [1119, 242] width 285 height 19
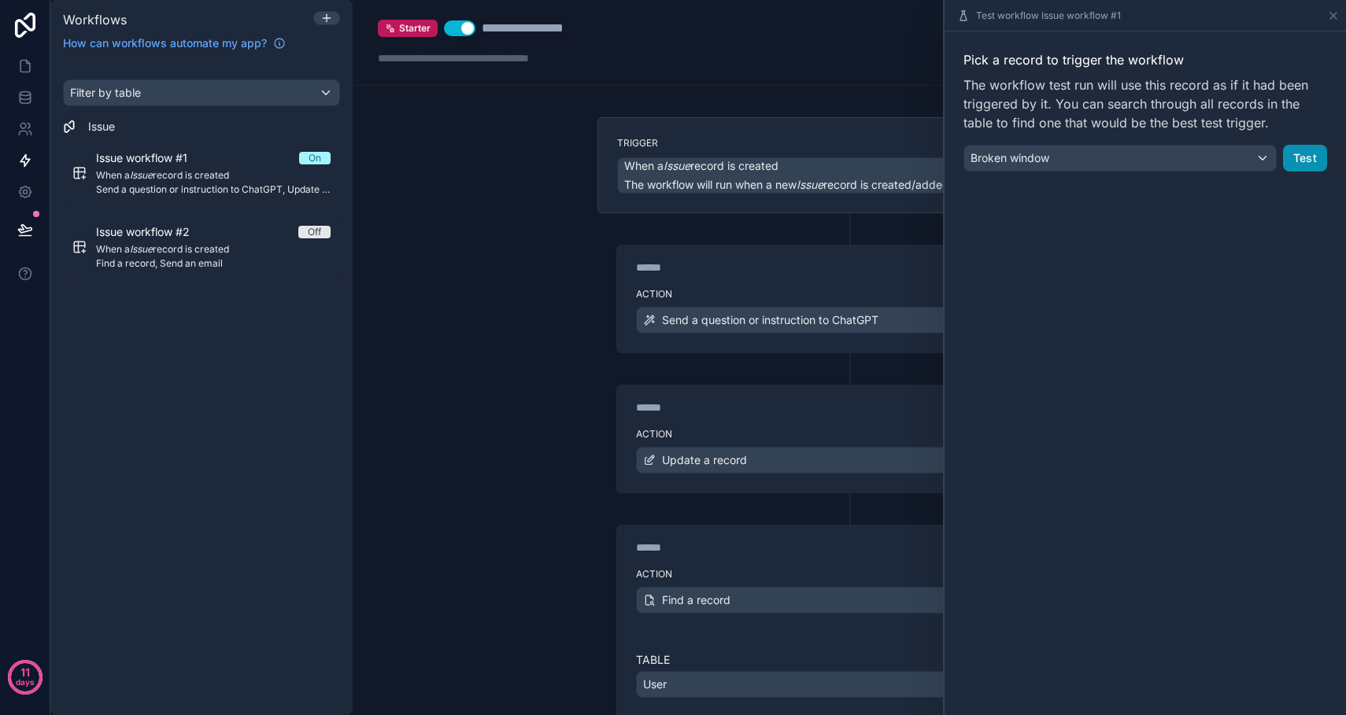
click at [1314, 157] on button "Test" at bounding box center [1305, 158] width 44 height 27
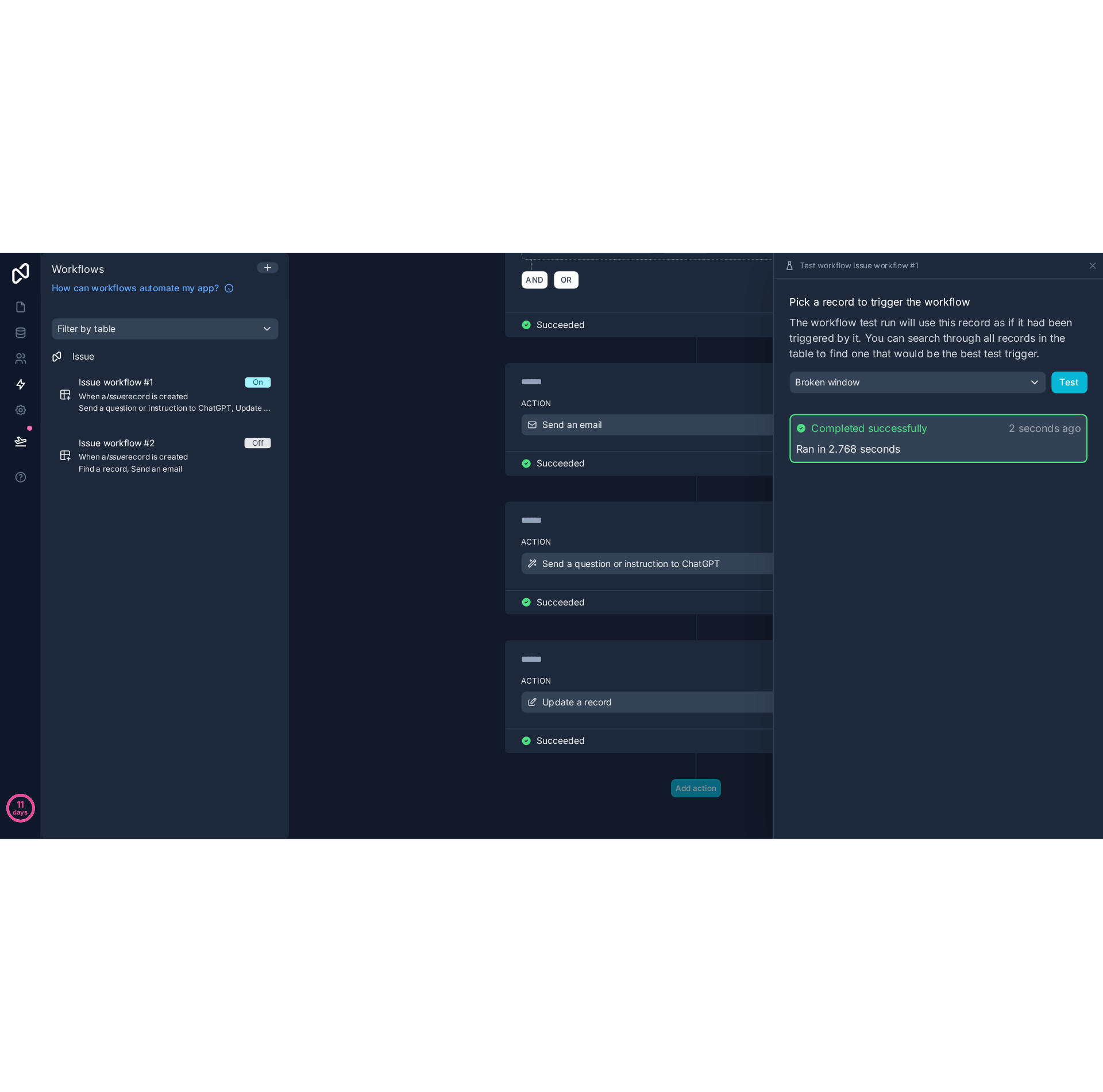
scroll to position [663, 0]
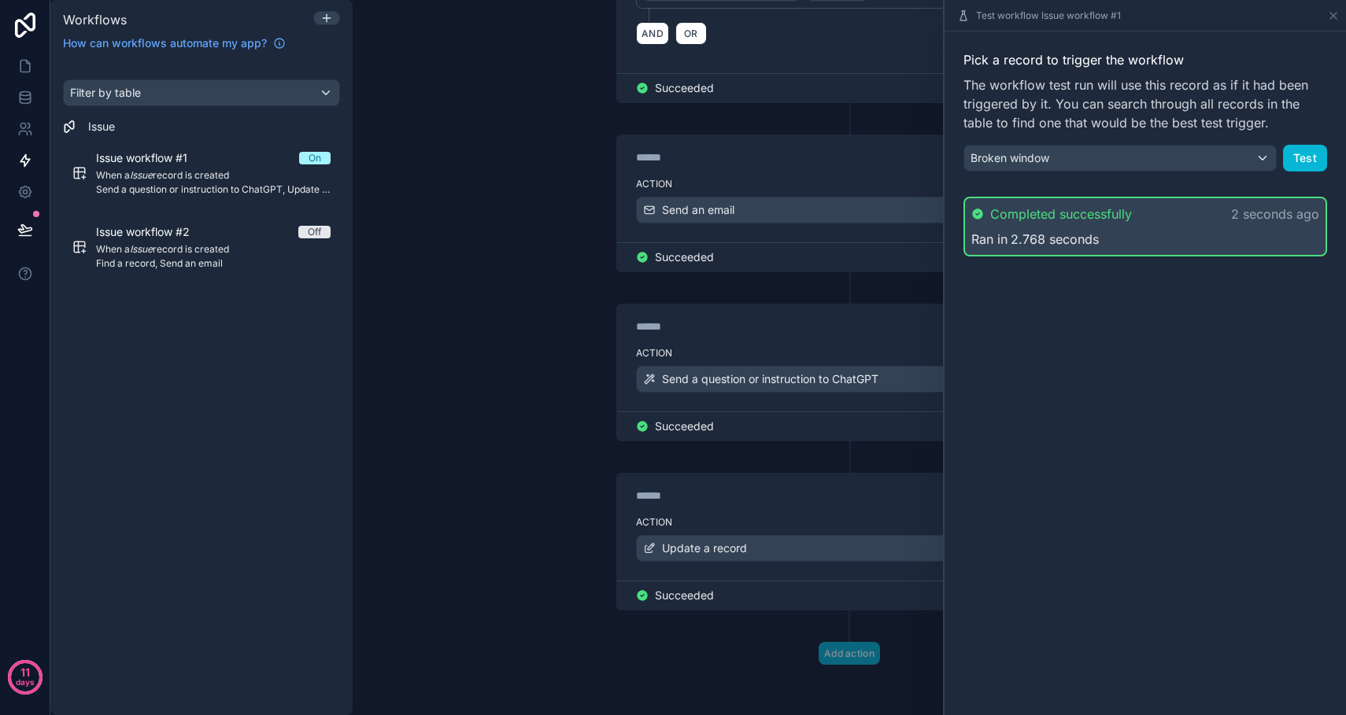
click at [1265, 158] on div "Broken window" at bounding box center [1120, 158] width 312 height 25
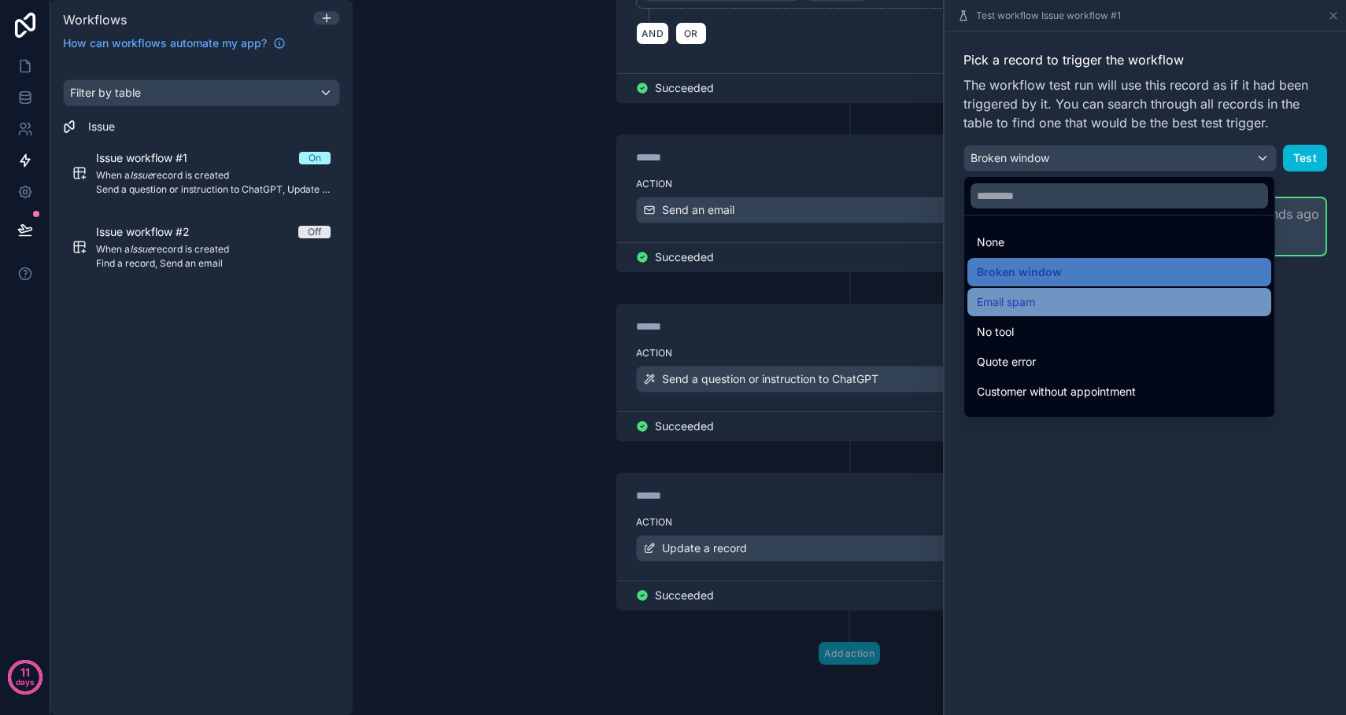
click at [1161, 306] on div "Email spam" at bounding box center [1119, 302] width 285 height 19
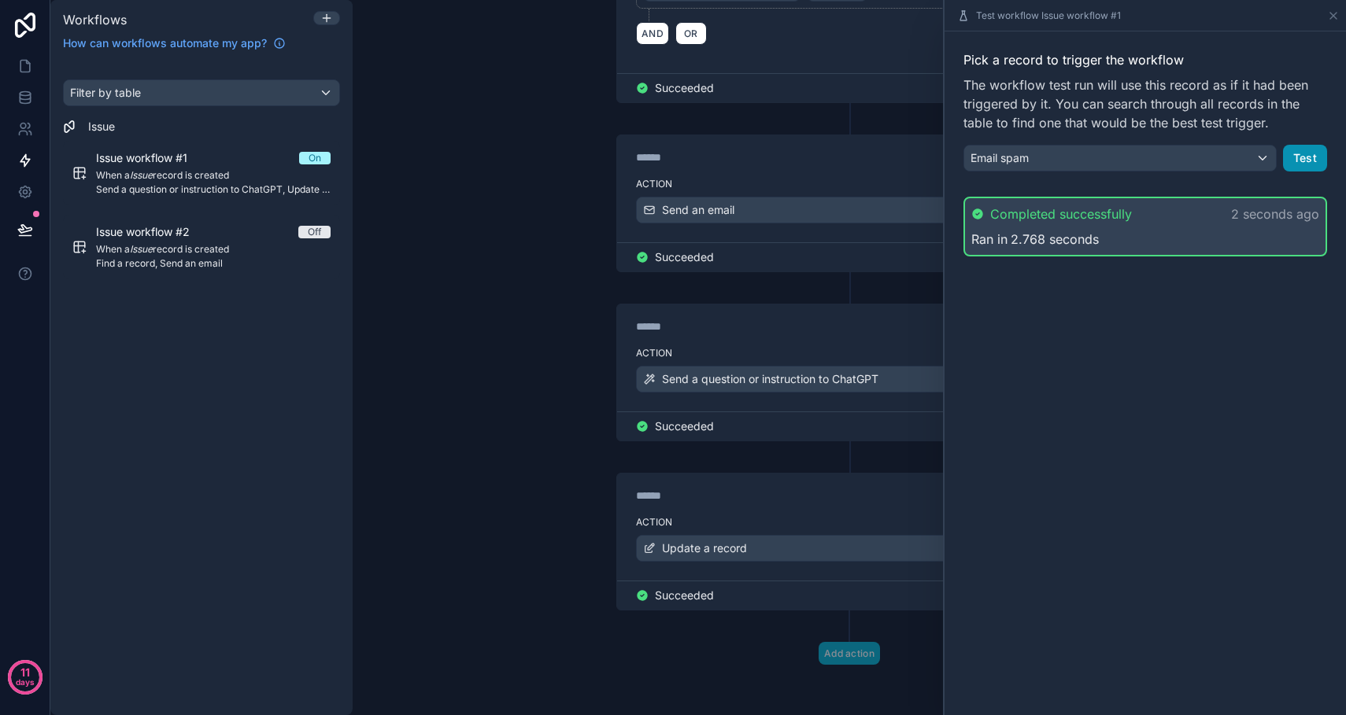
click at [1301, 160] on button "Test" at bounding box center [1305, 158] width 44 height 27
click at [30, 234] on icon at bounding box center [25, 230] width 16 height 16
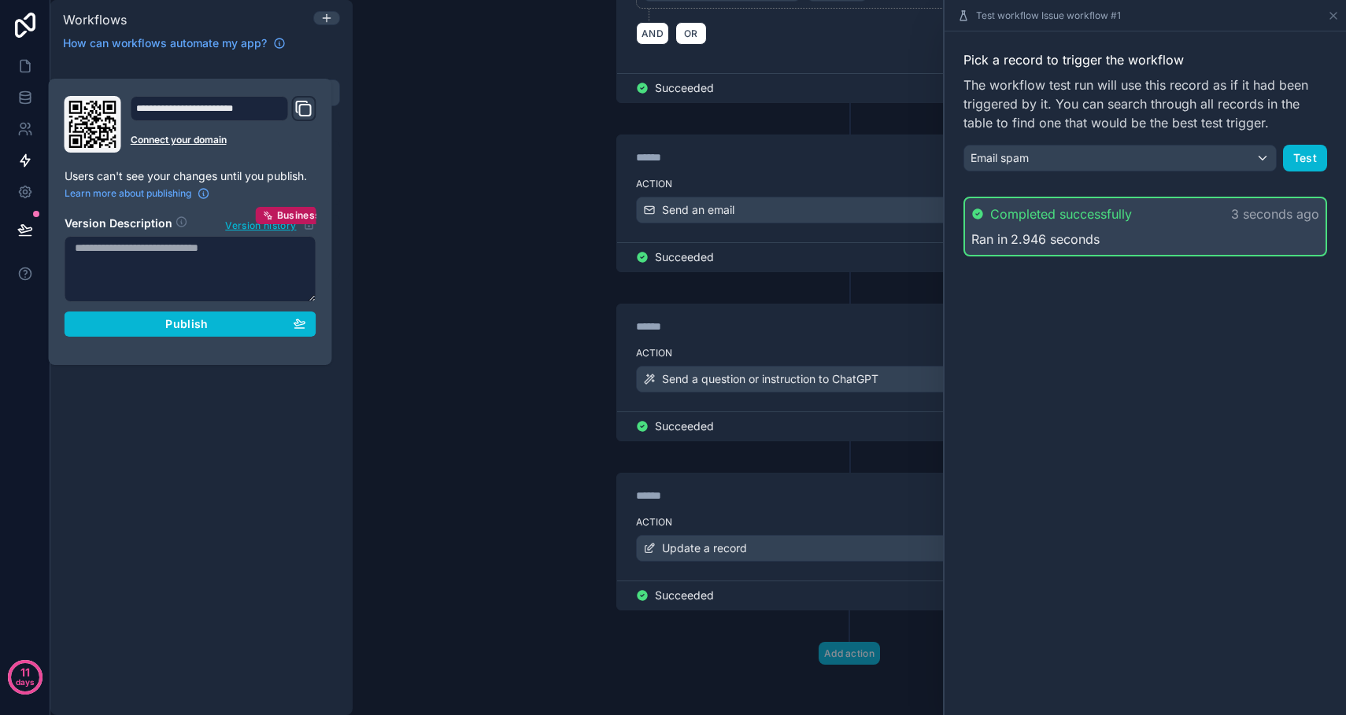
click at [197, 256] on textarea at bounding box center [191, 269] width 252 height 66
type textarea "**********"
click at [205, 321] on span "Publish" at bounding box center [186, 324] width 43 height 14
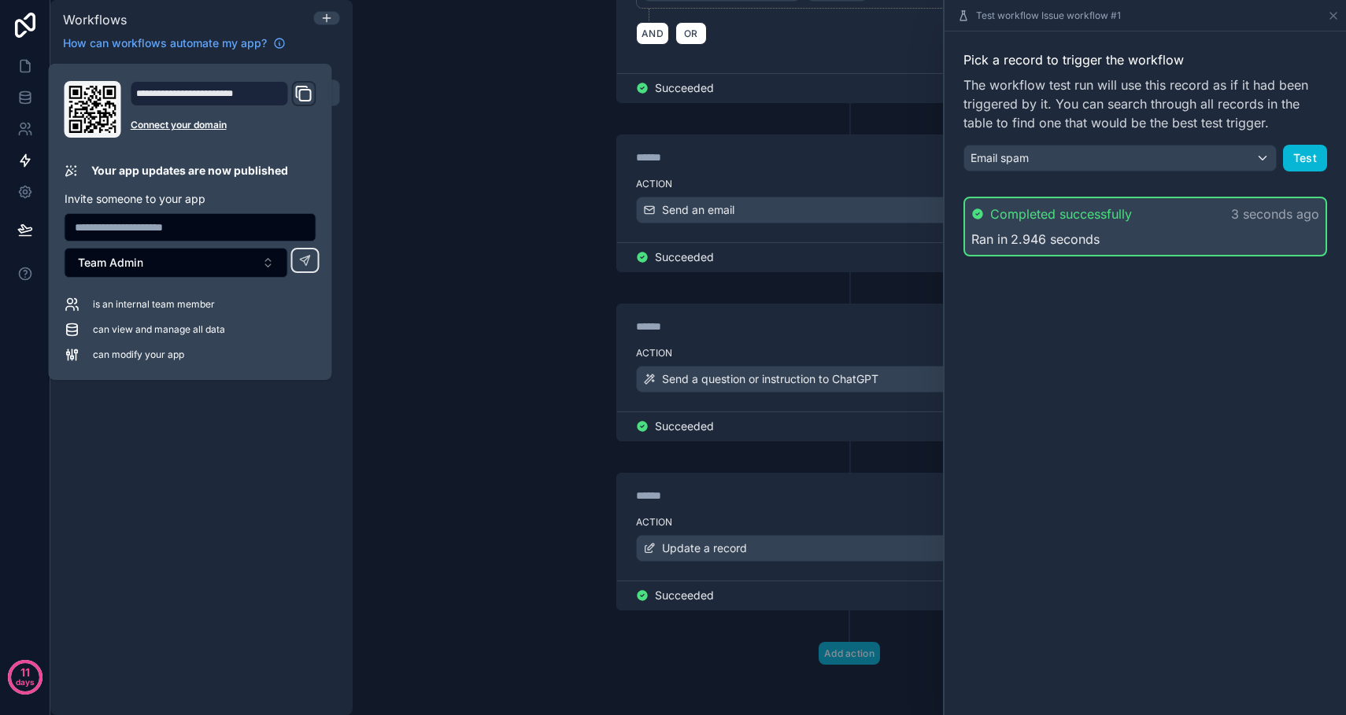
click at [344, 137] on div "Filter by table Issue Issue workflow #1 On When a Issue record is created Send …" at bounding box center [201, 179] width 302 height 200
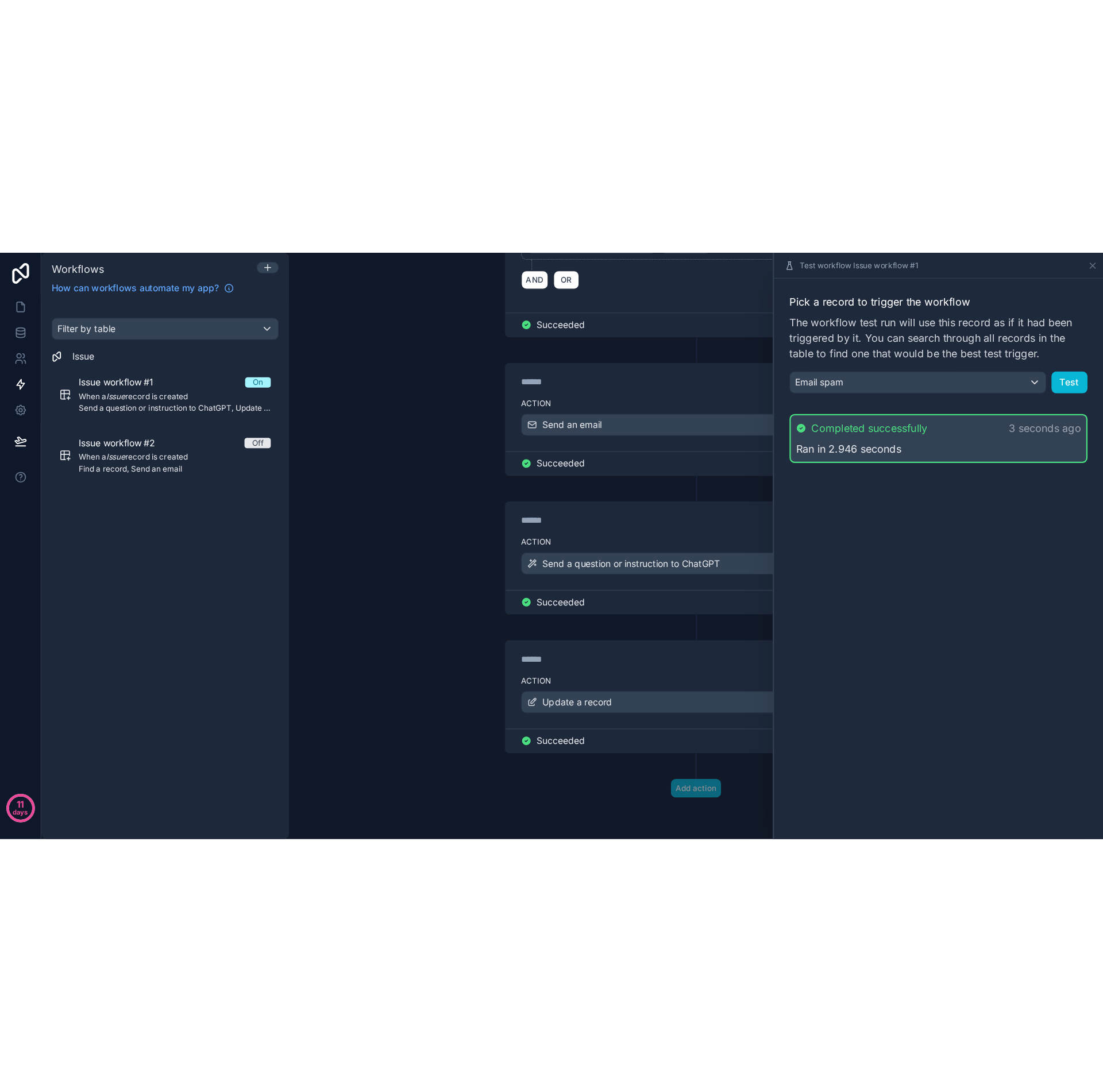
scroll to position [93, 0]
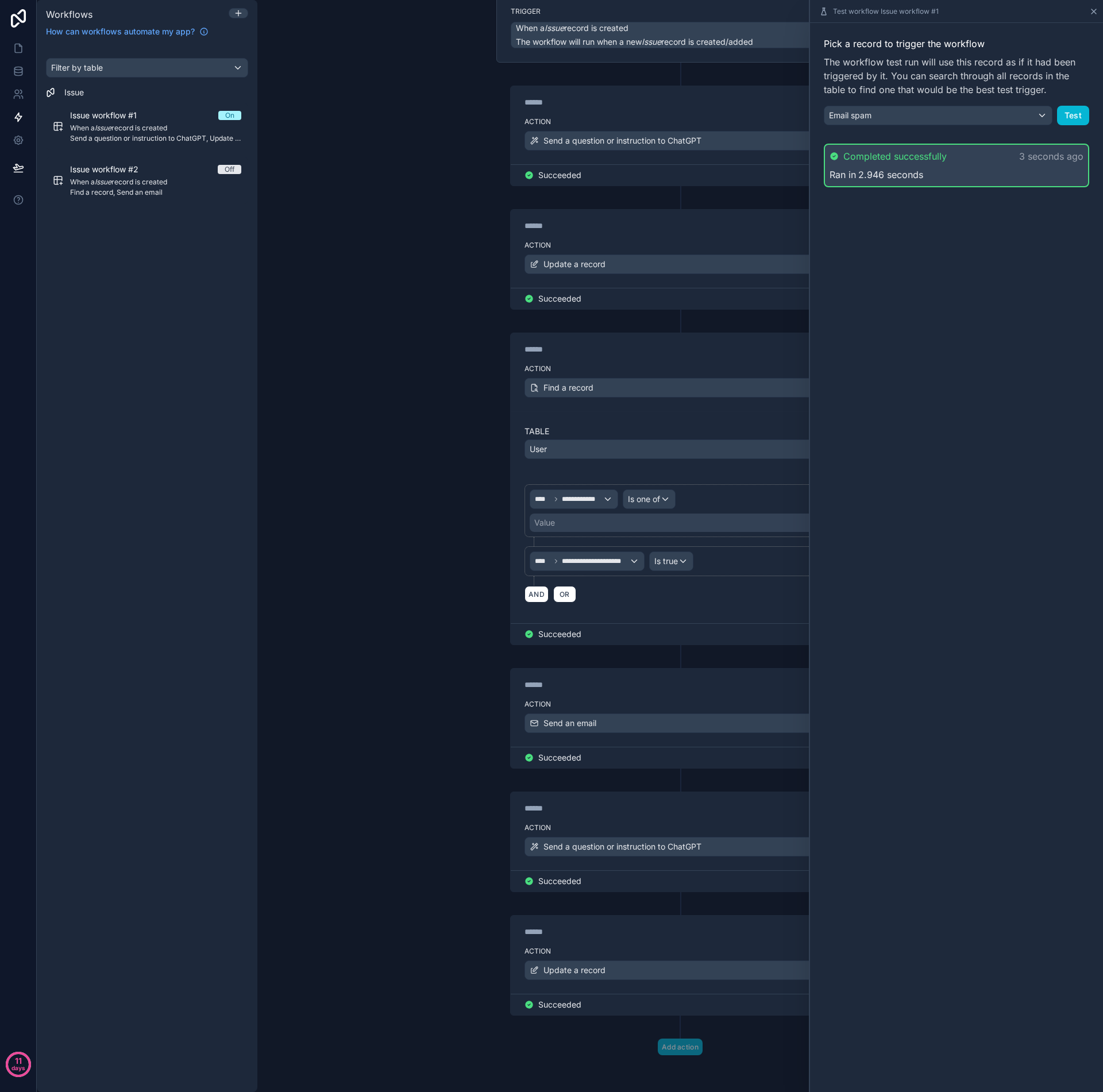
click at [982, 15] on icon at bounding box center [1094, 11] width 9 height 9
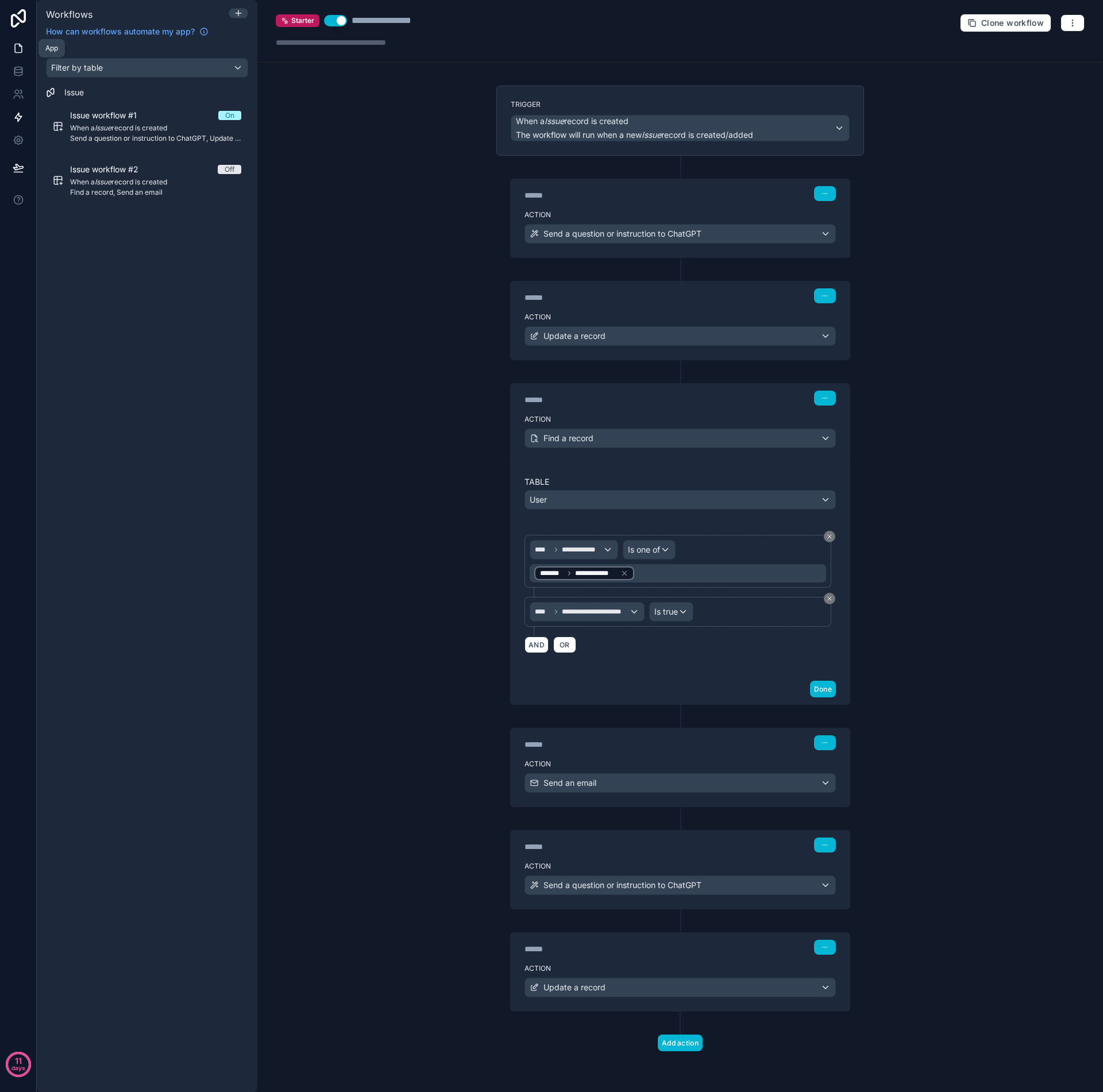
click at [23, 55] on link at bounding box center [18, 47] width 36 height 23
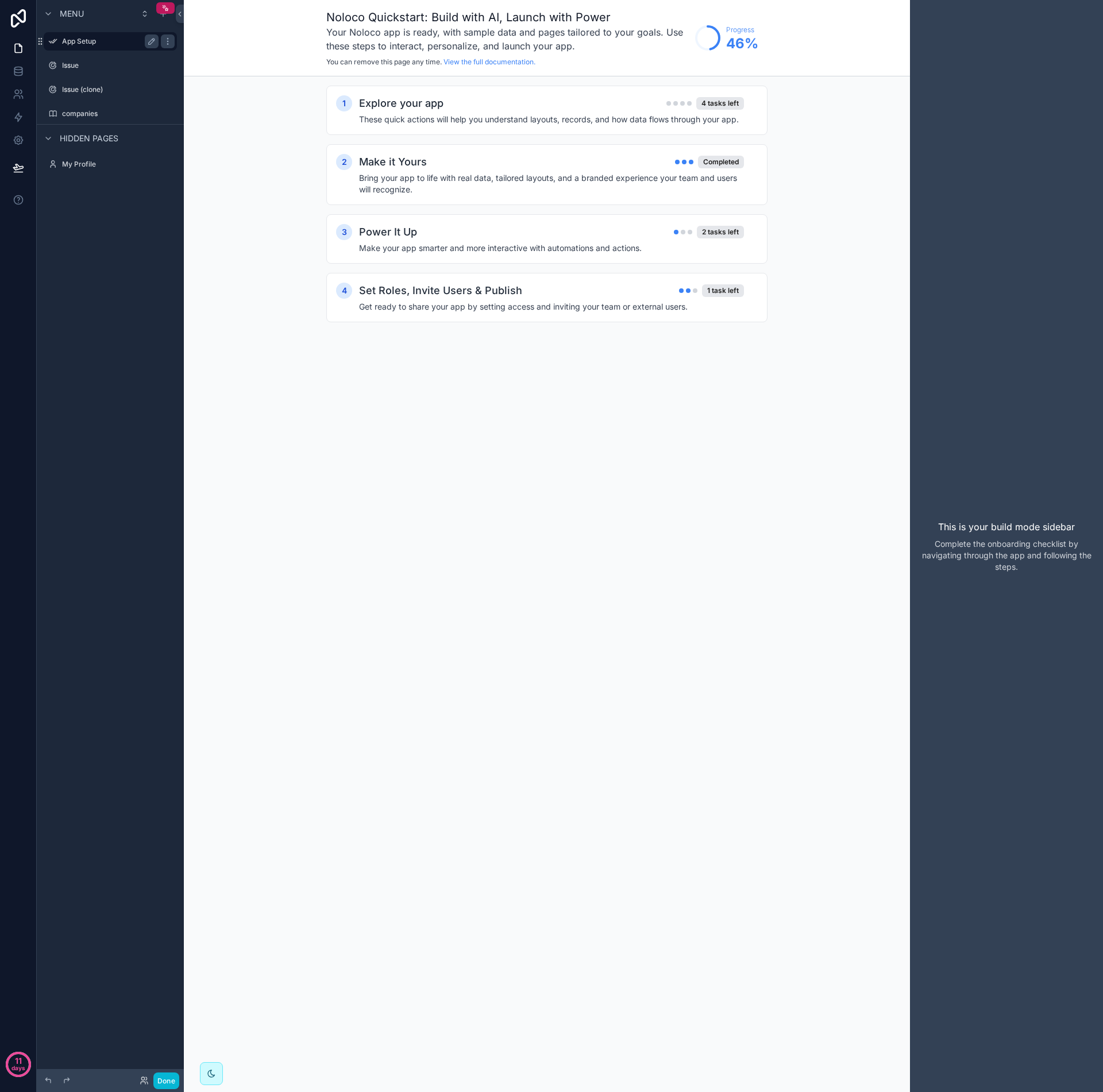
click at [106, 45] on label "App Setup" at bounding box center [108, 41] width 92 height 9
click at [169, 43] on icon "scrollable content" at bounding box center [168, 41] width 9 height 9
click at [140, 240] on div "Menu App Setup Issue Issue (clone) companies Hidden pages My Profile" at bounding box center [109, 539] width 147 height 1078
click at [165, 18] on div "scrollable content" at bounding box center [163, 13] width 14 height 14
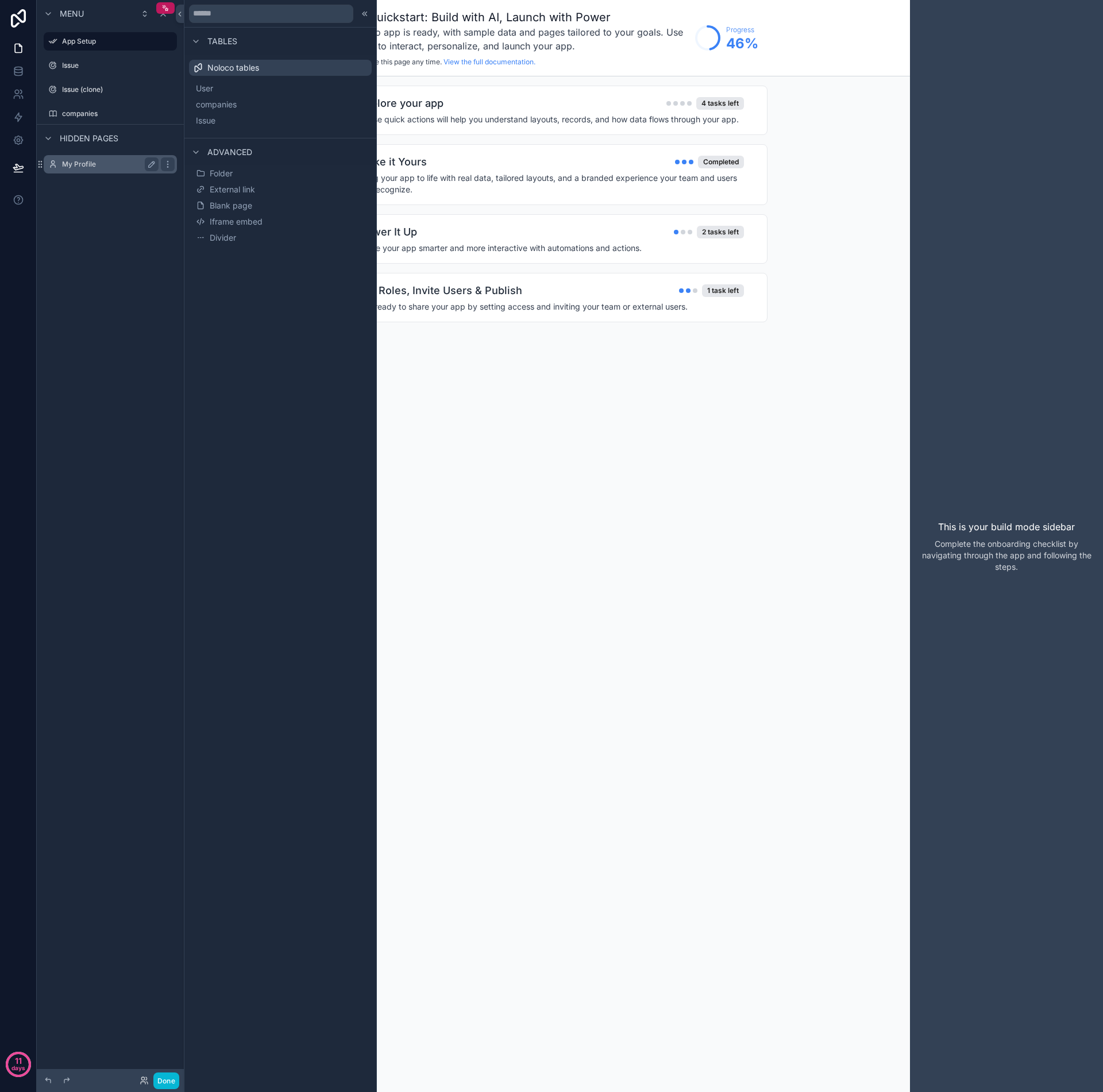
click at [85, 162] on label "My Profile" at bounding box center [108, 164] width 92 height 9
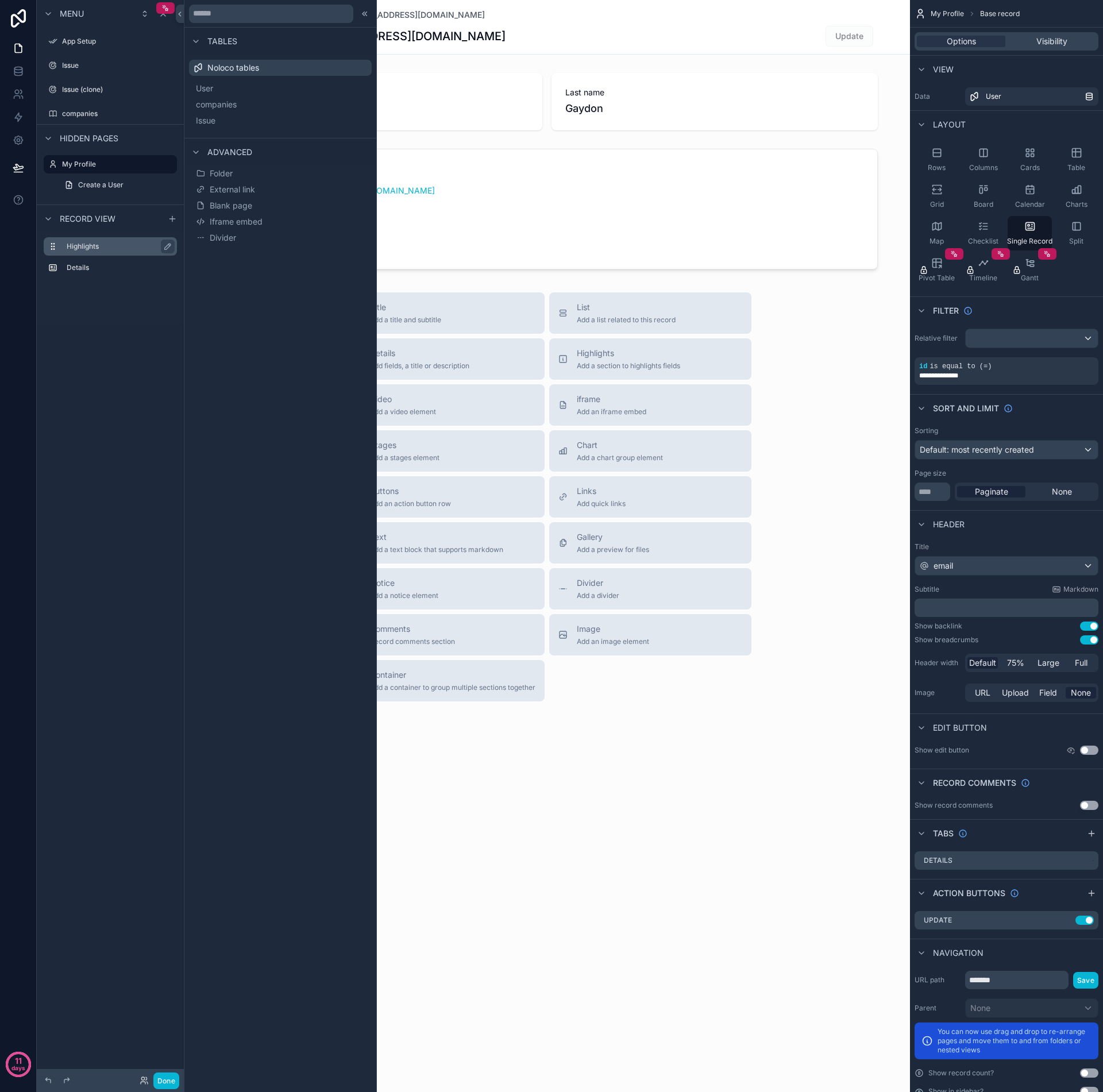
click at [83, 246] on label "Highlights" at bounding box center [117, 246] width 101 height 9
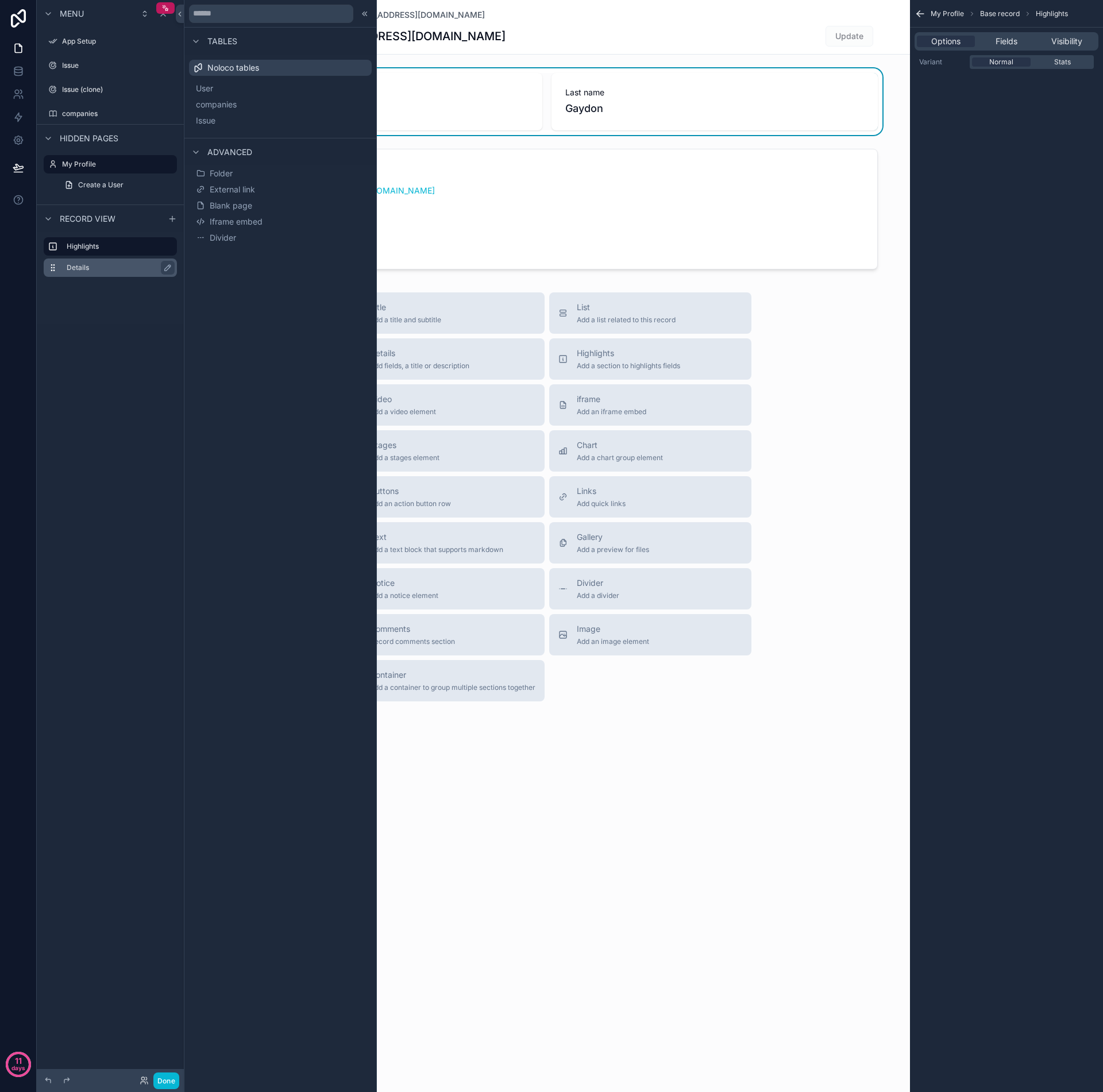
click at [82, 269] on label "Details" at bounding box center [117, 267] width 101 height 9
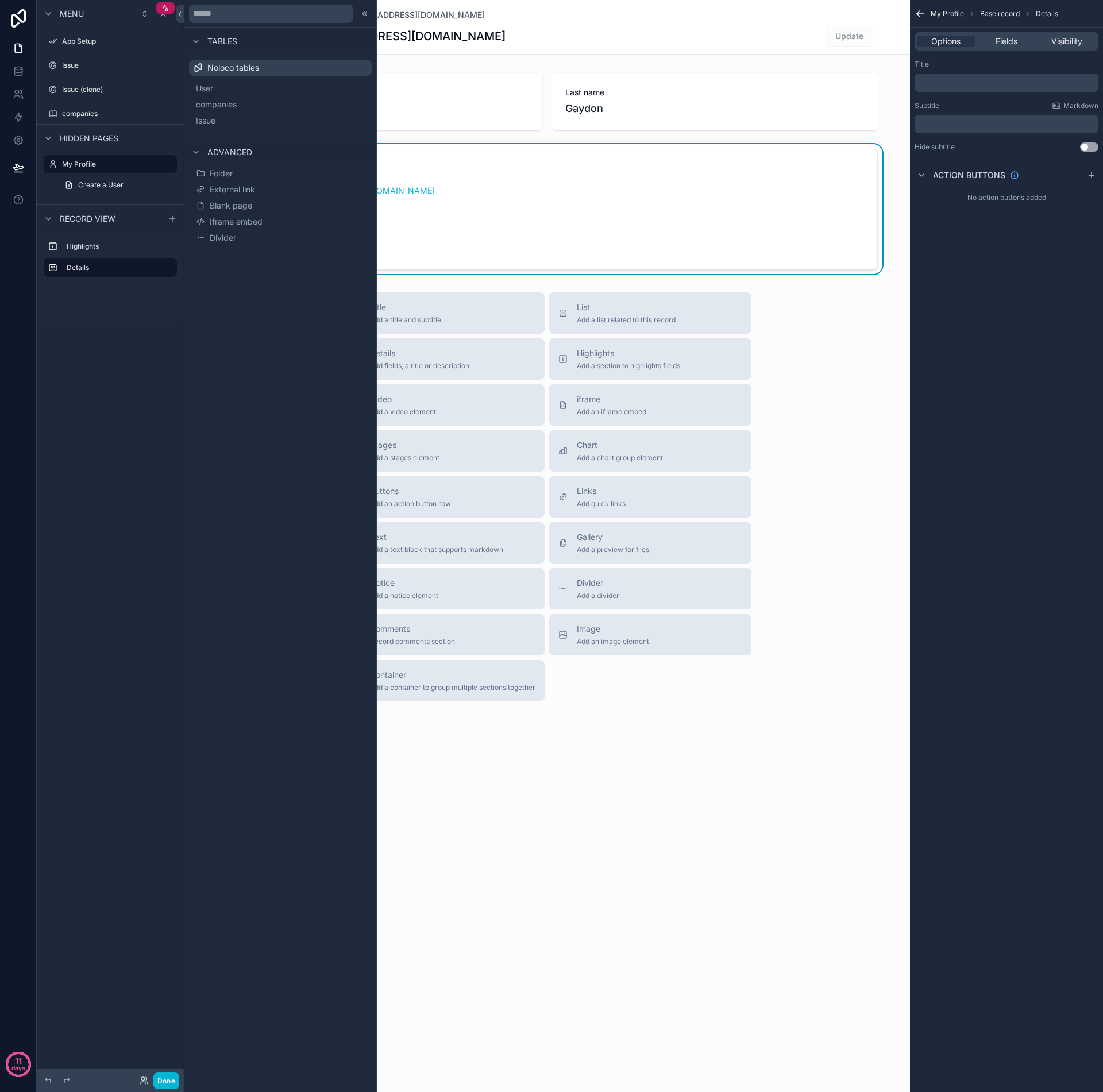
click at [119, 337] on div "Menu App Setup Issue Issue (clone) companies Hidden pages My Profile Create a U…" at bounding box center [109, 539] width 147 height 1078
click at [152, 89] on icon "scrollable content" at bounding box center [151, 89] width 9 height 9
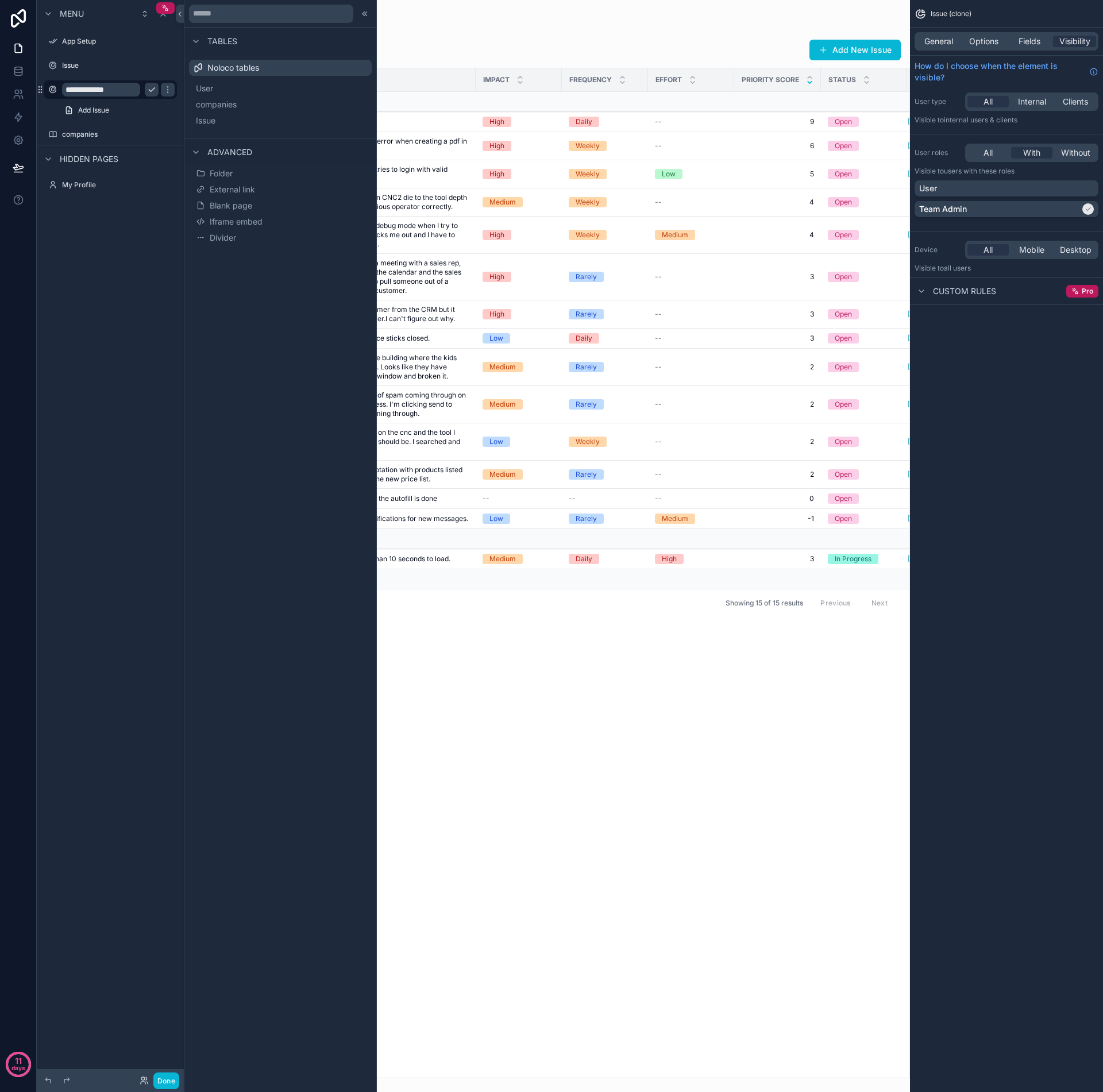
click at [123, 90] on input "**********" at bounding box center [101, 89] width 78 height 14
type input "**********"
click at [131, 263] on div "**********" at bounding box center [109, 539] width 147 height 1078
click at [99, 67] on label "Issue" at bounding box center [108, 65] width 92 height 9
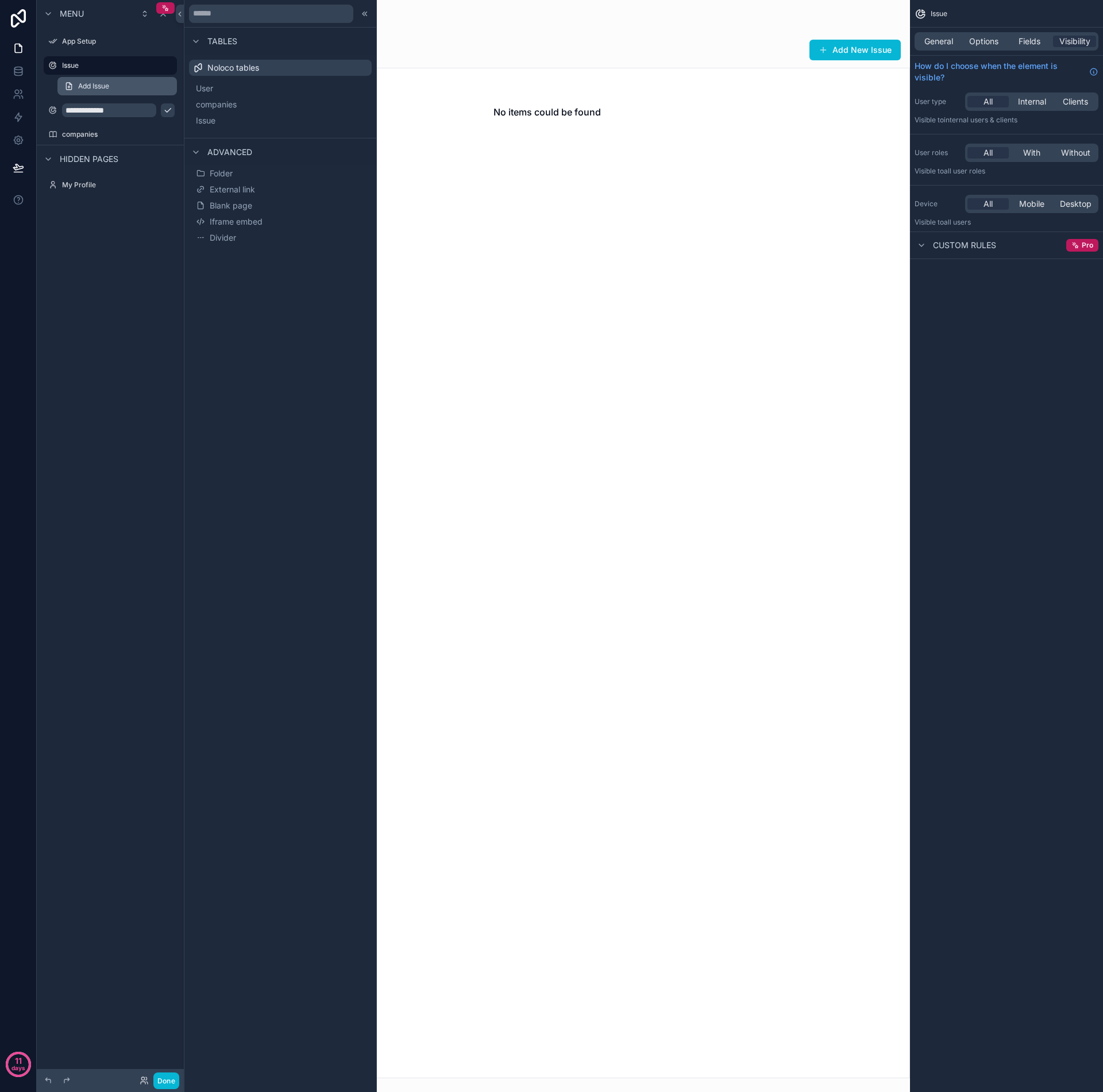
click at [95, 83] on span "Add Issue" at bounding box center [93, 86] width 31 height 9
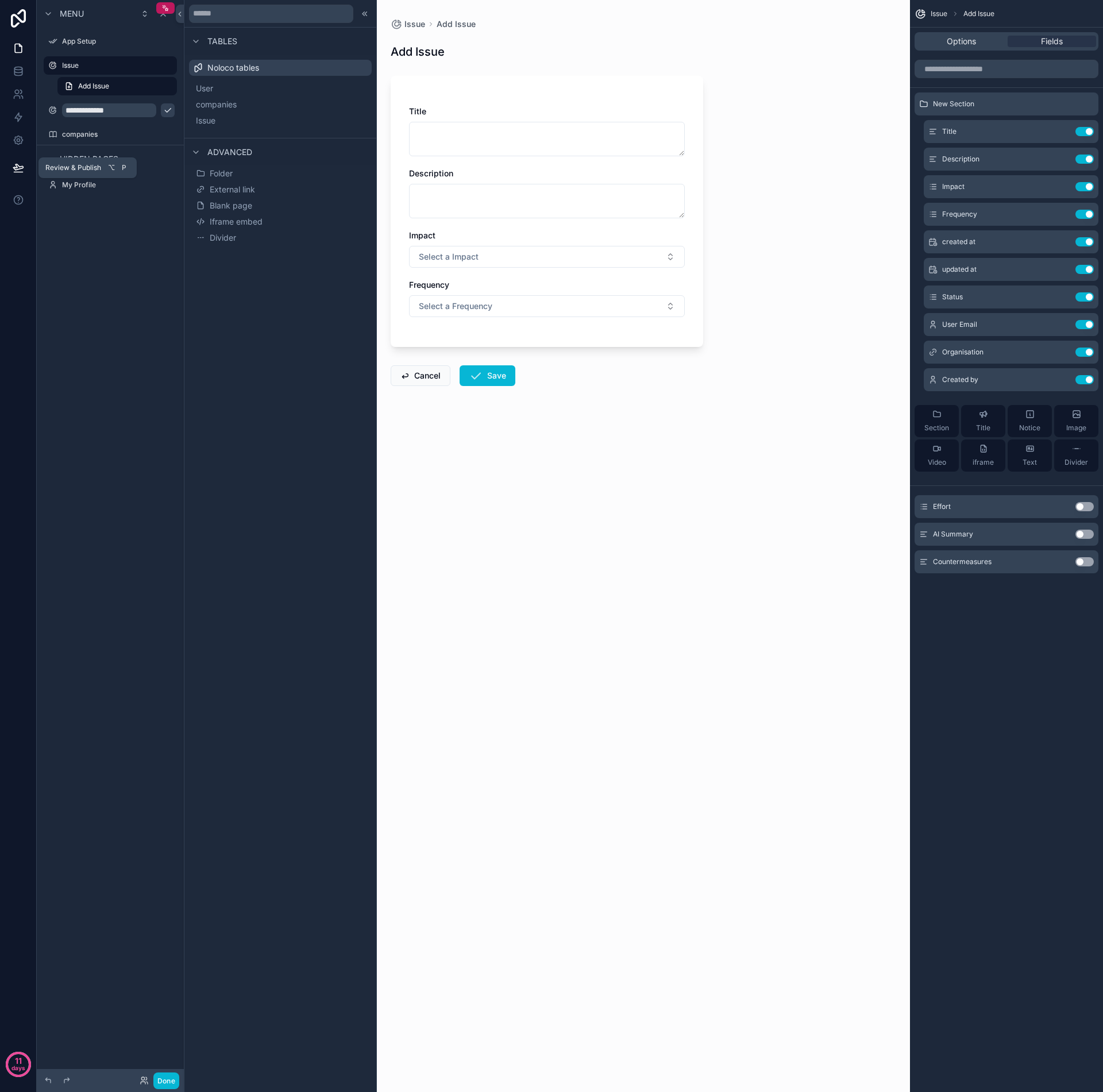
click at [78, 160] on div "Review & Publish ⌥ P" at bounding box center [88, 168] width 99 height 20
click at [78, 171] on span "Review & Publish" at bounding box center [73, 168] width 55 height 9
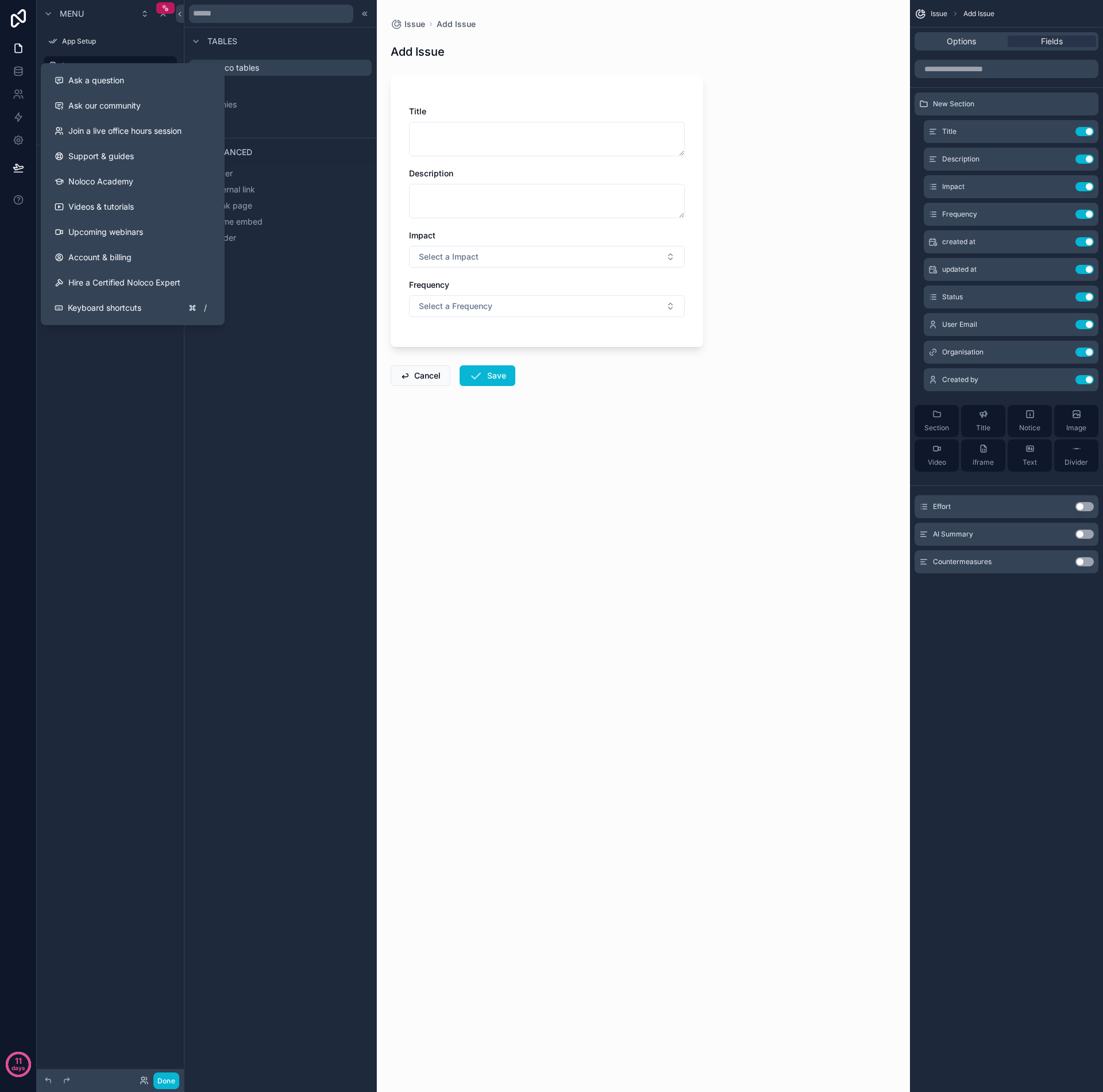
click at [164, 386] on div "**********" at bounding box center [109, 539] width 147 height 1078
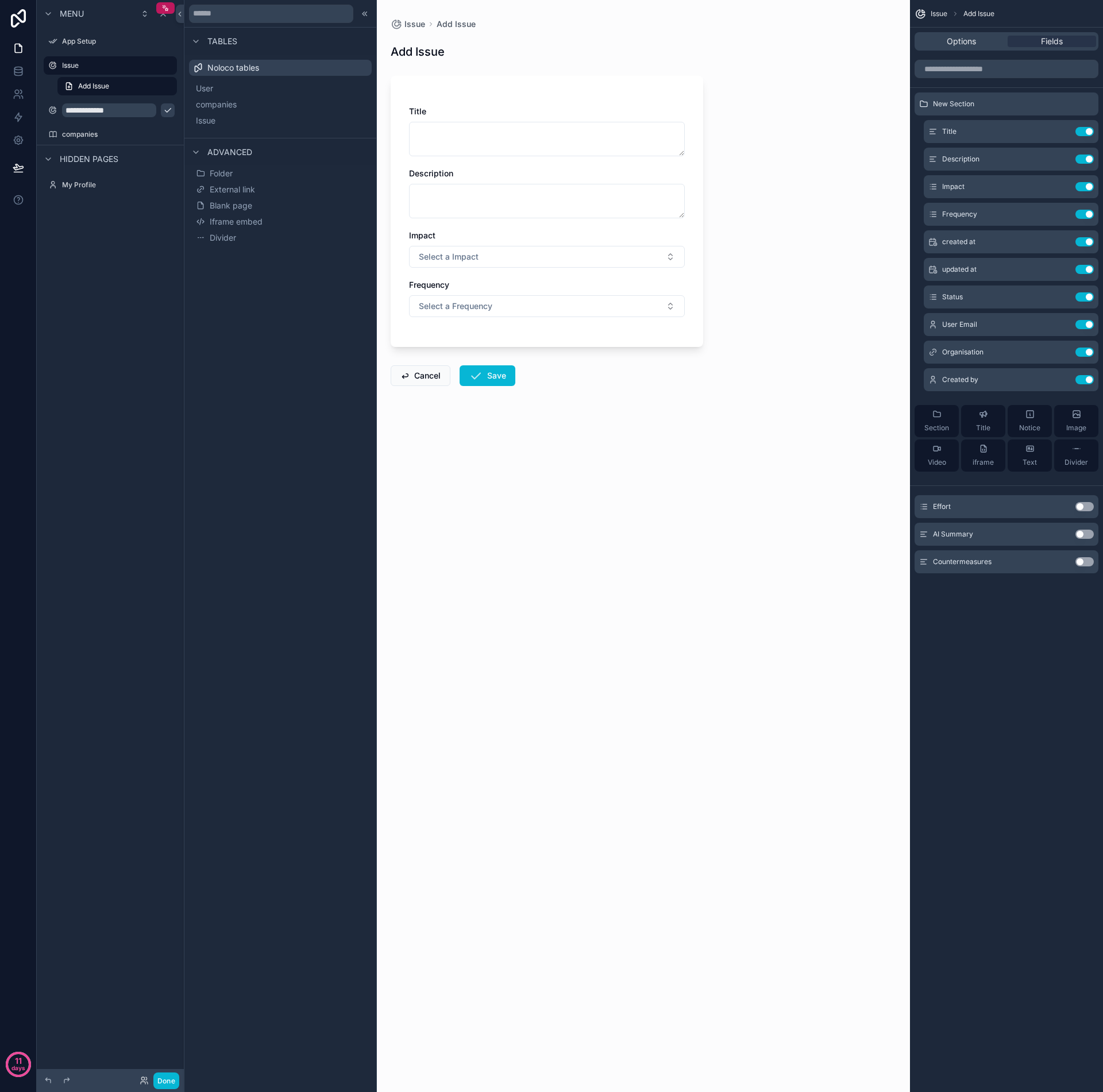
click at [222, 385] on div "Tables Noloco tables User companies Issue Advanced Folder External link Blank p…" at bounding box center [280, 546] width 192 height 1092
click at [82, 172] on span "Review & Publish" at bounding box center [73, 168] width 55 height 9
click at [77, 169] on span "Review & Publish" at bounding box center [73, 168] width 55 height 9
click at [66, 169] on span "Review & Publish" at bounding box center [73, 168] width 55 height 9
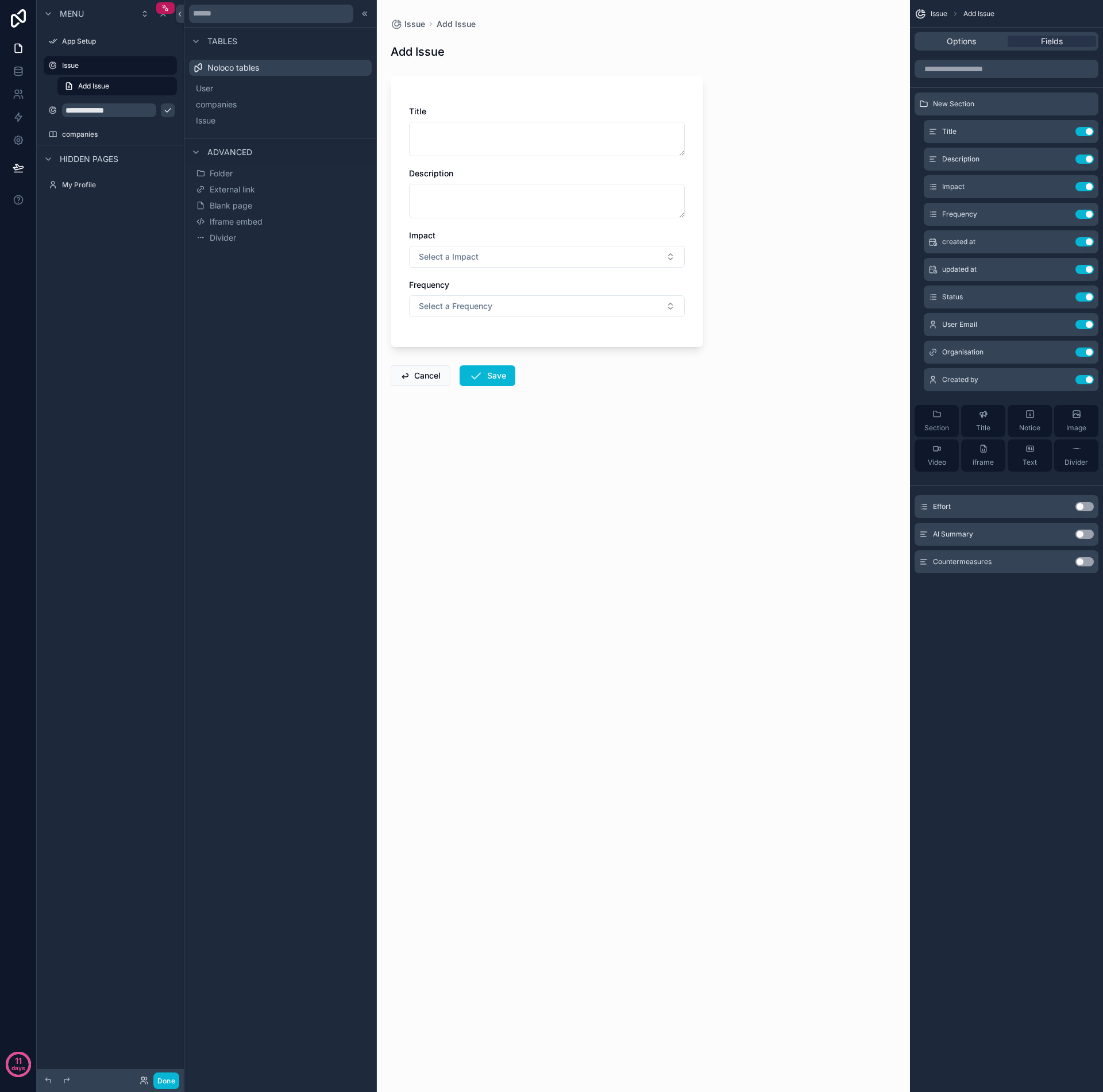
click at [131, 300] on div "**********" at bounding box center [109, 539] width 147 height 1078
click at [284, 353] on div "Tables Noloco tables User companies Issue Advanced Folder External link Blank p…" at bounding box center [280, 546] width 192 height 1092
click at [474, 455] on form "Title Description Impact Select a Impact Frequency Select a Frequency Cancel Sa…" at bounding box center [547, 264] width 312 height 391
click at [423, 379] on button "Cancel" at bounding box center [420, 376] width 60 height 20
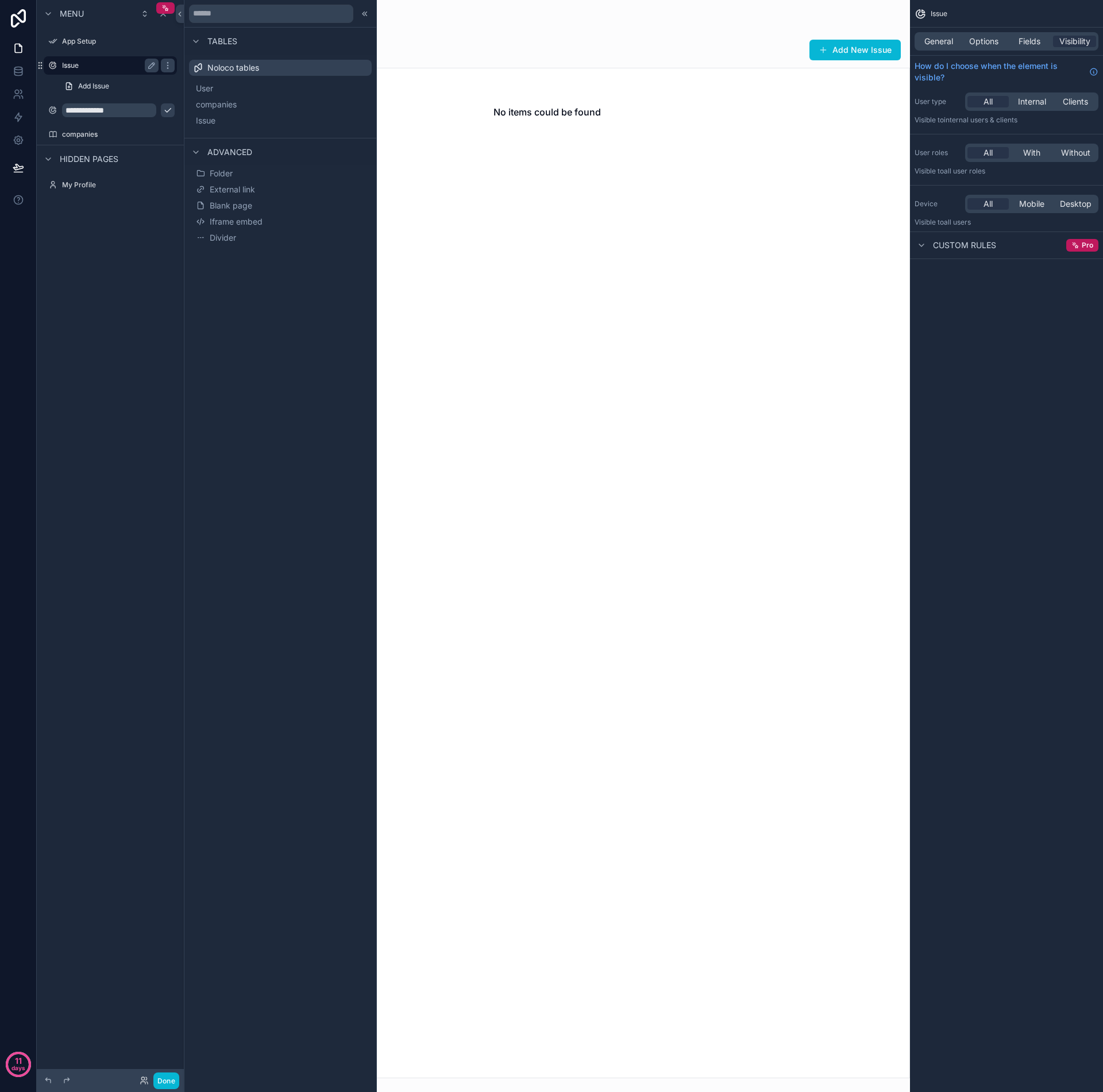
click at [88, 69] on label "Issue" at bounding box center [108, 65] width 92 height 9
click at [84, 66] on label "Issue" at bounding box center [108, 65] width 92 height 9
click at [93, 82] on span "Add Issue" at bounding box center [93, 86] width 31 height 9
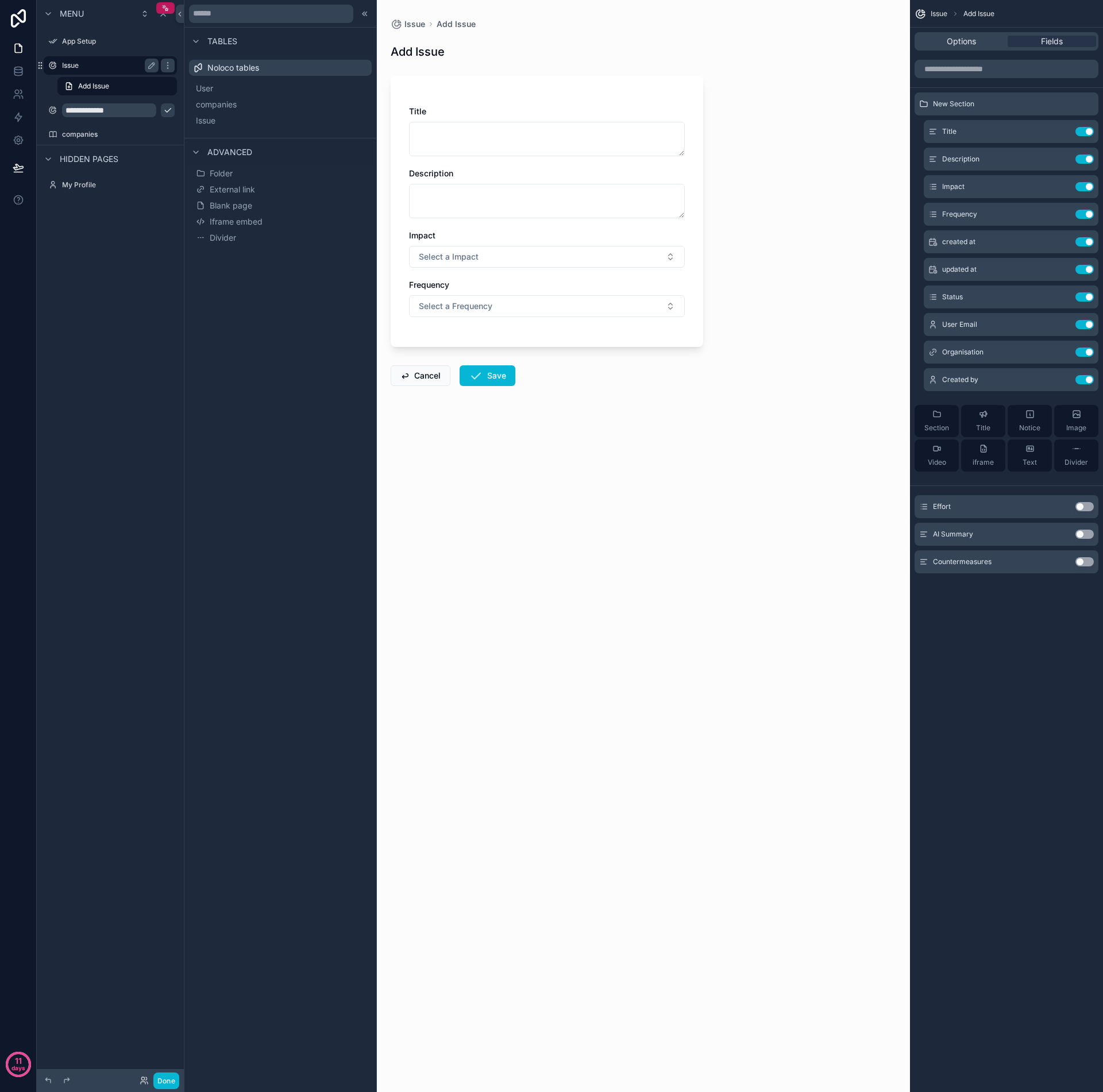
click at [90, 68] on label "Issue" at bounding box center [108, 65] width 92 height 9
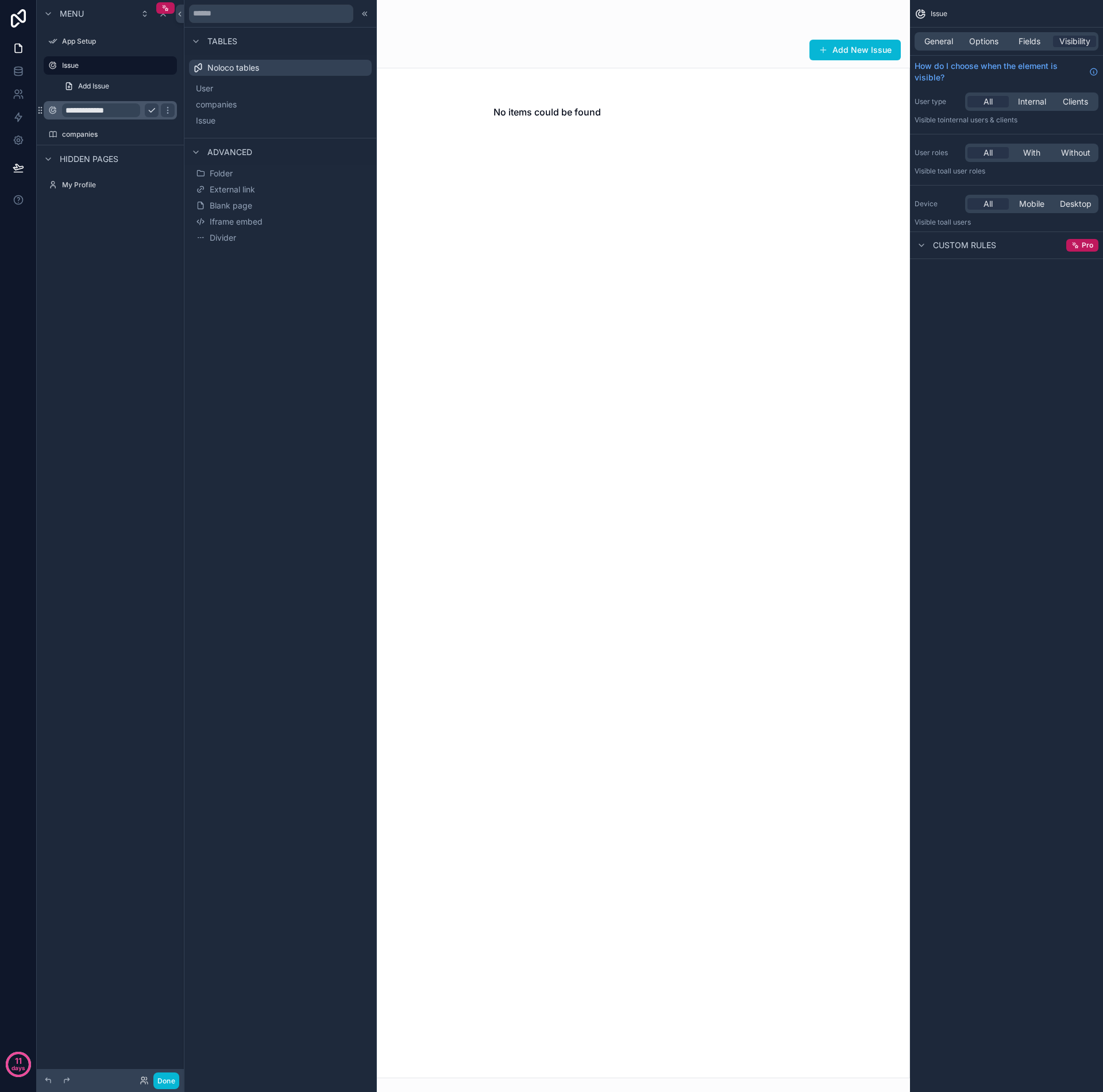
click at [93, 115] on input "**********" at bounding box center [101, 110] width 78 height 14
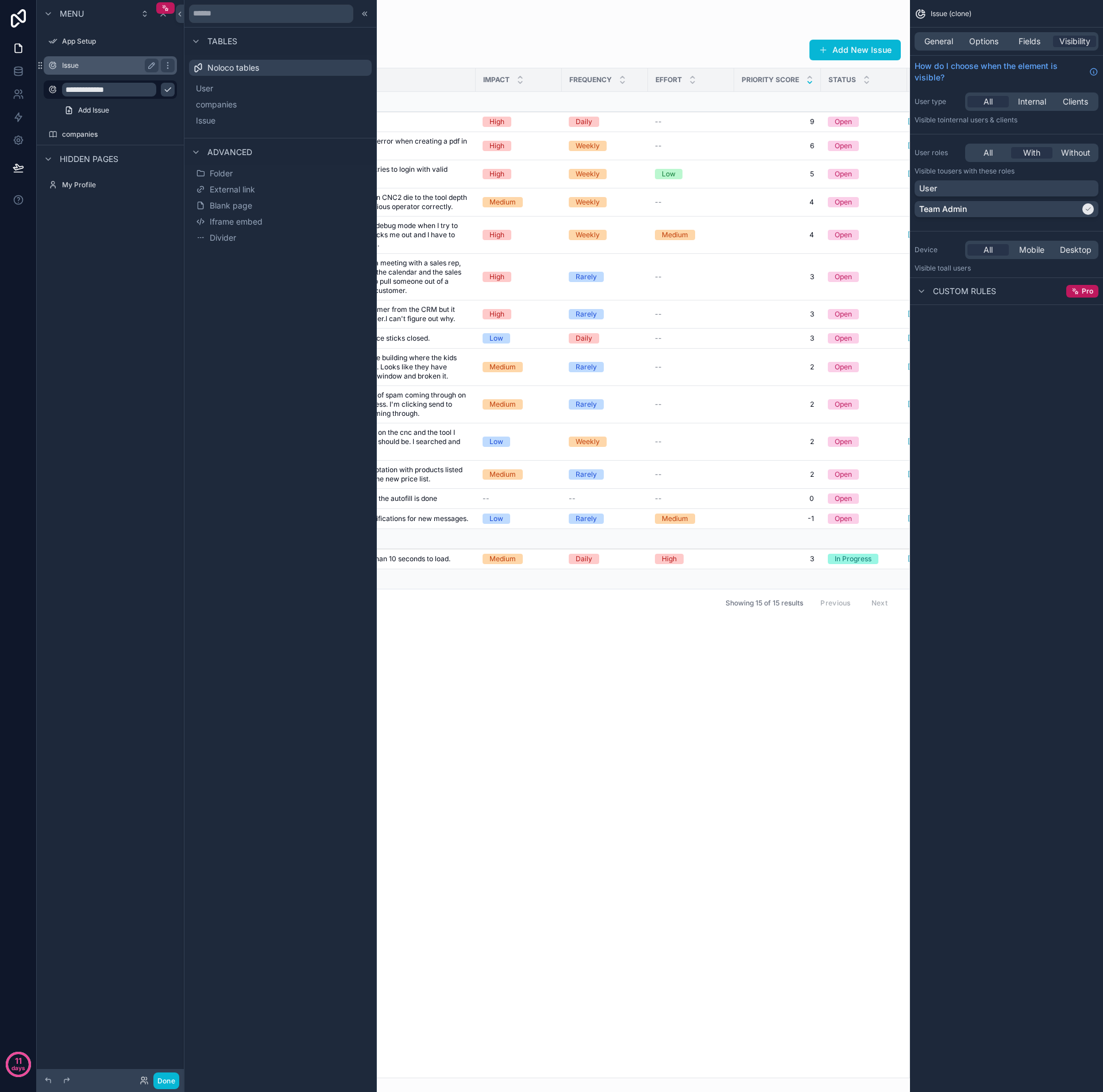
click at [89, 67] on label "Issue" at bounding box center [108, 65] width 92 height 9
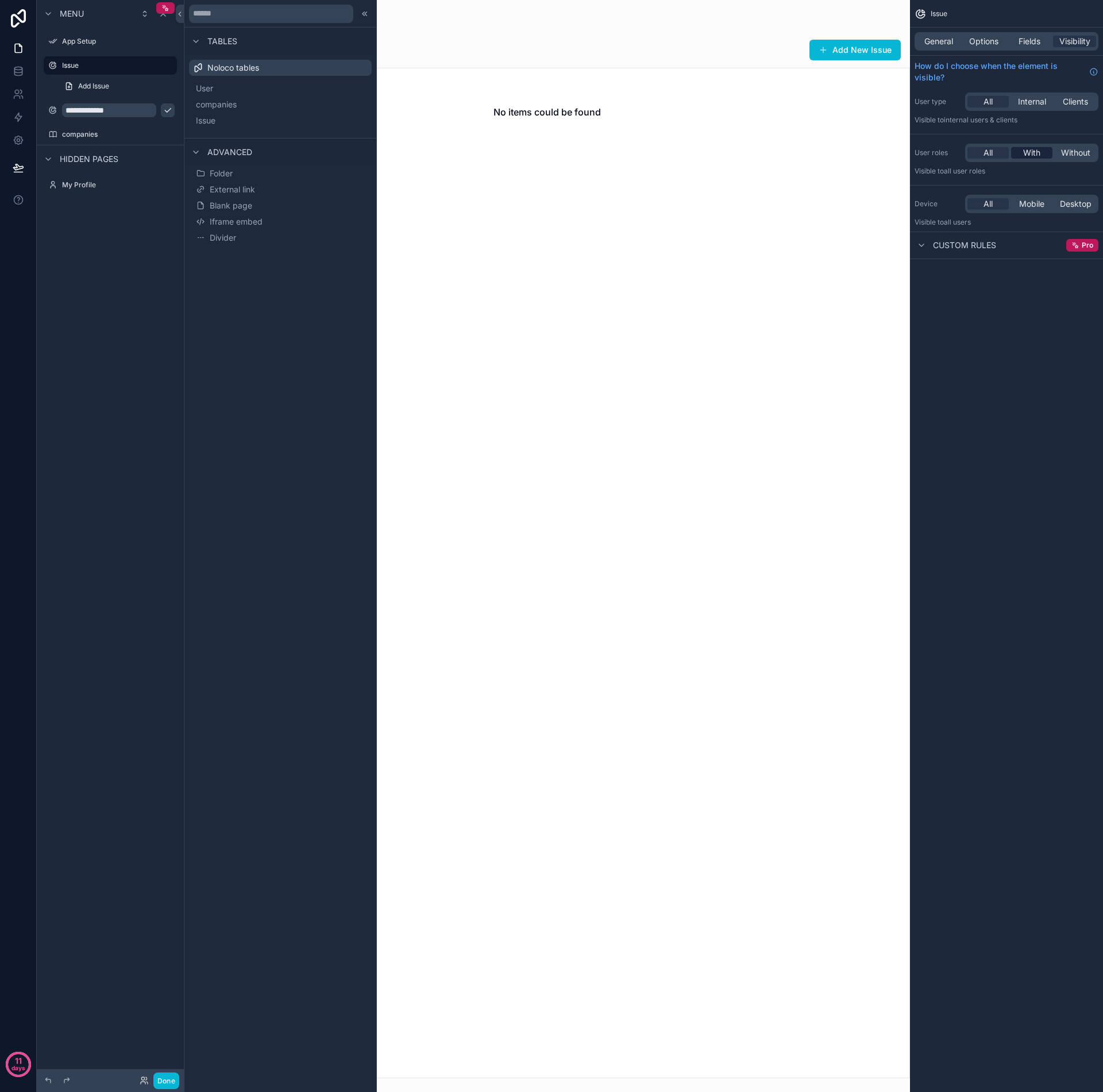
click at [982, 153] on span "With" at bounding box center [1032, 153] width 18 height 12
click at [982, 191] on div "User" at bounding box center [1006, 188] width 174 height 12
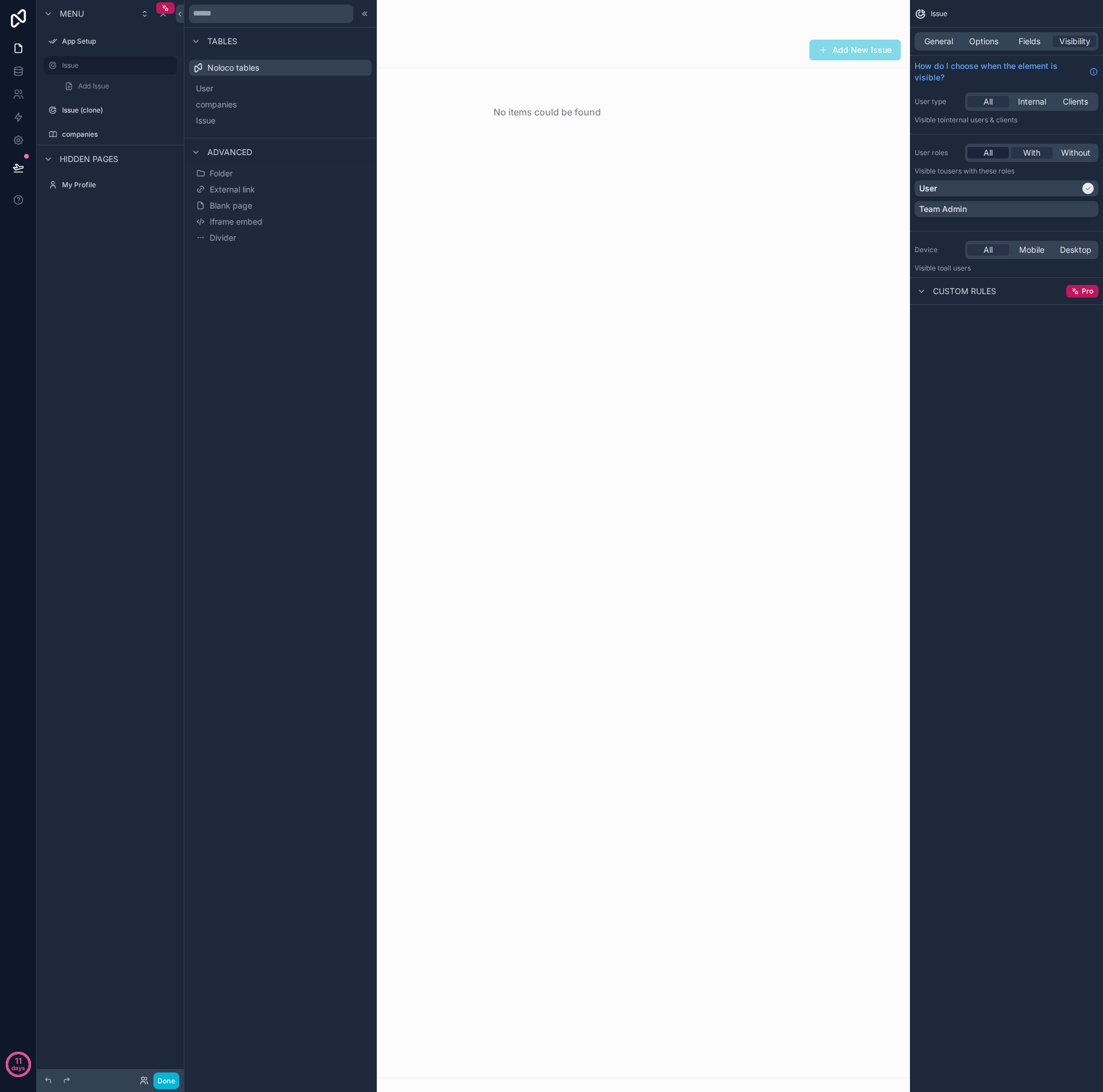
click at [982, 154] on span "All" at bounding box center [988, 153] width 9 height 12
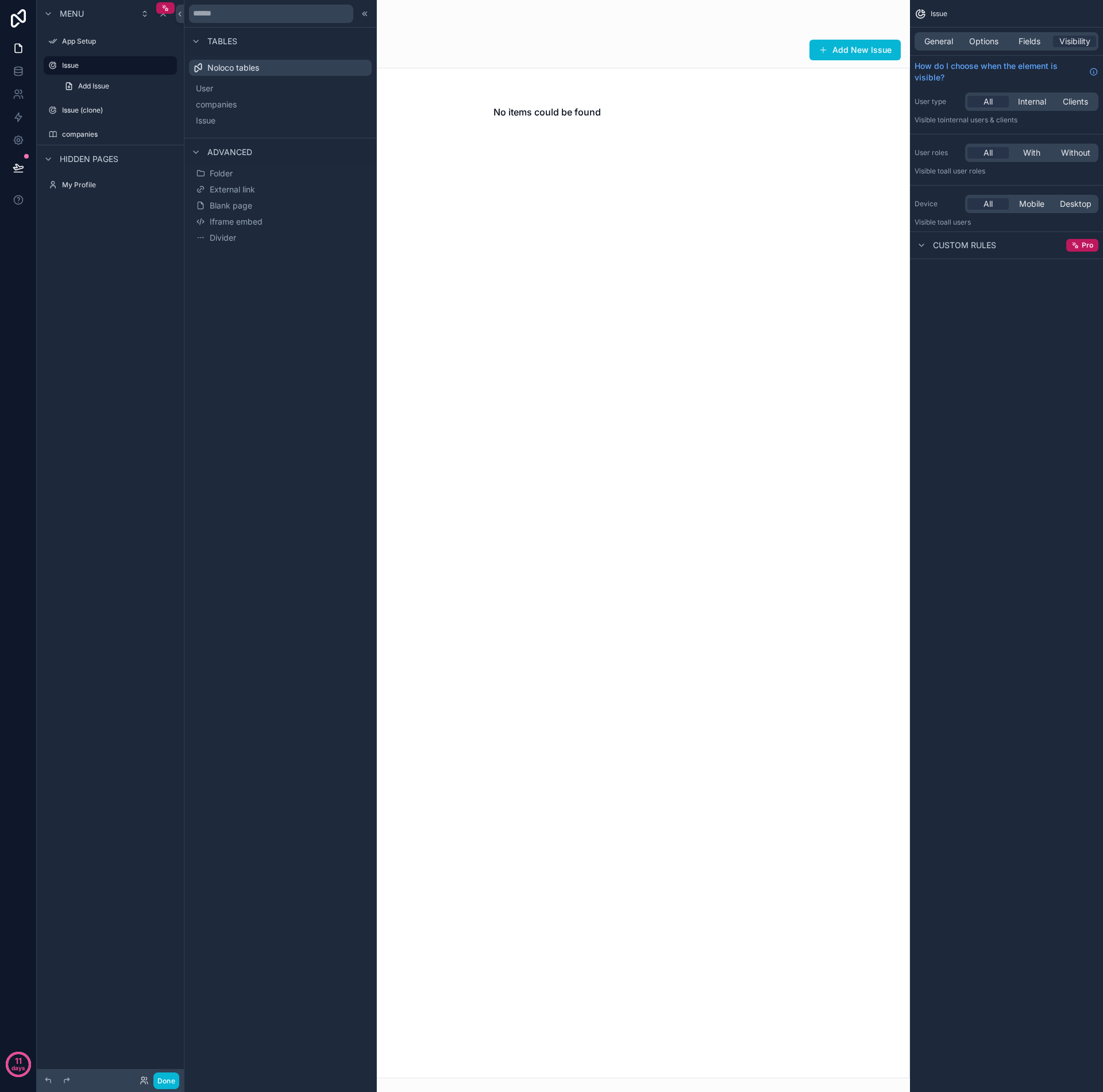
click at [662, 251] on div "No items could be found" at bounding box center [547, 573] width 726 height 1011
click at [982, 44] on span "Options" at bounding box center [984, 42] width 29 height 12
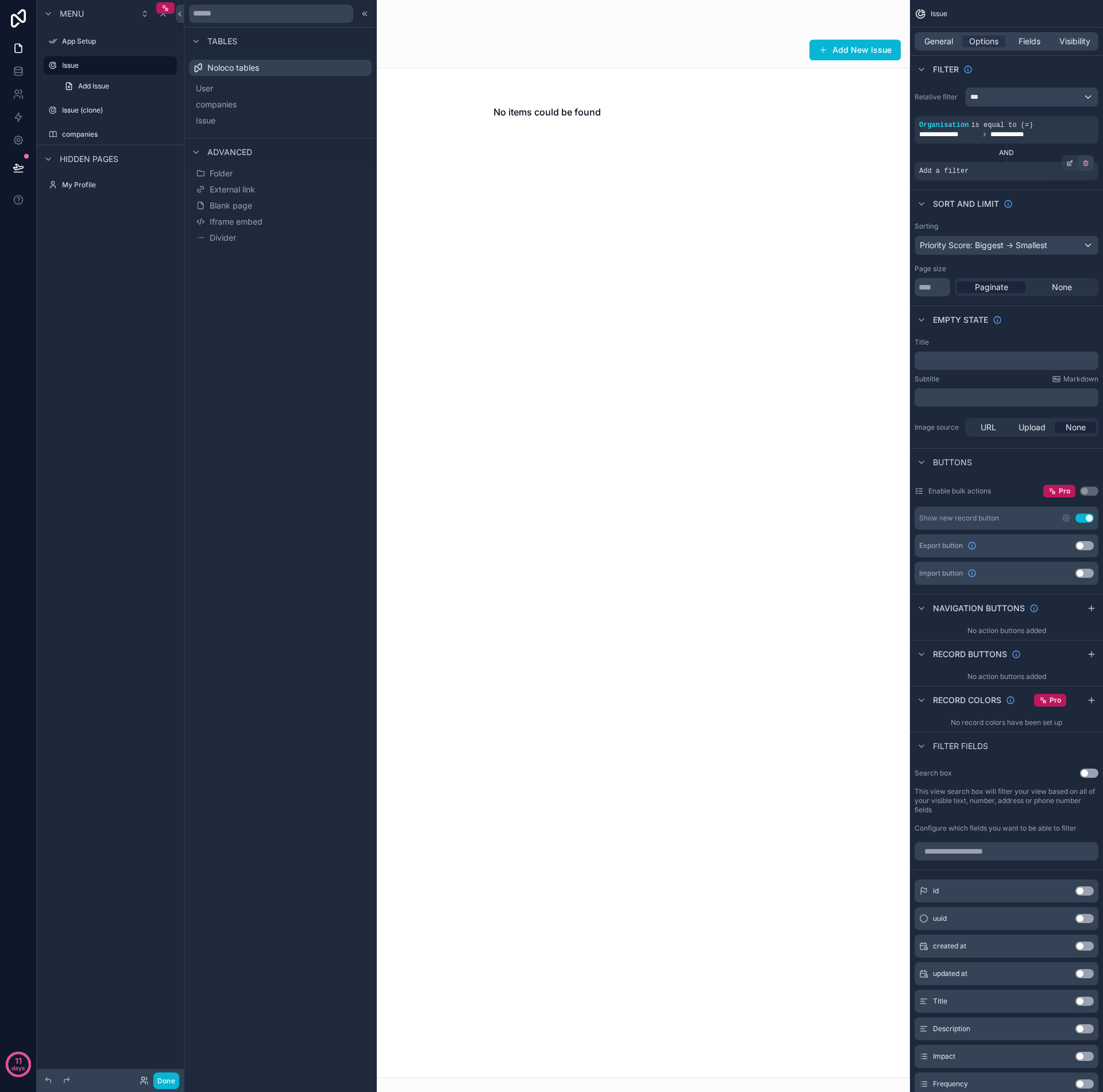
click at [982, 164] on icon "scrollable content" at bounding box center [1085, 163] width 7 height 7
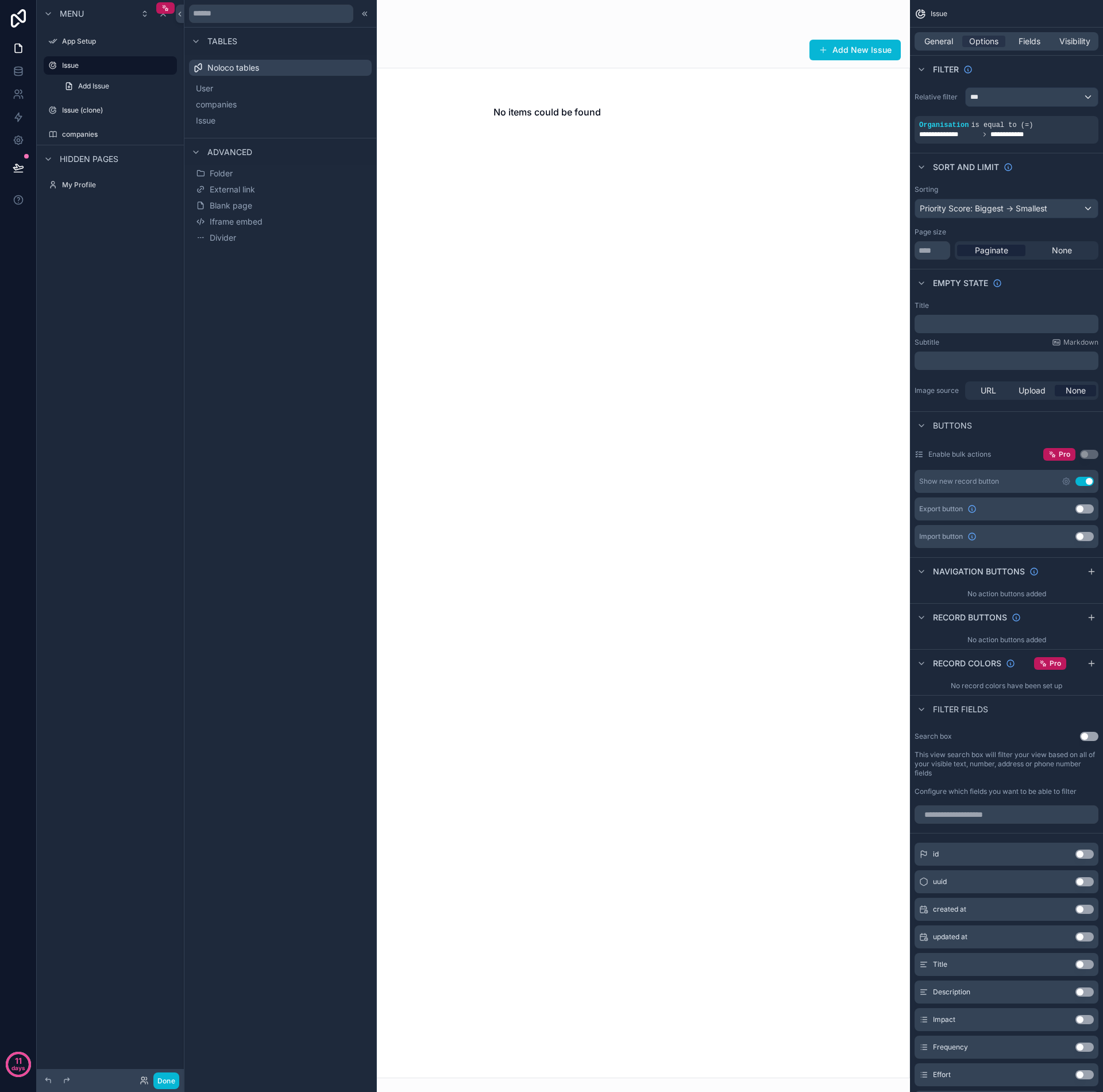
click at [796, 267] on div "No items could be found" at bounding box center [547, 573] width 726 height 1011
click at [653, 312] on div "No items could be found" at bounding box center [547, 573] width 726 height 1011
click at [89, 193] on div "My Profile" at bounding box center [110, 185] width 128 height 18
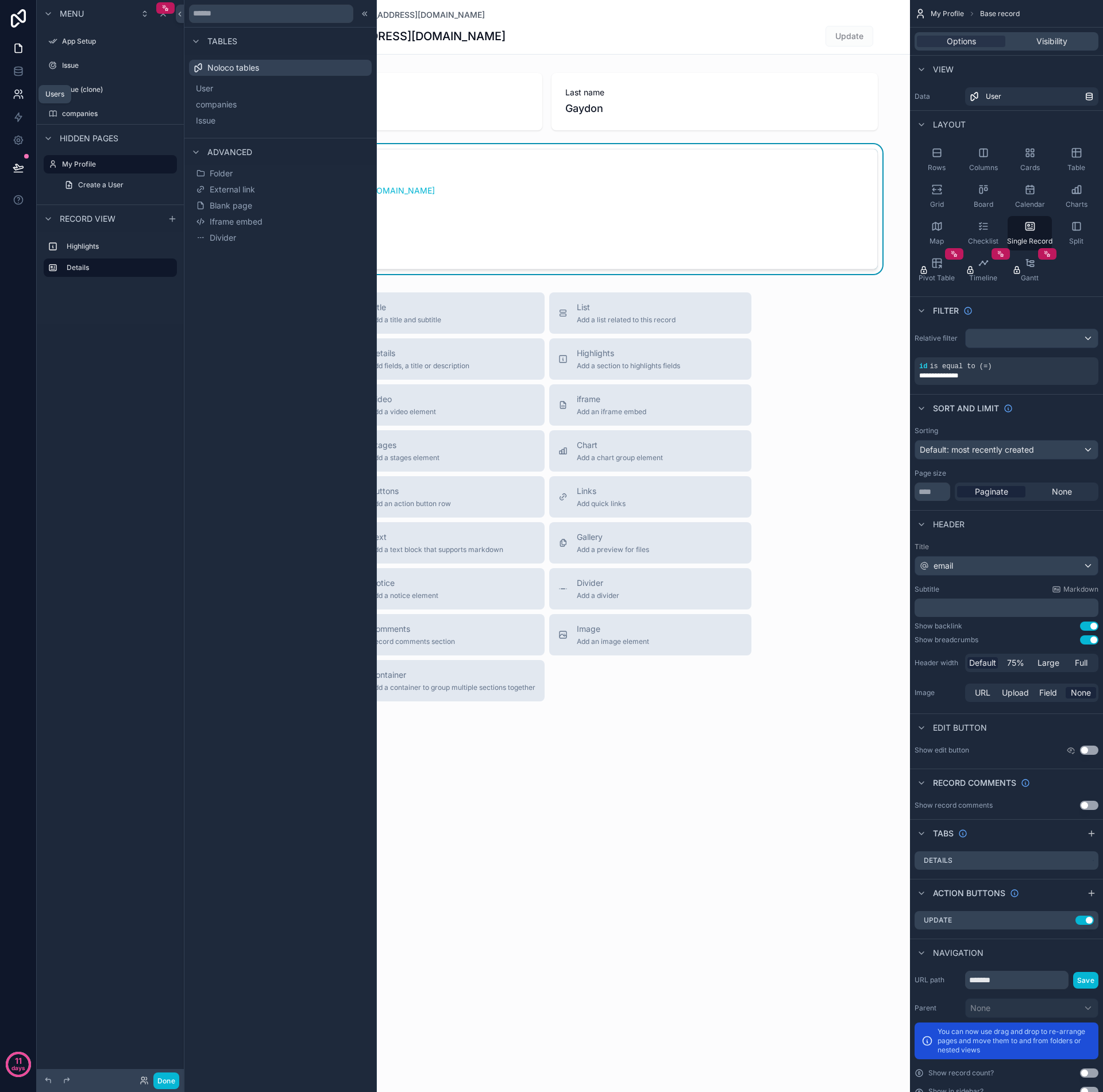
click at [23, 99] on icon at bounding box center [22, 97] width 1 height 3
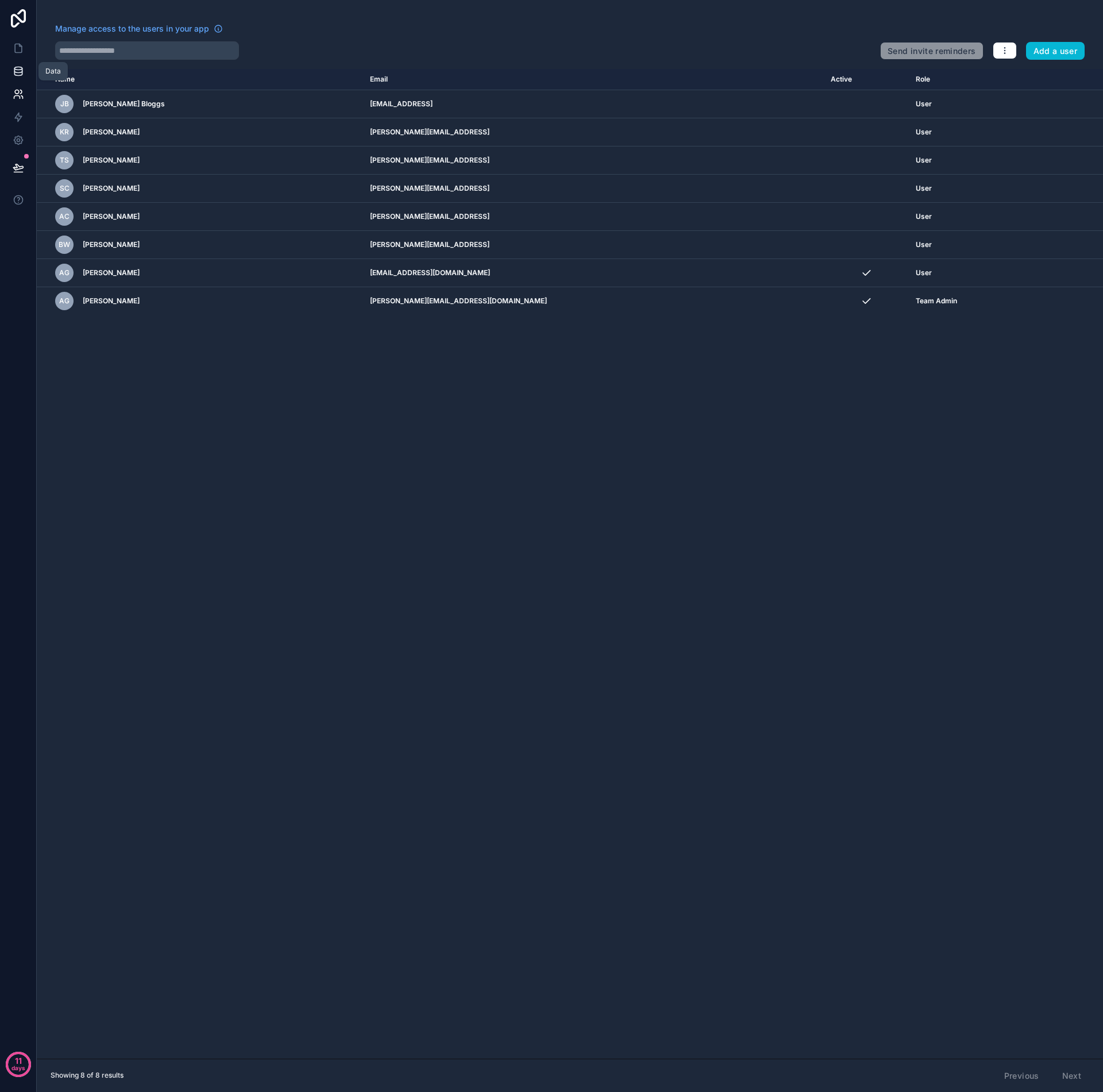
click at [17, 74] on icon at bounding box center [18, 72] width 12 height 12
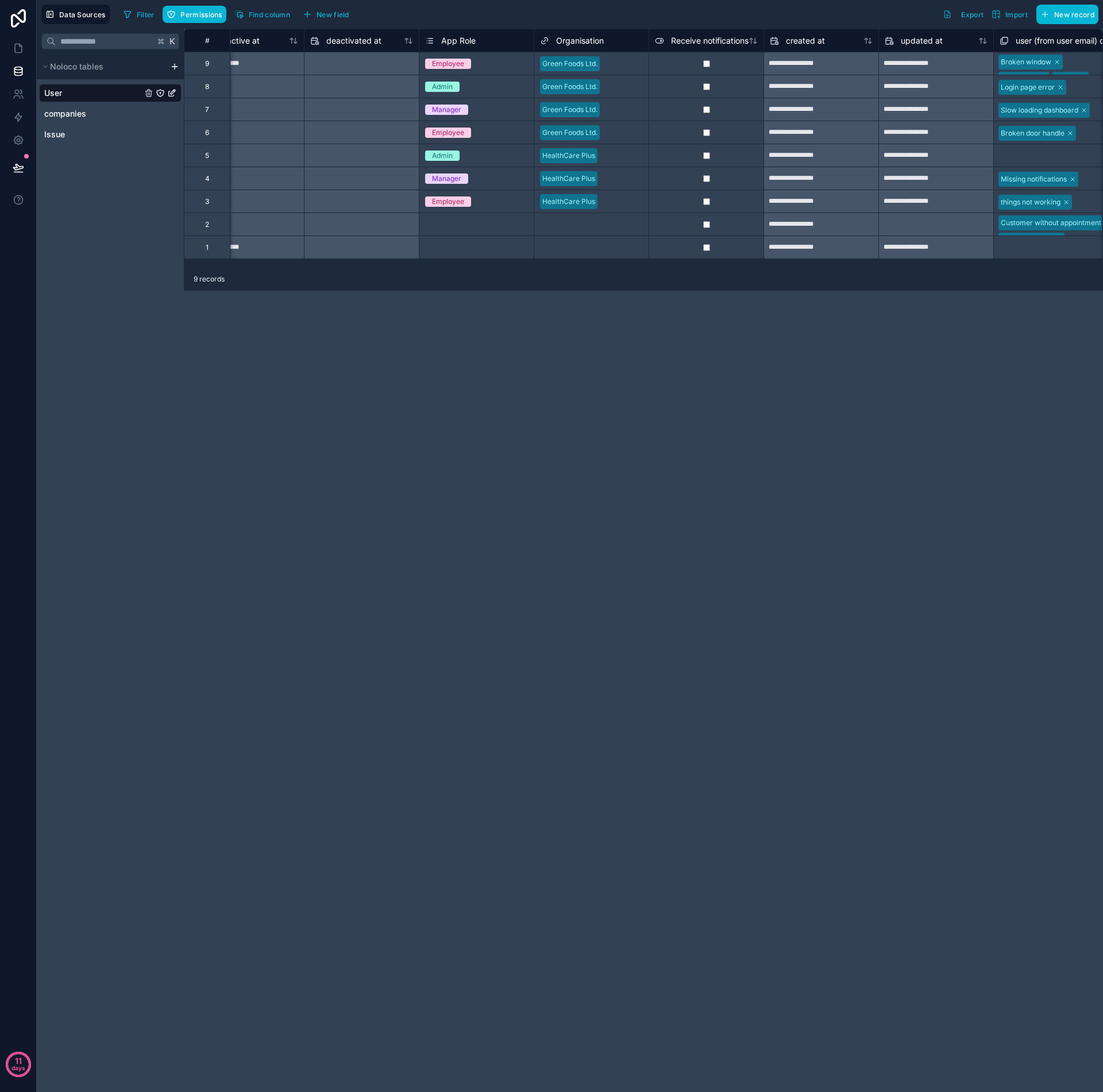
scroll to position [0, 926]
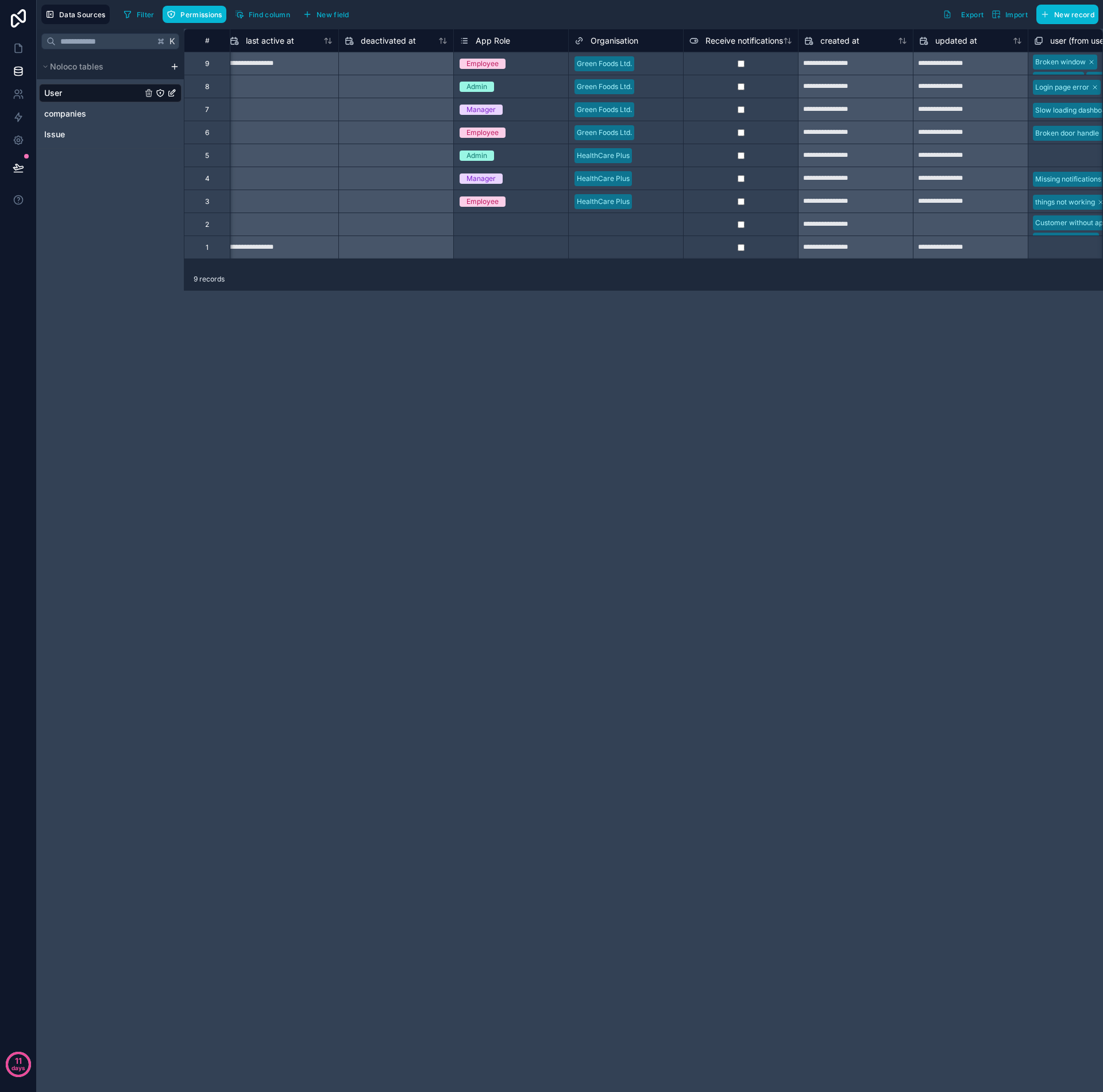
click at [529, 250] on div "Select a App Role" at bounding box center [511, 247] width 115 height 12
click at [539, 248] on div "Select a App Role" at bounding box center [511, 247] width 115 height 12
click at [493, 282] on div "Admin" at bounding box center [511, 277] width 115 height 23
click at [606, 243] on div "Select a Organisation" at bounding box center [609, 247] width 69 height 9
click at [640, 245] on div "Select a Organisation" at bounding box center [609, 247] width 69 height 9
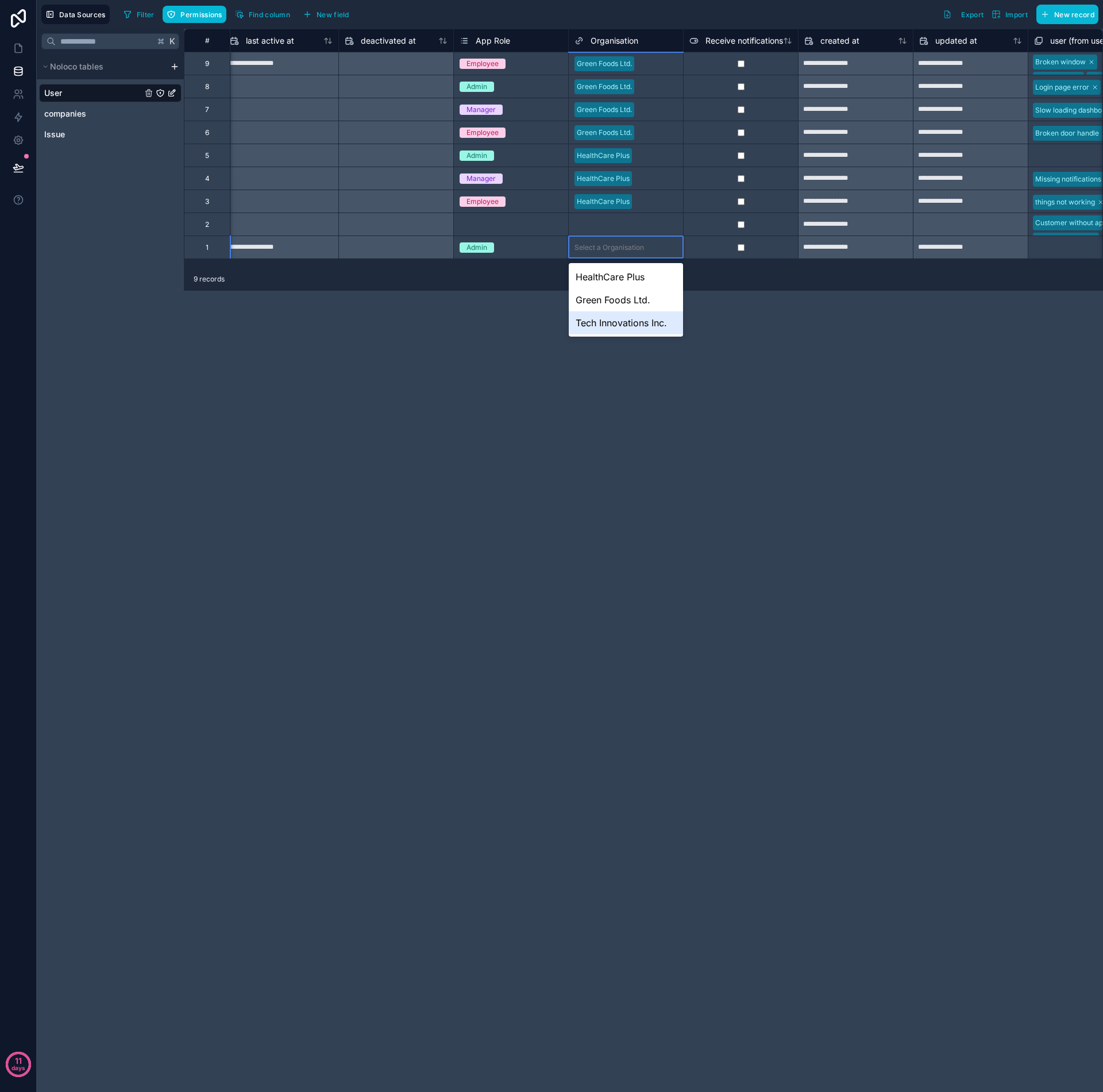
click at [613, 326] on div "Tech Innovations Inc." at bounding box center [626, 323] width 115 height 23
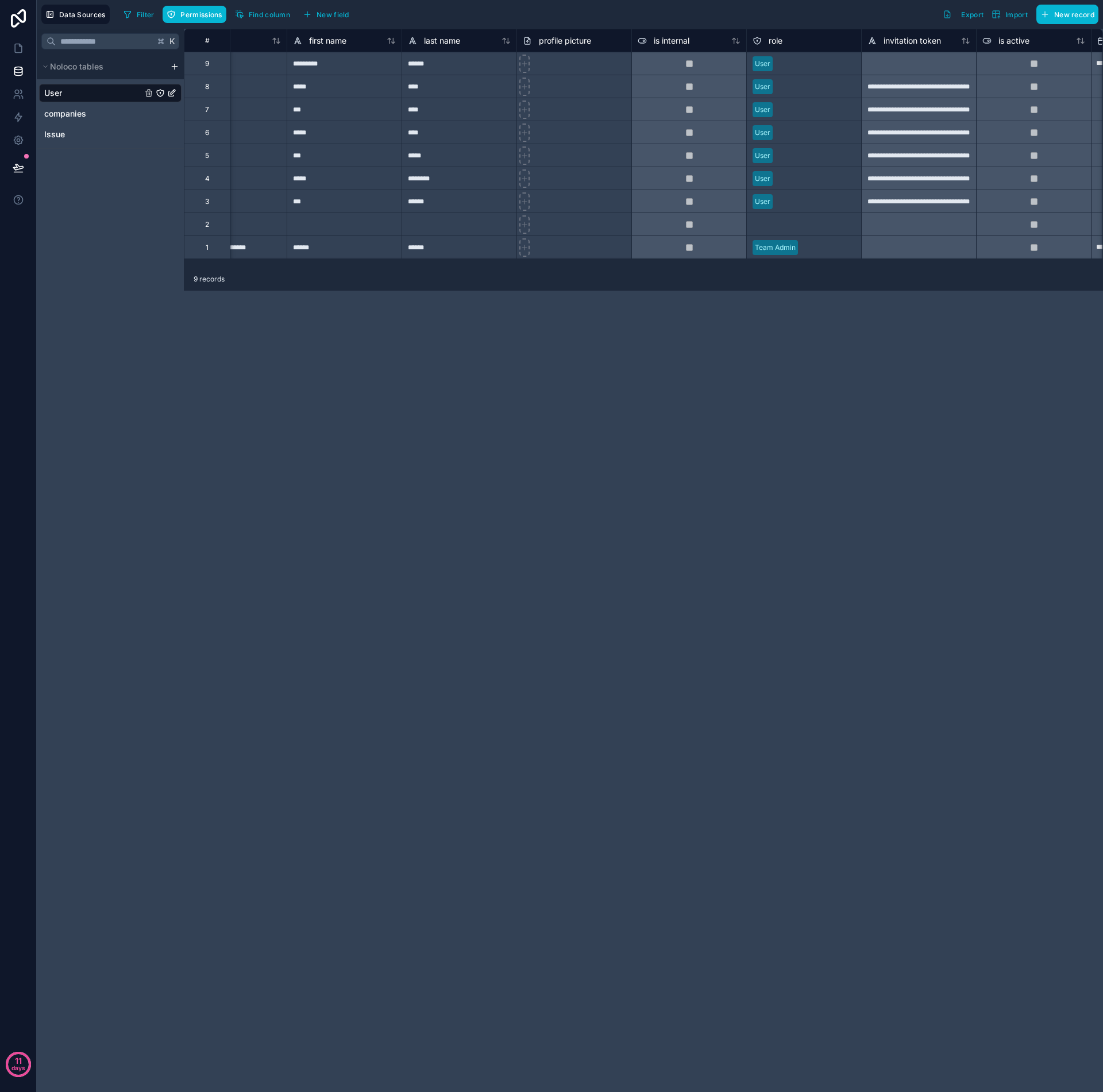
scroll to position [0, 0]
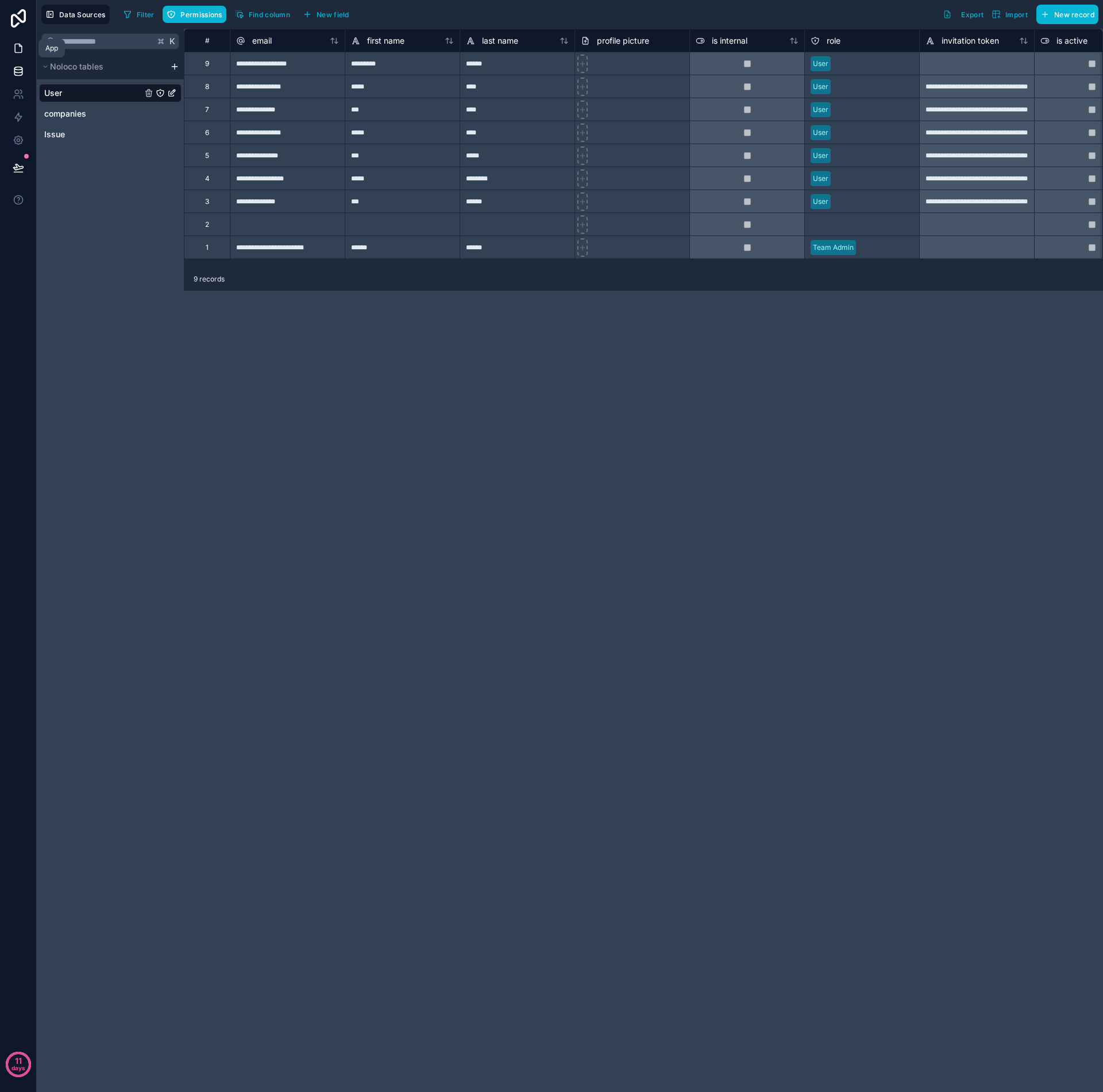
click at [22, 50] on icon at bounding box center [18, 49] width 7 height 9
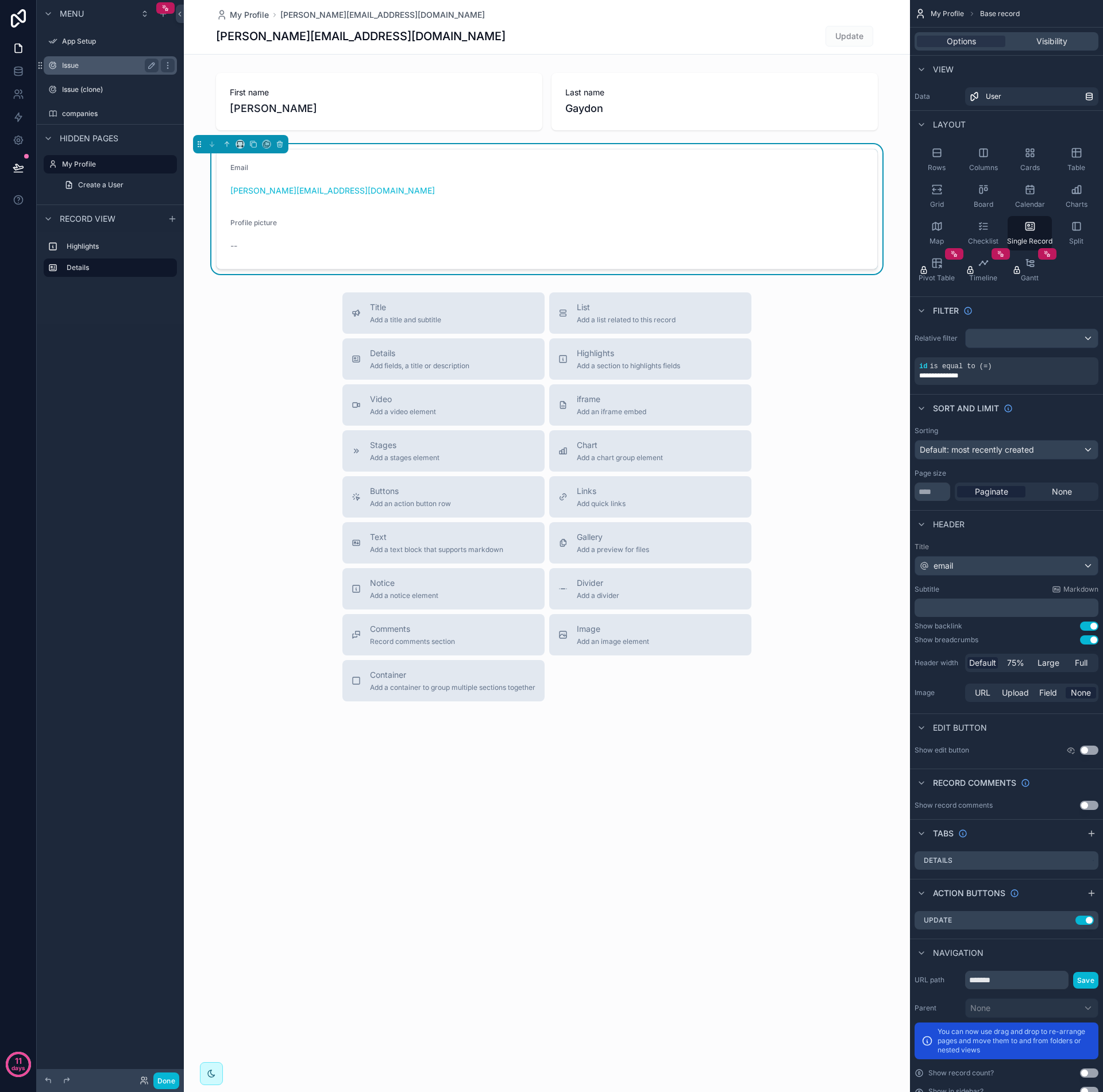
click at [87, 71] on div "Issue" at bounding box center [110, 65] width 96 height 14
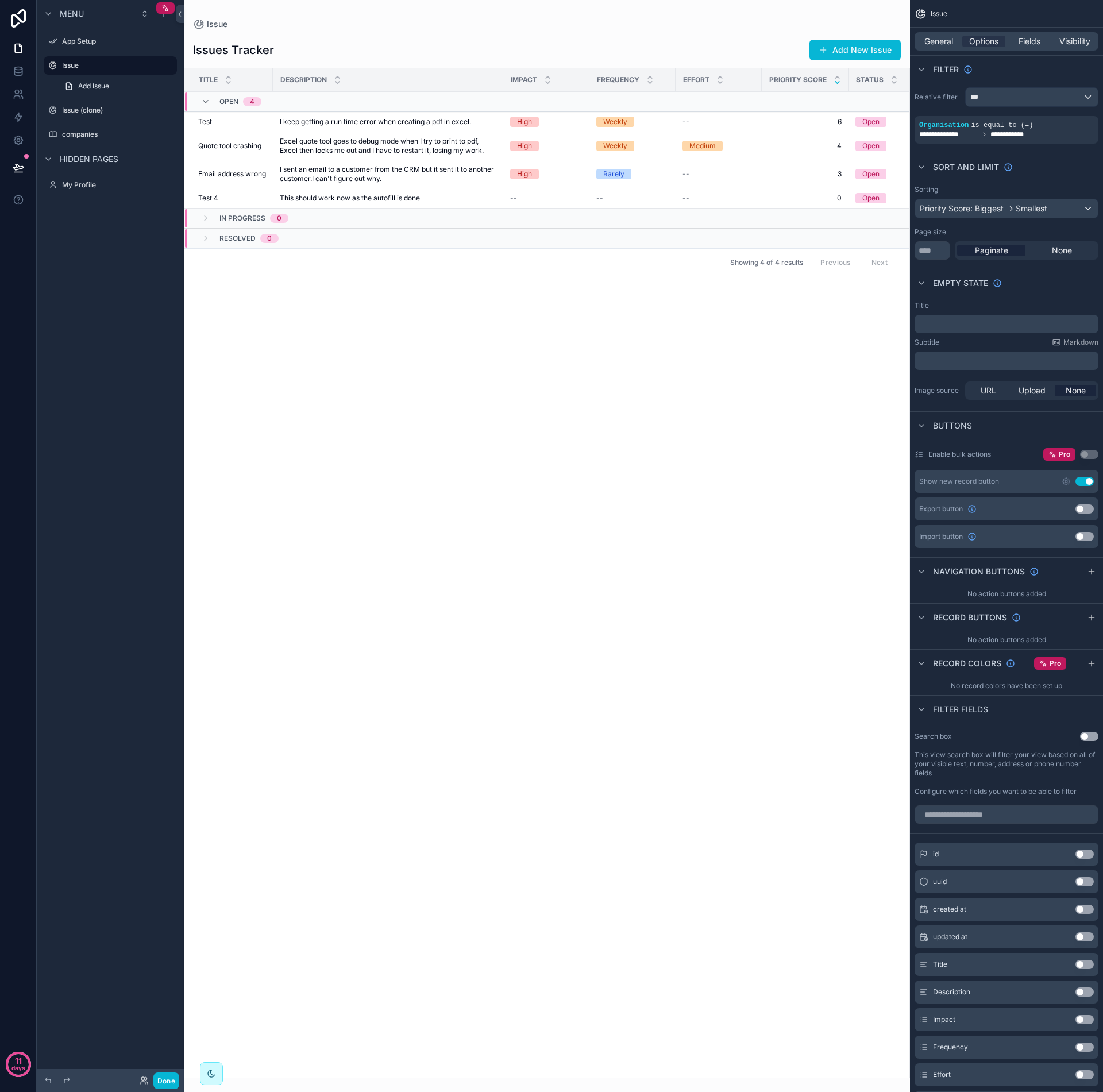
click at [320, 323] on div "Title Description Impact Frequency Effort Priority Score Status Created by Open…" at bounding box center [547, 573] width 725 height 1010
click at [965, 522] on label "This view search box will filter your view based on all of your visible text, n…" at bounding box center [1007, 764] width 184 height 28
click at [958, 522] on input "scrollable content" at bounding box center [1007, 815] width 184 height 18
click at [962, 522] on div "Search box Use setting This view search box will filter your view based on all …" at bounding box center [1007, 764] width 193 height 74
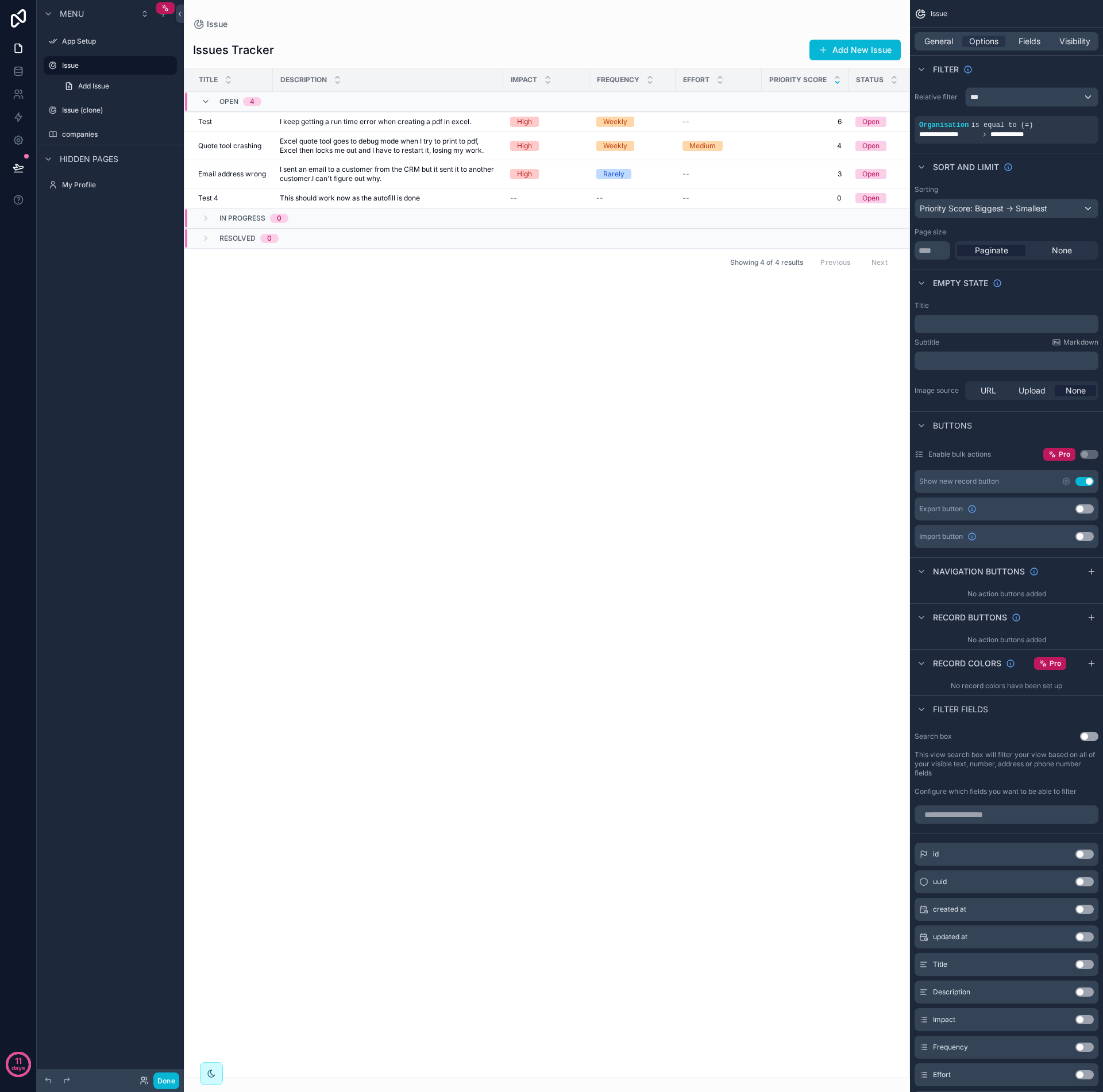
click at [328, 315] on div "Title Description Impact Frequency Effort Priority Score Status Created by Open…" at bounding box center [547, 573] width 725 height 1010
click at [331, 320] on div "Title Description Impact Frequency Effort Priority Score Status Created by Open…" at bounding box center [547, 573] width 725 height 1010
click at [377, 371] on div "Title Description Impact Frequency Effort Priority Score Status Created by Open…" at bounding box center [547, 573] width 725 height 1010
click at [301, 124] on span "I keep getting a run time error when creating a pdf in excel." at bounding box center [375, 122] width 191 height 9
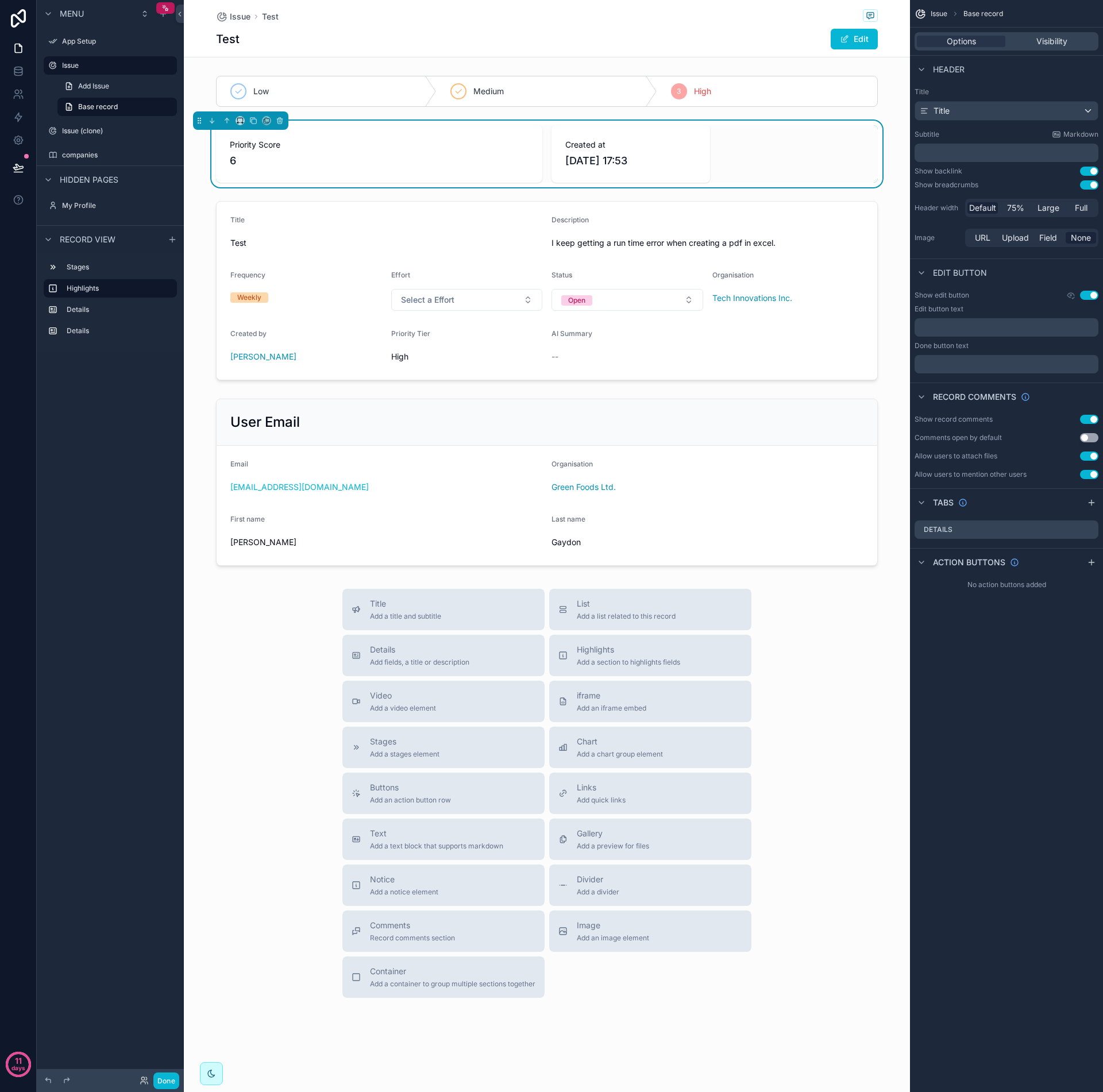
click at [843, 522] on div "Title Add a title and subtitle List Add a list related to this record Details A…" at bounding box center [547, 793] width 726 height 409
click at [128, 108] on link "Base record" at bounding box center [118, 107] width 120 height 18
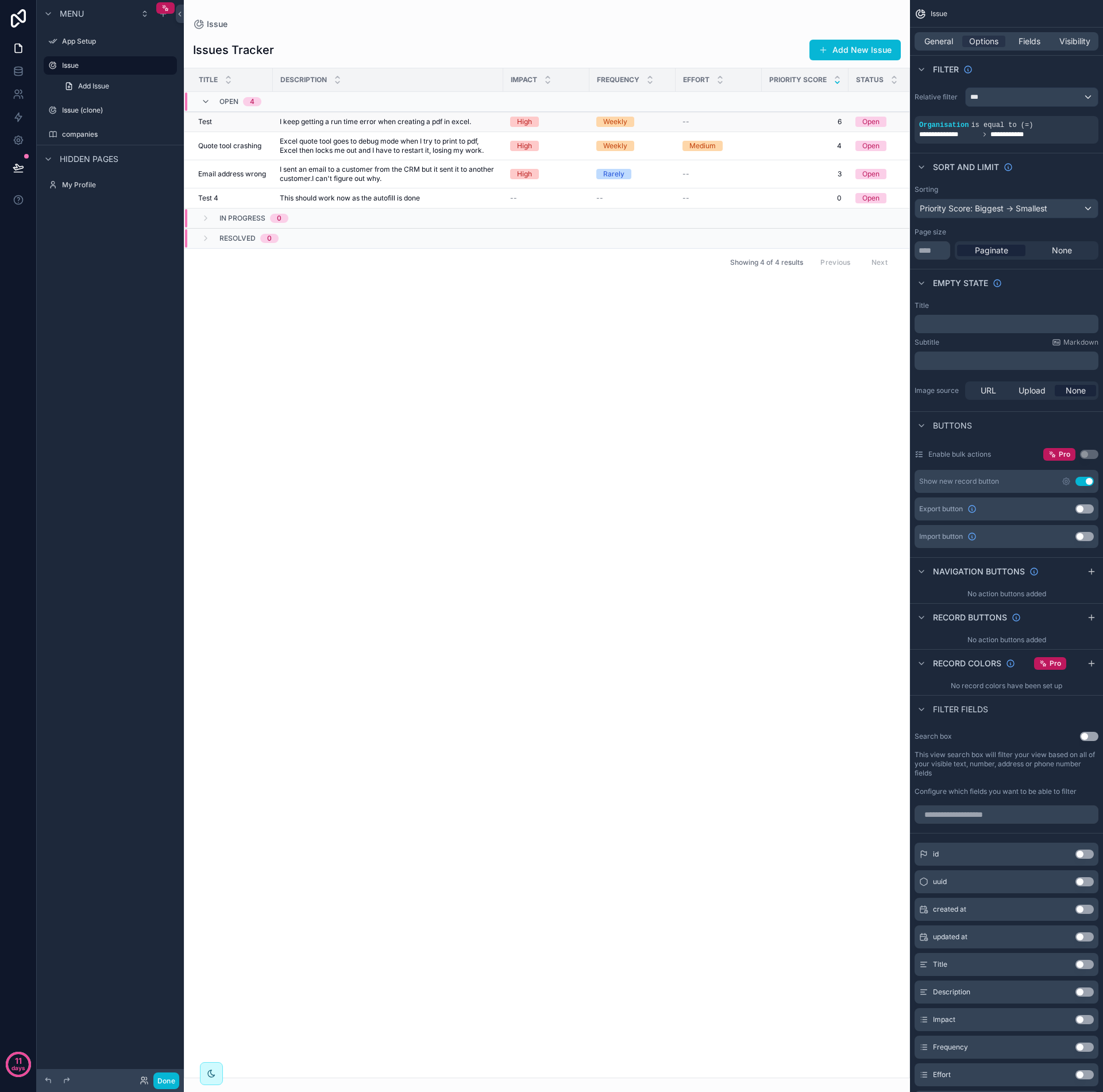
click at [301, 124] on span "I keep getting a run time error when creating a pdf in excel." at bounding box center [375, 122] width 191 height 9
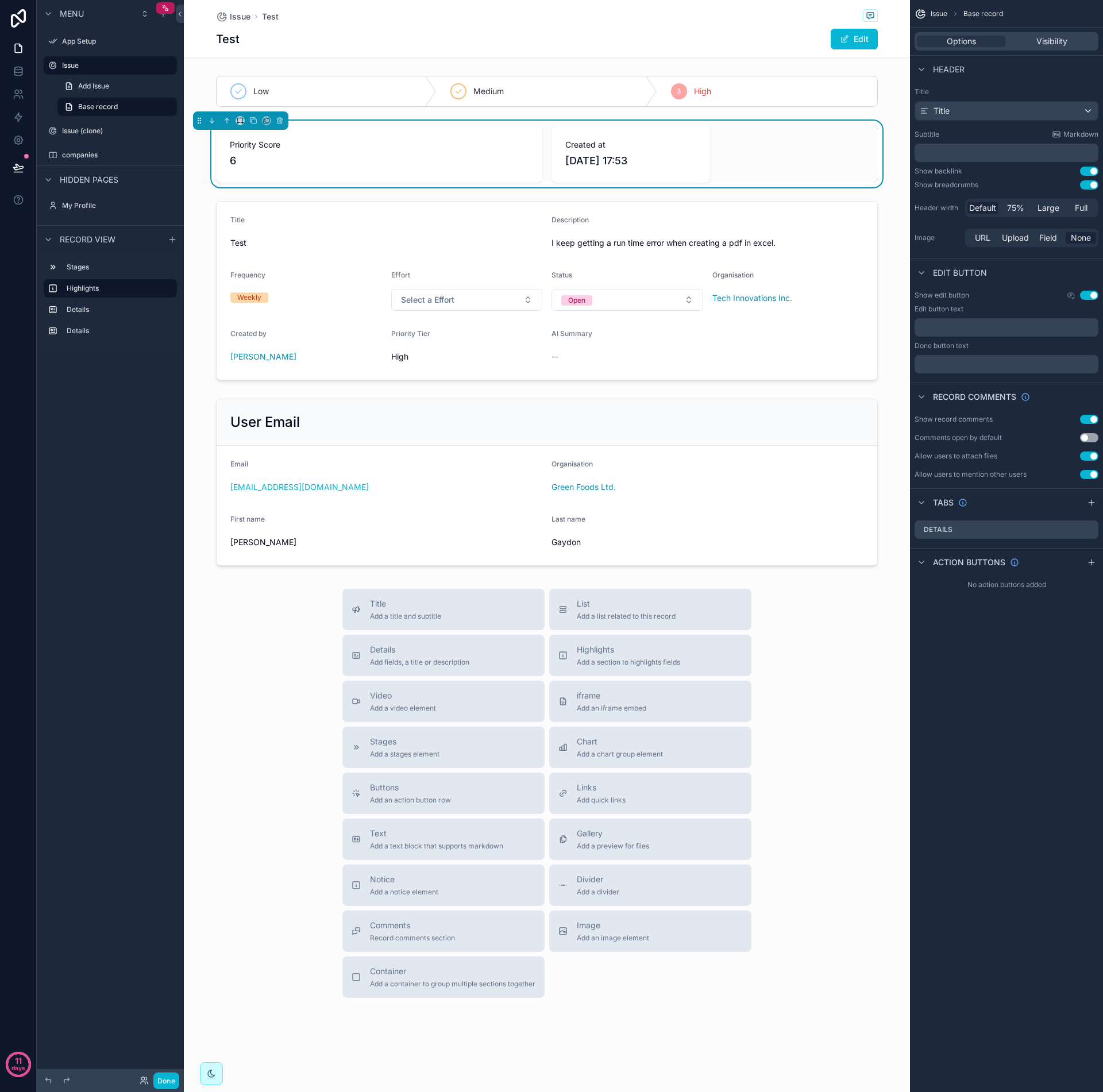
click at [301, 124] on div "Priority Score 6 Created at [DATE] 17:53" at bounding box center [547, 153] width 726 height 66
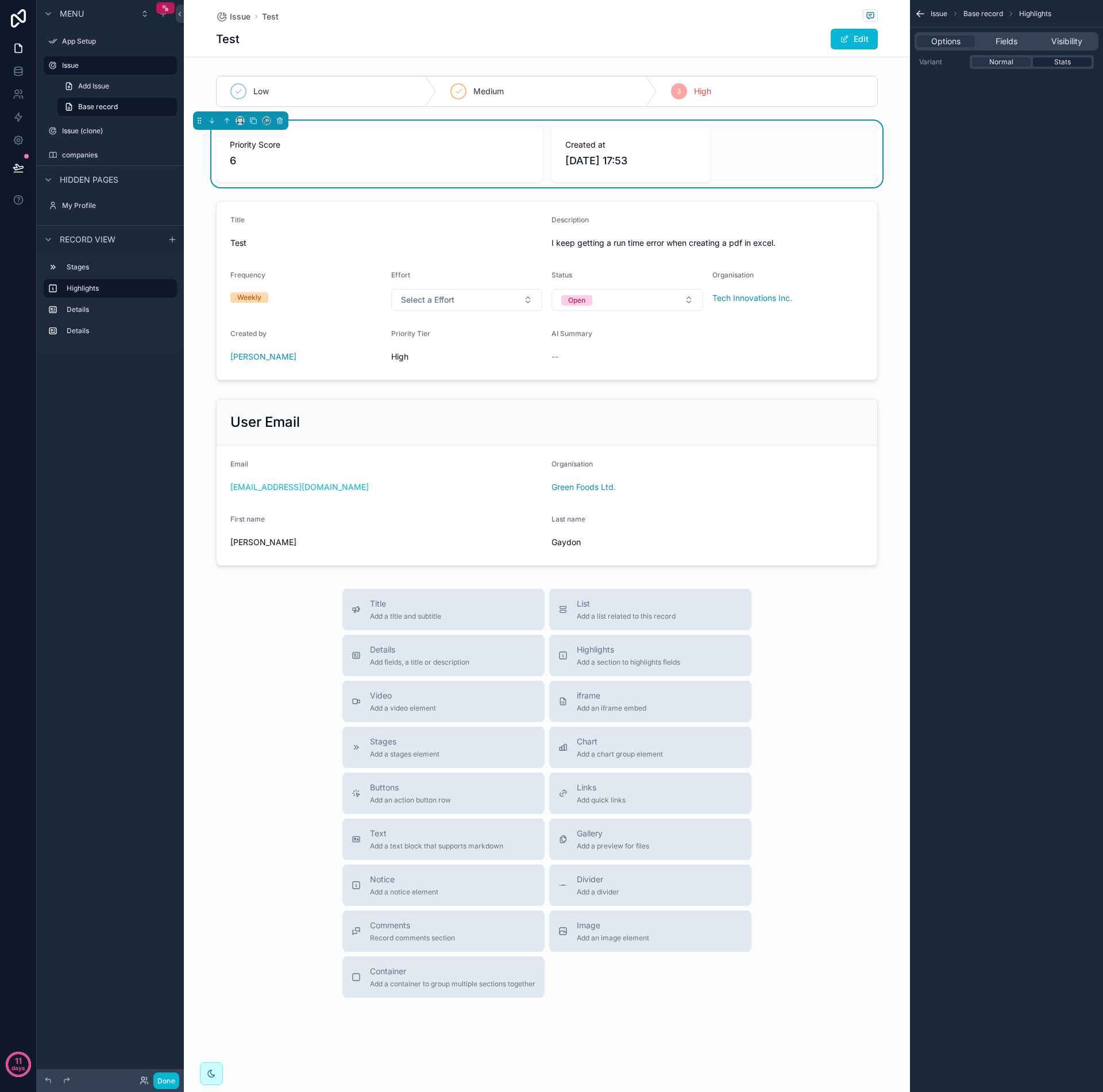
click at [982, 64] on div "Stats" at bounding box center [1062, 62] width 58 height 9
click at [982, 64] on span "Normal" at bounding box center [1001, 62] width 24 height 9
click at [982, 61] on span "Stats" at bounding box center [1062, 62] width 17 height 9
click at [982, 63] on span "Normal" at bounding box center [1001, 62] width 24 height 9
click at [962, 42] on div "Options" at bounding box center [945, 42] width 58 height 12
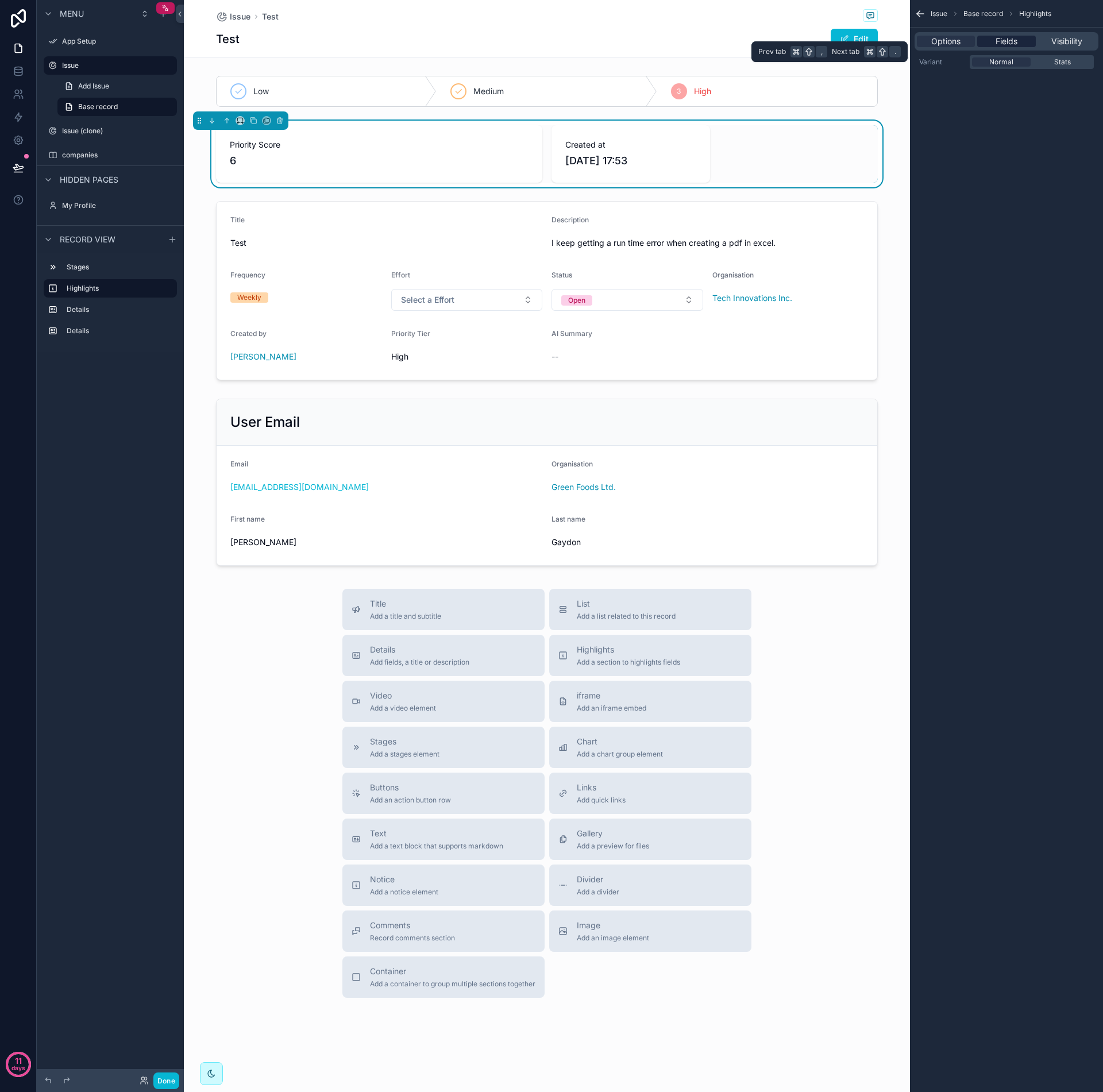
click at [982, 42] on span "Fields" at bounding box center [1007, 42] width 22 height 12
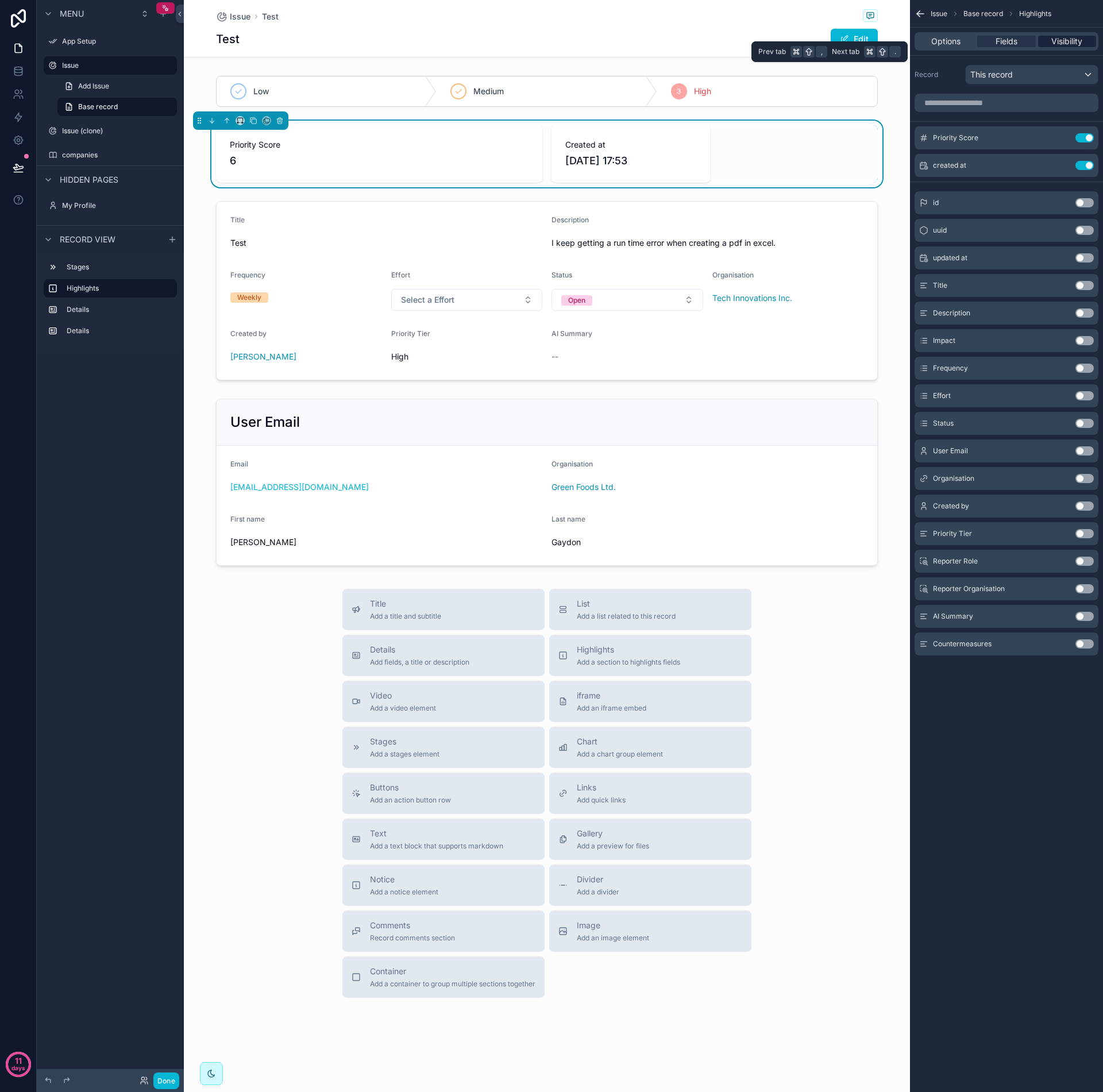
click at [982, 42] on span "Visibility" at bounding box center [1067, 42] width 31 height 12
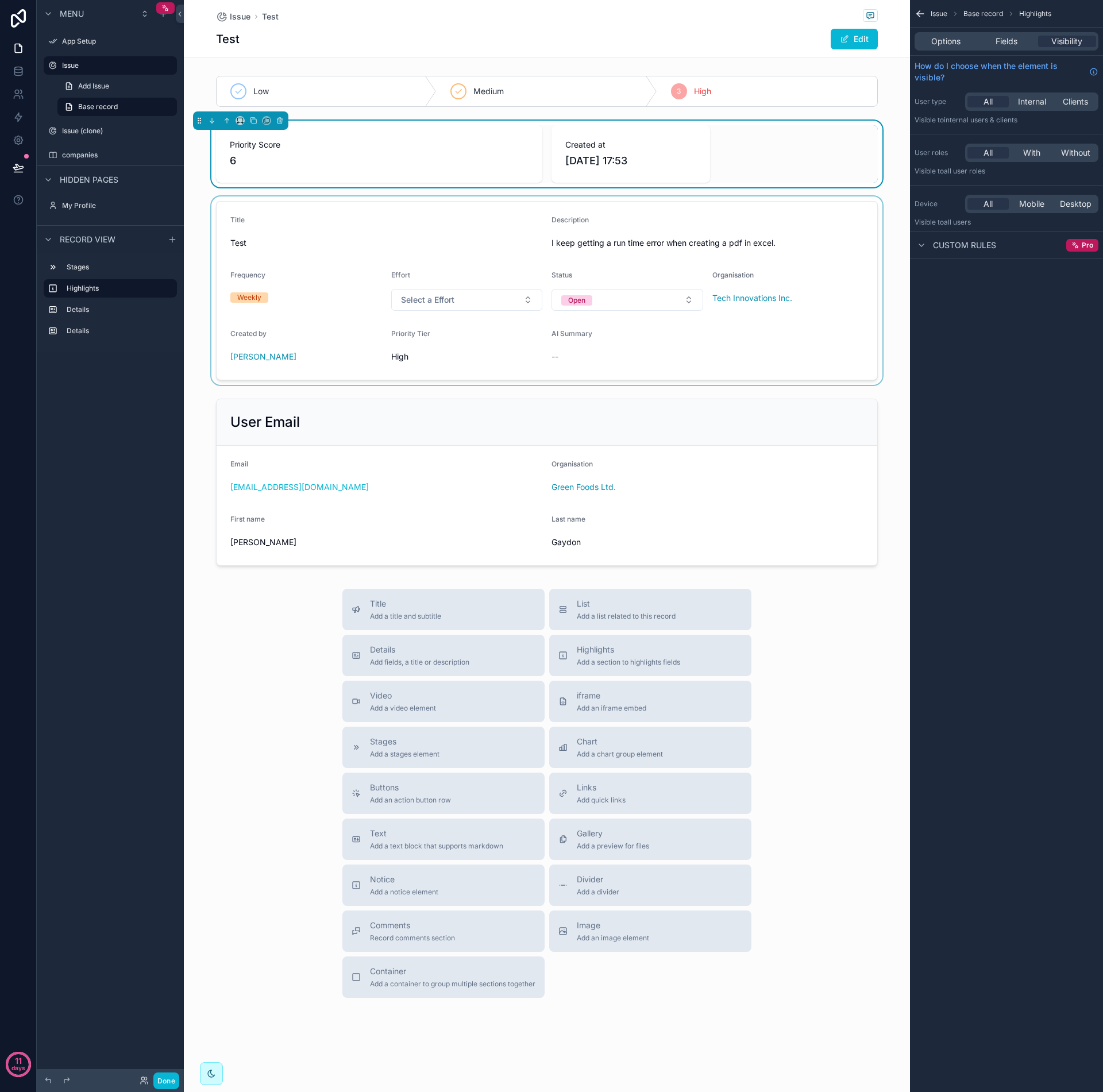
click at [896, 249] on div "scrollable content" at bounding box center [547, 291] width 726 height 188
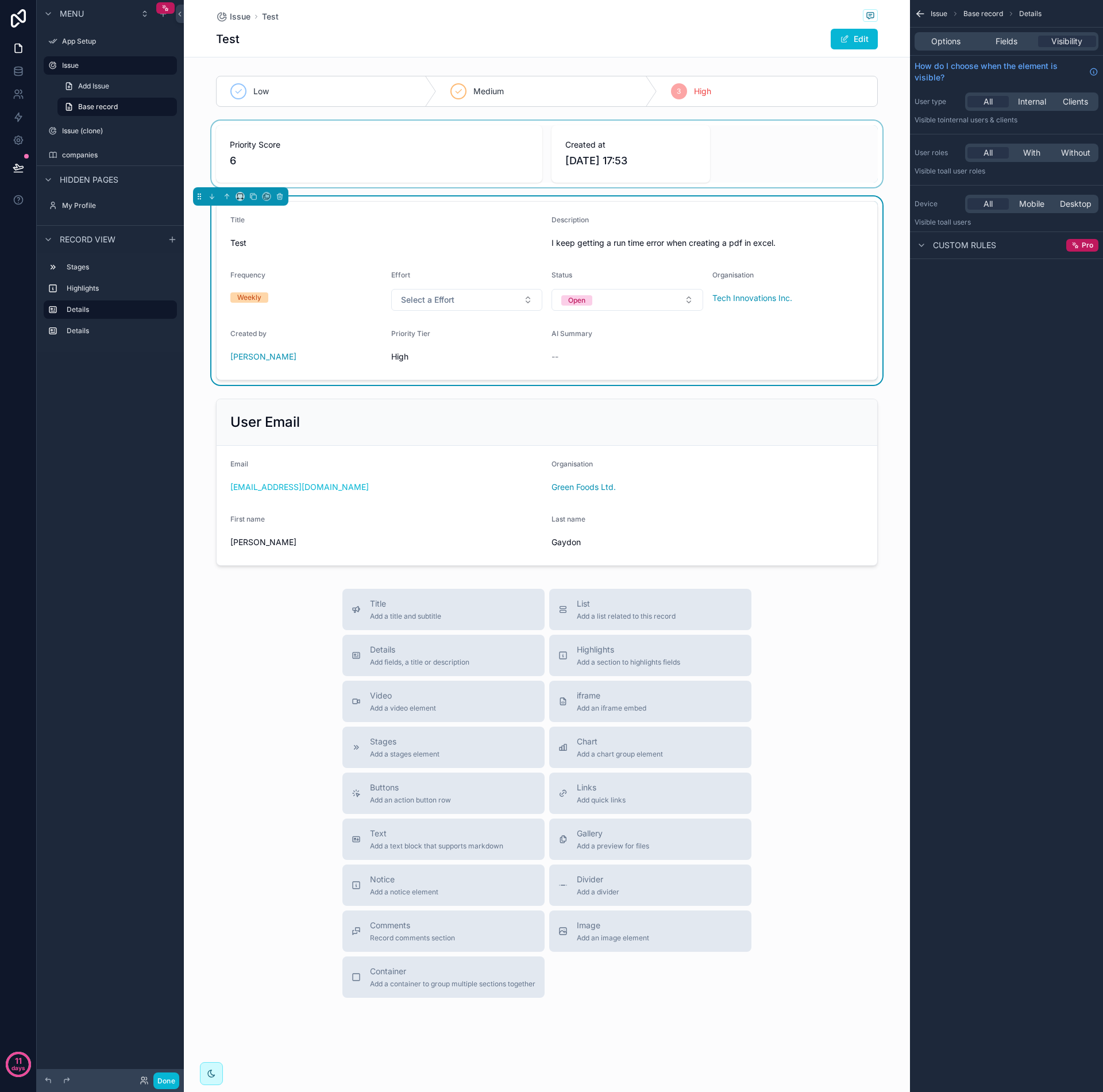
click at [890, 180] on div "scrollable content" at bounding box center [547, 153] width 726 height 66
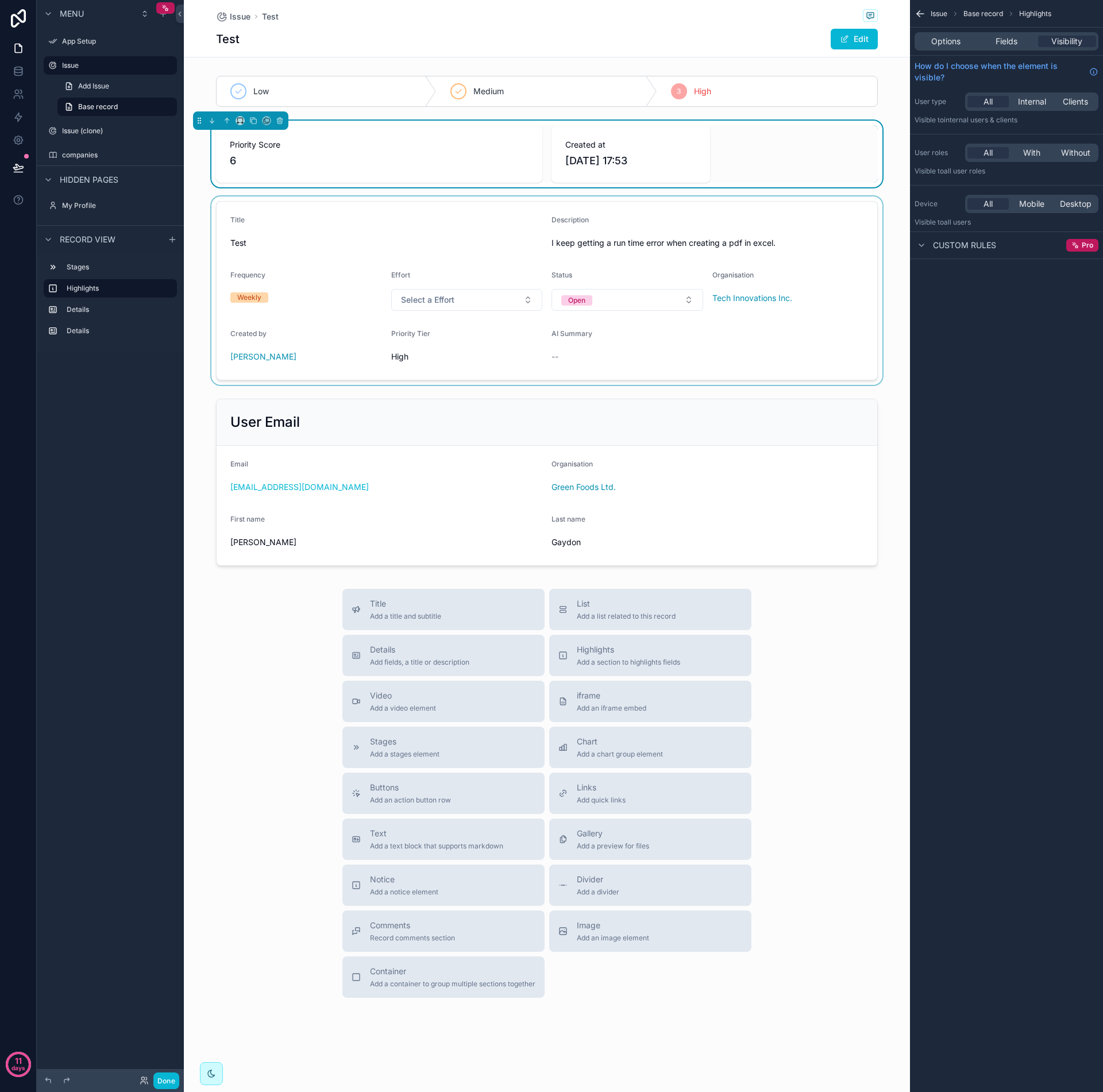
click at [205, 66] on div "Issue Test Test Edit Low Medium 3 High Priority Score 6 Created at [DATE] 17:53…" at bounding box center [547, 545] width 726 height 1090
click at [200, 72] on div "scrollable content" at bounding box center [547, 91] width 726 height 40
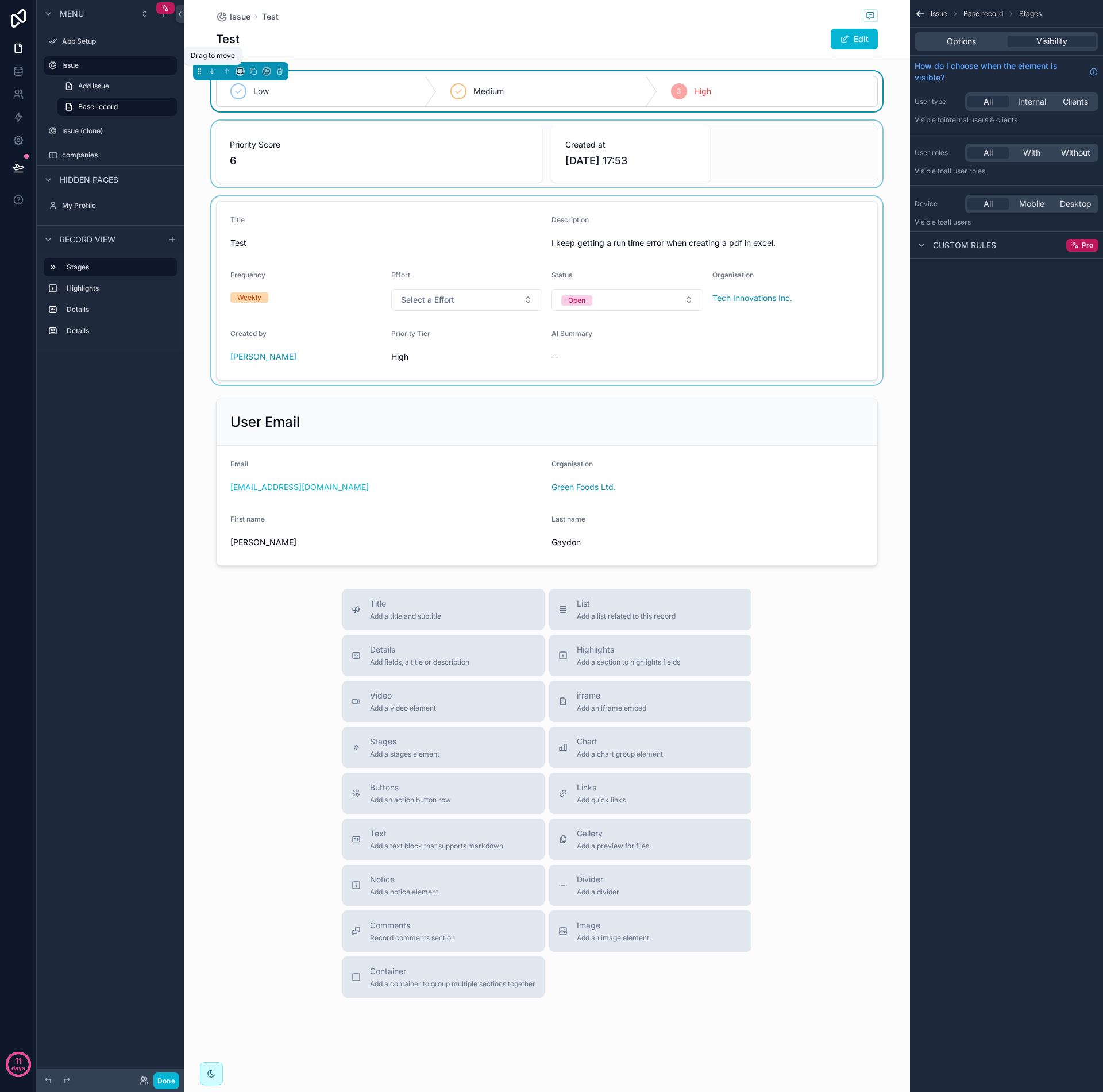
click at [200, 72] on icon "scrollable content" at bounding box center [199, 71] width 8 height 8
click at [195, 131] on div "scrollable content" at bounding box center [547, 153] width 726 height 66
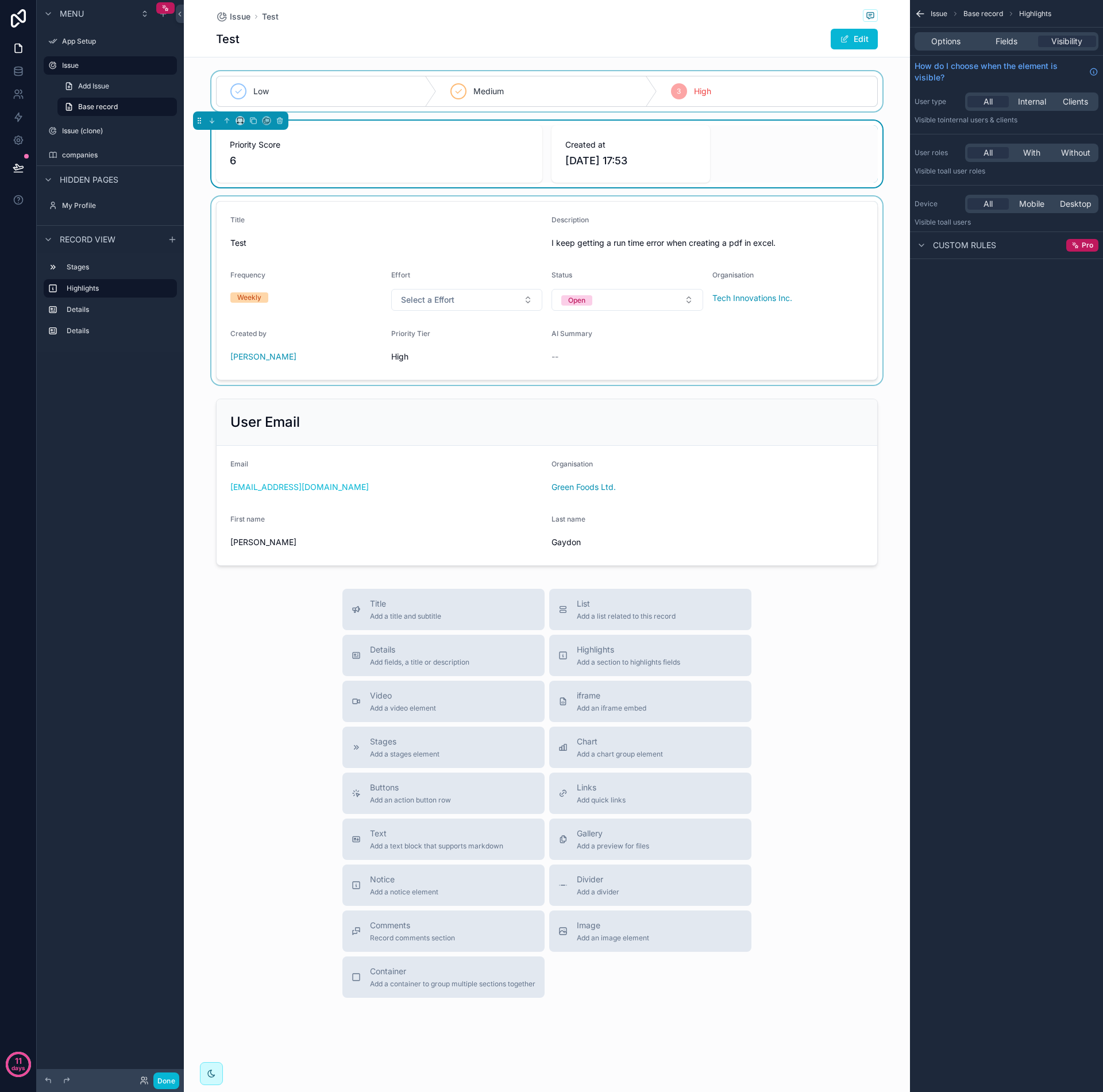
click at [192, 191] on div "Low Medium 3 High Priority Score 6 Created at [DATE] 17:53 Title Test Descripti…" at bounding box center [547, 321] width 726 height 499
click at [245, 522] on div "Title Add a title and subtitle List Add a list related to this record Details A…" at bounding box center [547, 793] width 726 height 409
click at [250, 522] on div "Title Add a title and subtitle List Add a list related to this record Details A…" at bounding box center [547, 793] width 726 height 409
click at [100, 265] on label "Stages" at bounding box center [117, 267] width 101 height 9
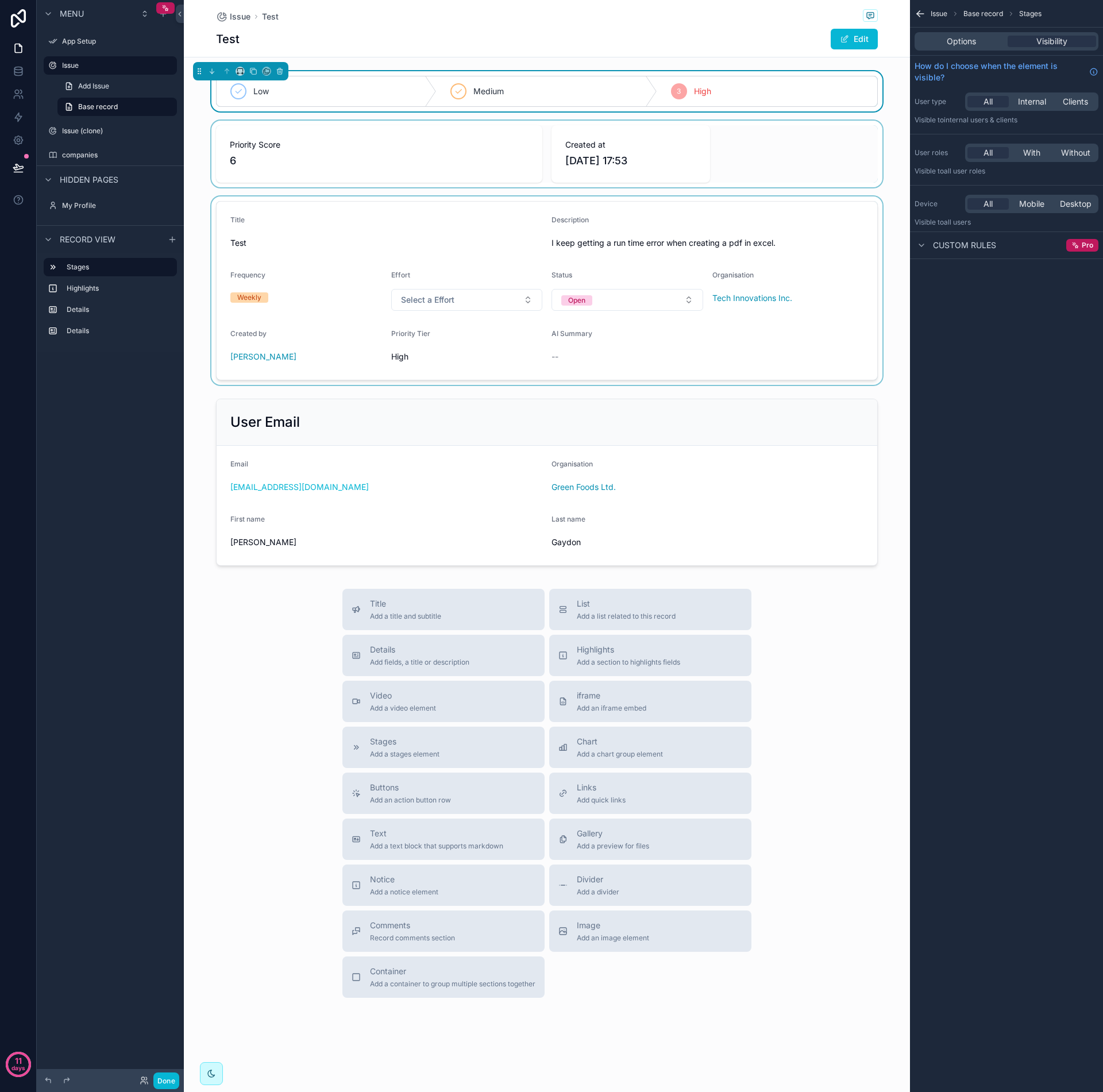
click at [982, 319] on div "Issue Base record Stages Options Visibility How do I choose when the element is…" at bounding box center [1007, 546] width 193 height 1092
click at [923, 245] on icon "scrollable content" at bounding box center [921, 245] width 9 height 9
click at [923, 245] on icon "scrollable content" at bounding box center [921, 245] width 9 height 9
click at [982, 334] on div "Issue Base record Stages Options Visibility How do I choose when the element is…" at bounding box center [1007, 546] width 193 height 1092
